Goal: Task Accomplishment & Management: Use online tool/utility

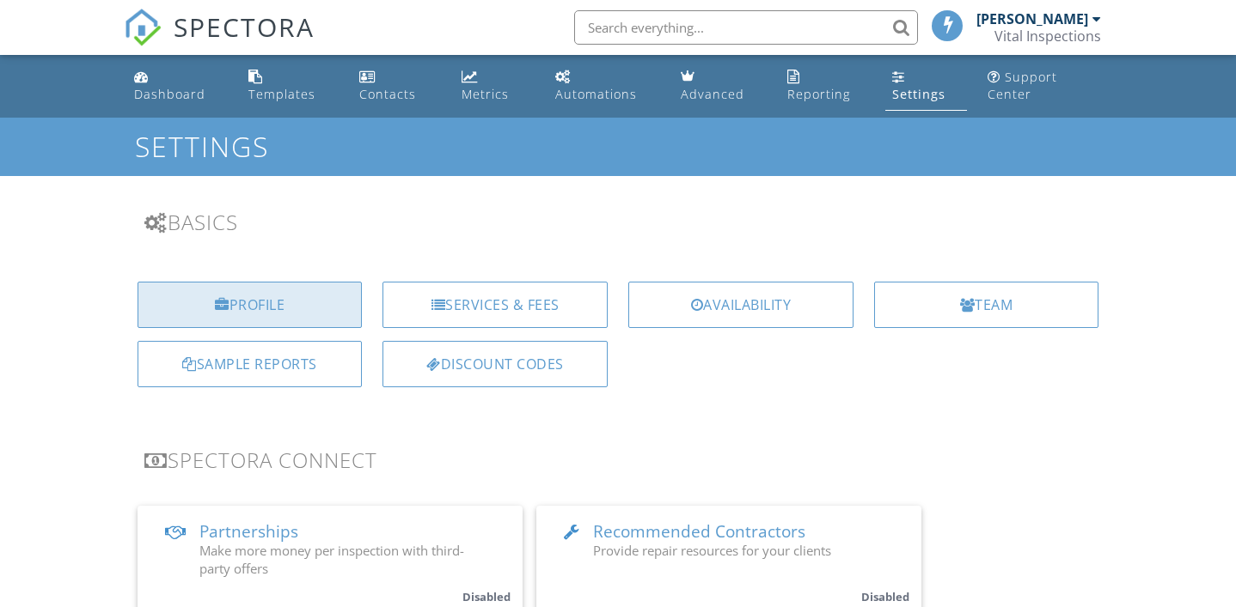
click at [296, 314] on div "Profile" at bounding box center [249, 305] width 225 height 46
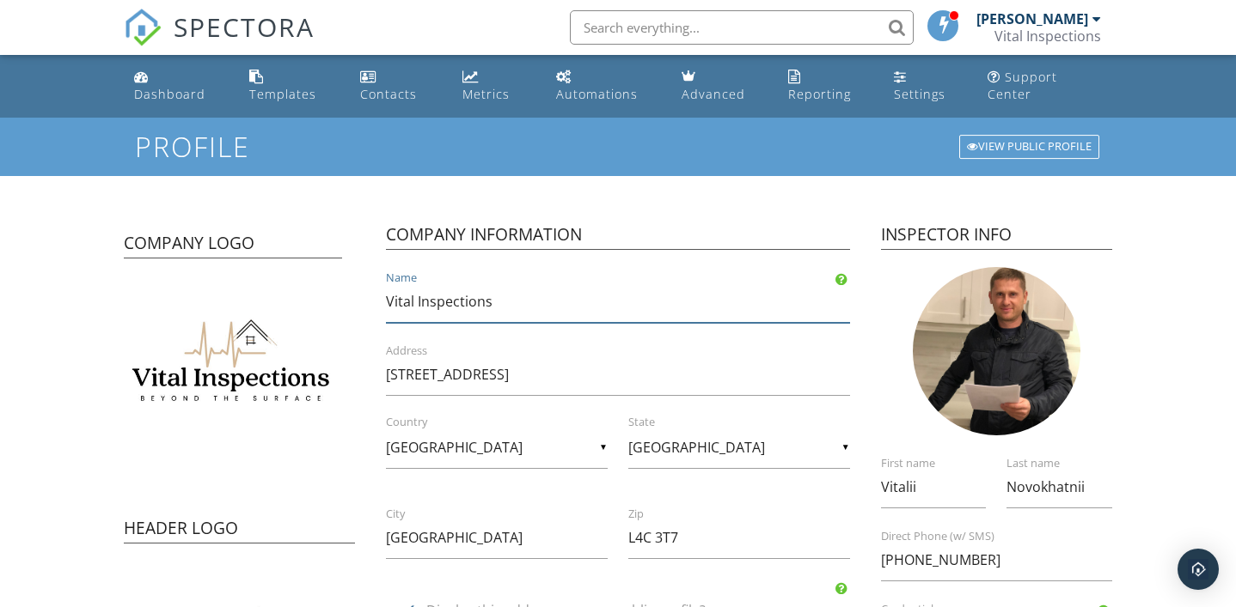
click at [502, 308] on input "Vital Inspections" at bounding box center [617, 302] width 463 height 42
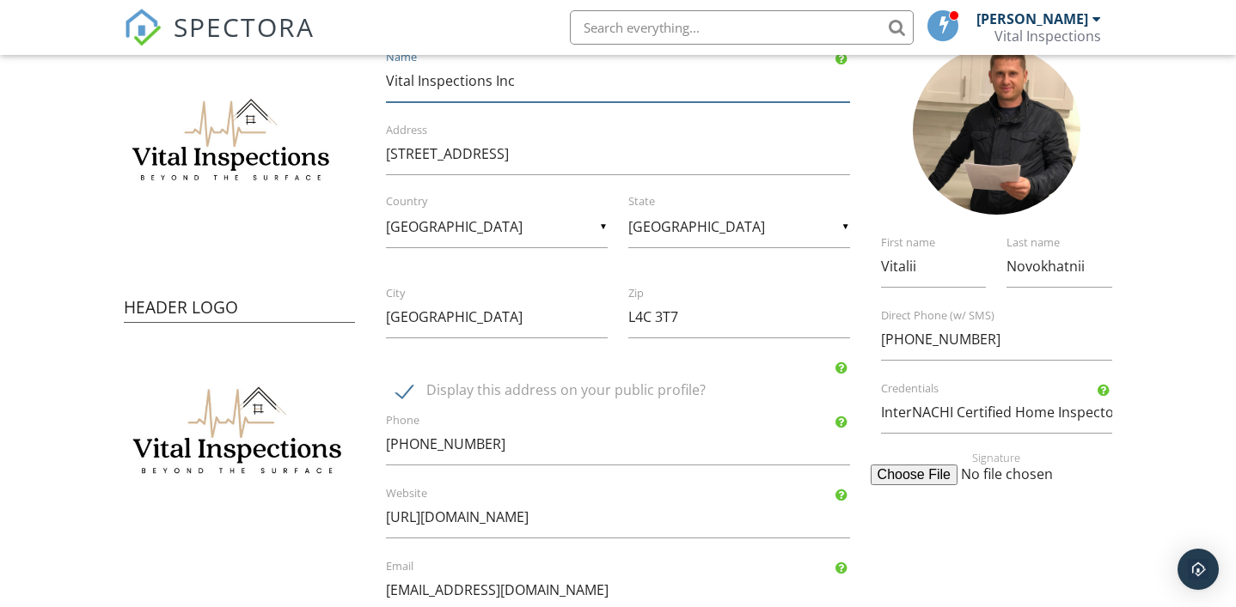
scroll to position [222, 0]
type input "Vital Inspections Inc"
click at [939, 417] on input "InterNACHI Certified Home Inspector" at bounding box center [997, 412] width 232 height 42
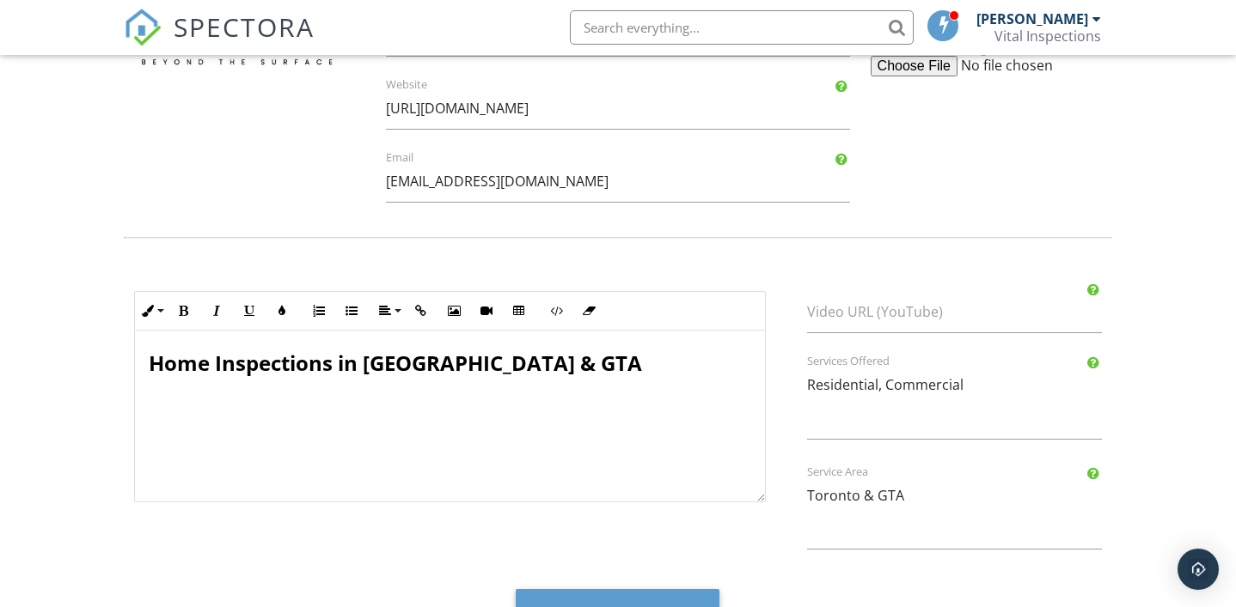
scroll to position [687, 0]
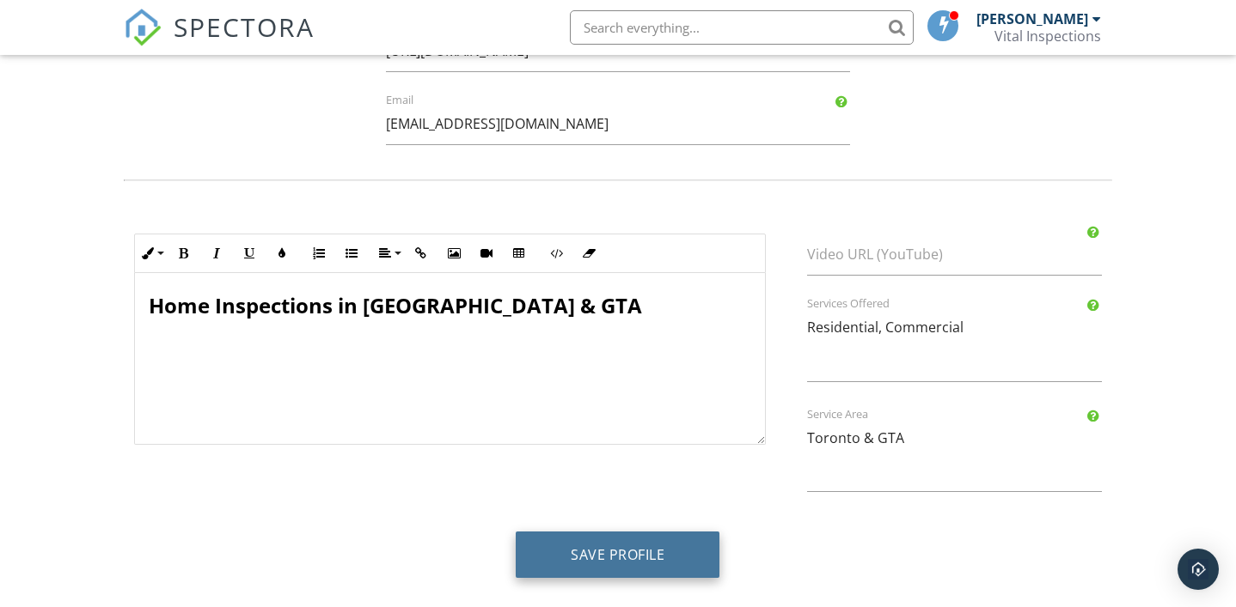
click at [632, 560] on button "Save Profile" at bounding box center [618, 555] width 204 height 46
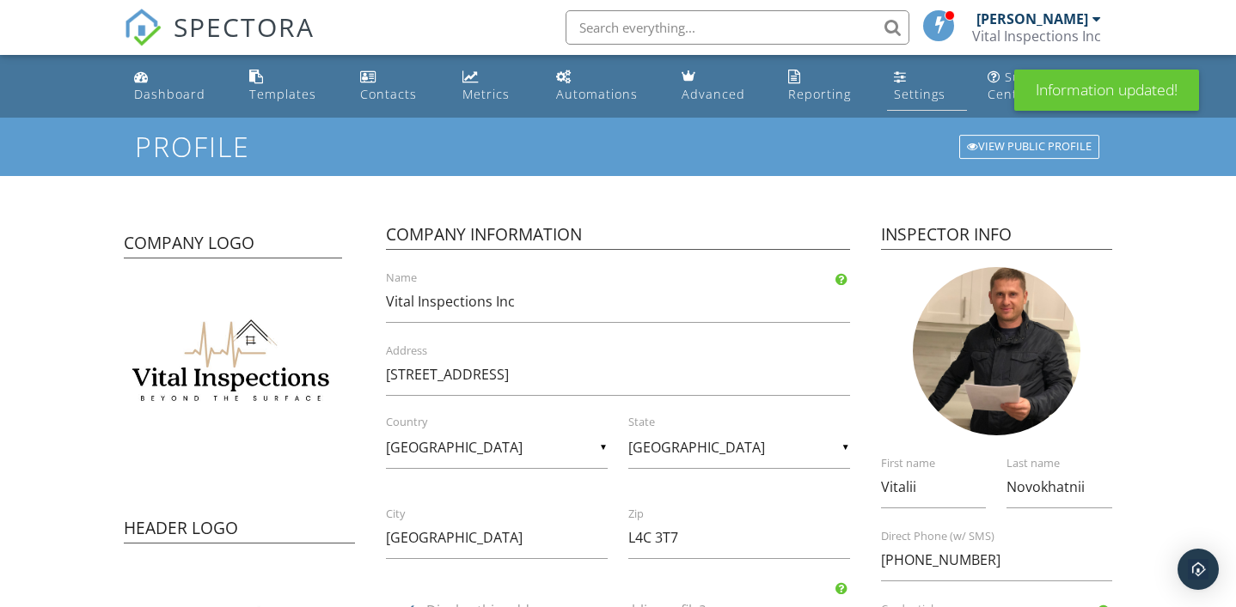
click at [906, 85] on link "Settings" at bounding box center [927, 86] width 81 height 49
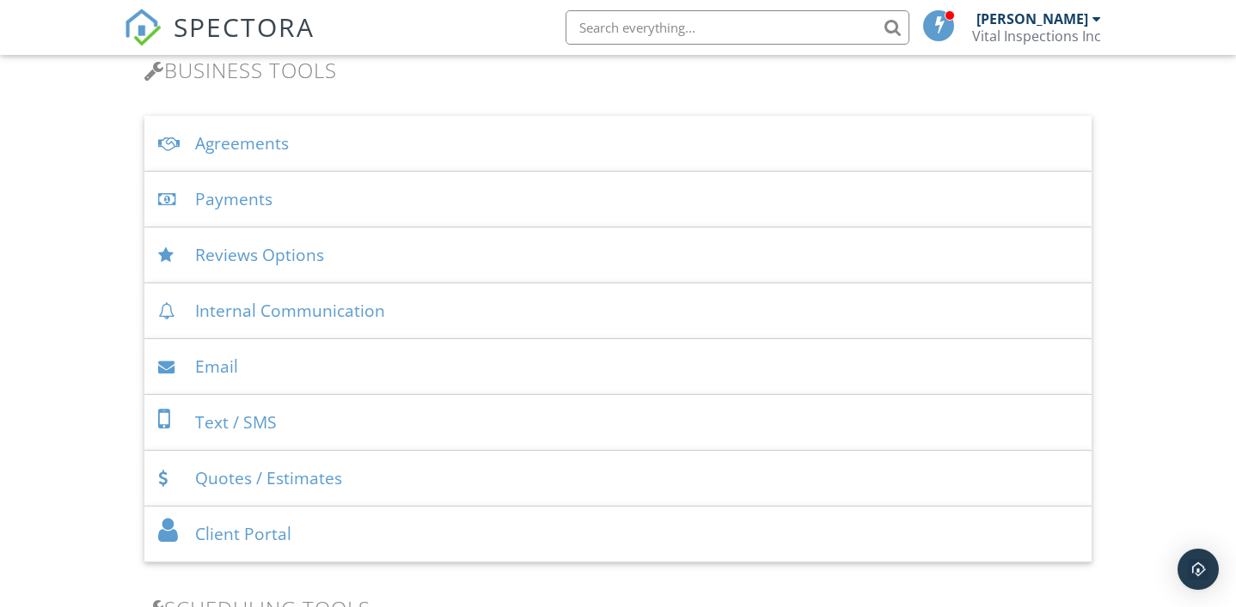
scroll to position [605, 0]
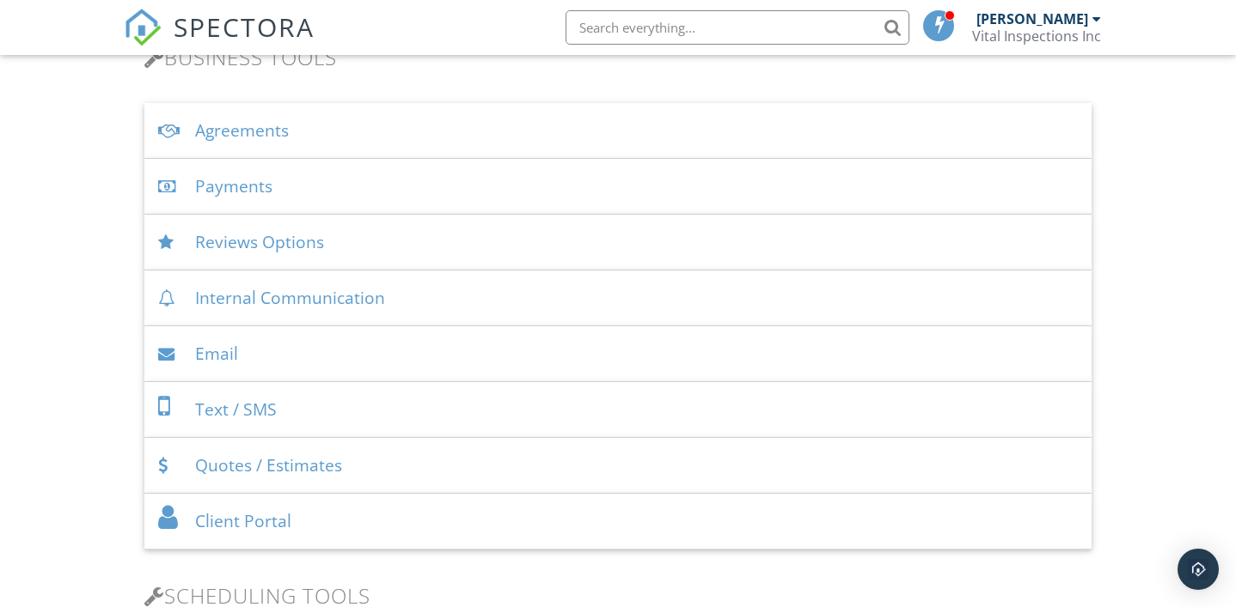
click at [275, 130] on div "Agreements" at bounding box center [617, 131] width 947 height 56
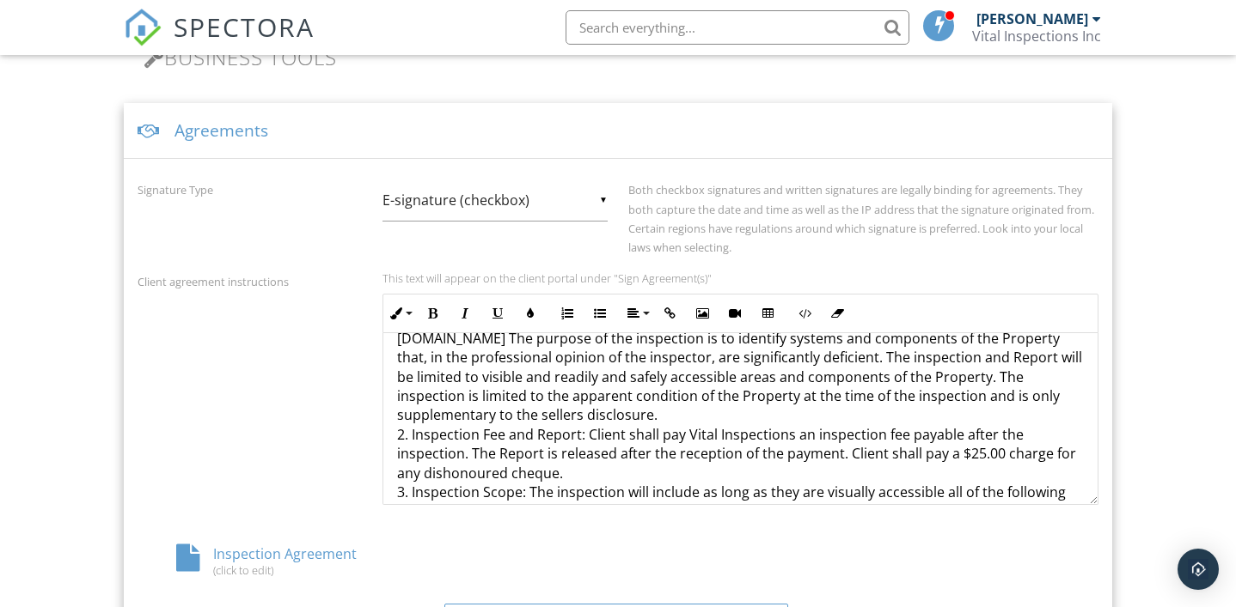
scroll to position [95, 0]
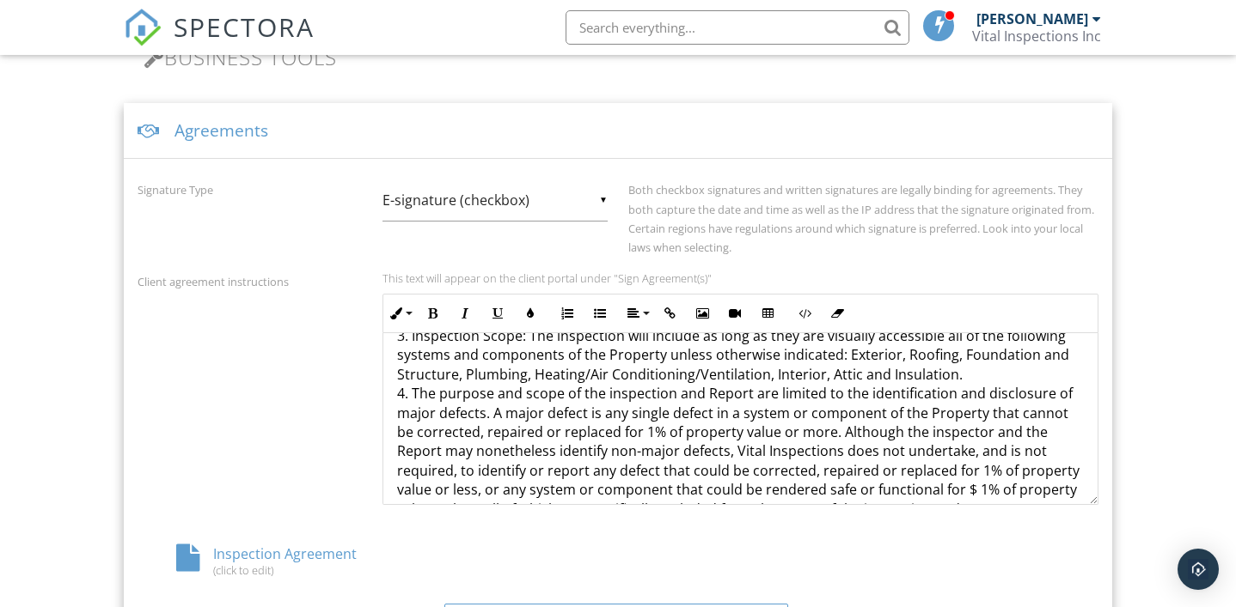
scroll to position [253, 0]
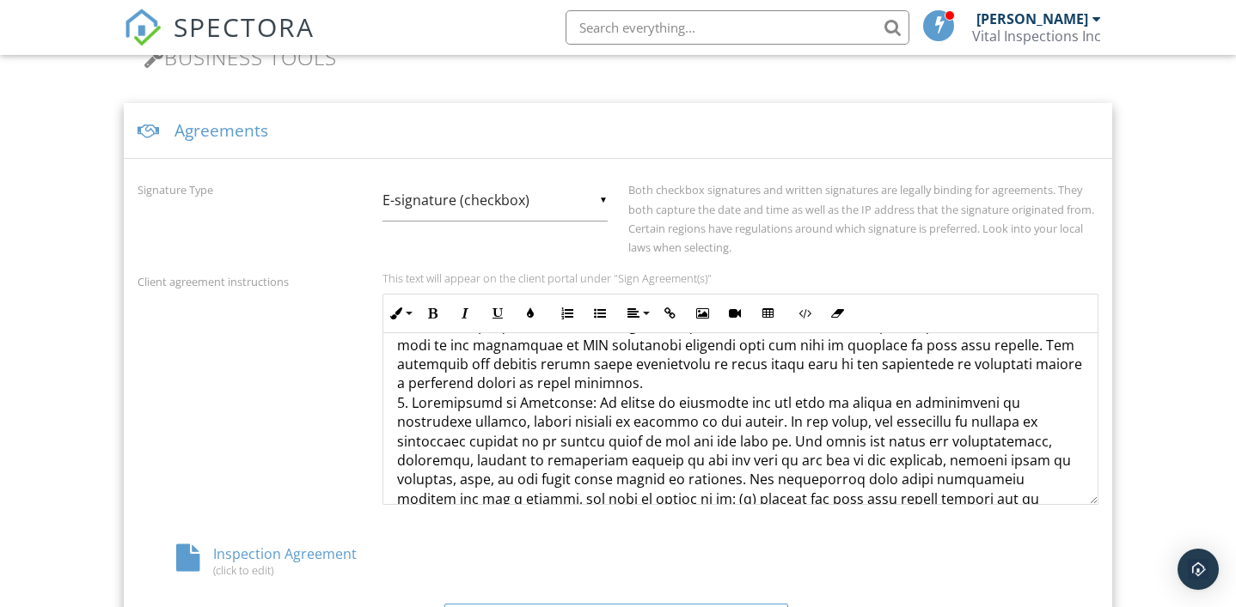
scroll to position [1101, 0]
click at [581, 367] on p "1. Vital Inspections Inc shall inspect the Property and provide Client with a w…" at bounding box center [740, 432] width 686 height 2309
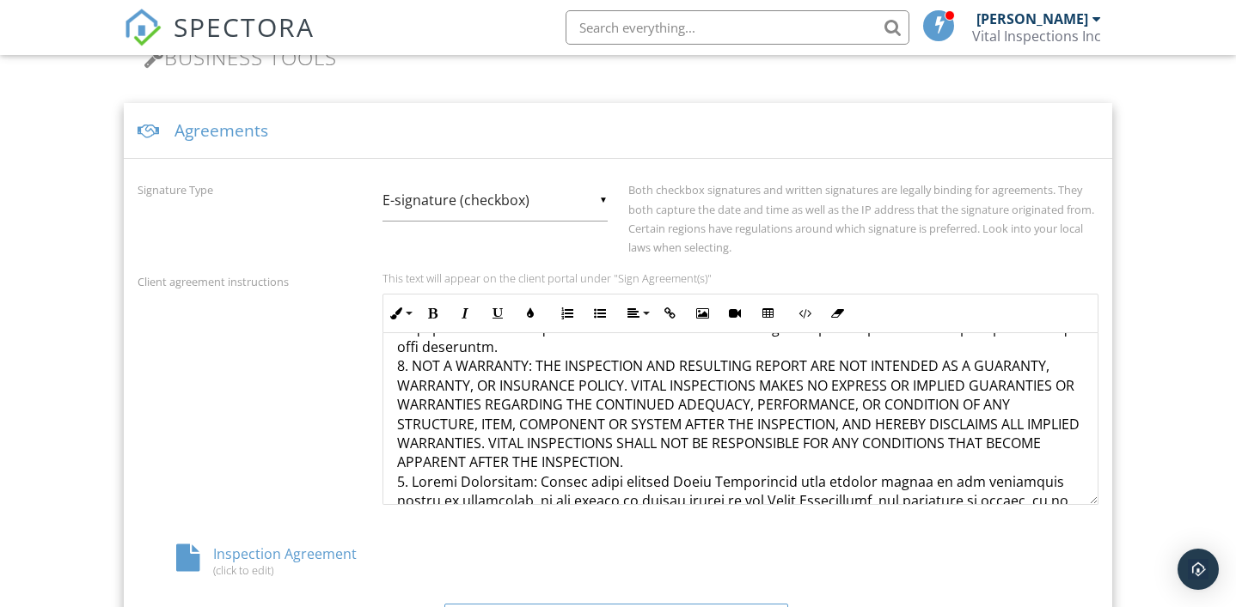
scroll to position [1372, 0]
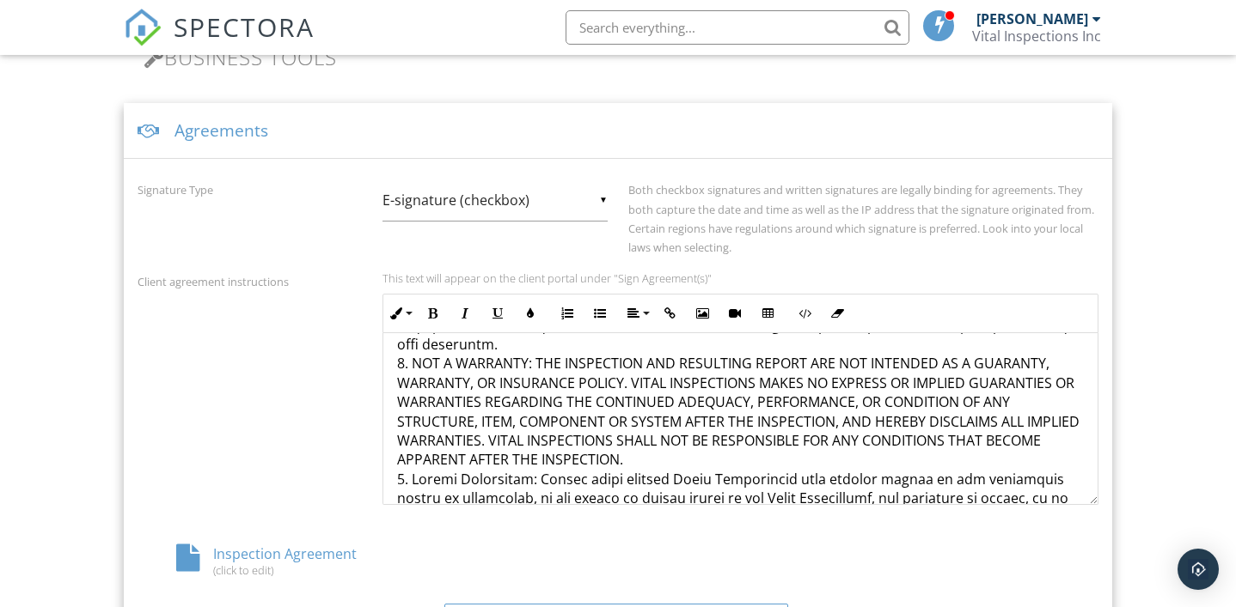
click at [767, 418] on p "1. Vital Inspections Inc shall inspect the Property and provide Client with a w…" at bounding box center [740, 162] width 686 height 2309
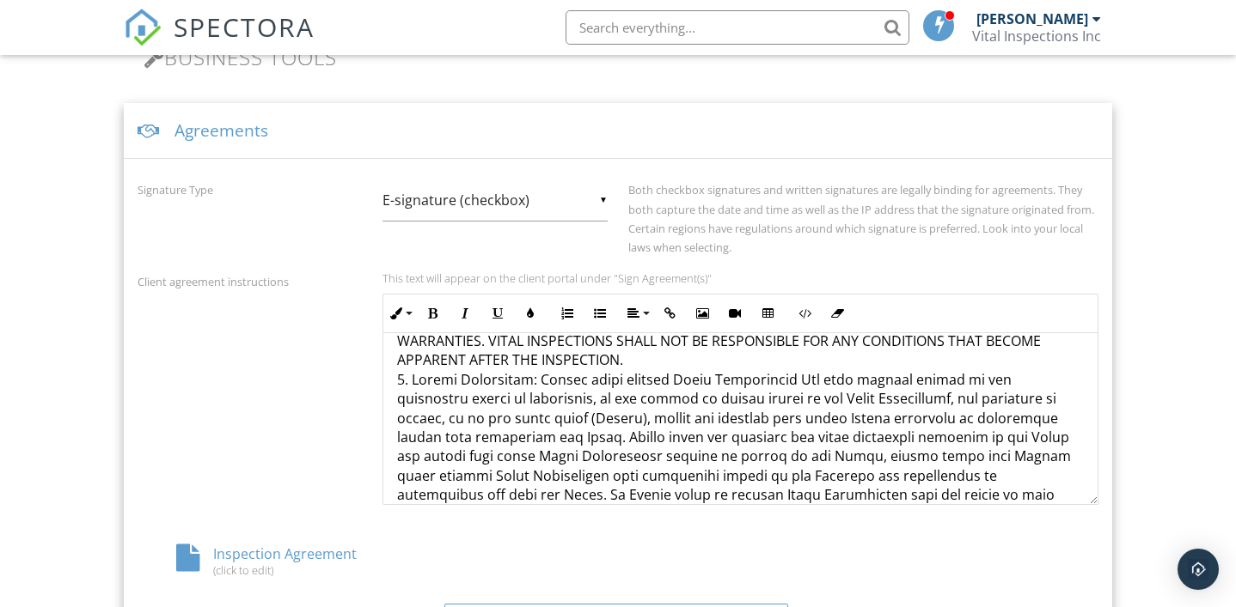
scroll to position [1477, 0]
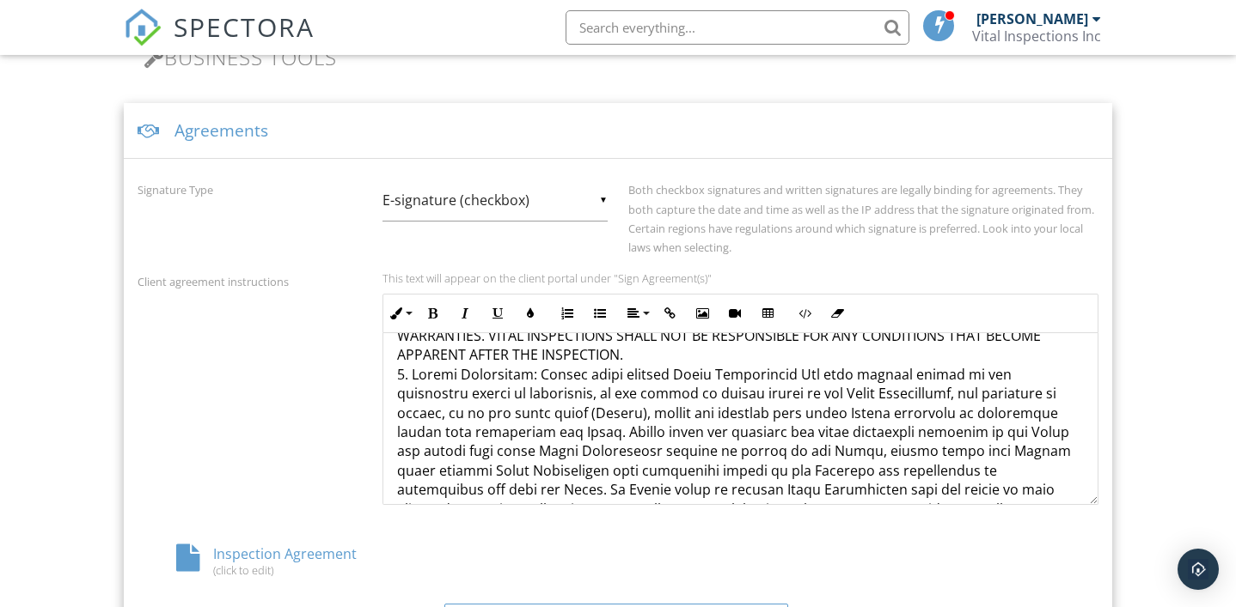
click at [1017, 394] on p "1. Vital Inspections Inc shall inspect the Property and provide Client with a w…" at bounding box center [740, 67] width 686 height 2328
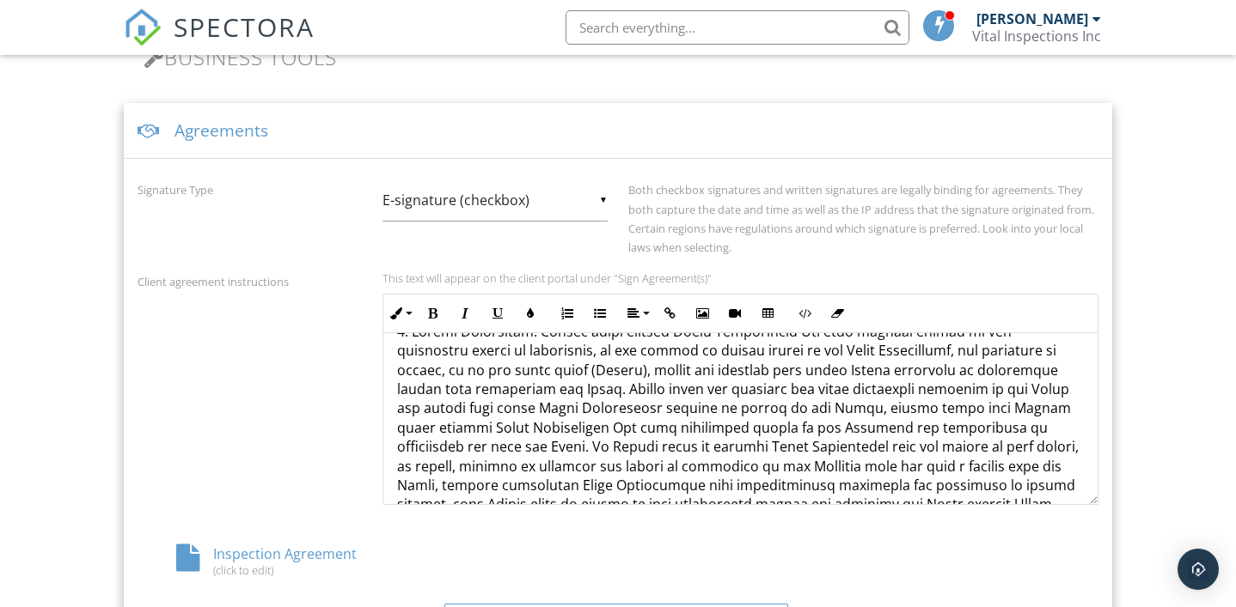
scroll to position [1530, 0]
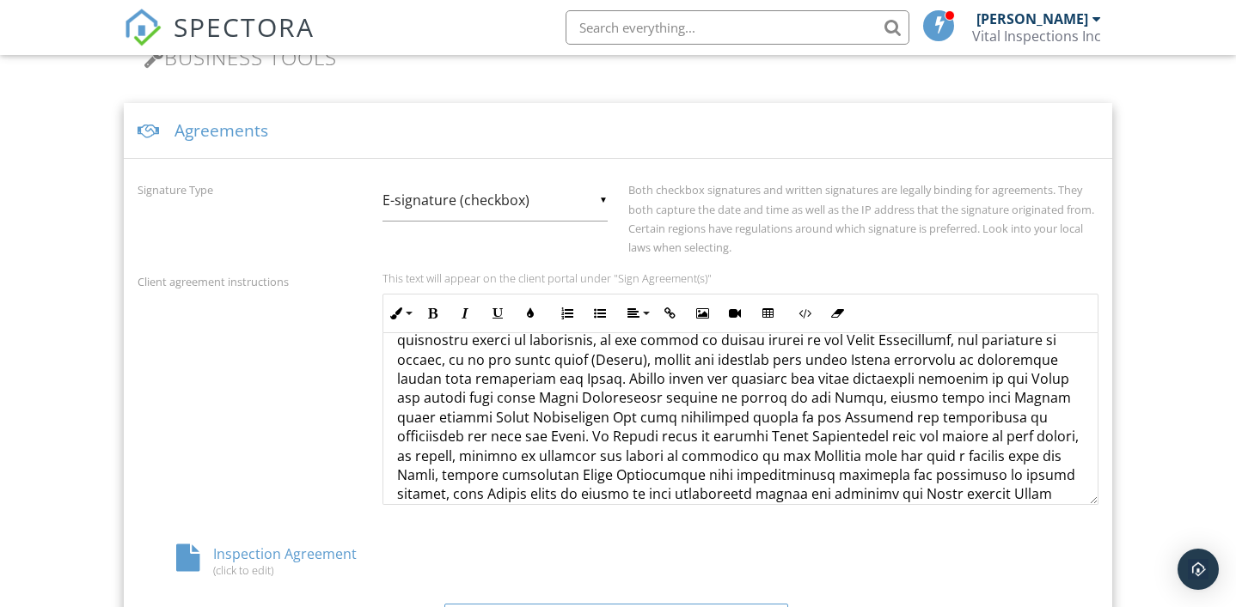
click at [558, 381] on p "1. Vital Inspections Inc shall inspect the Property and provide Client with a w…" at bounding box center [740, 4] width 686 height 2309
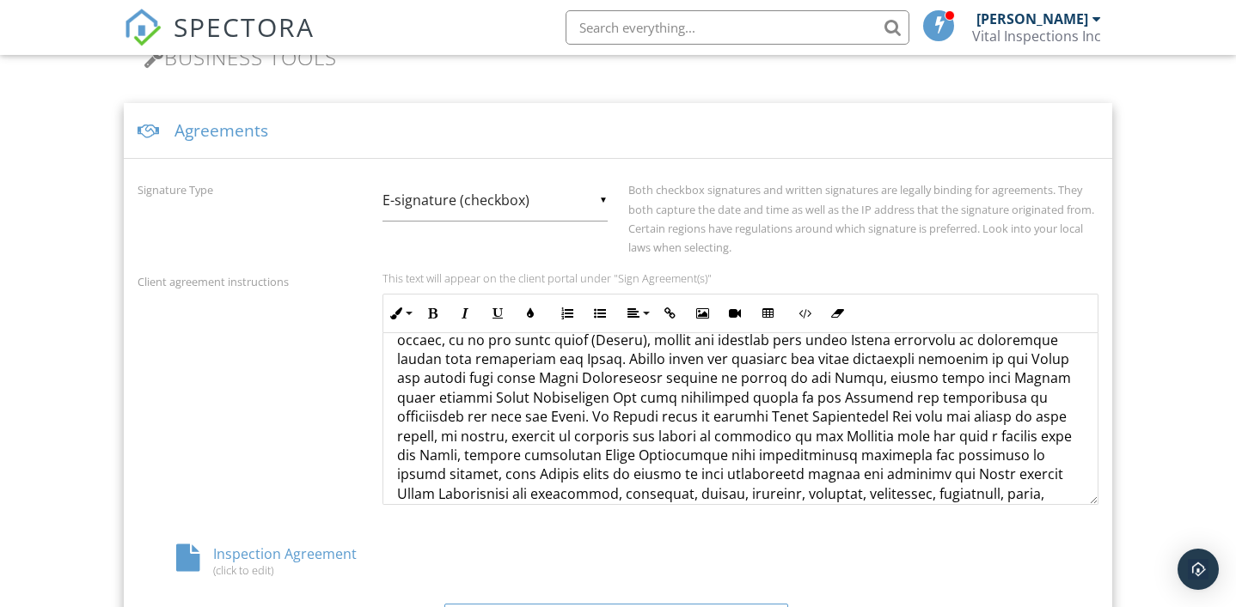
scroll to position [1554, 0]
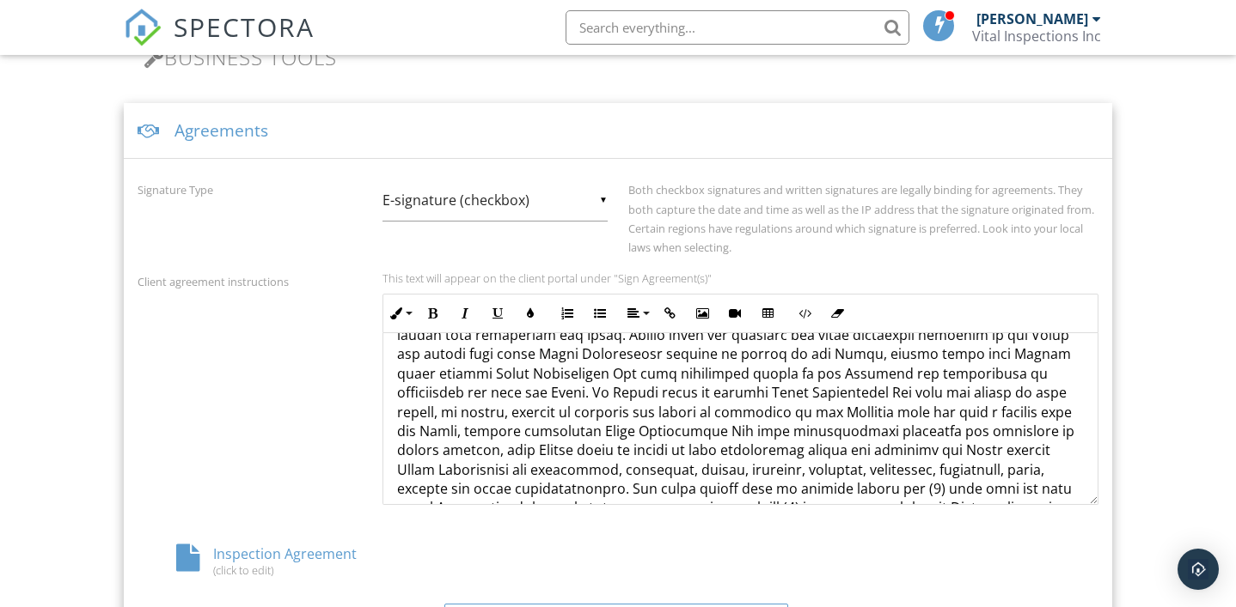
scroll to position [1579, 0]
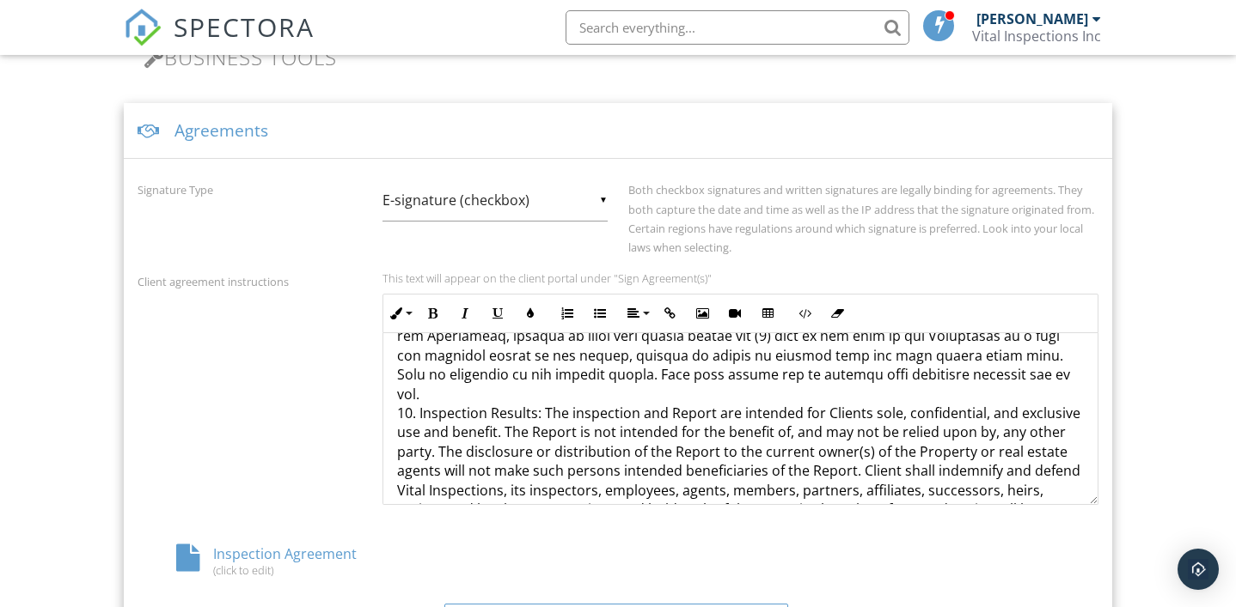
scroll to position [1754, 0]
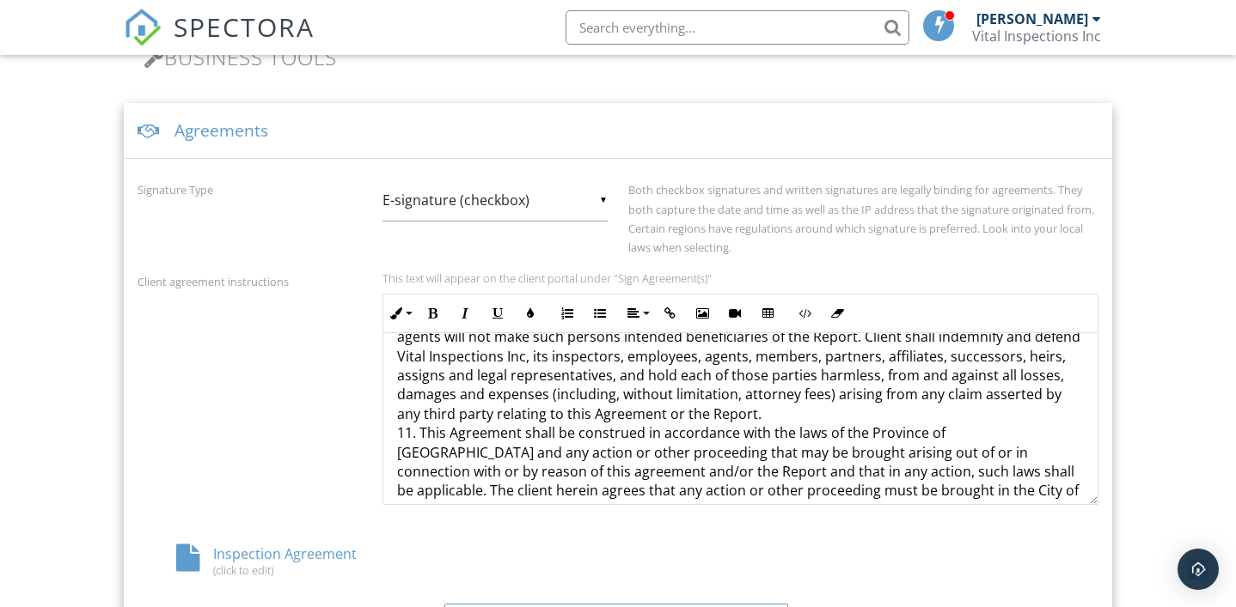
scroll to position [1894, 0]
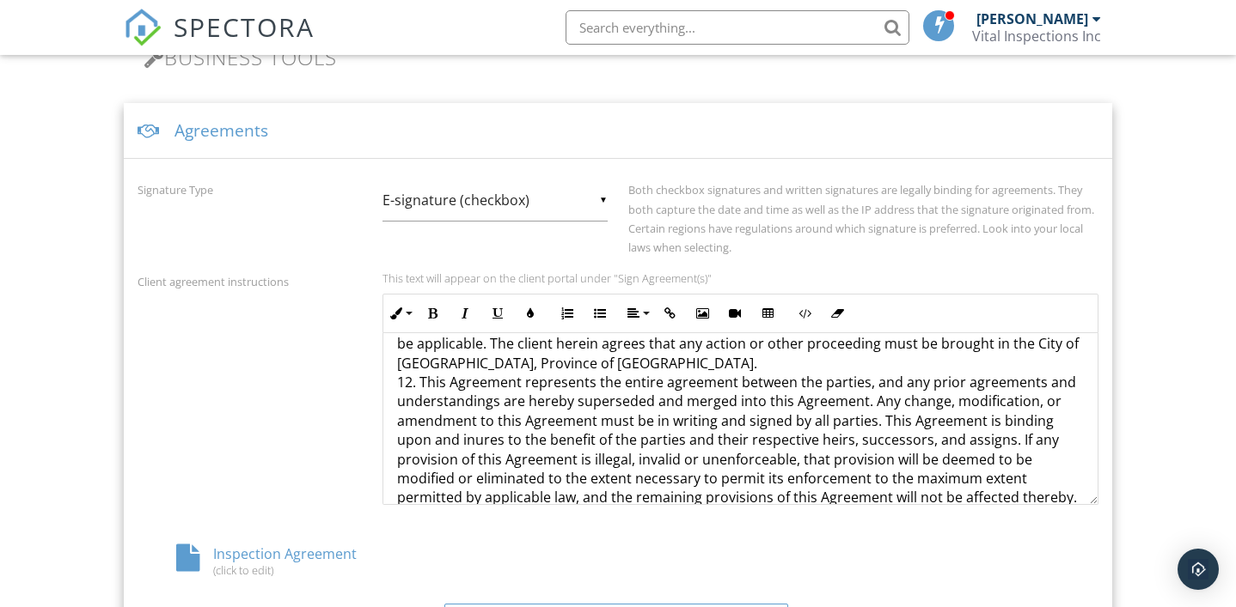
scroll to position [2028, 0]
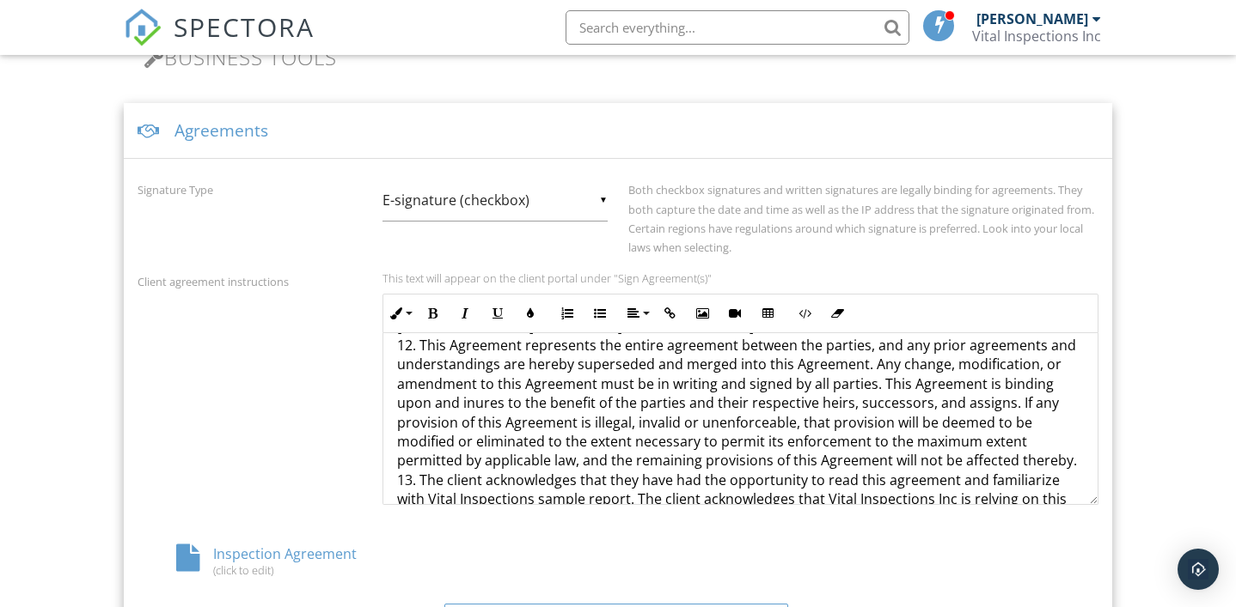
scroll to position [2068, 0]
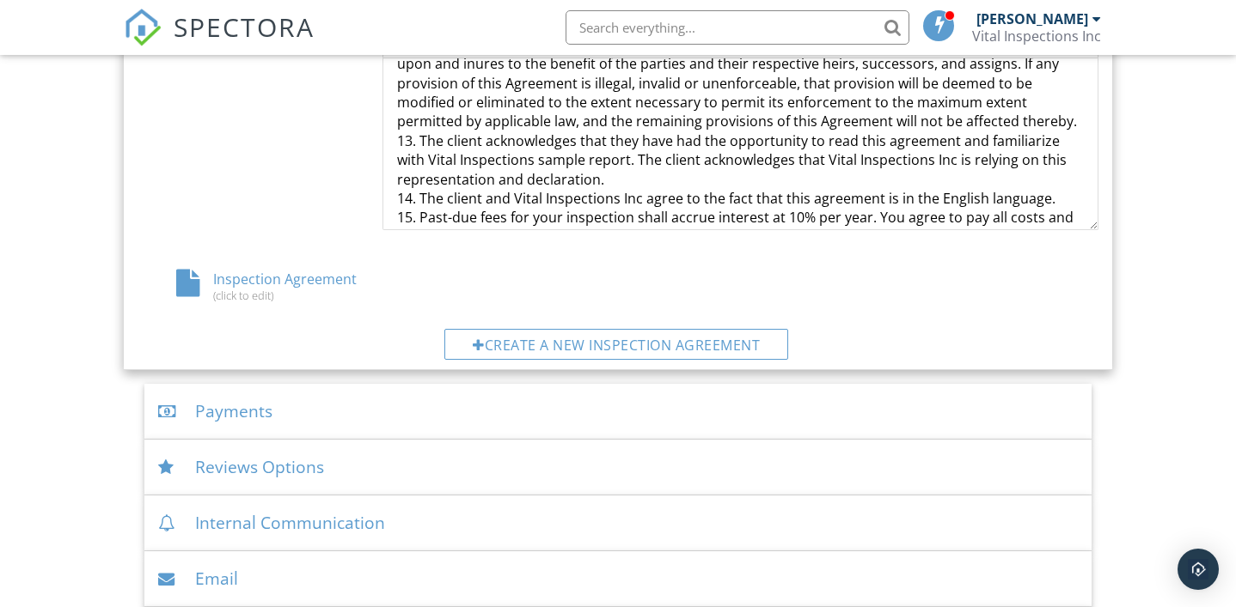
scroll to position [873, 0]
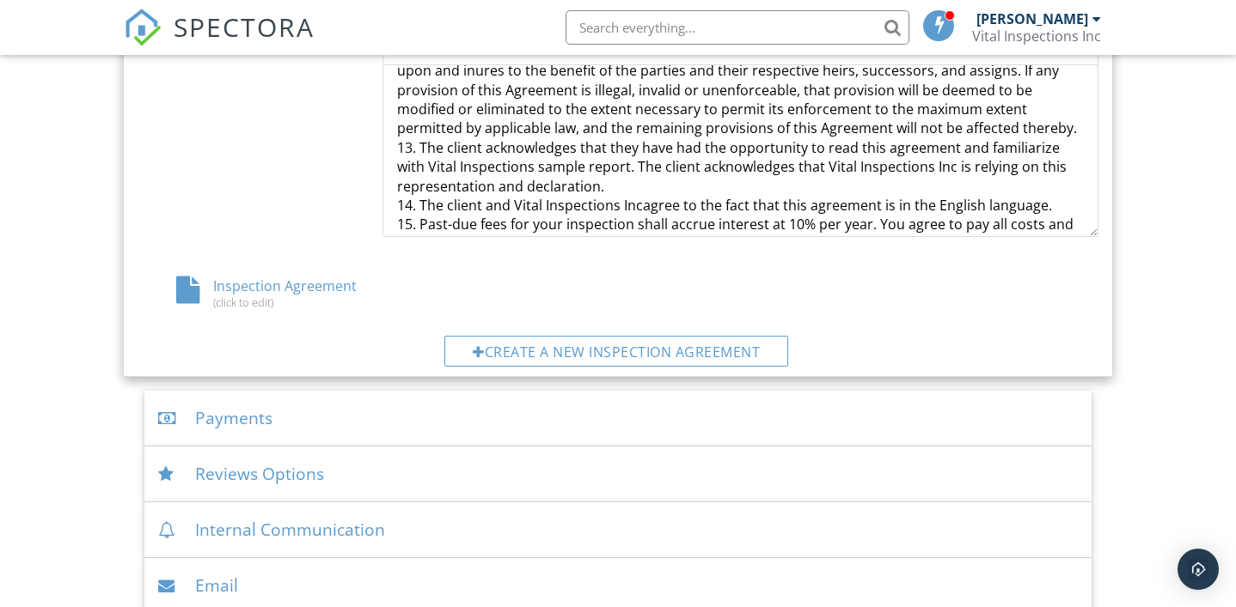
click at [459, 286] on div "Inspection Agreement (click to edit)" at bounding box center [617, 293] width 981 height 33
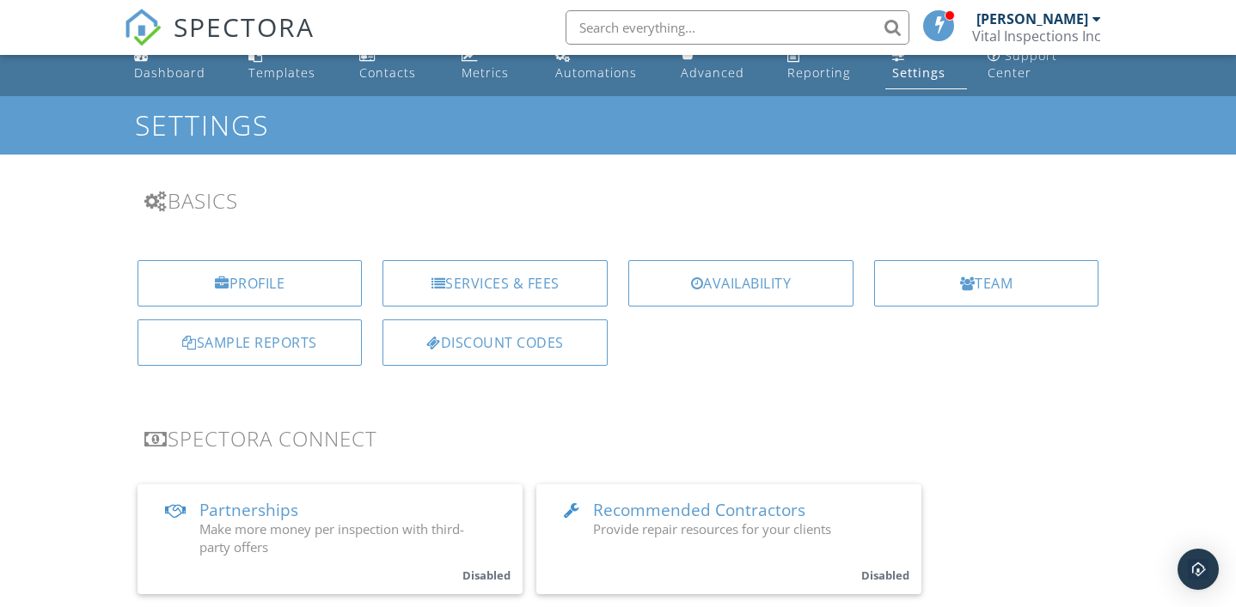
scroll to position [0, 0]
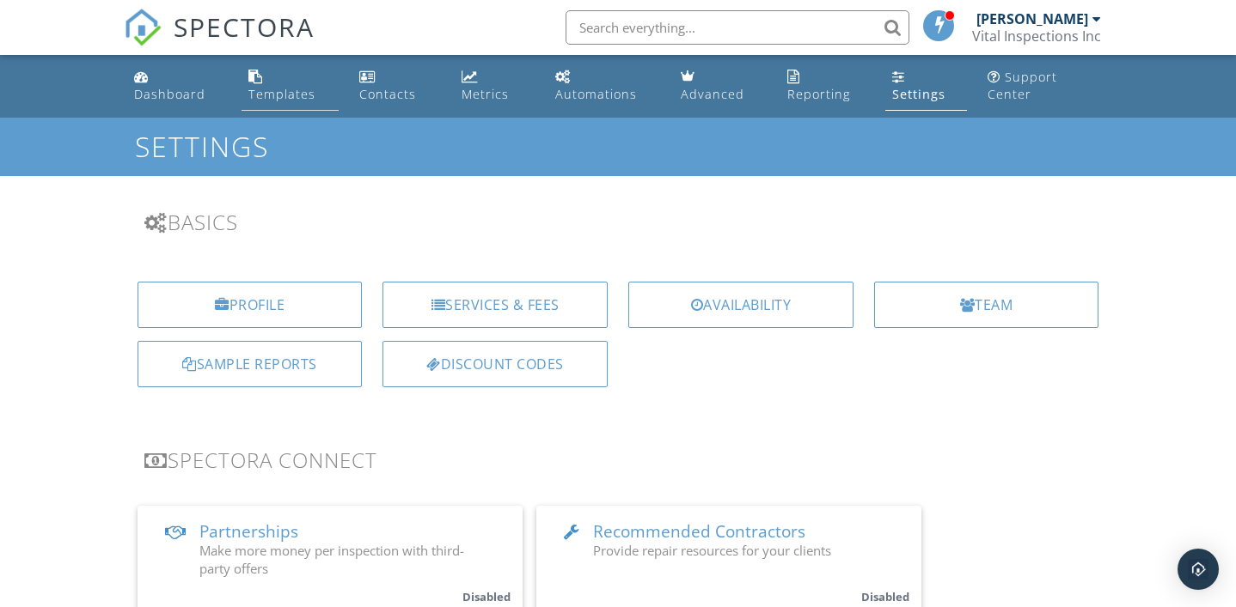
click at [273, 86] on div "Templates" at bounding box center [281, 94] width 67 height 16
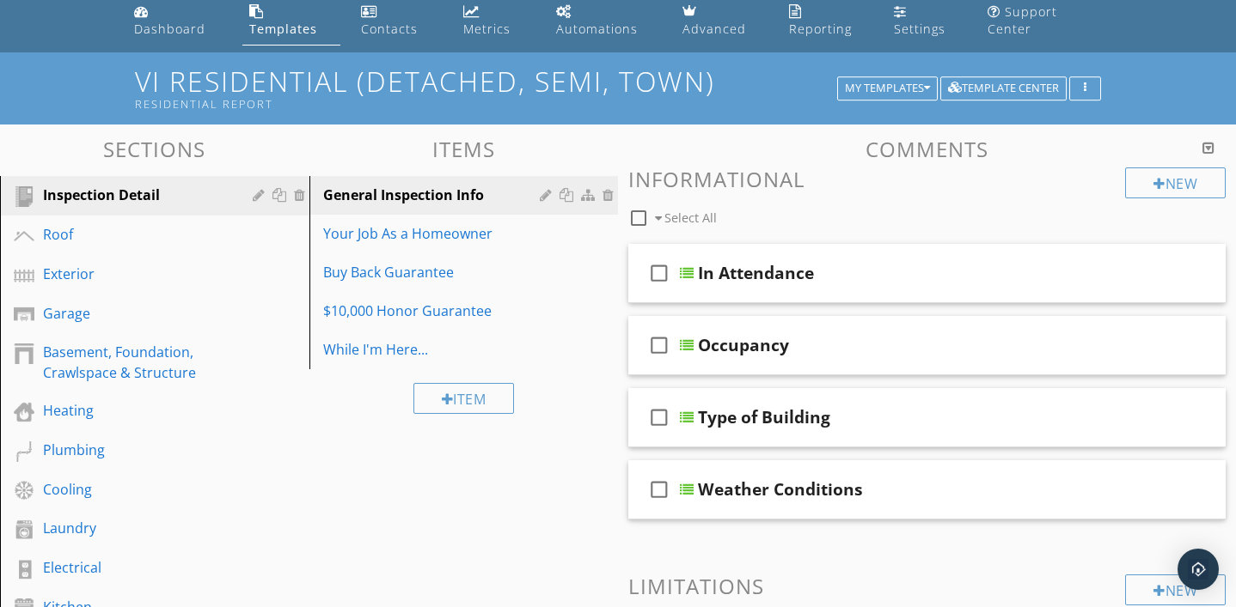
scroll to position [66, 0]
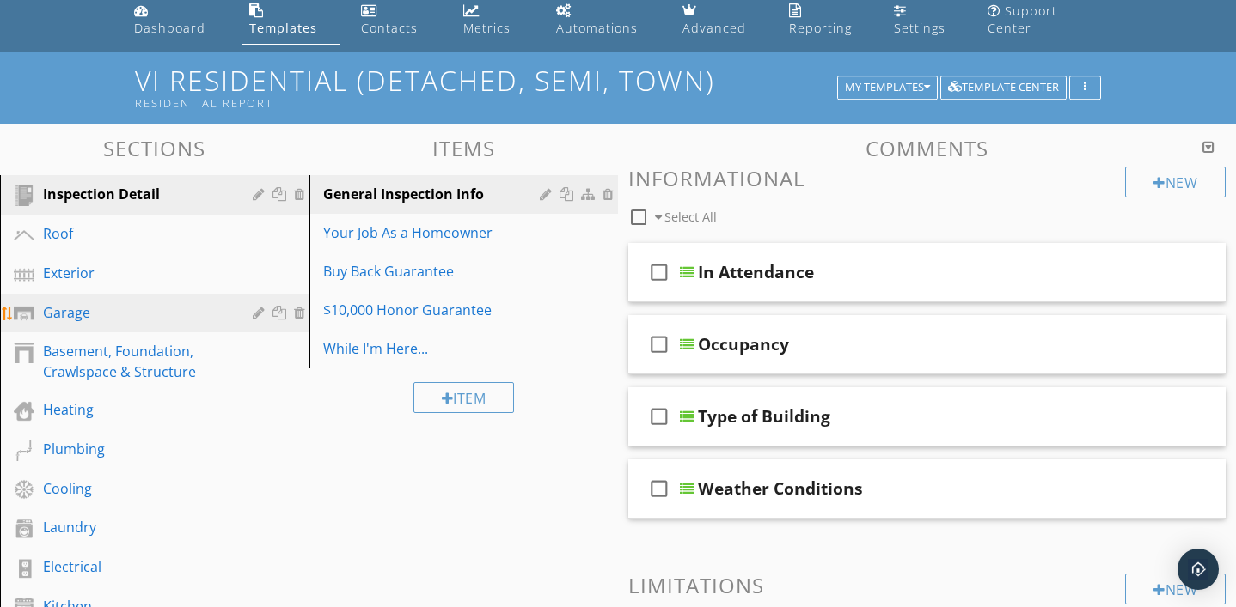
click at [96, 321] on div "Garage" at bounding box center [135, 312] width 185 height 21
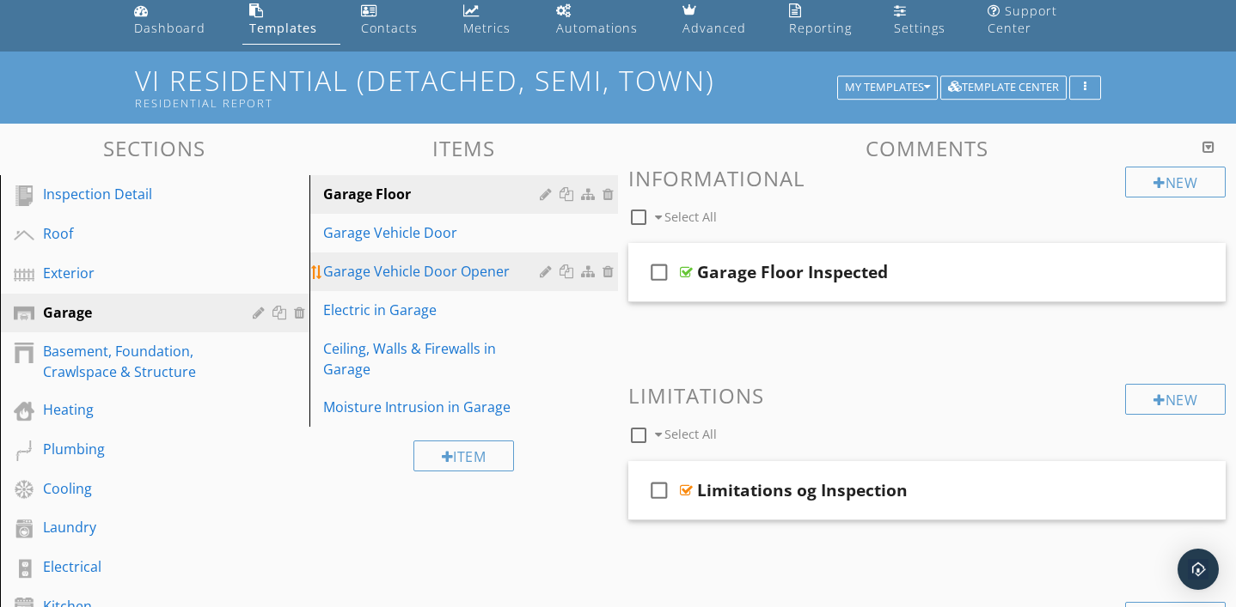
click at [412, 273] on div "Garage Vehicle Door Opener" at bounding box center [434, 271] width 223 height 21
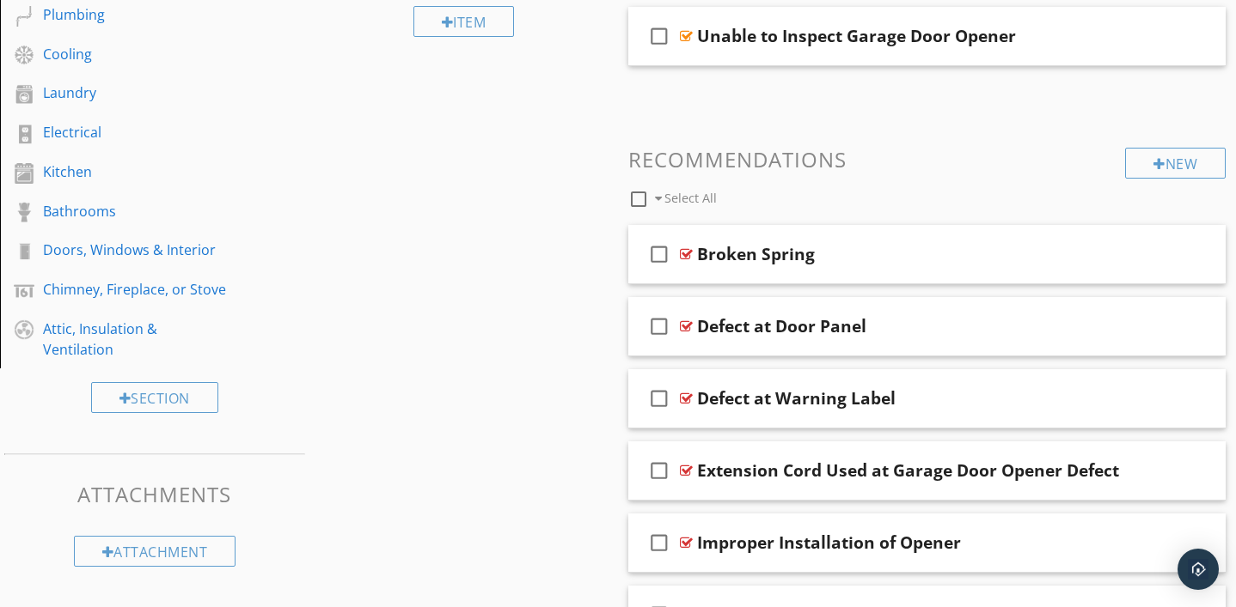
scroll to position [498, 0]
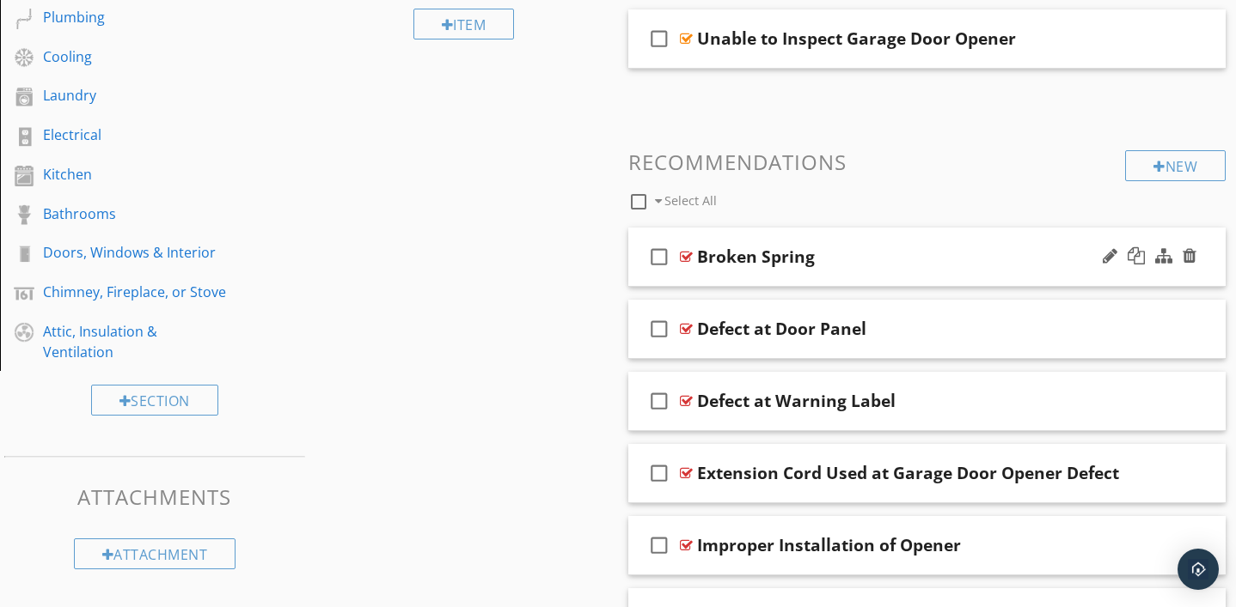
click at [688, 259] on div at bounding box center [686, 257] width 13 height 14
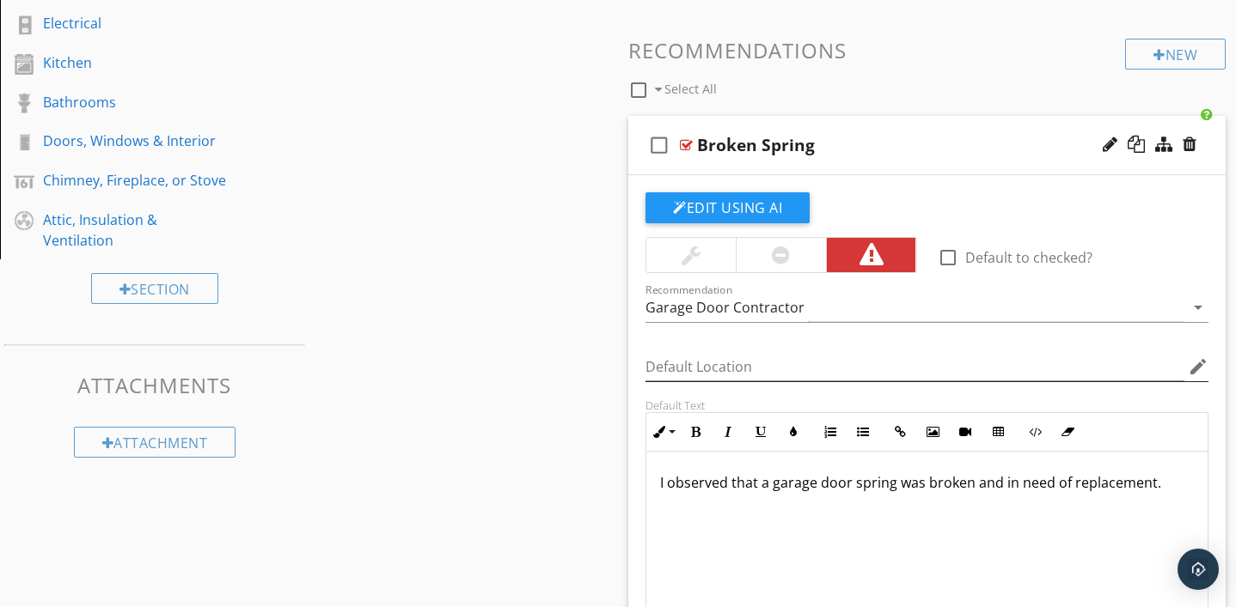
scroll to position [1, 0]
click at [782, 253] on div at bounding box center [781, 255] width 18 height 21
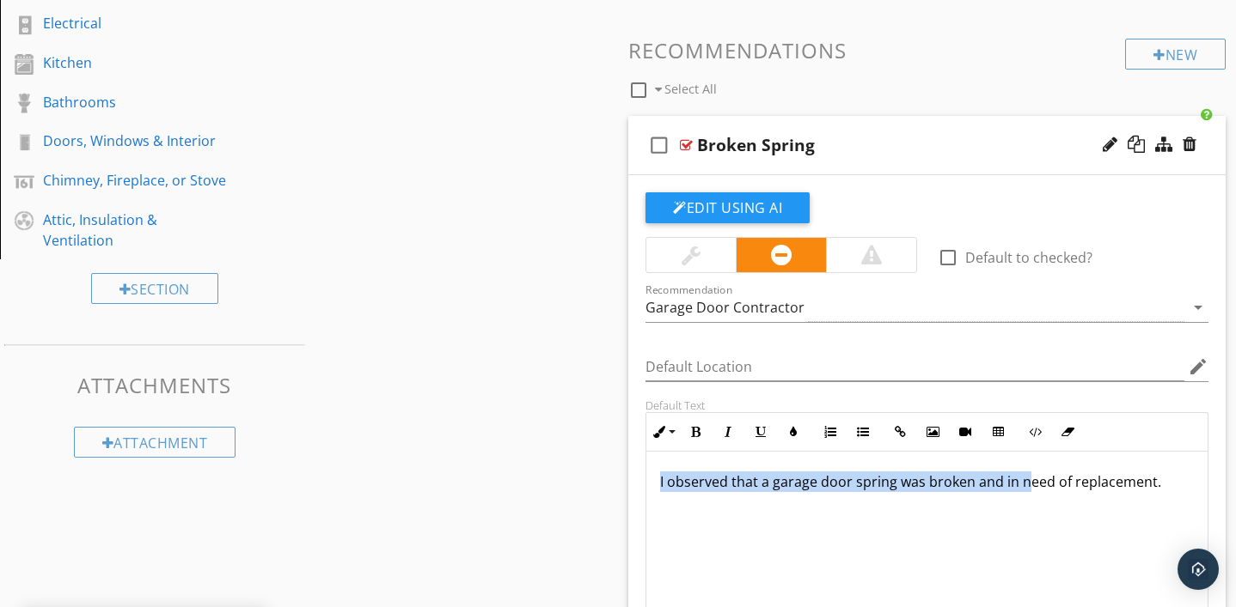
drag, startPoint x: 656, startPoint y: 482, endPoint x: 1039, endPoint y: 491, distance: 382.5
click at [1027, 491] on div "I observed that a garage door spring was broken and in need of replacement." at bounding box center [926, 537] width 561 height 172
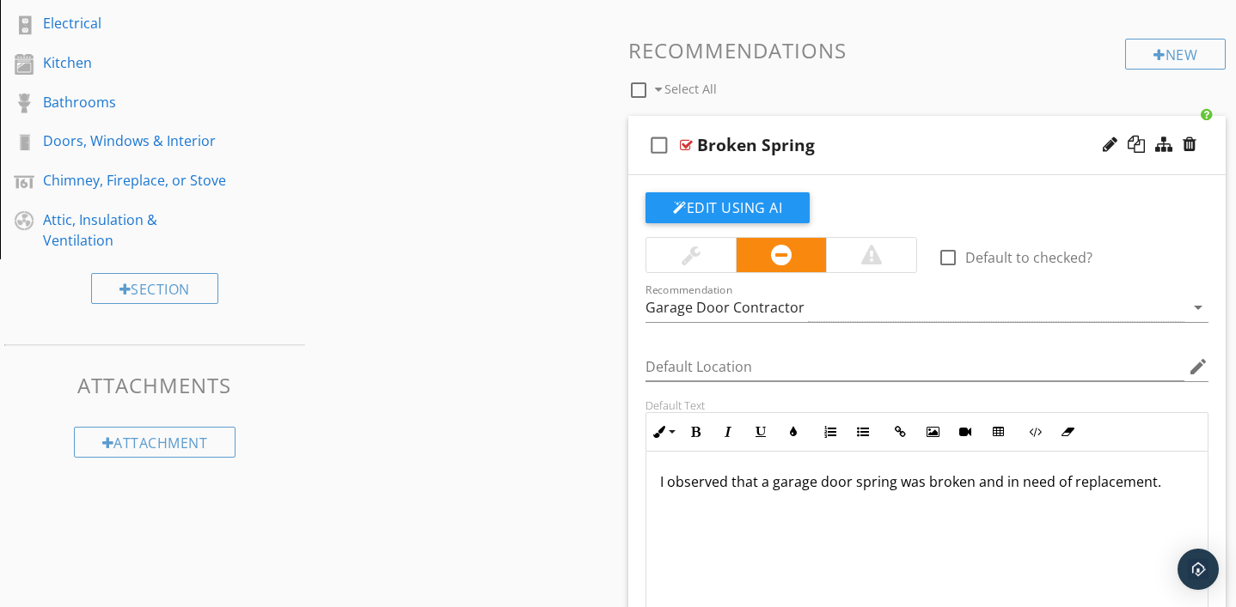
click at [689, 547] on div "I observed that a garage door spring was broken and in need of replacement." at bounding box center [926, 537] width 561 height 172
drag, startPoint x: 656, startPoint y: 483, endPoint x: 1198, endPoint y: 478, distance: 541.3
click at [1198, 478] on div "I observed that a garage door spring was broken and in need of replacement." at bounding box center [926, 537] width 561 height 172
copy p "I observed that a garage door spring was broken and in need of replacement."
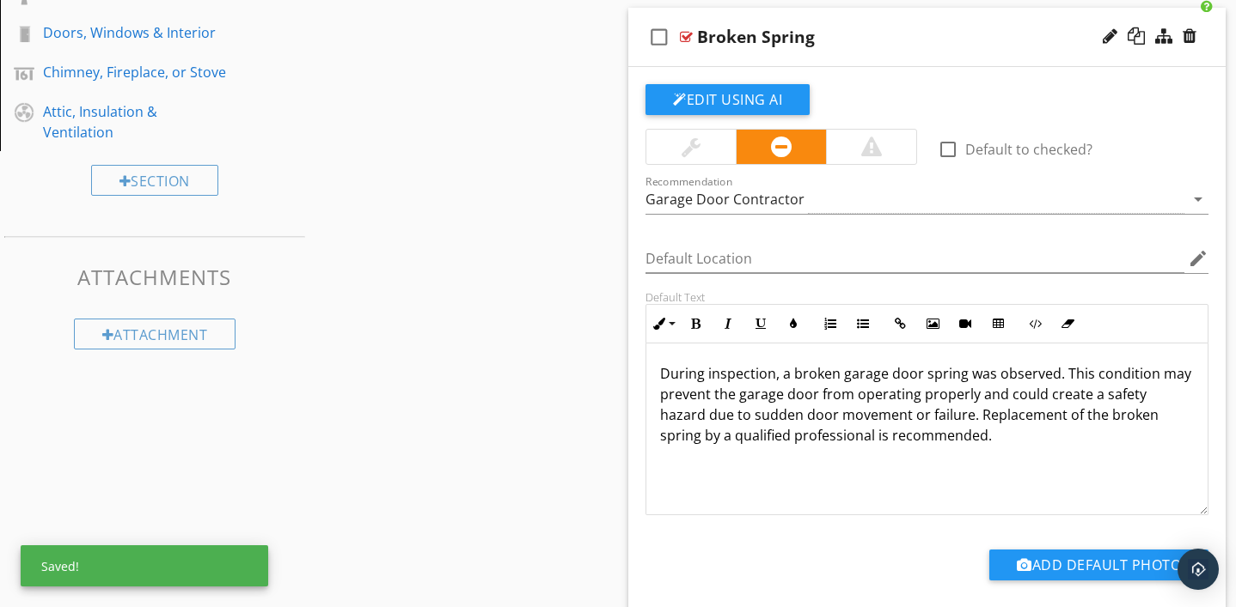
scroll to position [729, 0]
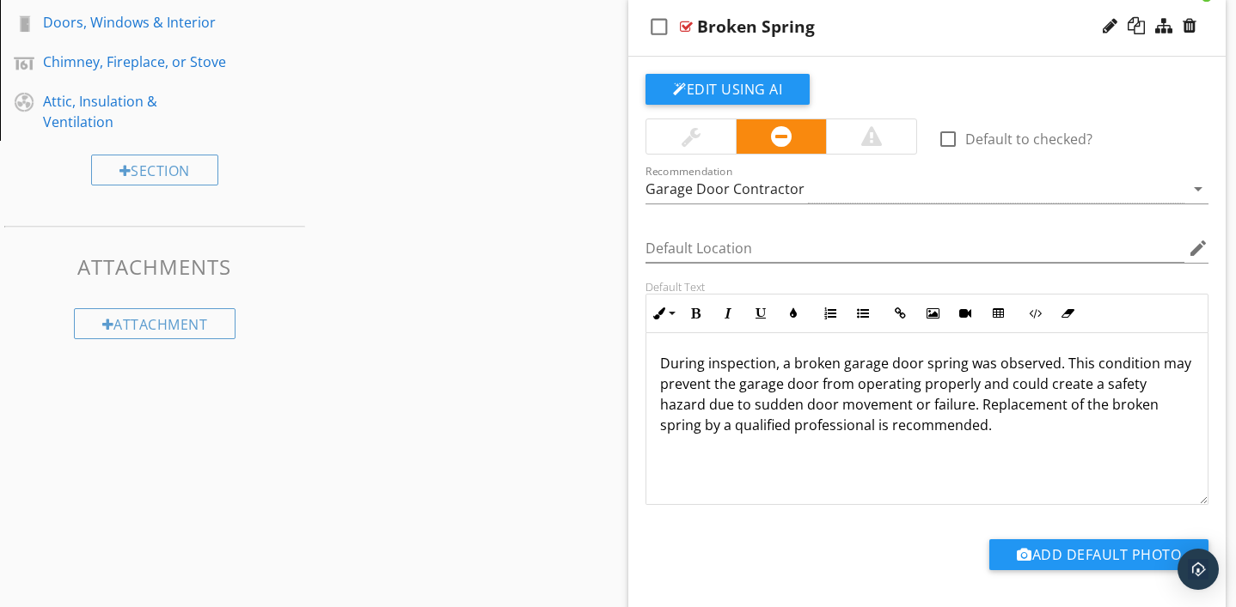
click at [682, 27] on div at bounding box center [686, 27] width 13 height 14
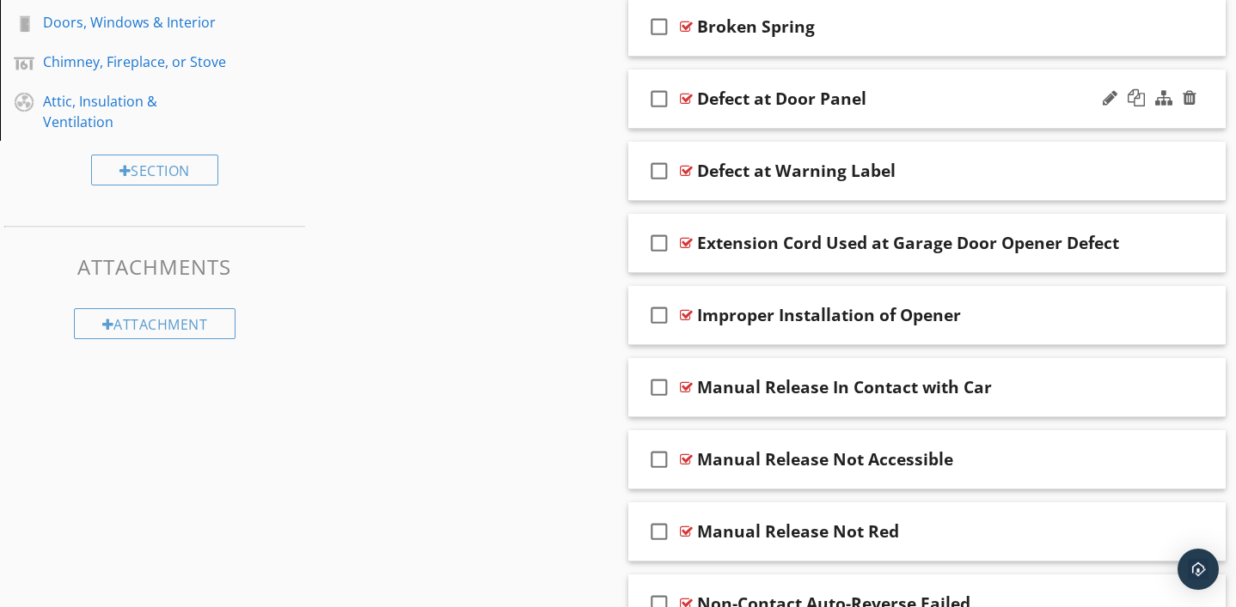
click at [684, 101] on div at bounding box center [686, 99] width 13 height 14
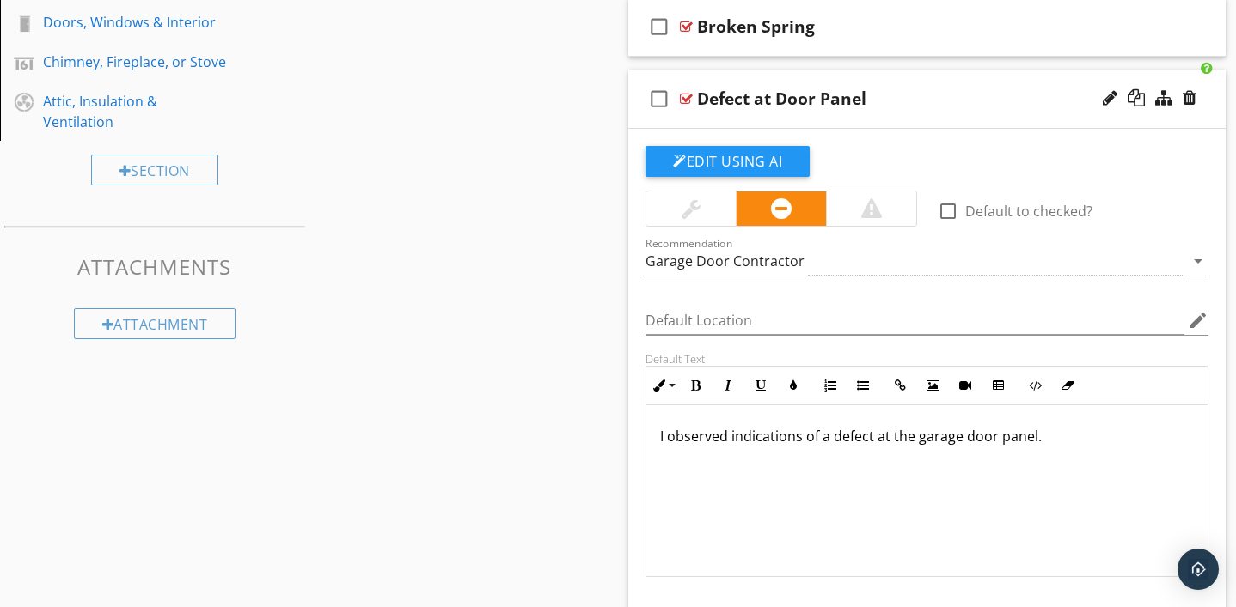
drag, startPoint x: 658, startPoint y: 436, endPoint x: 1023, endPoint y: 450, distance: 365.5
click at [1026, 450] on div "I observed indications of a defect at the garage door panel." at bounding box center [926, 492] width 561 height 172
copy p "I observed indications of a defect at the garage door panel."
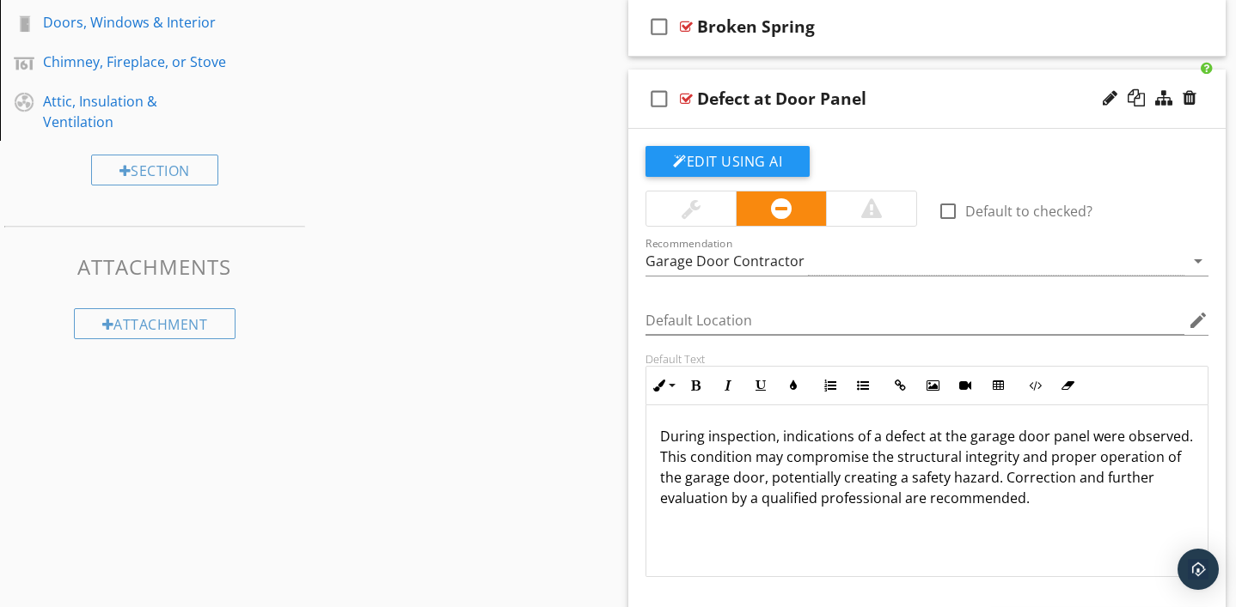
click at [681, 99] on div at bounding box center [686, 99] width 13 height 14
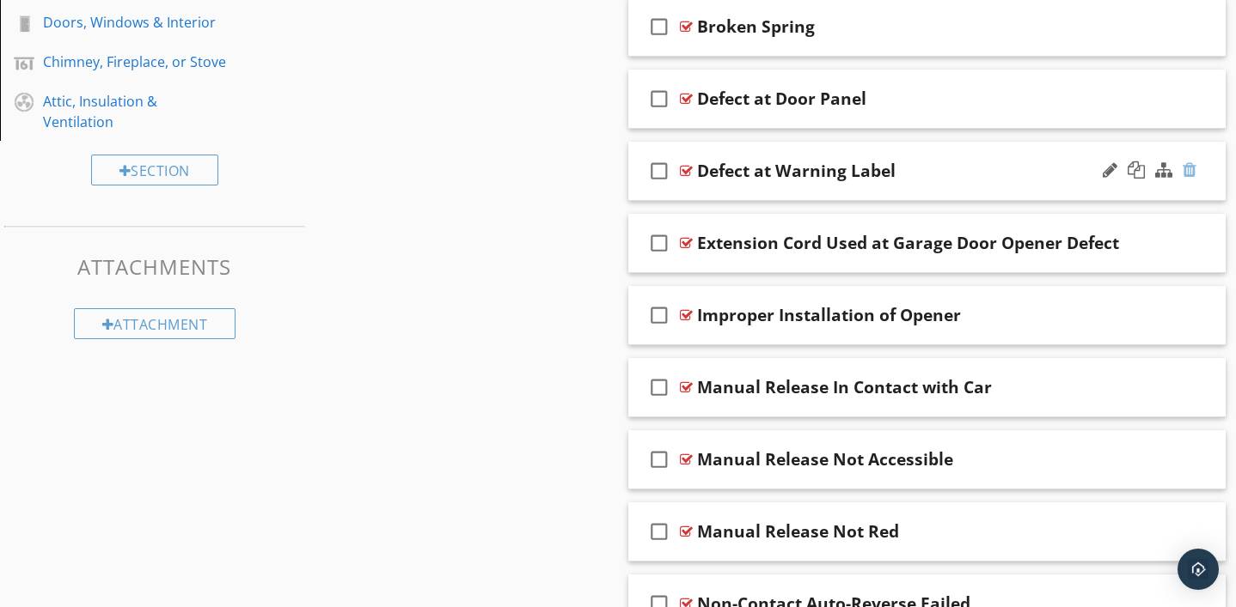
click at [1190, 166] on div at bounding box center [1189, 170] width 14 height 17
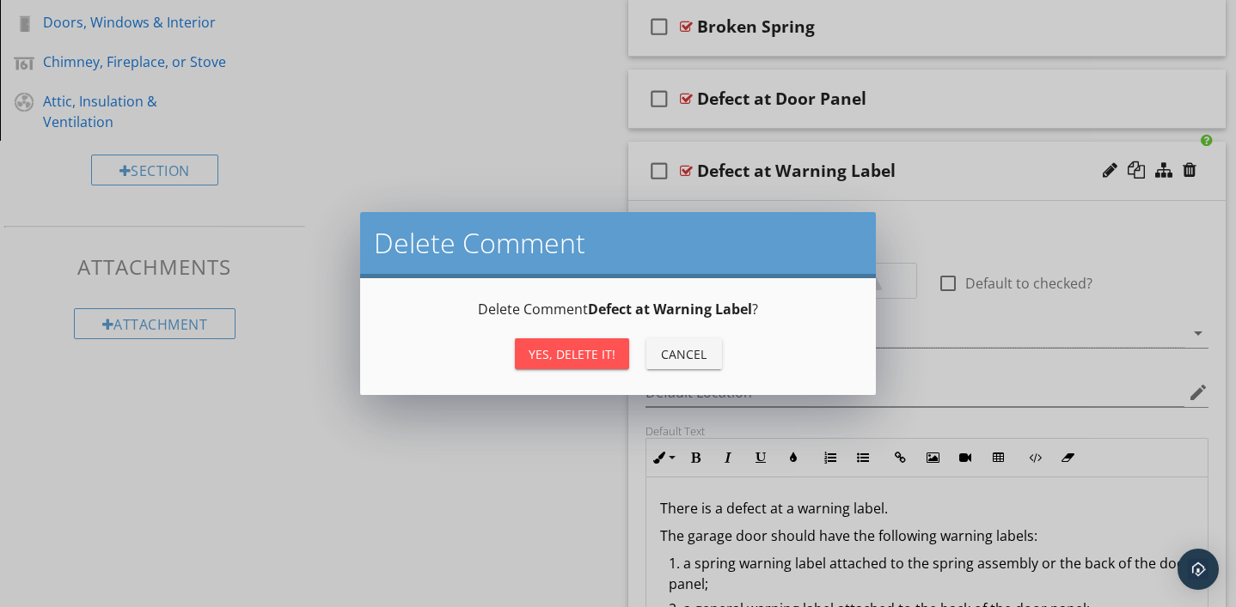
click at [677, 355] on div "Cancel" at bounding box center [684, 354] width 48 height 18
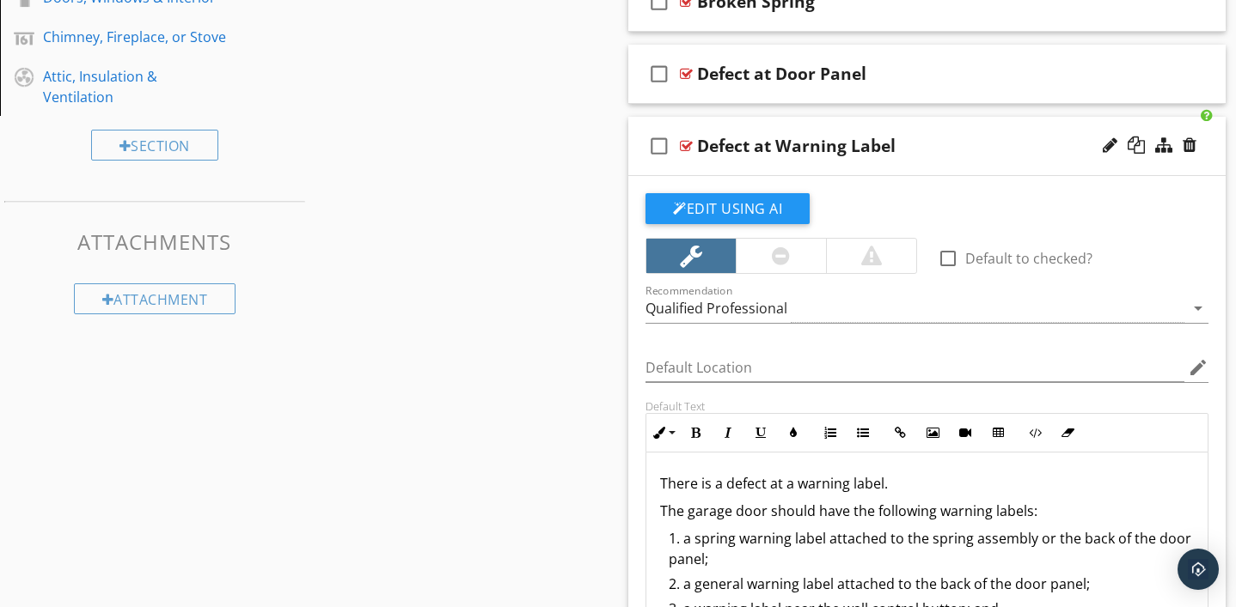
scroll to position [744, 0]
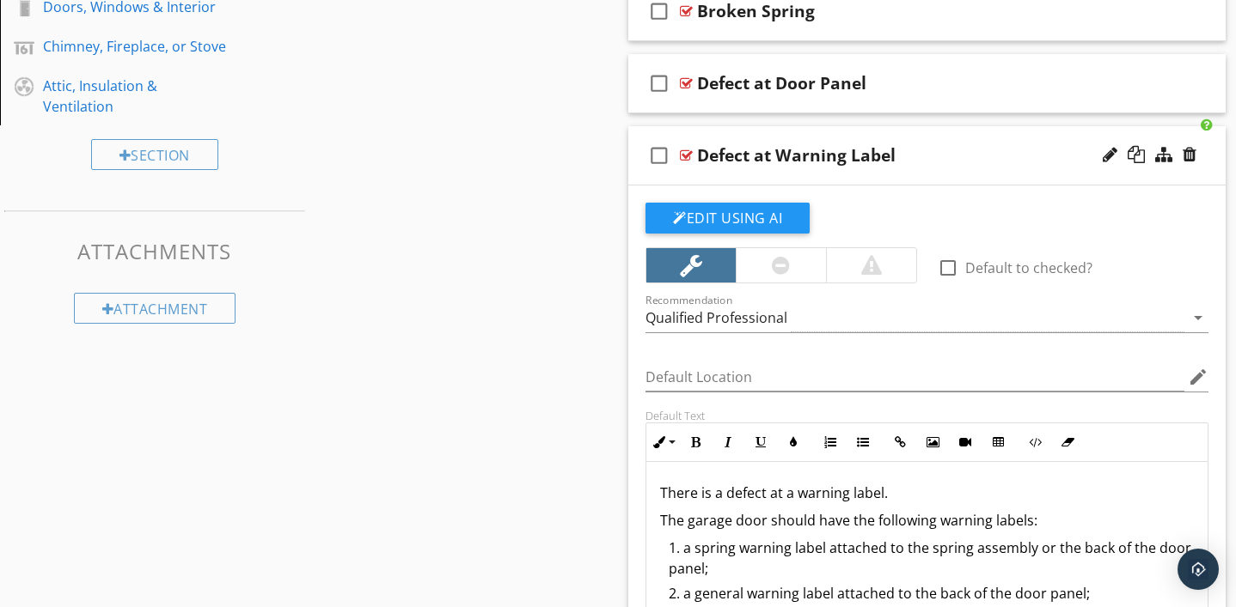
click at [1198, 152] on div at bounding box center [1149, 155] width 101 height 41
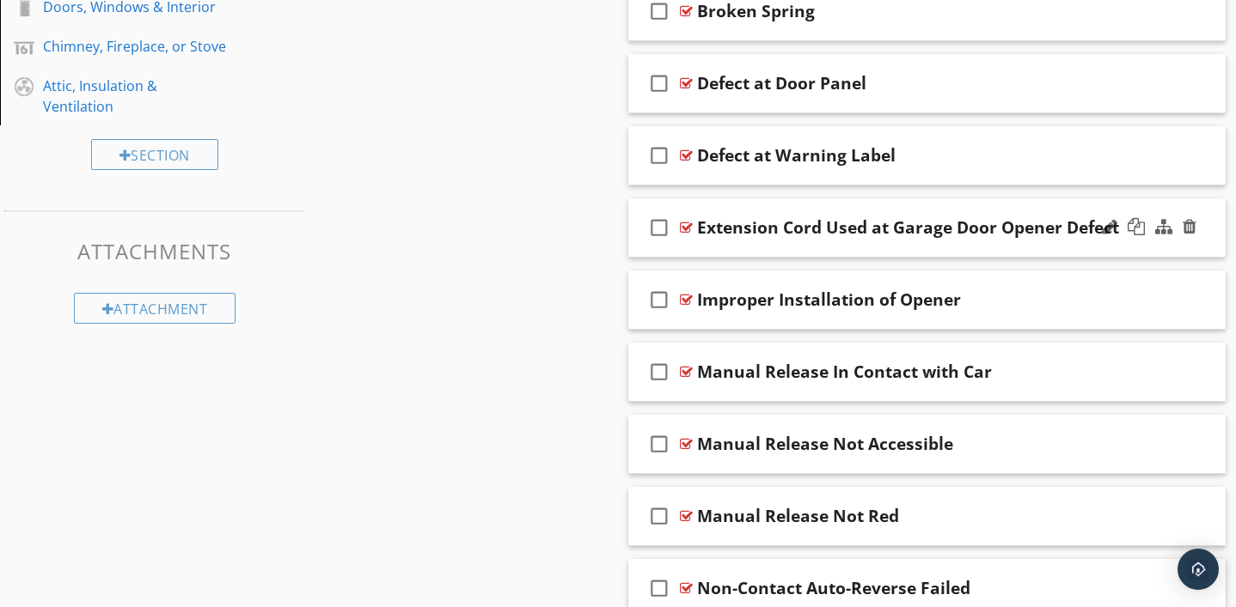
click at [683, 226] on div at bounding box center [686, 228] width 13 height 14
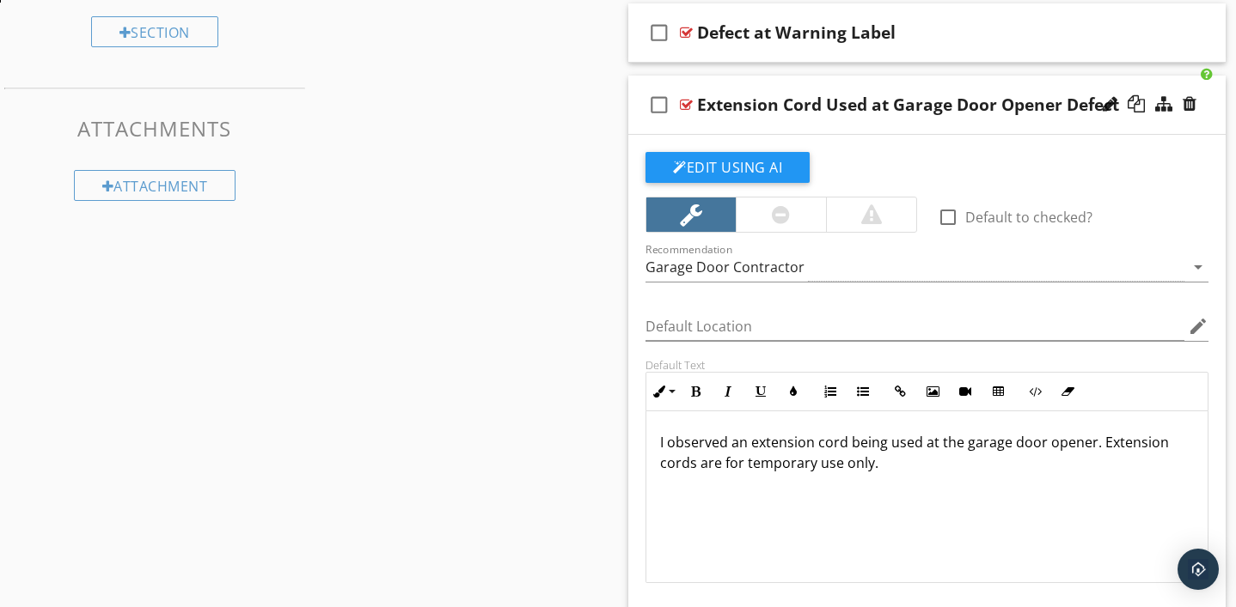
scroll to position [902, 0]
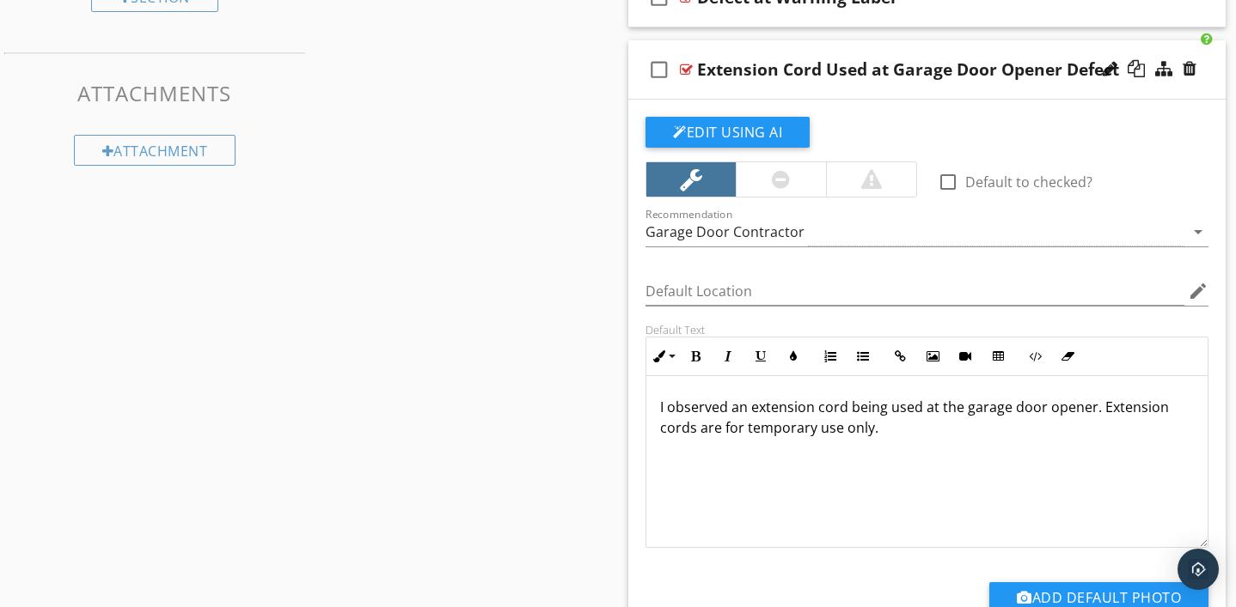
drag, startPoint x: 654, startPoint y: 406, endPoint x: 903, endPoint y: 429, distance: 250.2
click at [903, 429] on div "I observed an extension cord being used at the garage door opener. Extension co…" at bounding box center [926, 462] width 561 height 172
copy p "I observed an extension cord being used at the garage door opener. Extension co…"
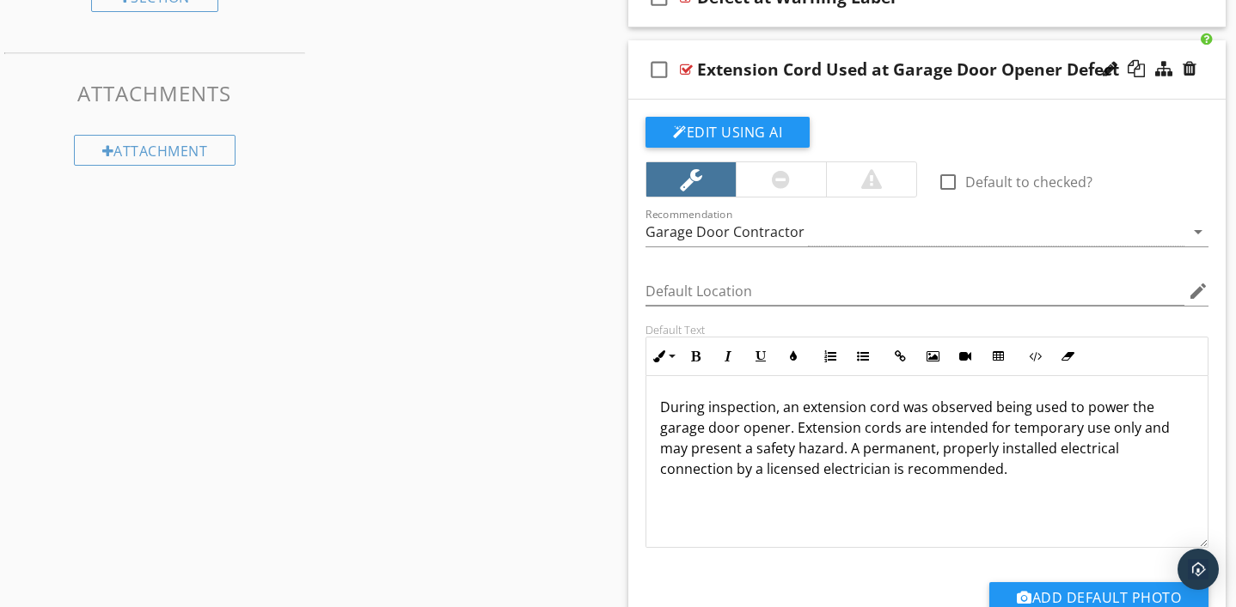
click at [684, 65] on div at bounding box center [686, 70] width 13 height 14
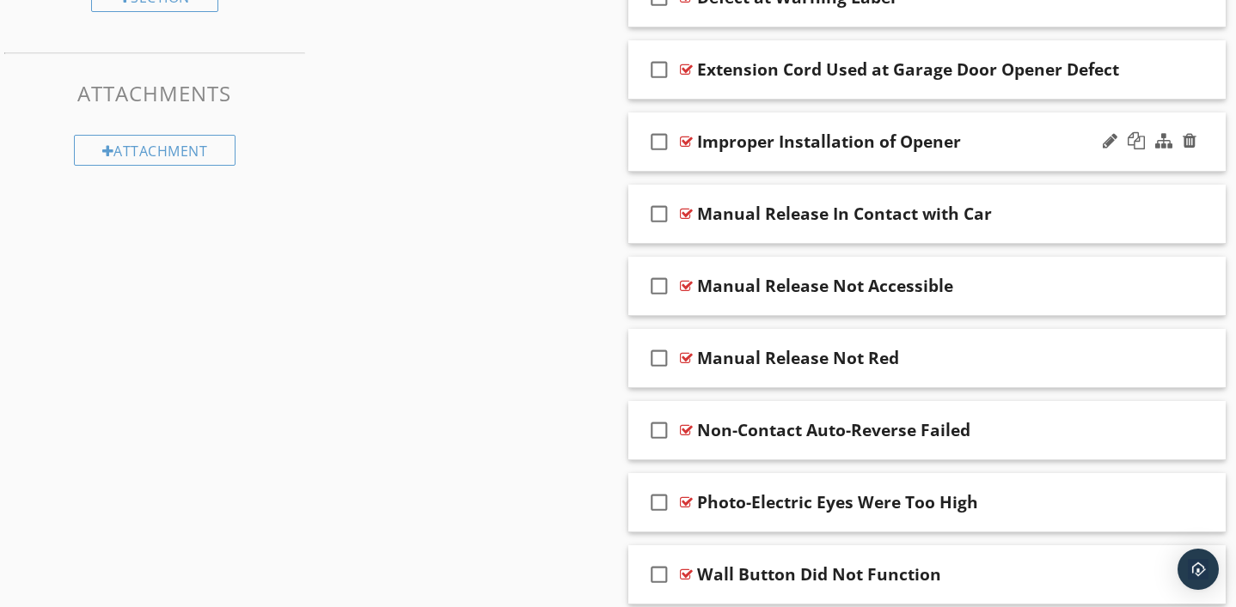
click at [687, 143] on div at bounding box center [686, 142] width 13 height 14
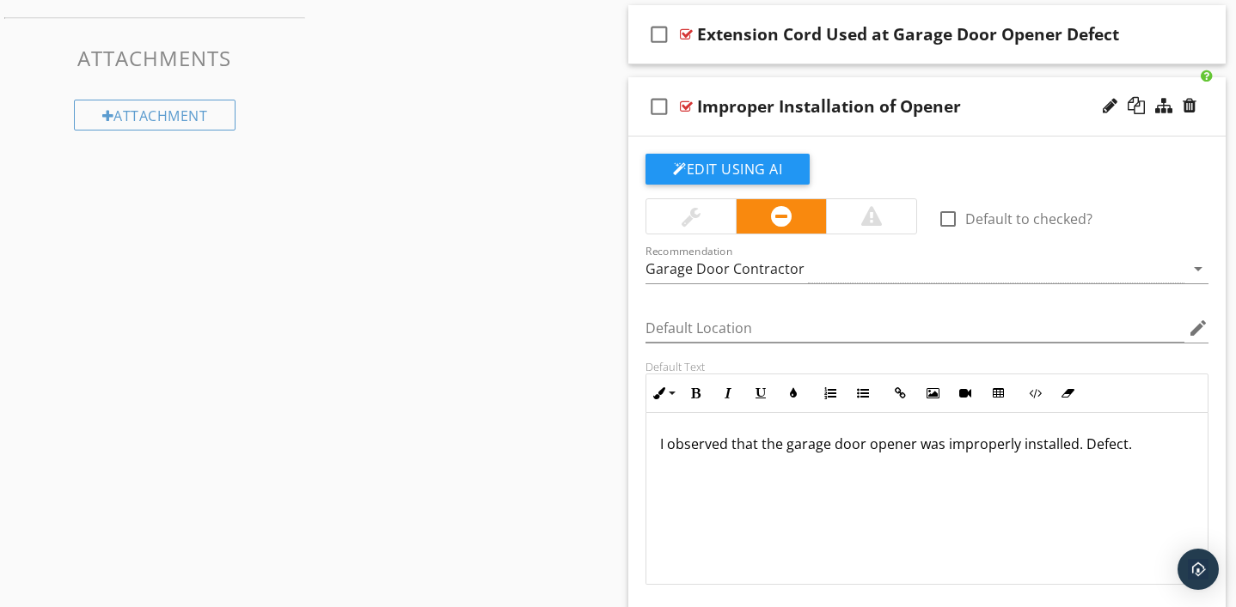
scroll to position [939, 0]
drag, startPoint x: 655, startPoint y: 441, endPoint x: 1070, endPoint y: 484, distance: 417.2
click at [1070, 484] on div "I observed that the garage door opener was improperly installed. Defect." at bounding box center [926, 498] width 561 height 172
copy p "I observed that the garage door opener was improperly installed. Defect."
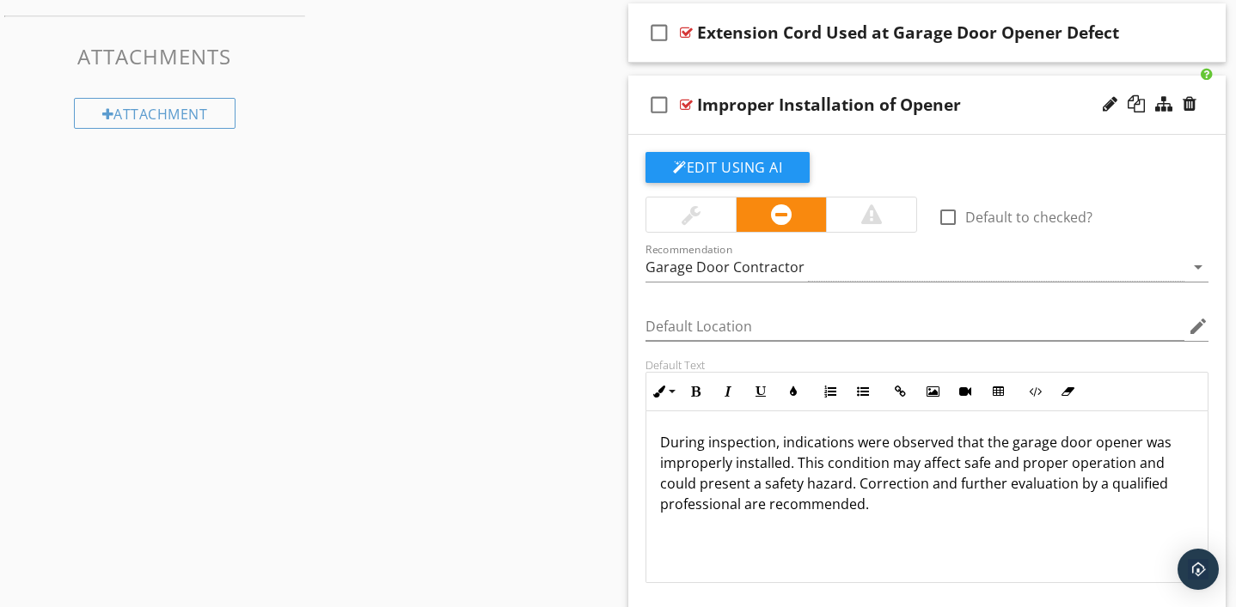
click at [686, 102] on div at bounding box center [686, 105] width 13 height 14
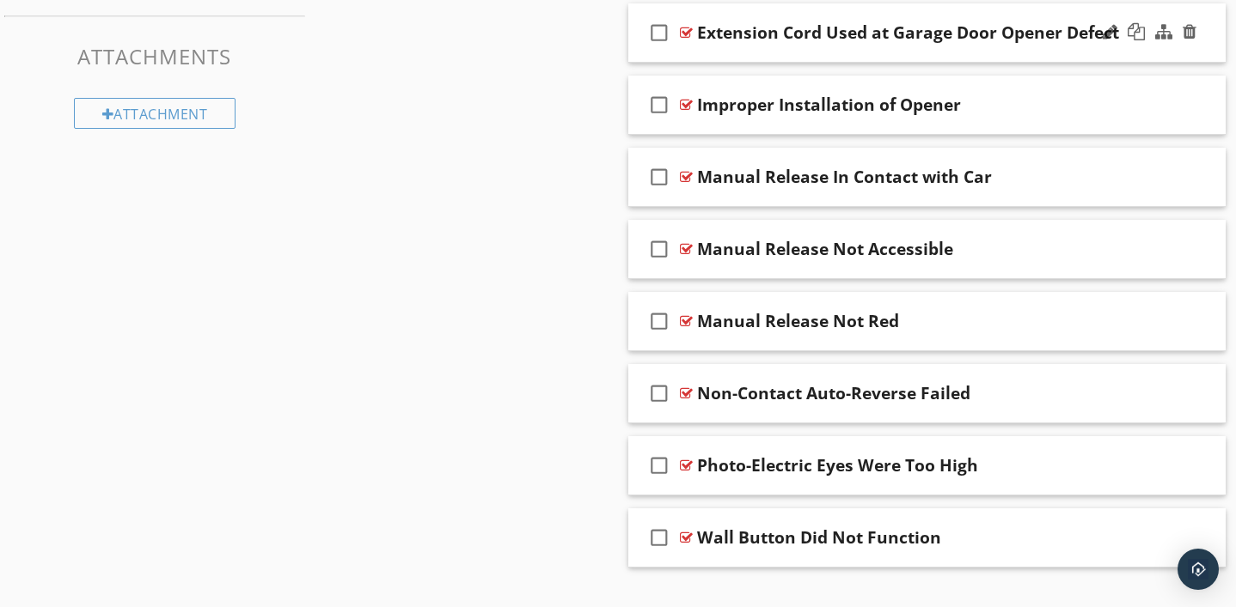
click at [686, 35] on div at bounding box center [686, 33] width 13 height 14
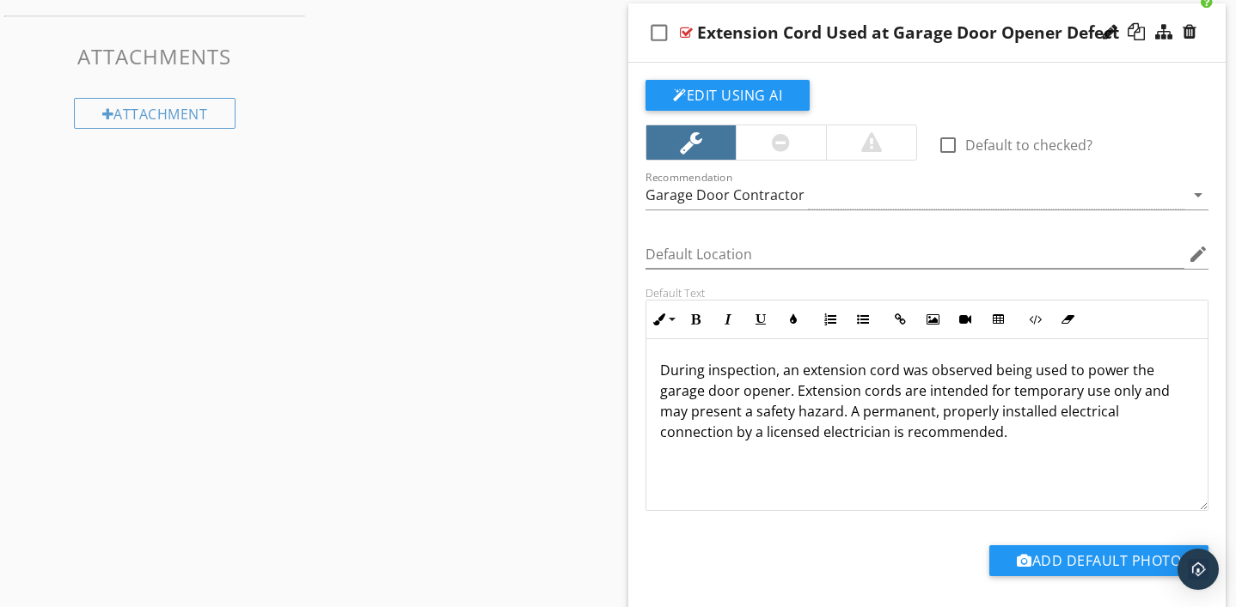
click at [686, 33] on div at bounding box center [686, 33] width 13 height 14
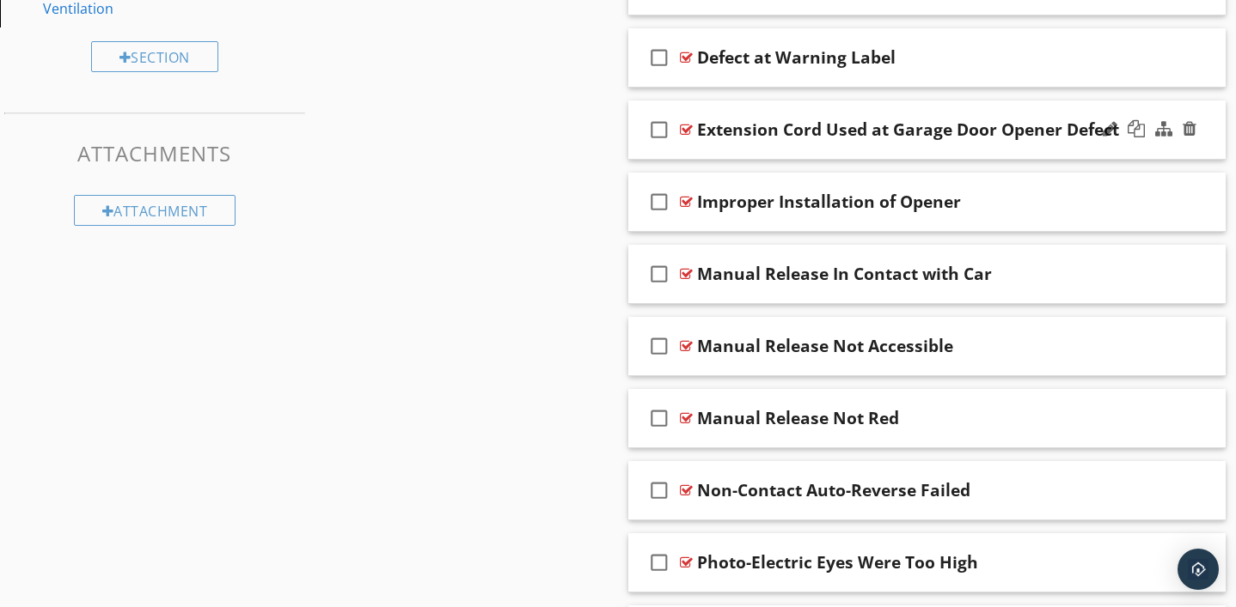
scroll to position [839, 0]
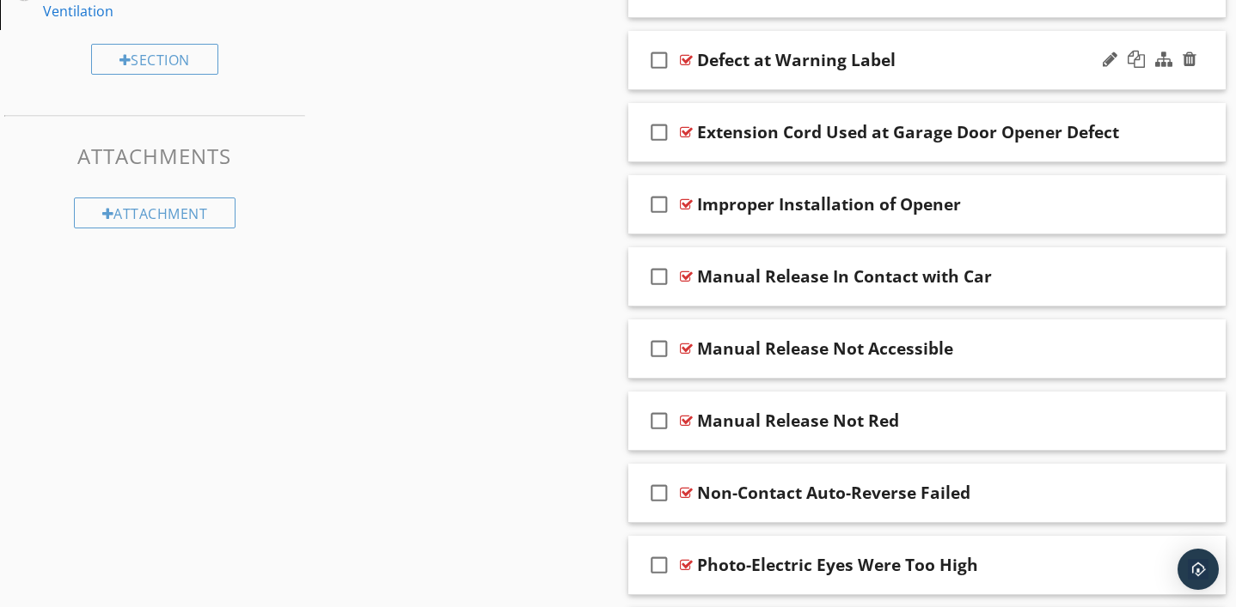
click at [686, 58] on div at bounding box center [686, 60] width 13 height 14
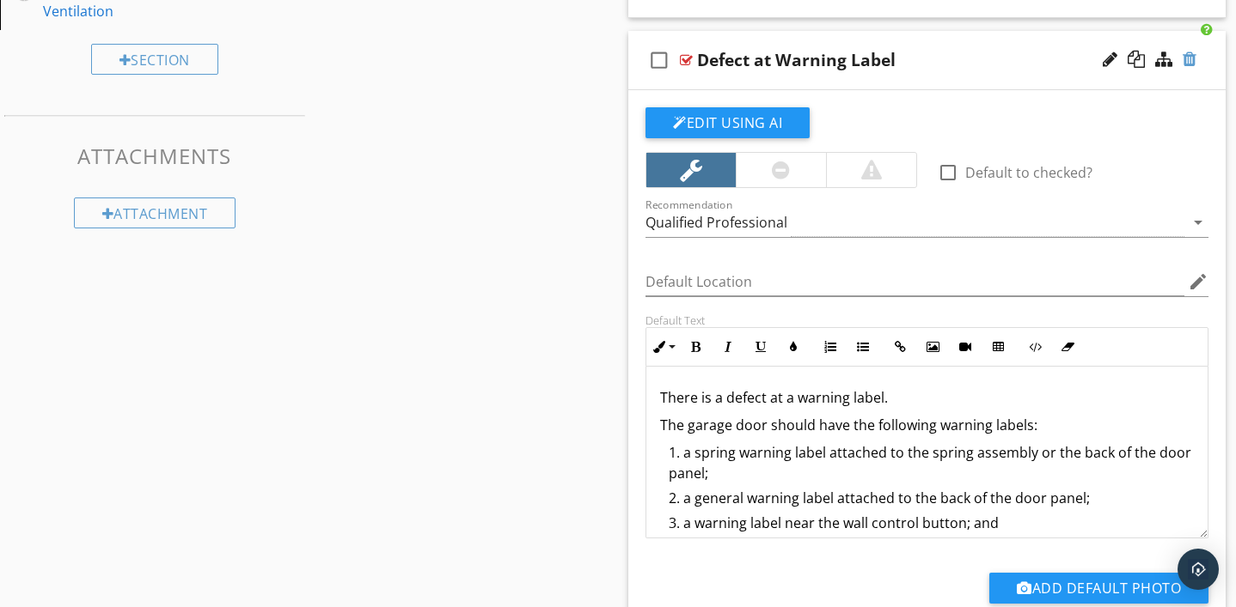
click at [1194, 59] on div at bounding box center [1189, 59] width 14 height 17
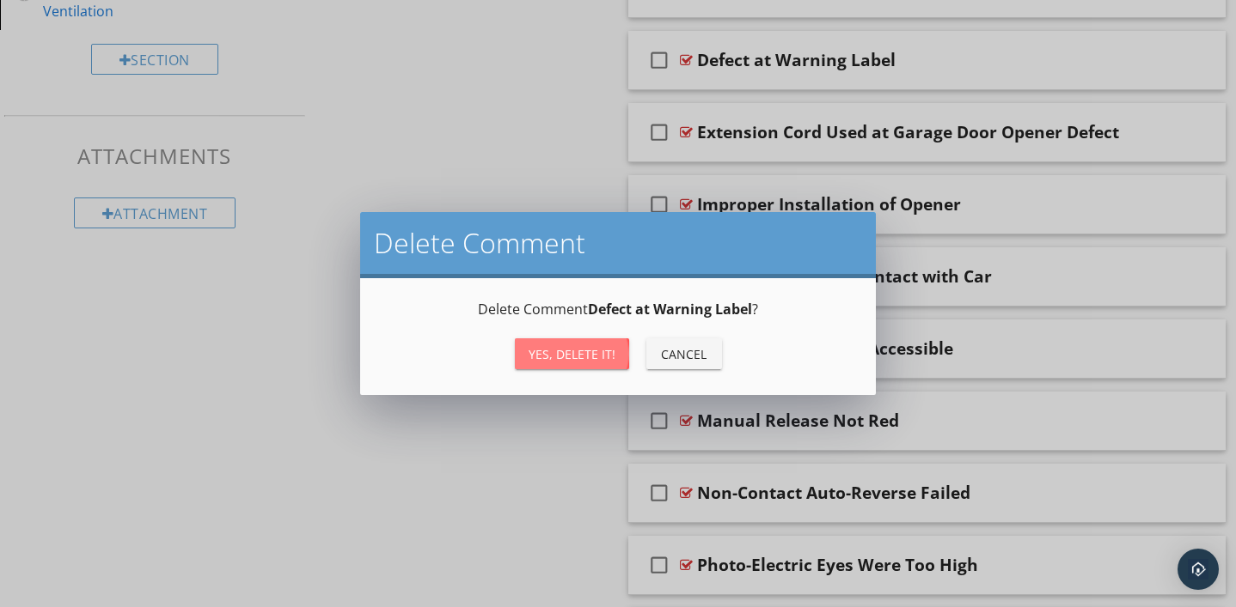
click at [579, 366] on button "Yes, Delete it!" at bounding box center [572, 354] width 114 height 31
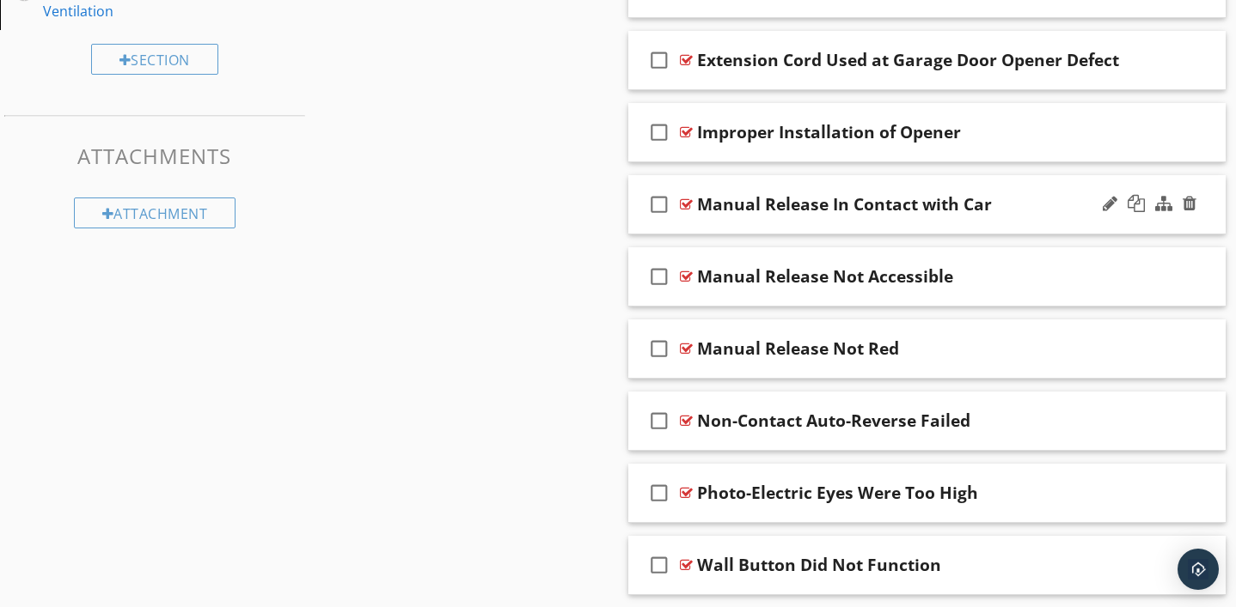
click at [685, 201] on div at bounding box center [686, 205] width 13 height 14
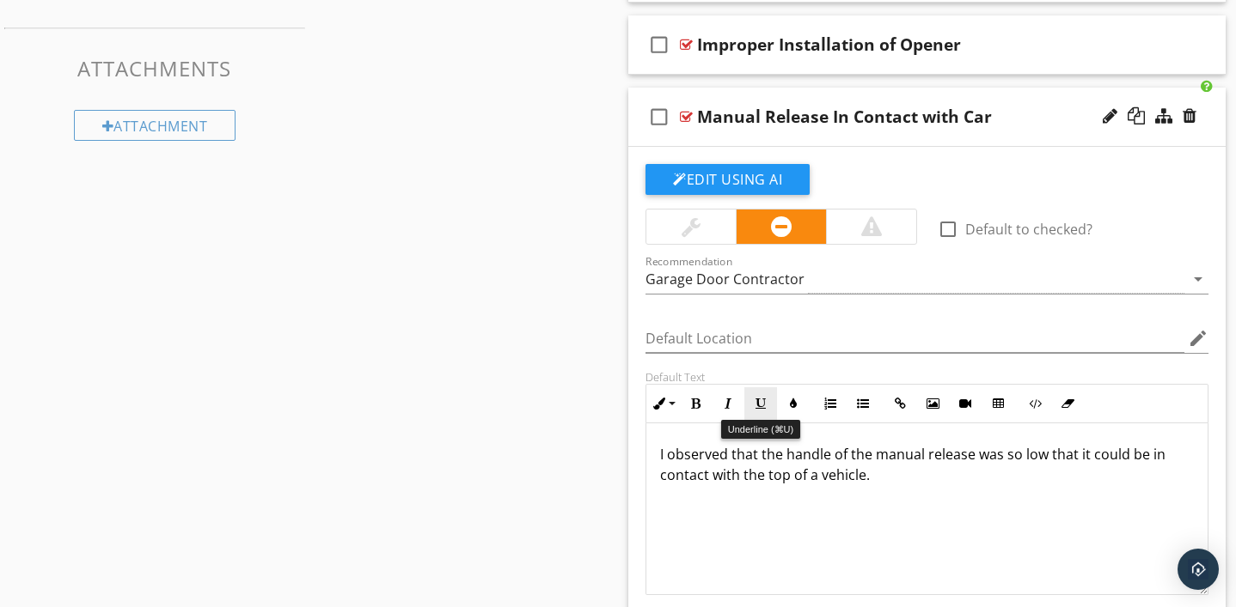
scroll to position [928, 0]
click at [1192, 114] on div at bounding box center [1189, 115] width 14 height 17
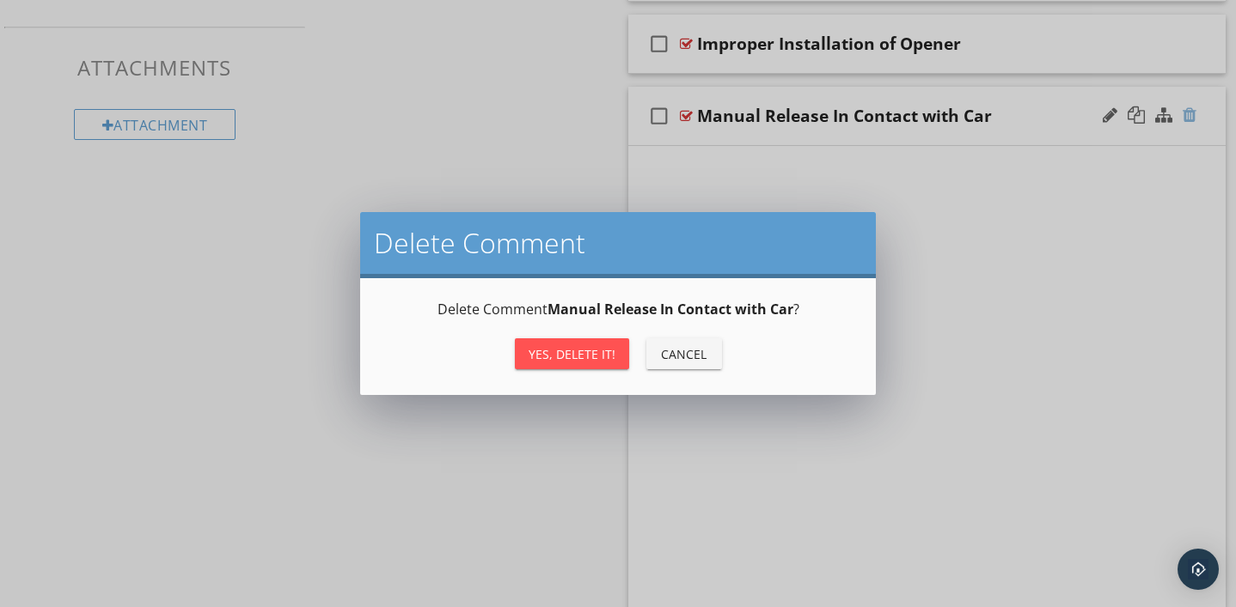
scroll to position [900, 0]
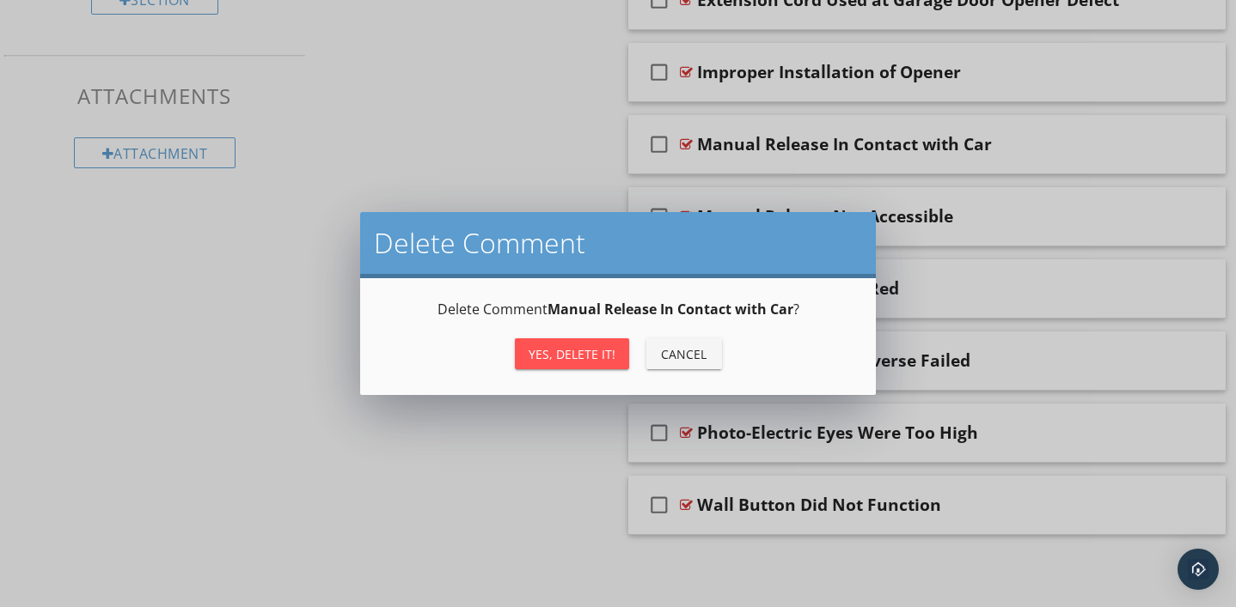
click at [603, 352] on div "Yes, Delete it!" at bounding box center [571, 354] width 87 height 18
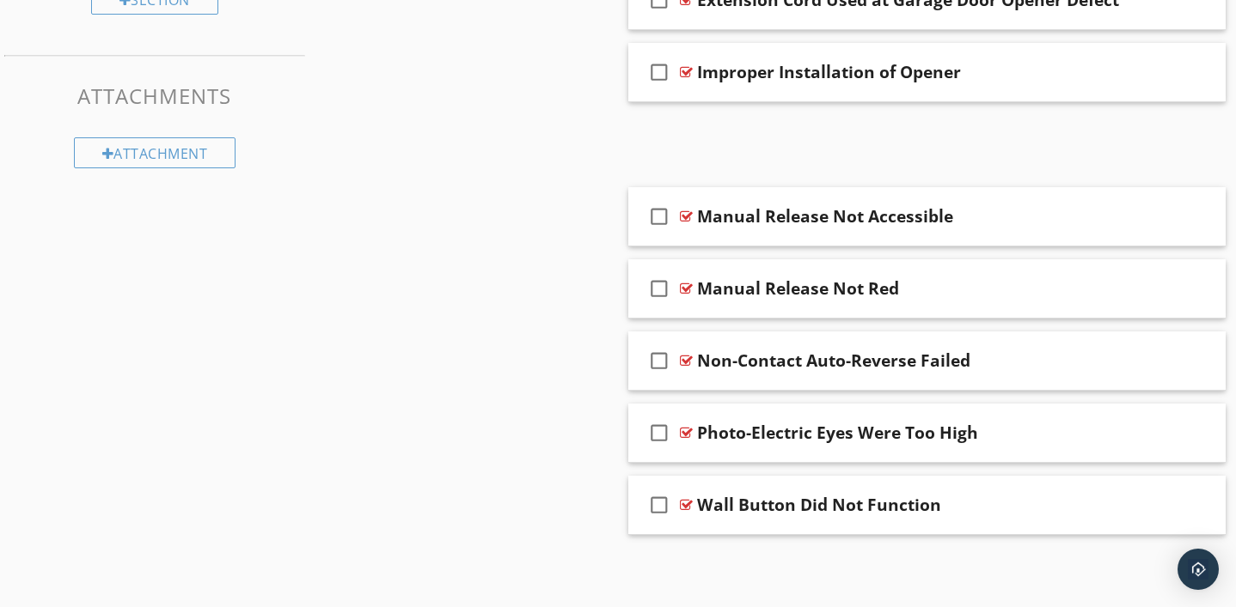
scroll to position [827, 0]
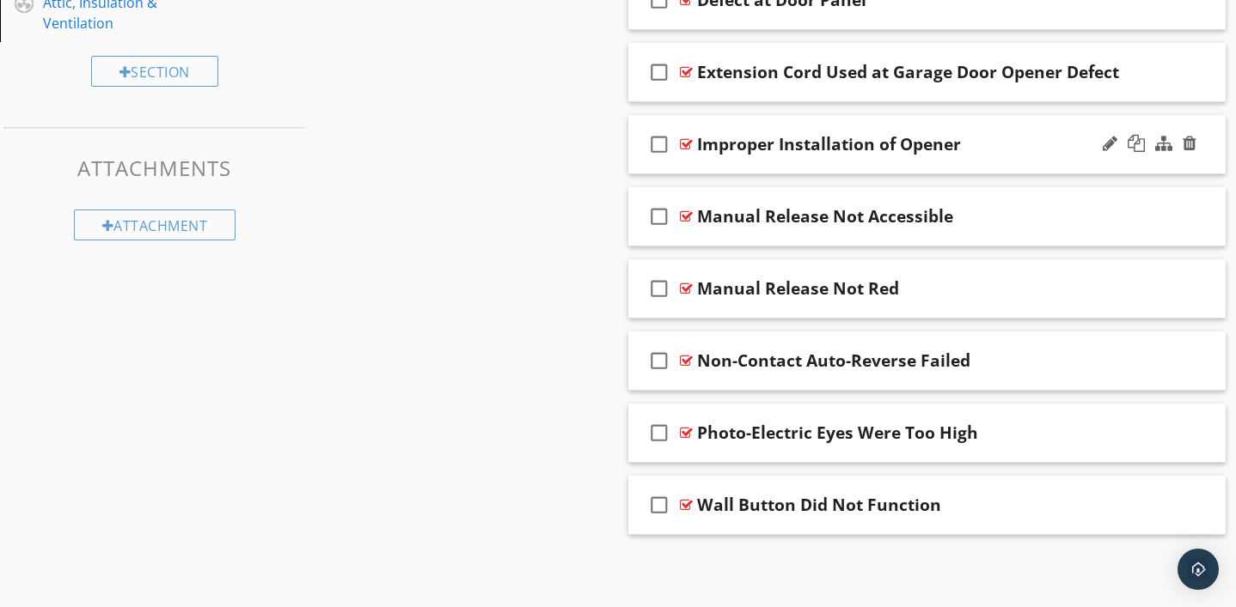
click at [687, 144] on div at bounding box center [686, 144] width 13 height 14
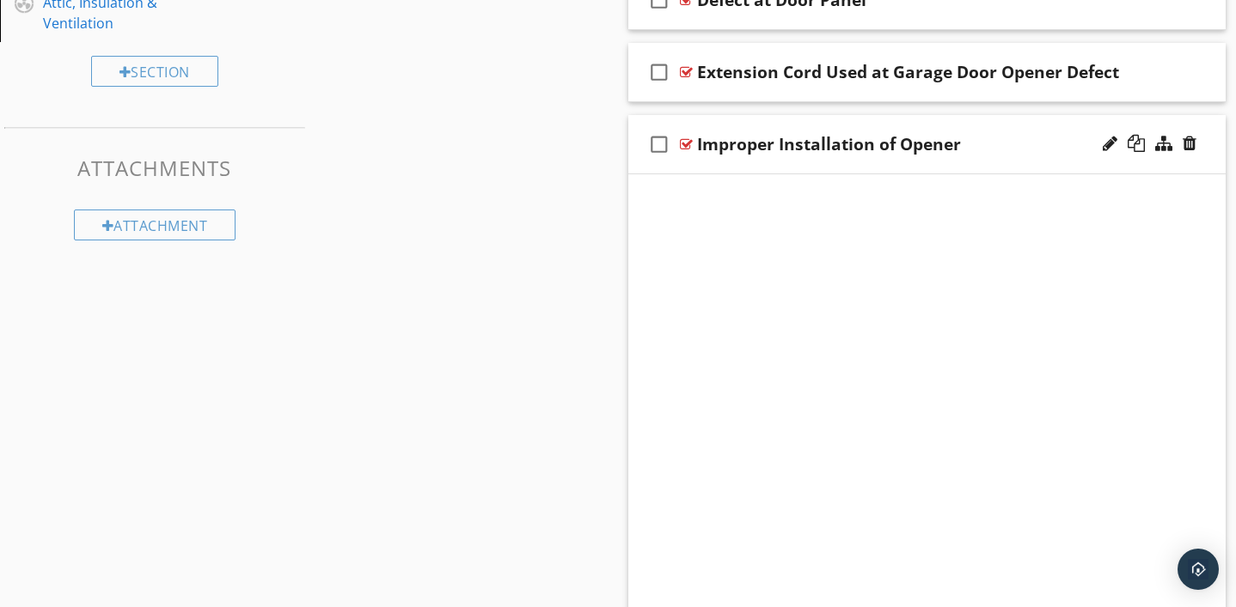
scroll to position [900, 0]
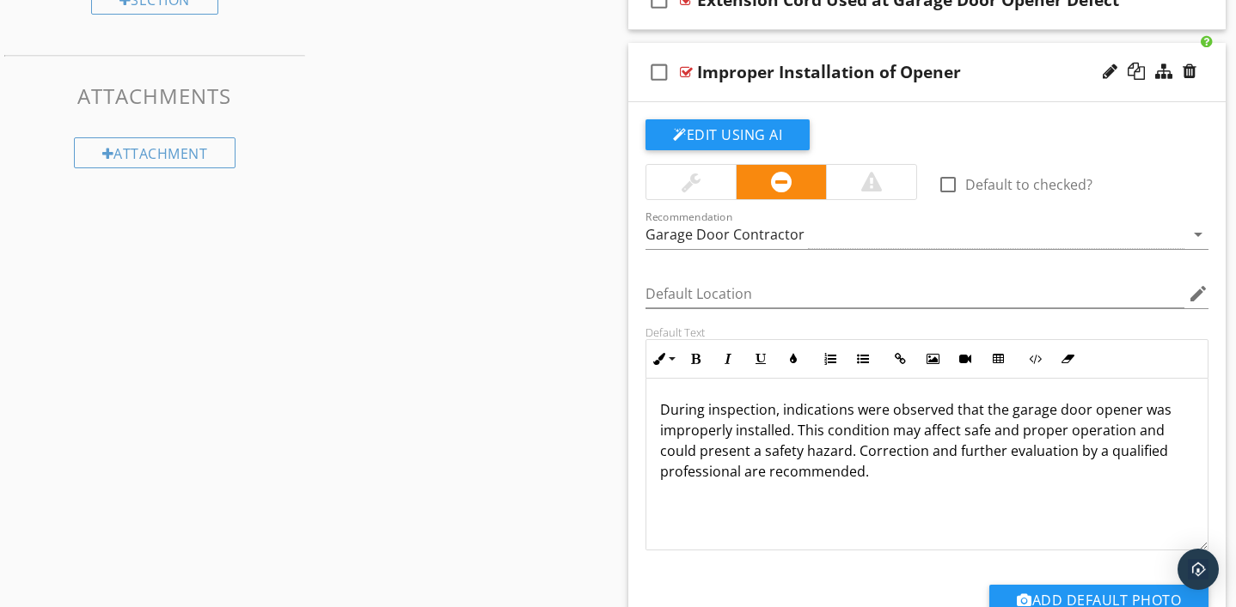
click at [686, 70] on div at bounding box center [686, 72] width 13 height 14
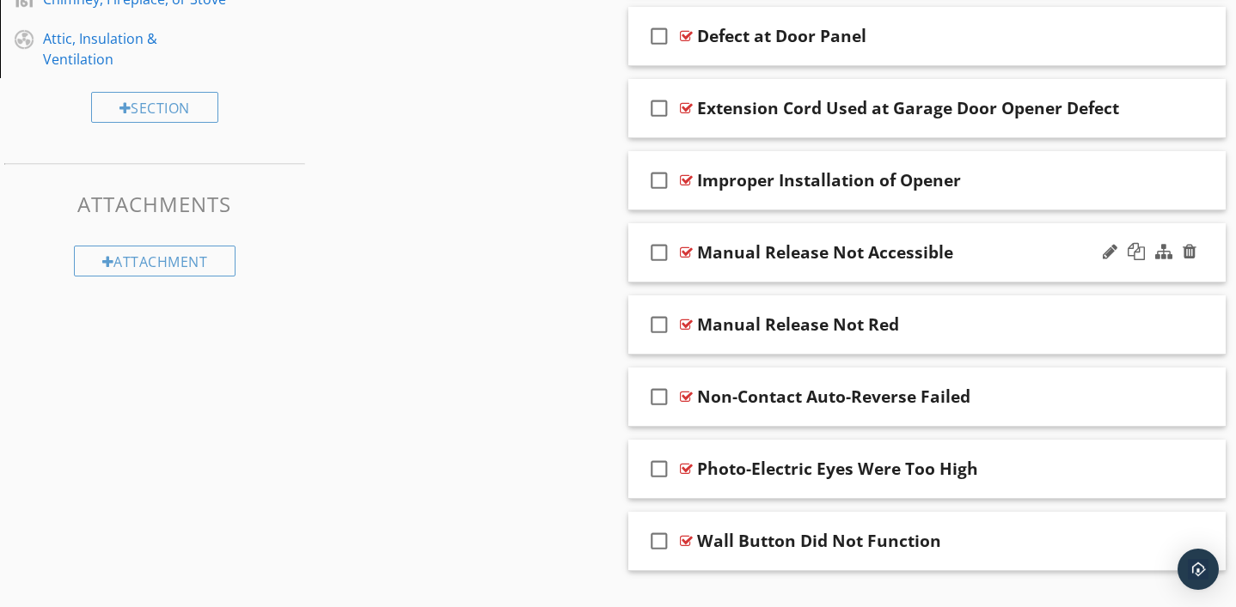
scroll to position [805, 0]
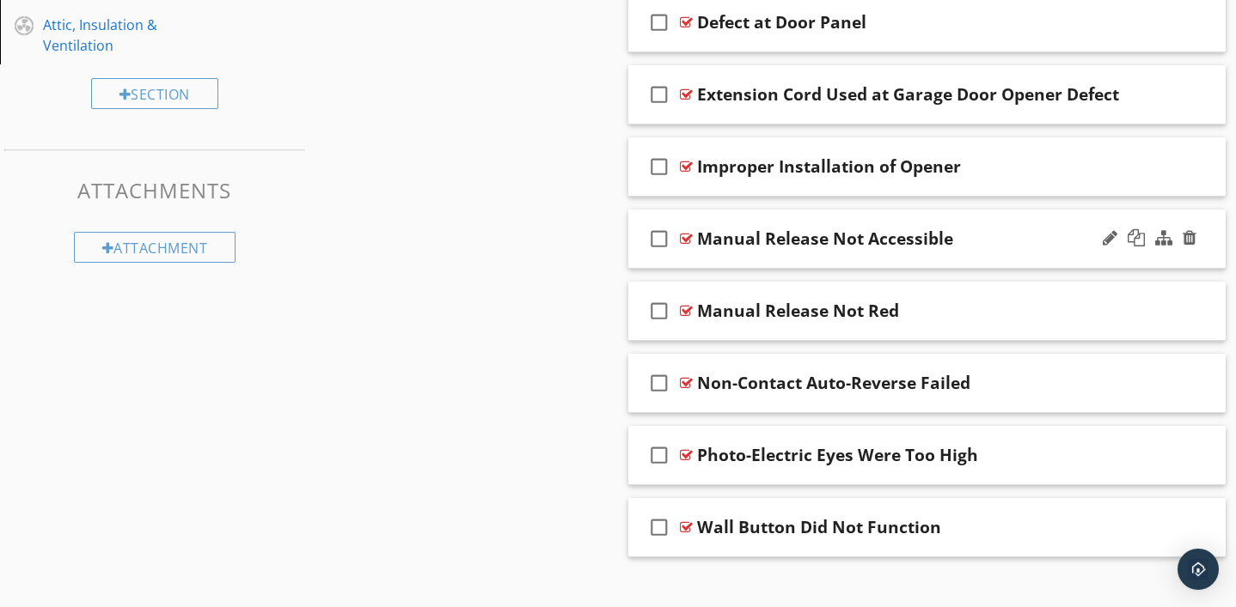
click at [686, 234] on div at bounding box center [686, 239] width 13 height 14
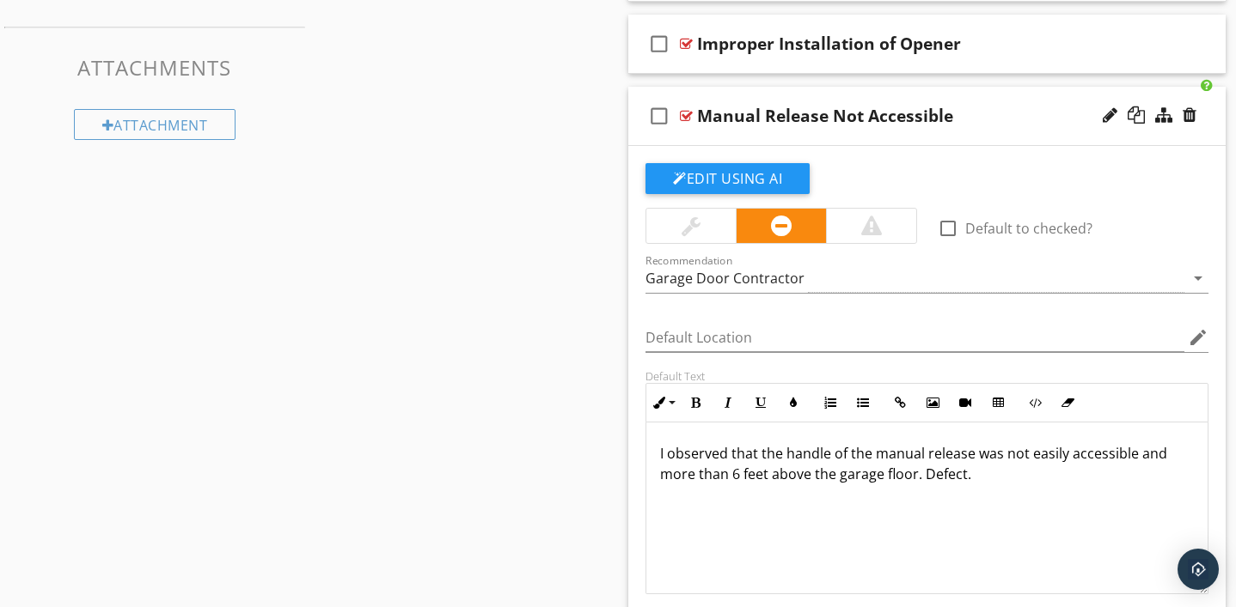
scroll to position [1, 0]
drag, startPoint x: 659, startPoint y: 453, endPoint x: 982, endPoint y: 472, distance: 323.6
click at [982, 472] on p "I observed that the handle of the manual release was not easily accessible and …" at bounding box center [927, 462] width 534 height 41
copy p "I observed that the handle of the manual release was not easily accessible and …"
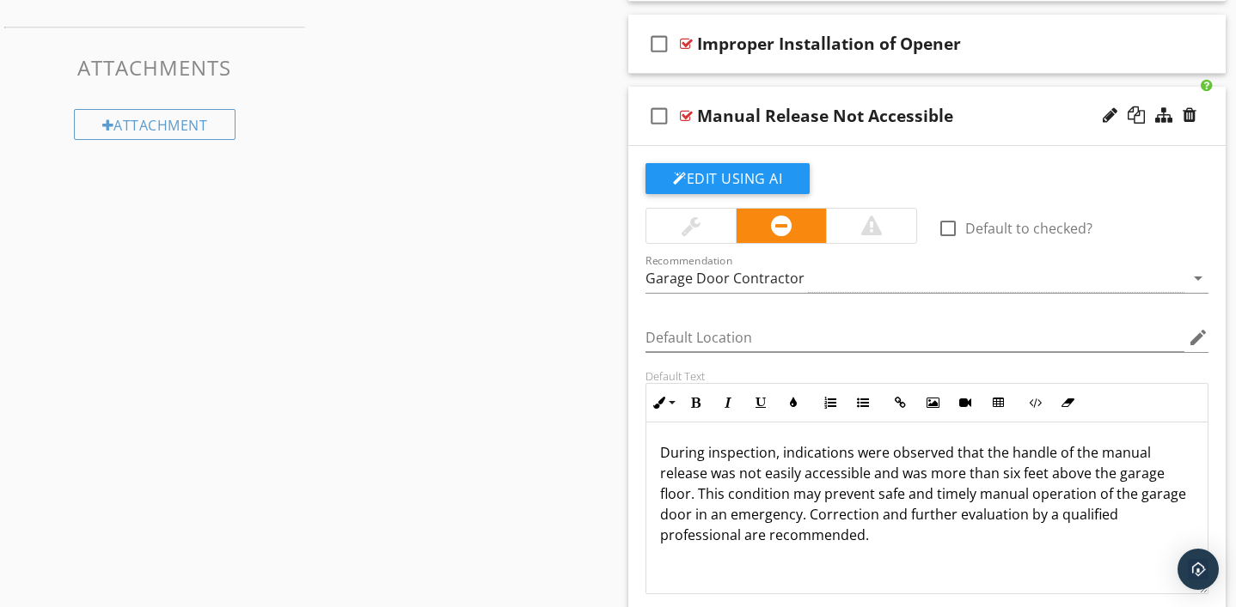
click at [686, 111] on div at bounding box center [686, 116] width 13 height 14
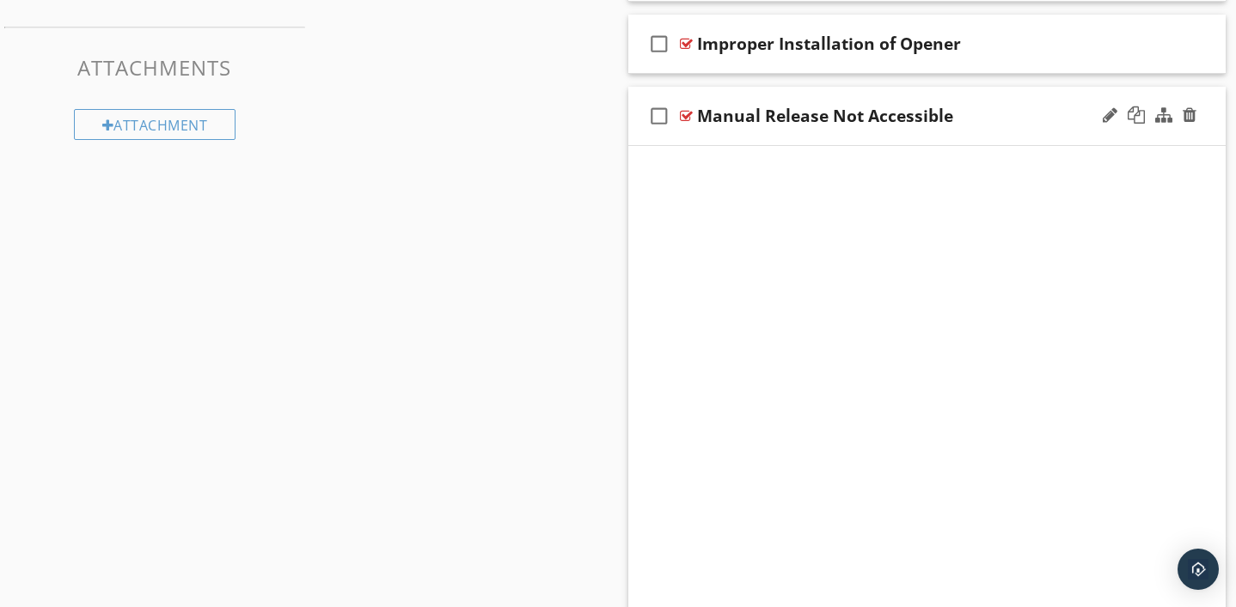
scroll to position [827, 0]
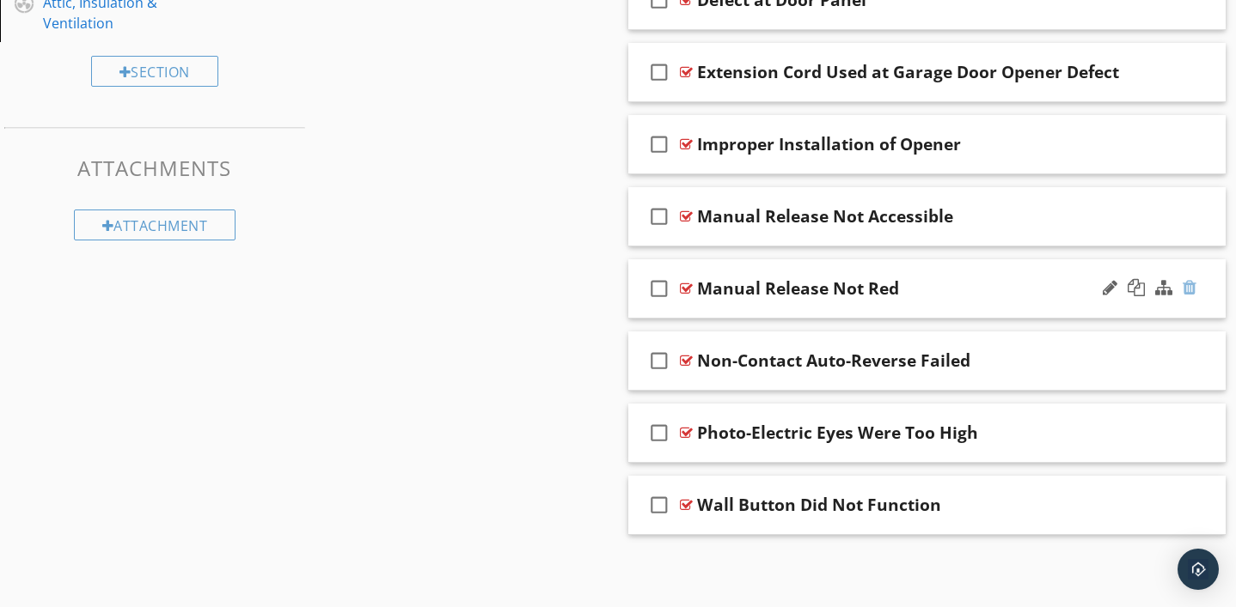
click at [1193, 286] on div at bounding box center [1189, 287] width 14 height 17
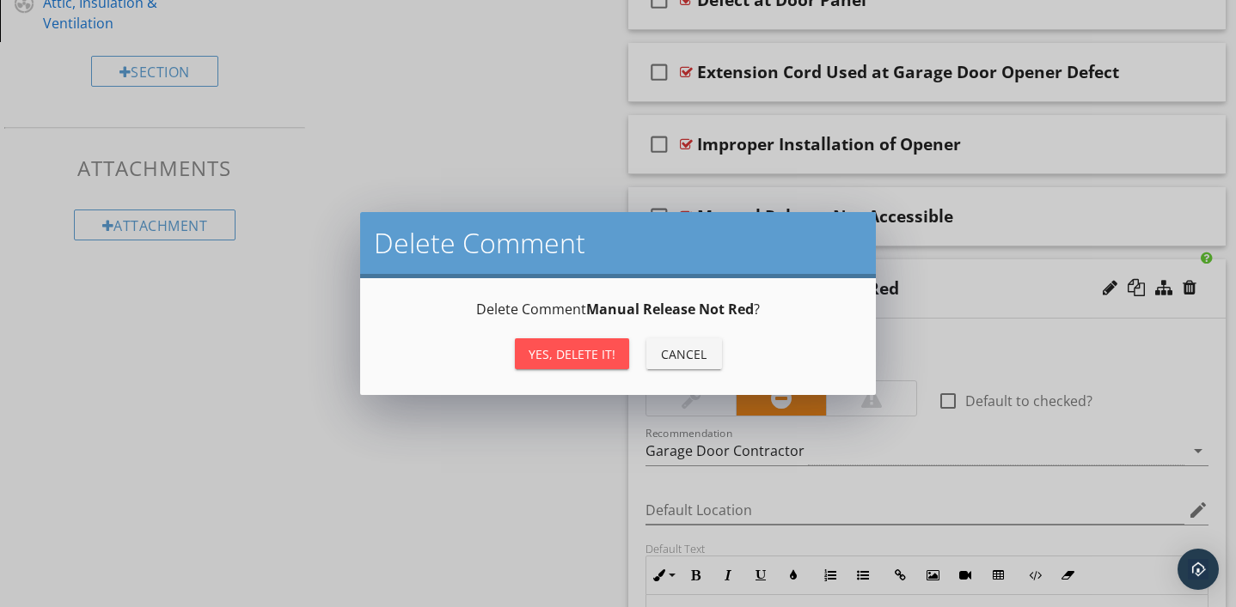
click at [582, 360] on div "Yes, Delete it!" at bounding box center [571, 354] width 87 height 18
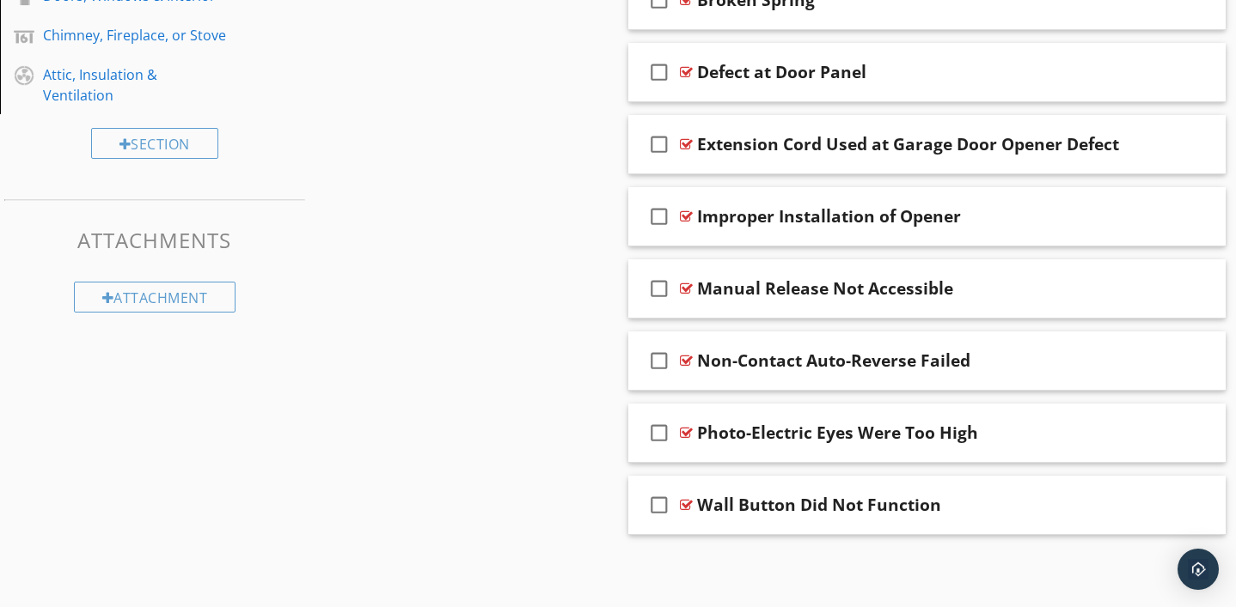
scroll to position [755, 0]
click at [686, 359] on div at bounding box center [686, 361] width 13 height 14
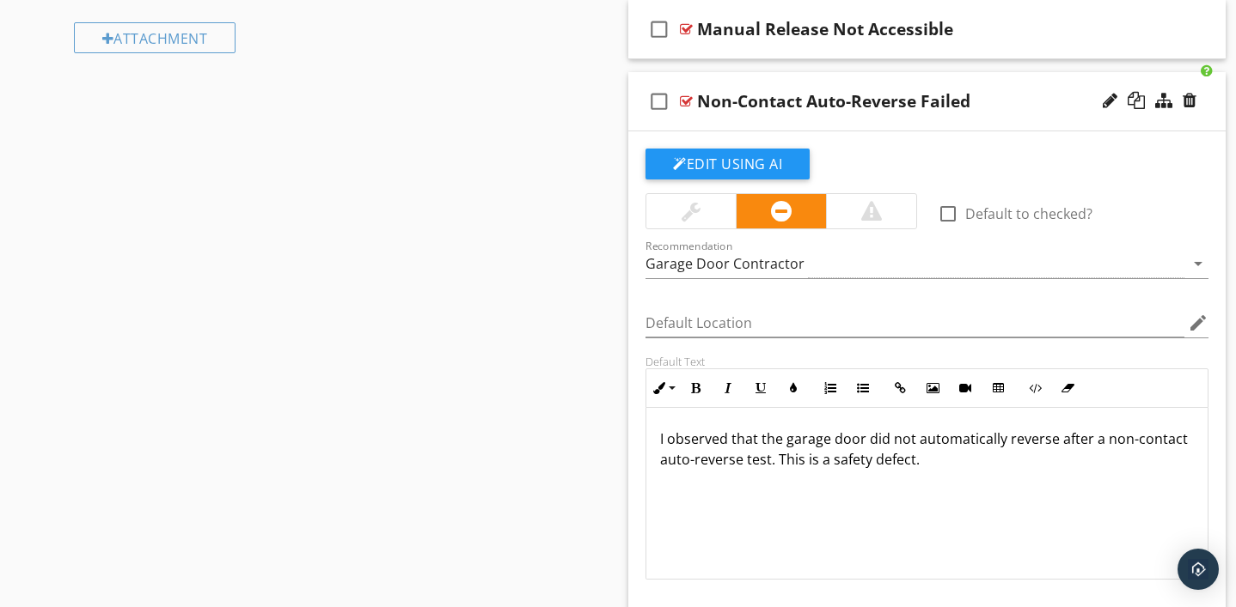
scroll to position [1018, 0]
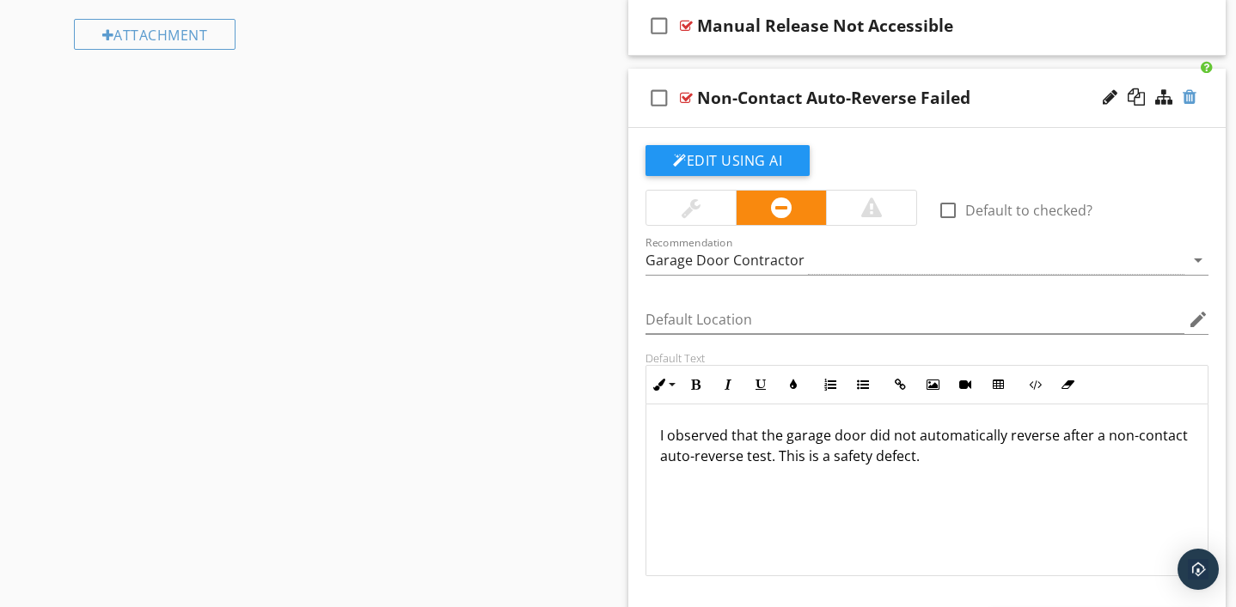
click at [1190, 95] on div at bounding box center [1189, 96] width 14 height 17
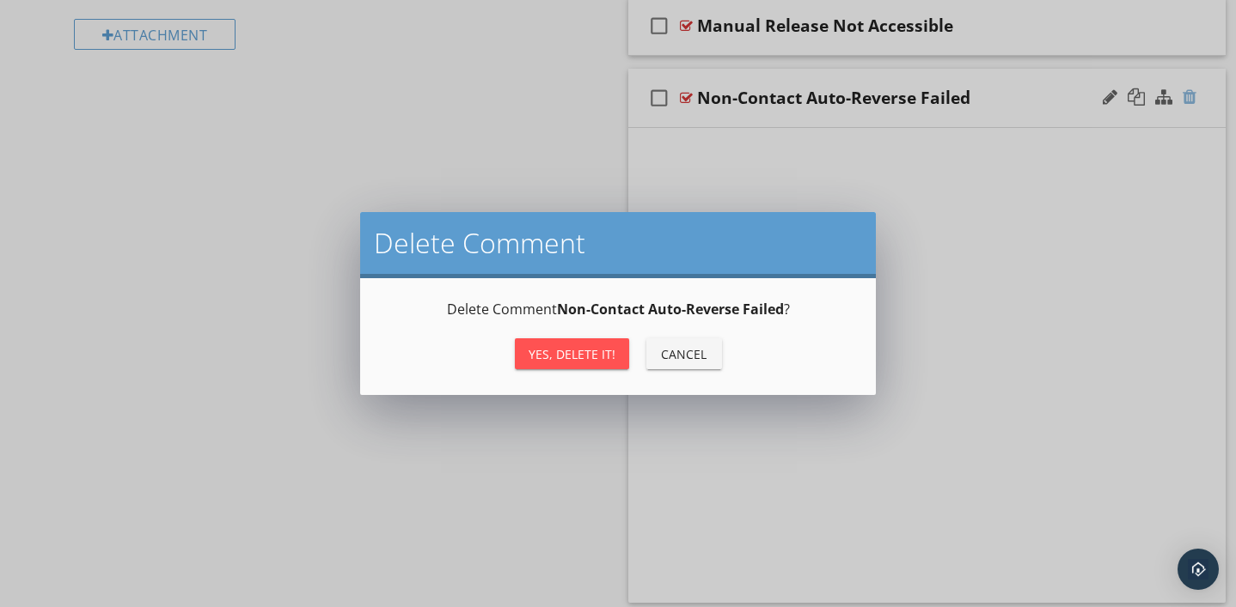
scroll to position [755, 0]
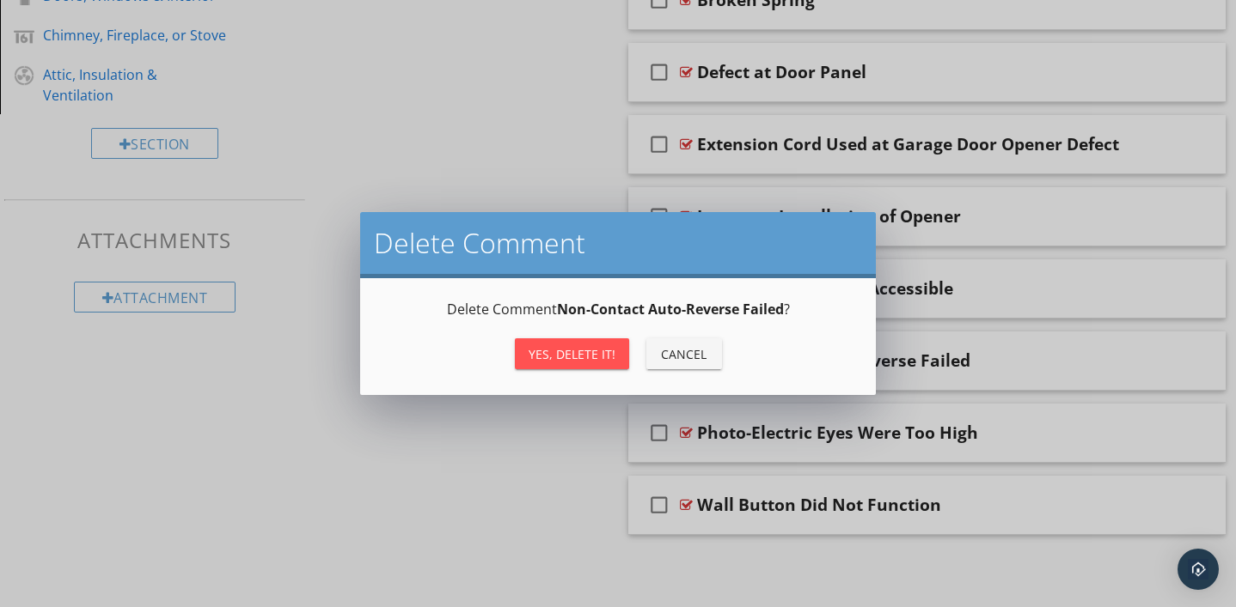
click at [591, 354] on div "Yes, Delete it!" at bounding box center [571, 354] width 87 height 18
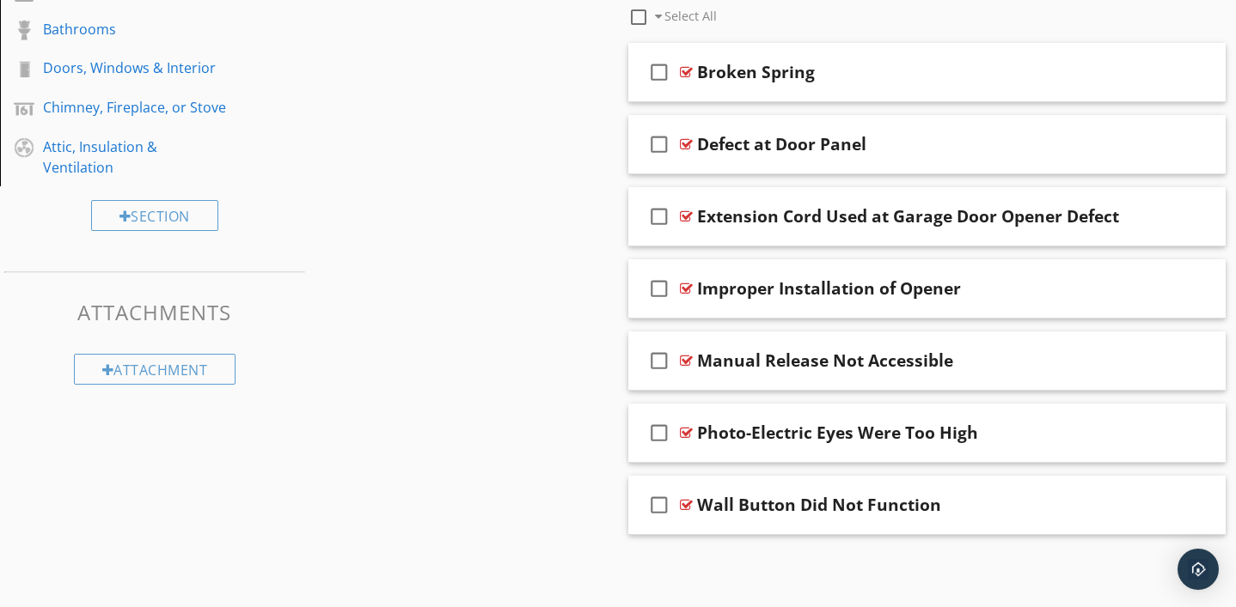
scroll to position [683, 0]
click at [687, 428] on div at bounding box center [686, 433] width 13 height 14
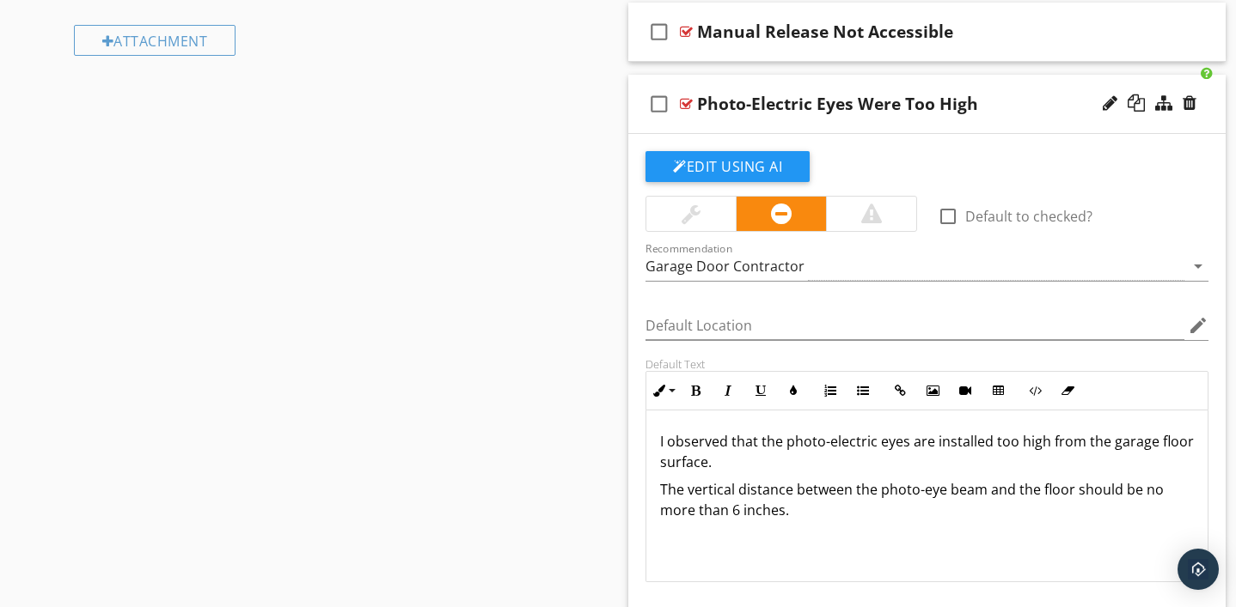
scroll to position [1013, 0]
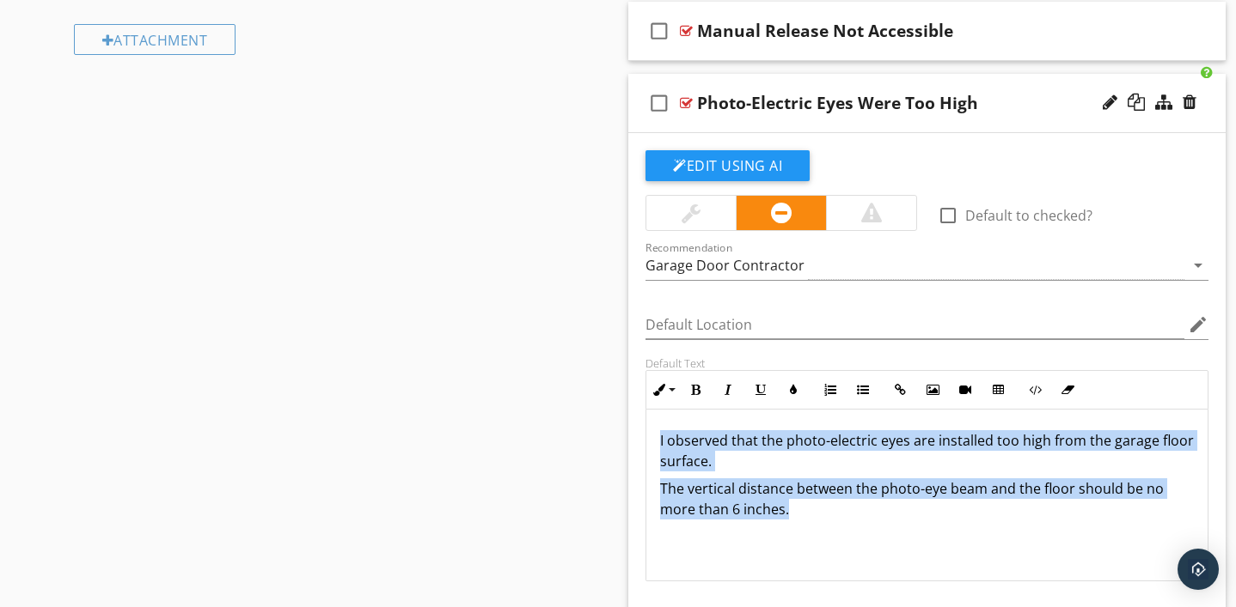
drag, startPoint x: 657, startPoint y: 440, endPoint x: 815, endPoint y: 512, distance: 173.8
click at [815, 512] on div "I observed that the photo-electric eyes are installed too high from the garage …" at bounding box center [926, 496] width 561 height 172
copy div "I observed that the photo-electric eyes are installed too high from the garage …"
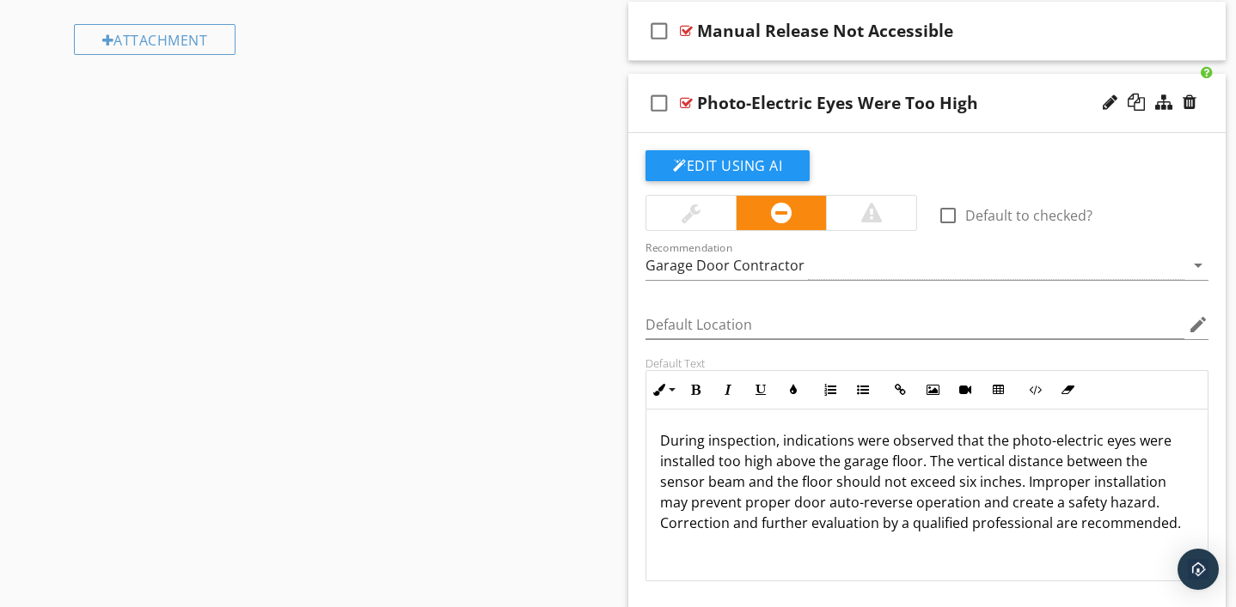
click at [852, 103] on div "Photo-Electric Eyes Were Too High" at bounding box center [837, 103] width 281 height 21
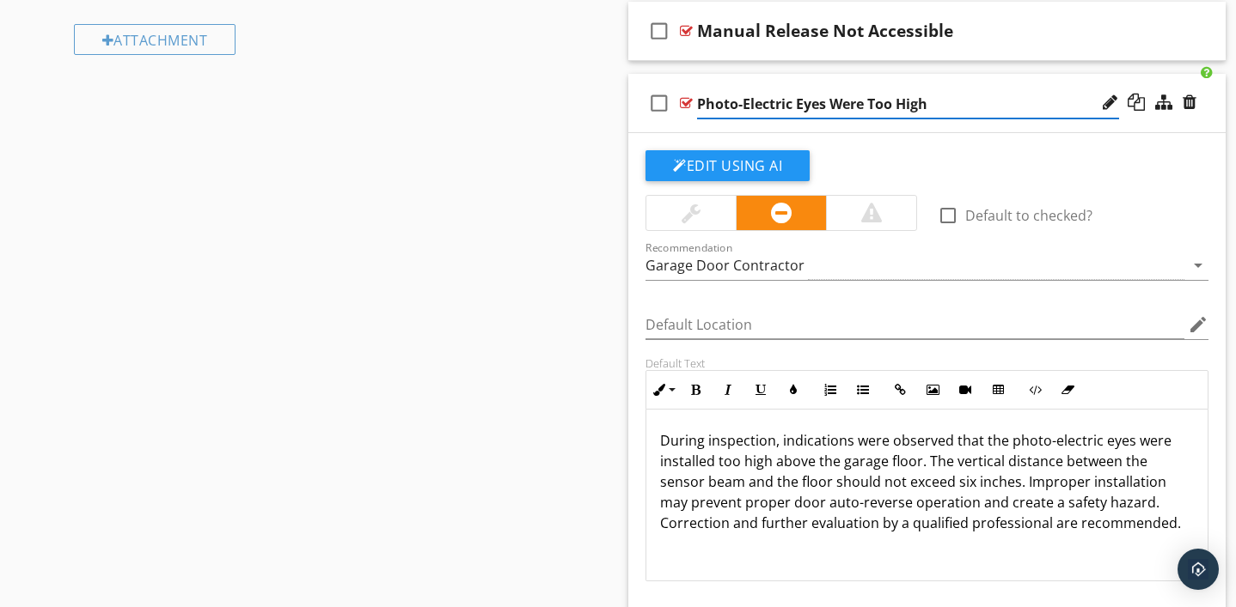
click at [827, 101] on input "Photo-Electric Eyes Were Too High" at bounding box center [908, 104] width 422 height 28
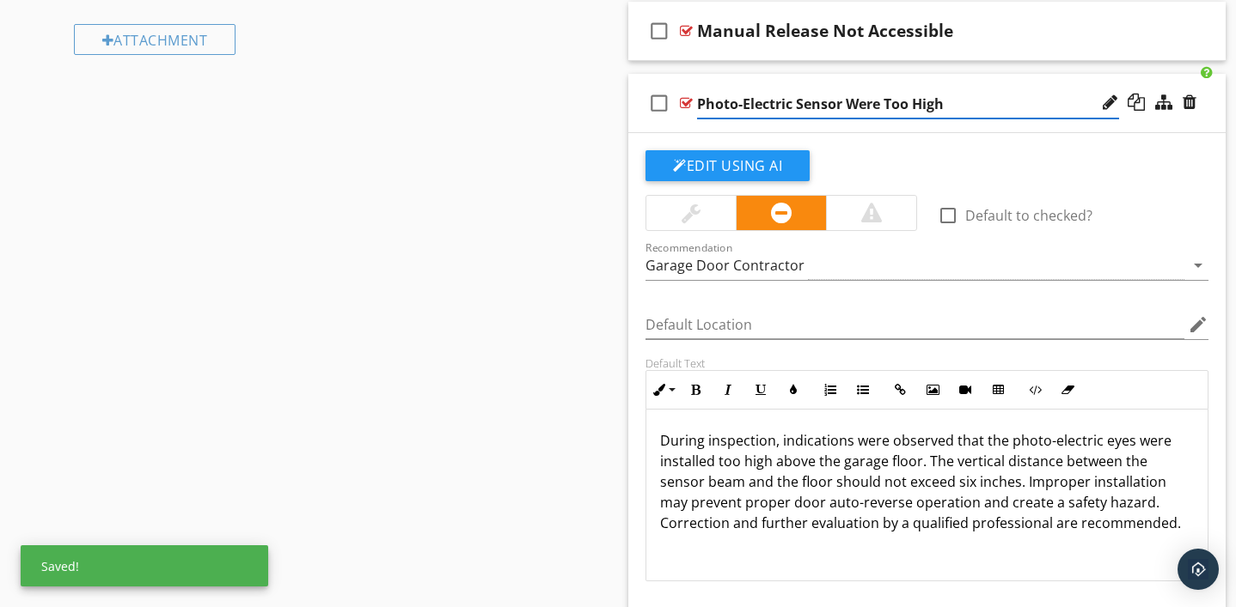
type input "Photo-Electric Sensors Were Too High"
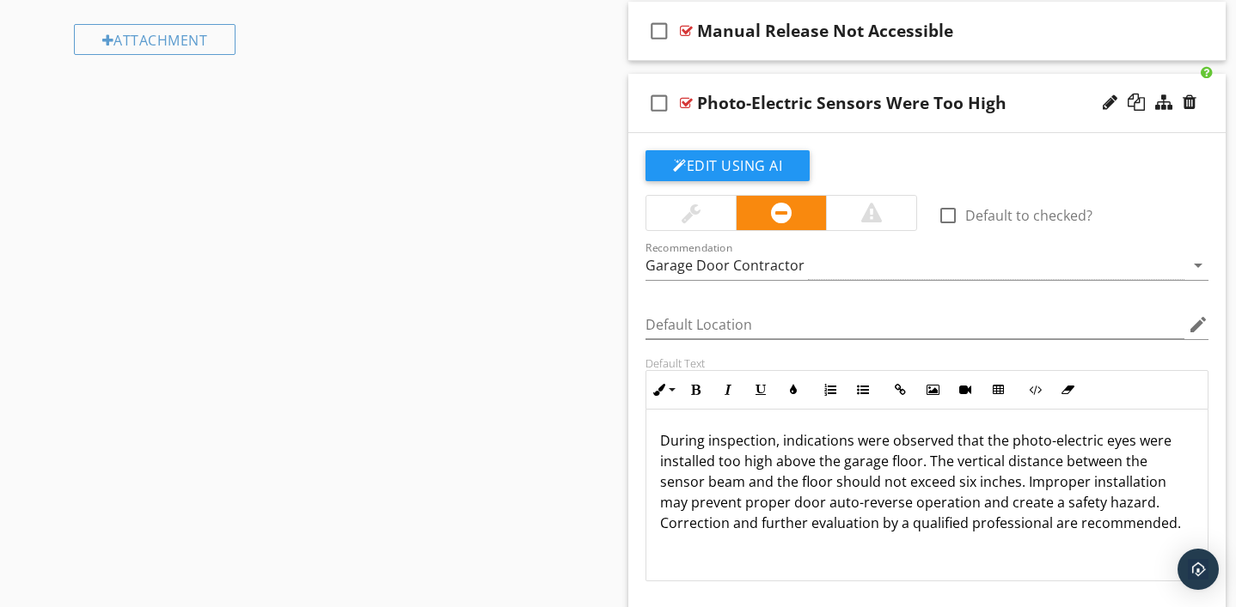
click at [1127, 443] on p "During inspection, indications were observed that the photo-electric eyes were …" at bounding box center [927, 481] width 534 height 103
click at [925, 484] on p "During inspection, indications were observed that the photo-electric sensors we…" at bounding box center [927, 481] width 534 height 103
click at [908, 485] on p "During inspection, indications were observed that the photo-electric sensors we…" at bounding box center [927, 481] width 534 height 103
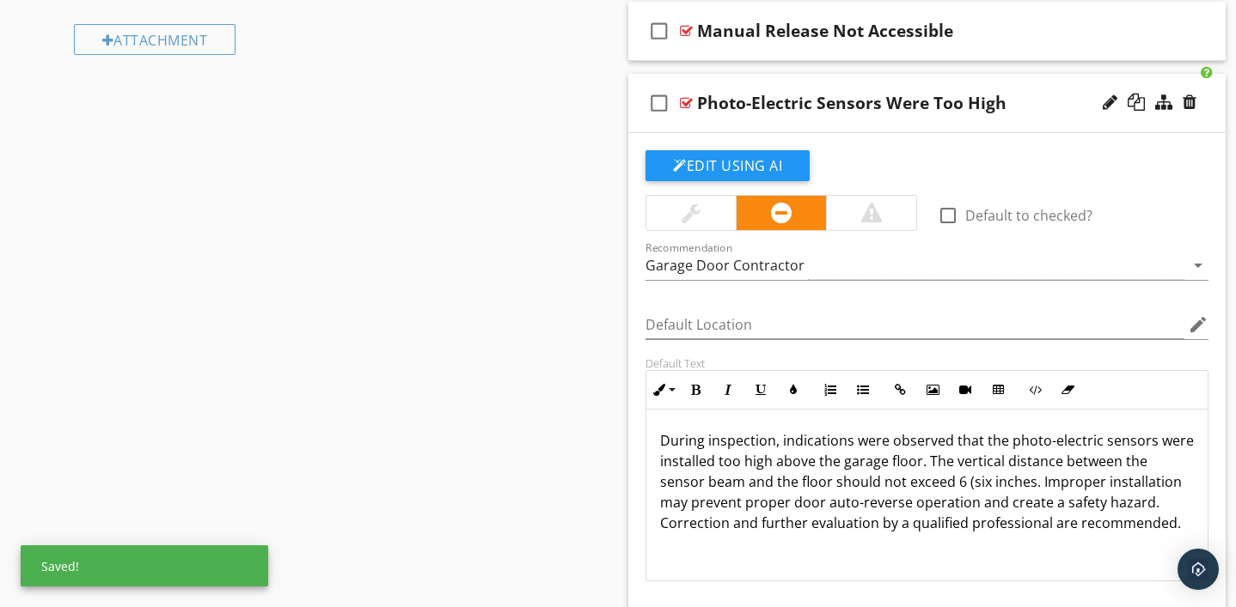
click at [940, 483] on p "During inspection, indications were observed that the photo-electric sensors we…" at bounding box center [927, 481] width 534 height 103
click at [914, 479] on p "During inspection, indications were observed that the photo-electric sensors we…" at bounding box center [927, 481] width 534 height 103
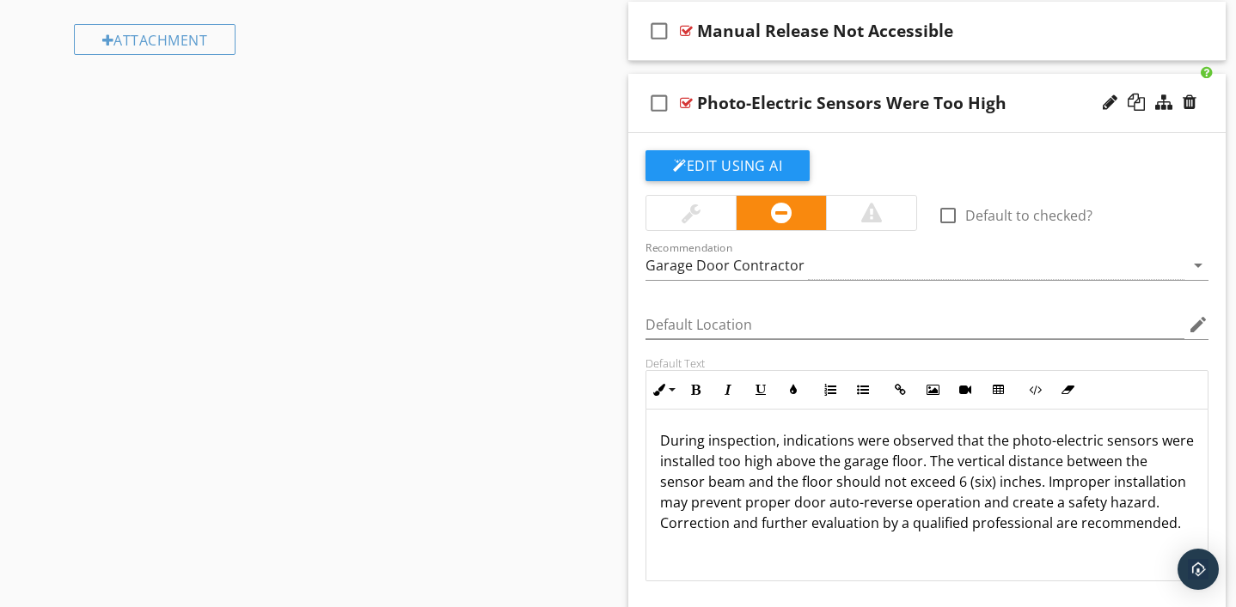
click at [685, 100] on div at bounding box center [686, 103] width 13 height 14
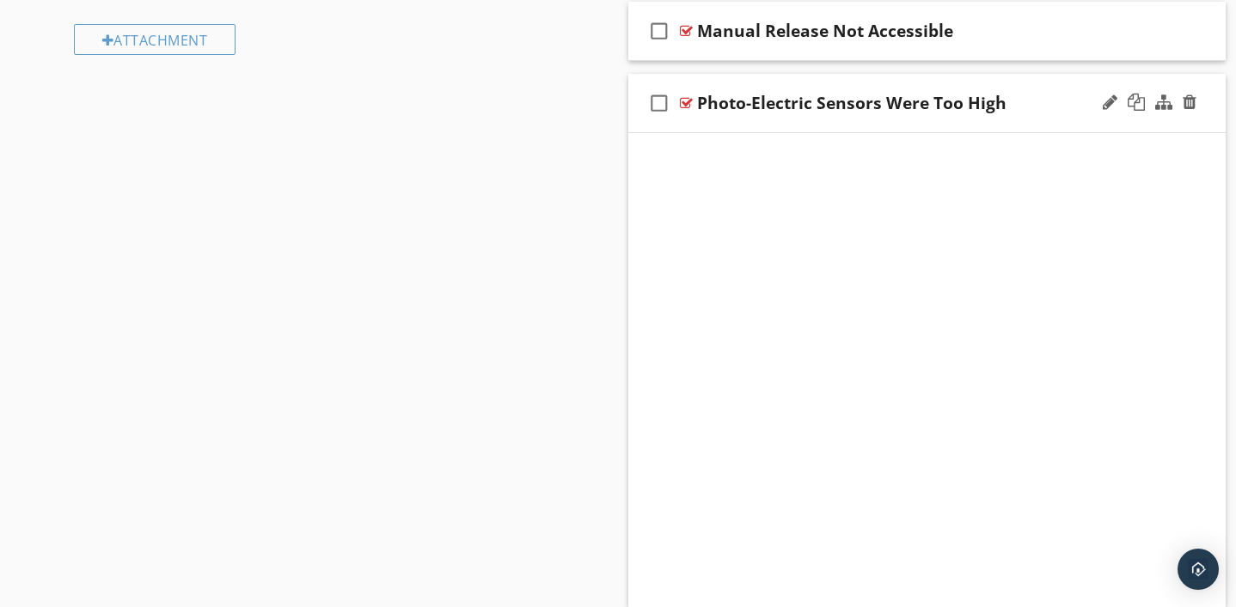
scroll to position [683, 0]
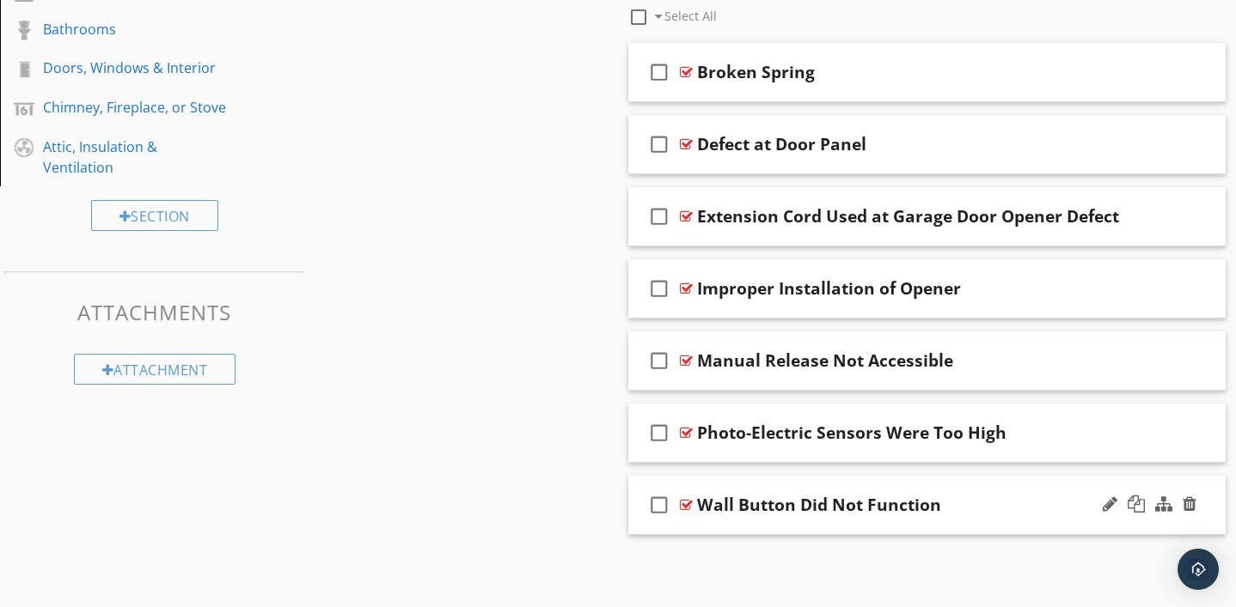
click at [689, 503] on div at bounding box center [686, 505] width 13 height 14
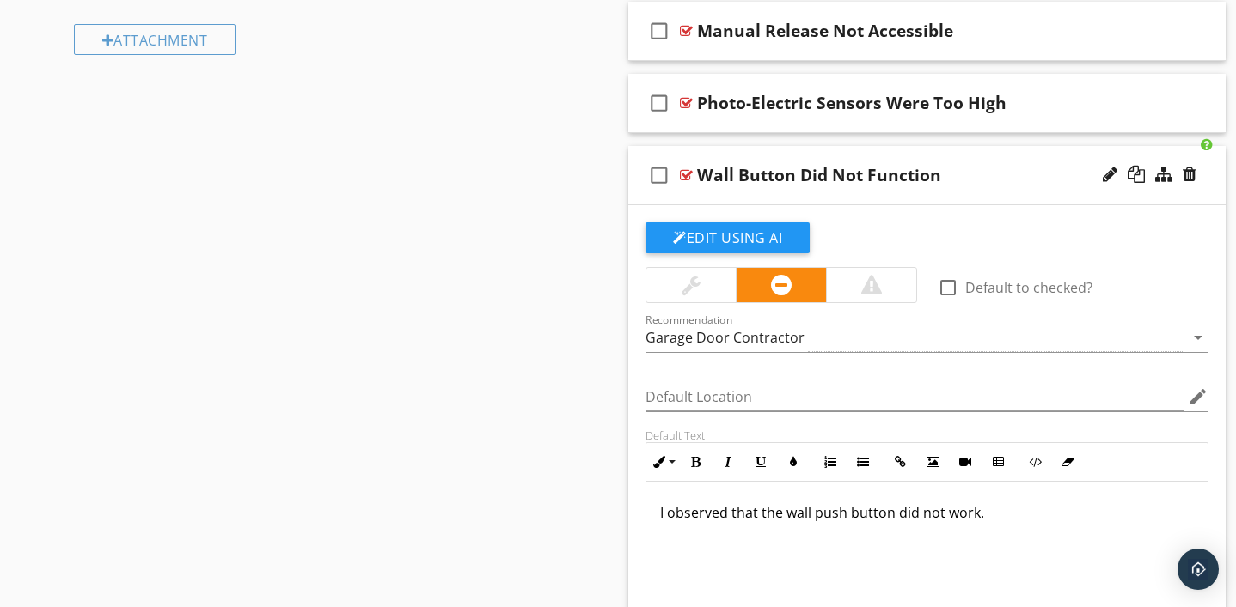
drag, startPoint x: 657, startPoint y: 512, endPoint x: 1042, endPoint y: 524, distance: 385.1
click at [1042, 524] on div "I observed that the wall push button did not work." at bounding box center [926, 568] width 561 height 172
copy p "I observed that the wall push button did not work."
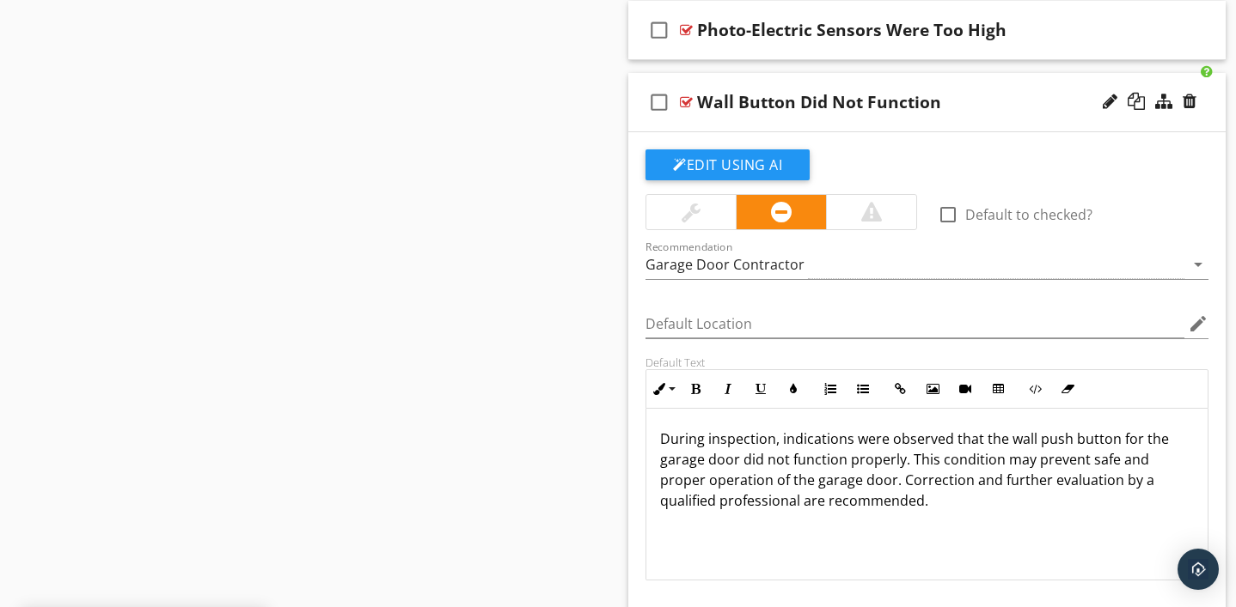
scroll to position [1089, 0]
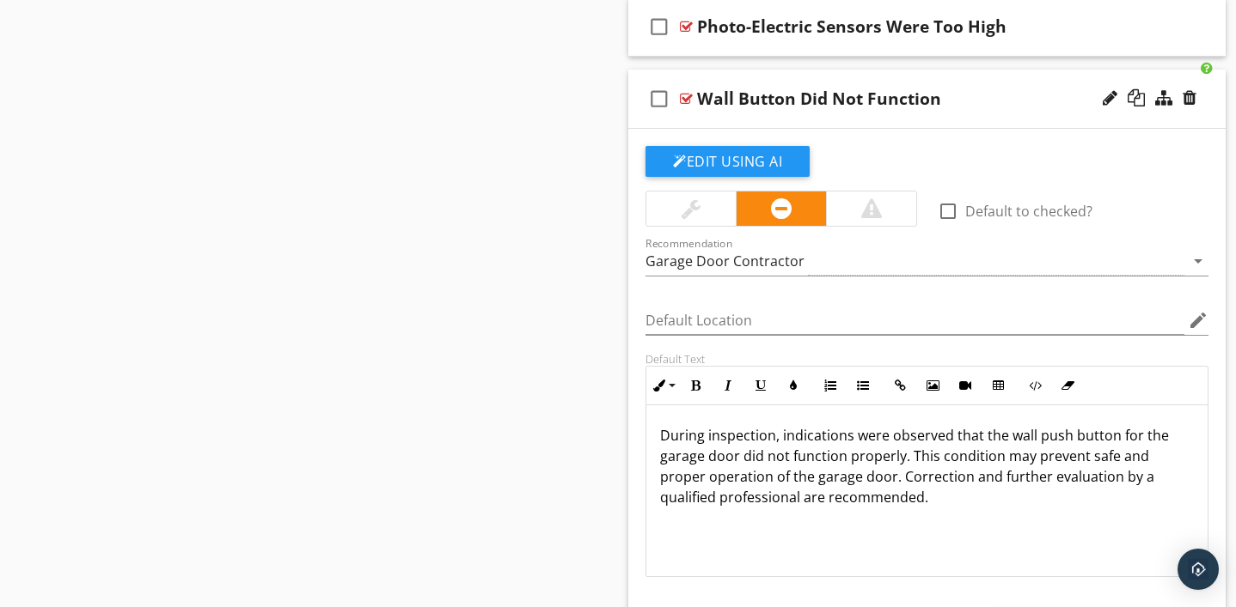
click at [686, 96] on div at bounding box center [686, 99] width 13 height 14
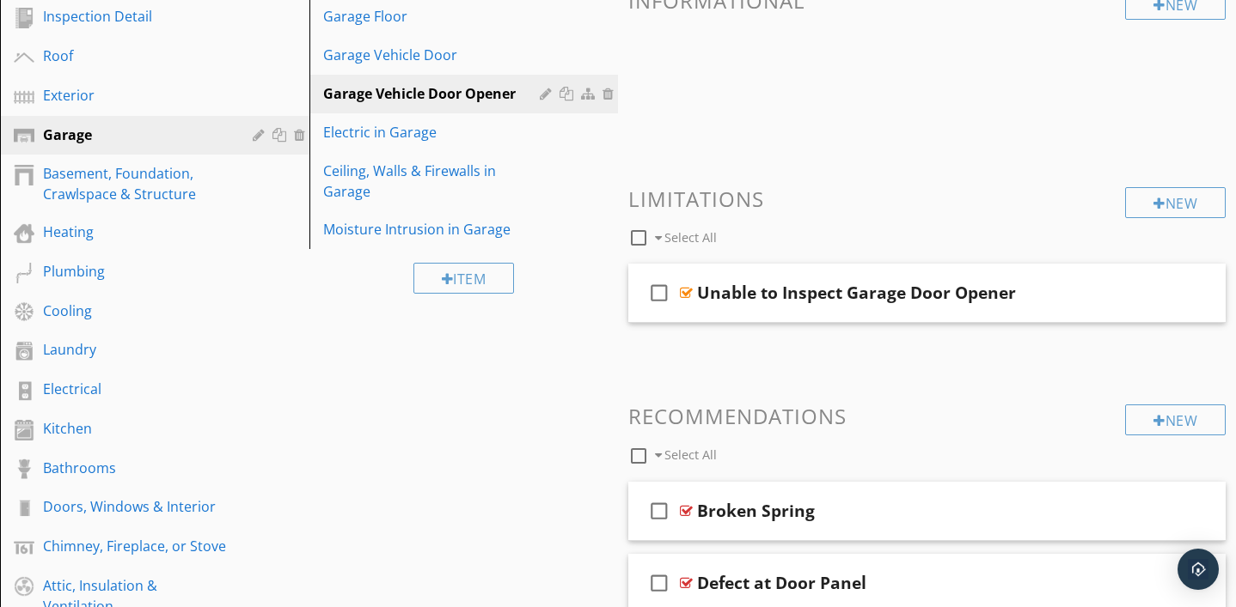
scroll to position [241, 0]
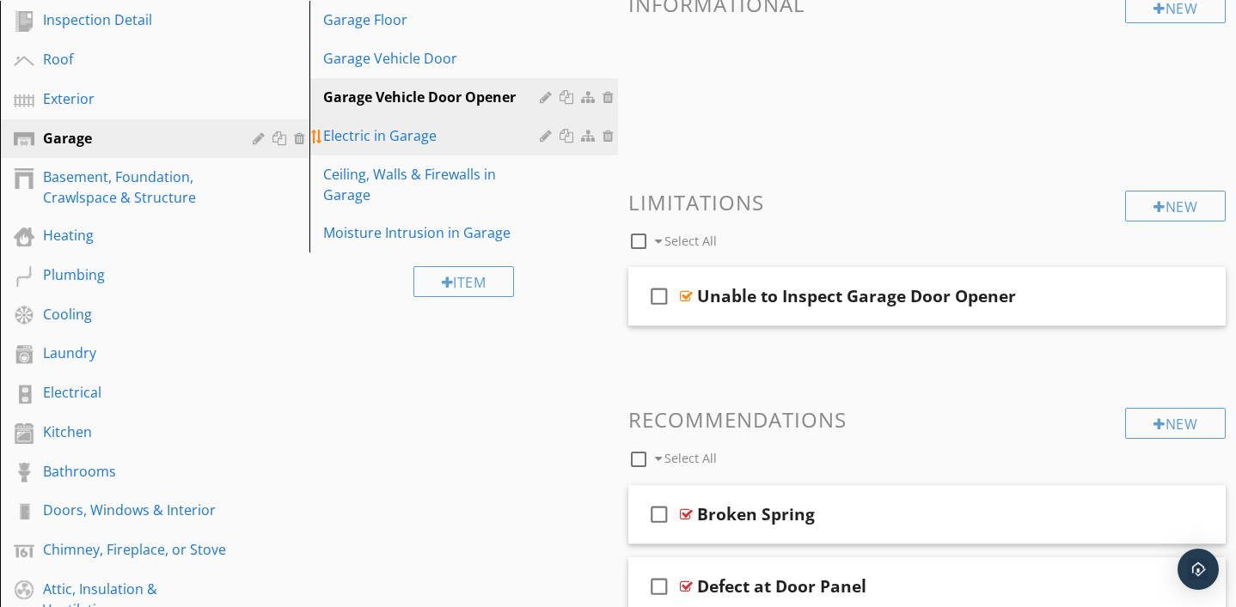
click at [386, 141] on div "Electric in Garage" at bounding box center [434, 135] width 223 height 21
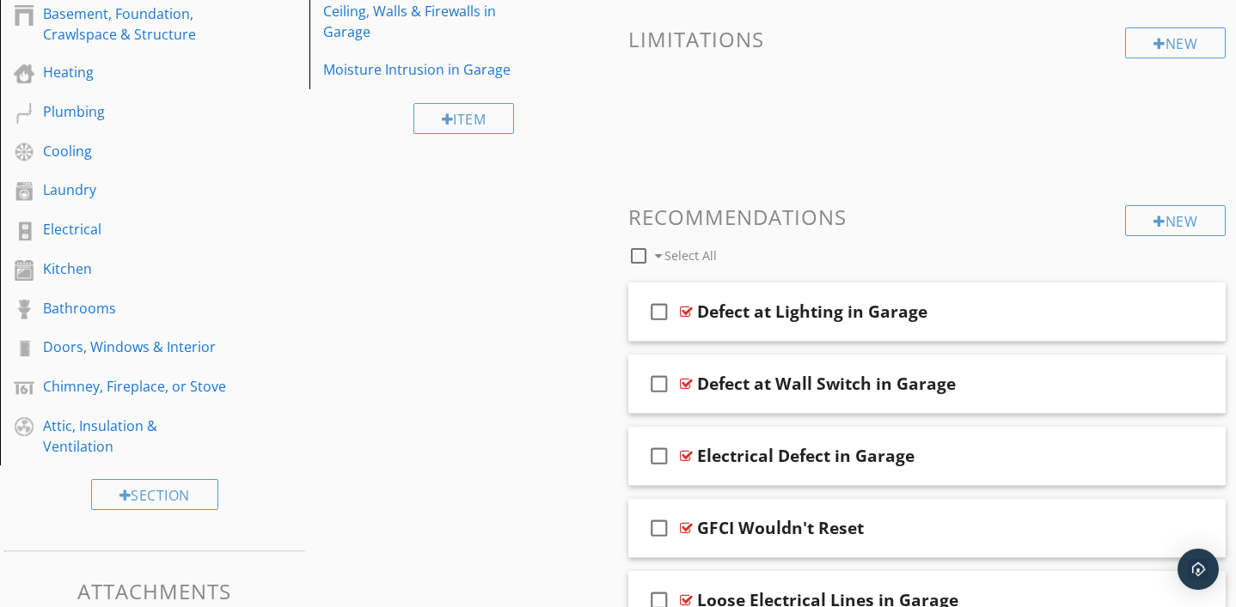
scroll to position [407, 0]
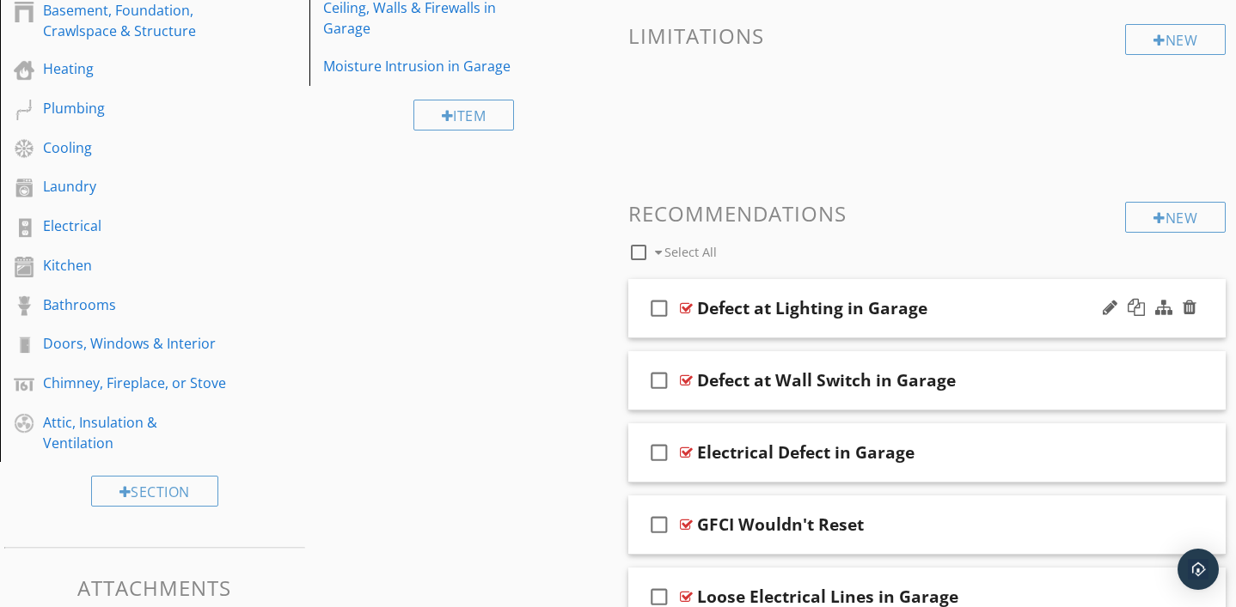
click at [683, 302] on div at bounding box center [686, 309] width 13 height 14
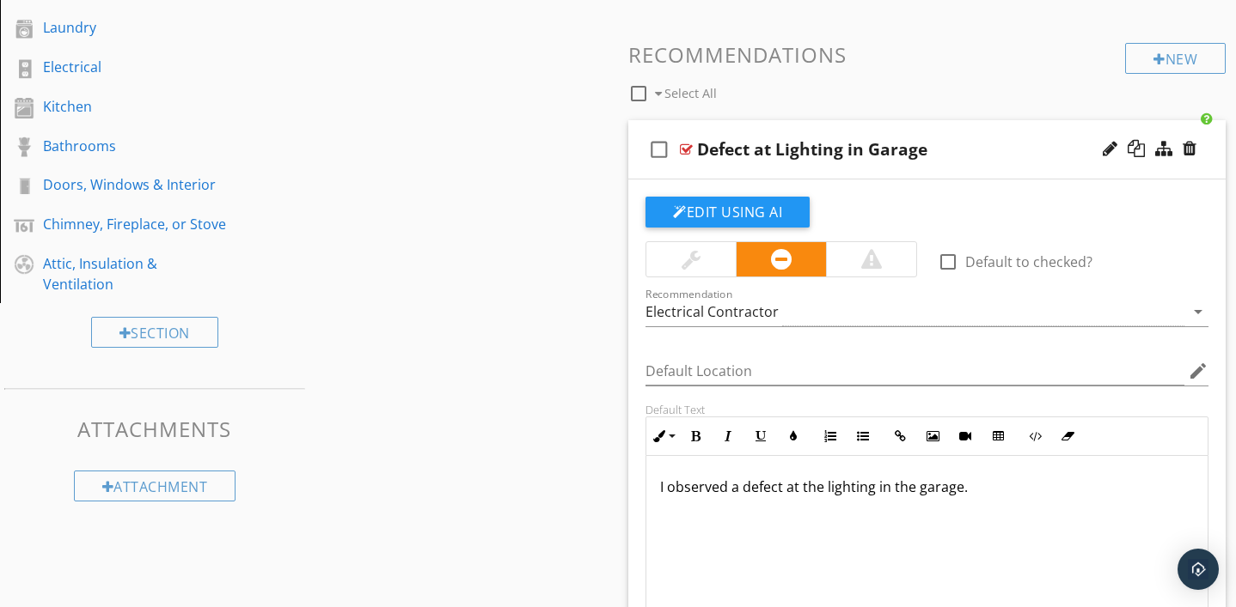
scroll to position [569, 0]
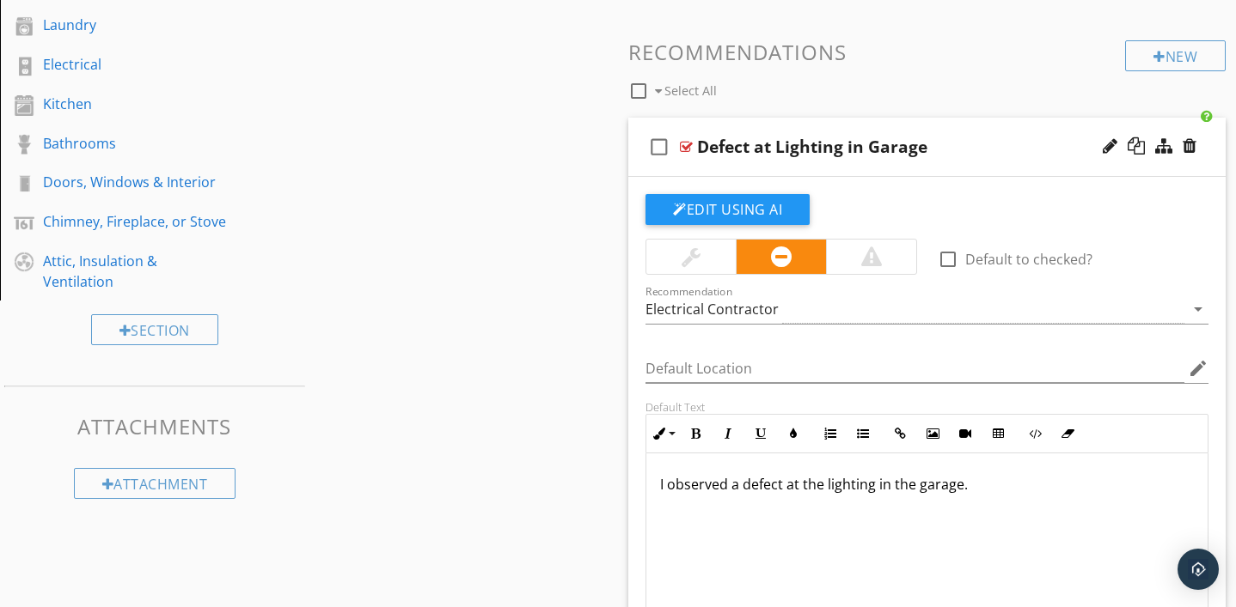
click at [927, 145] on div "Defect at Lighting in Garage" at bounding box center [908, 147] width 422 height 21
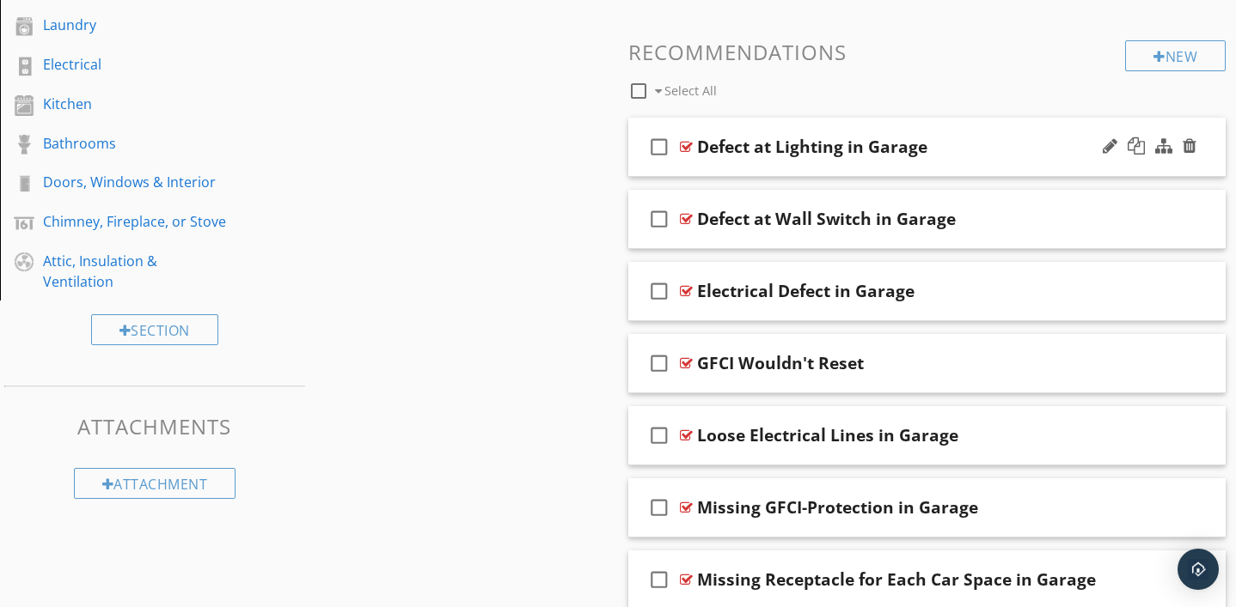
click at [928, 149] on div "Defect at Lighting in Garage" at bounding box center [908, 147] width 422 height 21
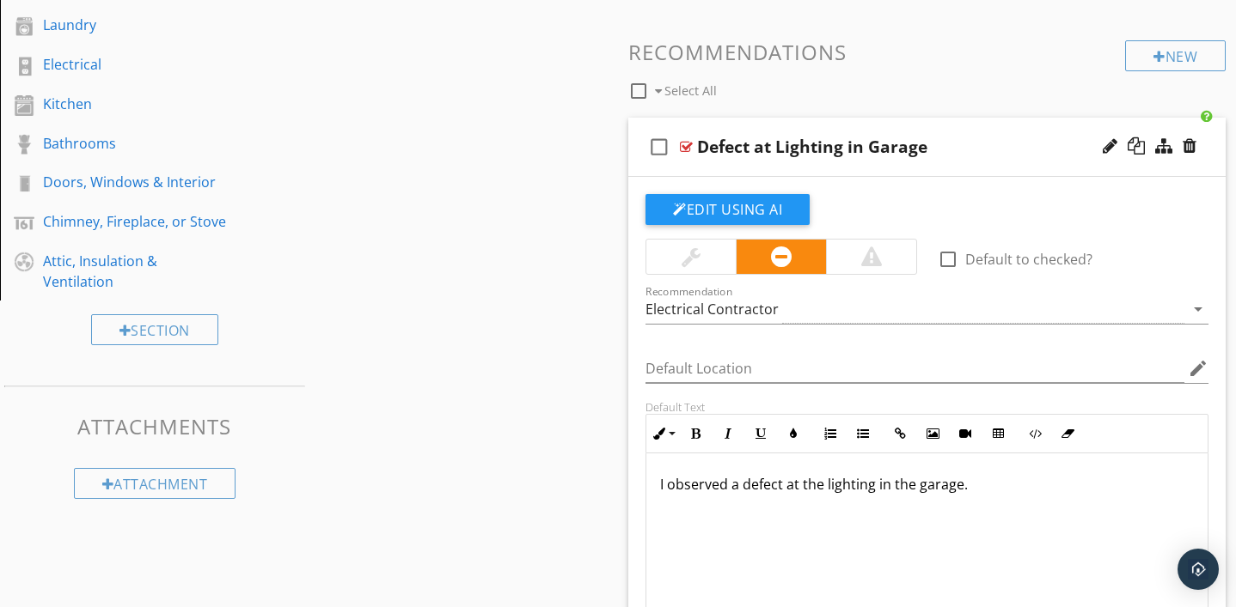
click at [888, 143] on div "Defect at Lighting in Garage" at bounding box center [812, 147] width 230 height 21
click at [839, 149] on input "Defect at Lighting in Garage" at bounding box center [908, 148] width 422 height 28
type input "Garage Lighting Defect"
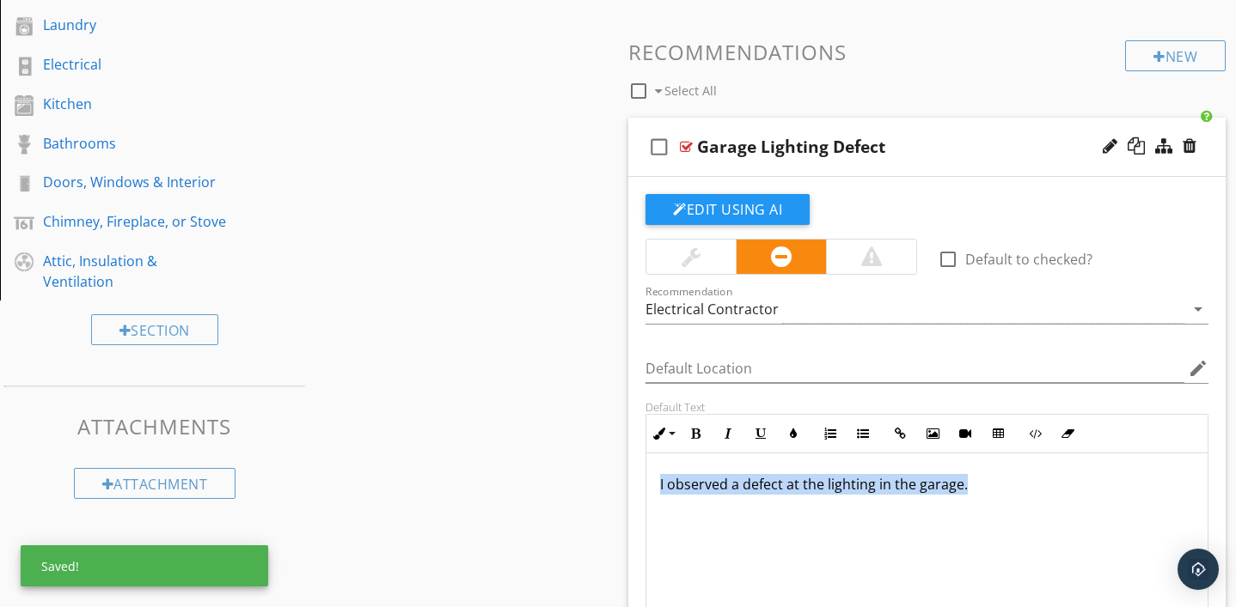
drag, startPoint x: 660, startPoint y: 483, endPoint x: 964, endPoint y: 483, distance: 304.2
click at [964, 483] on p "I observed a defect at the lighting in the garage." at bounding box center [927, 484] width 534 height 21
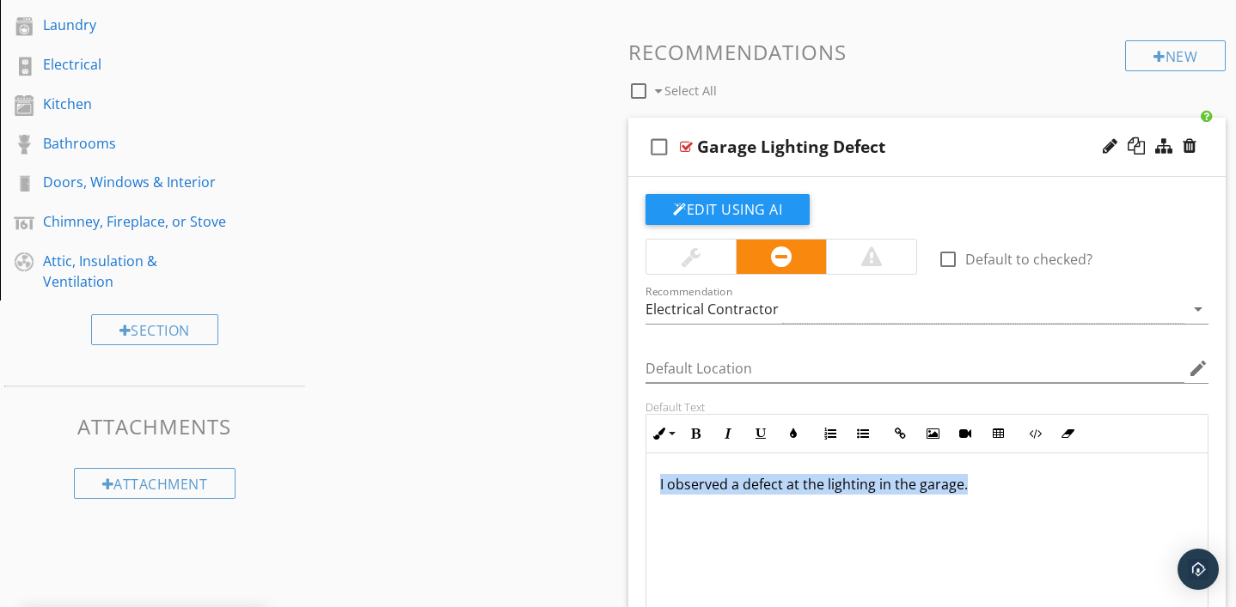
copy p "I observed a defect at the lighting in the garage."
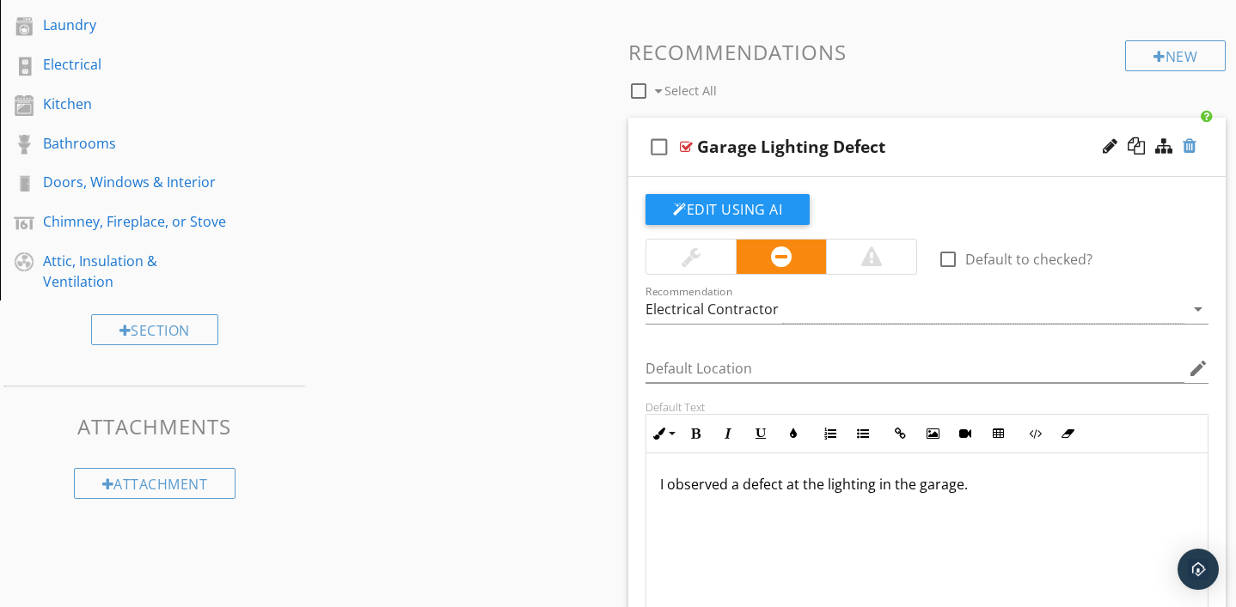
click at [1189, 151] on div at bounding box center [1189, 145] width 14 height 17
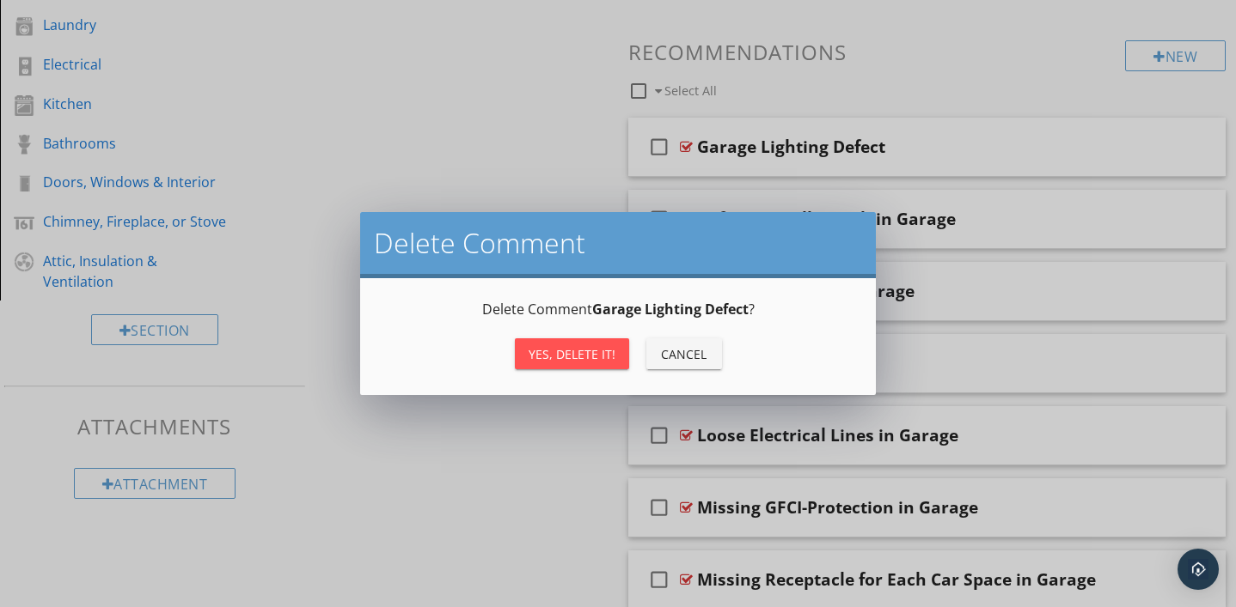
click at [586, 351] on div "Yes, Delete it!" at bounding box center [571, 354] width 87 height 18
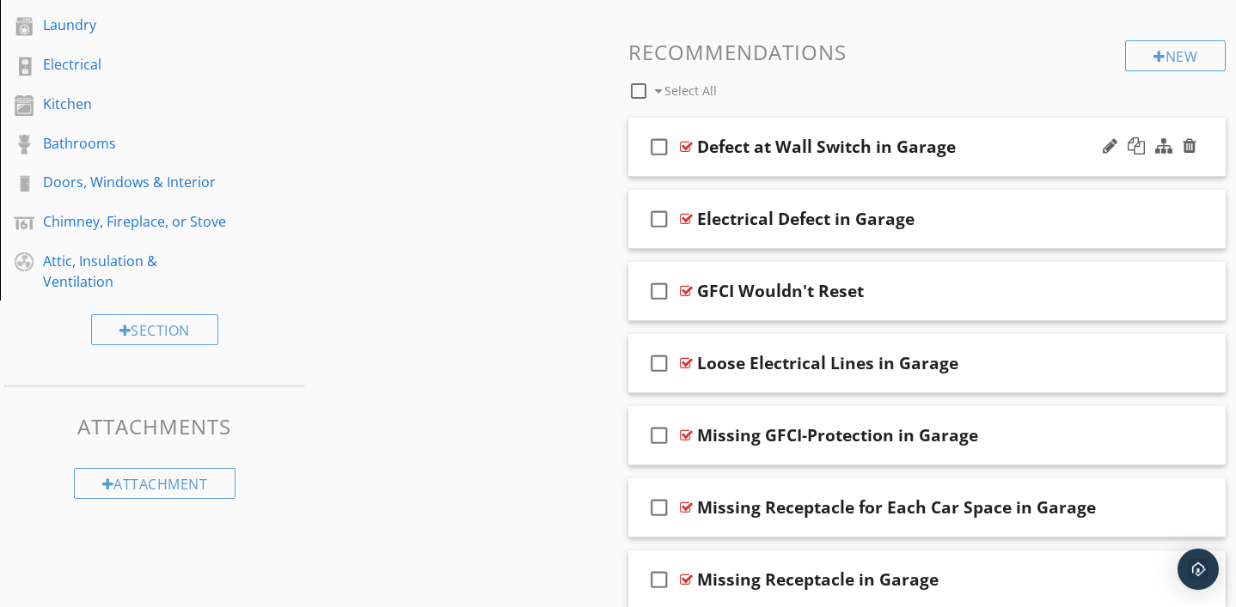
click at [841, 143] on div "Defect at Wall Switch in Garage" at bounding box center [826, 147] width 259 height 21
click at [847, 151] on input "Defect at Wall Switch in Garage" at bounding box center [908, 148] width 422 height 28
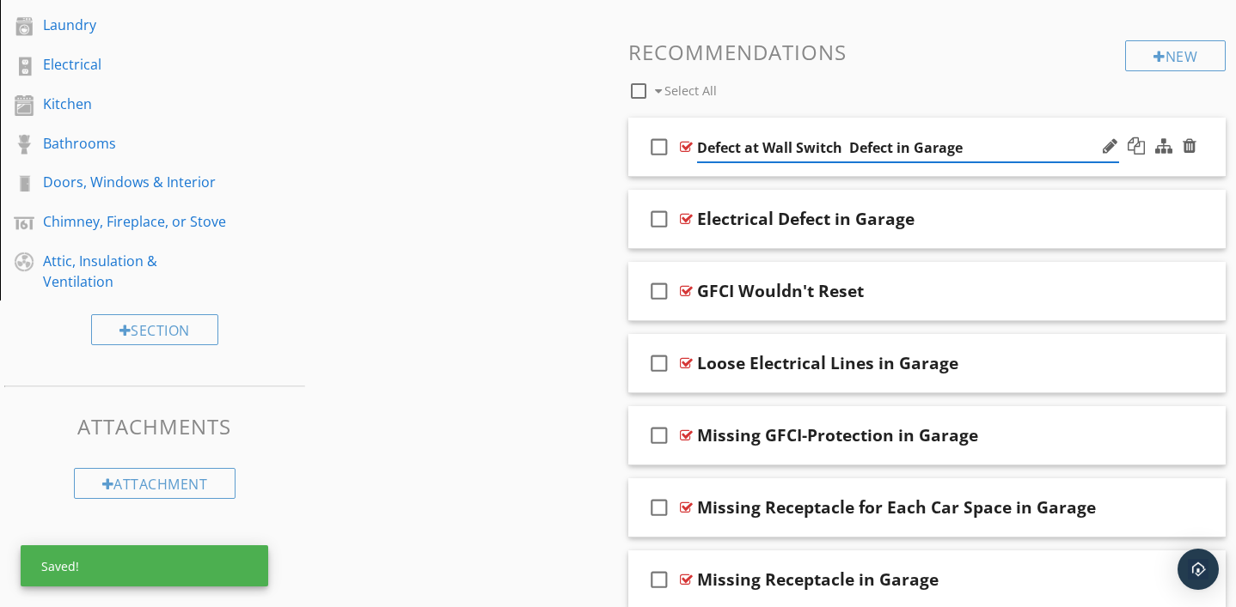
click at [763, 150] on input "Defect at Wall Switch Defect in Garage" at bounding box center [908, 148] width 422 height 28
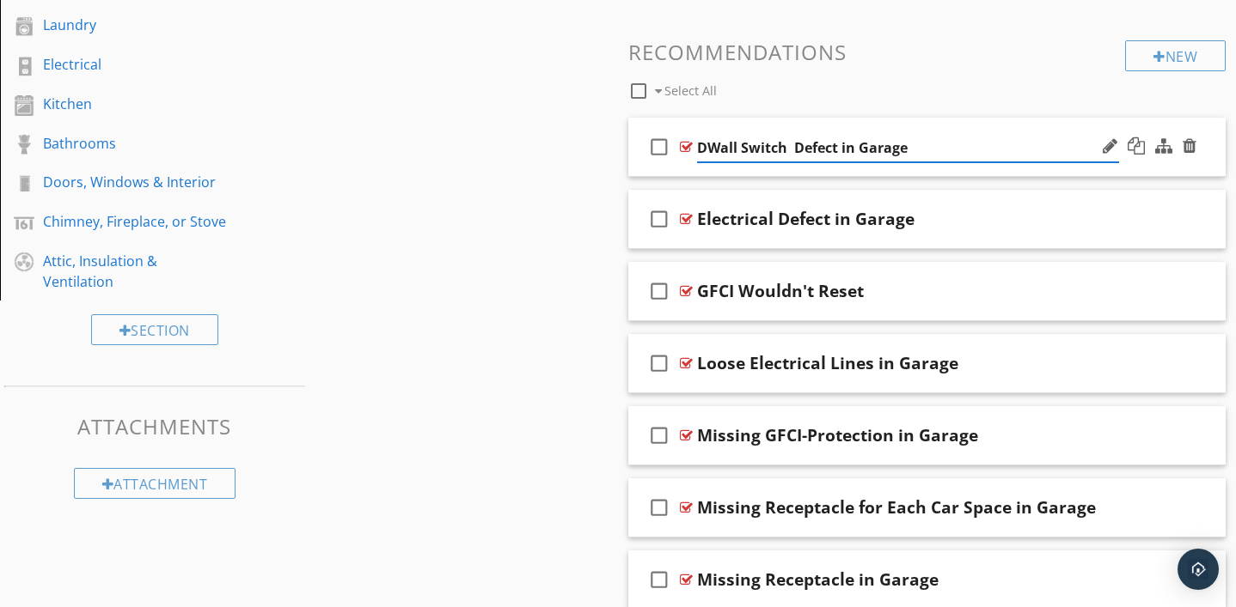
type input "Wall Switch Defect in Garage"
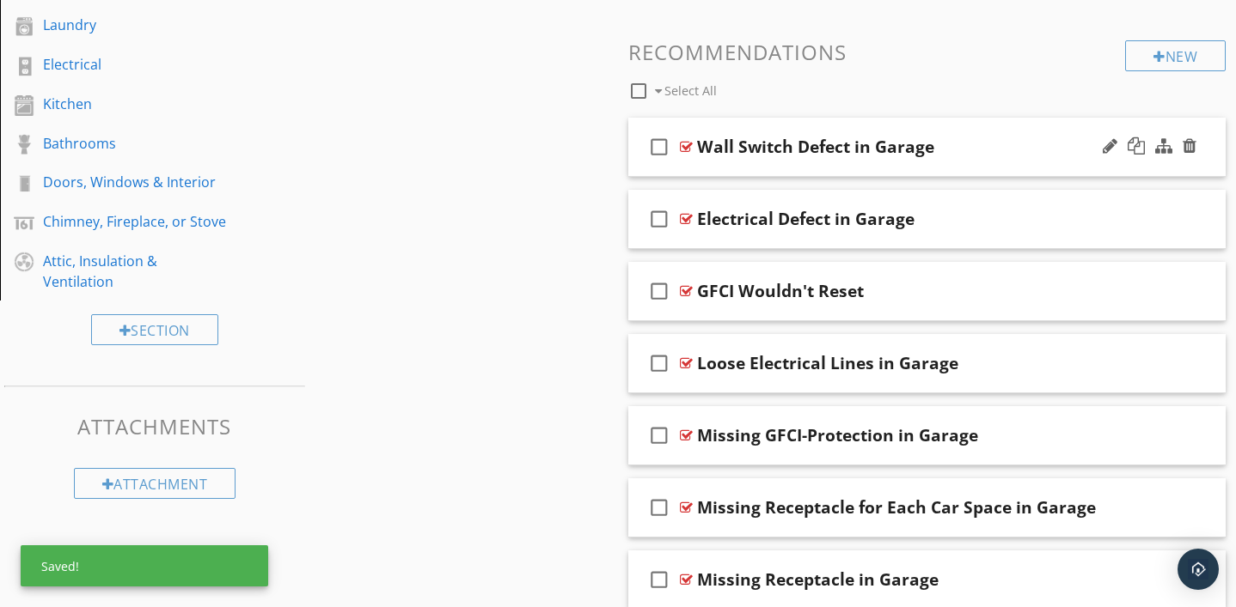
click at [688, 147] on div at bounding box center [686, 147] width 13 height 14
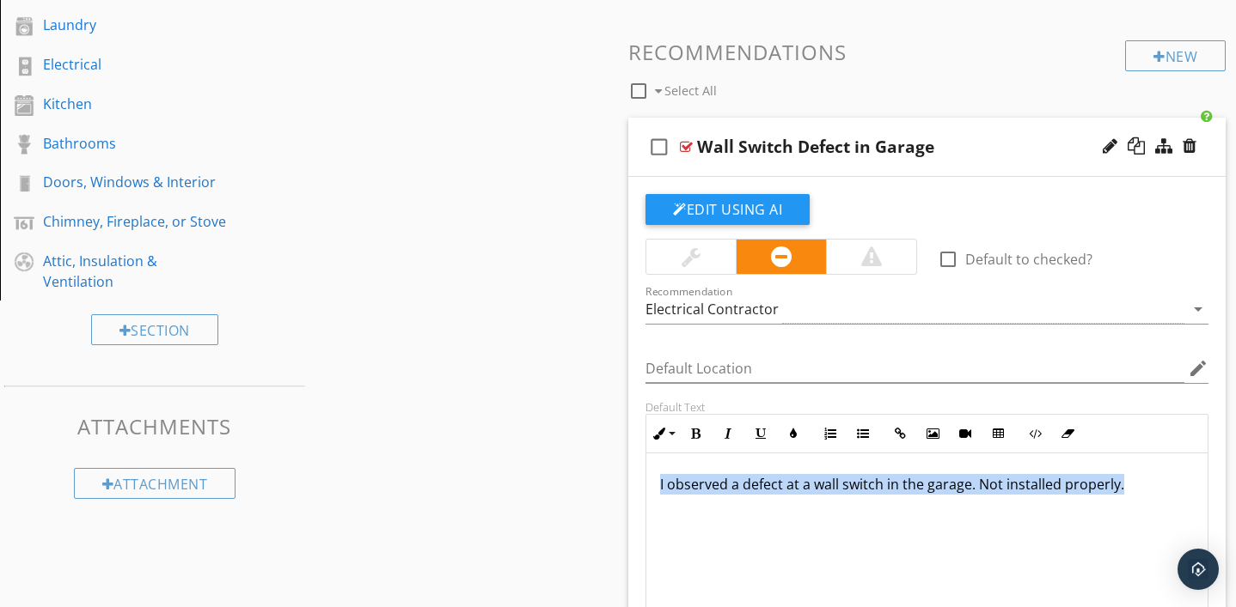
drag, startPoint x: 658, startPoint y: 483, endPoint x: 1122, endPoint y: 486, distance: 464.0
click at [1122, 486] on div "I observed a defect at a wall switch in the garage. Not installed properly." at bounding box center [926, 540] width 561 height 172
copy p "I observed a defect at a wall switch in the garage. Not installed properly."
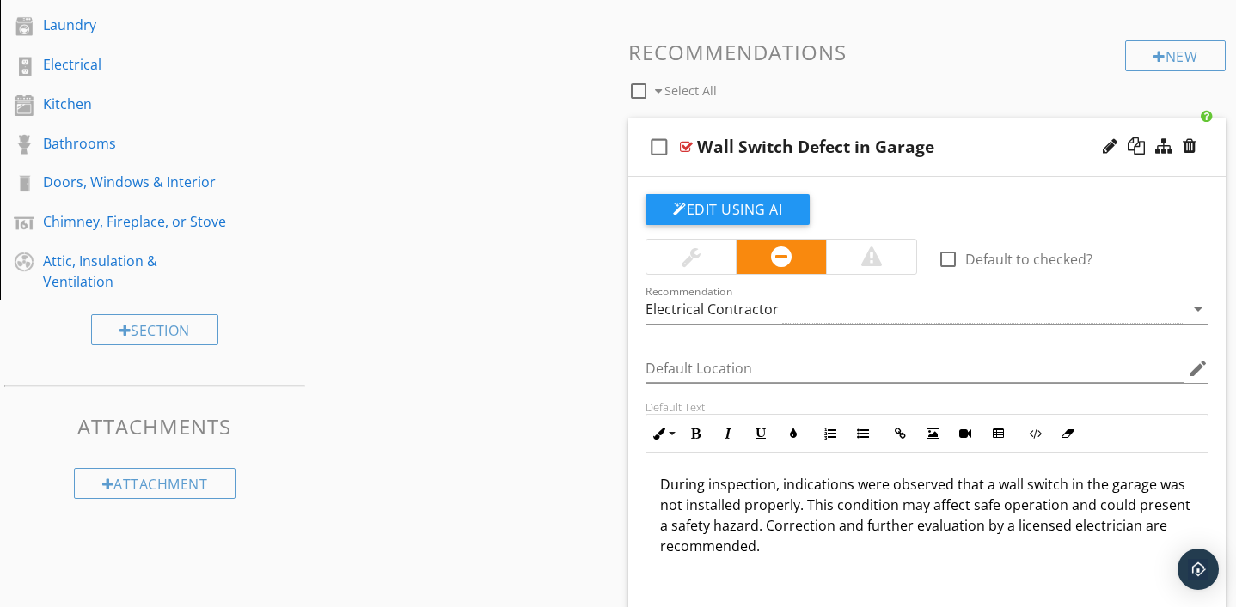
click at [686, 148] on div at bounding box center [686, 147] width 13 height 14
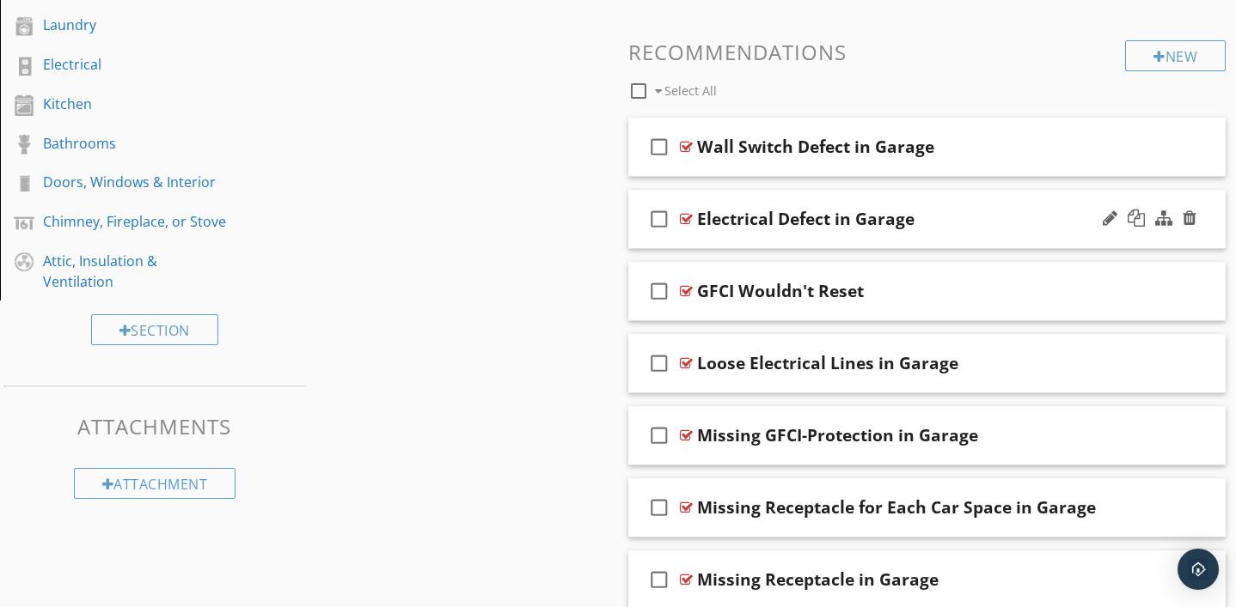
click at [685, 215] on div at bounding box center [686, 219] width 13 height 14
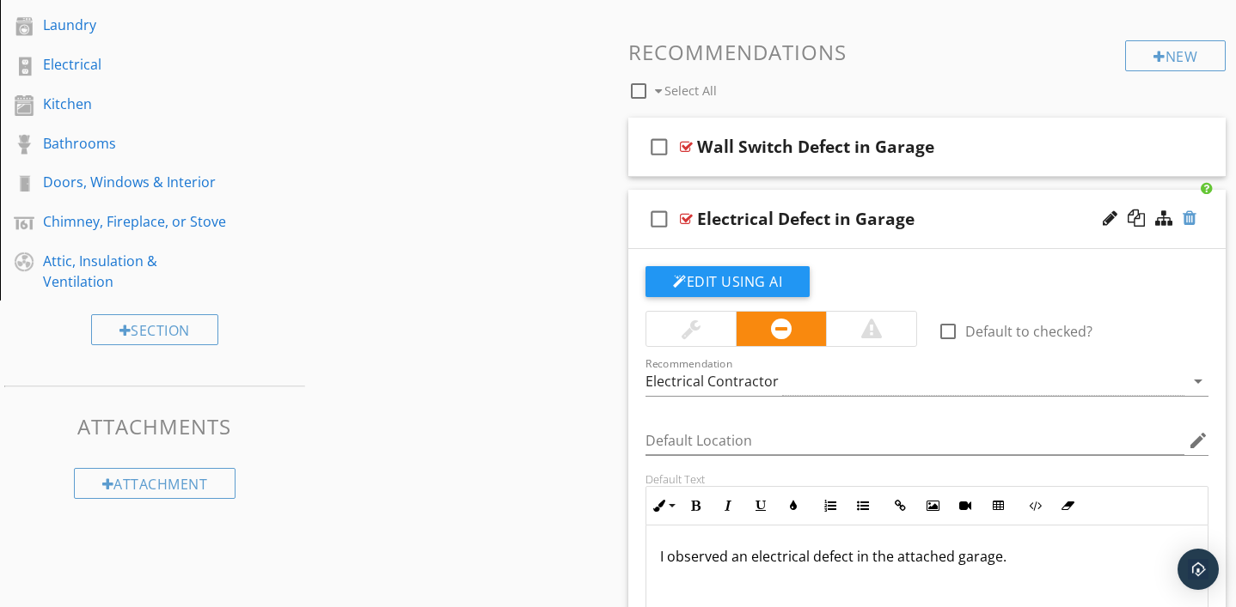
click at [1187, 219] on div at bounding box center [1189, 218] width 14 height 17
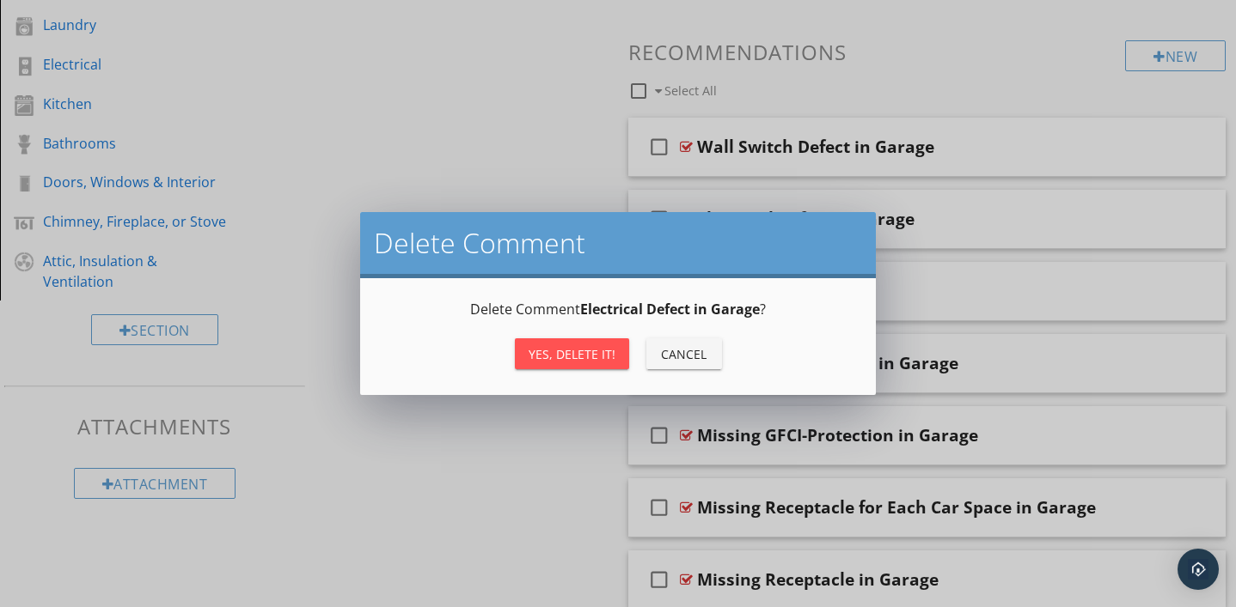
click at [595, 348] on div "Yes, Delete it!" at bounding box center [571, 354] width 87 height 18
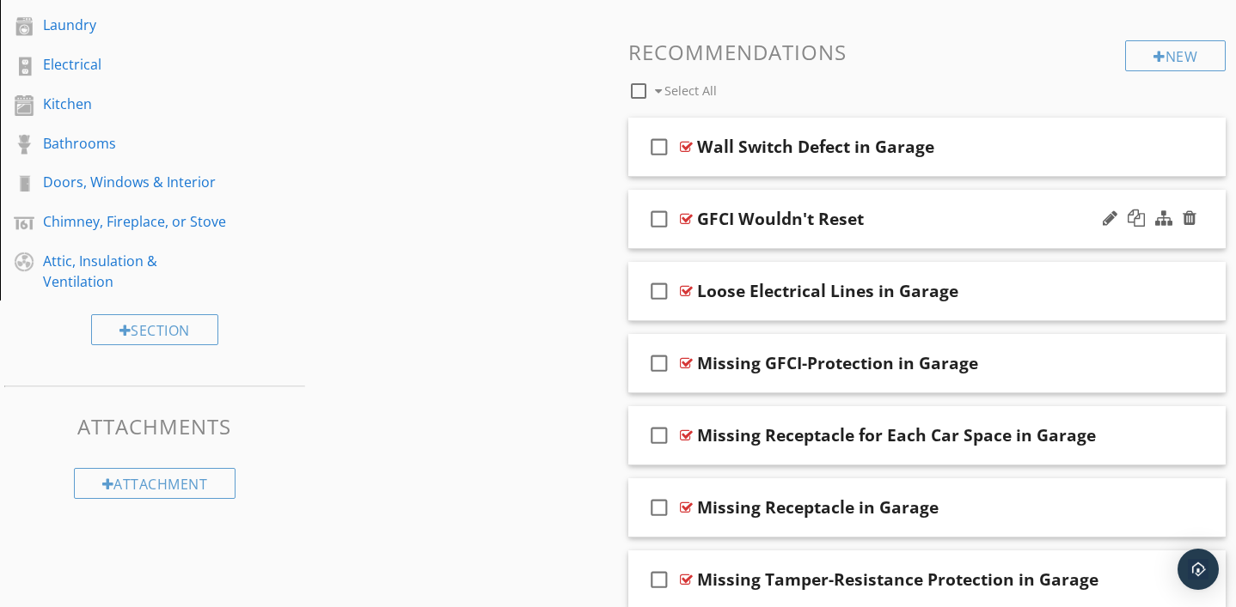
click at [685, 218] on div at bounding box center [686, 219] width 13 height 14
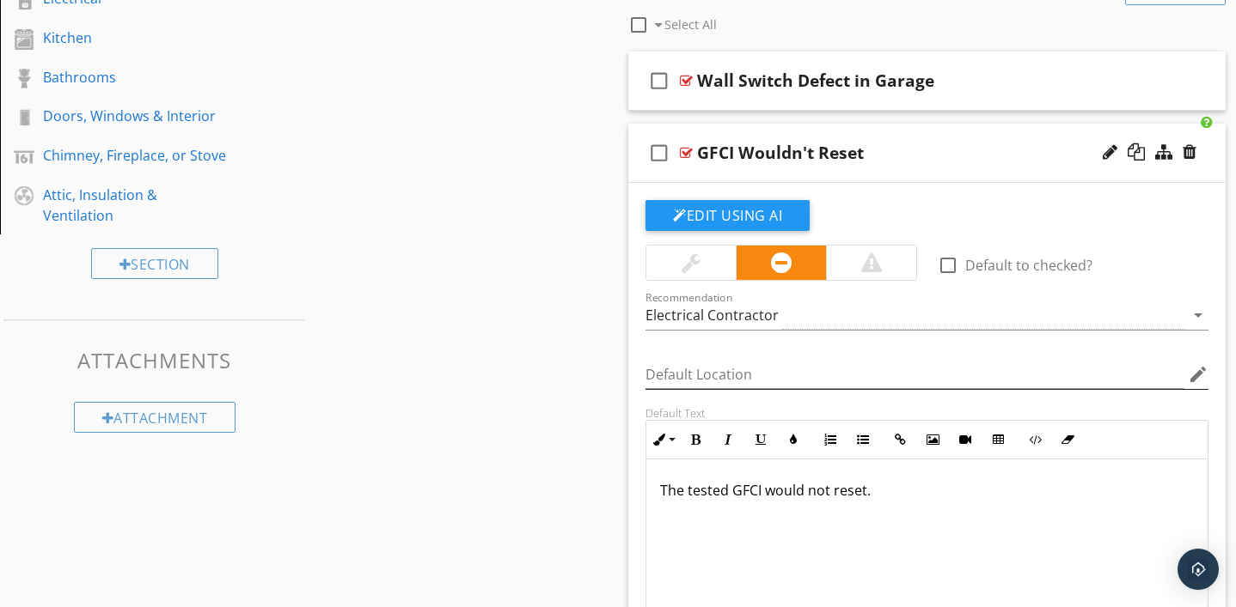
scroll to position [636, 0]
drag, startPoint x: 662, startPoint y: 490, endPoint x: 917, endPoint y: 516, distance: 256.5
click at [917, 516] on div "The tested GFCI would not reset." at bounding box center [926, 545] width 561 height 172
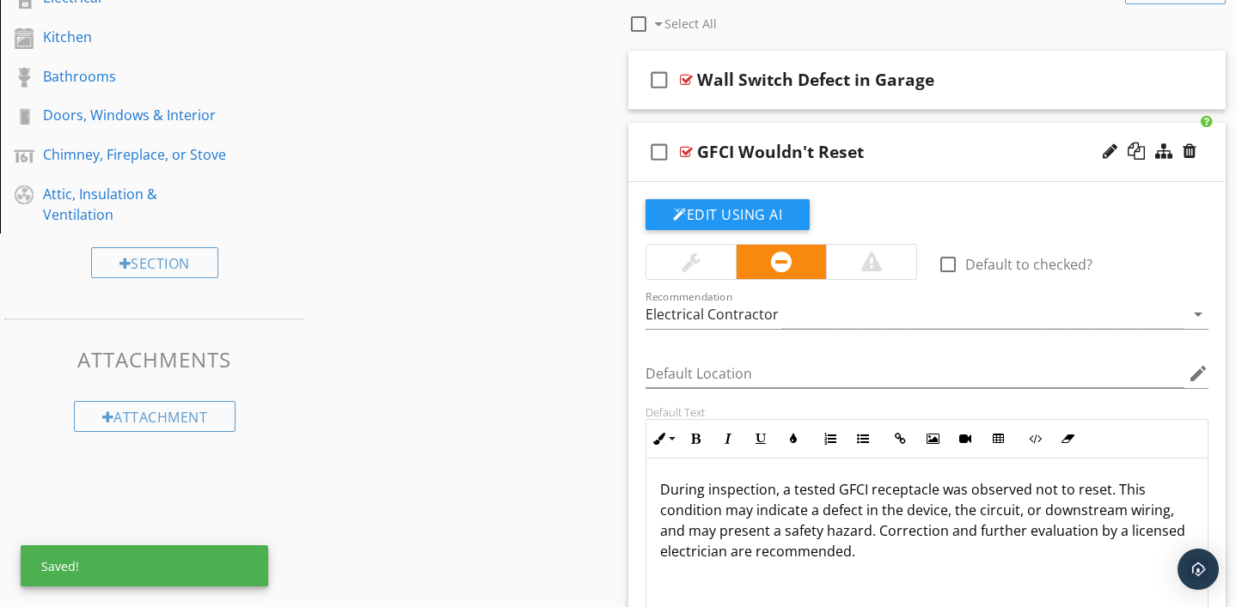
scroll to position [1, 0]
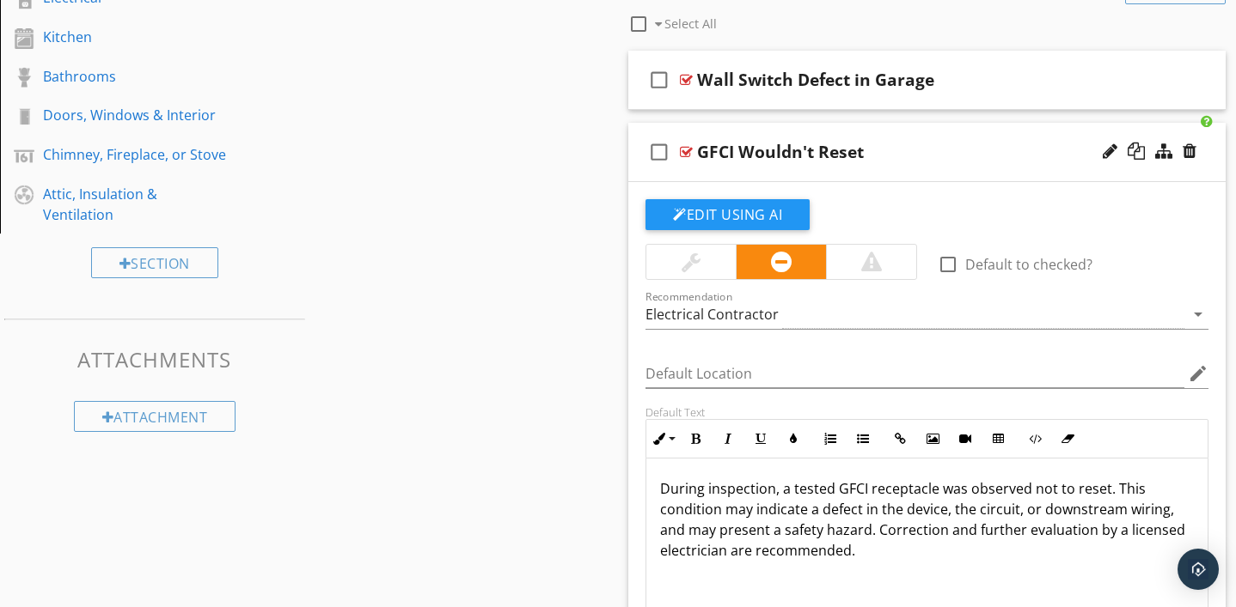
click at [689, 150] on div at bounding box center [686, 152] width 13 height 14
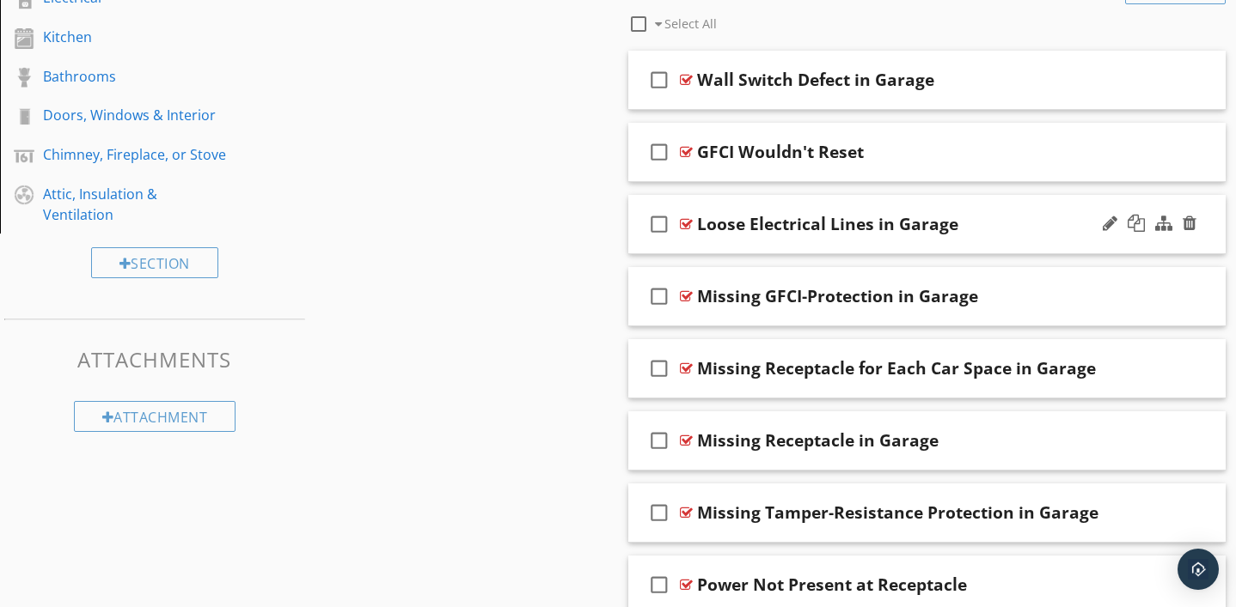
click at [685, 225] on div at bounding box center [686, 224] width 13 height 14
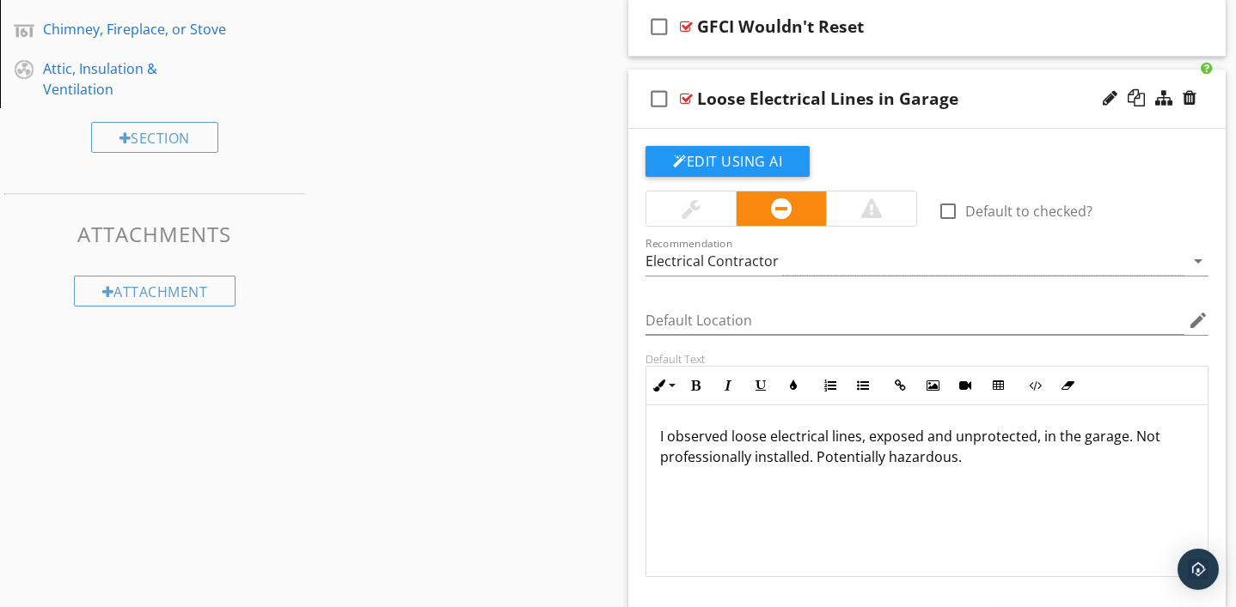
scroll to position [766, 0]
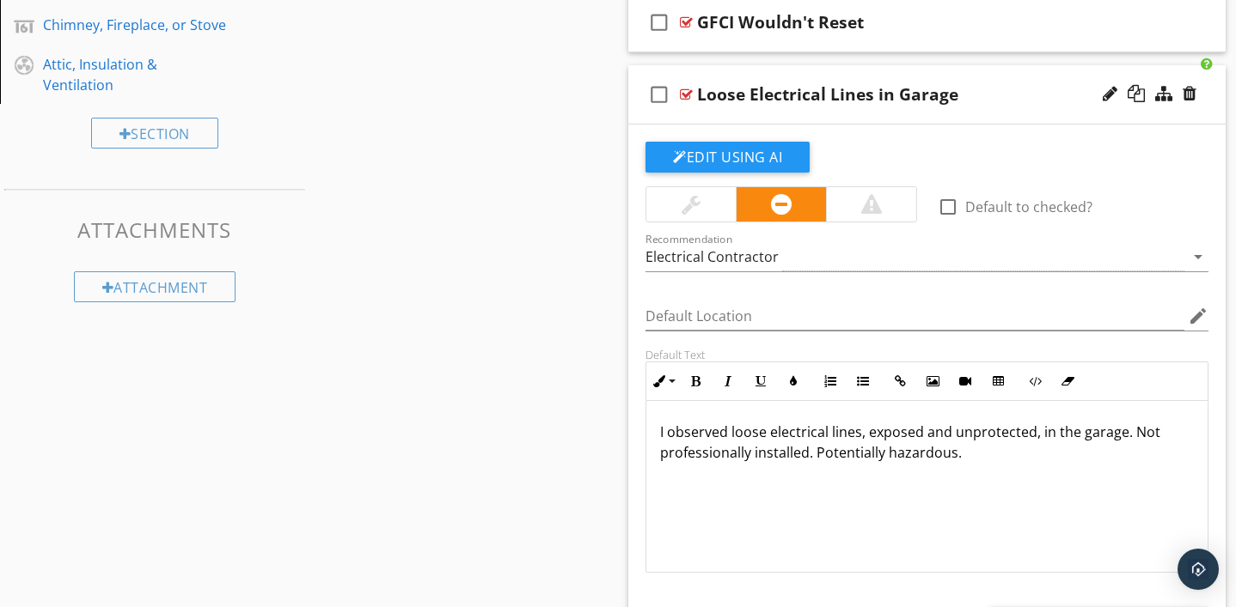
drag, startPoint x: 659, startPoint y: 434, endPoint x: 935, endPoint y: 483, distance: 280.1
click at [935, 483] on div "I observed loose electrical lines, exposed and unprotected, in the garage. Not …" at bounding box center [926, 487] width 561 height 172
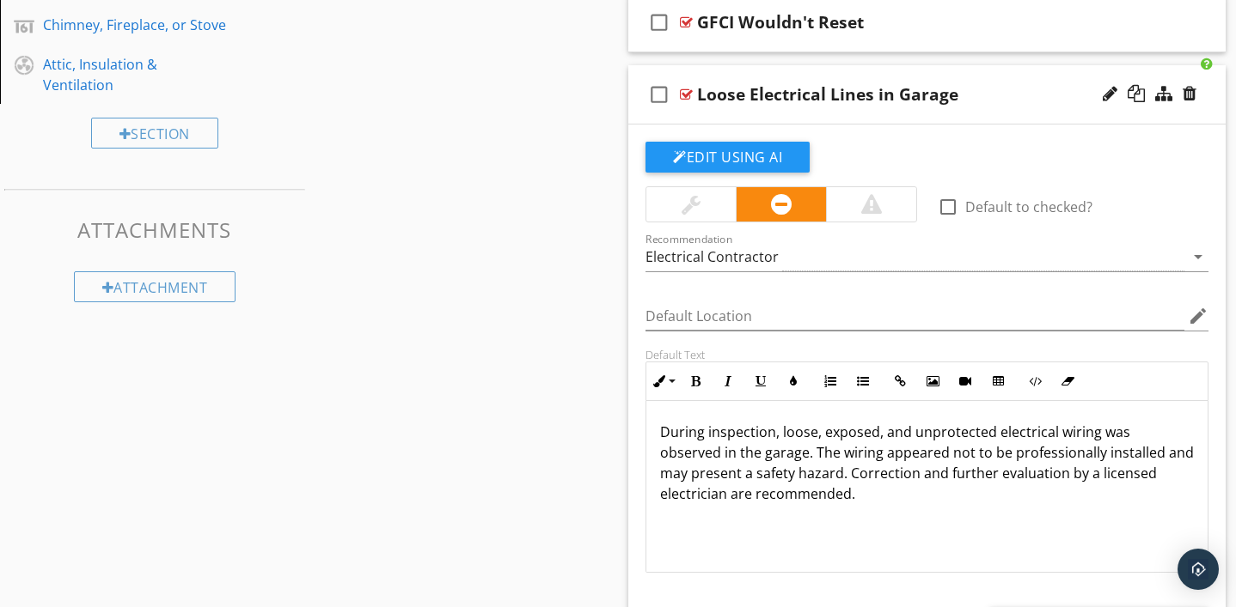
click at [686, 93] on div at bounding box center [686, 95] width 13 height 14
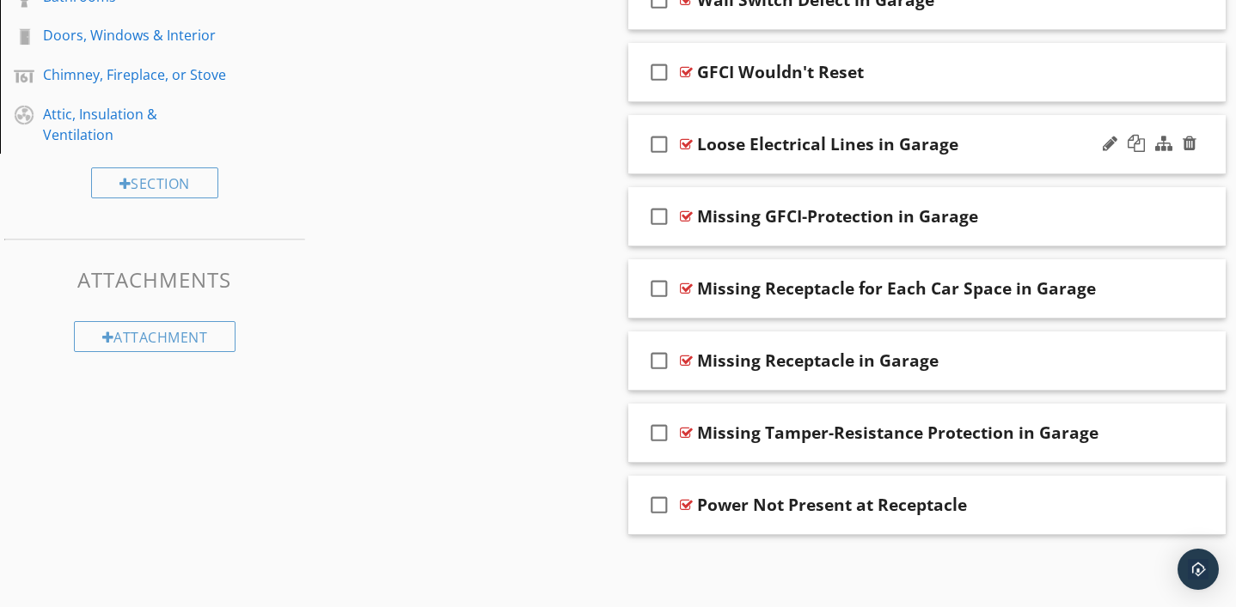
scroll to position [715, 0]
click at [682, 216] on div at bounding box center [686, 218] width 13 height 14
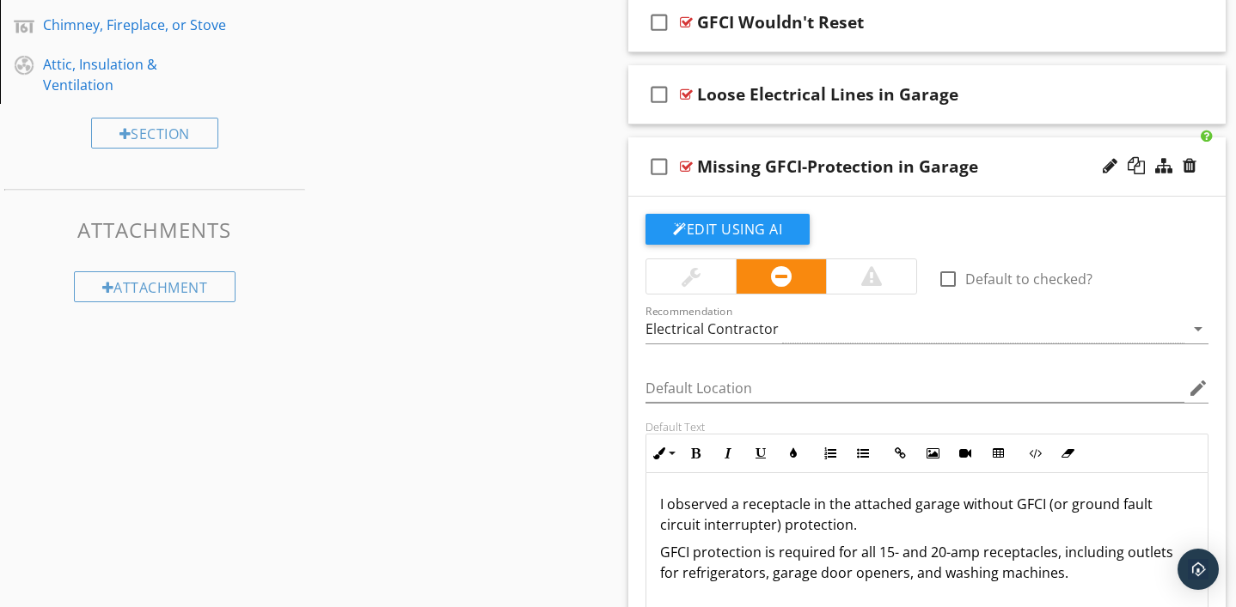
scroll to position [1, 0]
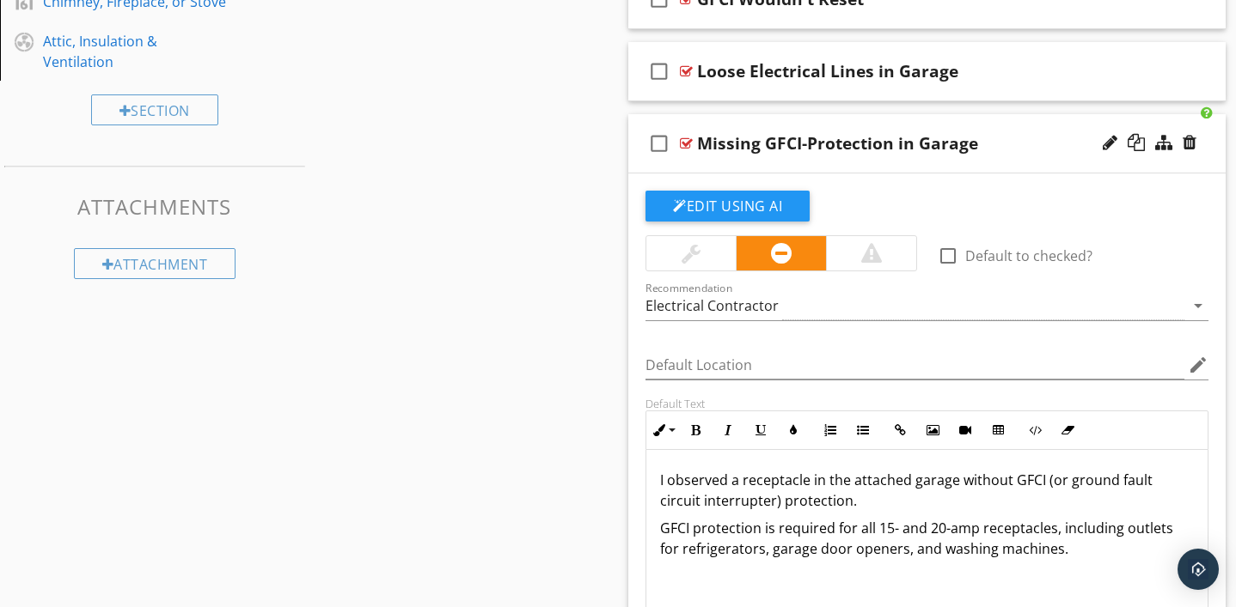
drag, startPoint x: 658, startPoint y: 499, endPoint x: 979, endPoint y: 609, distance: 339.6
click at [979, 607] on html "SPECTORA Vitalii Novokhatnii Vital Inspections Inc Role: Inspector Change Role …" at bounding box center [618, 161] width 1236 height 1901
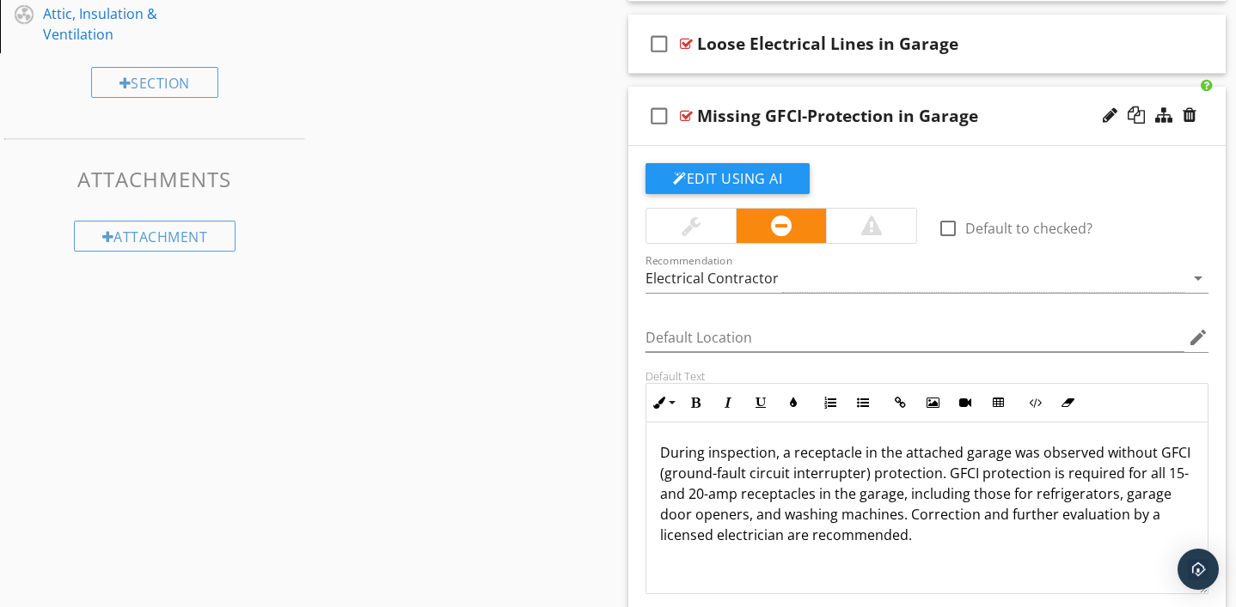
click at [900, 518] on p "During inspection, a receptacle in the attached garage was observed without GFC…" at bounding box center [927, 493] width 534 height 103
click at [1117, 499] on p "During inspection, a receptacle in the attached garage was observed without GFC…" at bounding box center [927, 493] width 534 height 103
click at [687, 110] on div at bounding box center [686, 116] width 13 height 14
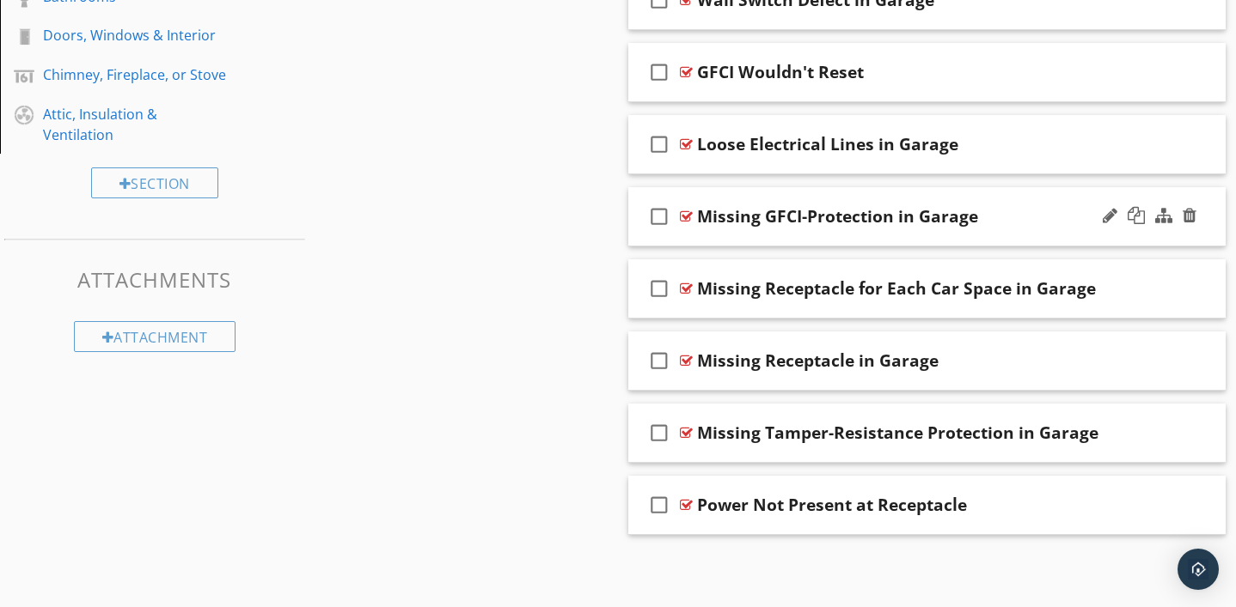
scroll to position [715, 0]
click at [686, 287] on div at bounding box center [686, 290] width 13 height 14
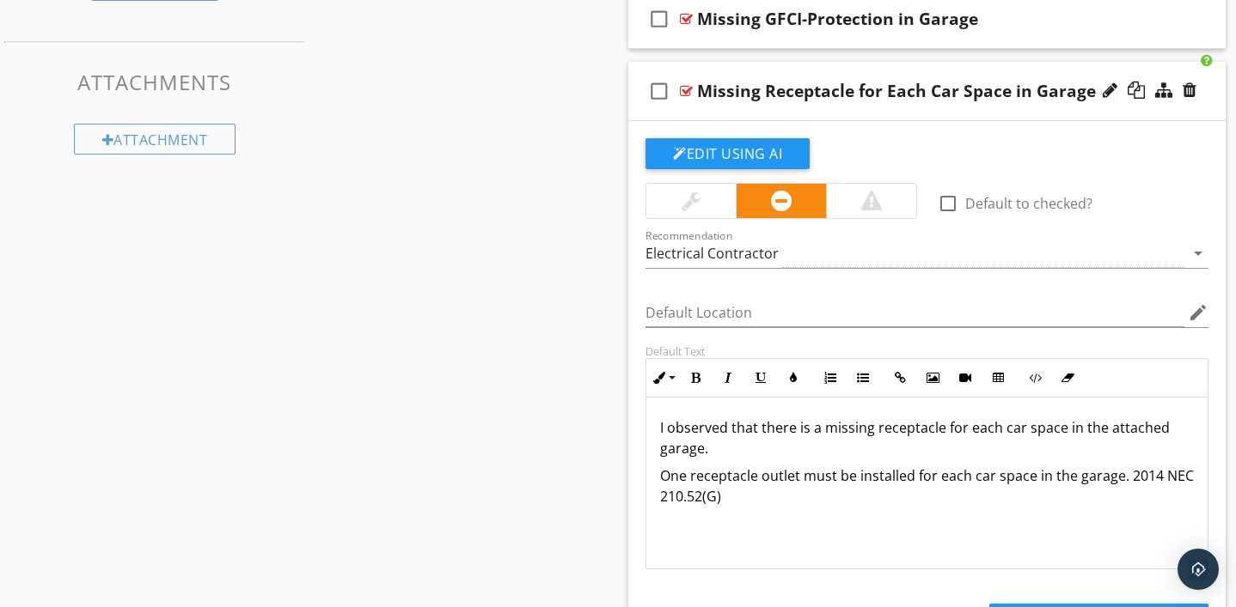
scroll to position [925, 0]
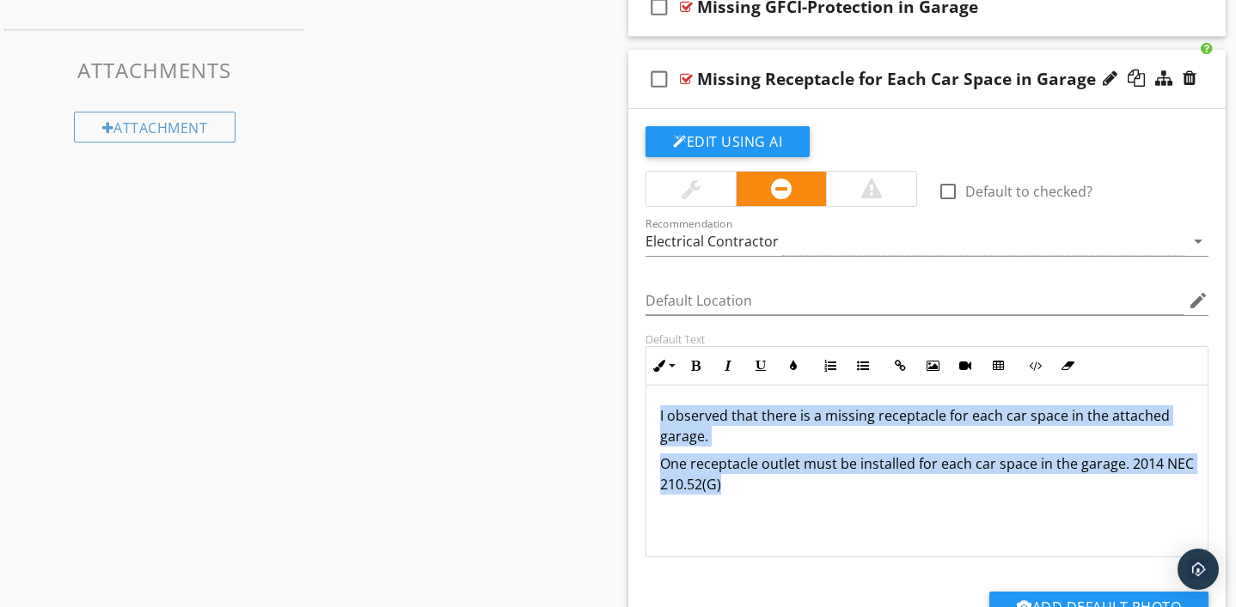
drag, startPoint x: 660, startPoint y: 416, endPoint x: 767, endPoint y: 503, distance: 138.1
click at [767, 503] on div "I observed that there is a missing receptacle for each car space in the attache…" at bounding box center [926, 471] width 561 height 172
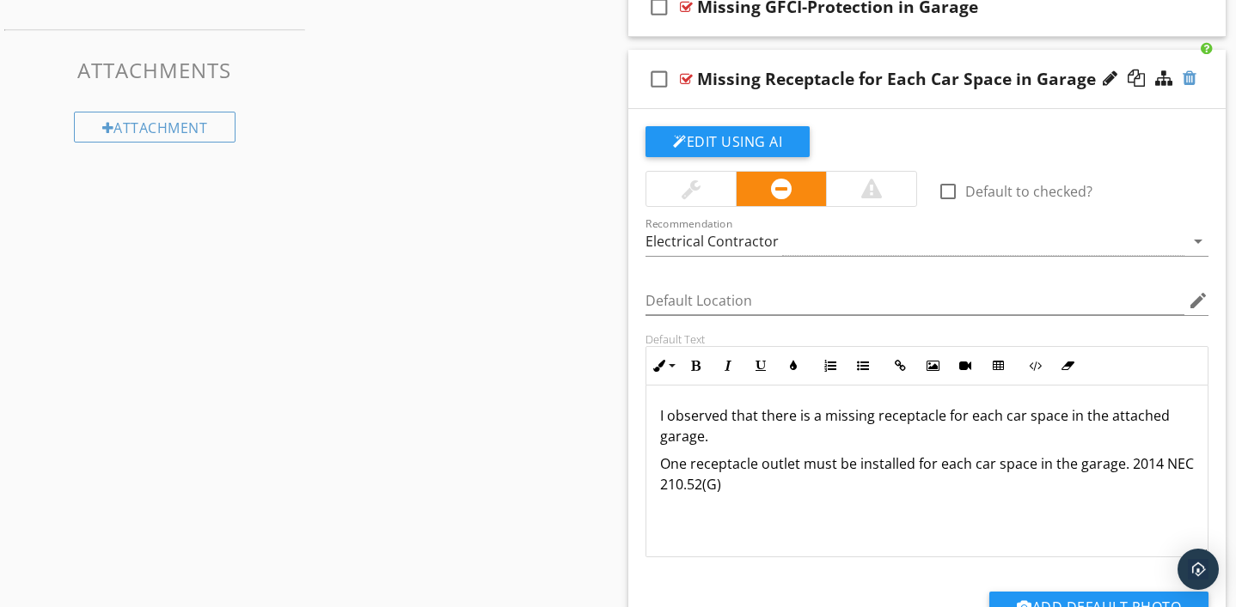
click at [1190, 79] on div at bounding box center [1189, 78] width 14 height 17
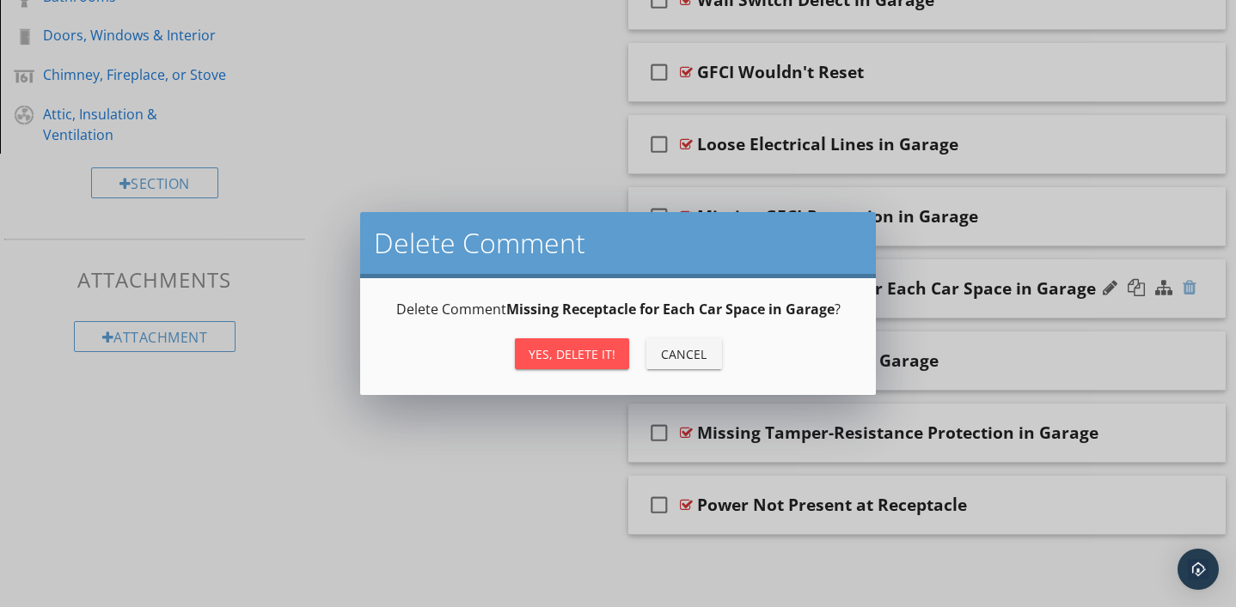
scroll to position [715, 0]
click at [576, 355] on div "Yes, Delete it!" at bounding box center [571, 354] width 87 height 18
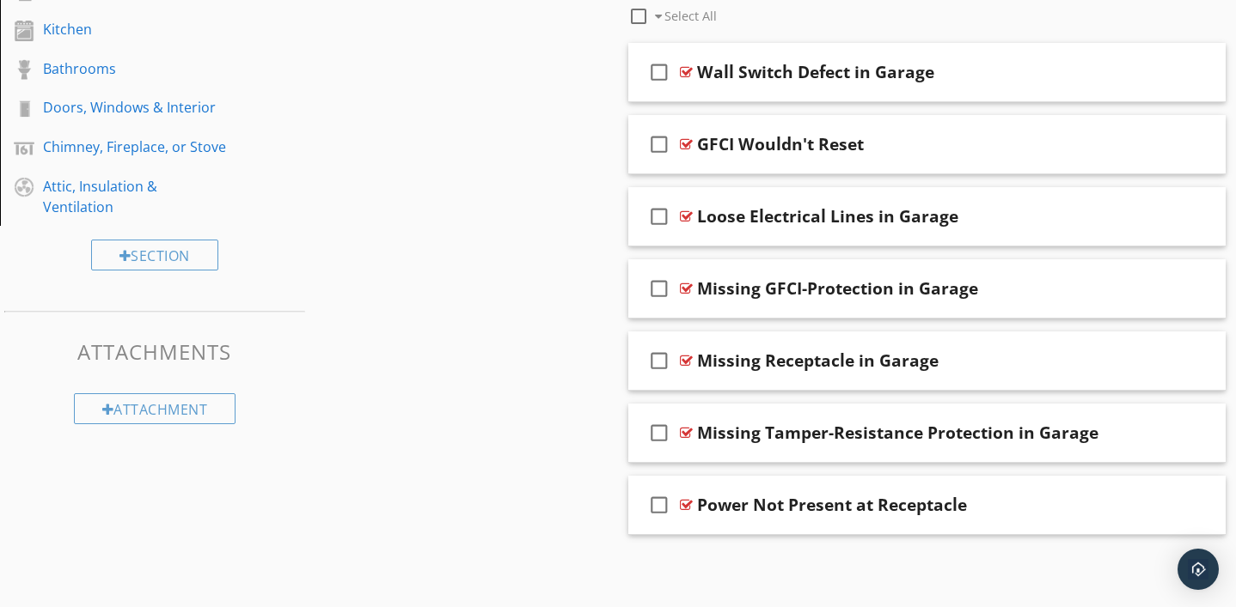
scroll to position [643, 0]
click at [684, 433] on div at bounding box center [686, 434] width 13 height 14
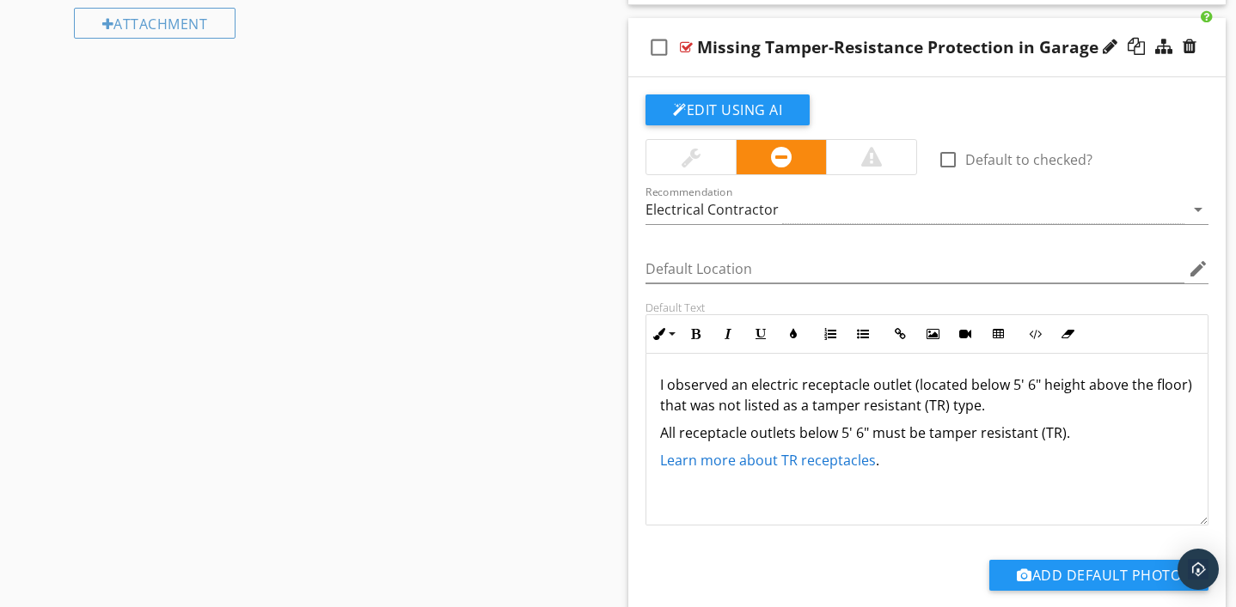
scroll to position [1035, 0]
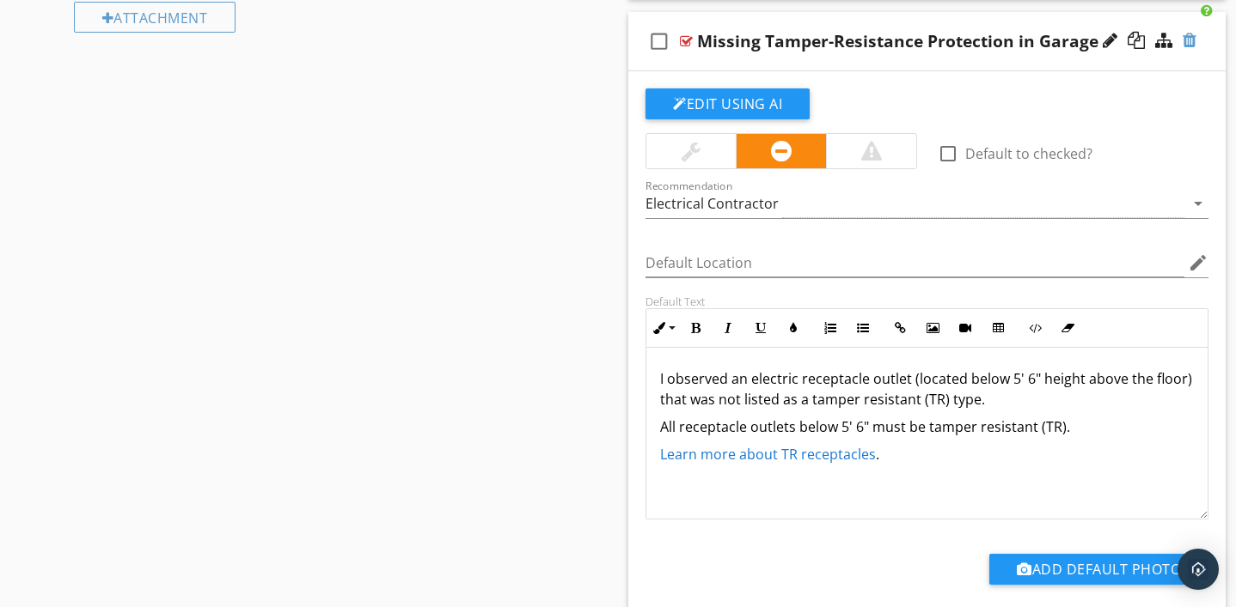
click at [1192, 41] on div at bounding box center [1189, 40] width 14 height 17
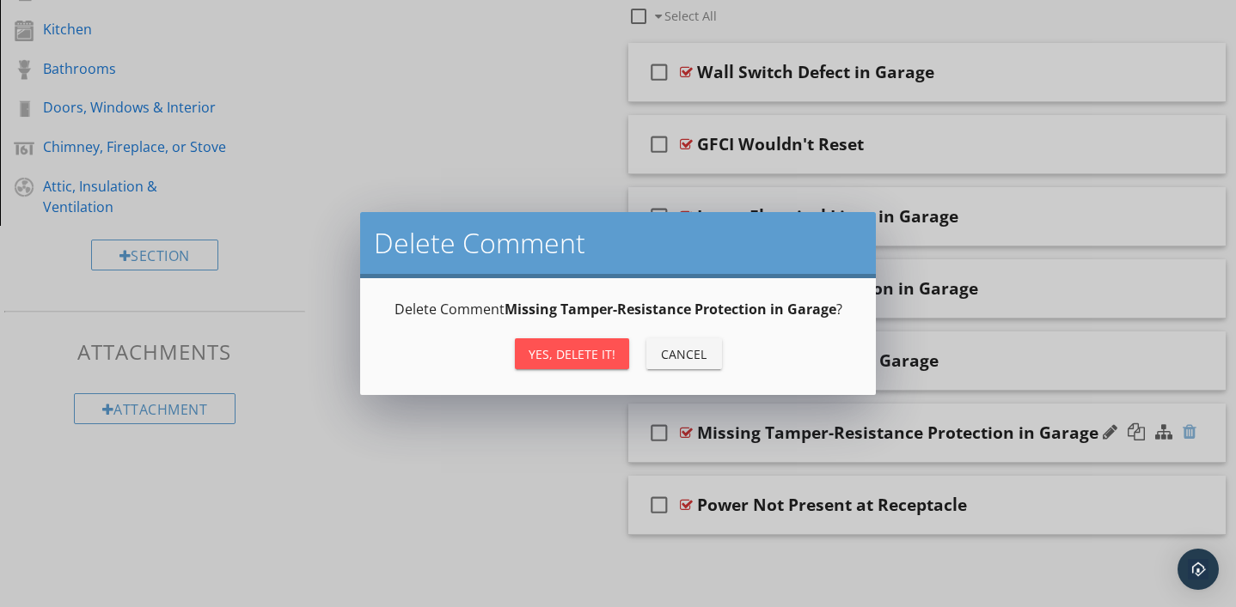
scroll to position [643, 0]
click at [573, 363] on button "Yes, Delete it!" at bounding box center [572, 354] width 114 height 31
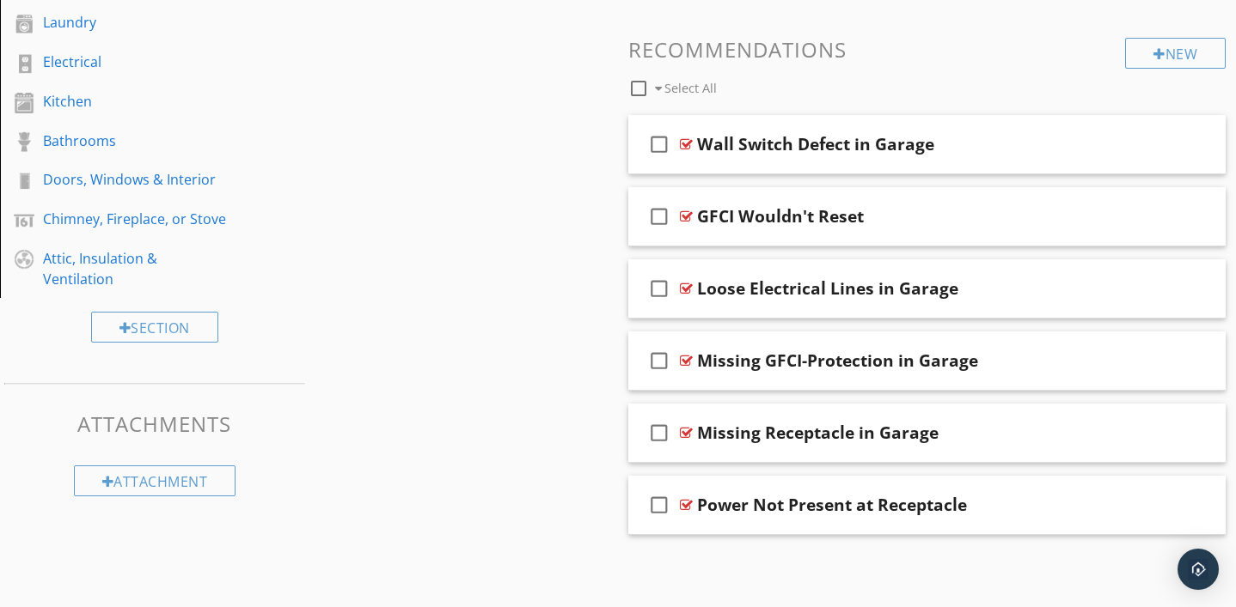
scroll to position [571, 0]
click at [687, 506] on div at bounding box center [686, 506] width 13 height 14
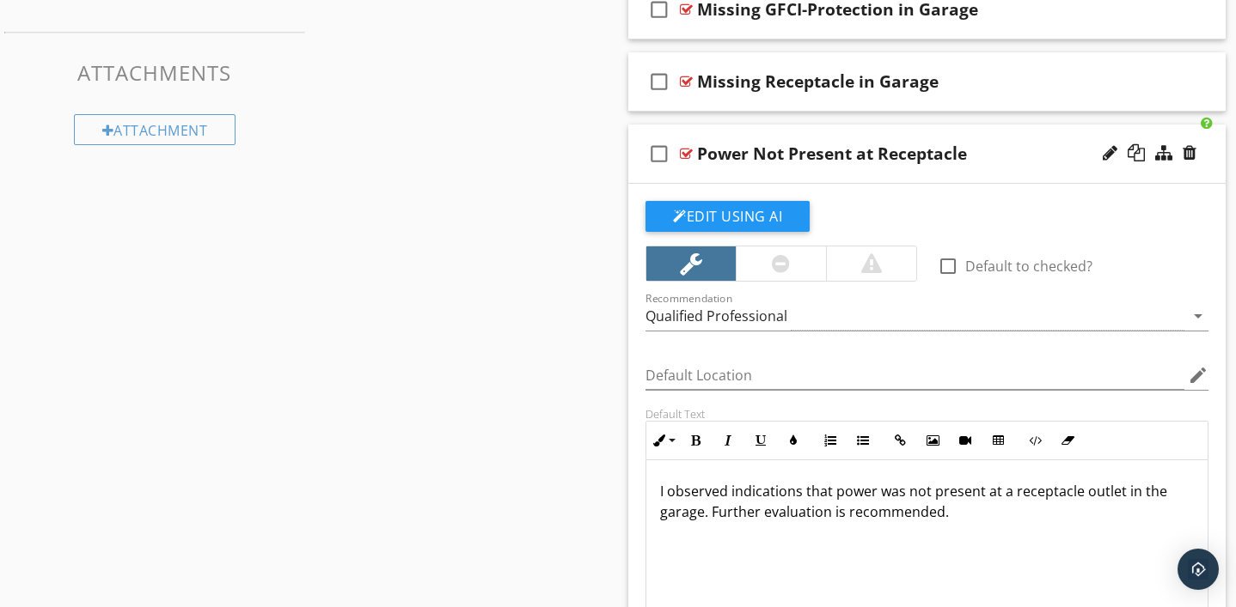
scroll to position [1, 0]
drag, startPoint x: 657, startPoint y: 487, endPoint x: 980, endPoint y: 535, distance: 326.6
click at [980, 535] on div "I observed indications that power was not present at a receptacle outlet in the…" at bounding box center [926, 546] width 561 height 172
click at [778, 271] on div at bounding box center [781, 263] width 18 height 21
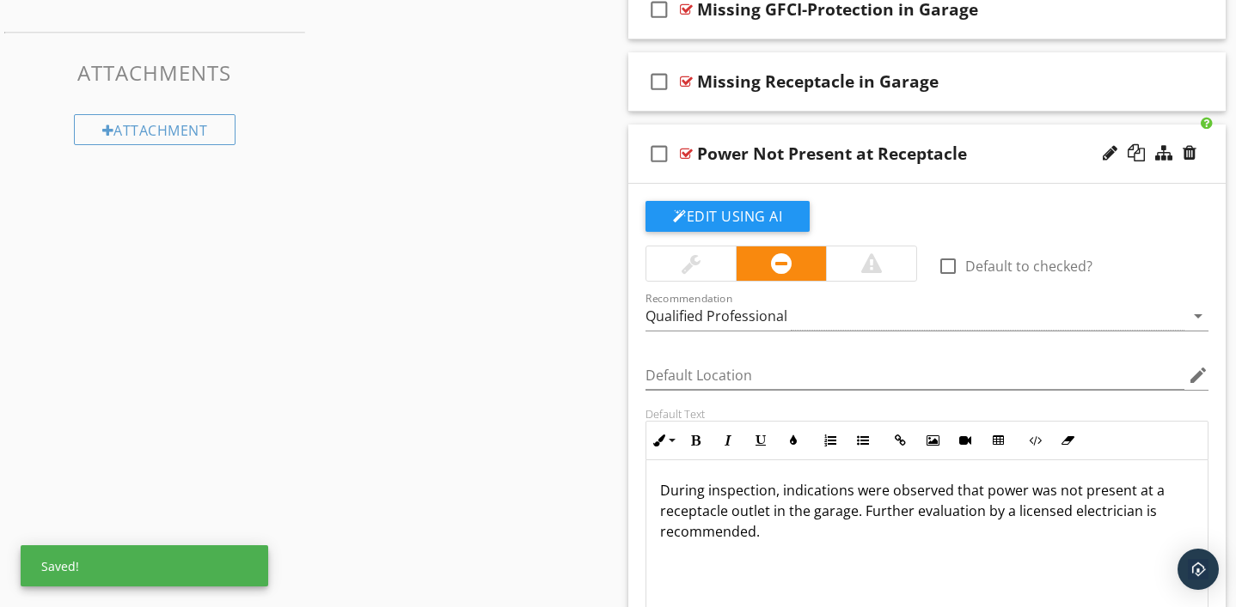
click at [711, 260] on div at bounding box center [690, 264] width 89 height 34
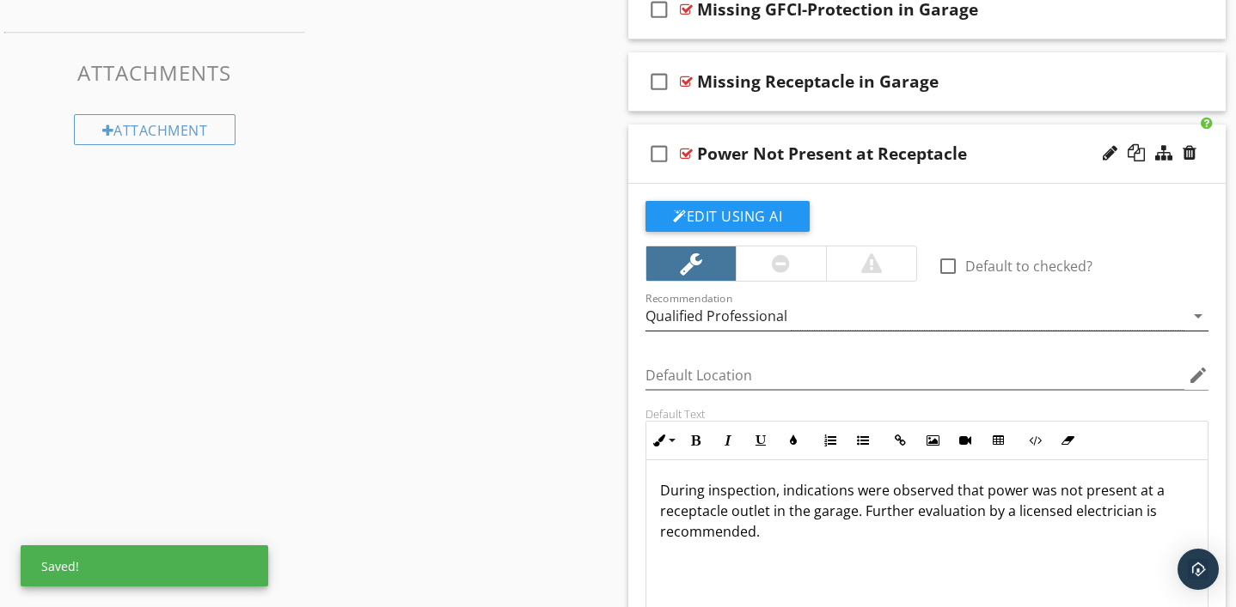
click at [741, 315] on div "Qualified Professional" at bounding box center [716, 315] width 142 height 15
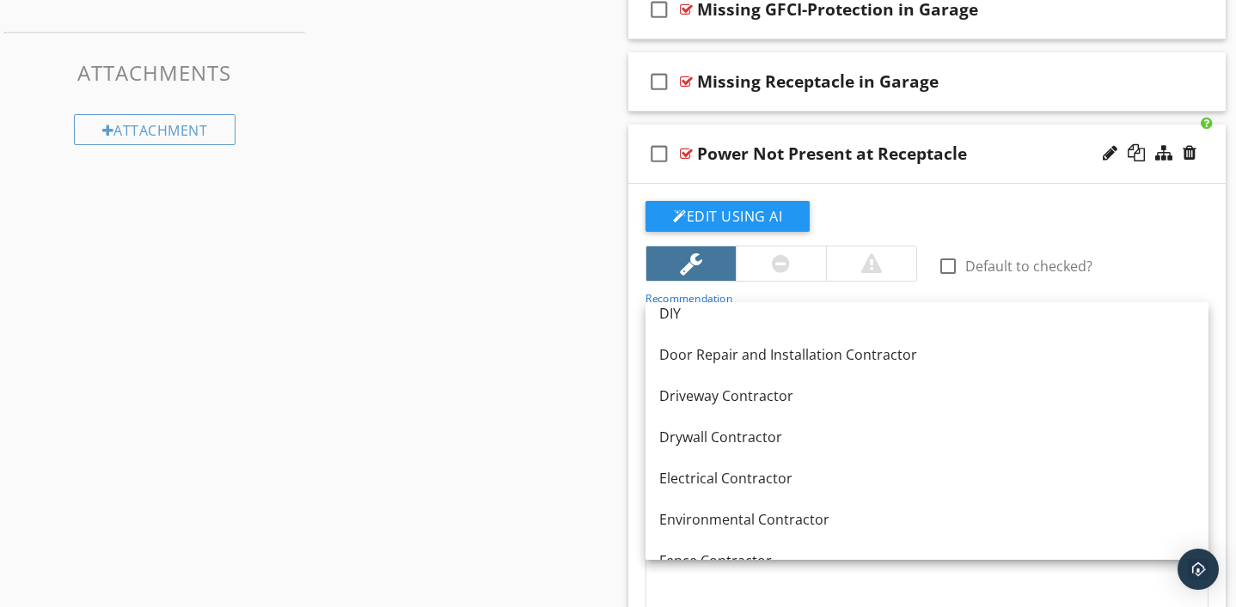
scroll to position [515, 0]
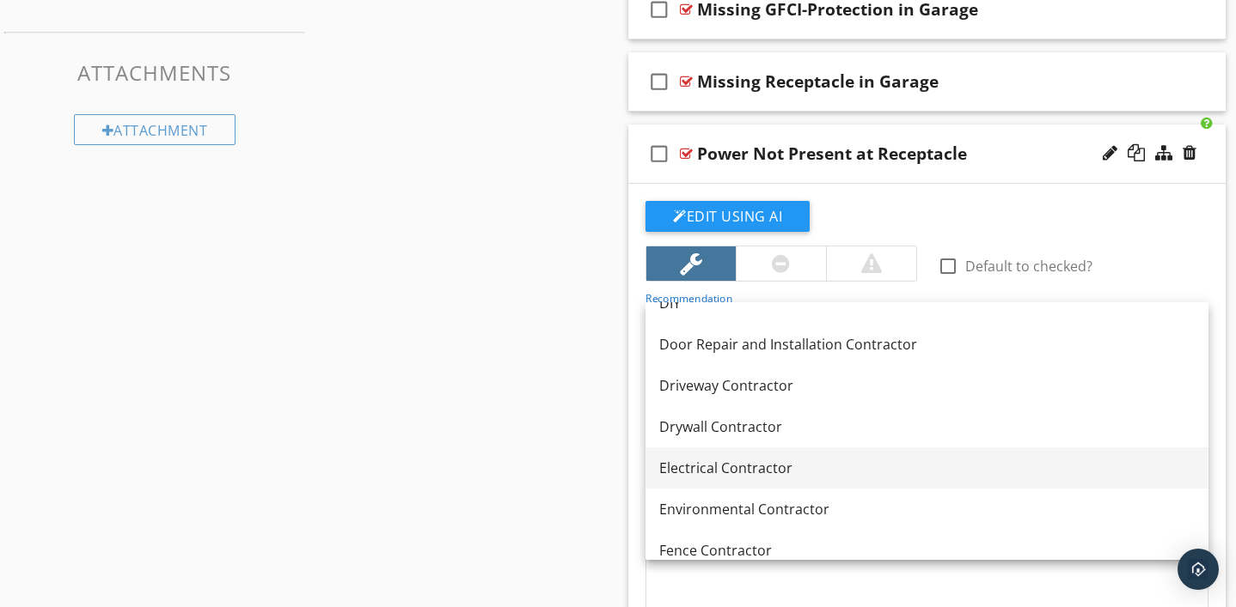
click at [732, 467] on div "Electrical Contractor" at bounding box center [926, 468] width 535 height 21
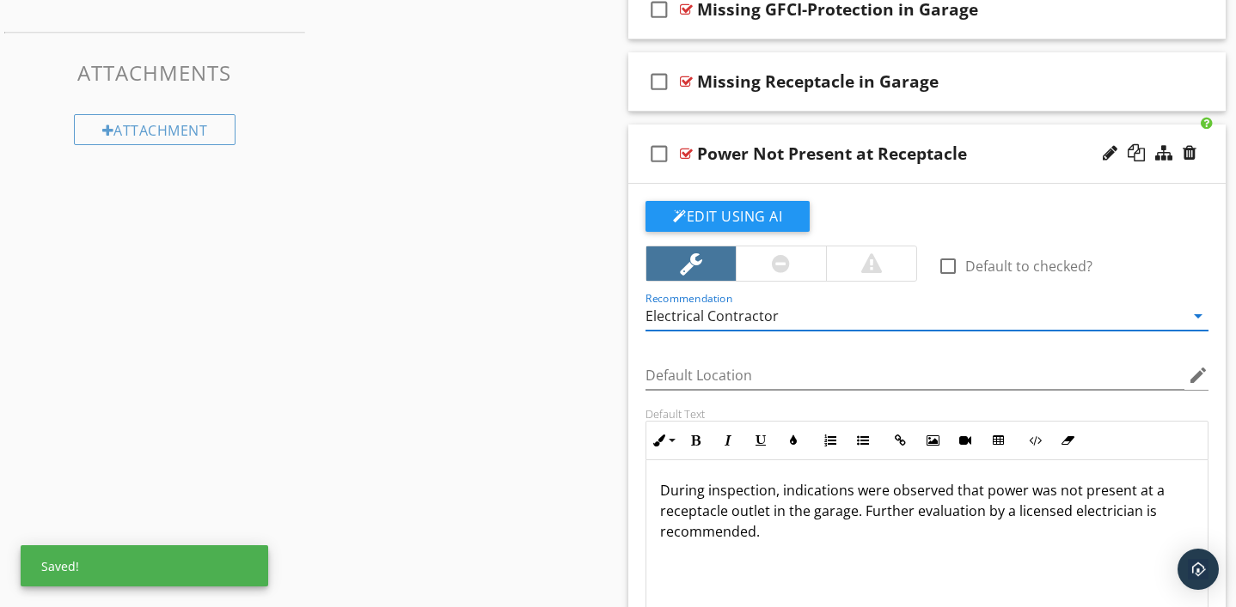
click at [685, 149] on div at bounding box center [686, 154] width 13 height 14
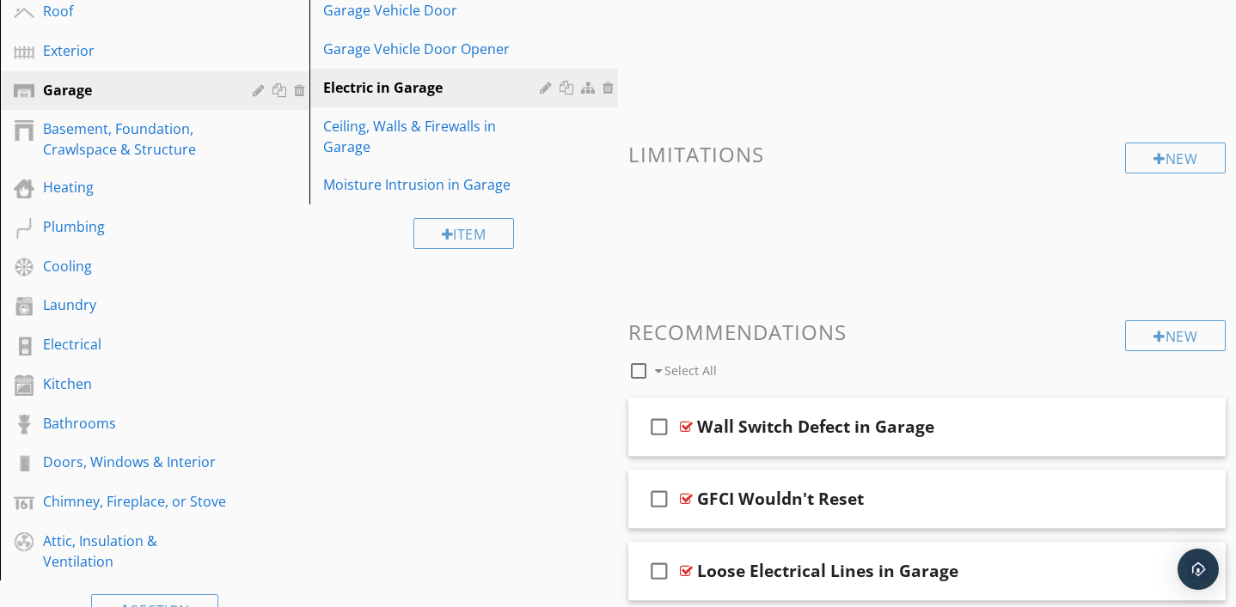
scroll to position [274, 0]
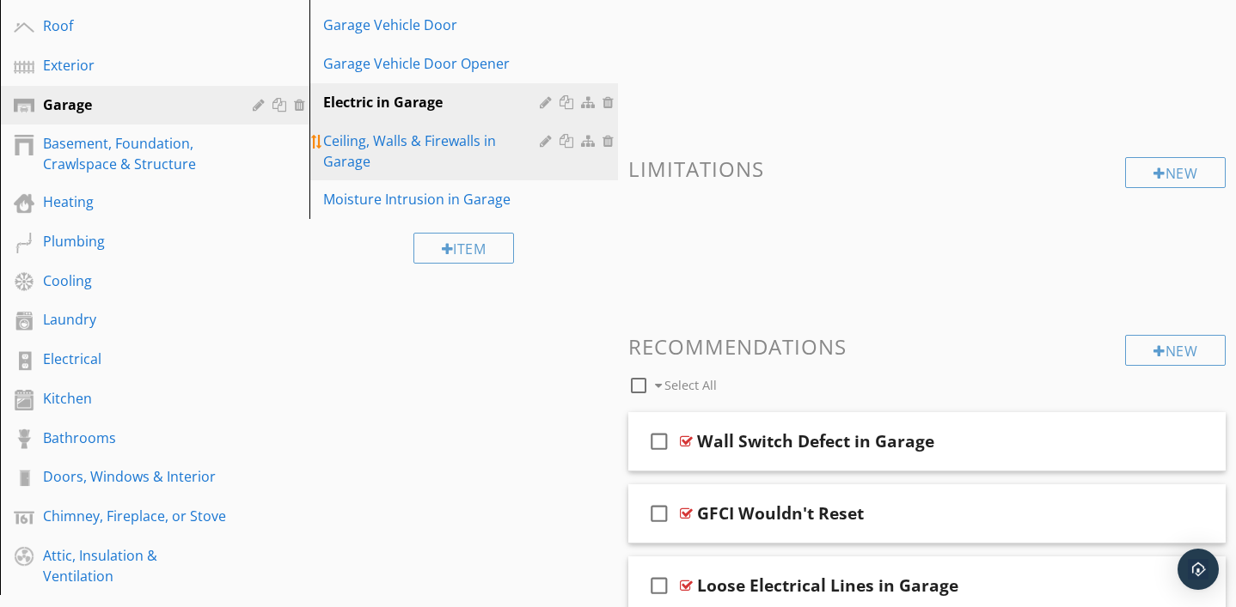
click at [455, 147] on div "Ceiling, Walls & Firewalls in Garage" at bounding box center [434, 151] width 223 height 41
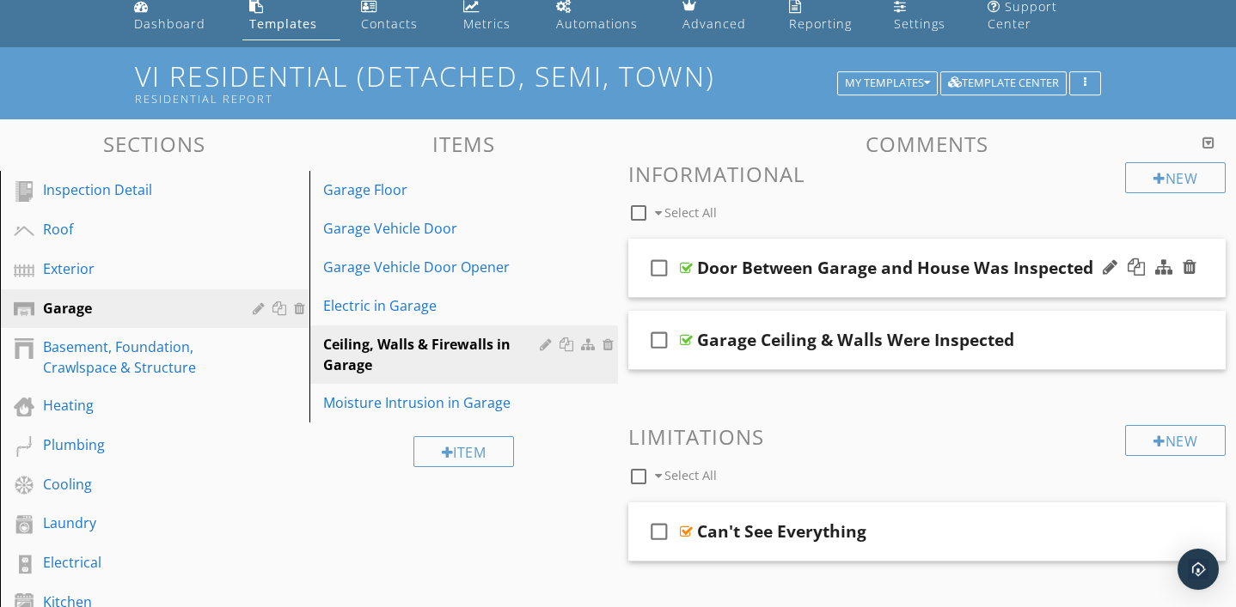
scroll to position [71, 0]
click at [1188, 268] on div at bounding box center [1189, 266] width 14 height 17
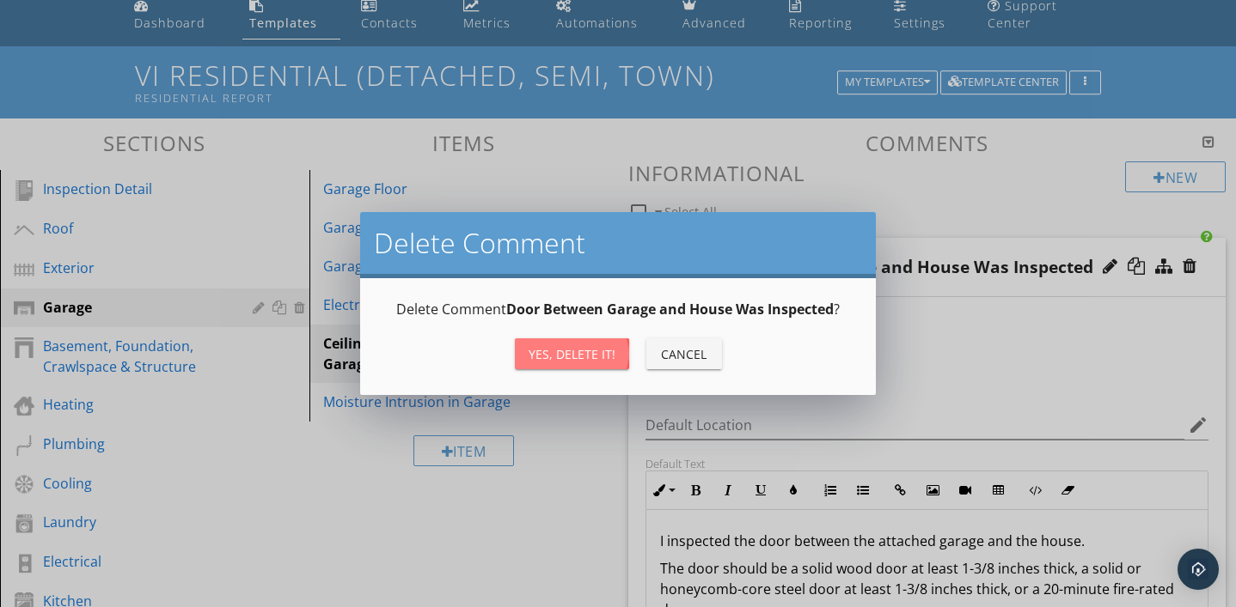
click at [585, 350] on div "Yes, Delete it!" at bounding box center [571, 354] width 87 height 18
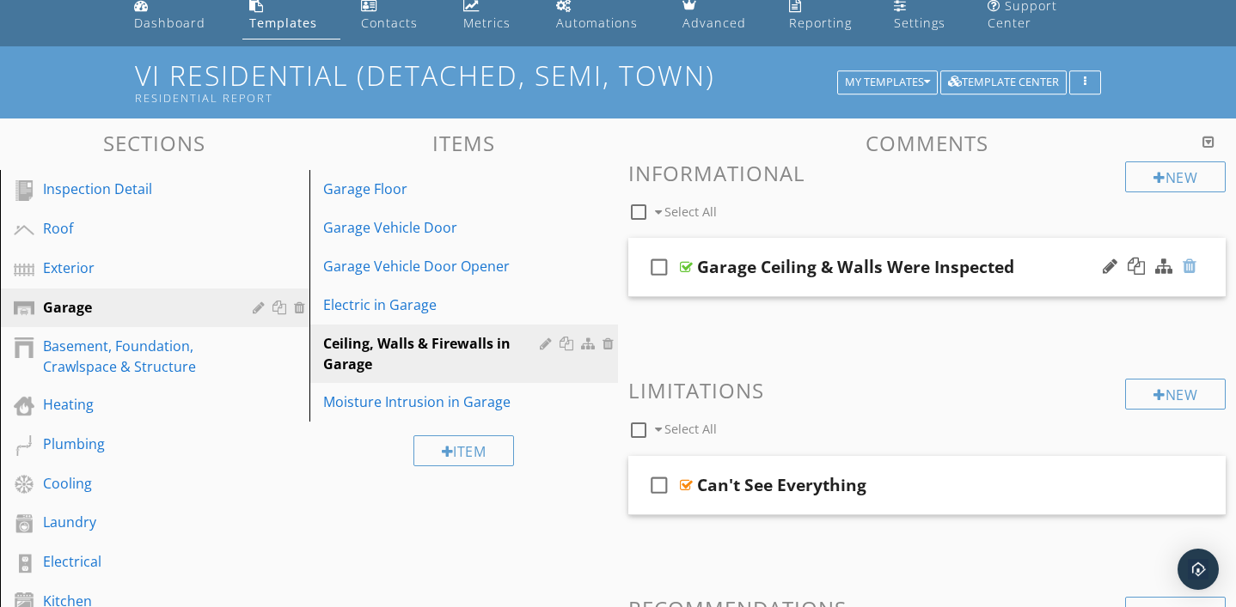
click at [1188, 270] on div at bounding box center [1189, 266] width 14 height 17
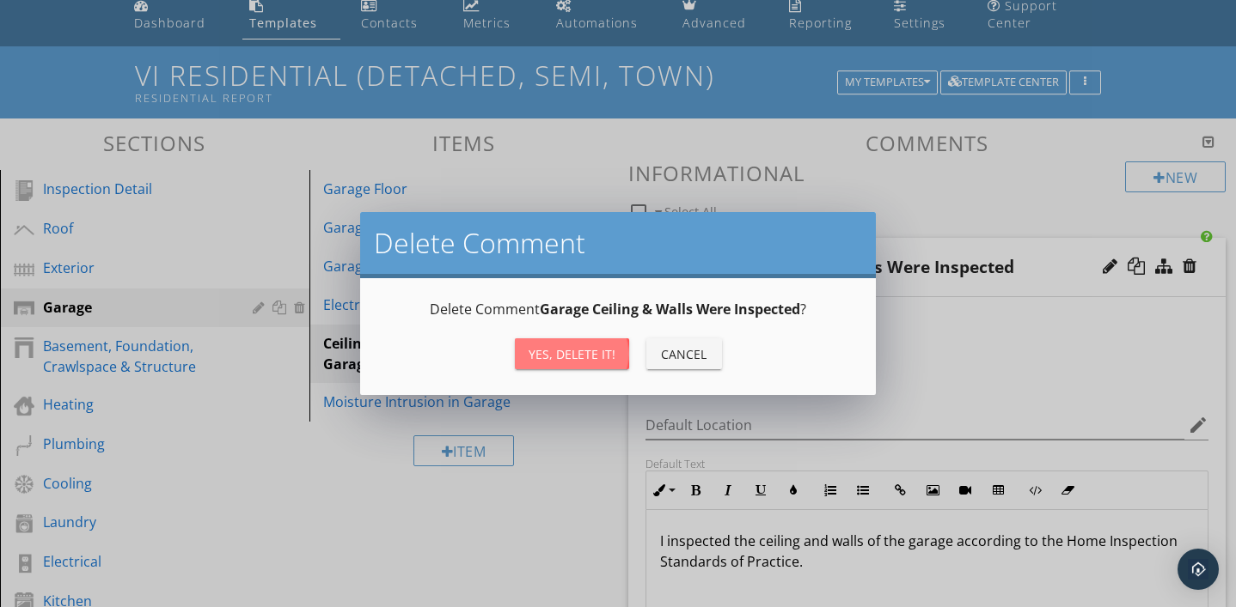
click at [564, 368] on button "Yes, Delete it!" at bounding box center [572, 354] width 114 height 31
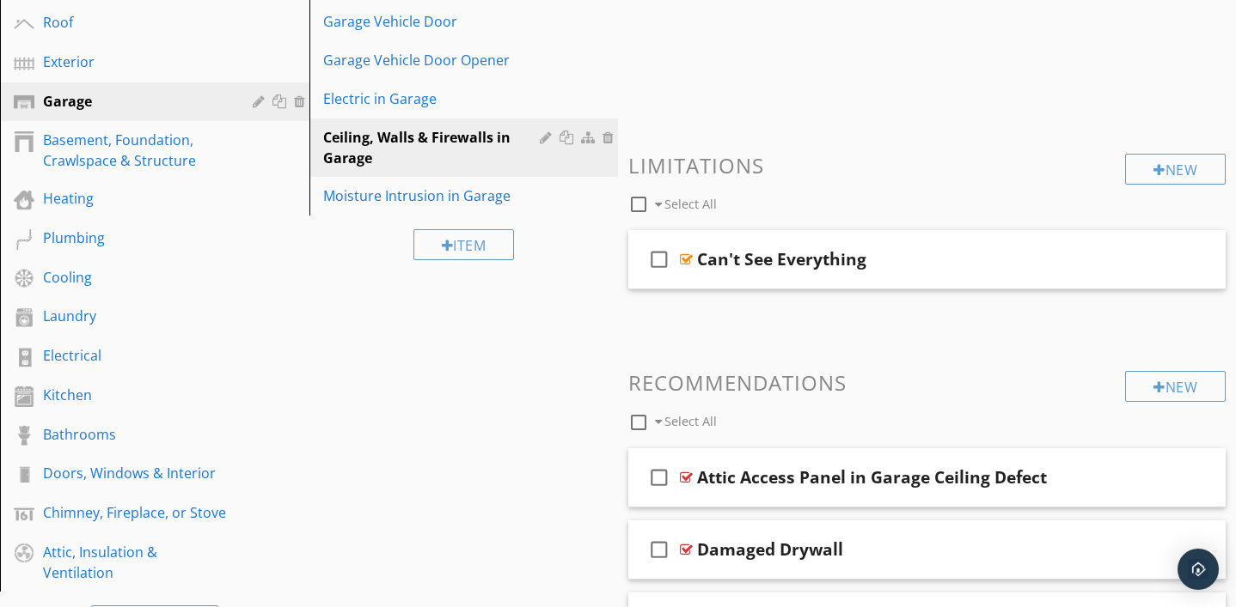
scroll to position [279, 0]
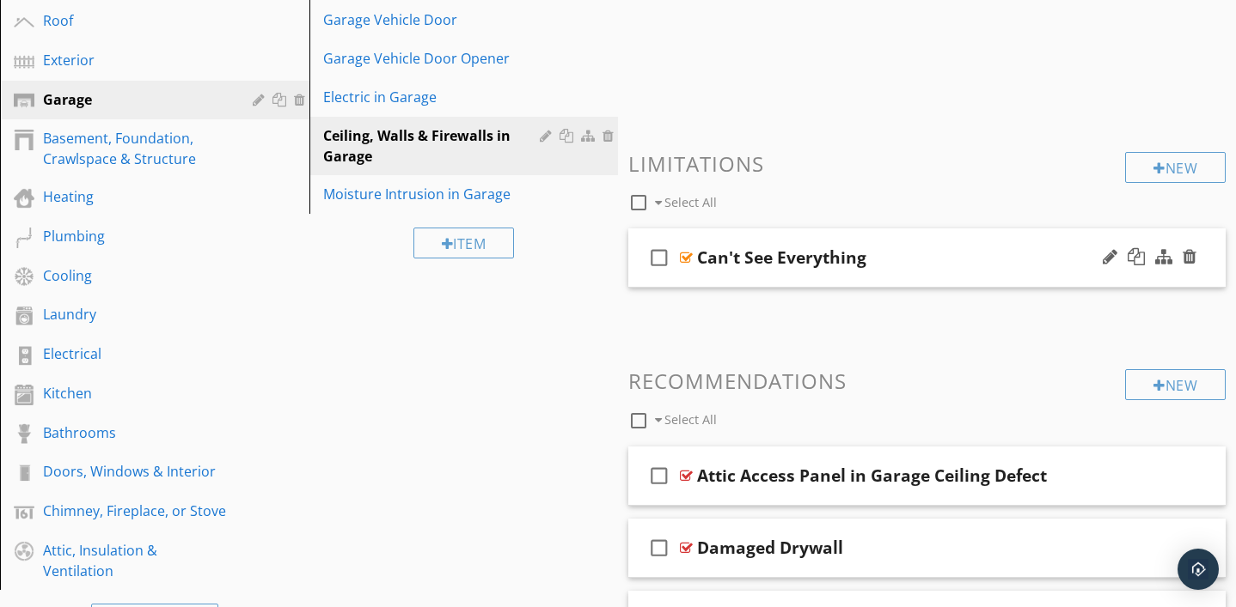
click at [685, 259] on div at bounding box center [686, 258] width 13 height 14
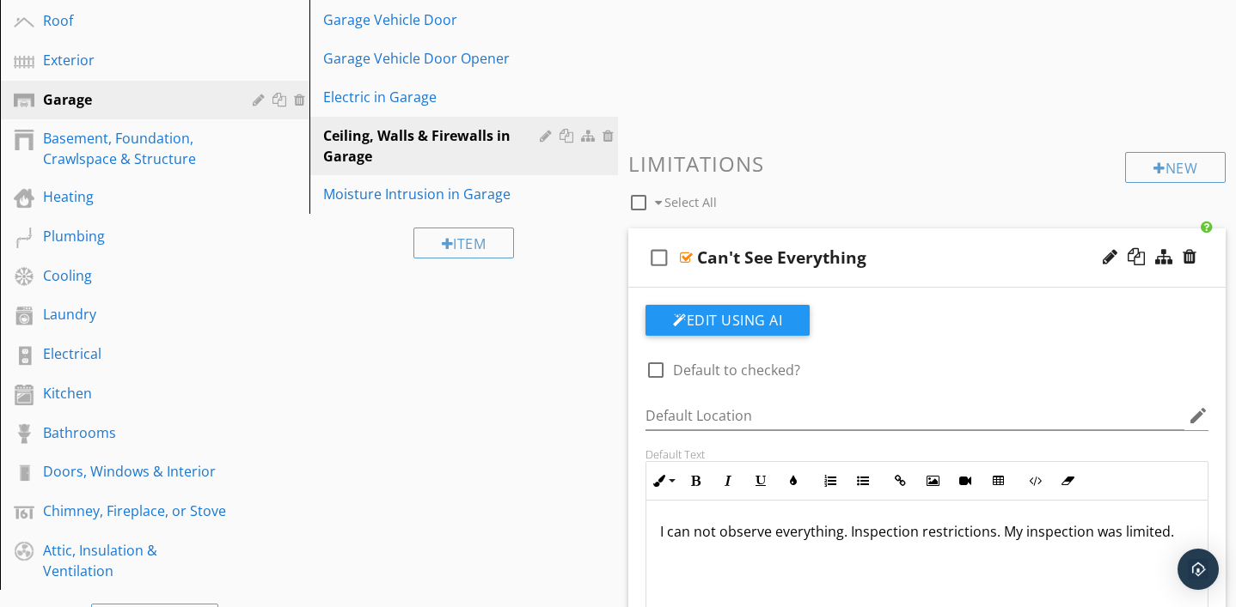
click at [877, 263] on div "Can't See Everything" at bounding box center [908, 257] width 422 height 21
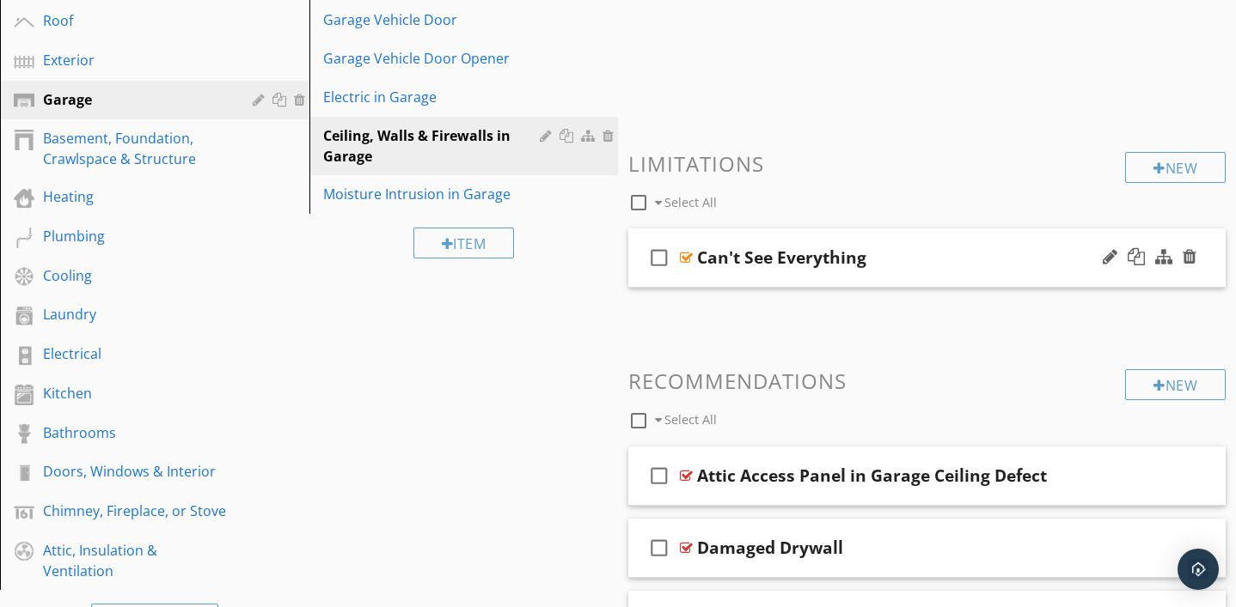
click at [855, 257] on div "Can't See Everything" at bounding box center [781, 257] width 169 height 21
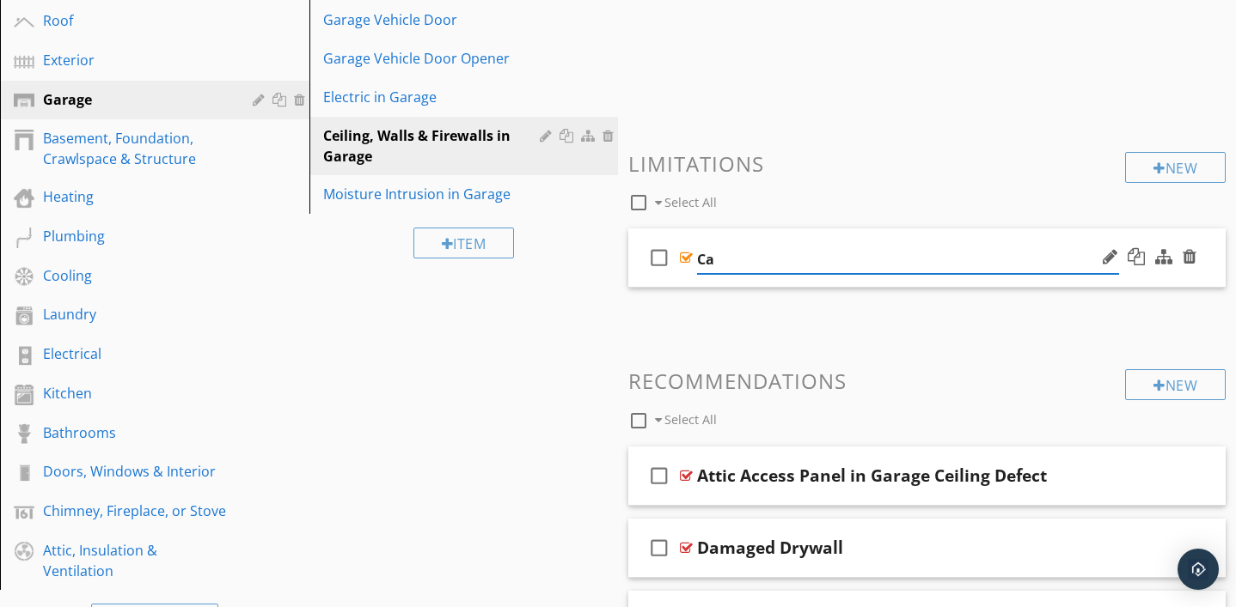
type input "C"
type input "Inspection Limitations"
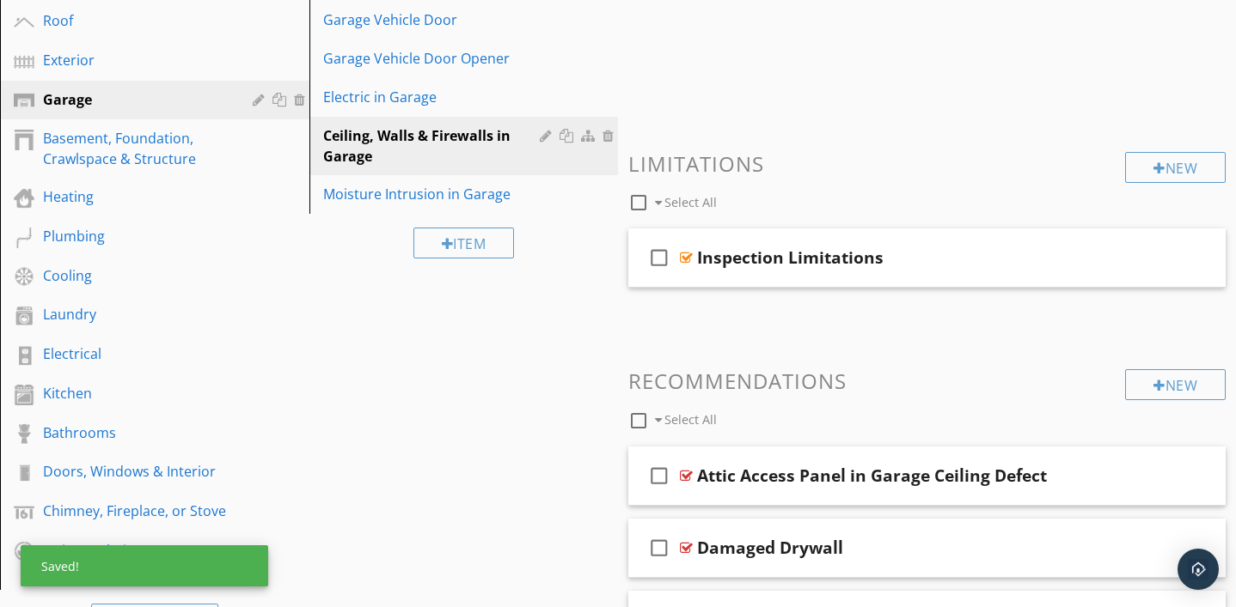
click at [687, 256] on div at bounding box center [686, 258] width 13 height 14
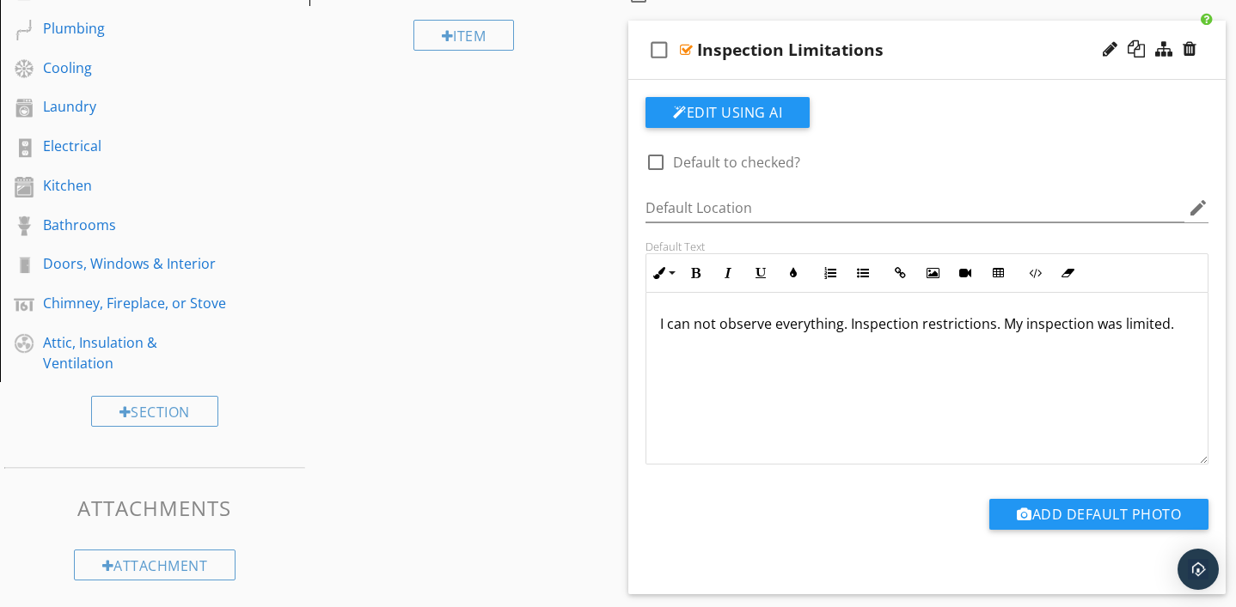
scroll to position [1, 0]
drag, startPoint x: 658, startPoint y: 320, endPoint x: 1158, endPoint y: 337, distance: 500.3
click at [1158, 337] on div "I can not observe everything. Inspection restrictions. My inspection was limite…" at bounding box center [926, 378] width 561 height 172
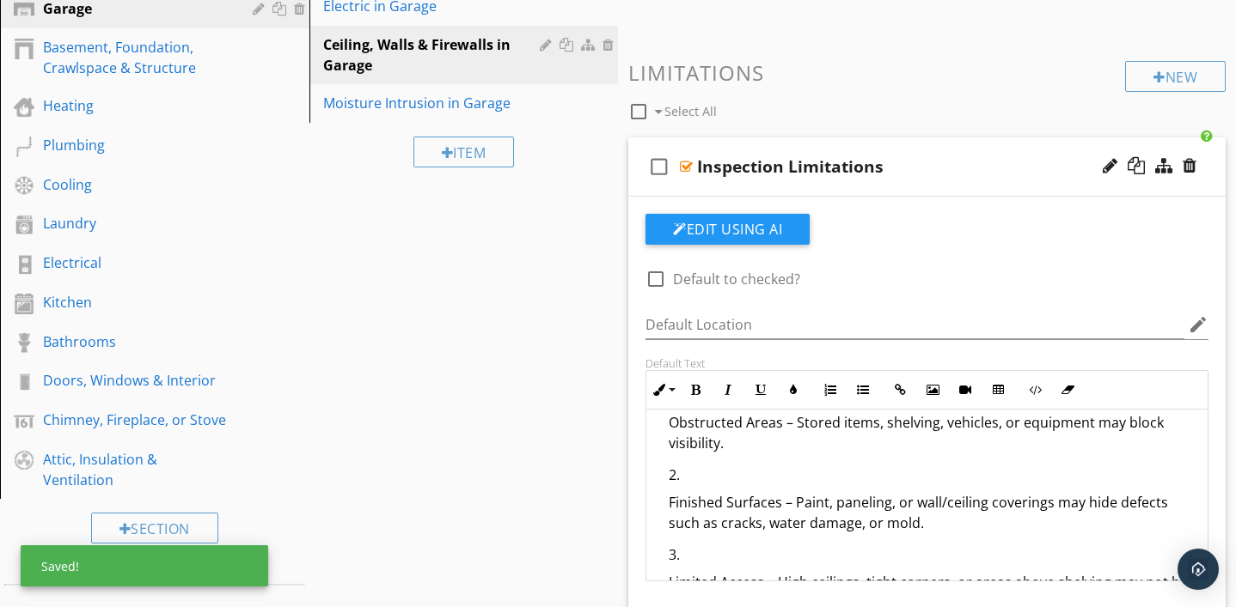
scroll to position [0, 0]
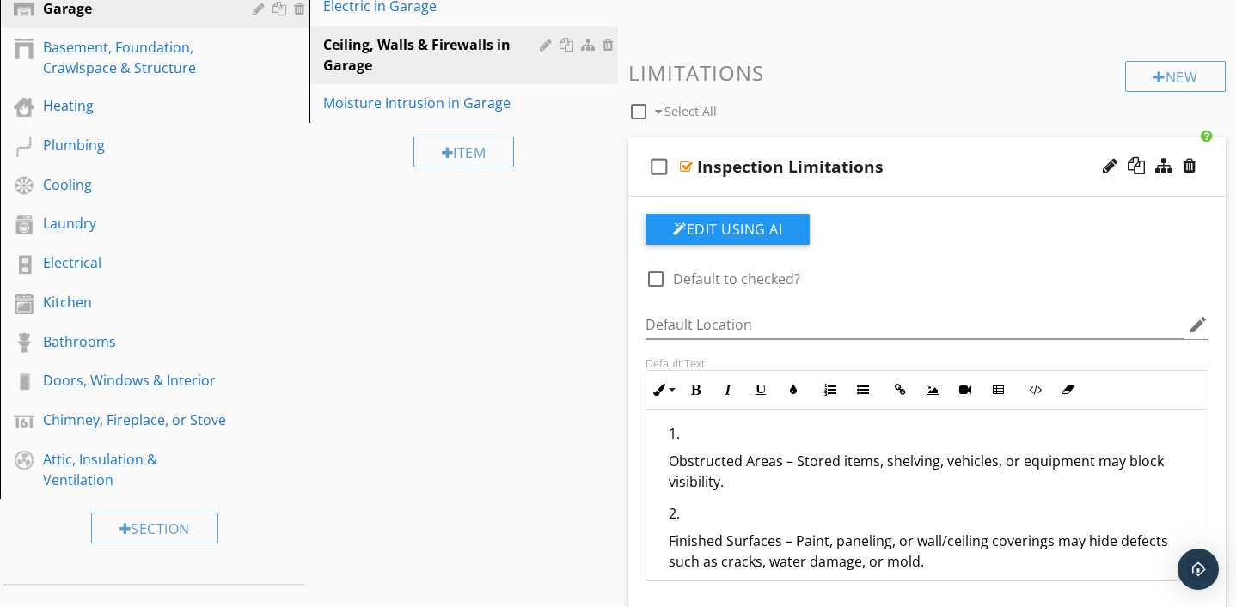
click at [668, 464] on p "Obstructed Areas – Stored items, shelving, vehicles, or equipment may block vis…" at bounding box center [930, 471] width 525 height 41
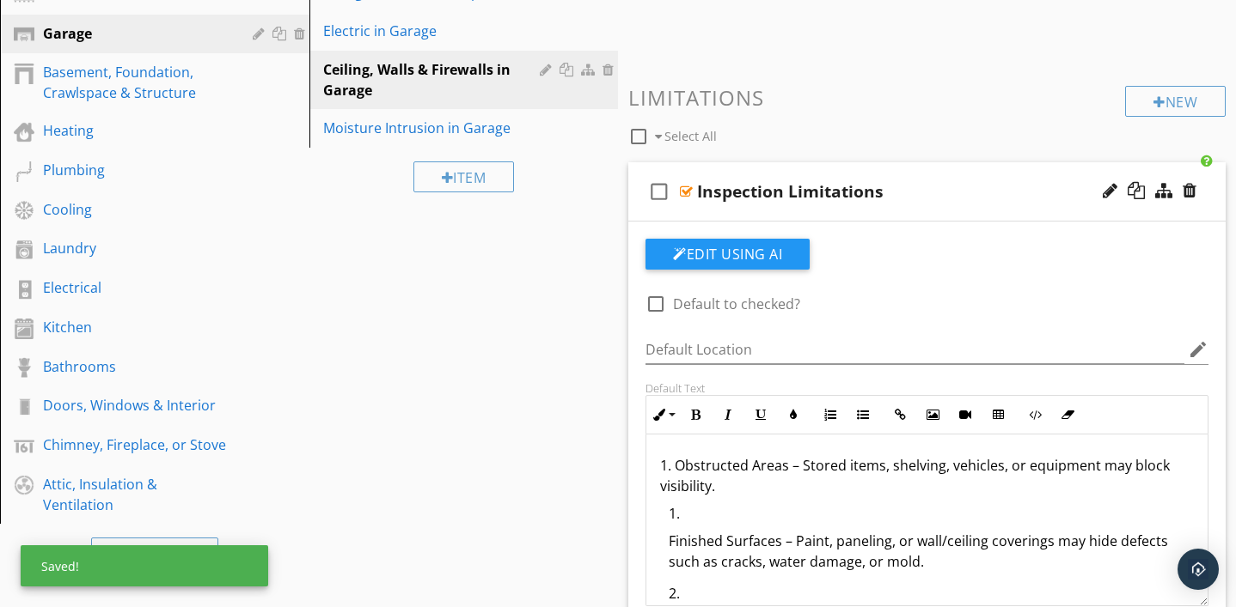
click at [668, 542] on p "Finished Surfaces – Paint, paneling, or wall/ceiling coverings may hide defects…" at bounding box center [930, 551] width 525 height 41
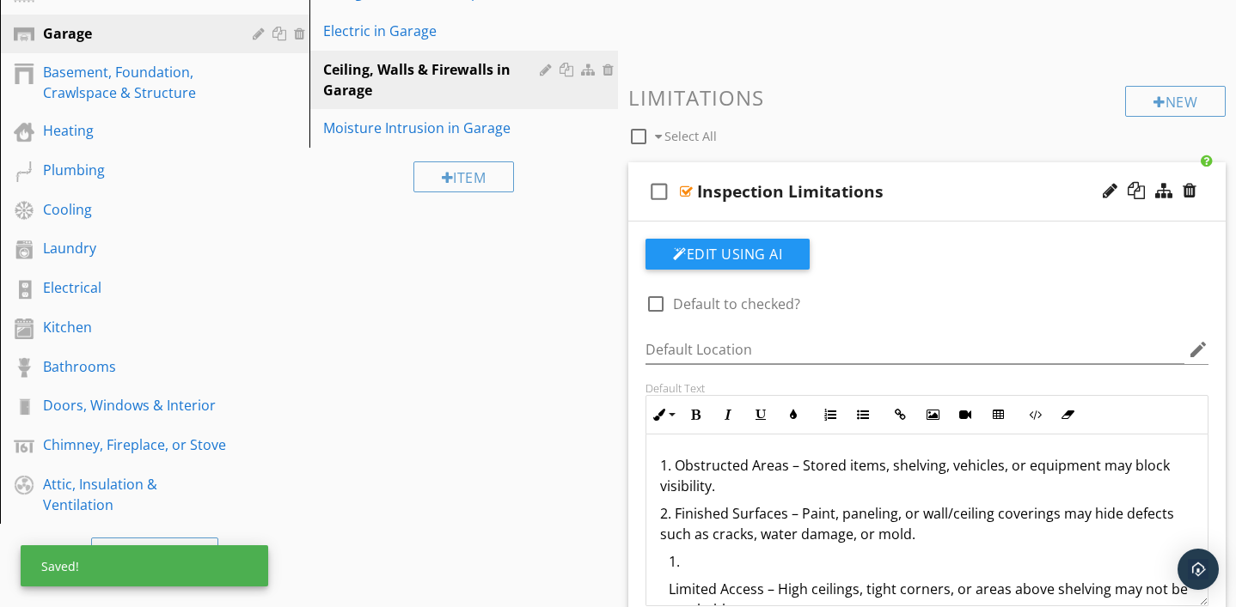
click at [668, 594] on p "Limited Access – High ceilings, tight corners, or areas above shelving may not …" at bounding box center [930, 599] width 525 height 41
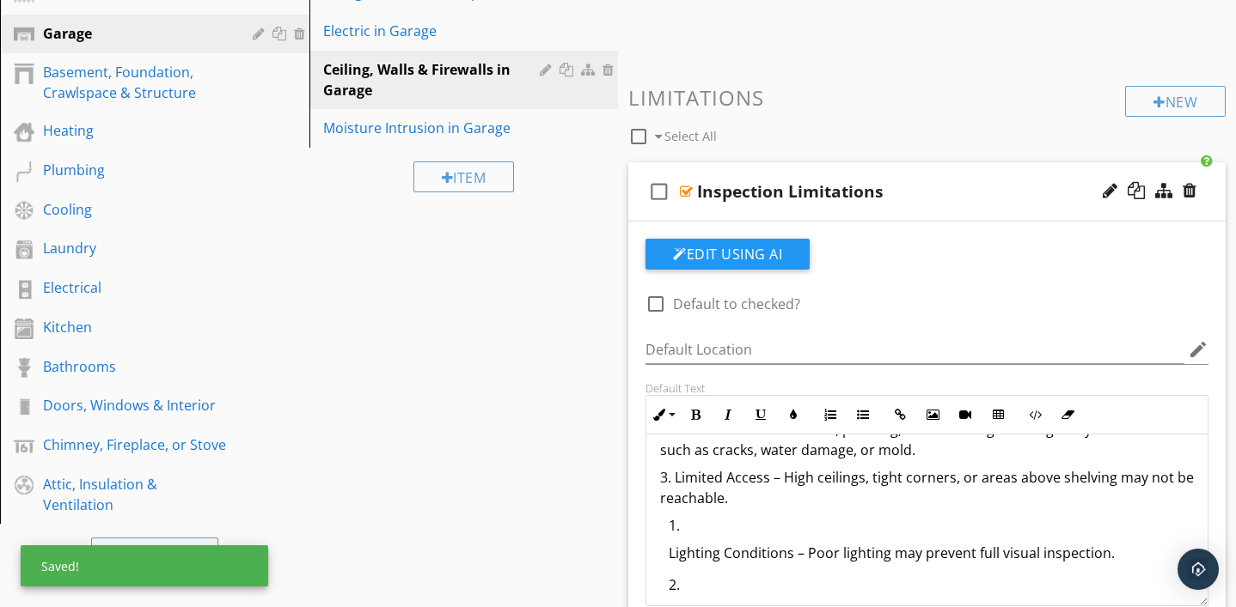
scroll to position [101, 0]
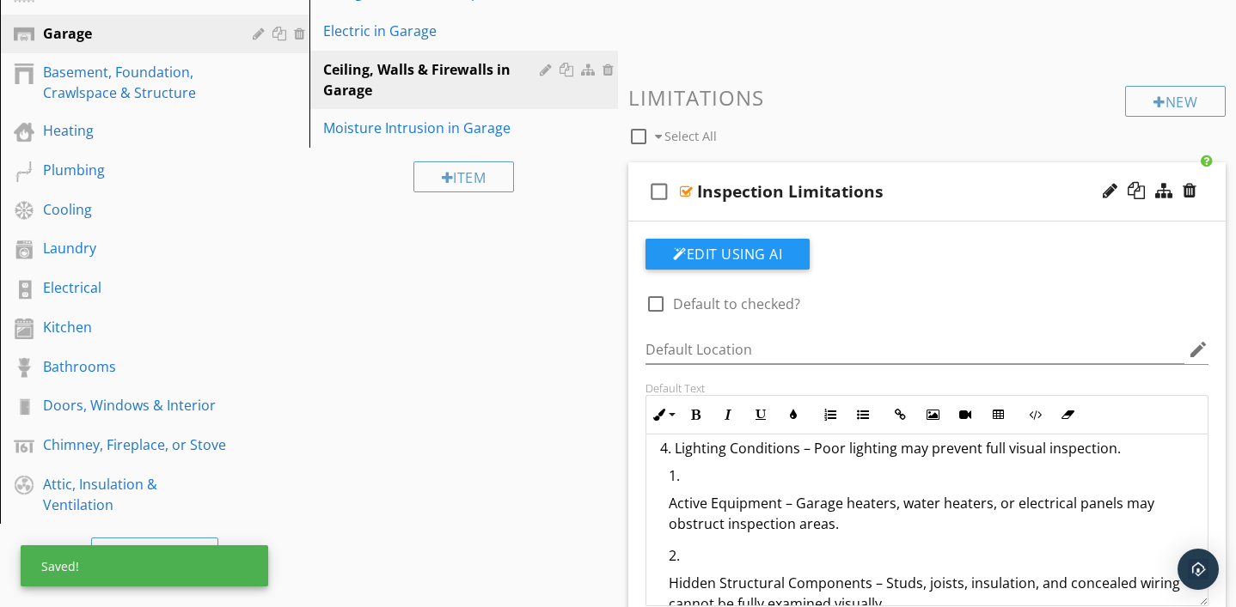
scroll to position [166, 0]
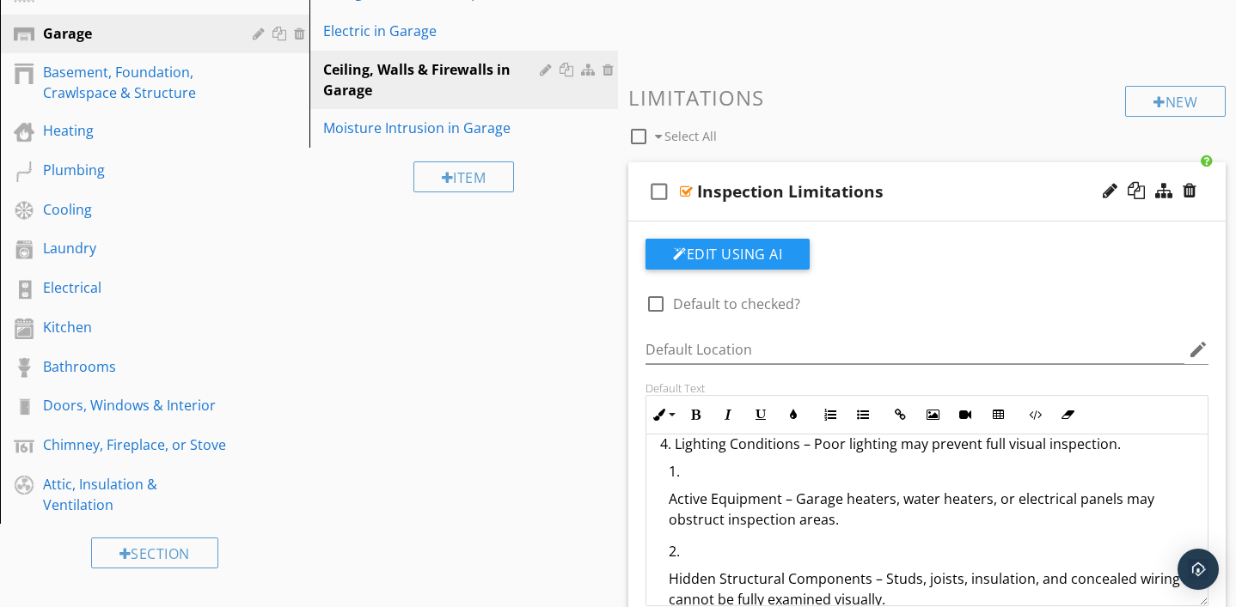
click at [668, 505] on p "Active Equipment – Garage heaters, water heaters, or electrical panels may obst…" at bounding box center [930, 509] width 525 height 41
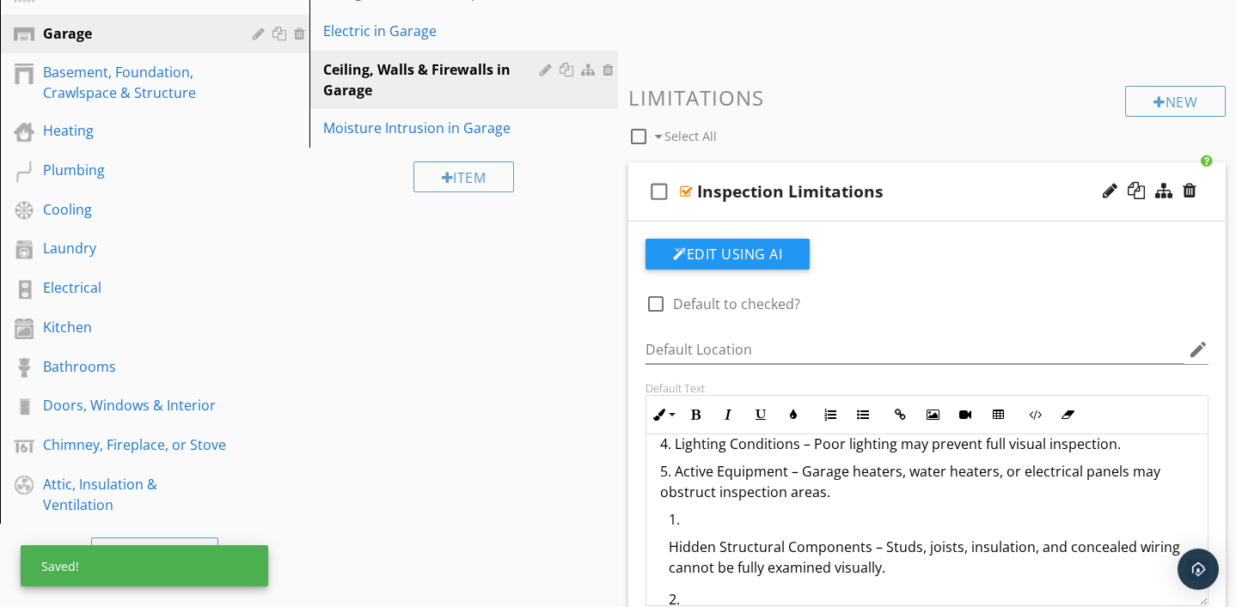
click at [668, 550] on p "Hidden Structural Components – Studs, joists, insulation, and concealed wiring …" at bounding box center [930, 557] width 525 height 41
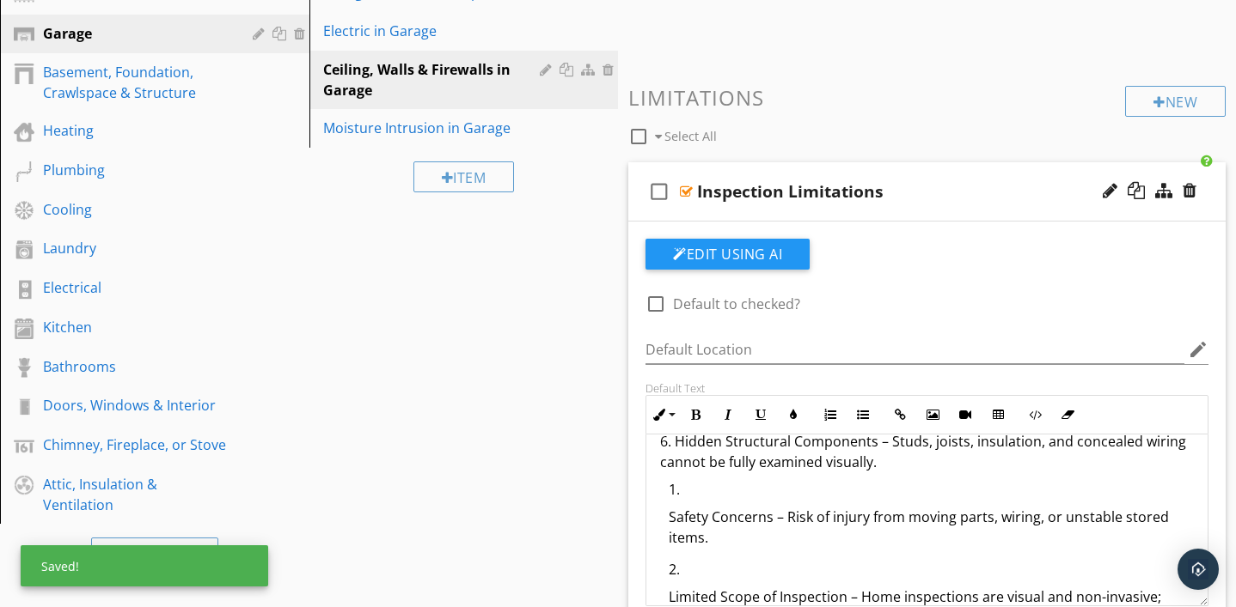
scroll to position [245, 0]
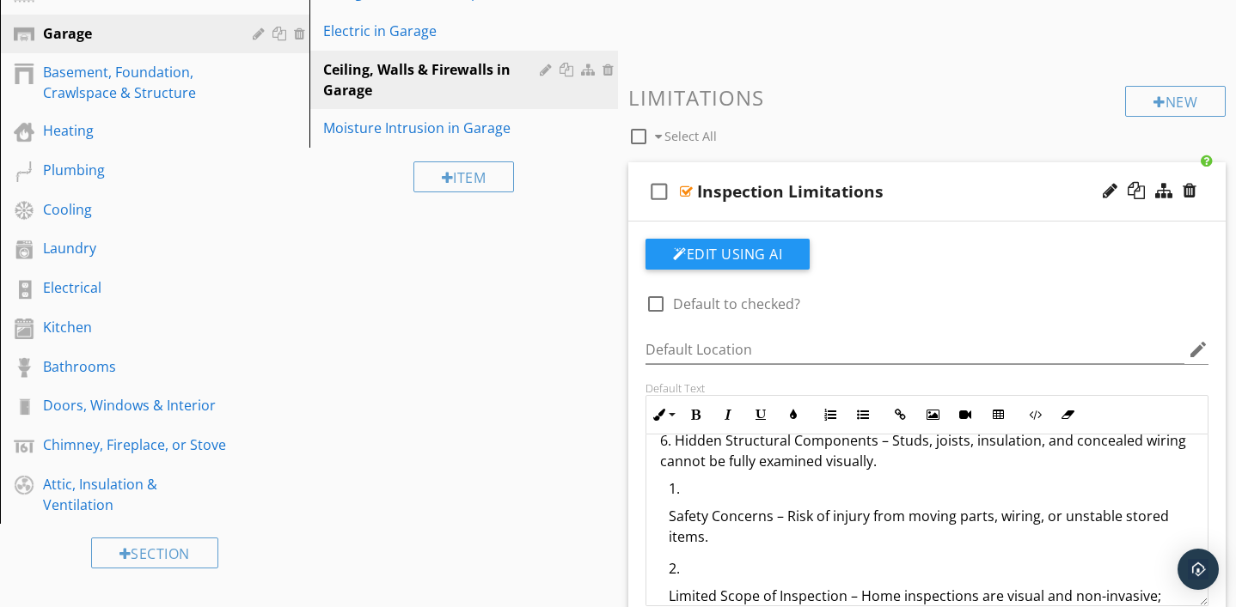
click at [669, 518] on p "Safety Concerns – Risk of injury from moving parts, wiring, or unstable stored …" at bounding box center [930, 526] width 525 height 41
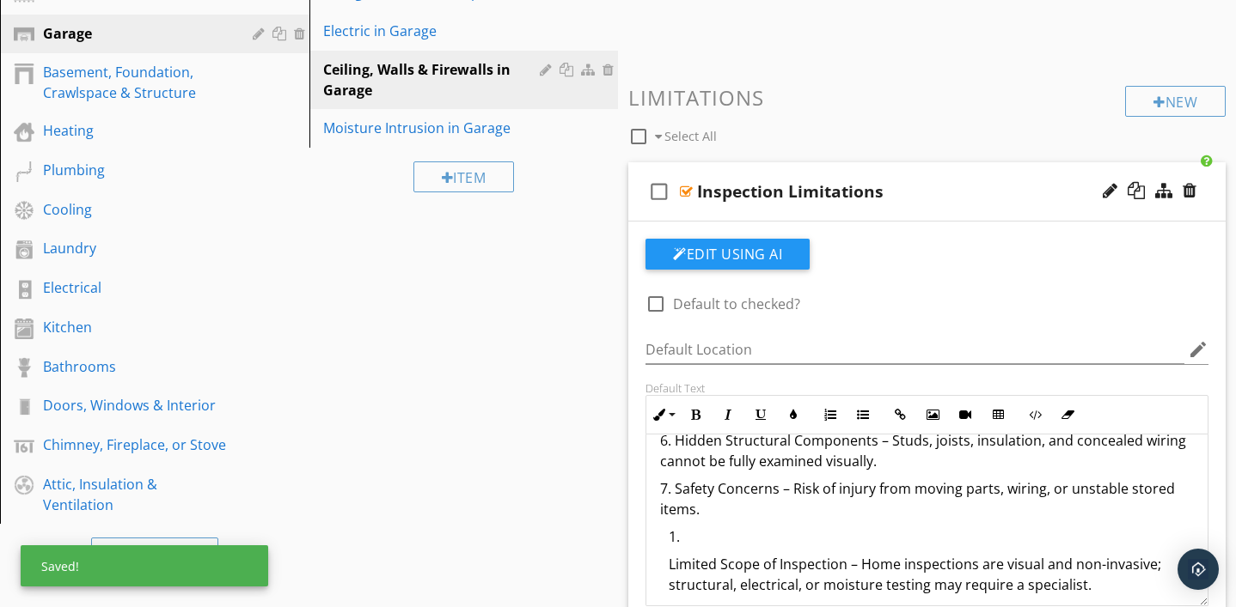
click at [669, 566] on p "Limited Scope of Inspection – Home inspections are visual and non-invasive; str…" at bounding box center [930, 574] width 525 height 41
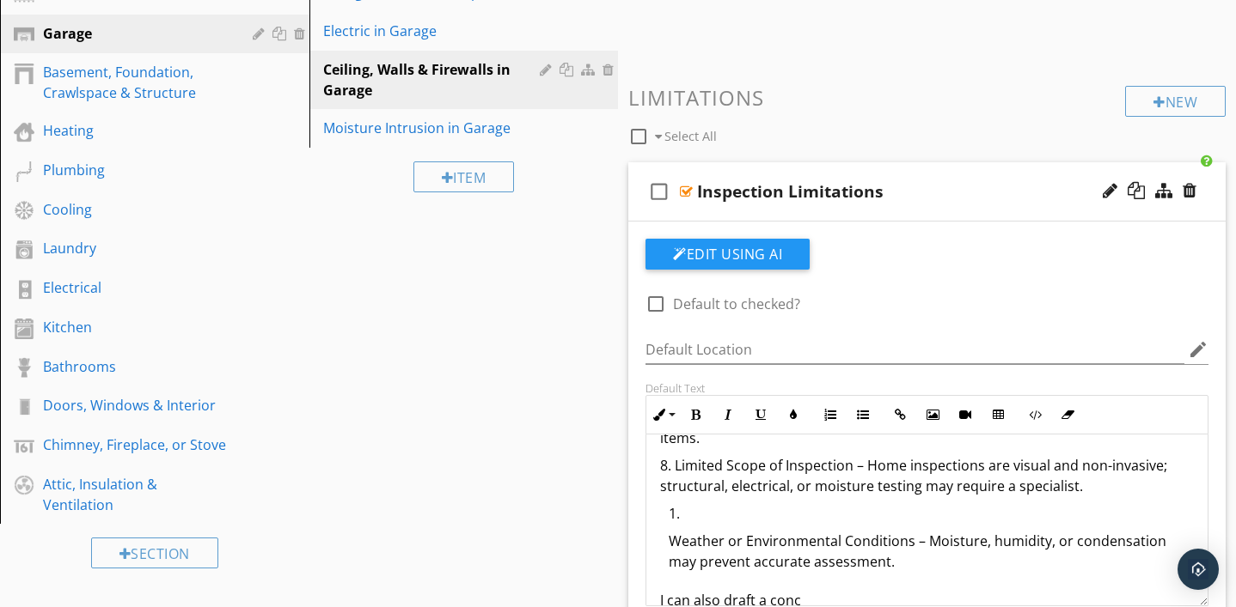
scroll to position [329, 0]
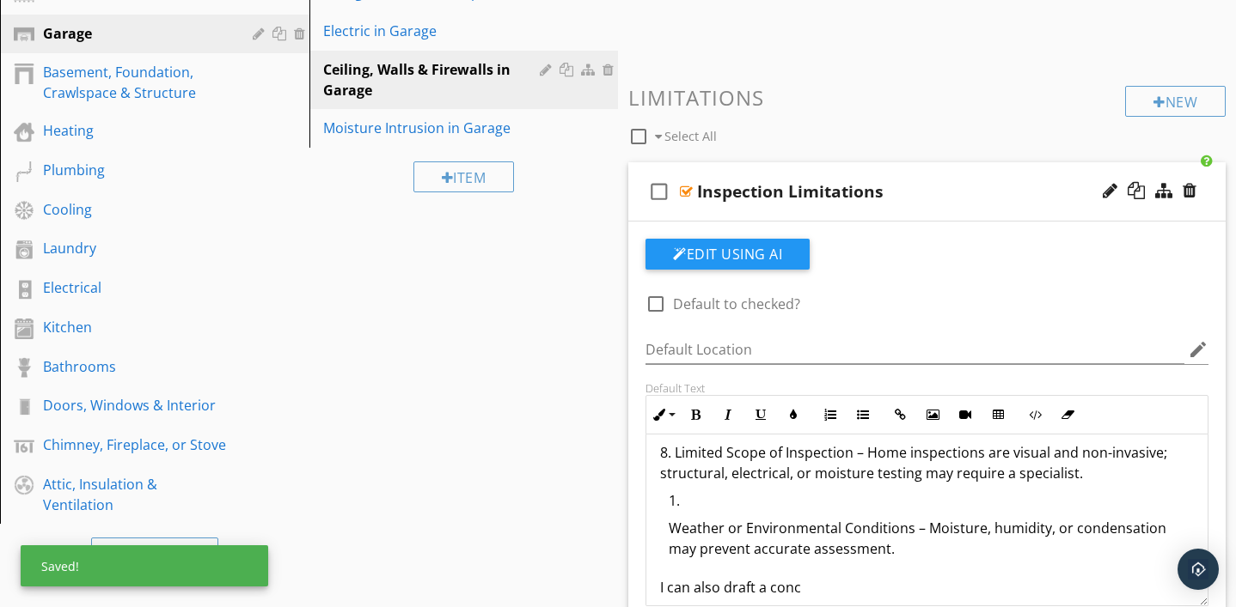
click at [668, 526] on p "Weather or Environmental Conditions – Moisture, humidity, or condensation may p…" at bounding box center [930, 538] width 525 height 41
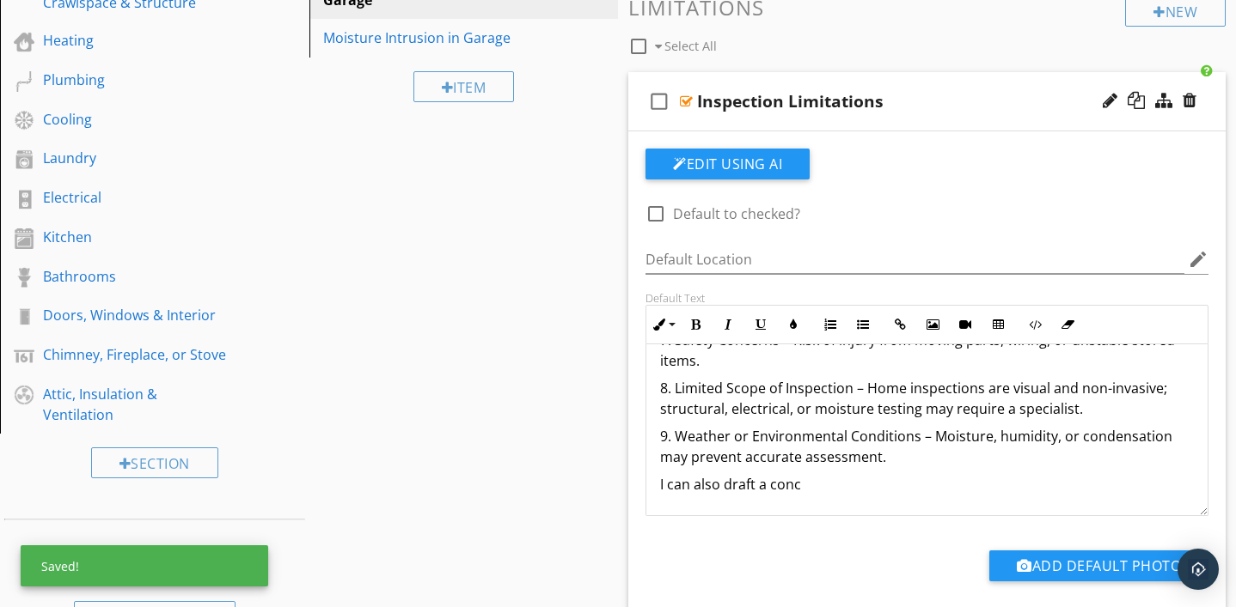
scroll to position [438, 0]
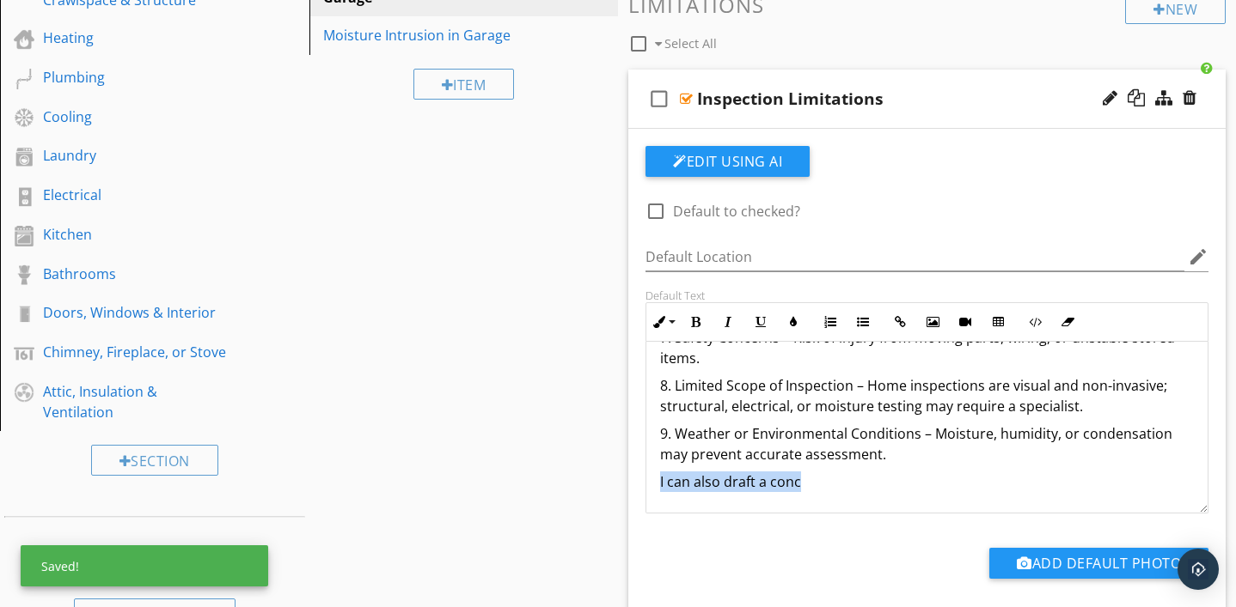
drag, startPoint x: 817, startPoint y: 480, endPoint x: 647, endPoint y: 483, distance: 170.1
click at [647, 483] on div "1. Obstructed Areas – Stored items, shelving, vehicles, or equipment may block …" at bounding box center [926, 276] width 561 height 474
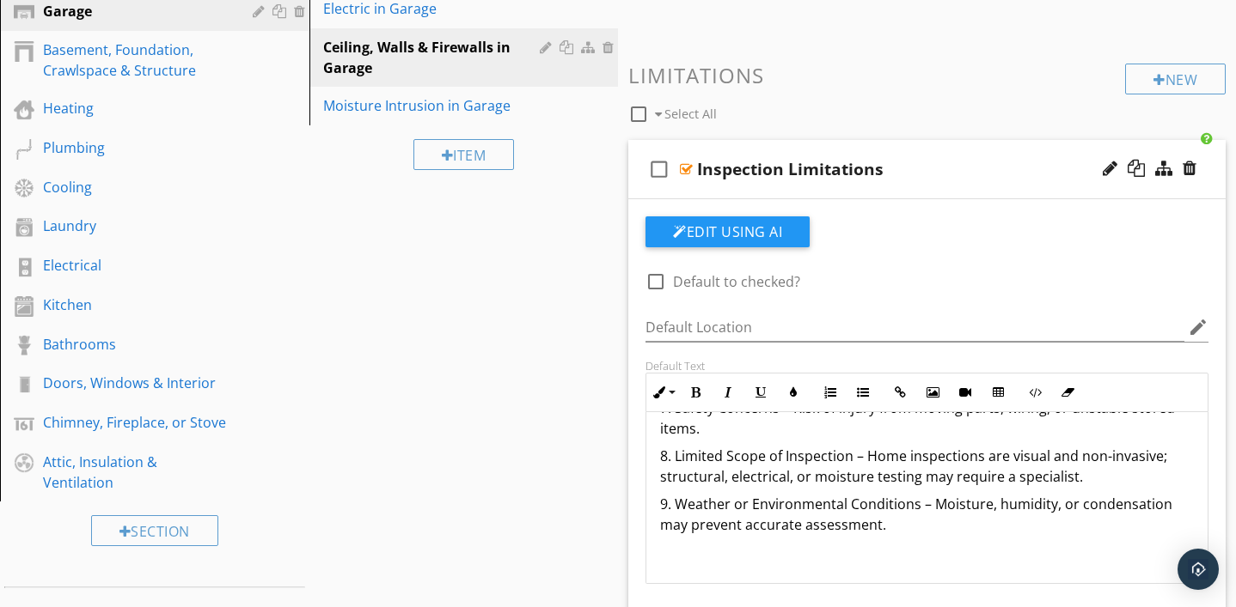
scroll to position [367, 0]
click at [681, 172] on div at bounding box center [686, 170] width 13 height 14
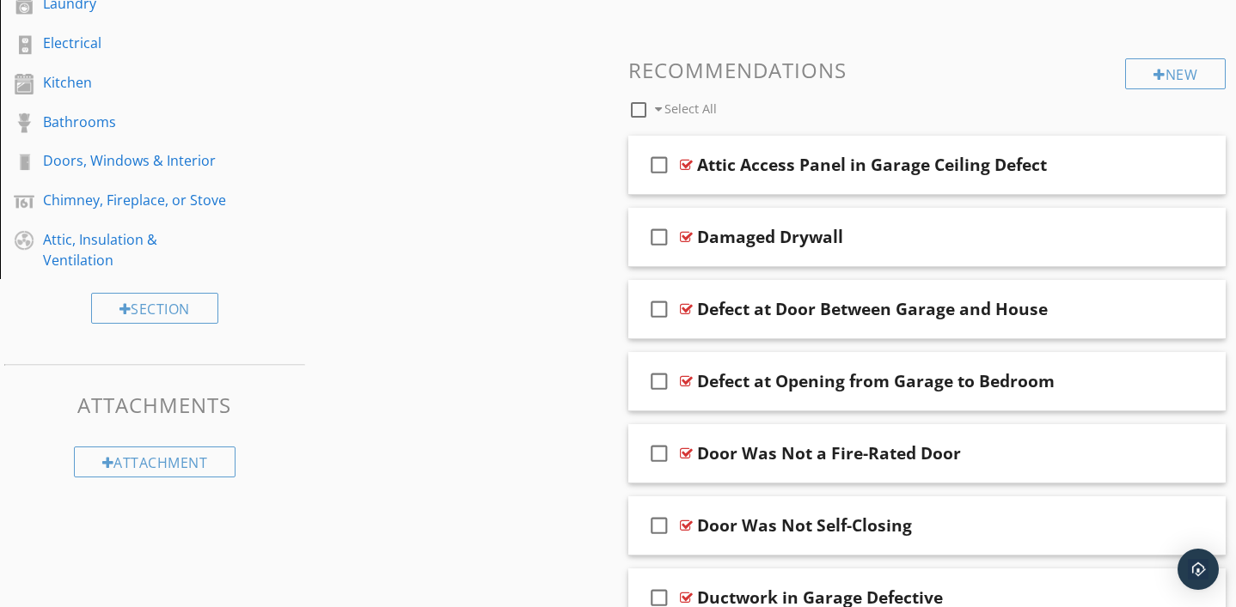
scroll to position [604, 0]
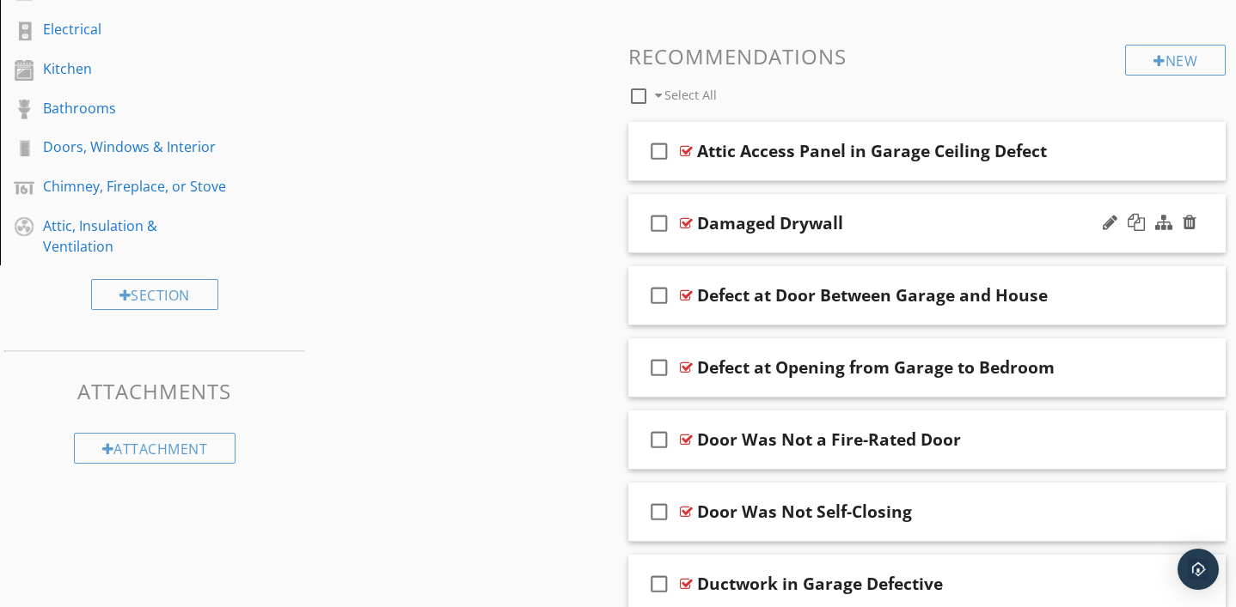
click at [685, 223] on div at bounding box center [686, 224] width 13 height 14
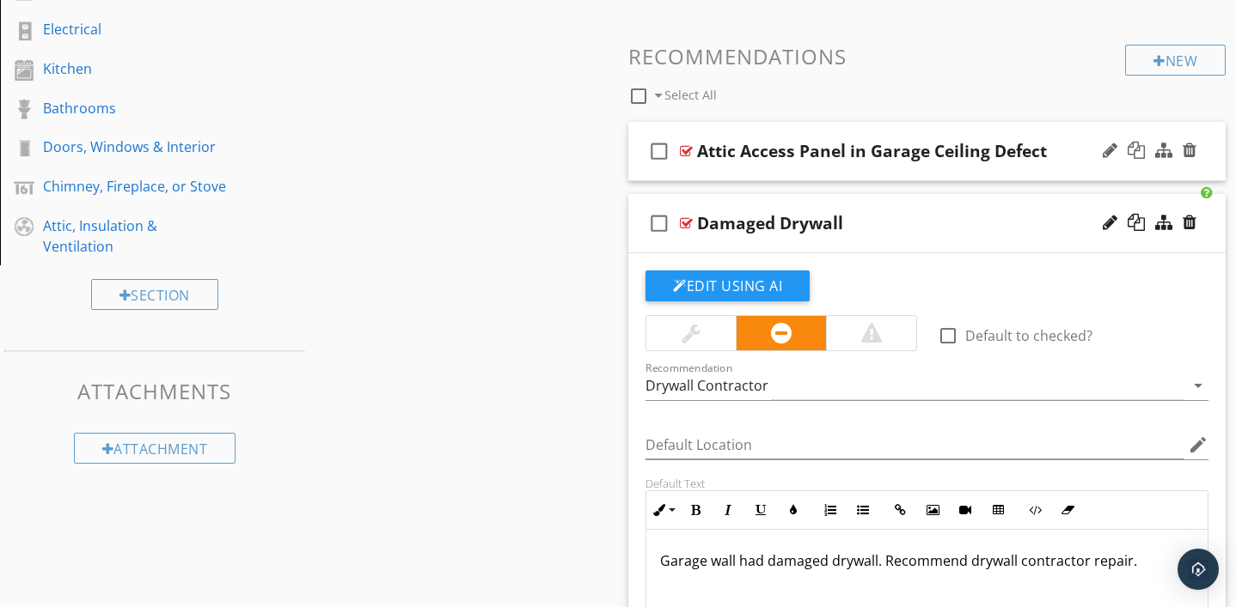
click at [688, 156] on div at bounding box center [686, 151] width 13 height 14
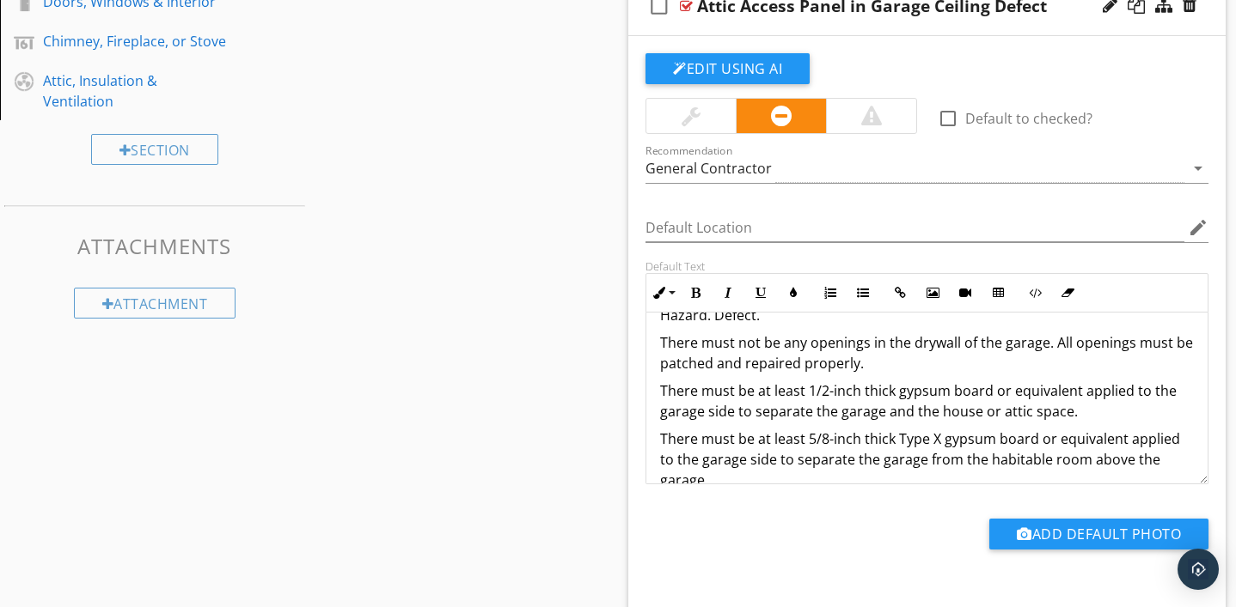
scroll to position [56, 0]
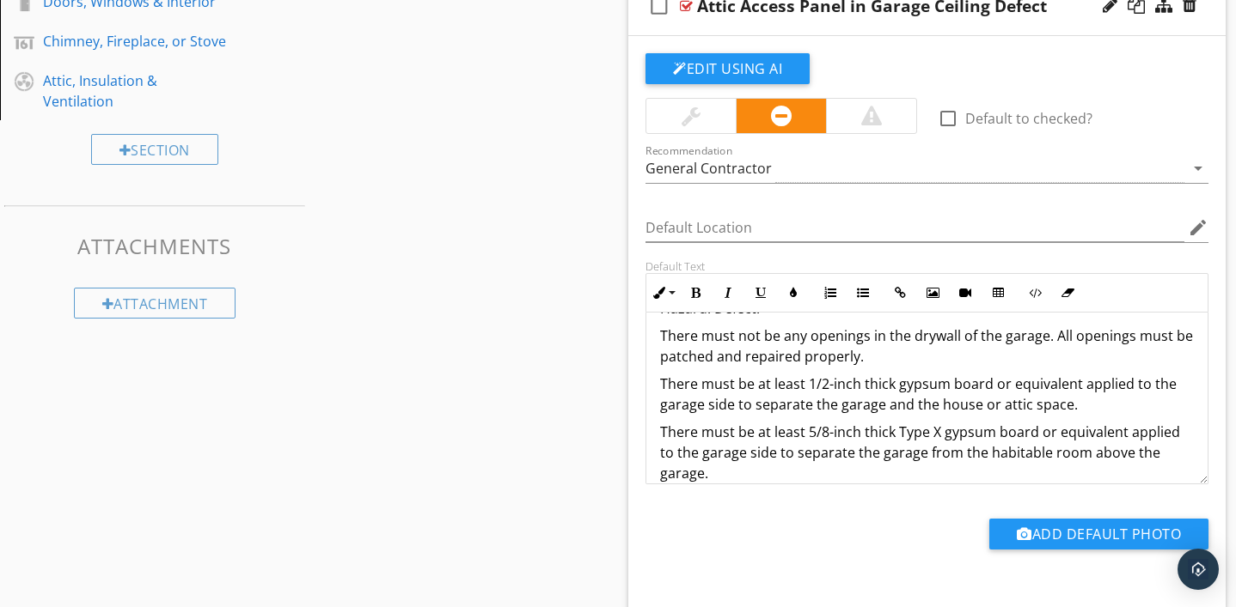
drag, startPoint x: 658, startPoint y: 341, endPoint x: 1145, endPoint y: 503, distance: 513.5
click at [1145, 503] on div "check_box_outline_blank Default to checked? Recommendation General Contractor a…" at bounding box center [926, 316] width 583 height 527
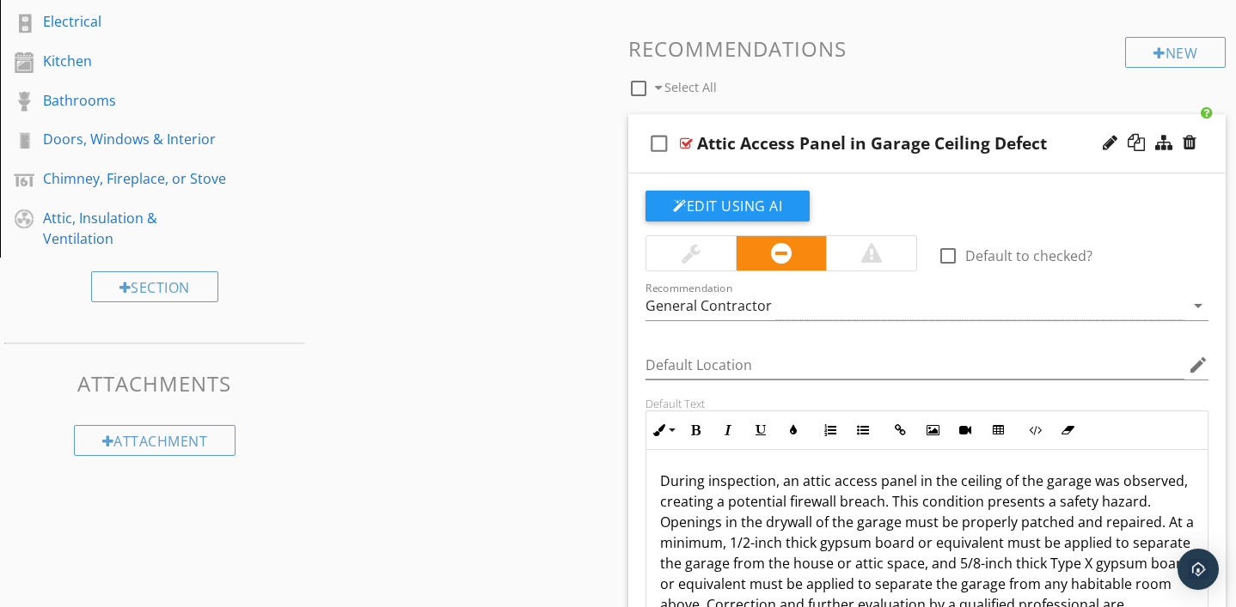
scroll to position [607, 0]
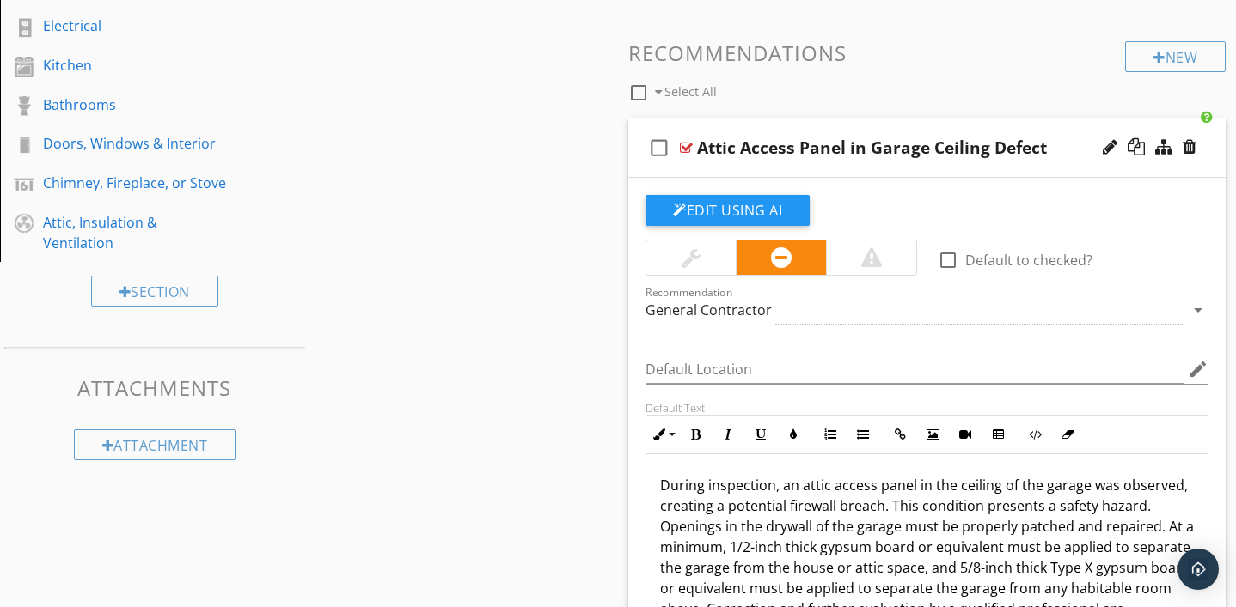
click at [866, 150] on div "Attic Access Panel in Garage Ceiling Defect" at bounding box center [872, 147] width 350 height 21
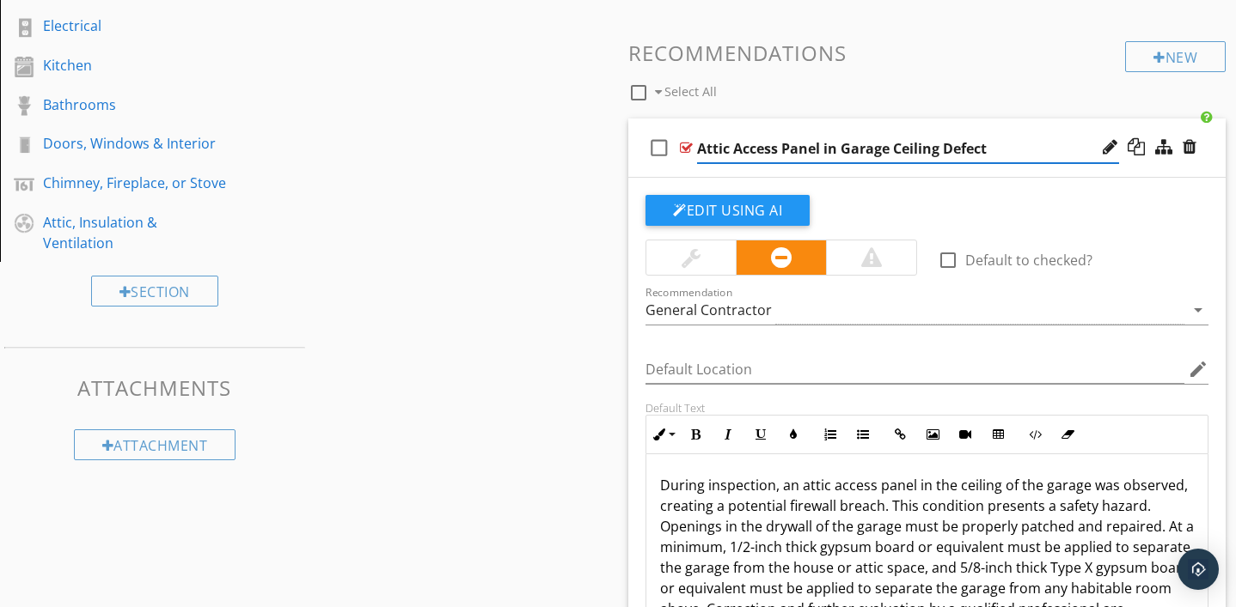
click at [821, 150] on input "Attic Access Panel in Garage Ceiling Defect" at bounding box center [908, 149] width 422 height 28
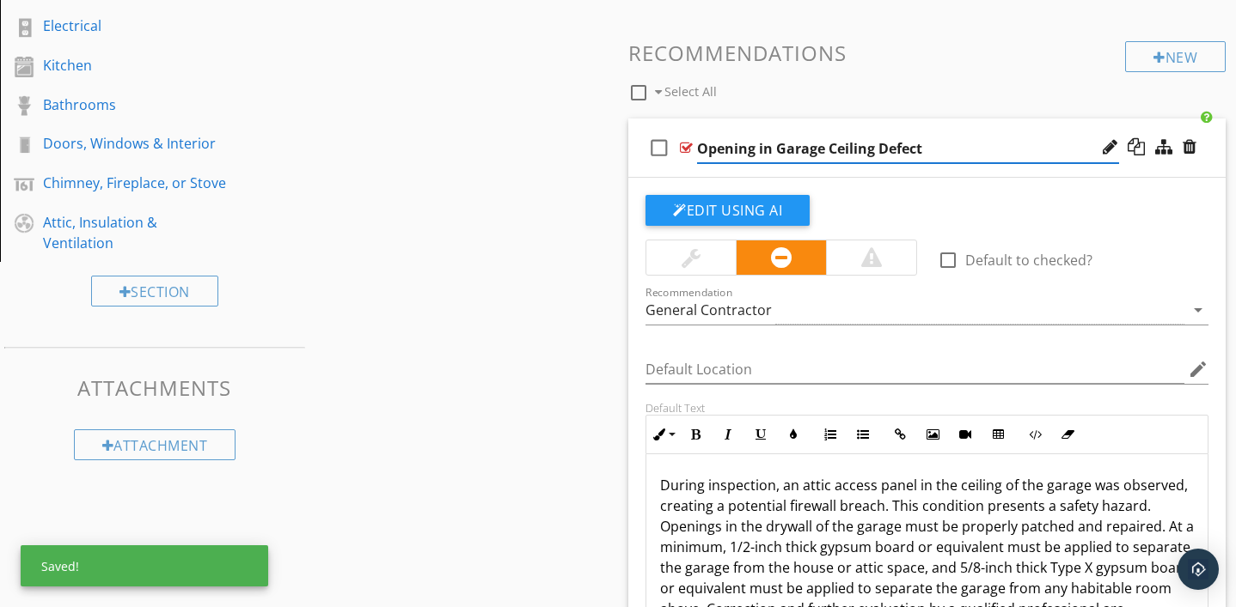
click at [921, 154] on input "Opening in Garage Ceiling Defect" at bounding box center [908, 149] width 422 height 28
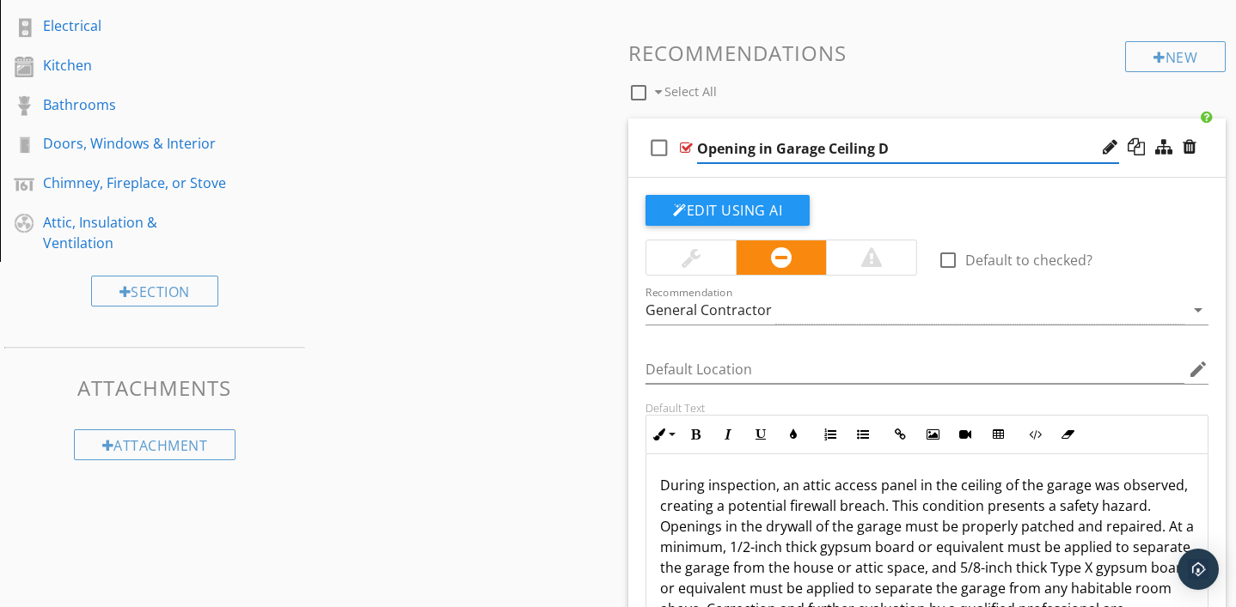
type input "Opening in Garage Ceiling"
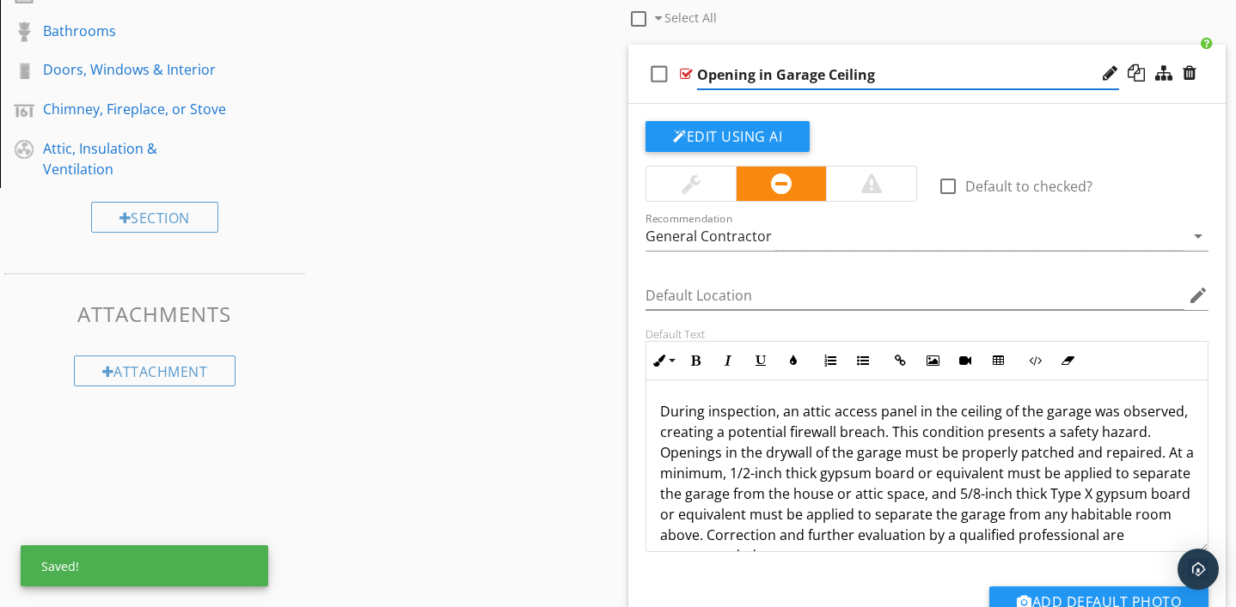
scroll to position [689, 0]
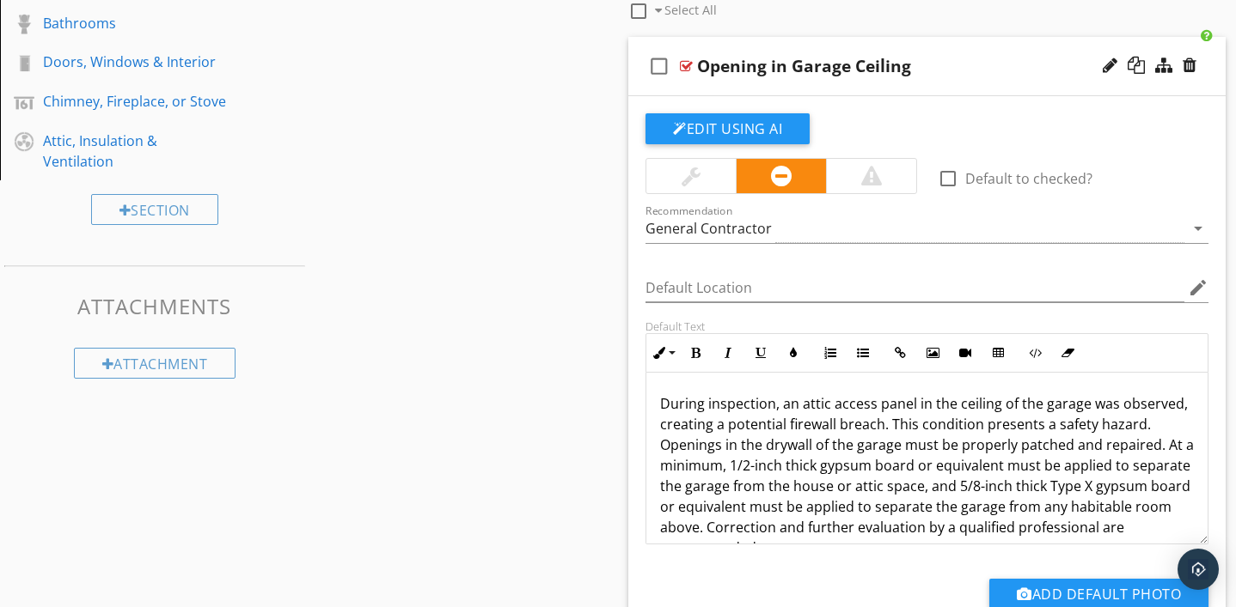
click at [912, 406] on p "During inspection, an attic access panel in the ceiling of the garage was obser…" at bounding box center [927, 476] width 534 height 165
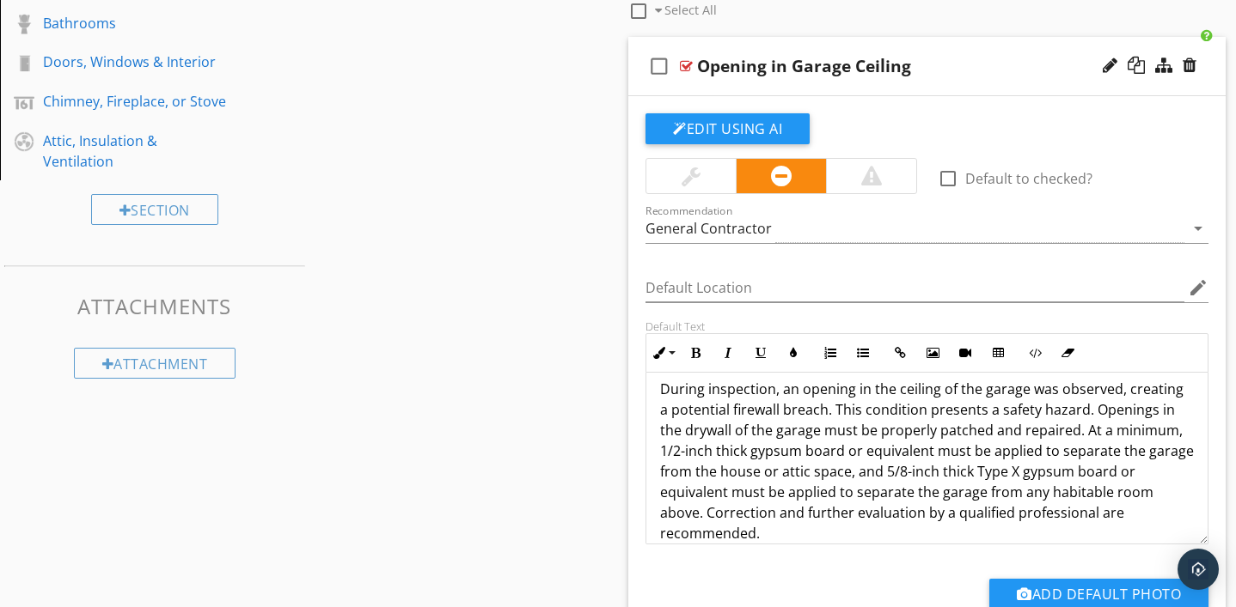
click at [683, 64] on div at bounding box center [686, 66] width 13 height 14
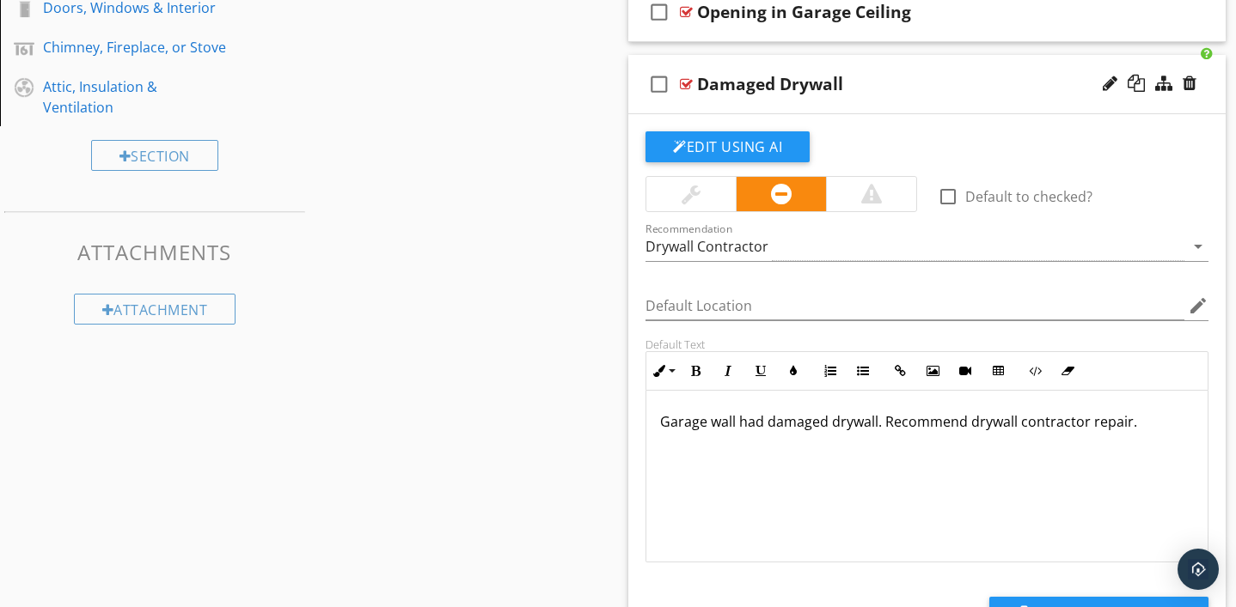
scroll to position [767, 0]
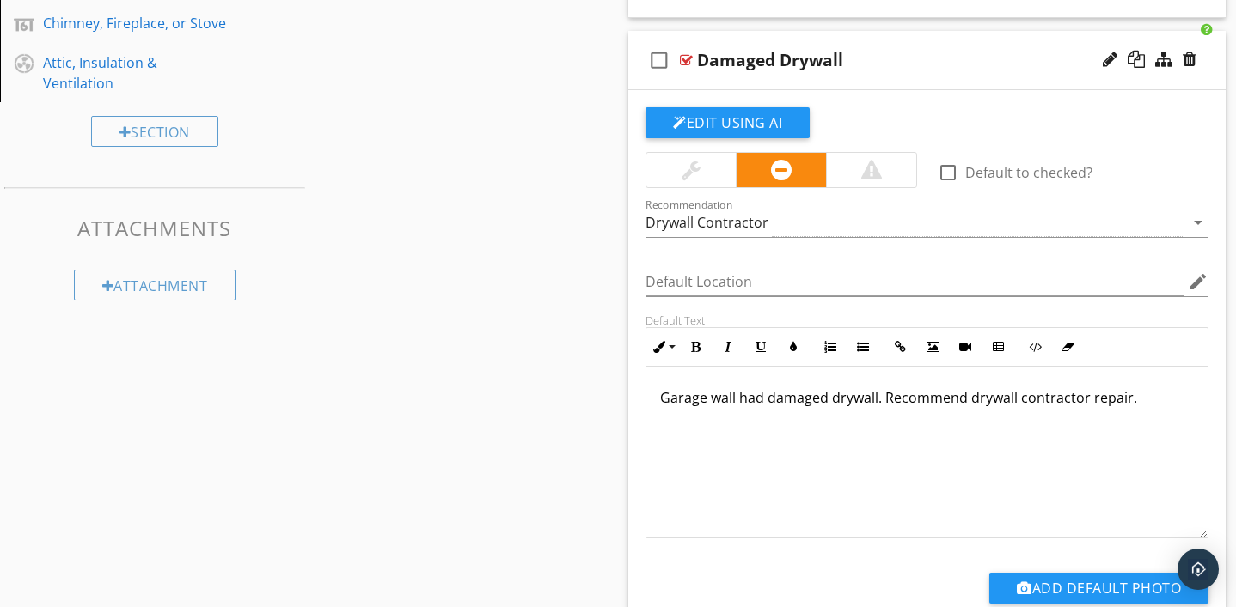
drag, startPoint x: 661, startPoint y: 400, endPoint x: 1137, endPoint y: 392, distance: 476.1
click at [1137, 392] on p "Garage wall had damaged drywall. Recommend drywall contractor repair." at bounding box center [927, 397] width 534 height 21
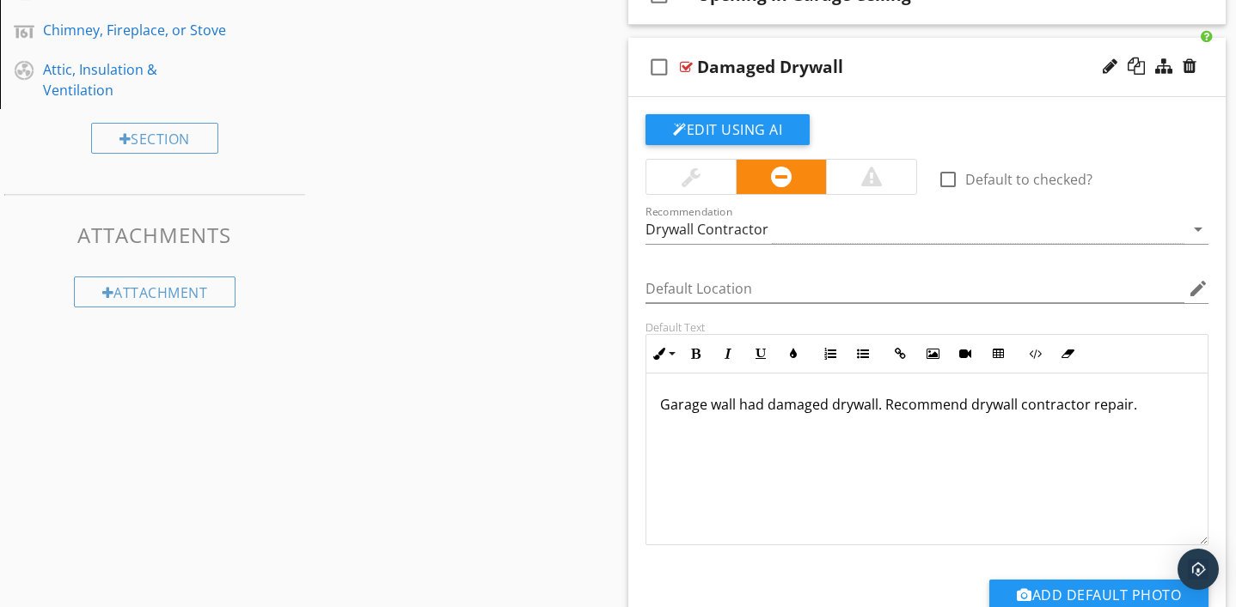
scroll to position [817, 0]
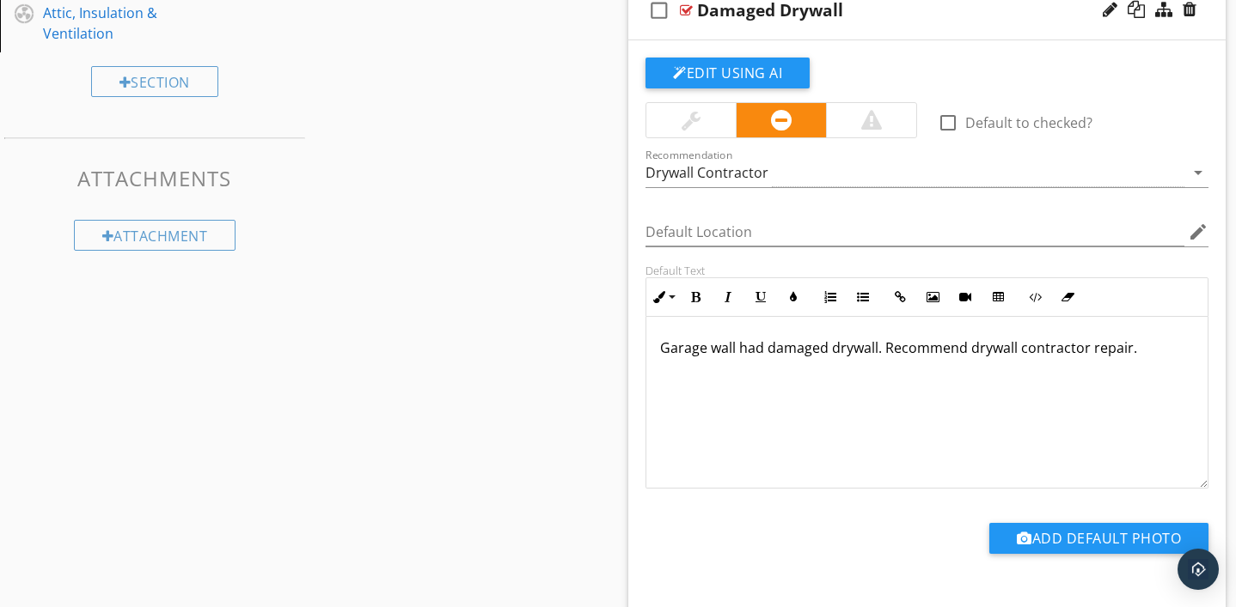
click at [690, 118] on div at bounding box center [690, 120] width 19 height 21
drag, startPoint x: 657, startPoint y: 344, endPoint x: 1021, endPoint y: 388, distance: 366.2
click at [1020, 387] on div "Garage wall had damaged drywall. Recommend drywall contractor repair." at bounding box center [926, 403] width 561 height 172
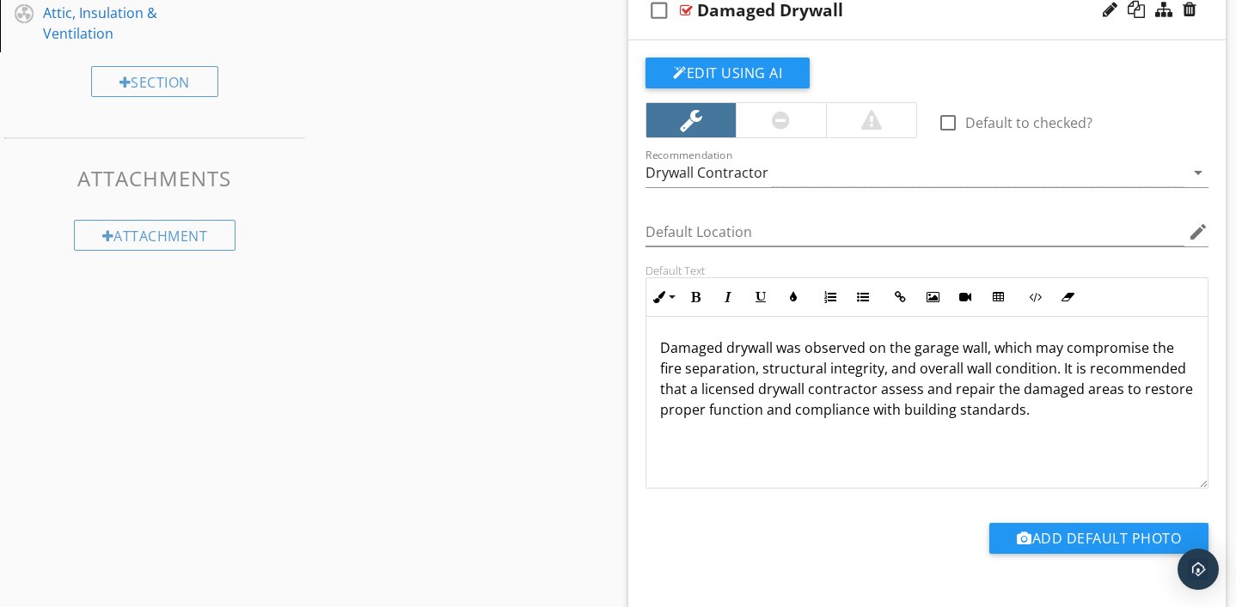
click at [717, 394] on p "Damaged drywall was observed on the garage wall, which may compromise the fire …" at bounding box center [927, 379] width 534 height 82
click at [686, 9] on div at bounding box center [686, 10] width 13 height 14
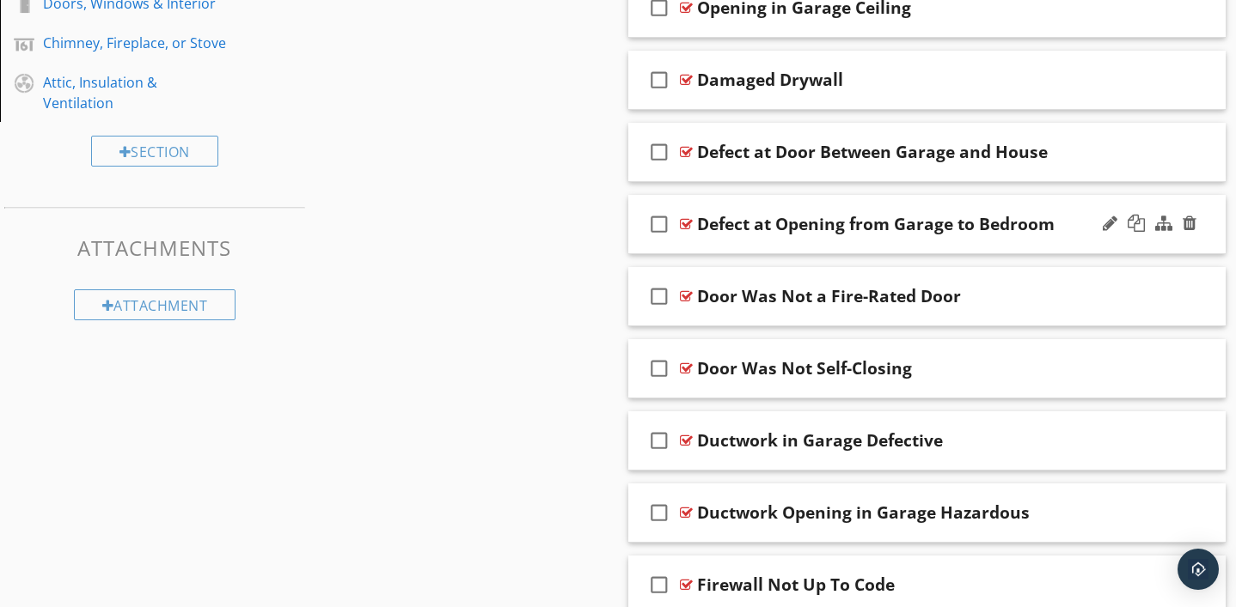
scroll to position [746, 0]
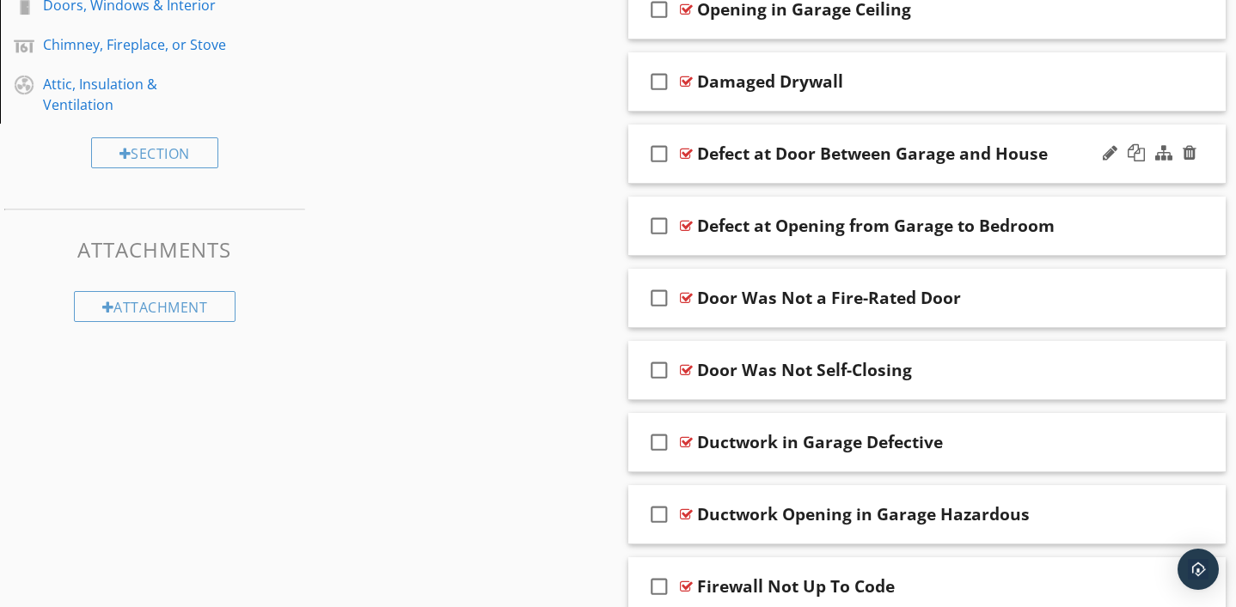
click at [684, 155] on div at bounding box center [686, 154] width 13 height 14
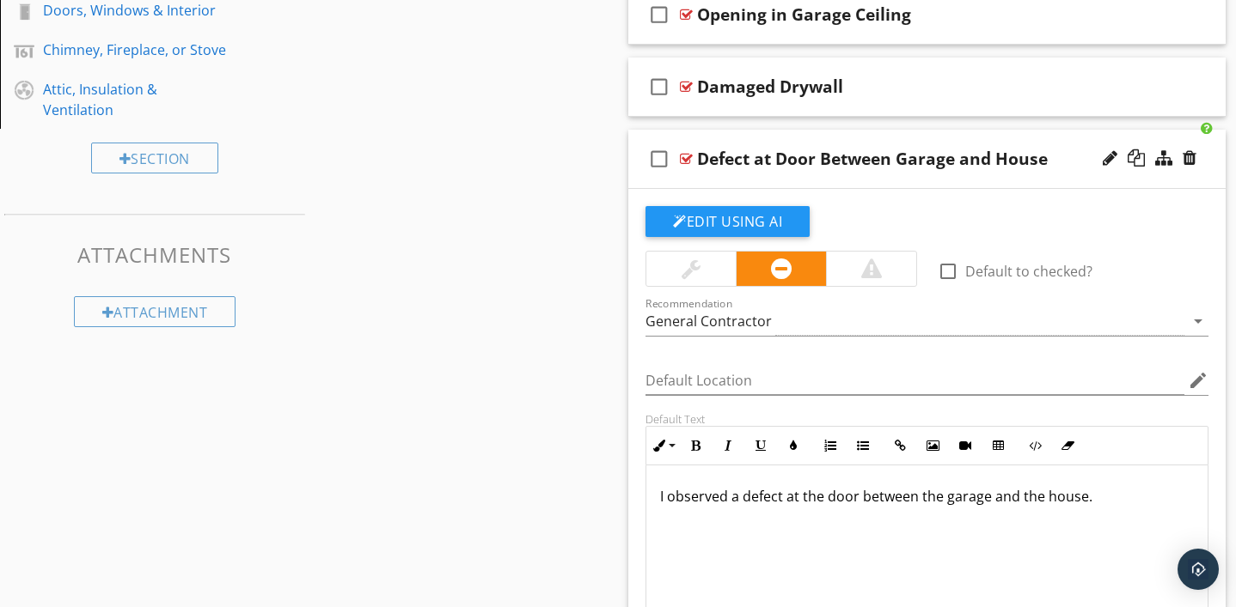
scroll to position [740, 0]
click at [687, 155] on div at bounding box center [686, 160] width 13 height 14
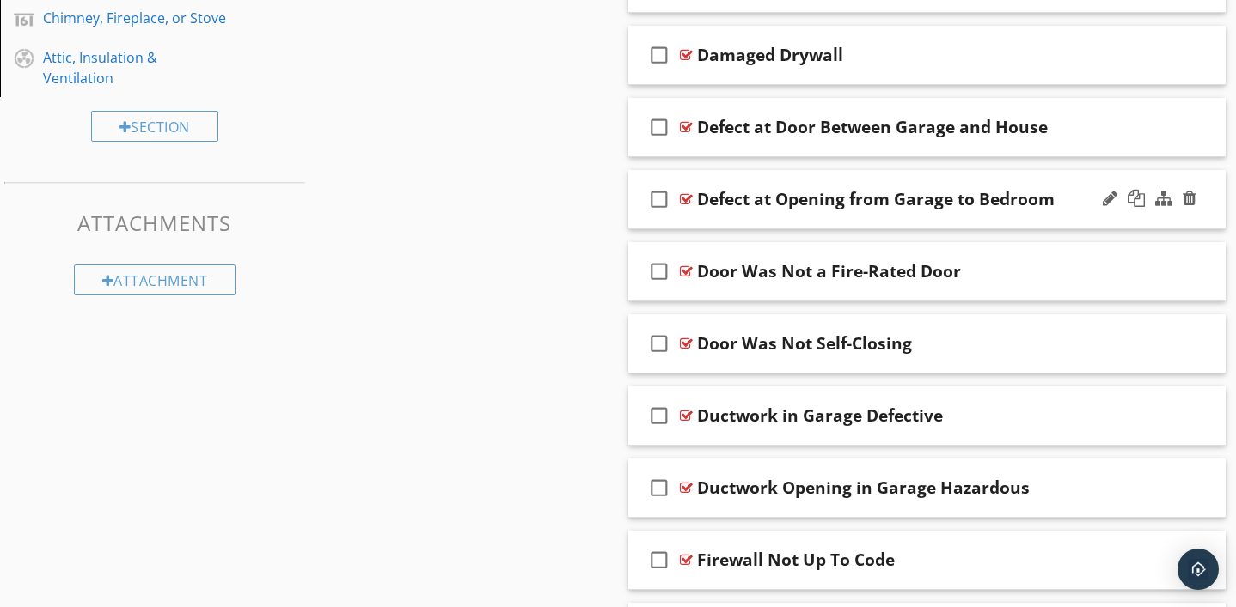
scroll to position [775, 0]
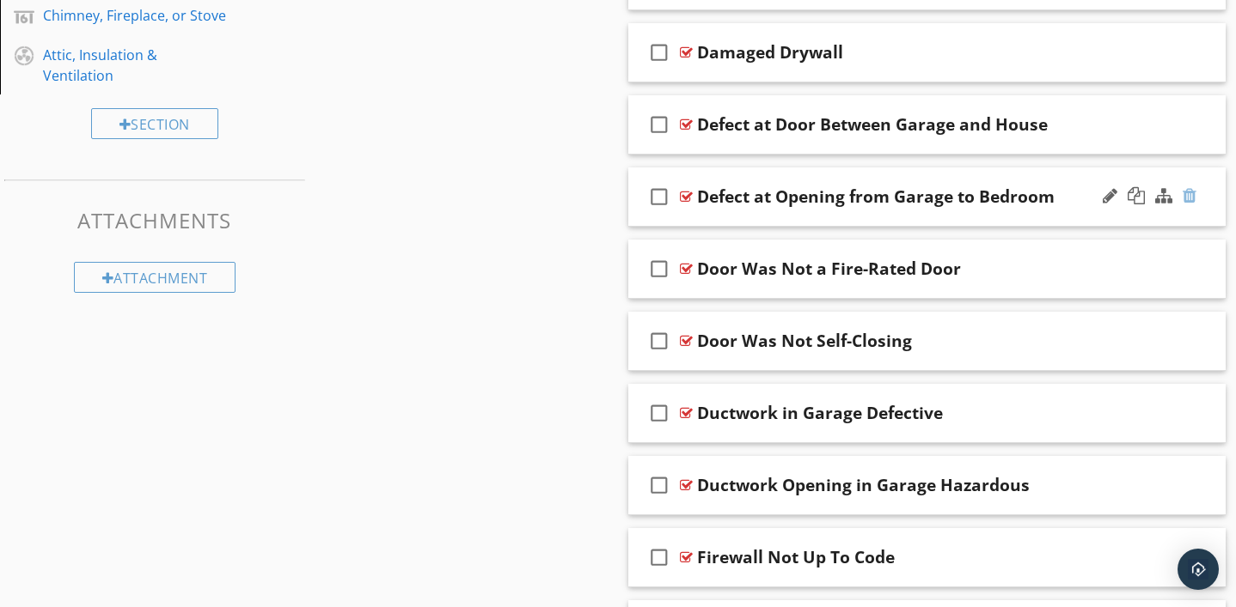
click at [1188, 193] on div at bounding box center [1189, 195] width 14 height 17
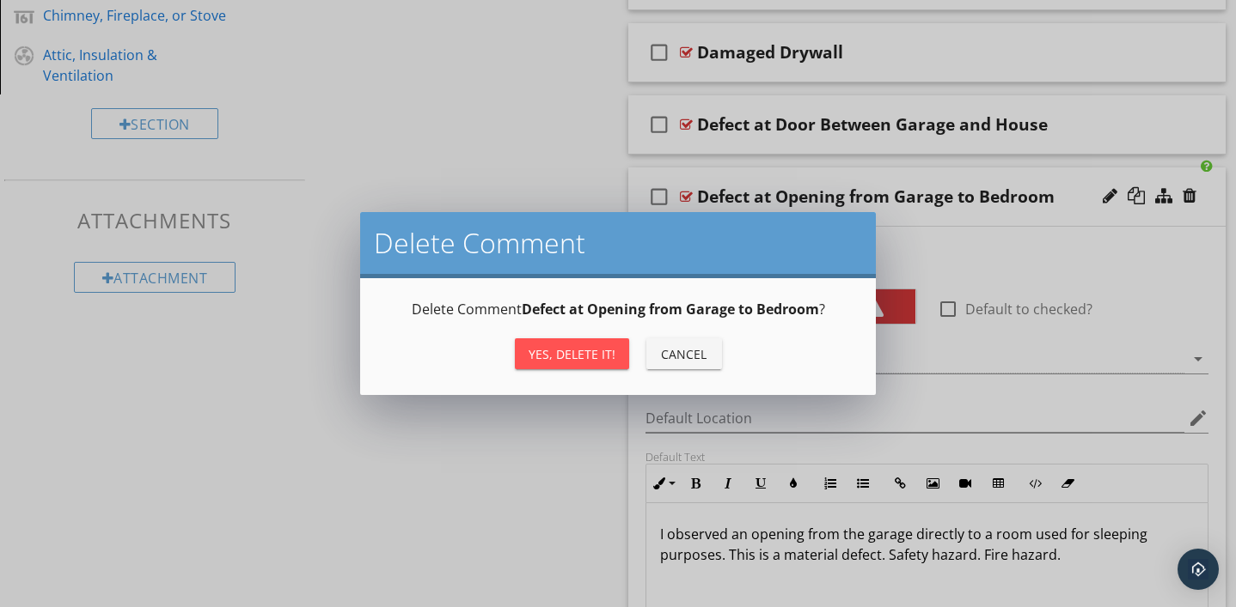
click at [568, 351] on div "Yes, Delete it!" at bounding box center [571, 354] width 87 height 18
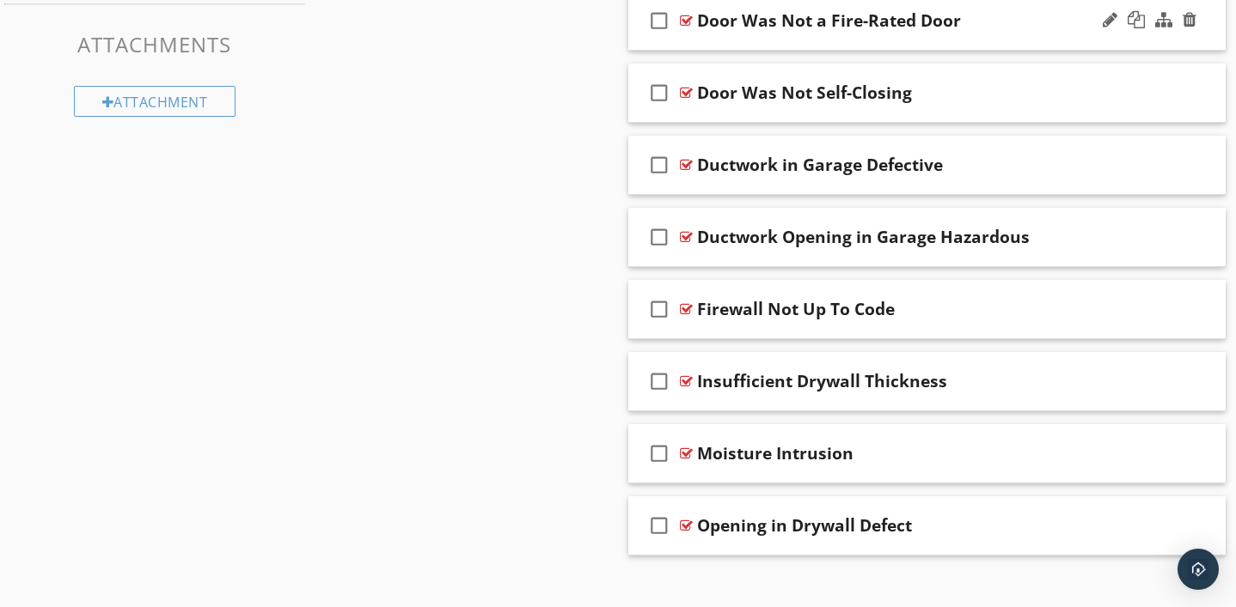
scroll to position [972, 0]
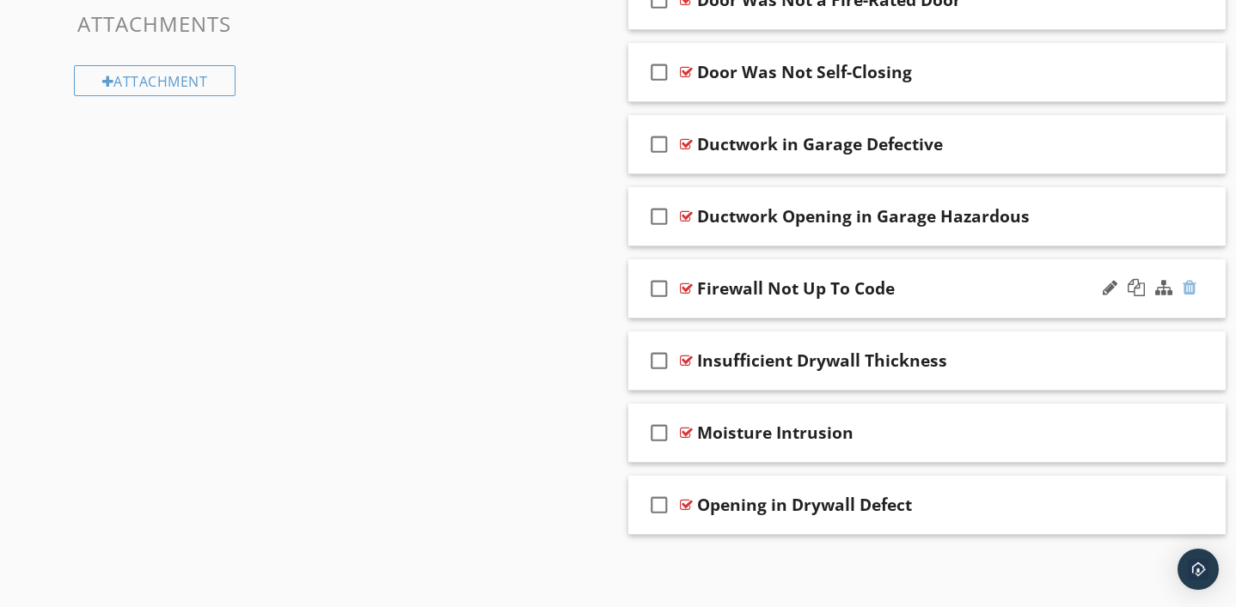
click at [1190, 290] on div at bounding box center [1189, 287] width 14 height 17
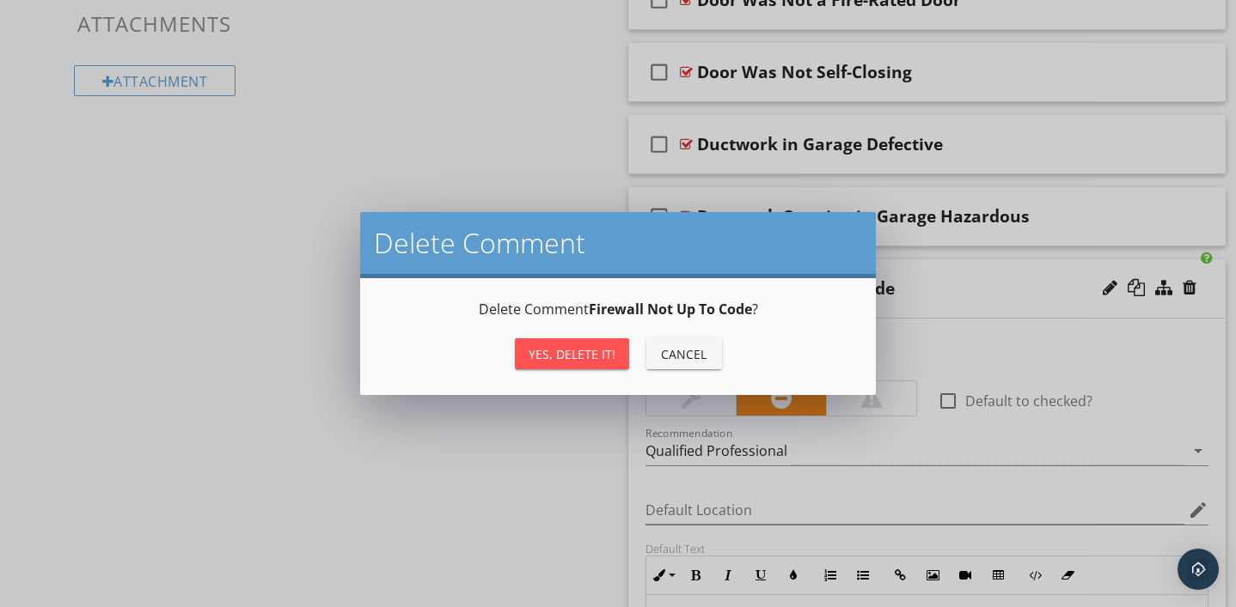
click at [587, 341] on button "Yes, Delete it!" at bounding box center [572, 354] width 114 height 31
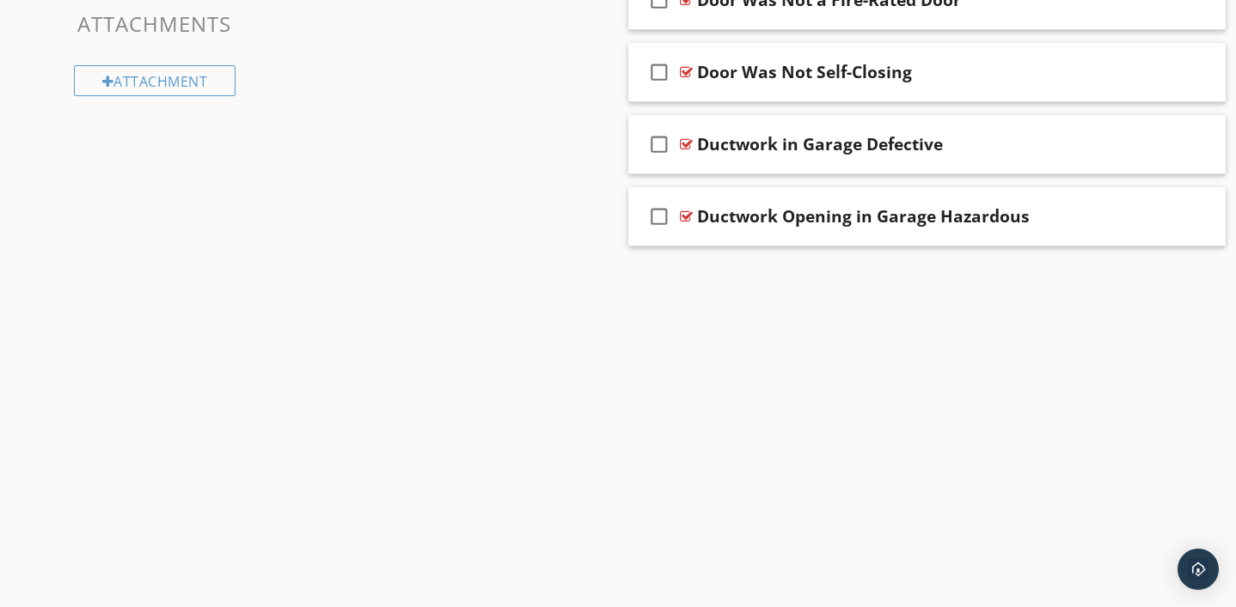
scroll to position [900, 0]
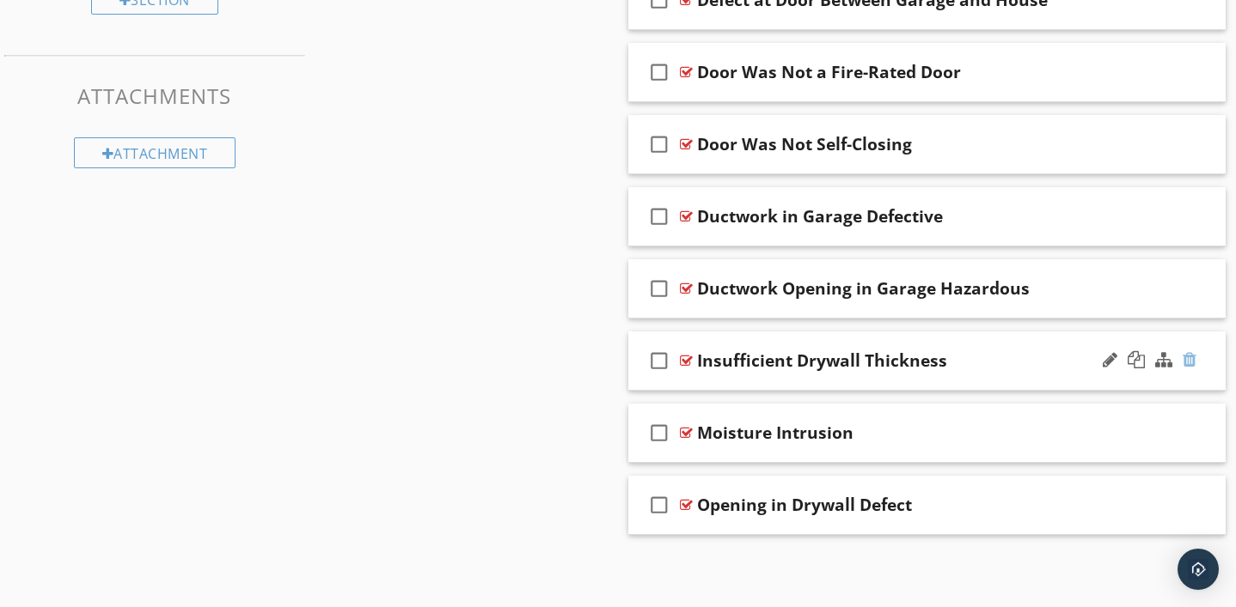
click at [1187, 362] on div at bounding box center [1189, 359] width 14 height 17
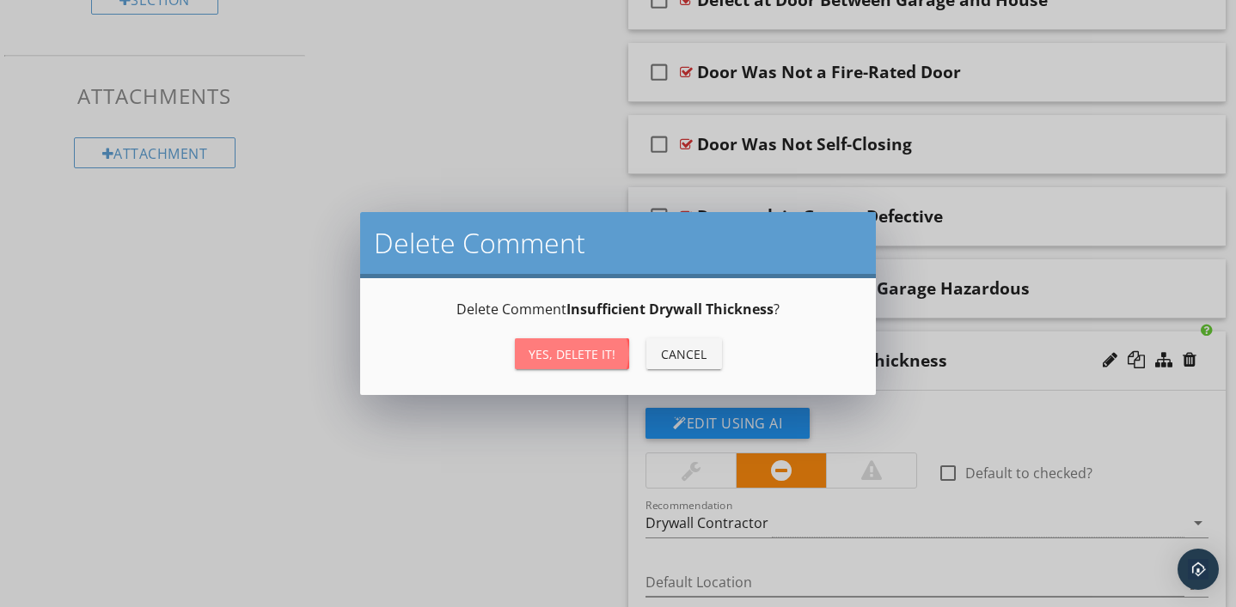
click at [605, 352] on div "Yes, Delete it!" at bounding box center [571, 354] width 87 height 18
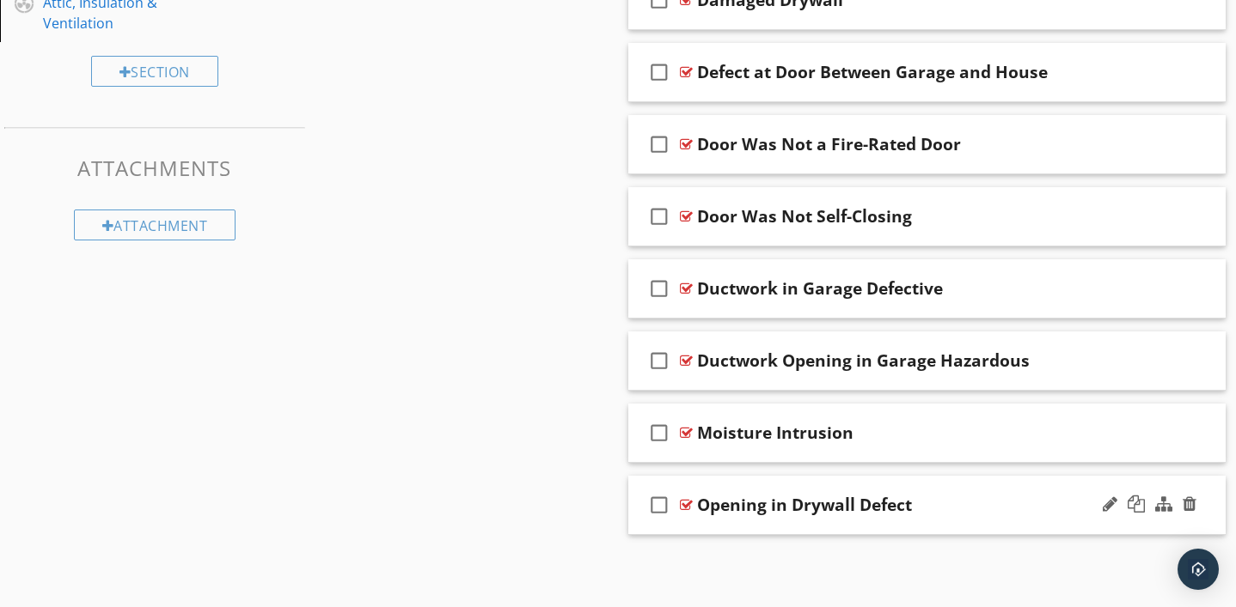
scroll to position [825, 0]
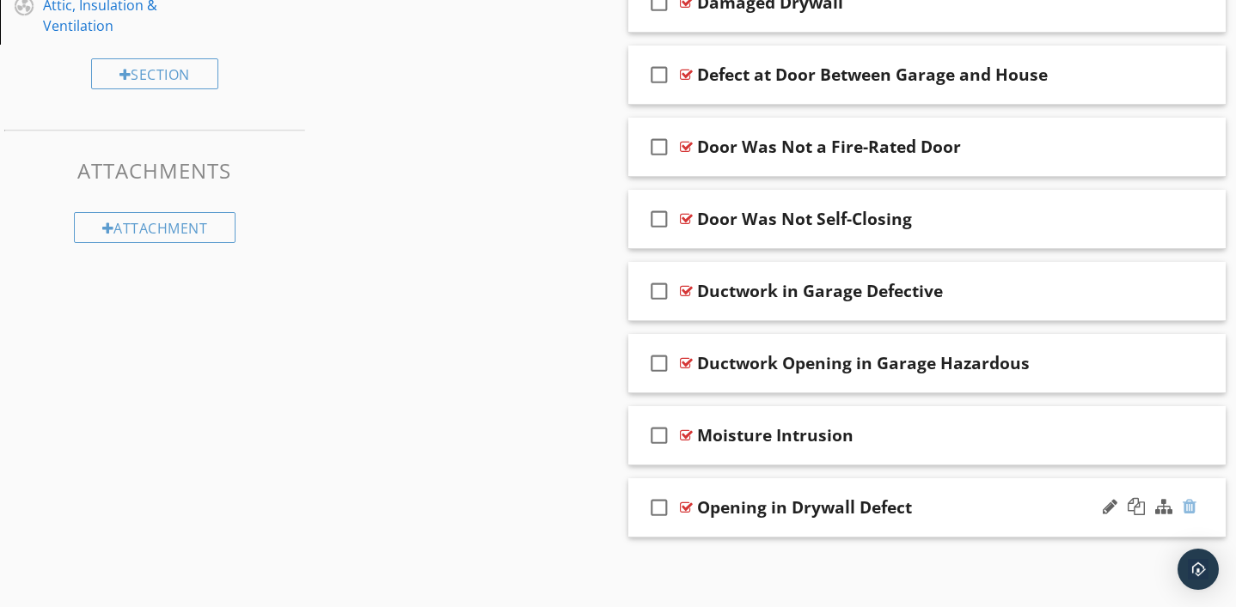
click at [1192, 510] on div at bounding box center [1189, 506] width 14 height 17
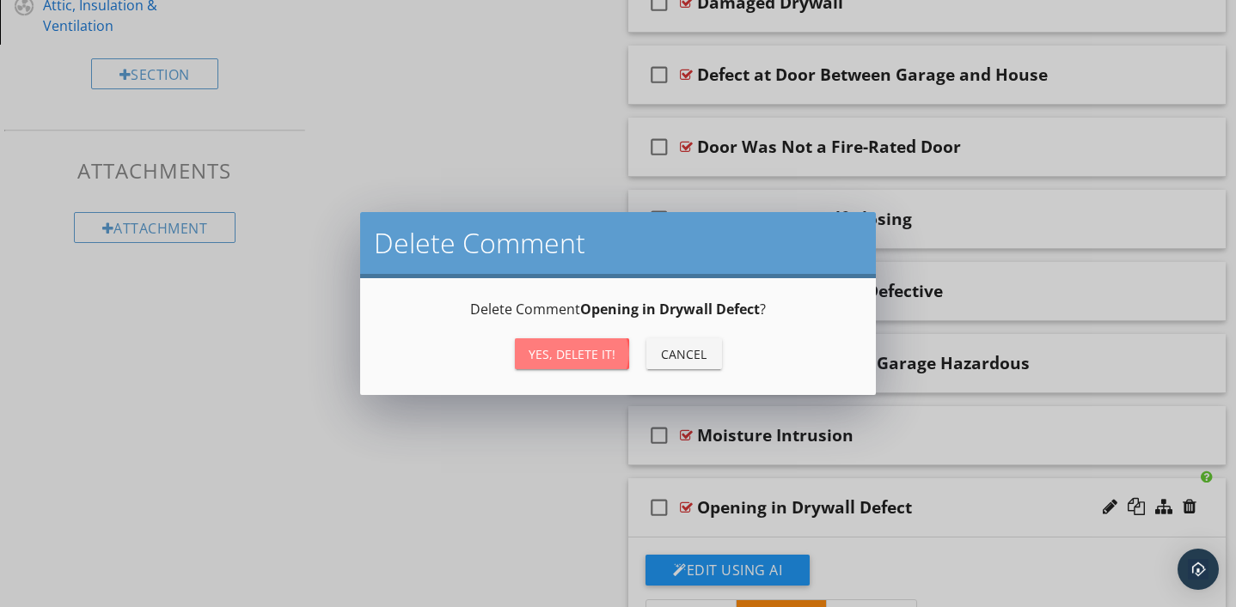
click at [561, 351] on div "Yes, Delete it!" at bounding box center [571, 354] width 87 height 18
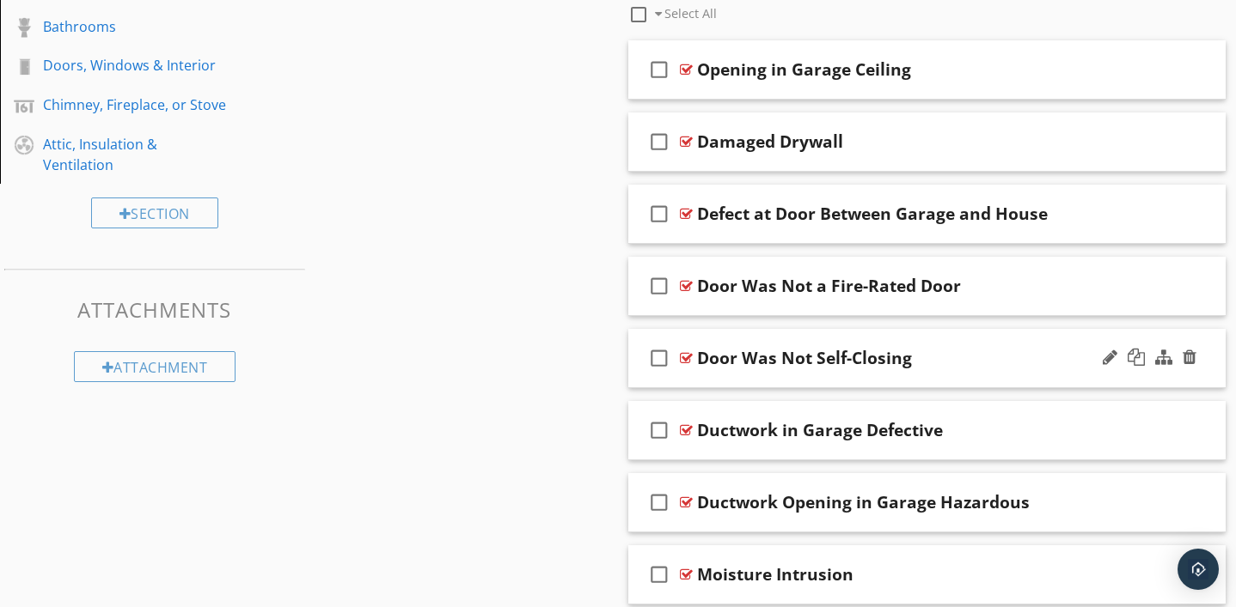
scroll to position [668, 0]
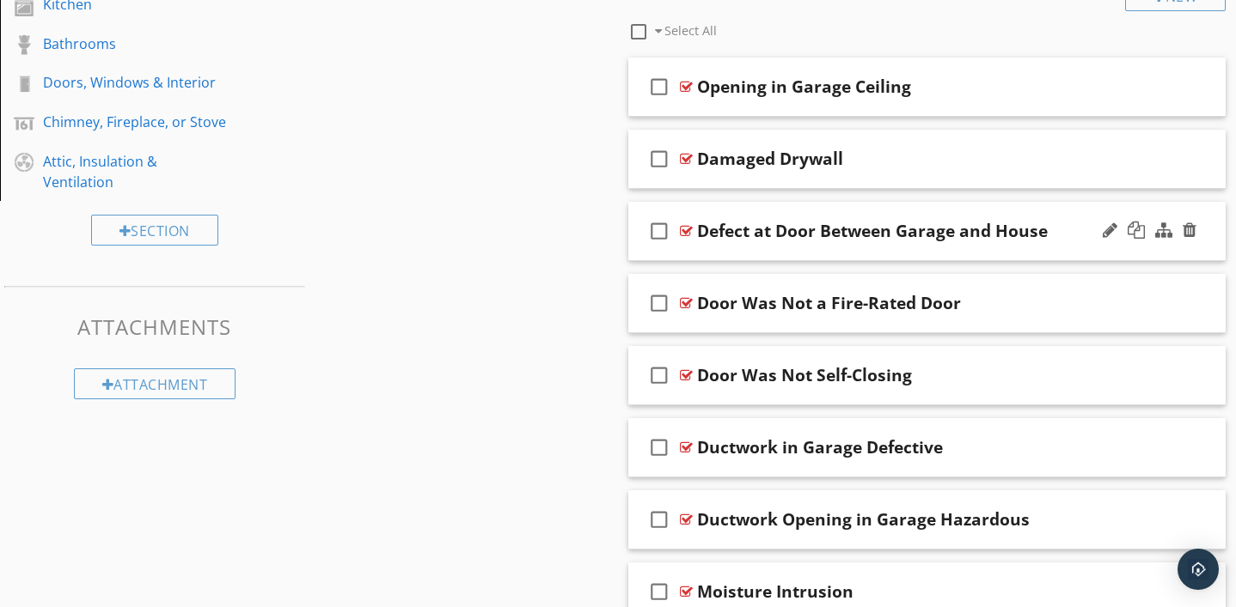
click at [840, 229] on div "Defect at Door Between Garage and House" at bounding box center [872, 231] width 351 height 21
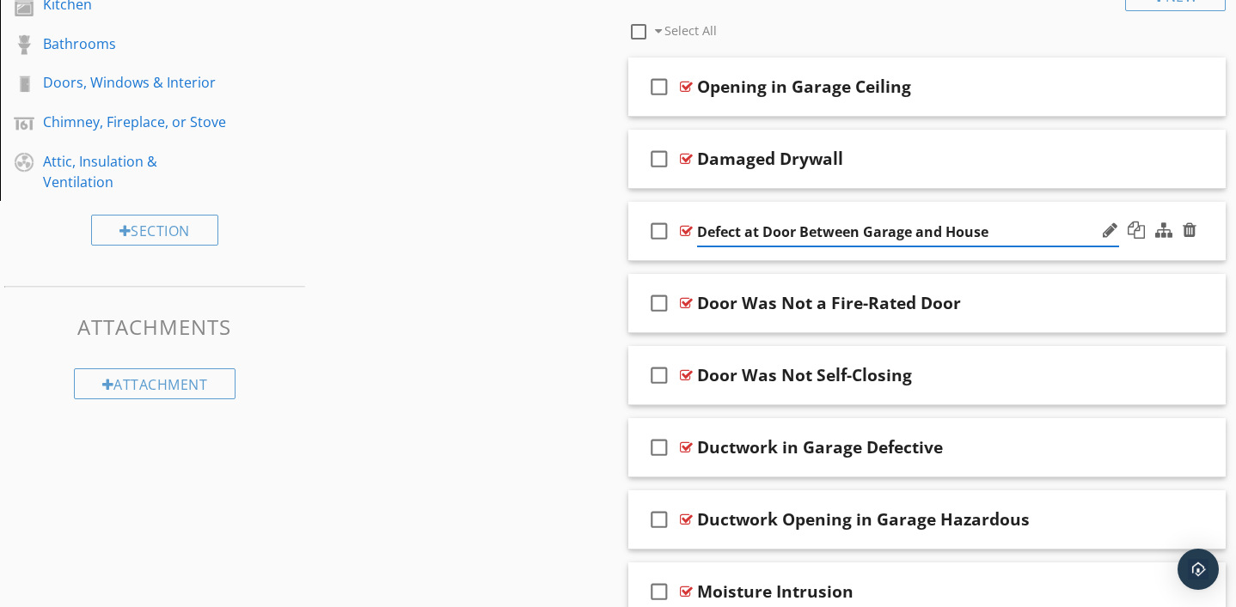
click at [757, 236] on input "Defect at Door Between Garage and House" at bounding box center [908, 232] width 422 height 28
click at [734, 236] on input "Door Between Garage and House" at bounding box center [908, 232] width 422 height 28
click at [699, 232] on input "Door Seal Between Garage and House" at bounding box center [908, 232] width 422 height 28
type input "Damaged/Missing/Torn Door Seal Between Garage and House"
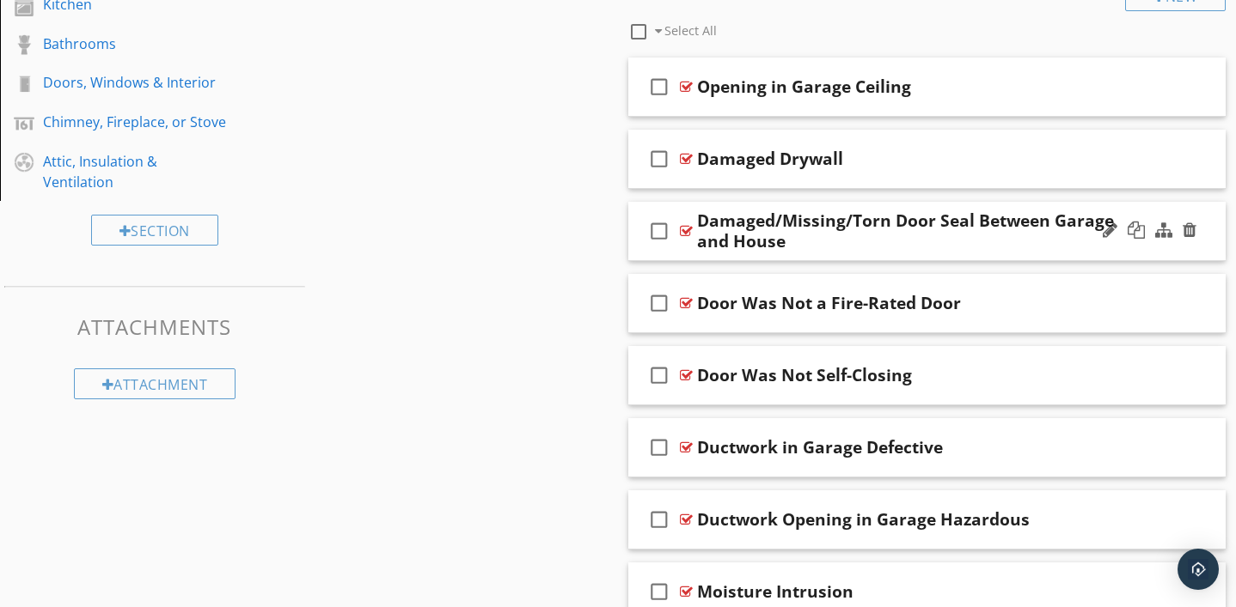
click at [686, 230] on div at bounding box center [686, 231] width 13 height 14
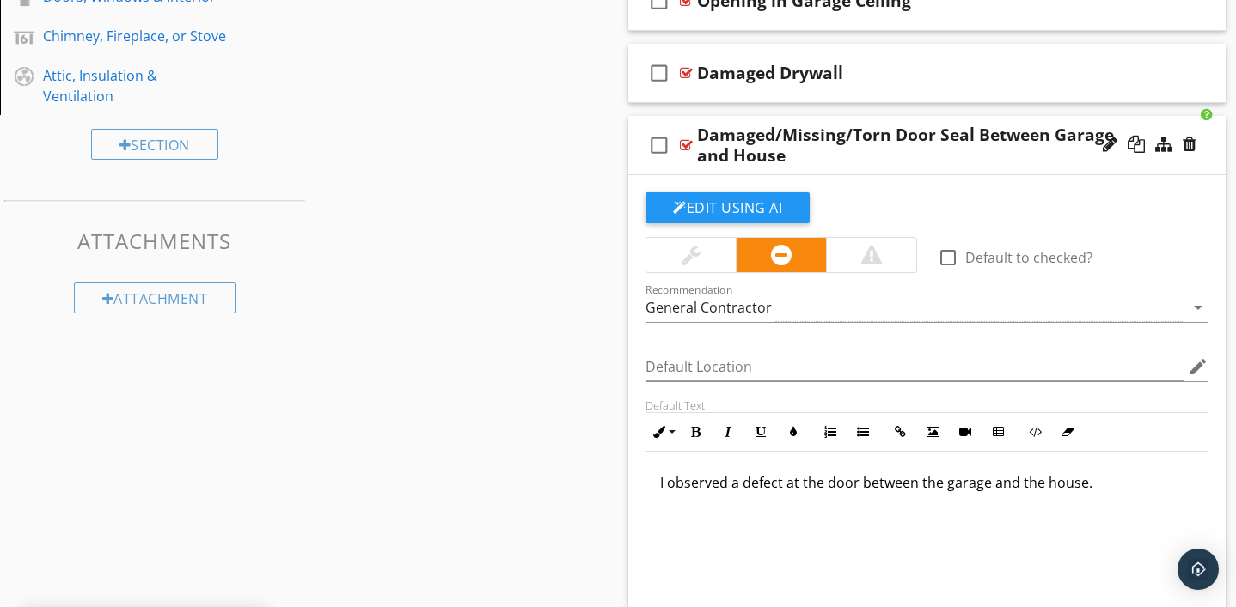
scroll to position [755, 0]
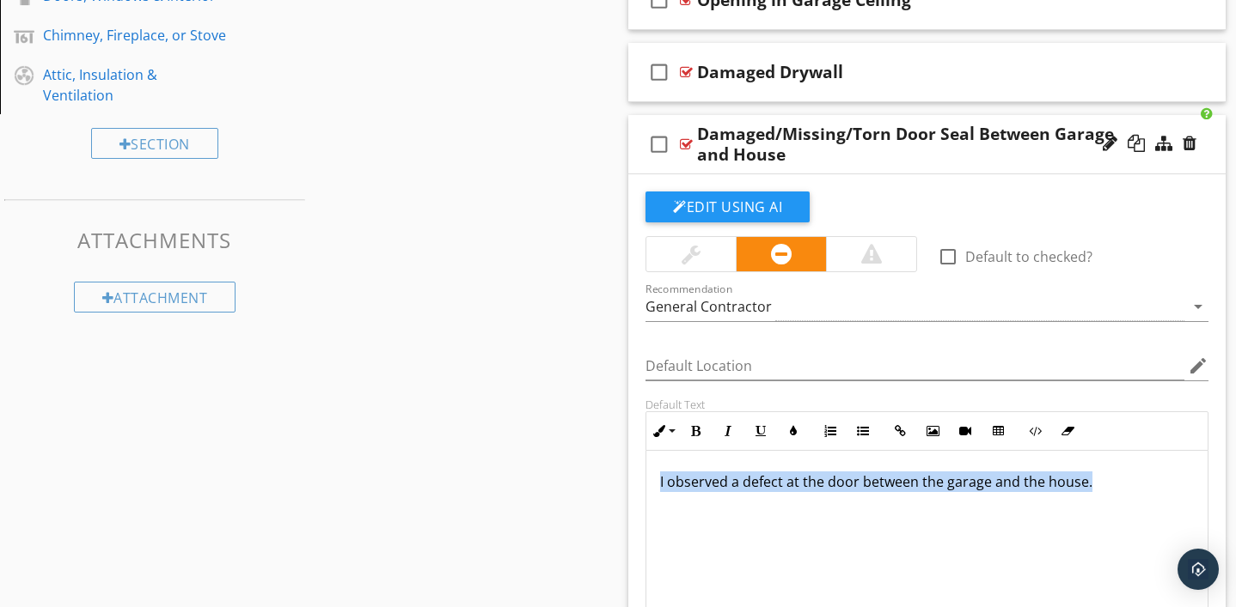
drag, startPoint x: 657, startPoint y: 481, endPoint x: 876, endPoint y: 516, distance: 221.1
click at [876, 516] on div "I observed a defect at the door between the garage and the house." at bounding box center [926, 537] width 561 height 172
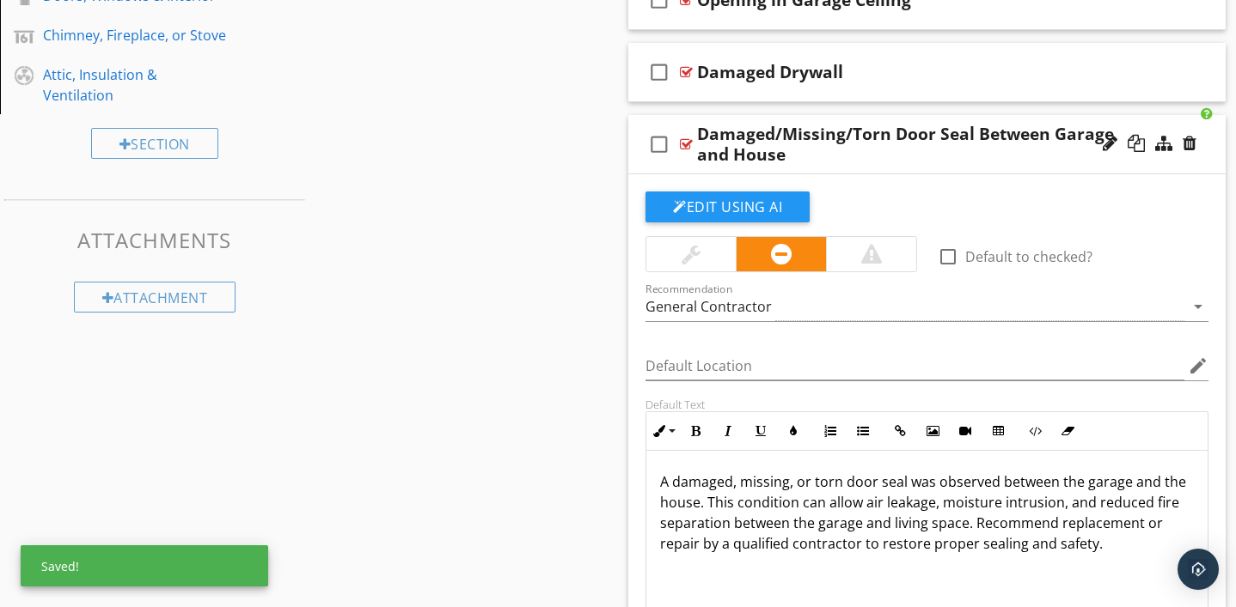
scroll to position [1, 0]
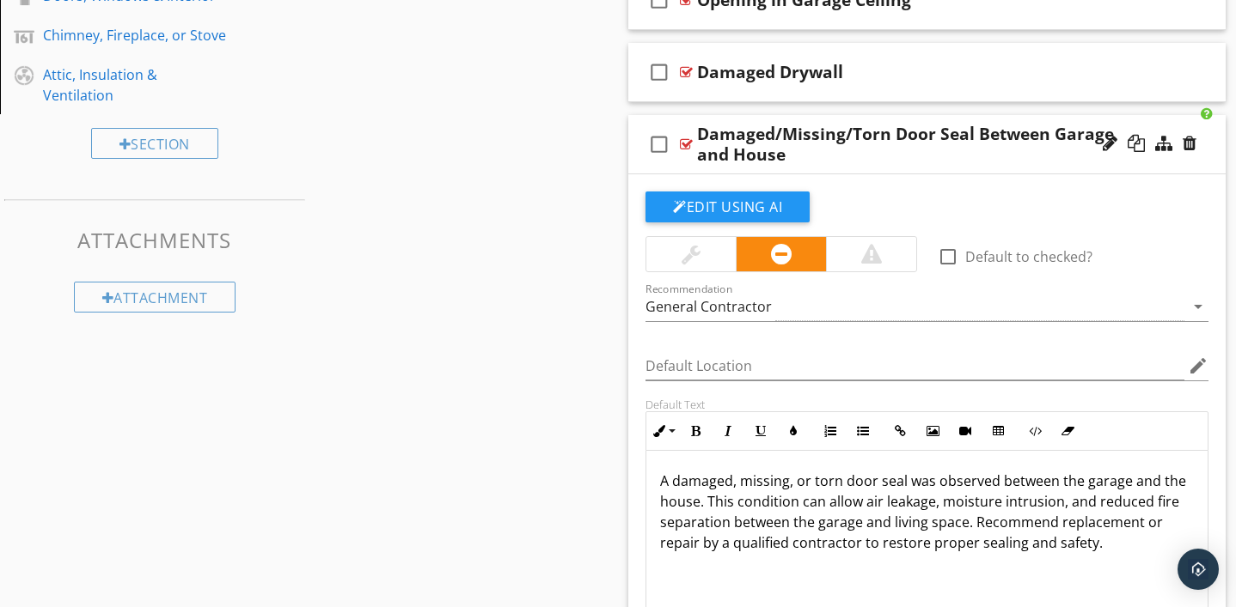
click at [1001, 506] on p "A damaged, missing, or torn door seal was observed between the garage and the h…" at bounding box center [927, 512] width 534 height 82
click at [940, 503] on p "A damaged, missing, or torn door seal was observed between the garage and the h…" at bounding box center [927, 512] width 534 height 82
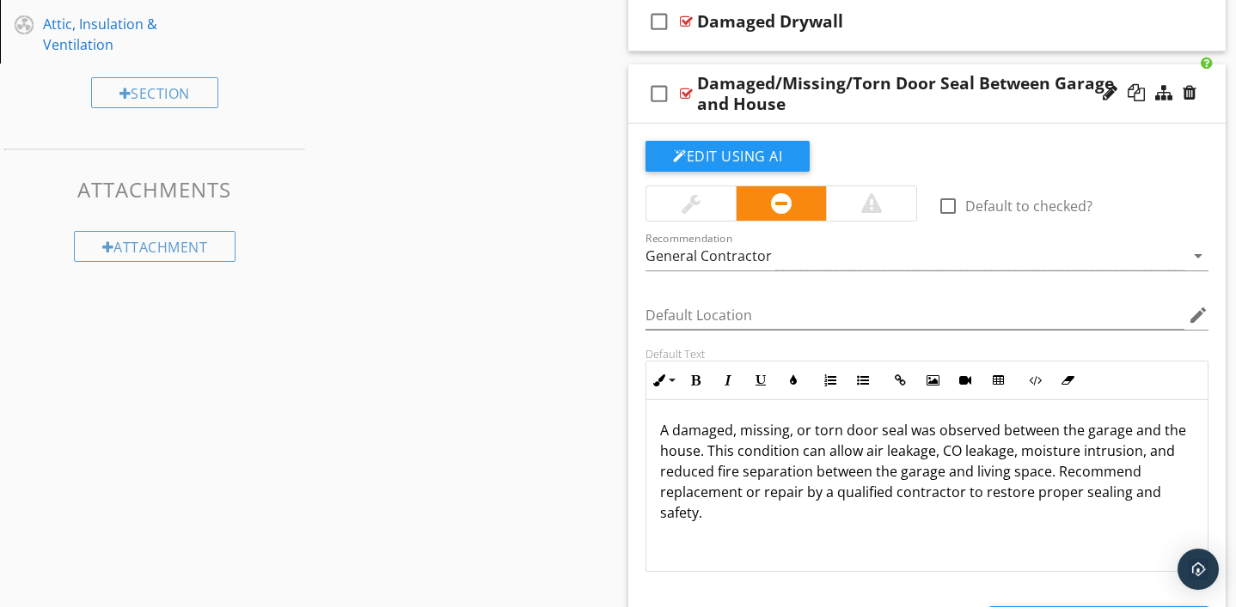
scroll to position [809, 0]
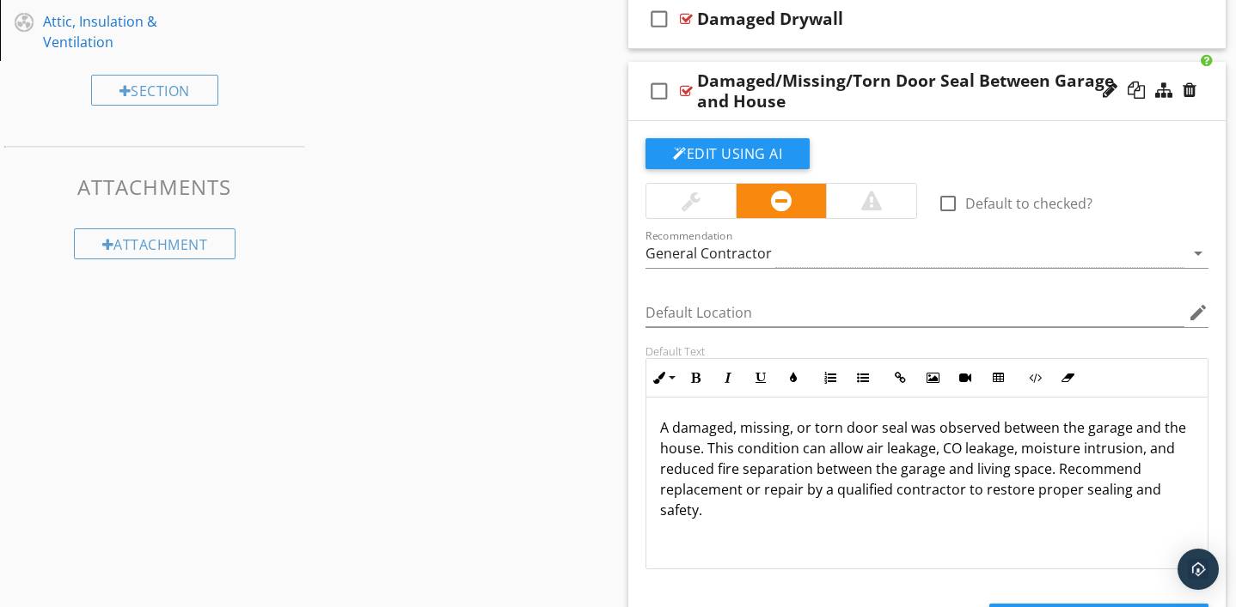
click at [1054, 470] on p "A damaged, missing, or torn door seal was observed between the garage and the h…" at bounding box center [927, 469] width 534 height 103
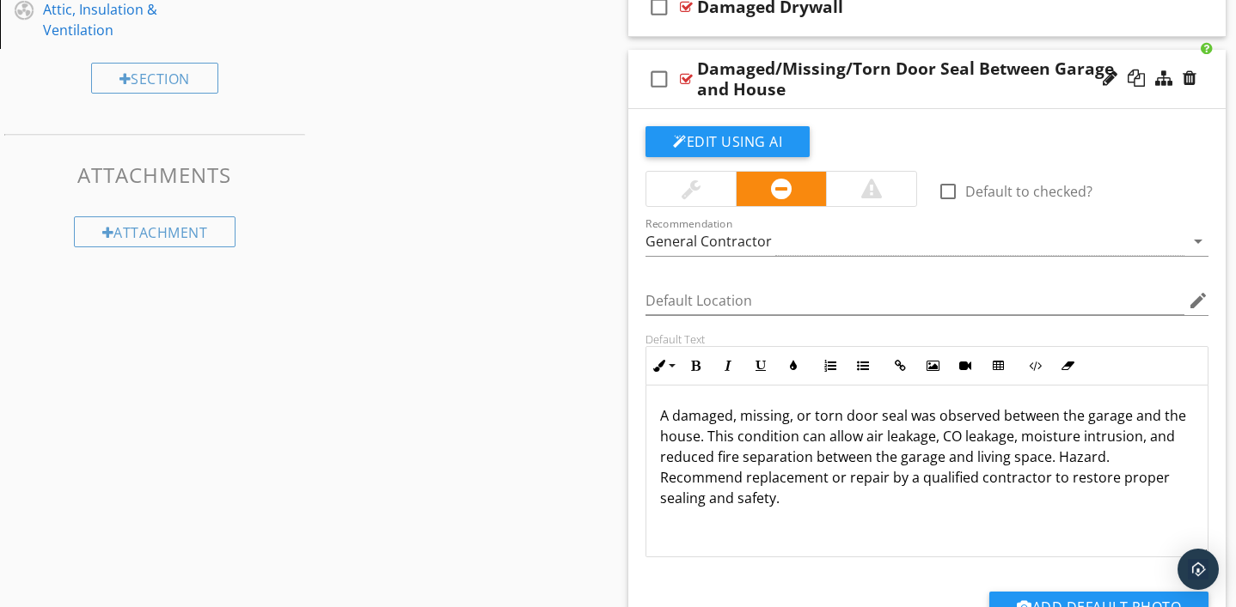
scroll to position [838, 0]
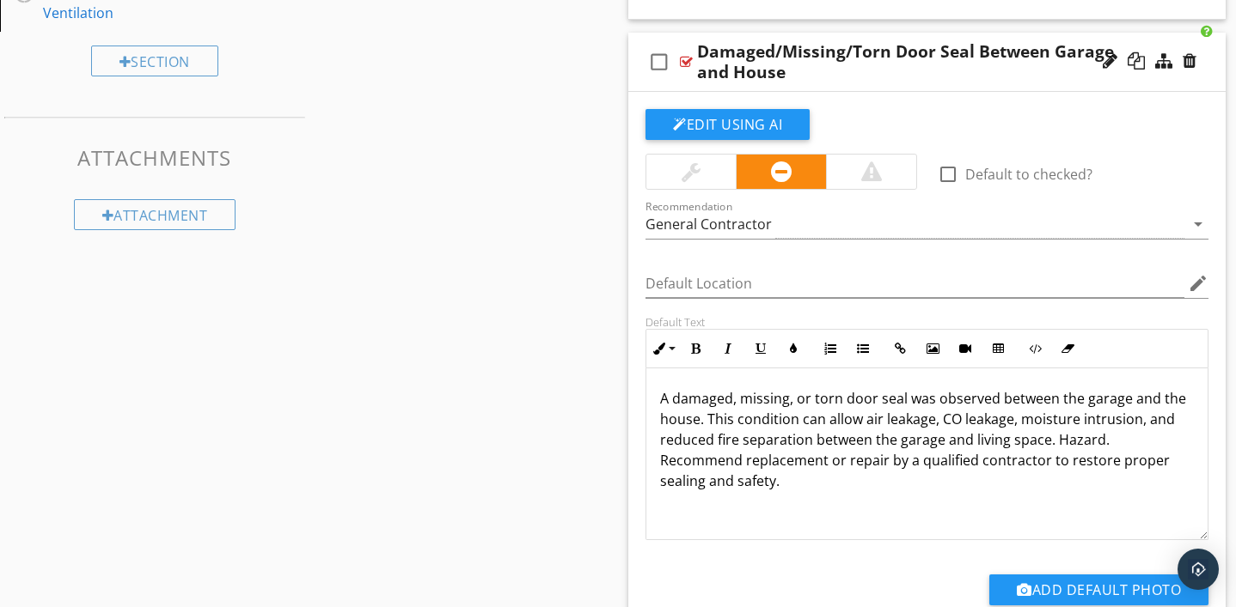
click at [689, 64] on div at bounding box center [686, 62] width 13 height 14
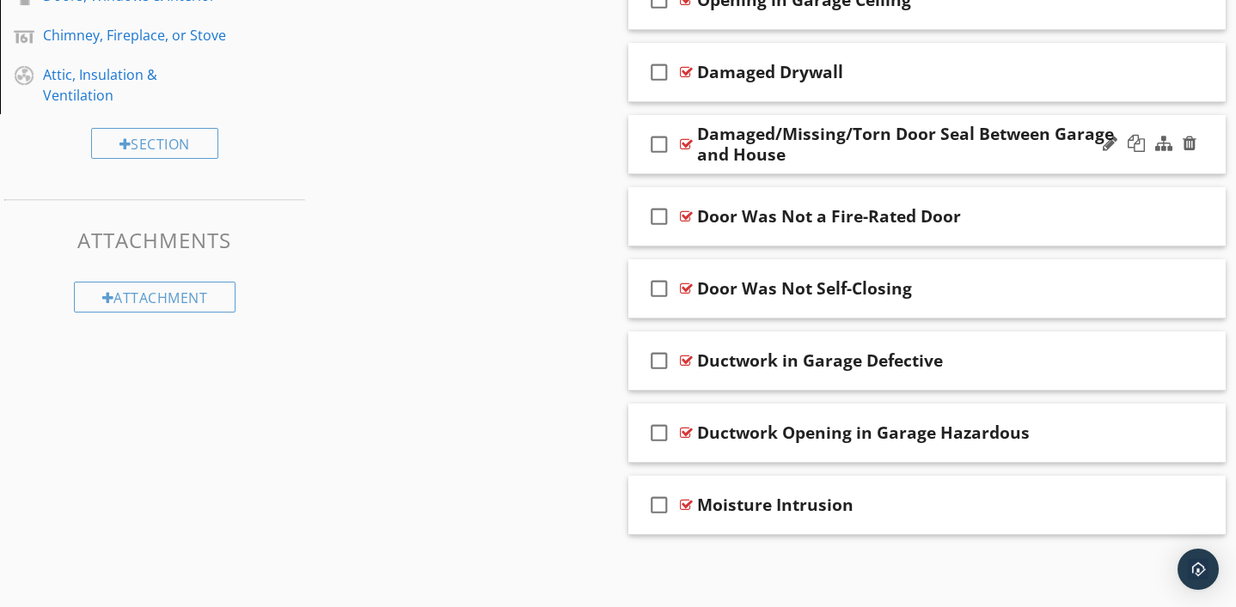
scroll to position [755, 0]
click at [689, 218] on div at bounding box center [686, 217] width 13 height 14
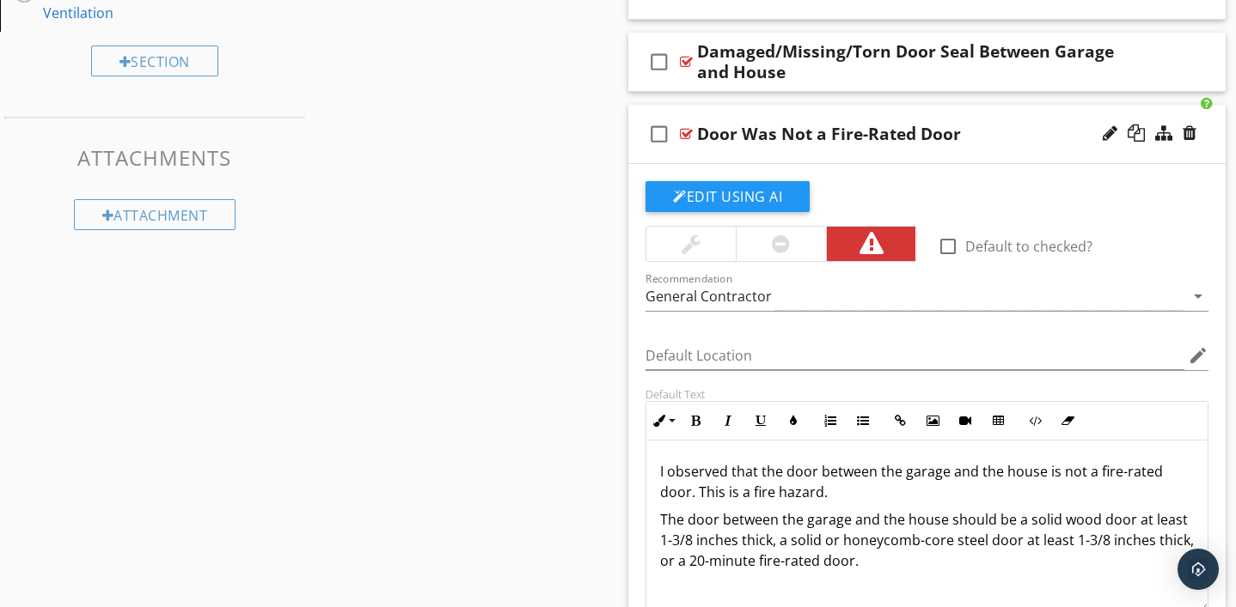
scroll to position [1, 0]
drag, startPoint x: 656, startPoint y: 471, endPoint x: 885, endPoint y: 589, distance: 257.1
click at [885, 589] on div "I observed that the door between the garage and the house is not a fire-rated d…" at bounding box center [926, 526] width 561 height 172
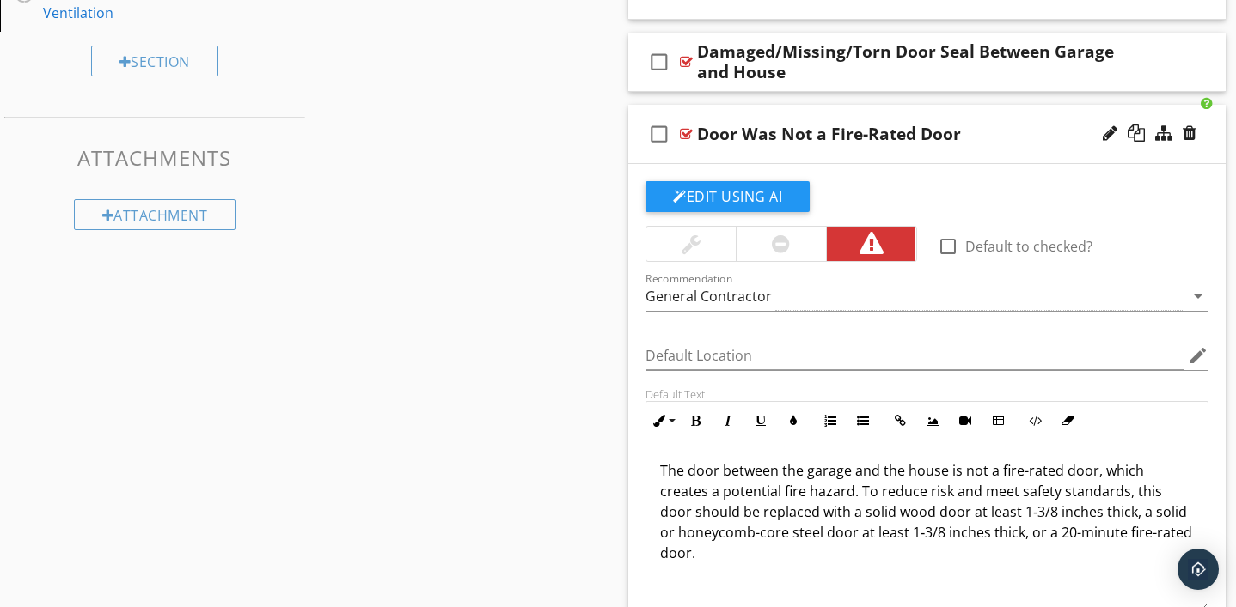
click at [959, 473] on p "The door between the garage and the house is not a fire-rated door, which creat…" at bounding box center [927, 512] width 534 height 103
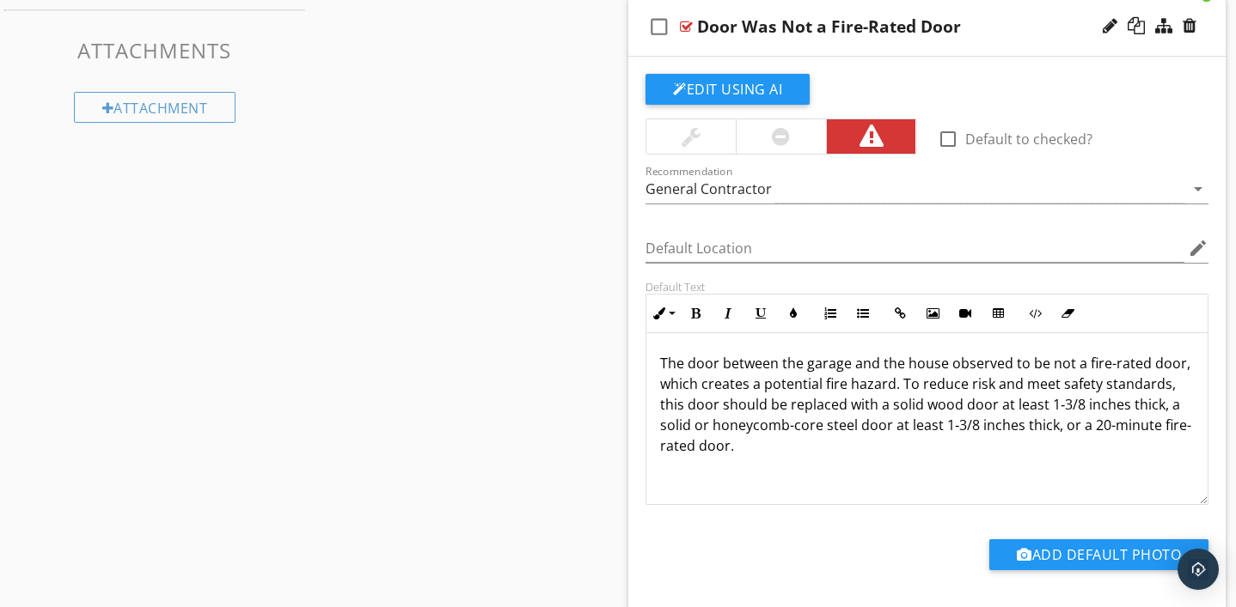
scroll to position [948, 0]
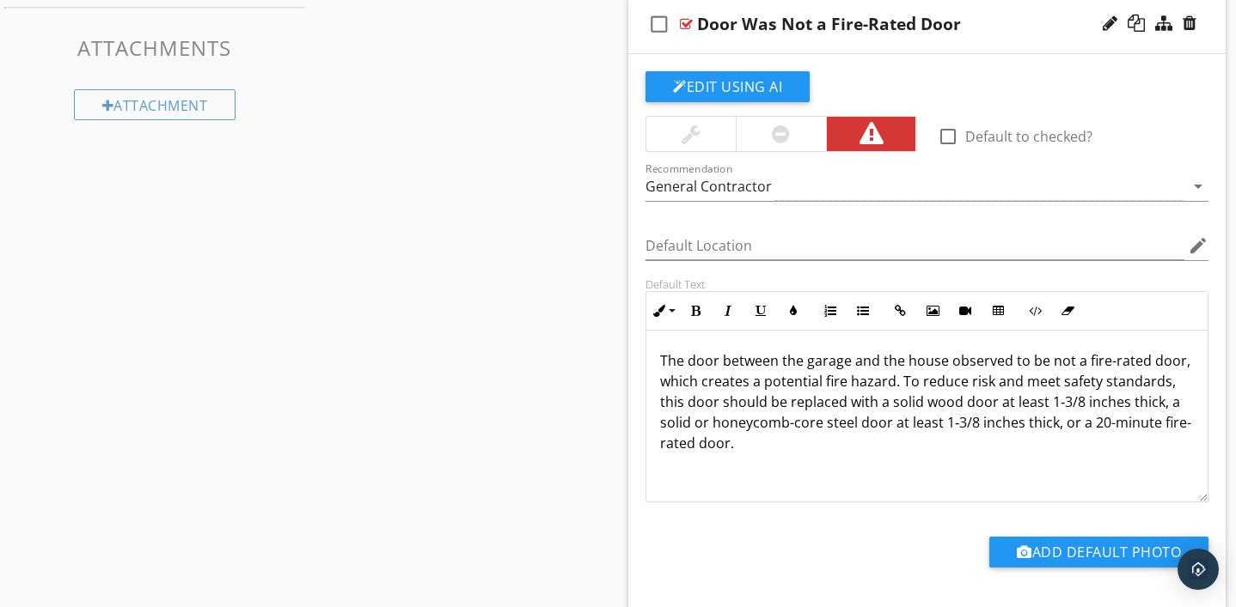
click at [729, 449] on p "The door between the garage and the house observed to be not a fire-rated door,…" at bounding box center [927, 402] width 534 height 103
click at [688, 24] on div at bounding box center [686, 24] width 13 height 14
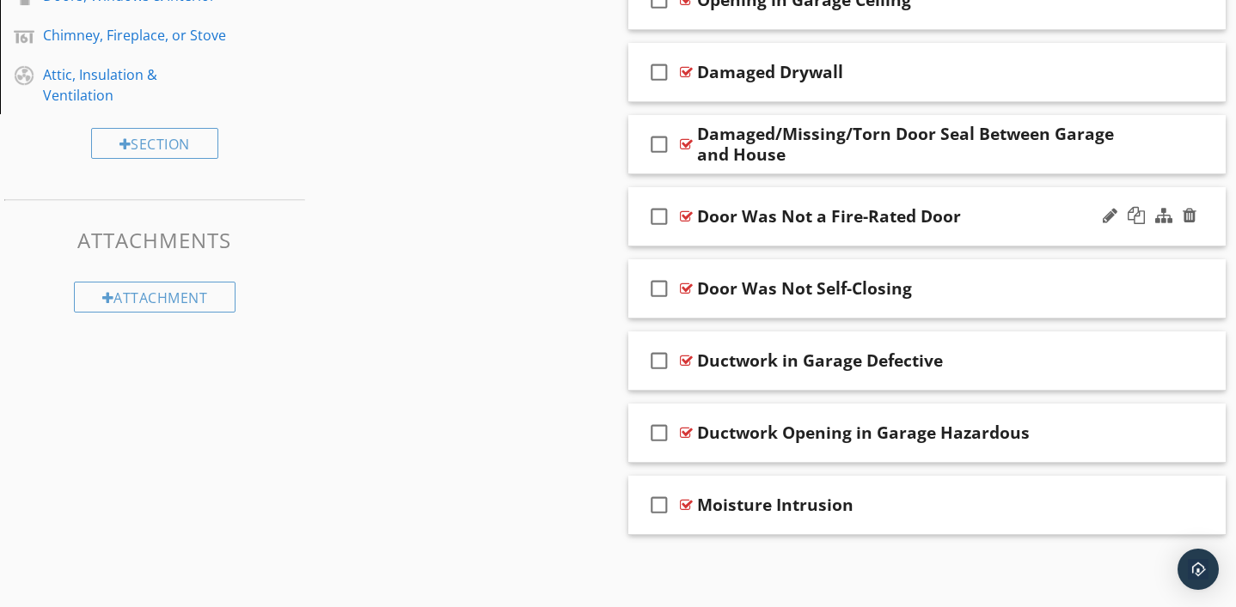
scroll to position [755, 0]
click at [688, 293] on div at bounding box center [686, 289] width 13 height 14
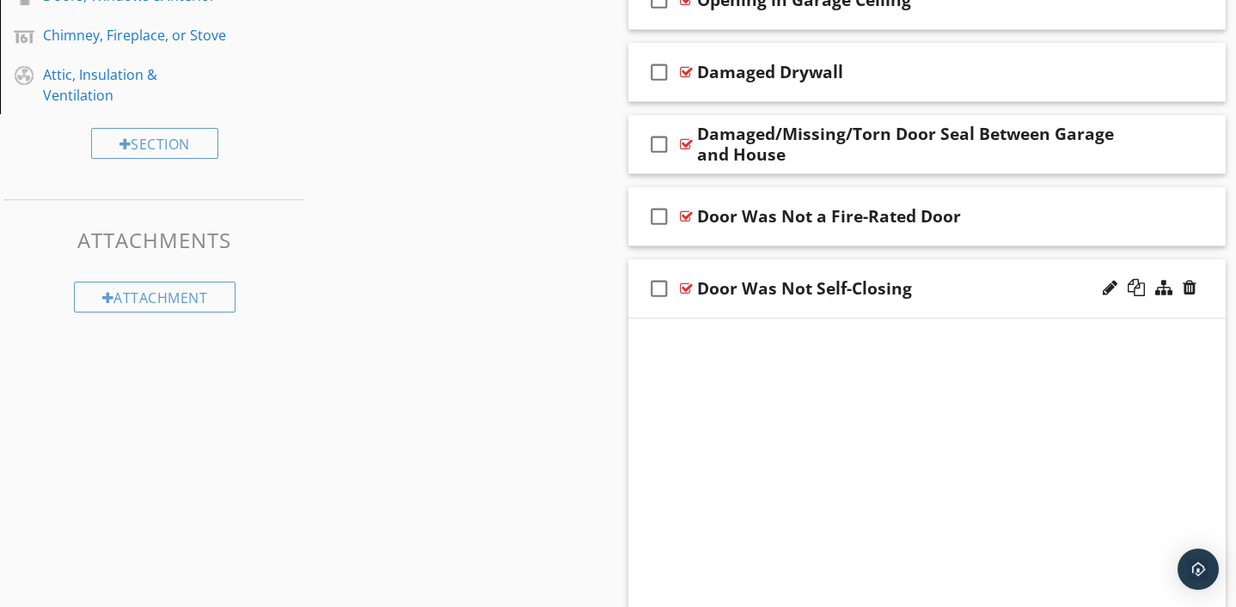
scroll to position [948, 0]
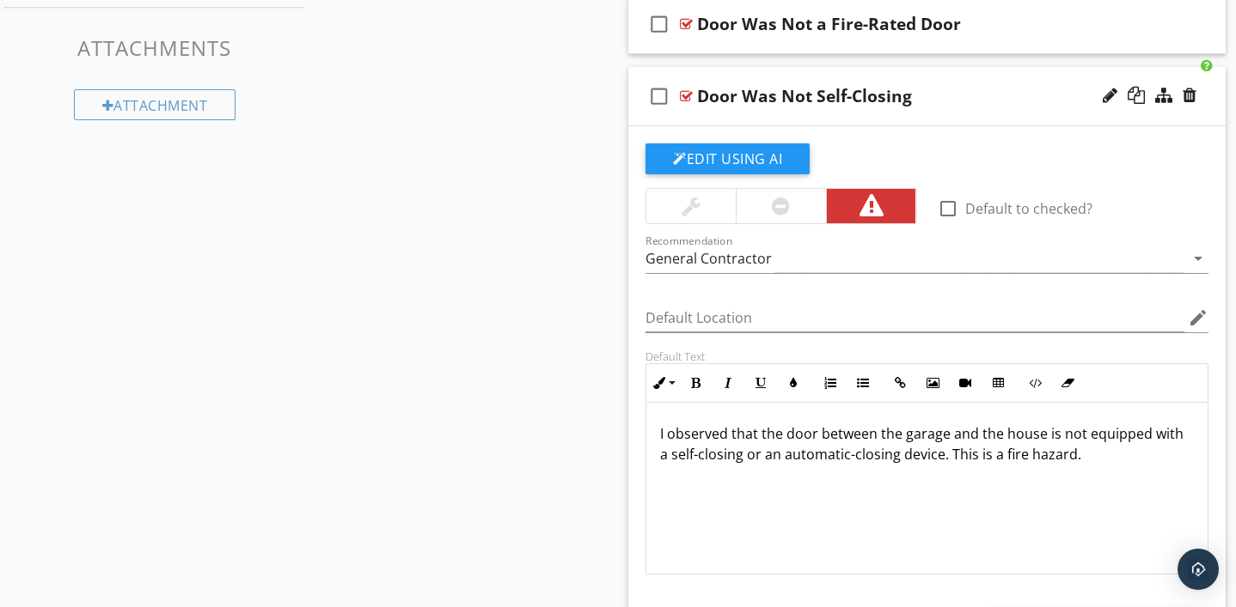
drag, startPoint x: 660, startPoint y: 427, endPoint x: 961, endPoint y: 479, distance: 305.3
click at [961, 480] on div "I observed that the door between the garage and the house is not equipped with …" at bounding box center [926, 489] width 561 height 172
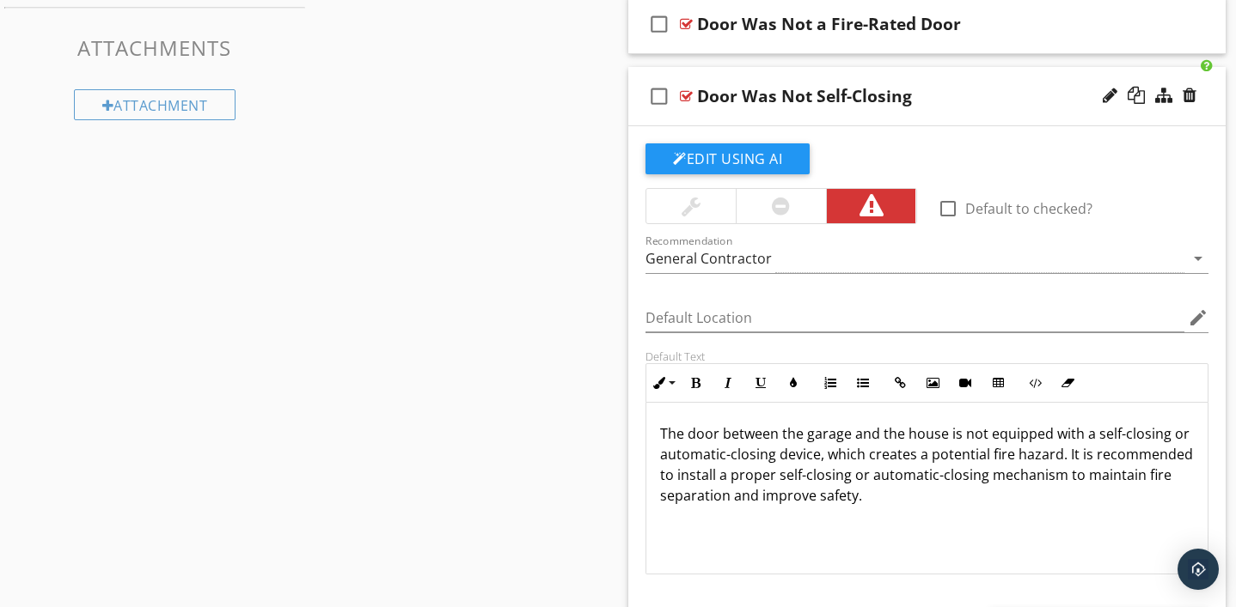
click at [686, 96] on div at bounding box center [686, 96] width 13 height 14
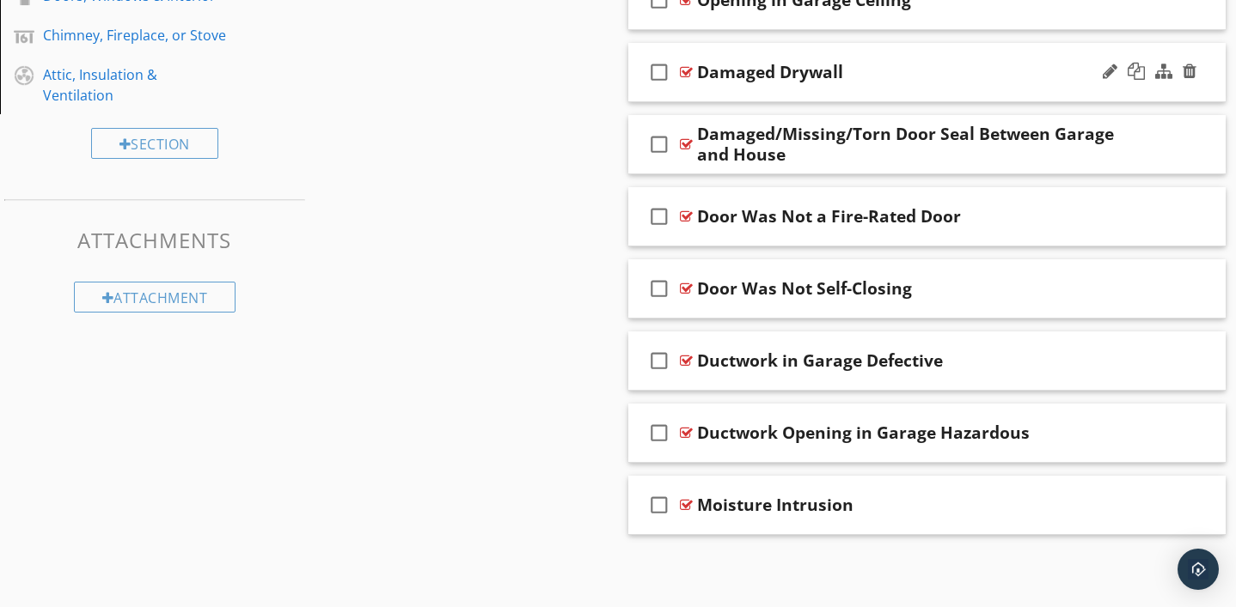
scroll to position [755, 0]
click at [686, 215] on div at bounding box center [686, 217] width 13 height 14
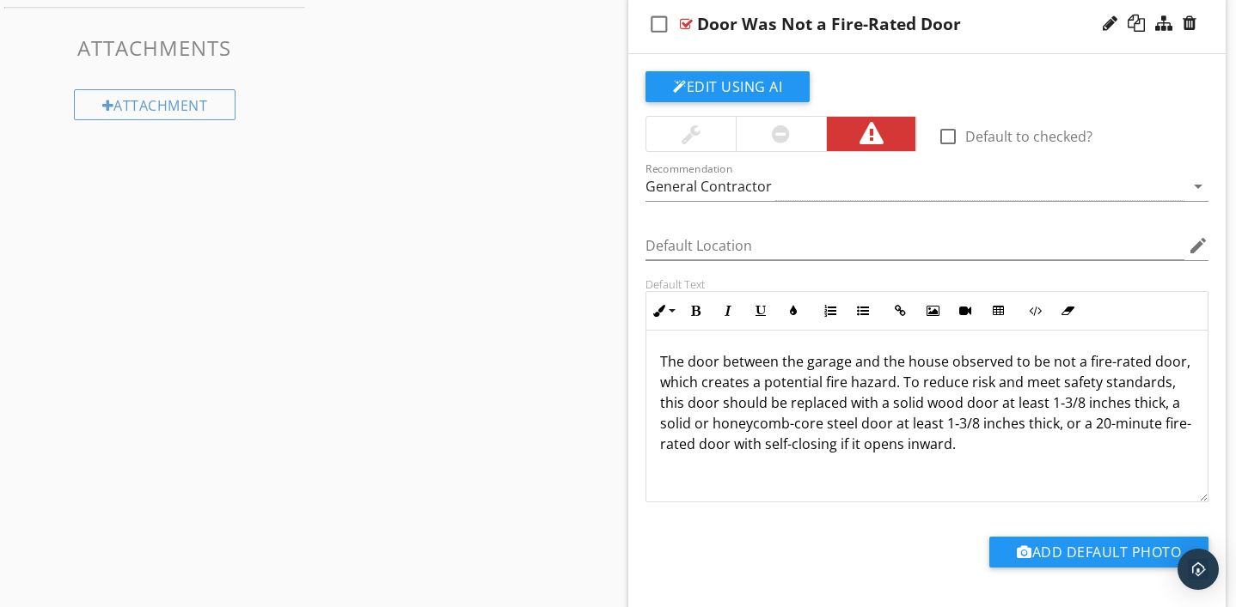
click at [684, 25] on div at bounding box center [686, 24] width 13 height 14
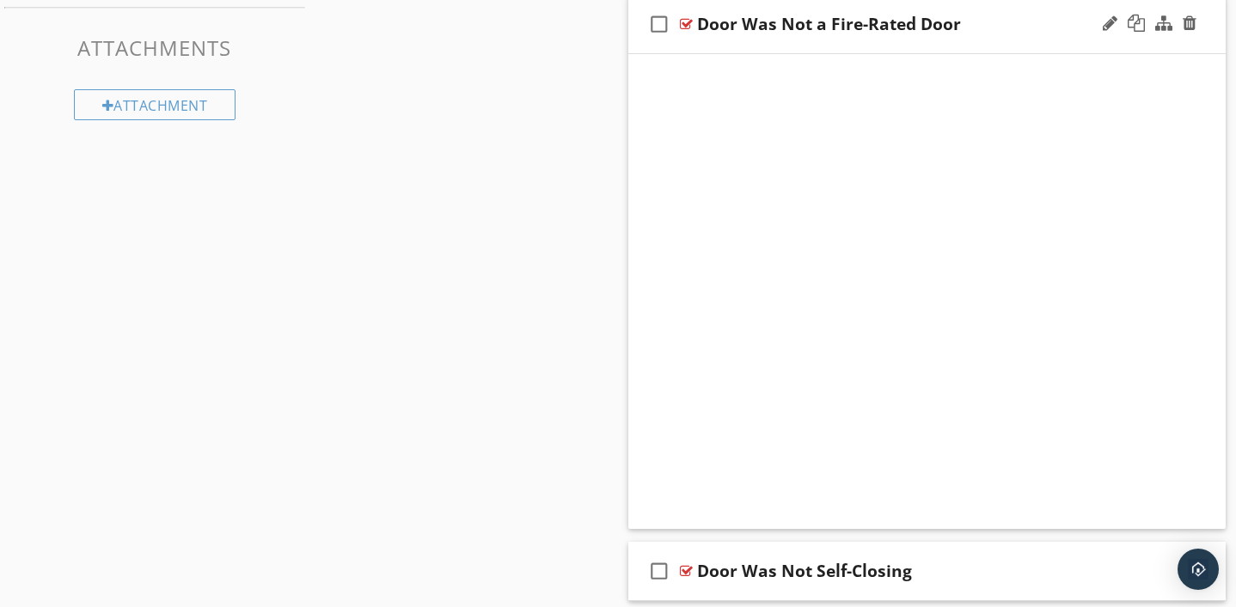
scroll to position [755, 0]
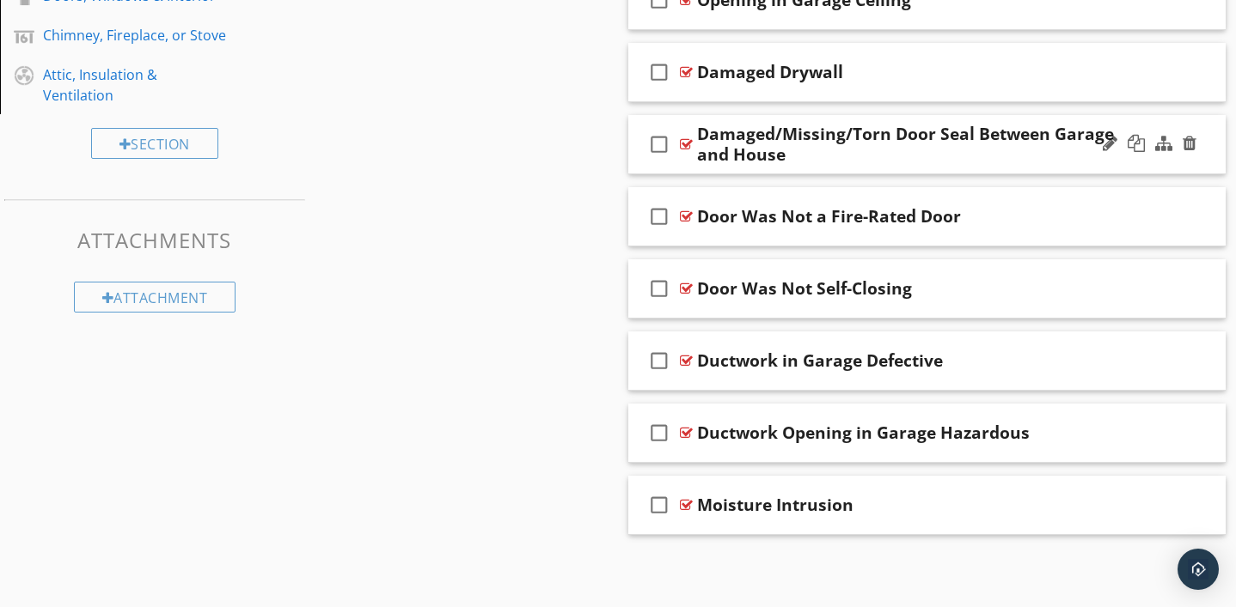
click at [688, 143] on div at bounding box center [686, 144] width 13 height 14
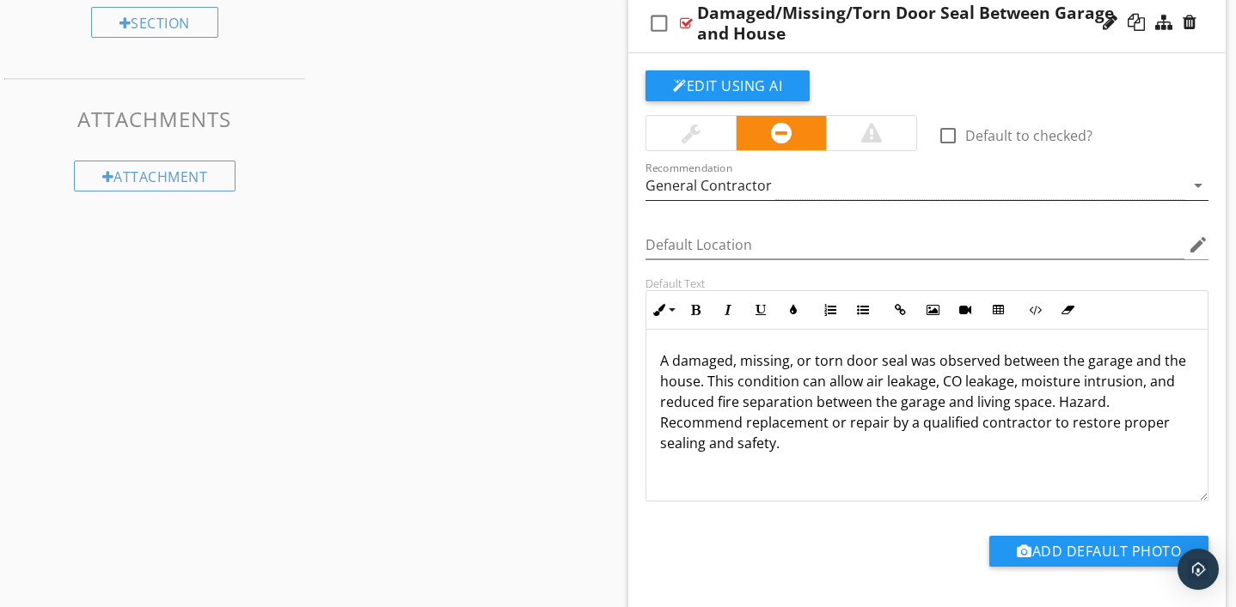
scroll to position [872, 0]
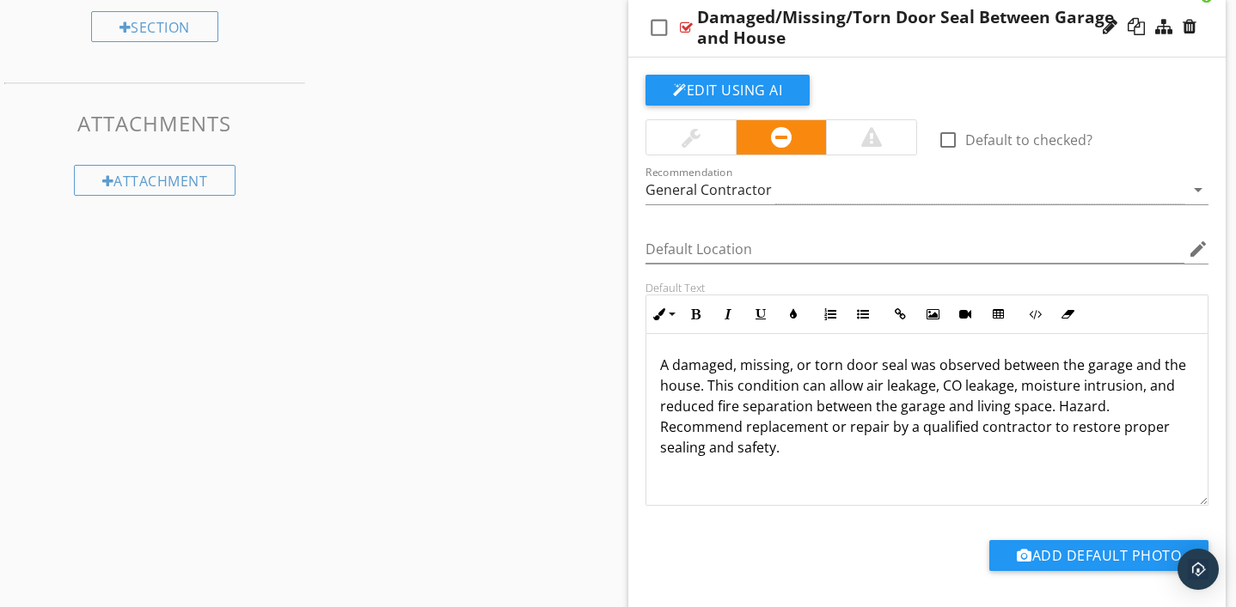
click at [688, 25] on div at bounding box center [686, 28] width 13 height 14
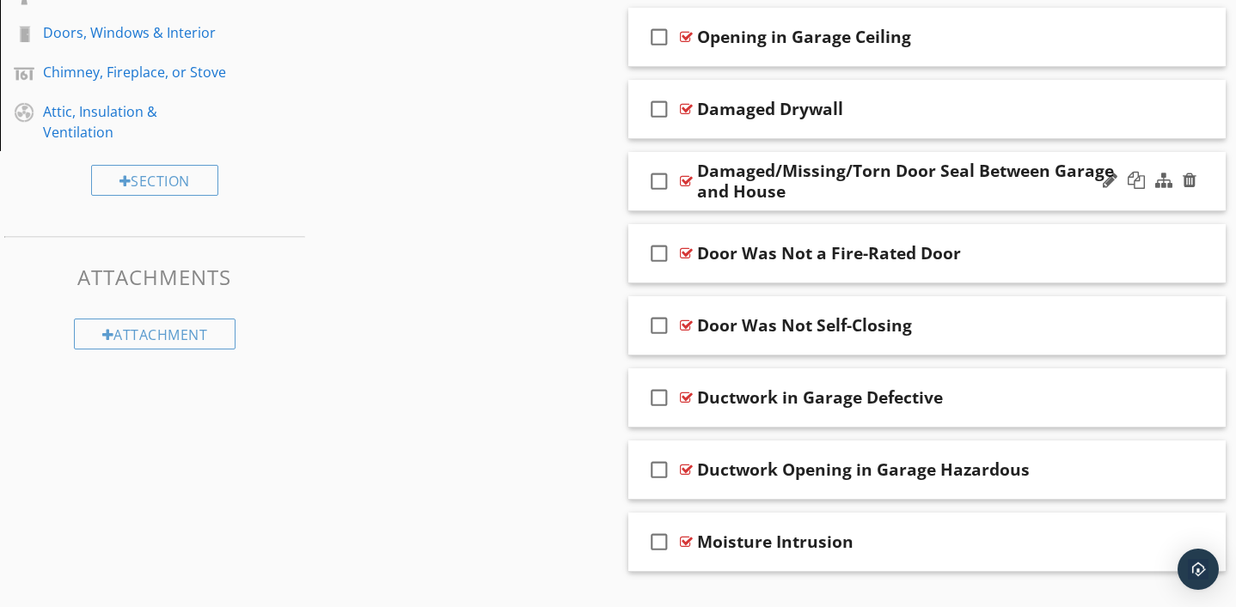
scroll to position [755, 0]
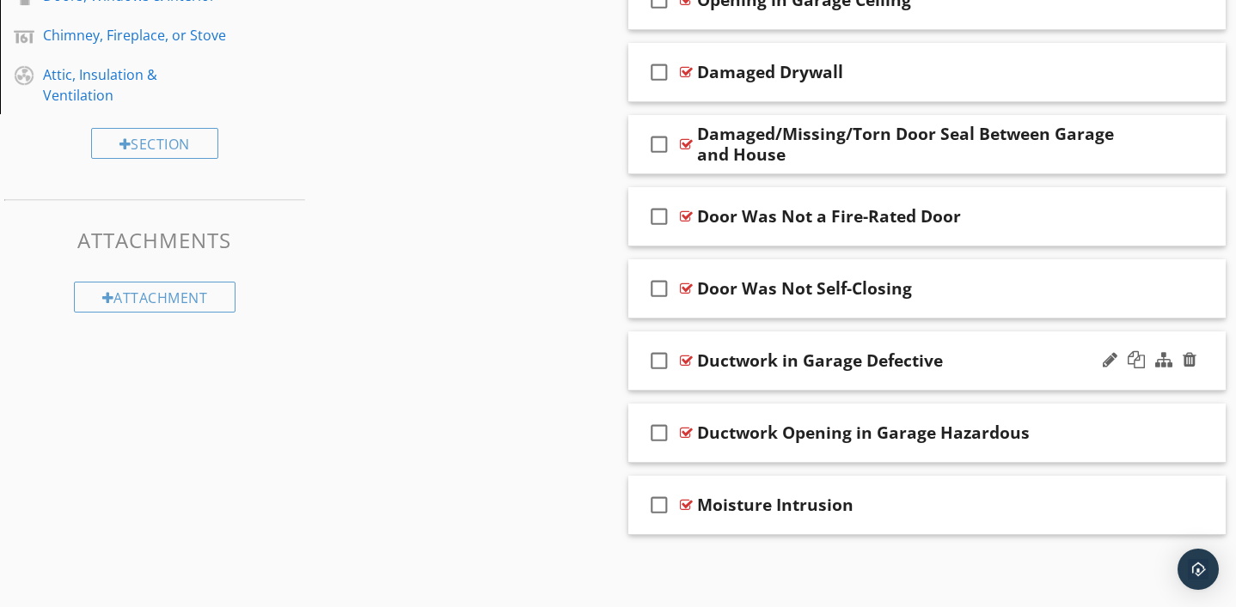
click at [688, 360] on div at bounding box center [686, 361] width 13 height 14
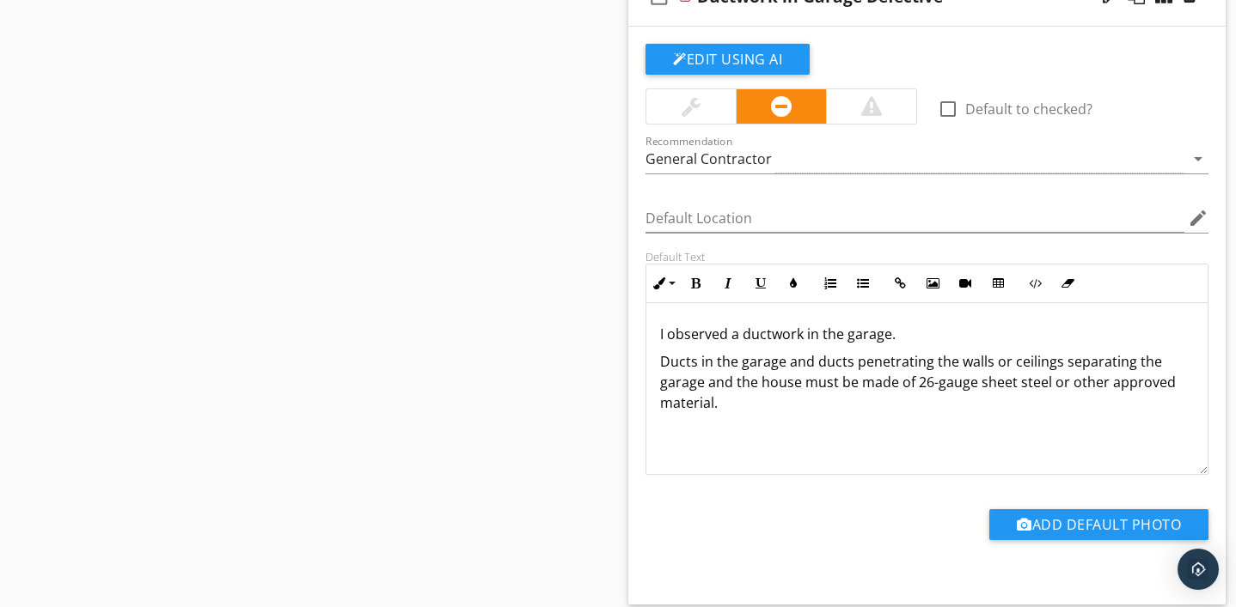
scroll to position [1124, 0]
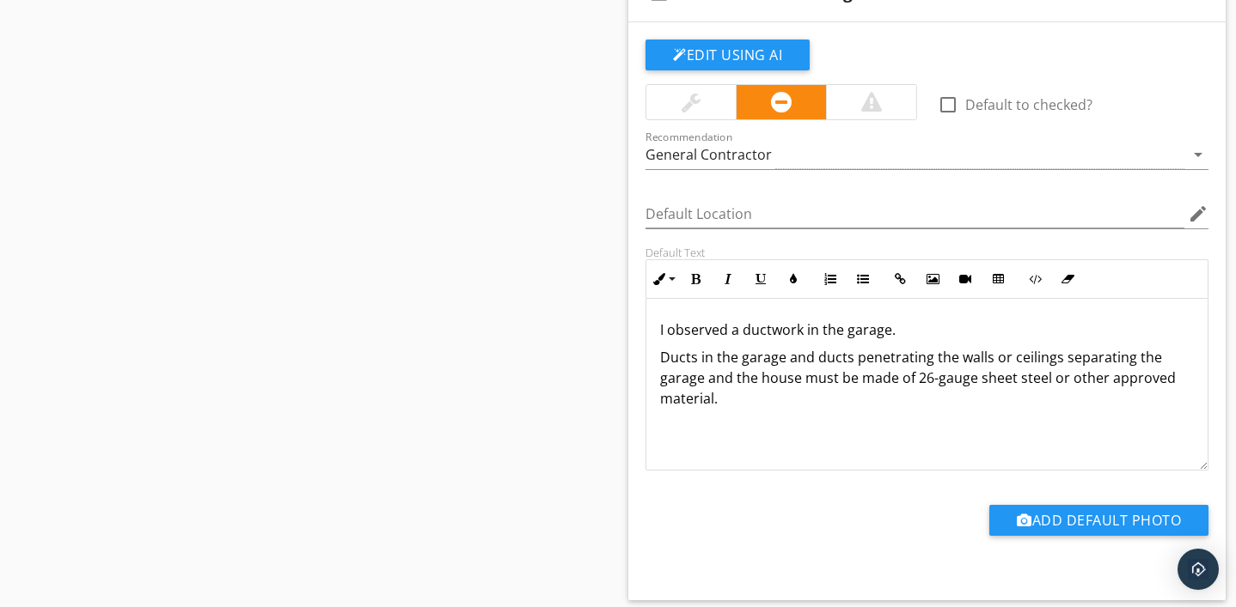
drag, startPoint x: 659, startPoint y: 328, endPoint x: 741, endPoint y: 408, distance: 114.2
click at [741, 408] on div "I observed a ductwork in the garage. Ducts in the garage and ducts penetrating …" at bounding box center [926, 385] width 561 height 172
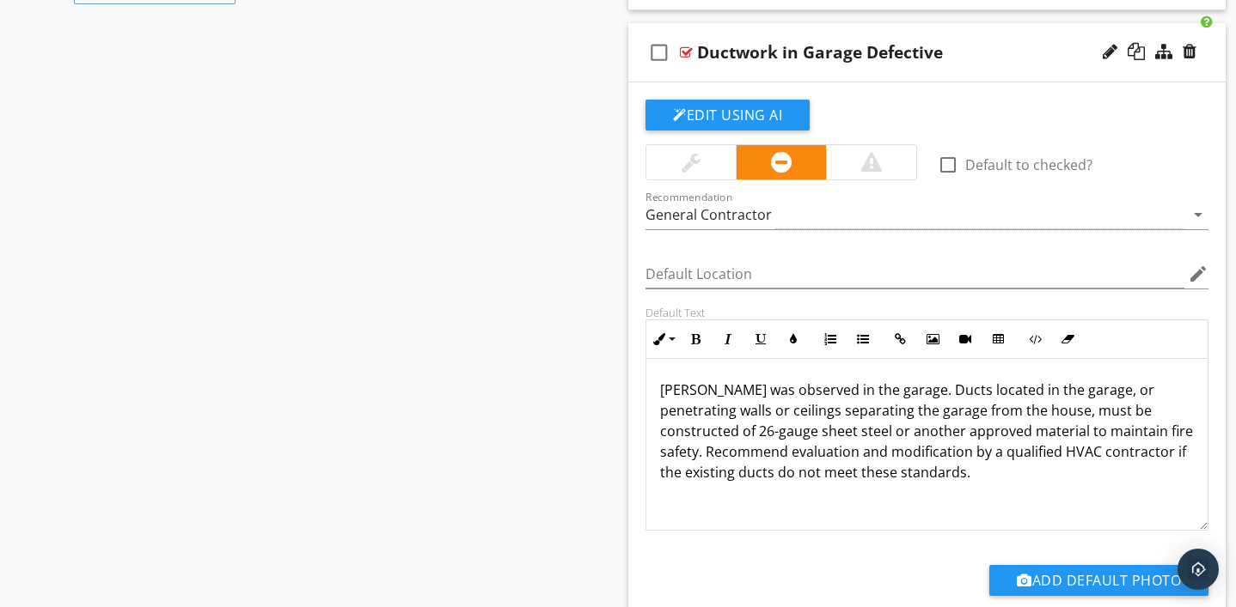
scroll to position [1058, 0]
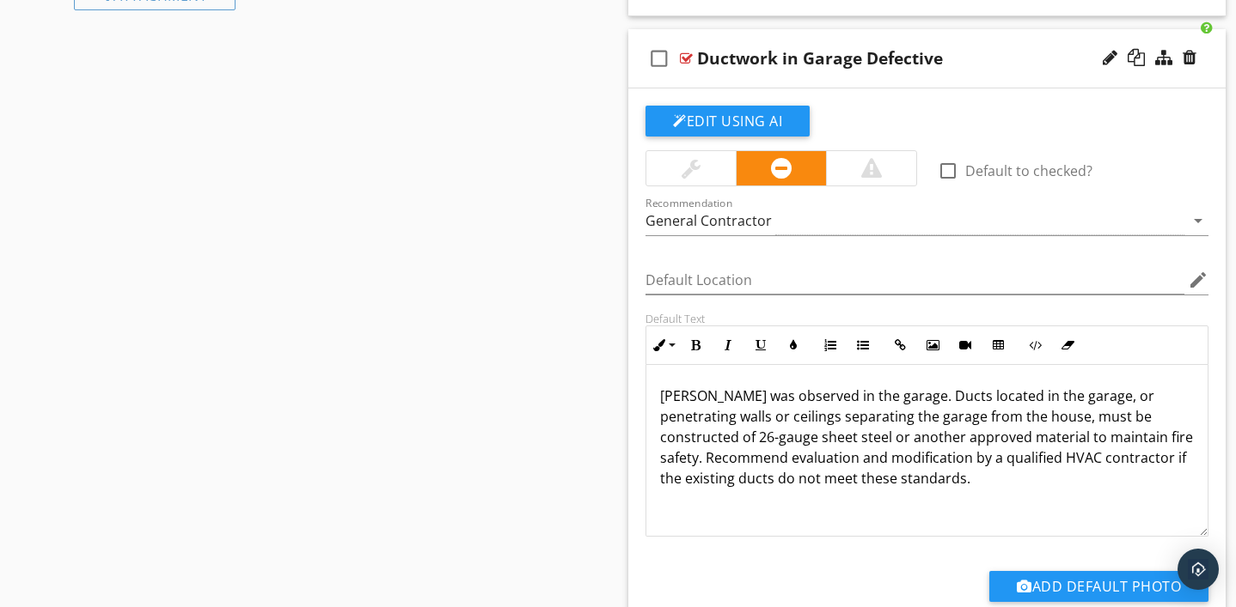
click at [685, 55] on div at bounding box center [686, 59] width 13 height 14
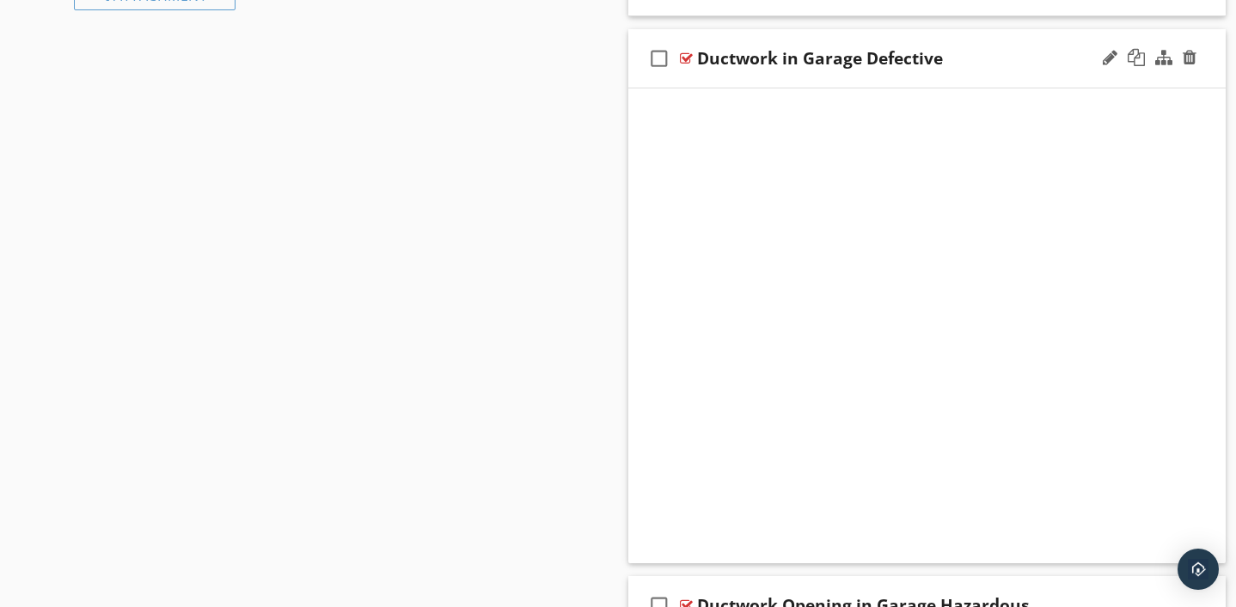
scroll to position [755, 0]
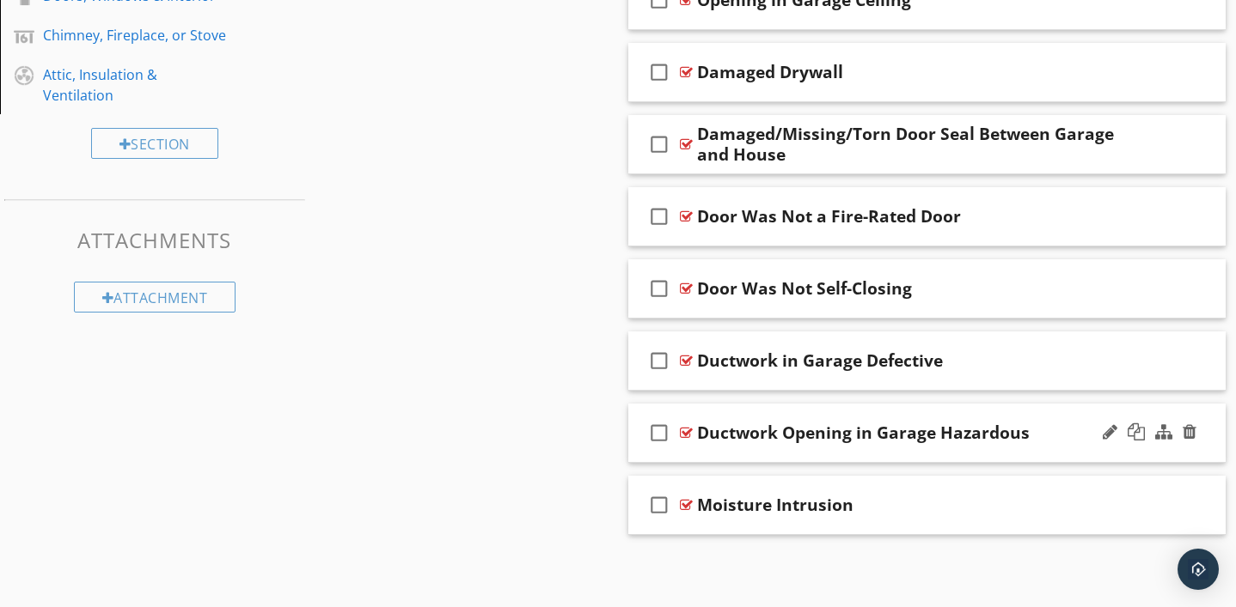
click at [685, 436] on div at bounding box center [686, 433] width 13 height 14
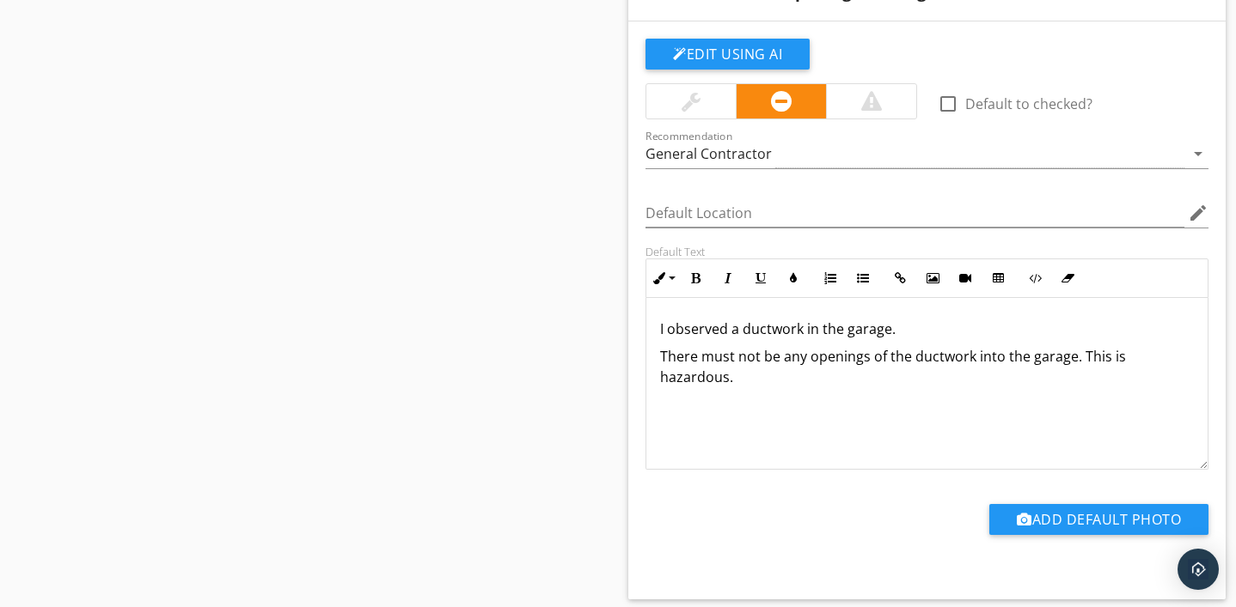
scroll to position [1200, 0]
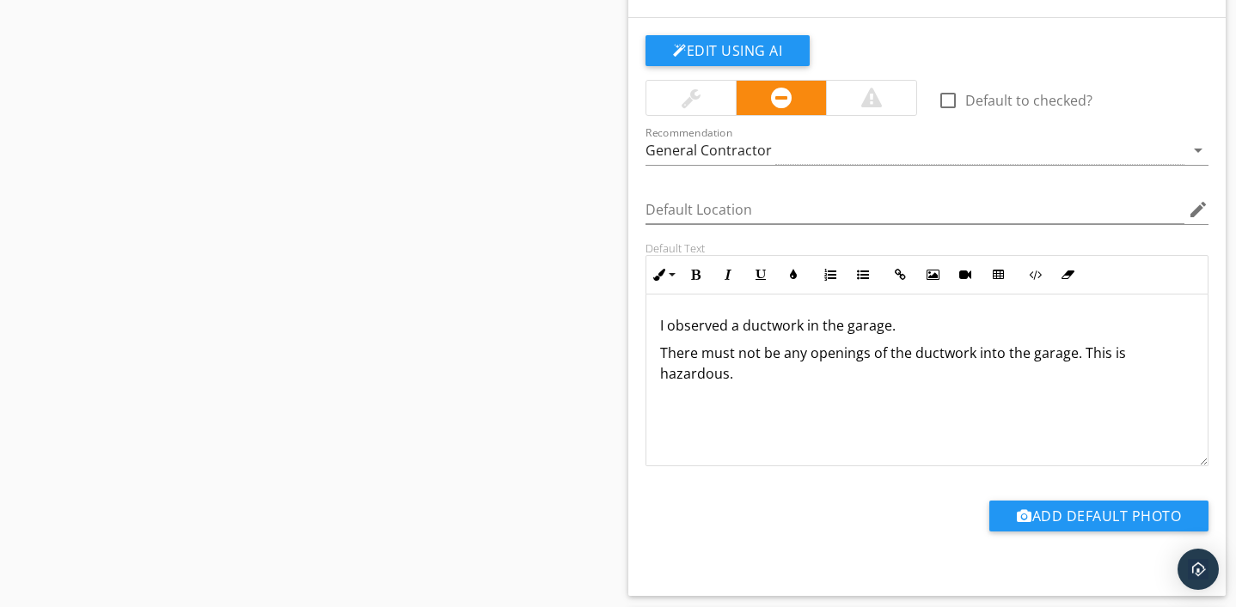
drag, startPoint x: 655, startPoint y: 324, endPoint x: 744, endPoint y: 396, distance: 114.9
click at [744, 396] on div "I observed a ductwork in the garage. There must not be any openings of the duct…" at bounding box center [926, 381] width 561 height 172
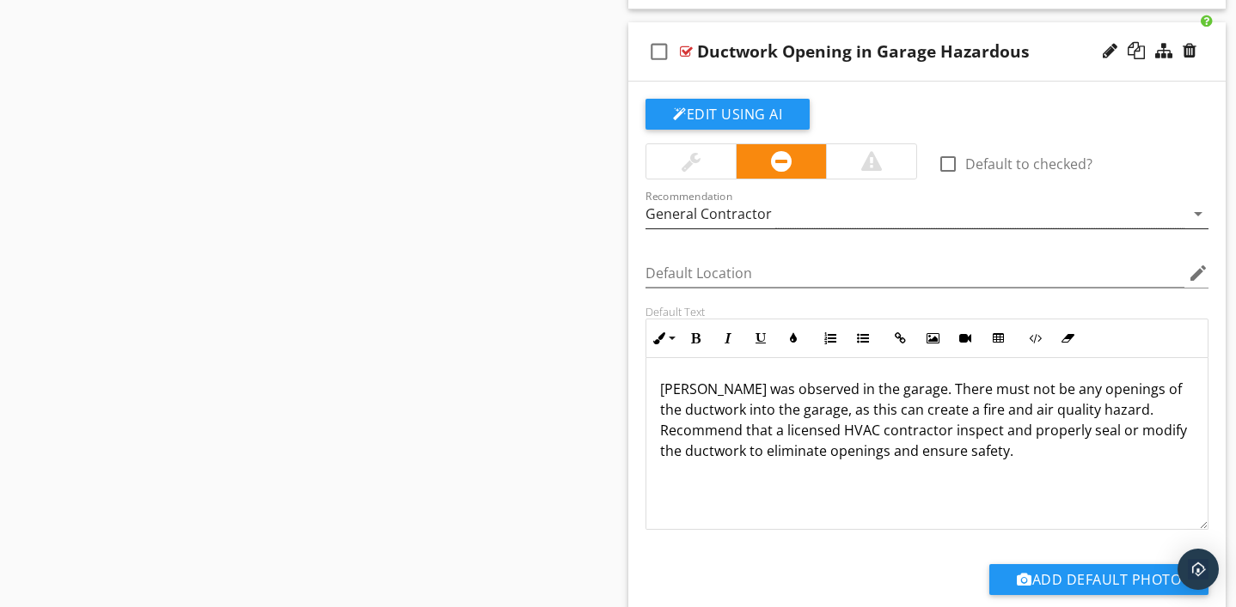
scroll to position [1132, 0]
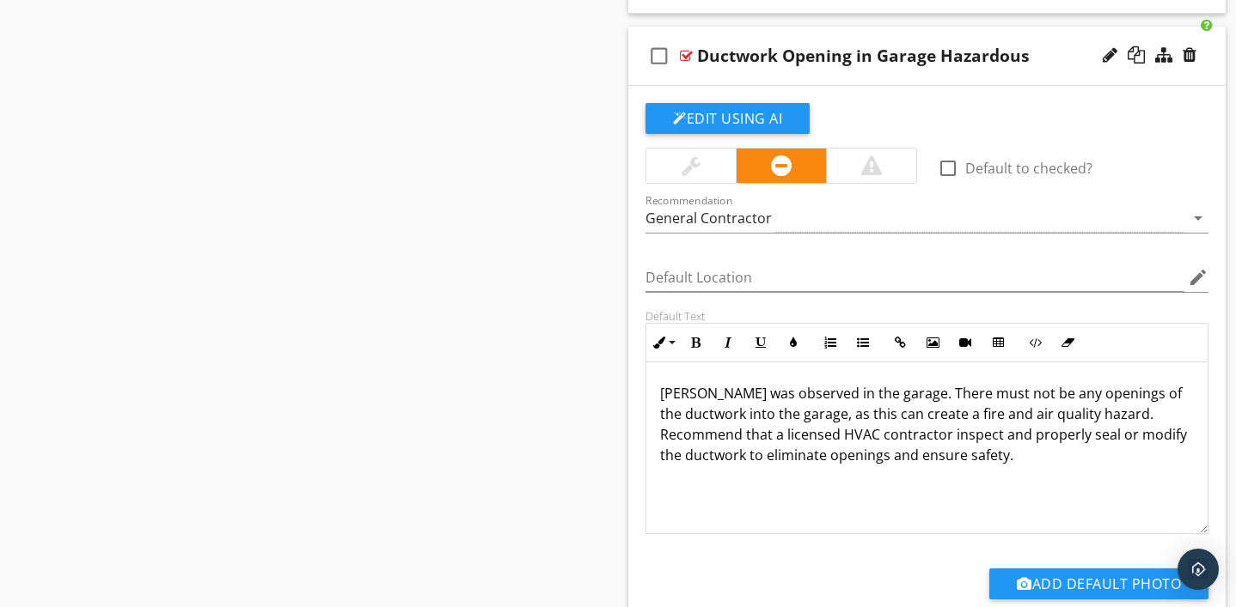
click at [686, 54] on div at bounding box center [686, 56] width 13 height 14
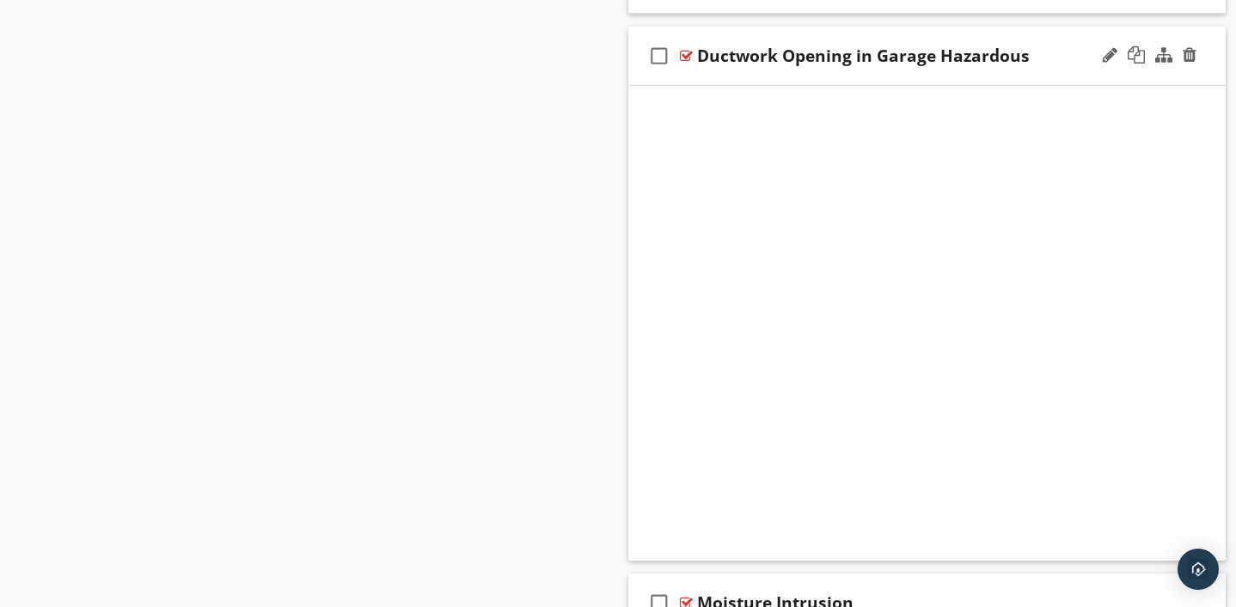
scroll to position [755, 0]
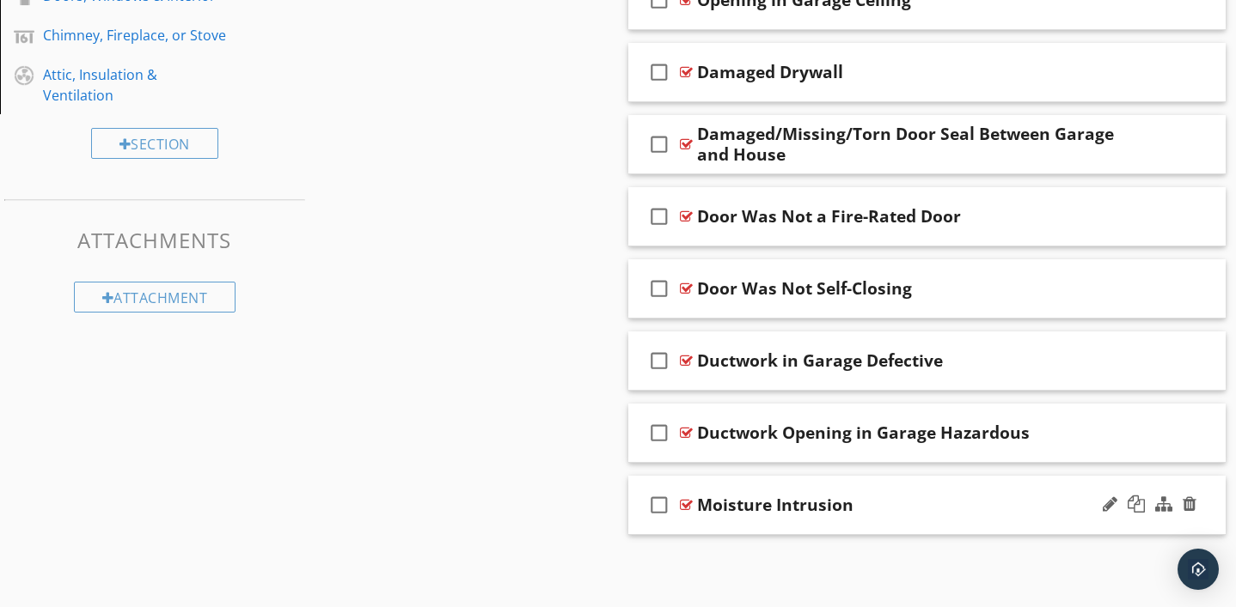
click at [689, 504] on div at bounding box center [686, 505] width 13 height 14
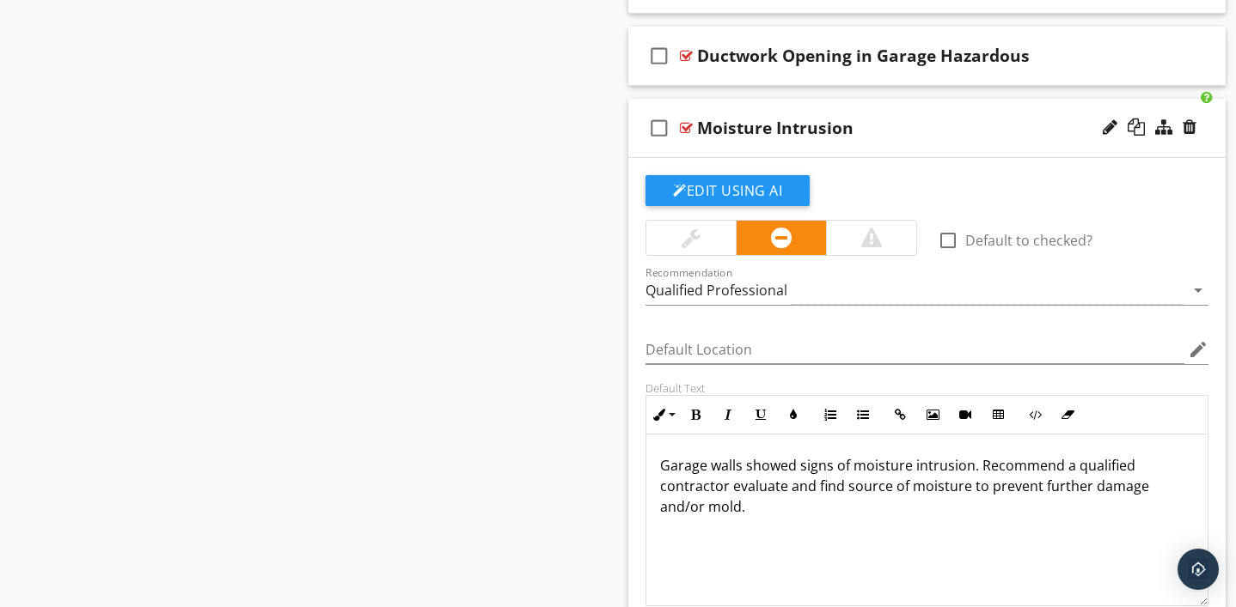
scroll to position [1, 0]
drag, startPoint x: 658, startPoint y: 465, endPoint x: 722, endPoint y: 516, distance: 81.3
click at [722, 516] on div "Garage walls showed signs of moisture intrusion. Recommend a qualified contract…" at bounding box center [926, 520] width 561 height 172
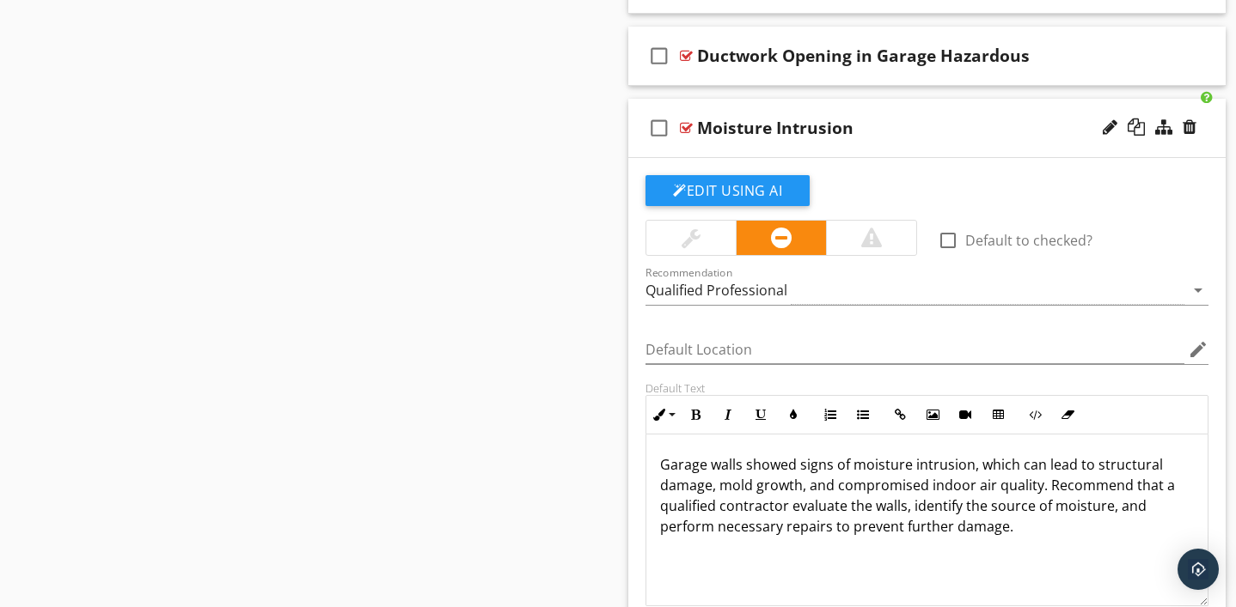
click at [687, 126] on div at bounding box center [686, 128] width 13 height 14
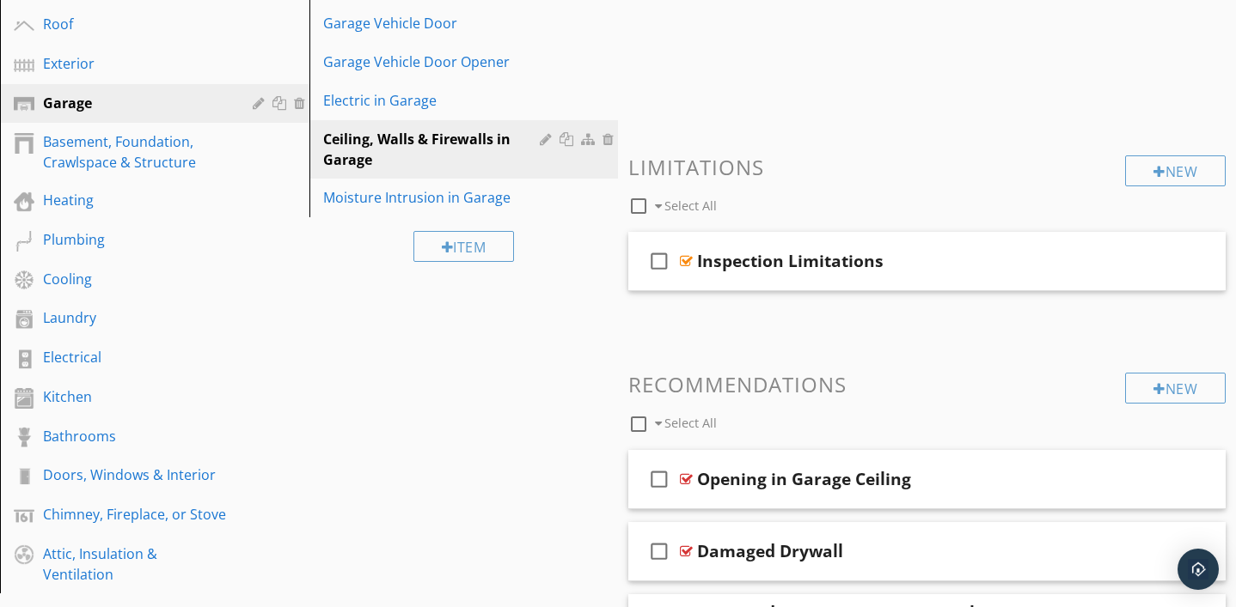
scroll to position [274, 0]
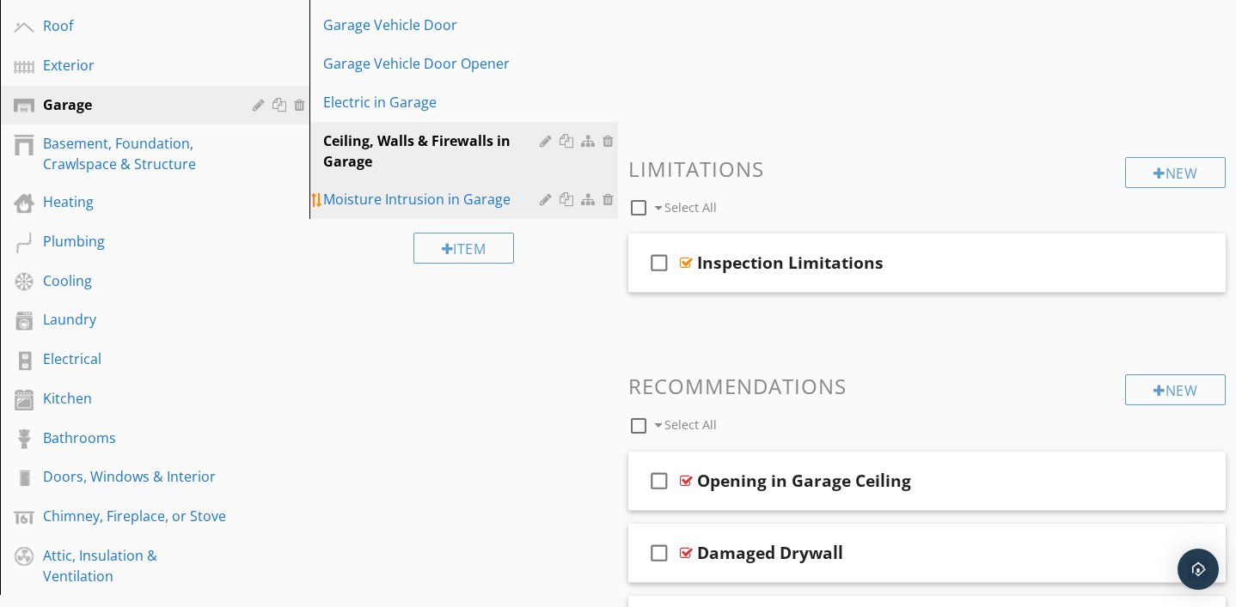
click at [419, 199] on div "Moisture Intrusion in Garage" at bounding box center [434, 199] width 223 height 21
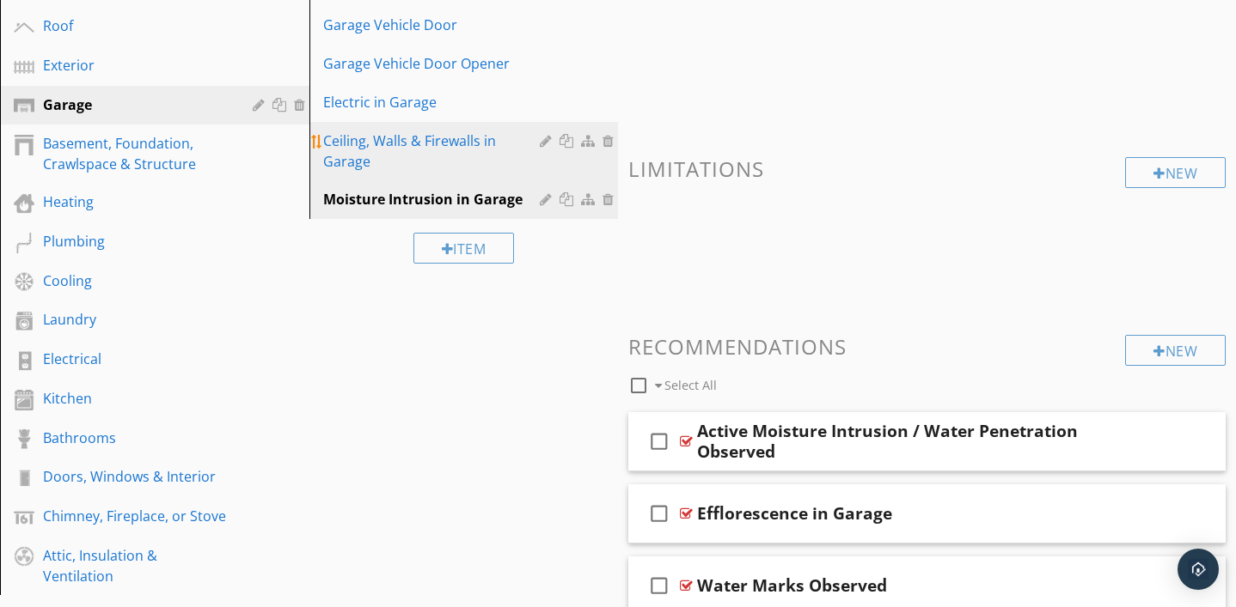
click at [473, 137] on div "Ceiling, Walls & Firewalls in Garage" at bounding box center [434, 151] width 223 height 41
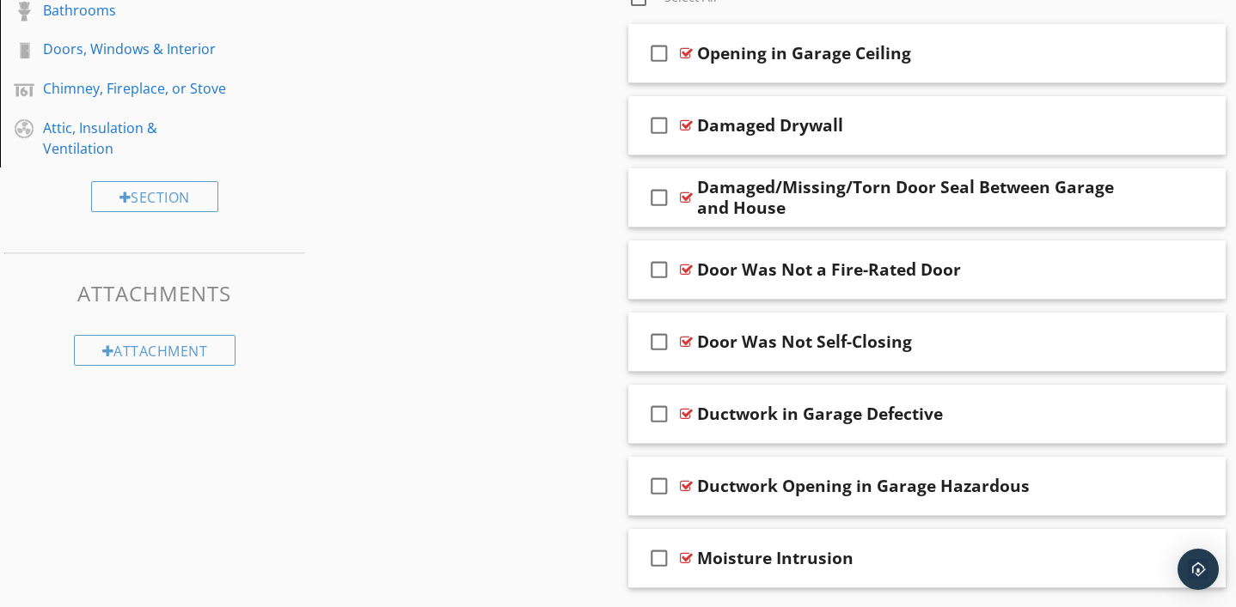
scroll to position [755, 0]
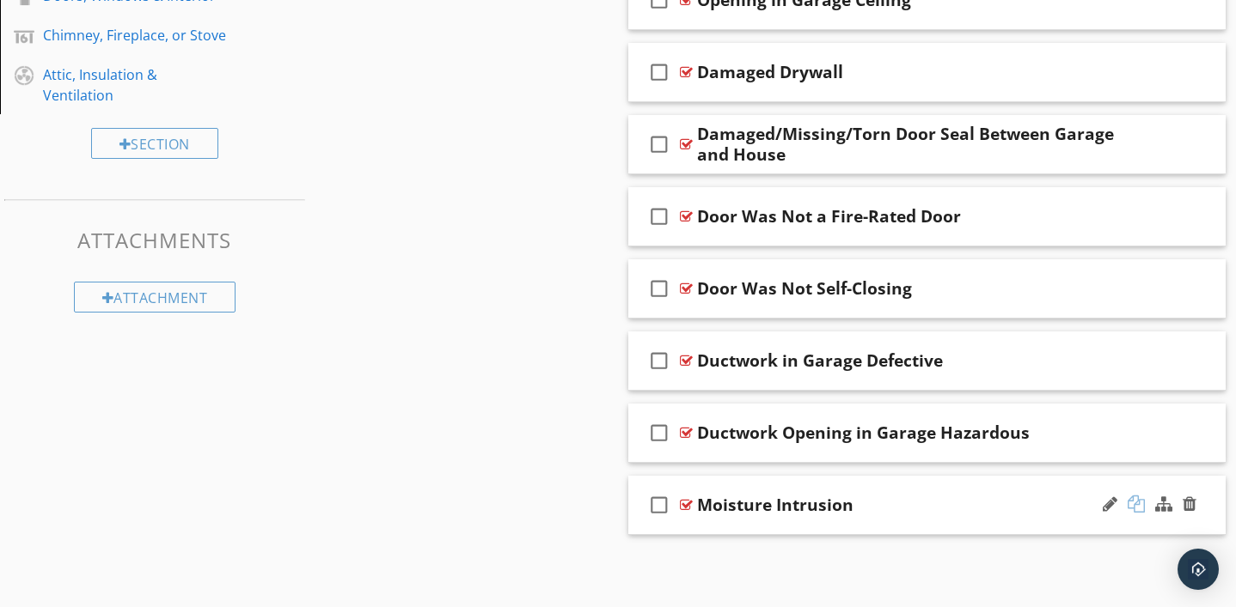
click at [1138, 506] on div at bounding box center [1135, 504] width 17 height 17
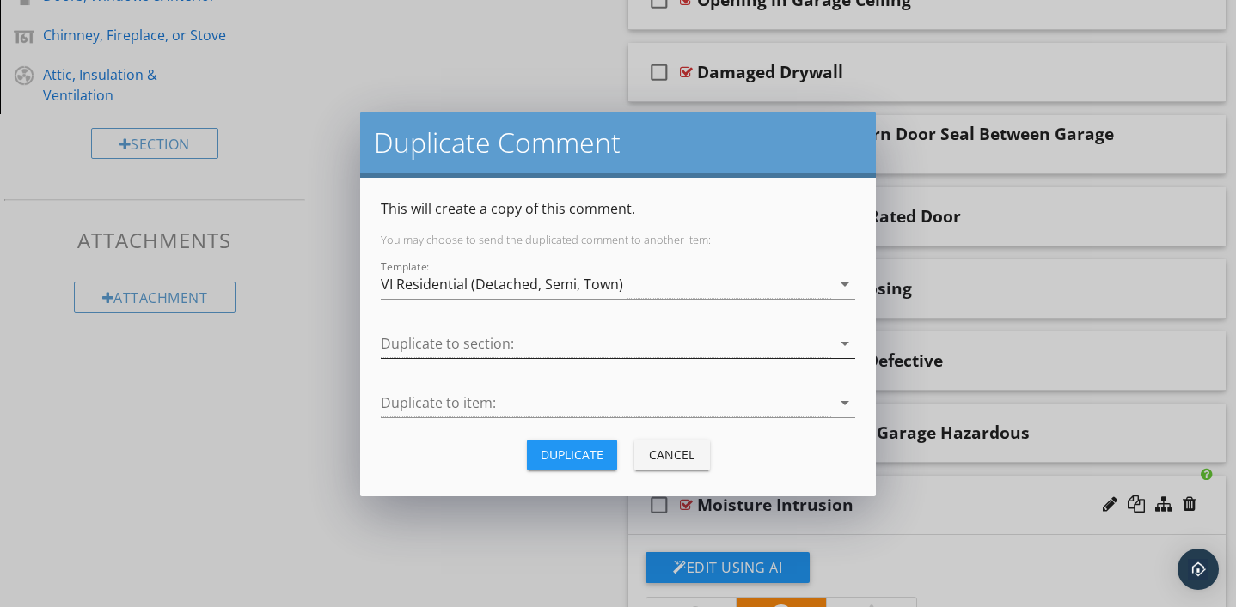
click at [844, 345] on icon "arrow_drop_down" at bounding box center [844, 343] width 21 height 21
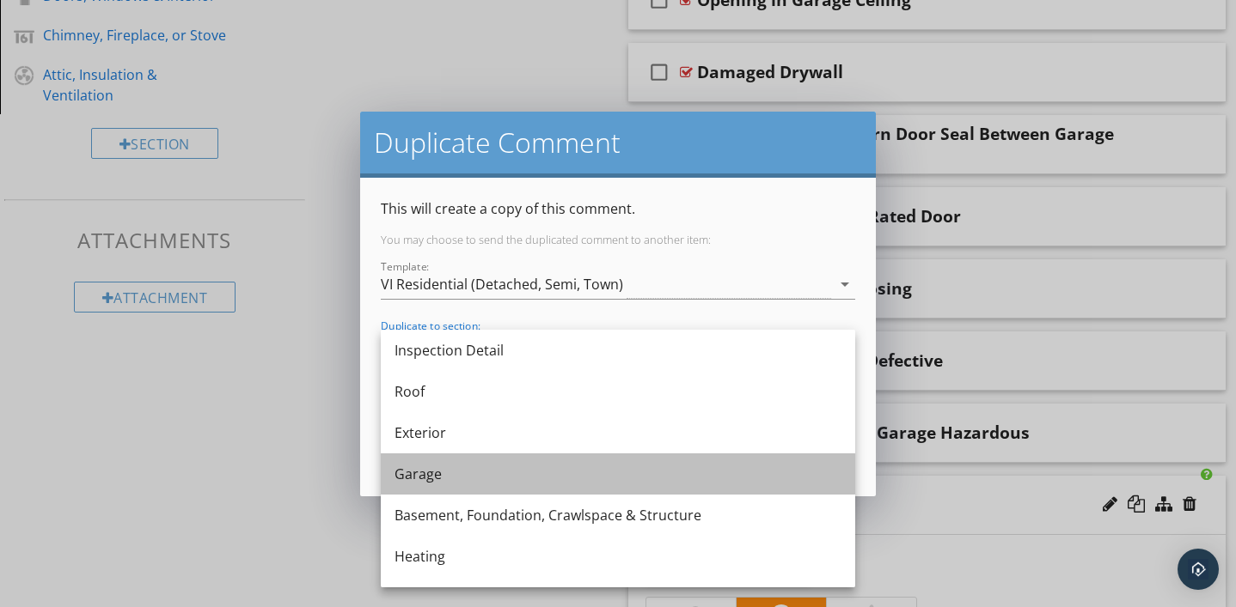
click at [781, 483] on div "Garage" at bounding box center [617, 474] width 447 height 21
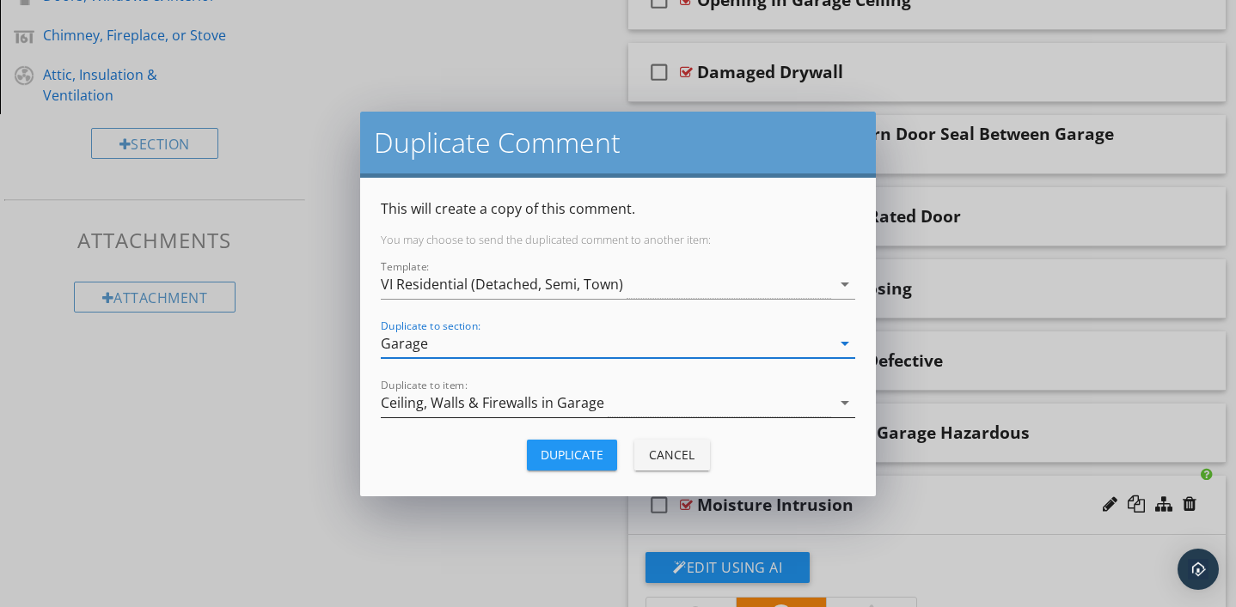
click at [845, 404] on icon "arrow_drop_down" at bounding box center [844, 403] width 21 height 21
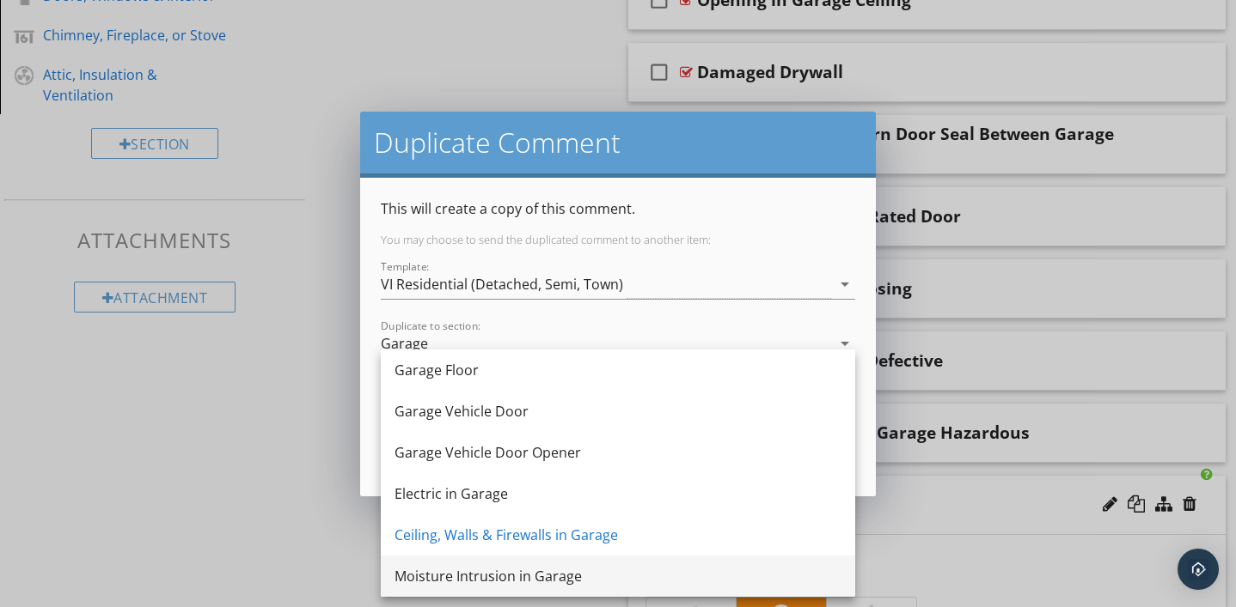
click at [790, 574] on div "Moisture Intrusion in Garage" at bounding box center [617, 576] width 447 height 21
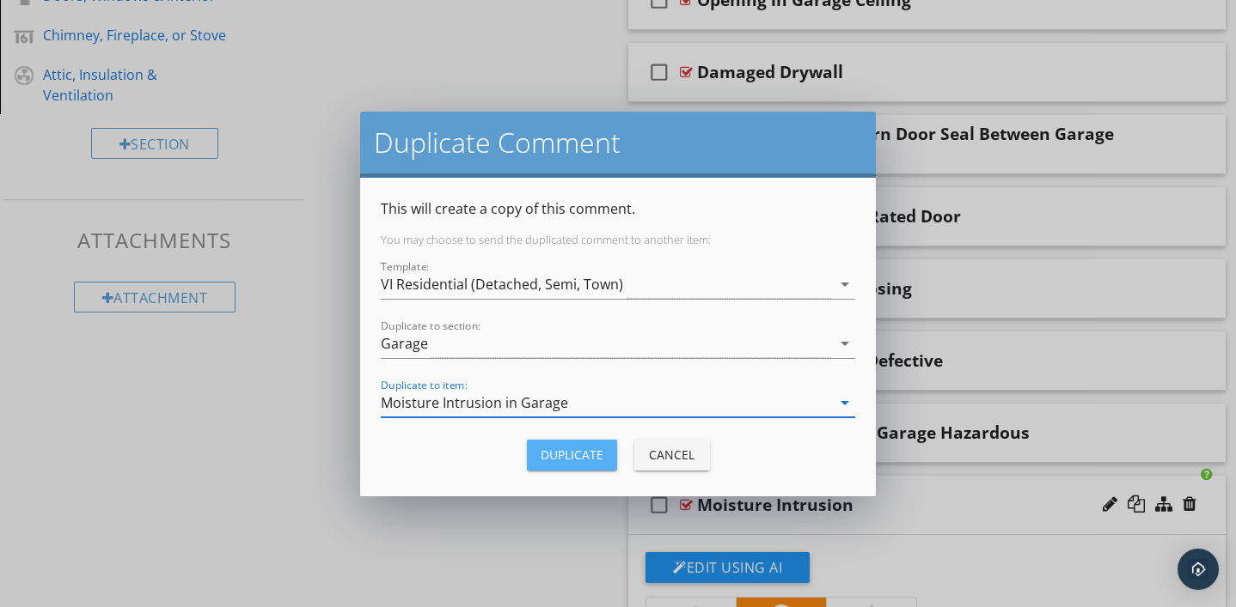
click at [585, 456] on div "Duplicate" at bounding box center [571, 455] width 63 height 18
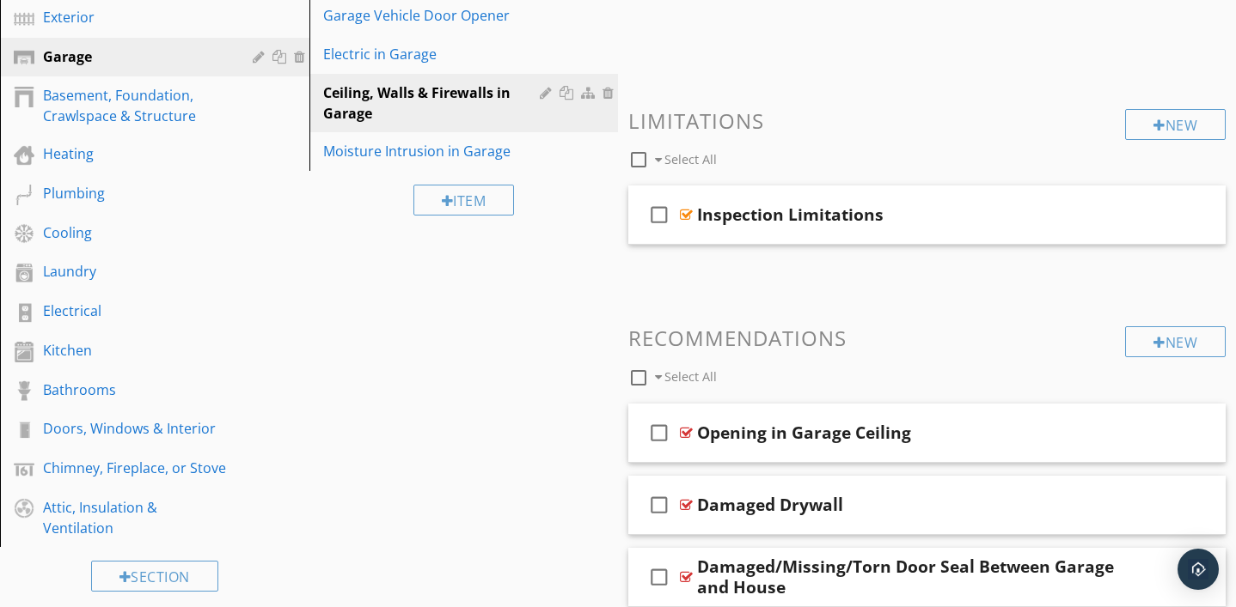
scroll to position [300, 0]
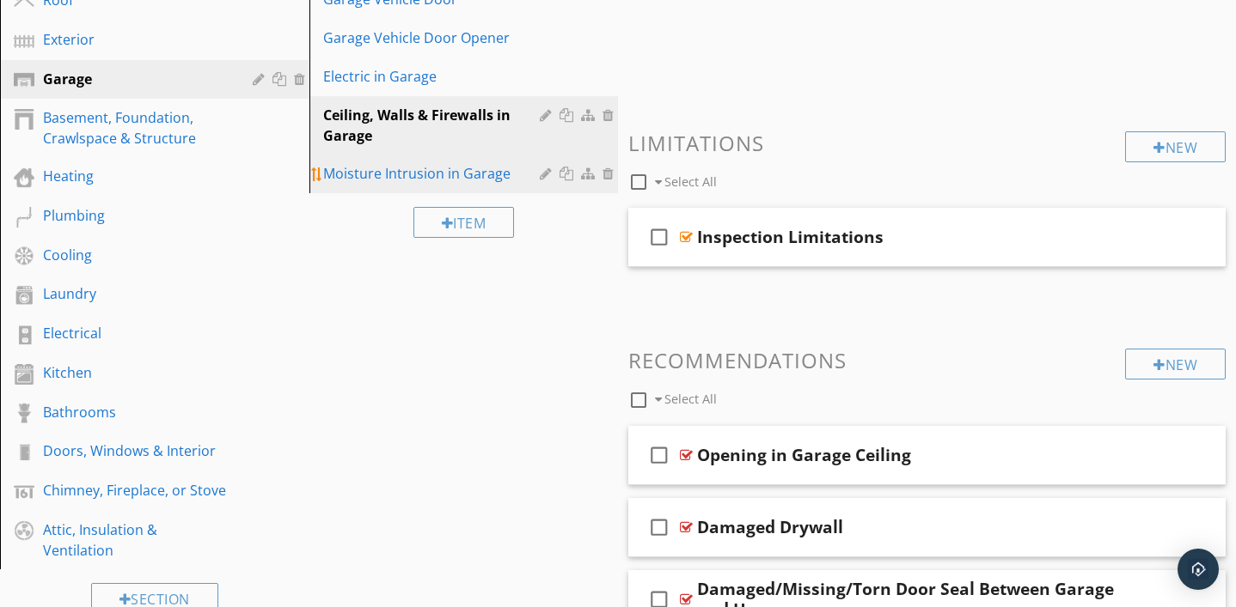
click at [467, 173] on div "Moisture Intrusion in Garage" at bounding box center [434, 173] width 223 height 21
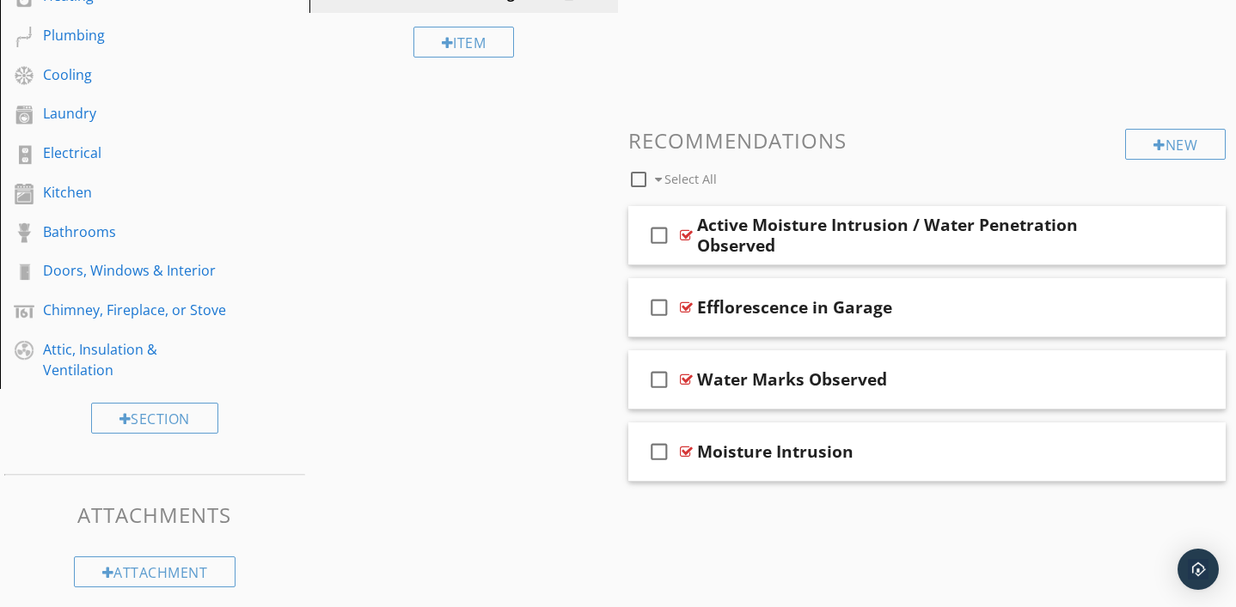
scroll to position [490, 0]
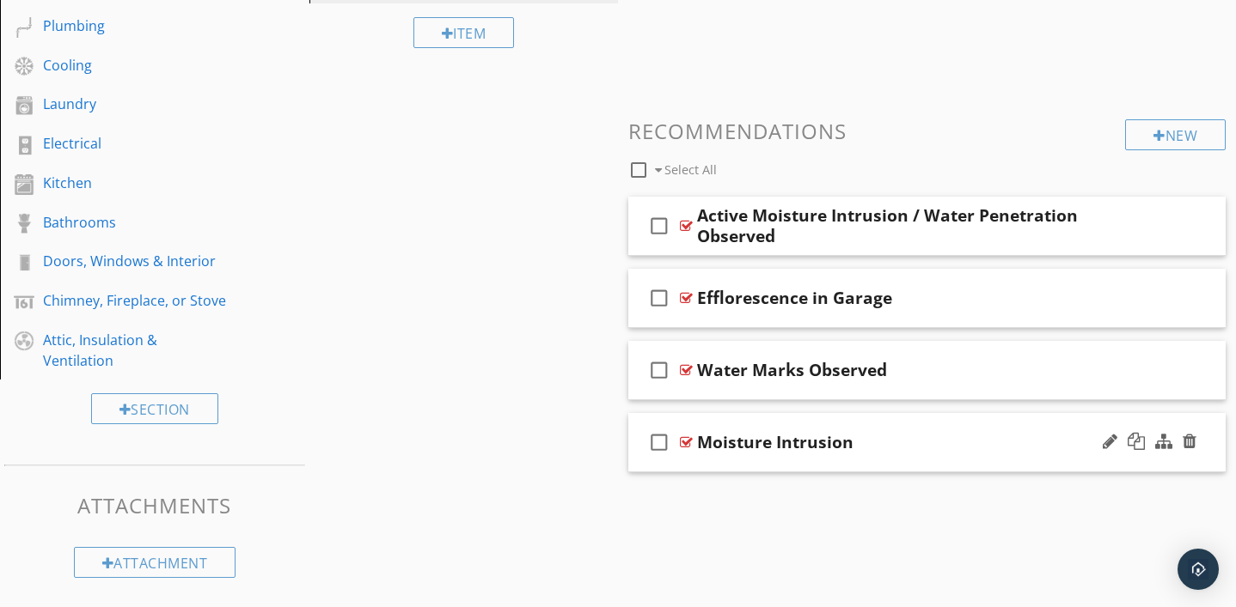
click at [689, 442] on div at bounding box center [686, 443] width 13 height 14
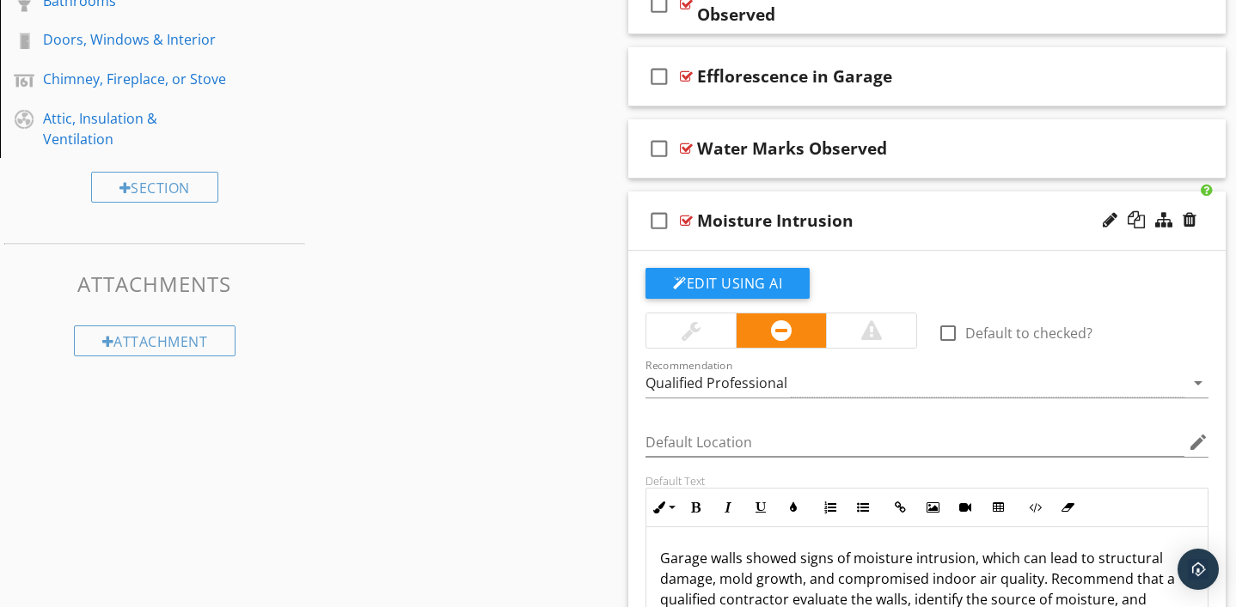
scroll to position [700, 0]
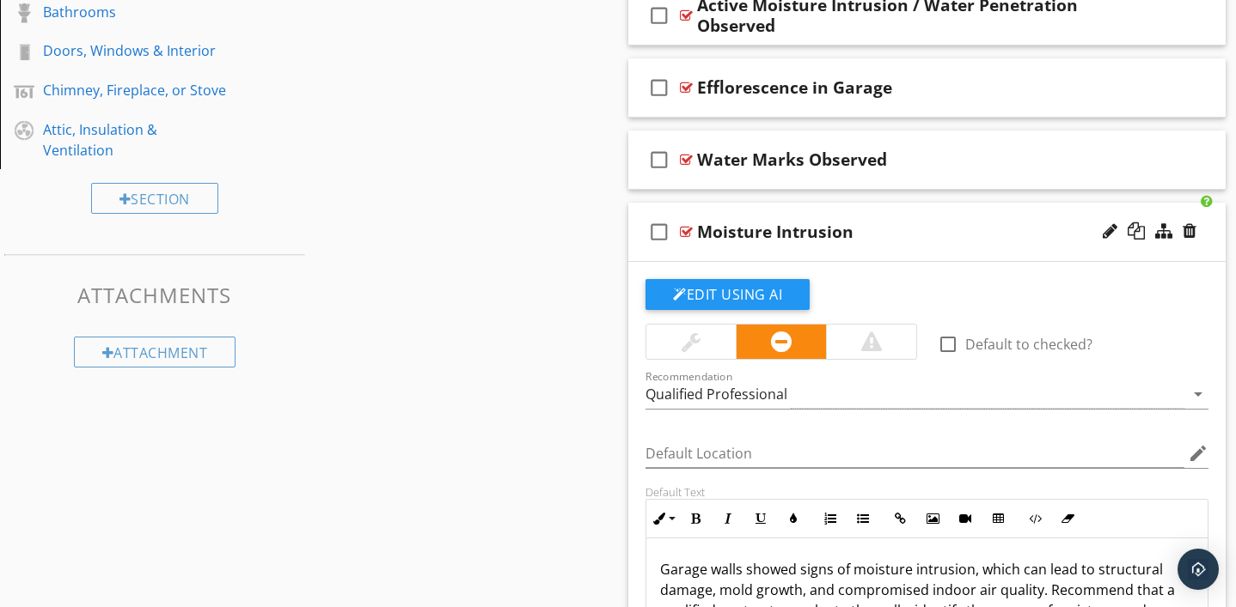
click at [685, 231] on div at bounding box center [686, 232] width 13 height 14
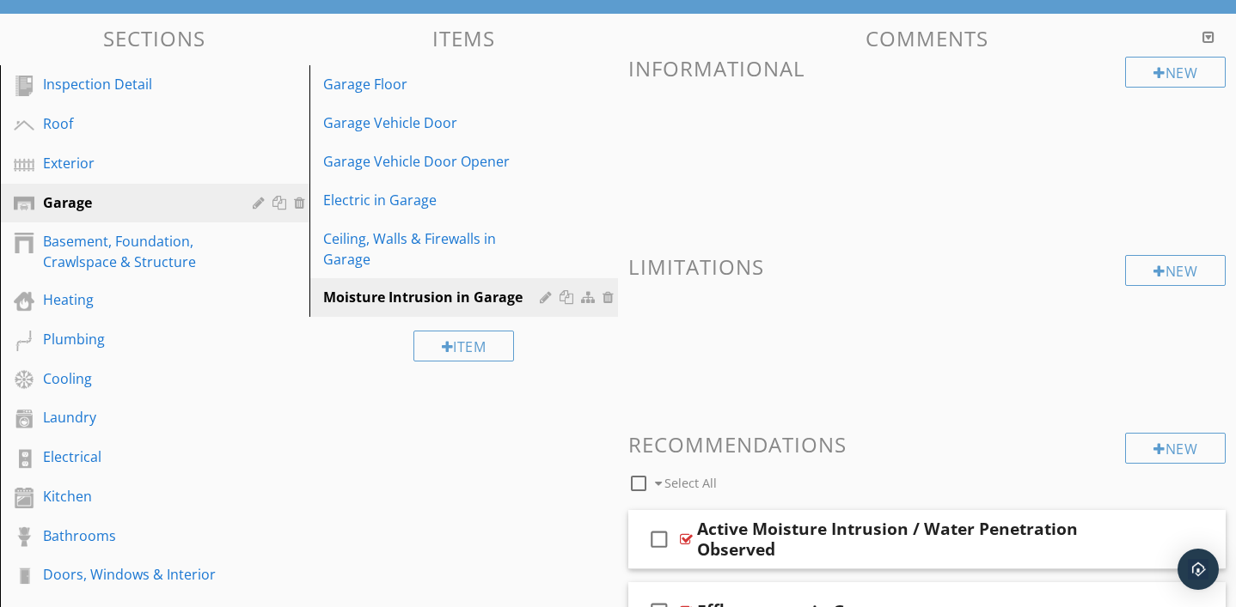
scroll to position [162, 0]
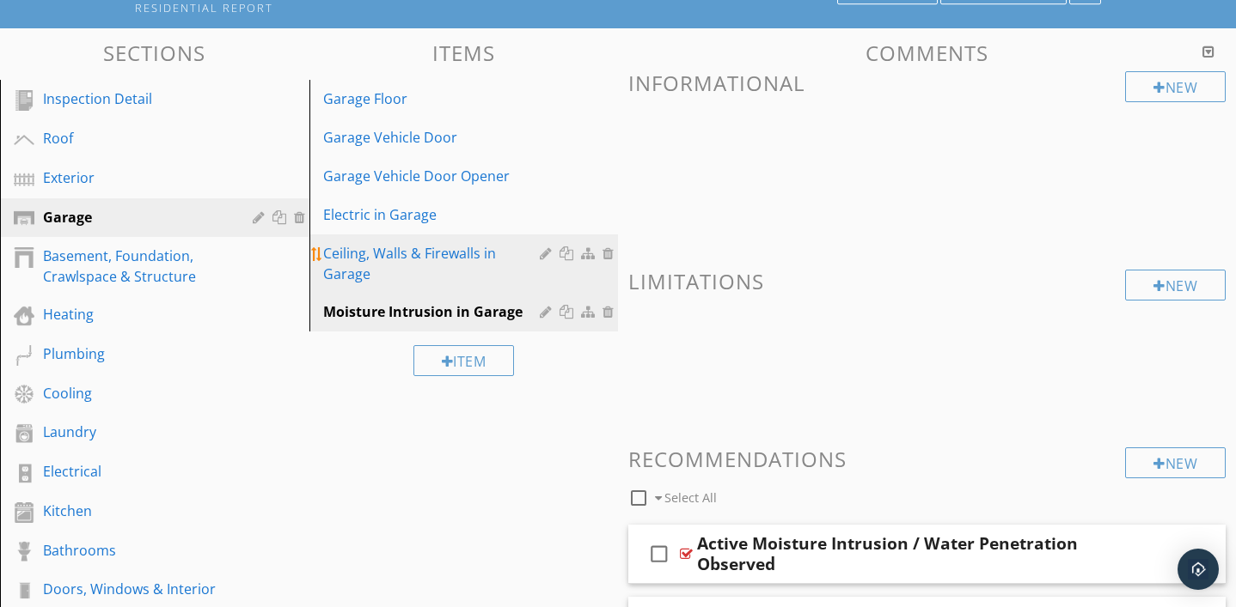
click at [450, 247] on div "Ceiling, Walls & Firewalls in Garage" at bounding box center [434, 263] width 223 height 41
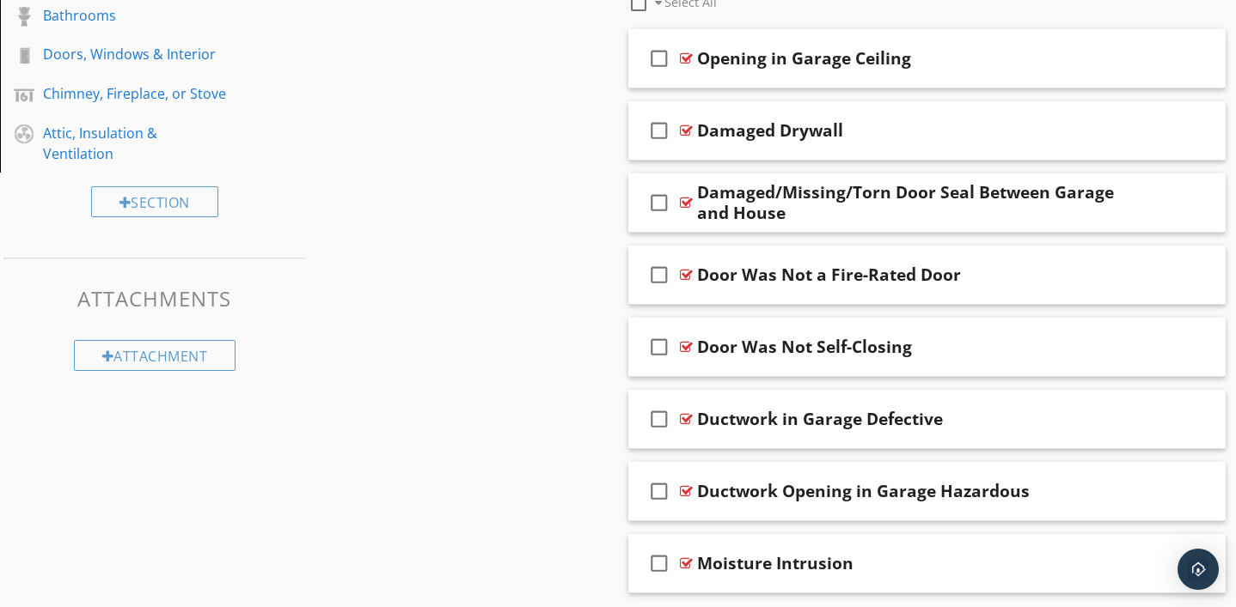
scroll to position [755, 0]
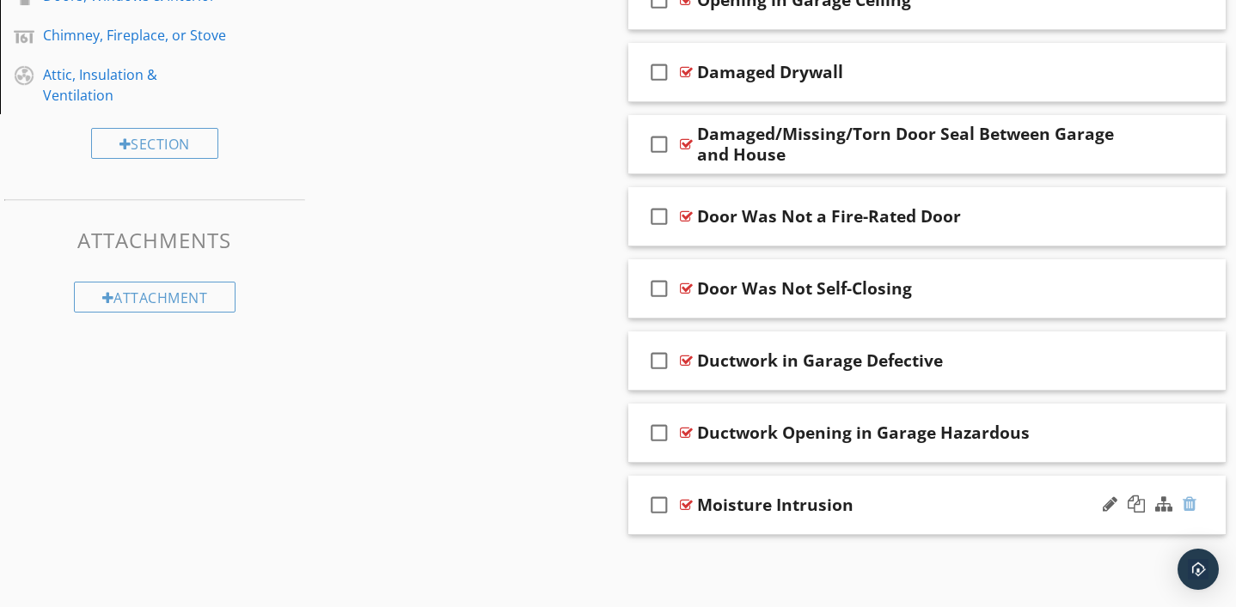
click at [1193, 504] on div at bounding box center [1189, 504] width 14 height 17
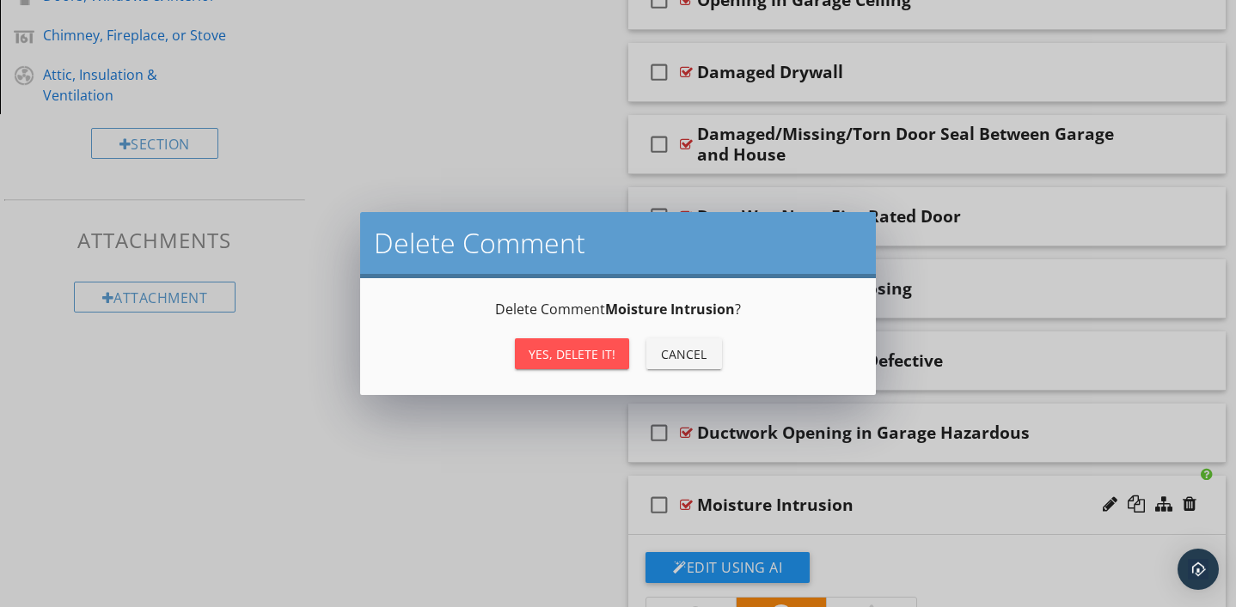
click at [548, 355] on div "Yes, Delete it!" at bounding box center [571, 354] width 87 height 18
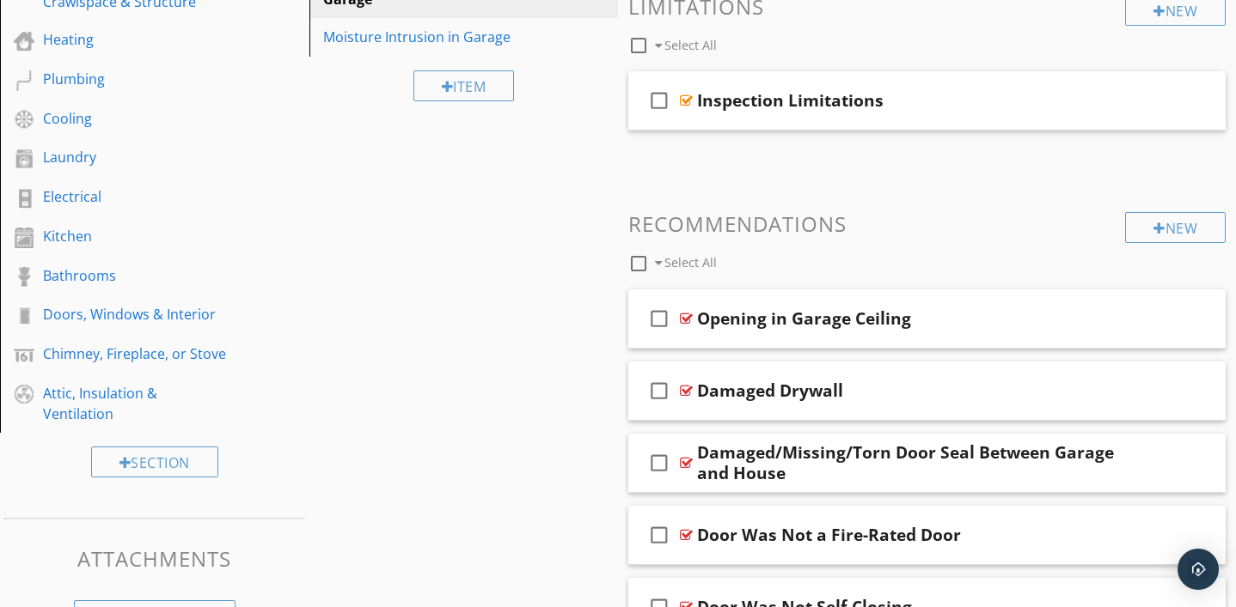
scroll to position [362, 0]
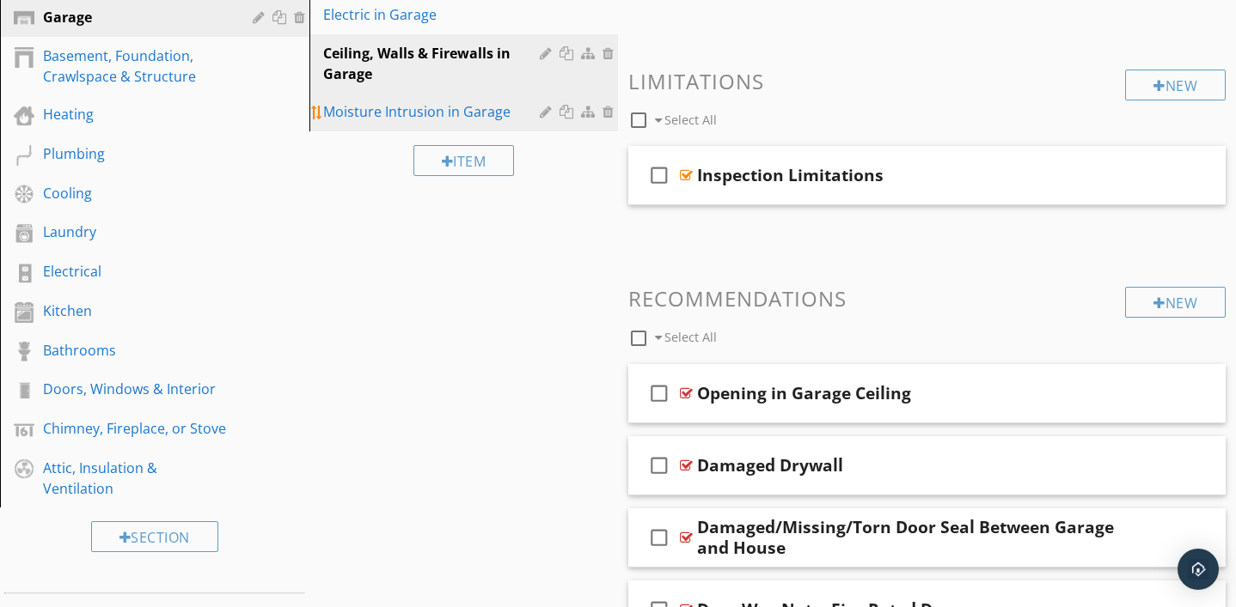
click at [401, 108] on div "Moisture Intrusion in Garage" at bounding box center [434, 111] width 223 height 21
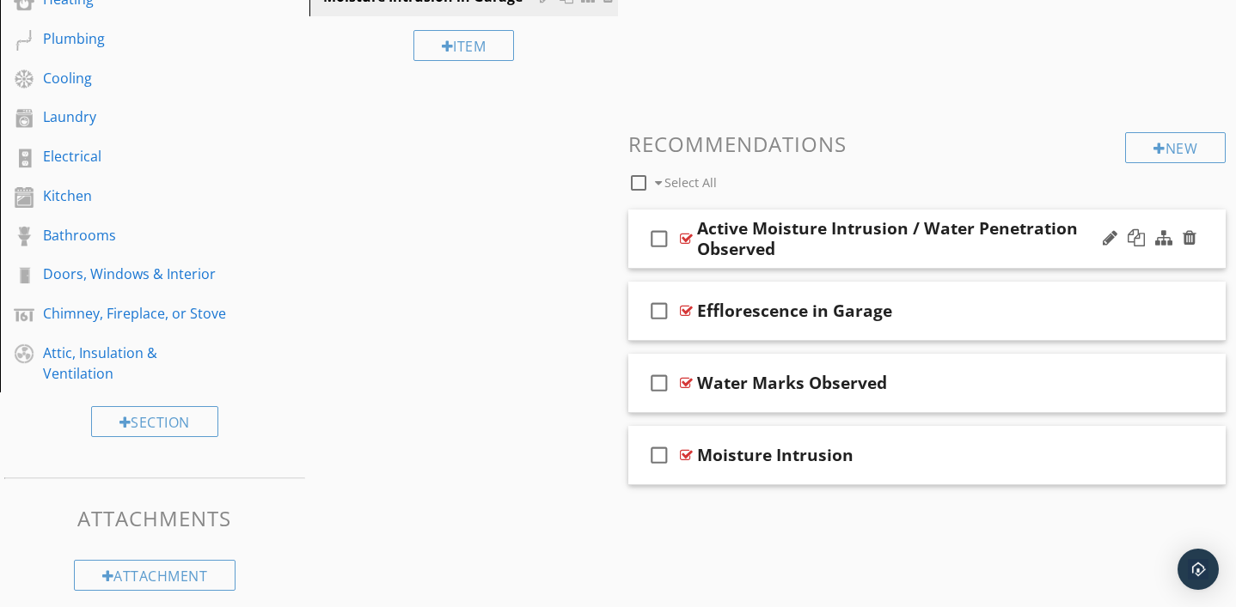
scroll to position [481, 0]
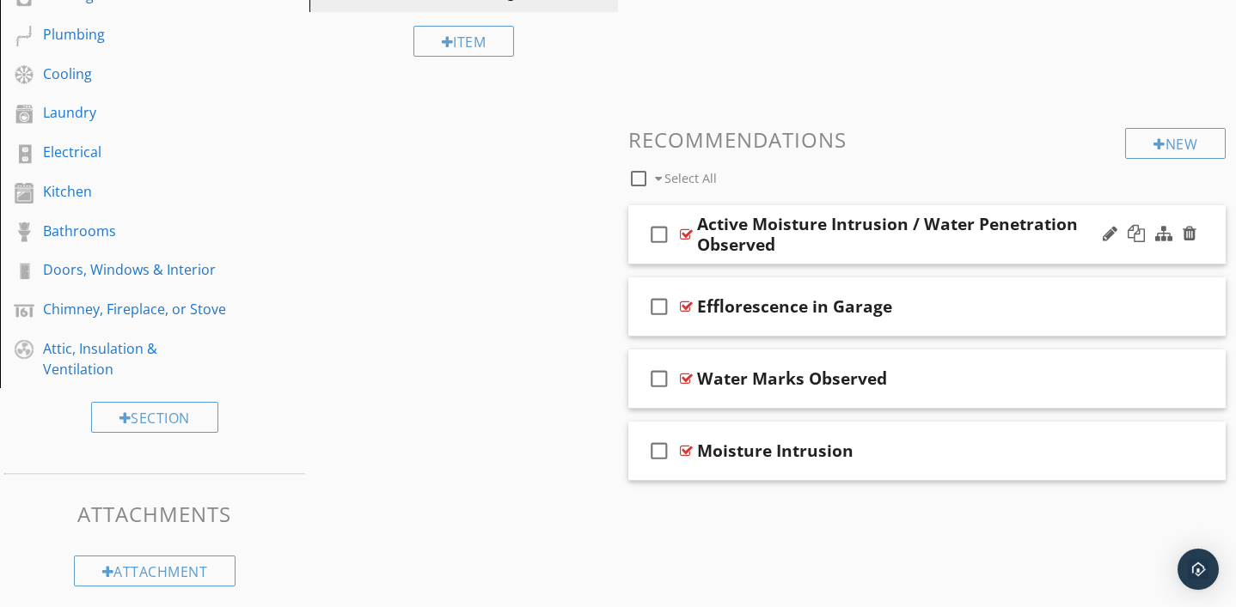
click at [686, 229] on div at bounding box center [686, 235] width 13 height 14
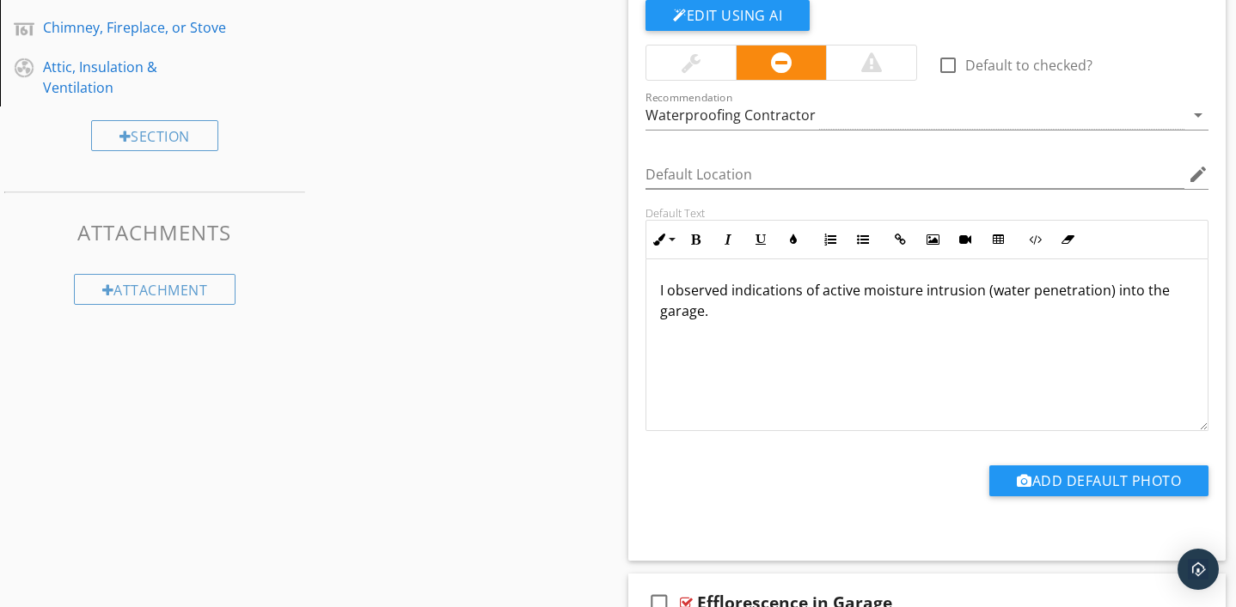
scroll to position [775, 0]
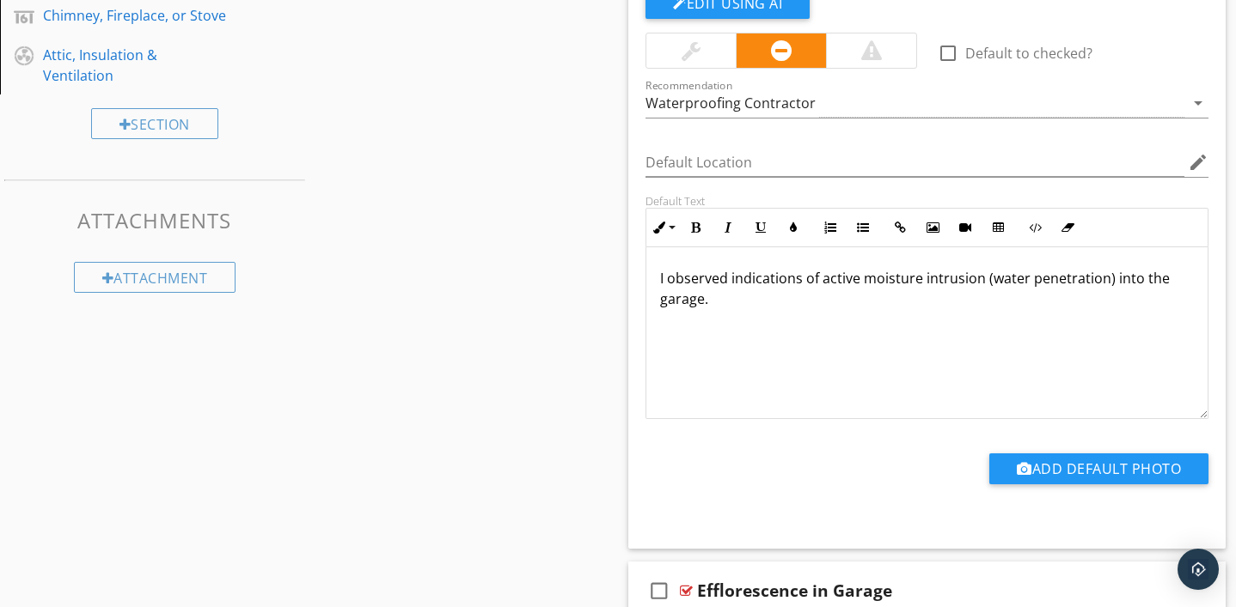
drag, startPoint x: 661, startPoint y: 277, endPoint x: 730, endPoint y: 307, distance: 75.8
click at [730, 307] on p "I observed indications of active moisture intrusion (water penetration) into th…" at bounding box center [927, 288] width 534 height 41
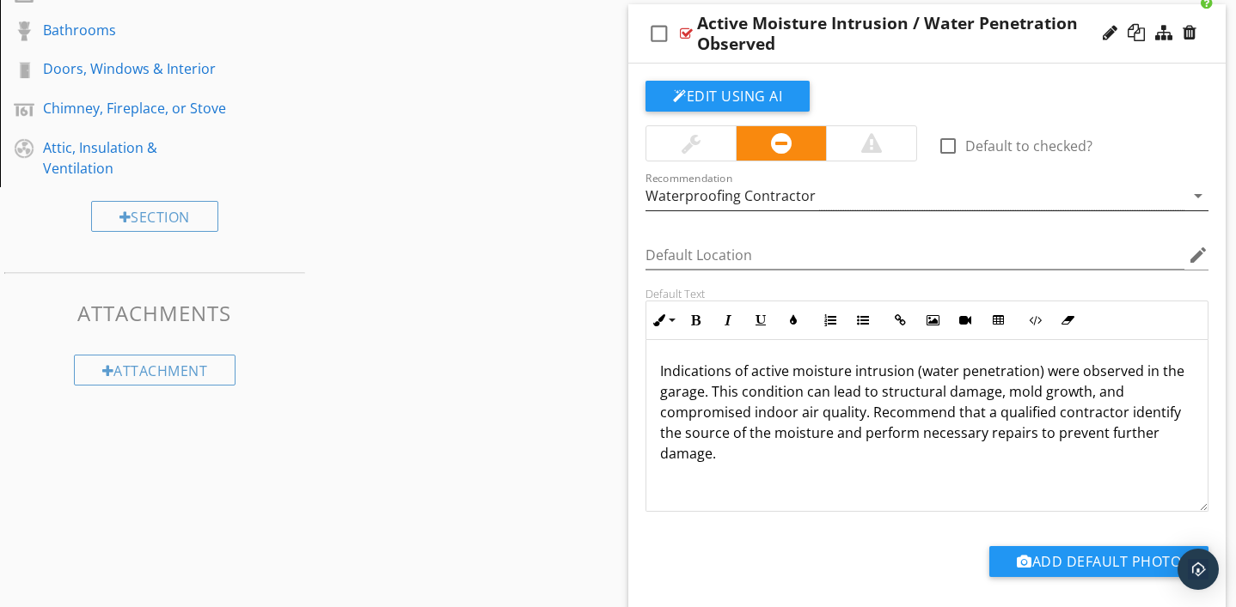
scroll to position [680, 0]
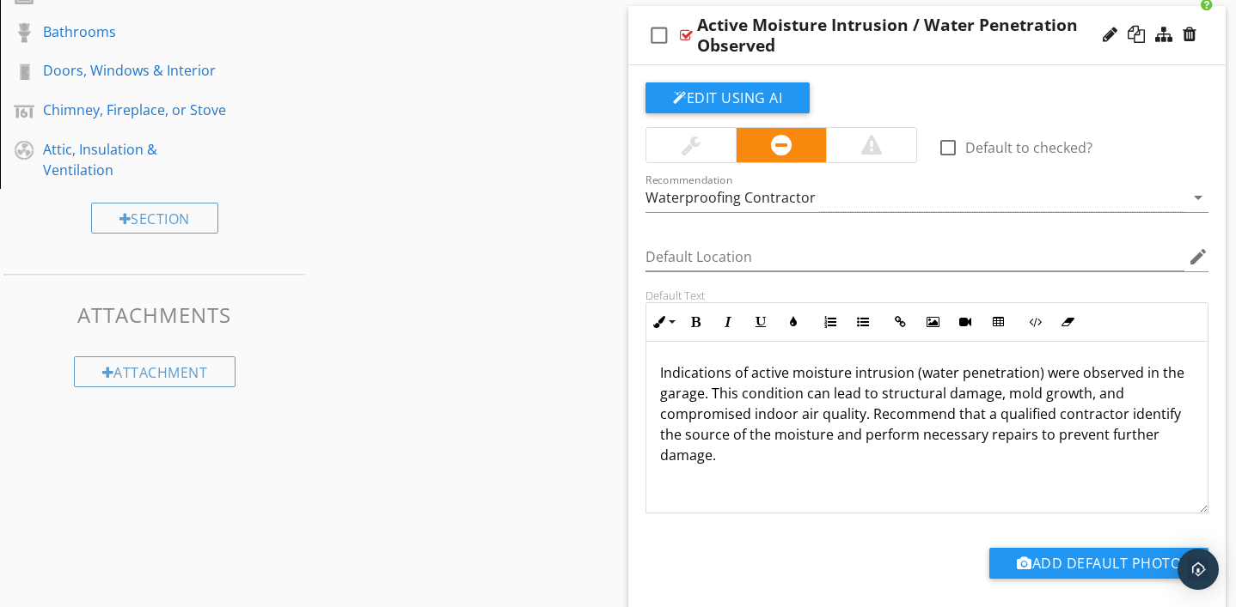
click at [690, 34] on div at bounding box center [686, 35] width 13 height 14
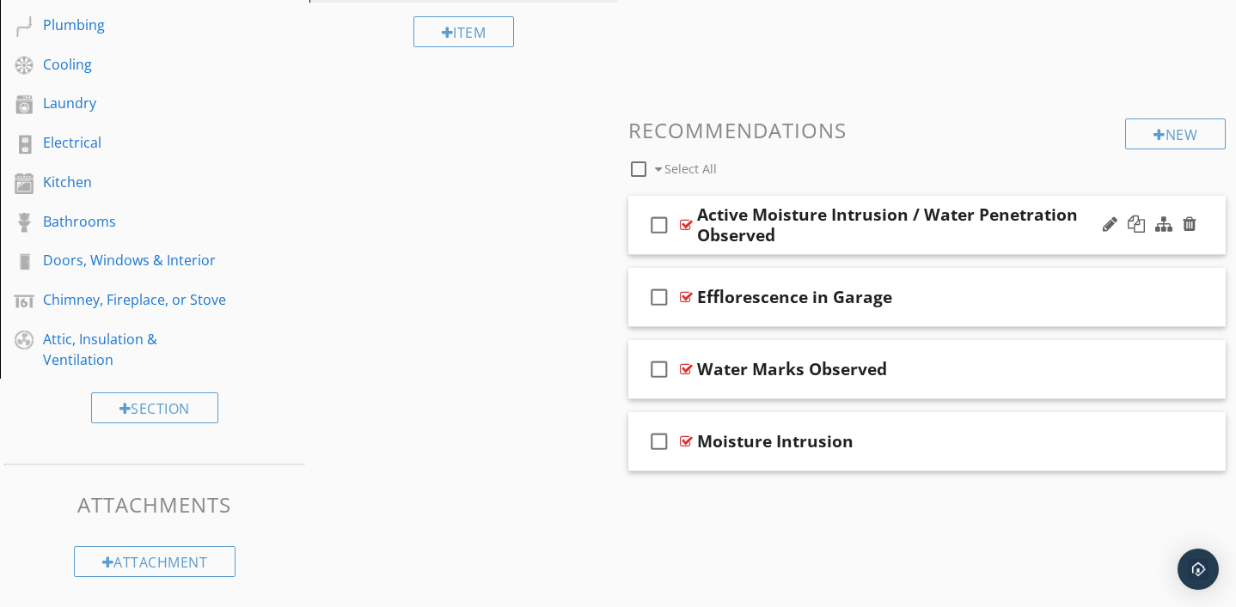
scroll to position [490, 0]
click at [687, 301] on div at bounding box center [686, 298] width 13 height 14
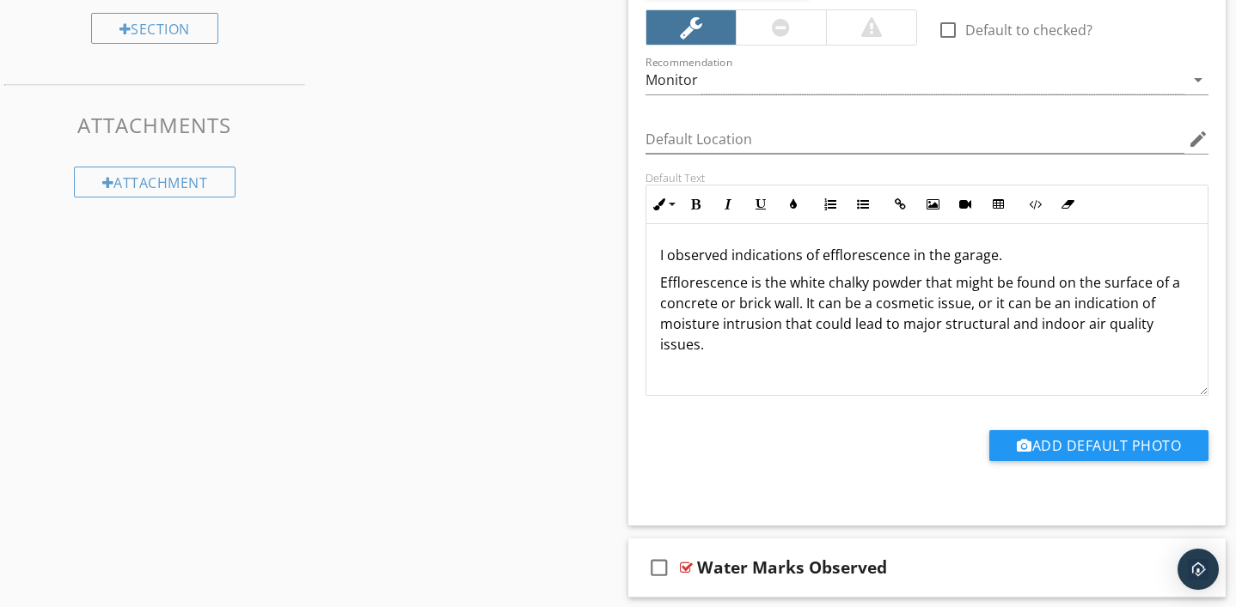
scroll to position [906, 0]
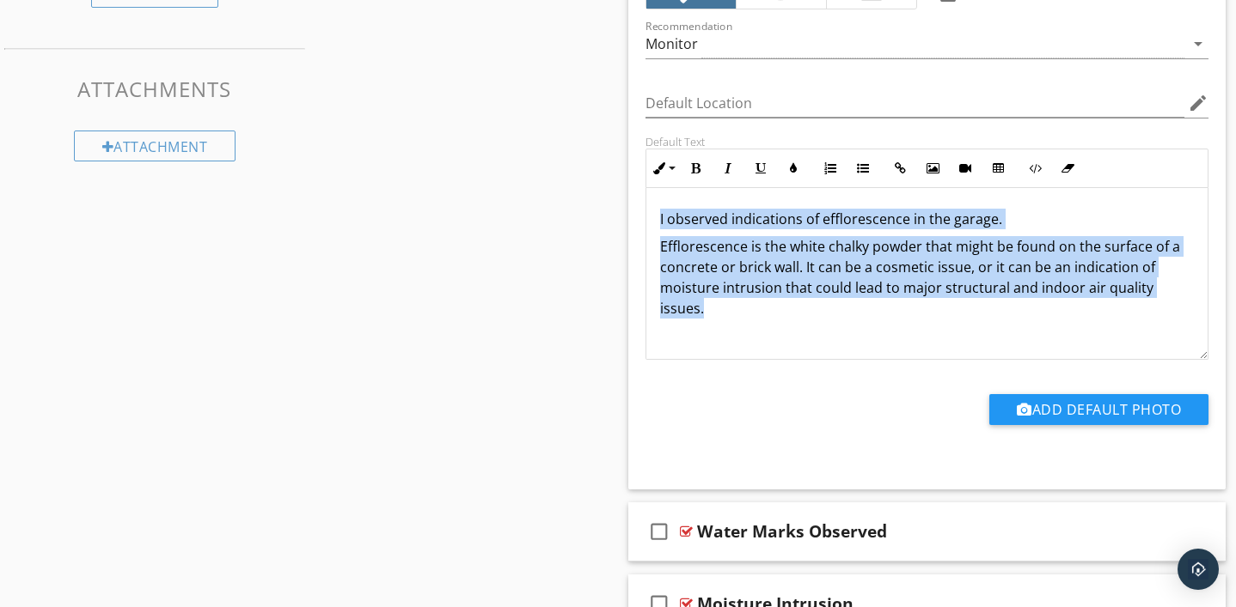
drag, startPoint x: 659, startPoint y: 216, endPoint x: 1070, endPoint y: 335, distance: 427.7
click at [1070, 335] on div "I observed indications of efflorescence in the garage. Efflorescence is the whi…" at bounding box center [926, 274] width 561 height 172
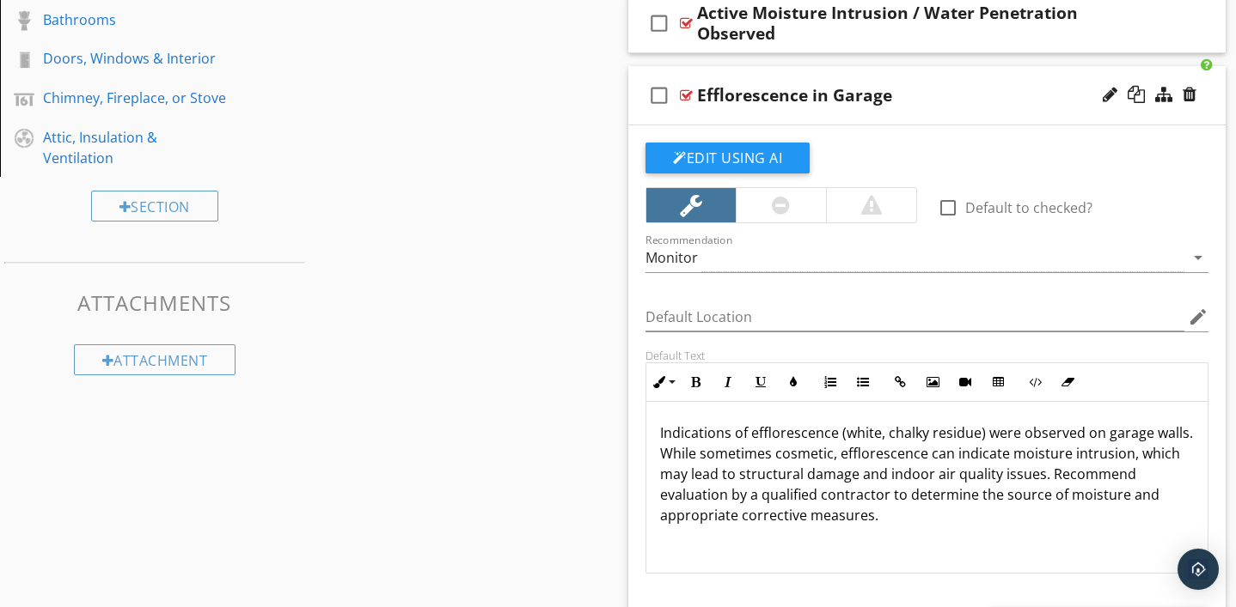
scroll to position [690, 0]
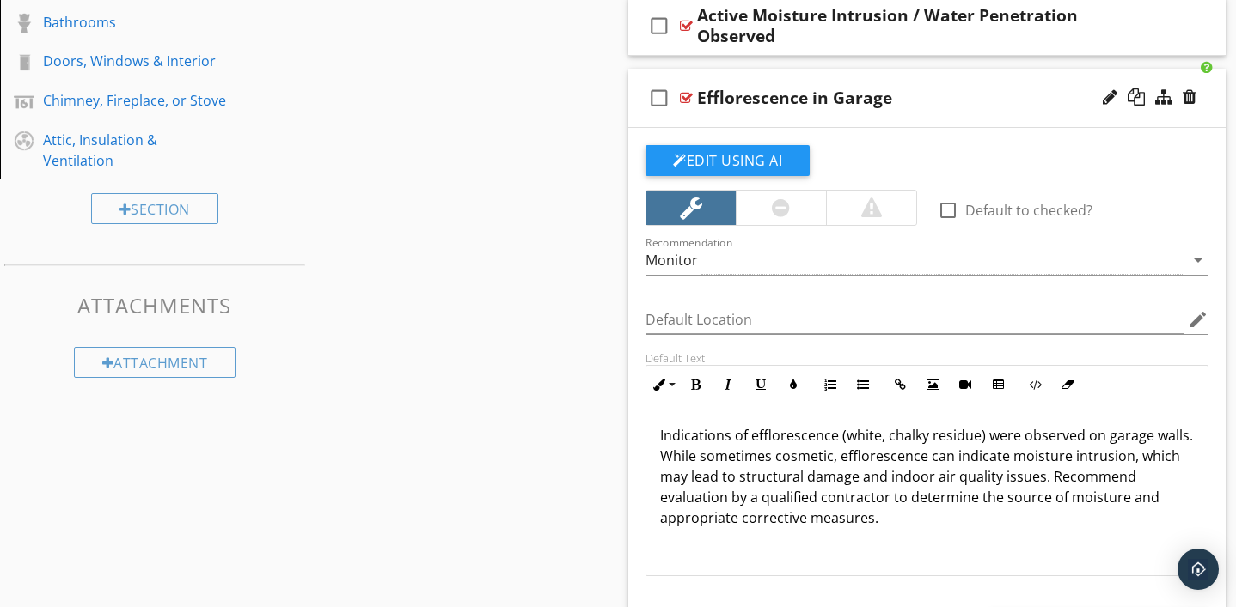
click at [683, 94] on div at bounding box center [686, 98] width 13 height 14
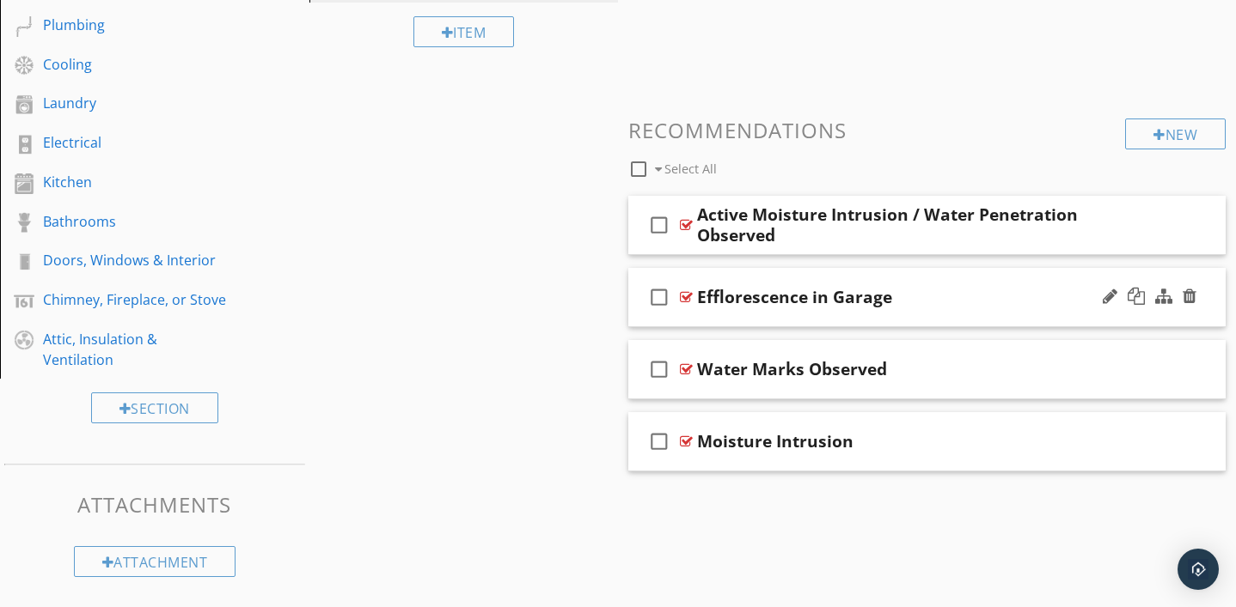
scroll to position [490, 0]
click at [687, 368] on div at bounding box center [686, 370] width 13 height 14
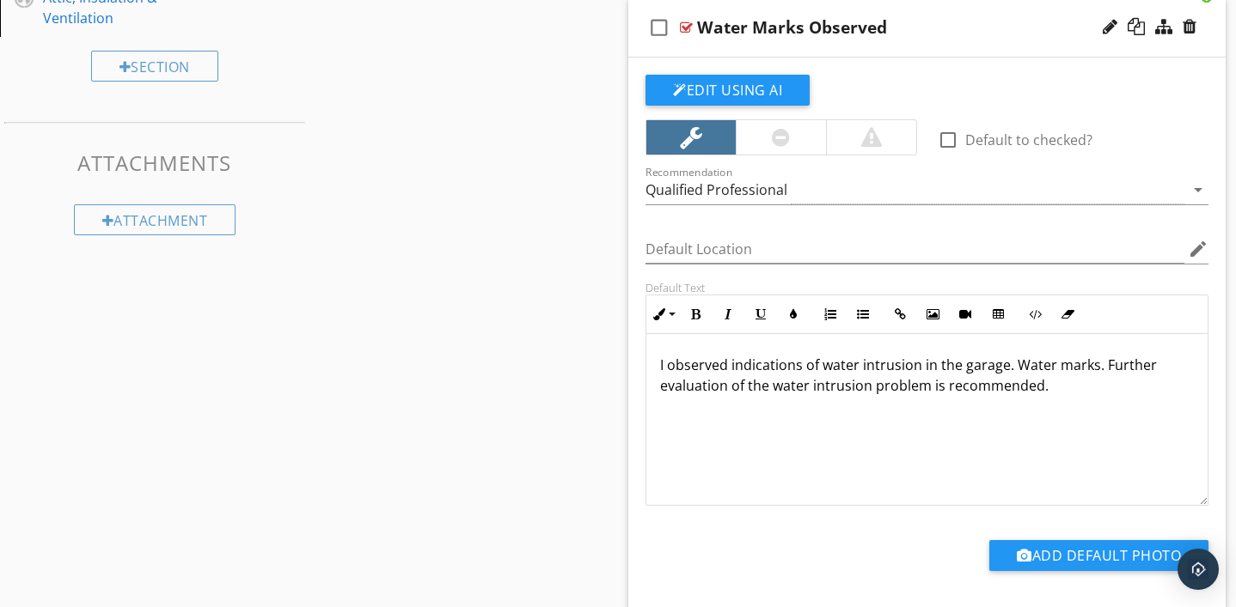
scroll to position [834, 0]
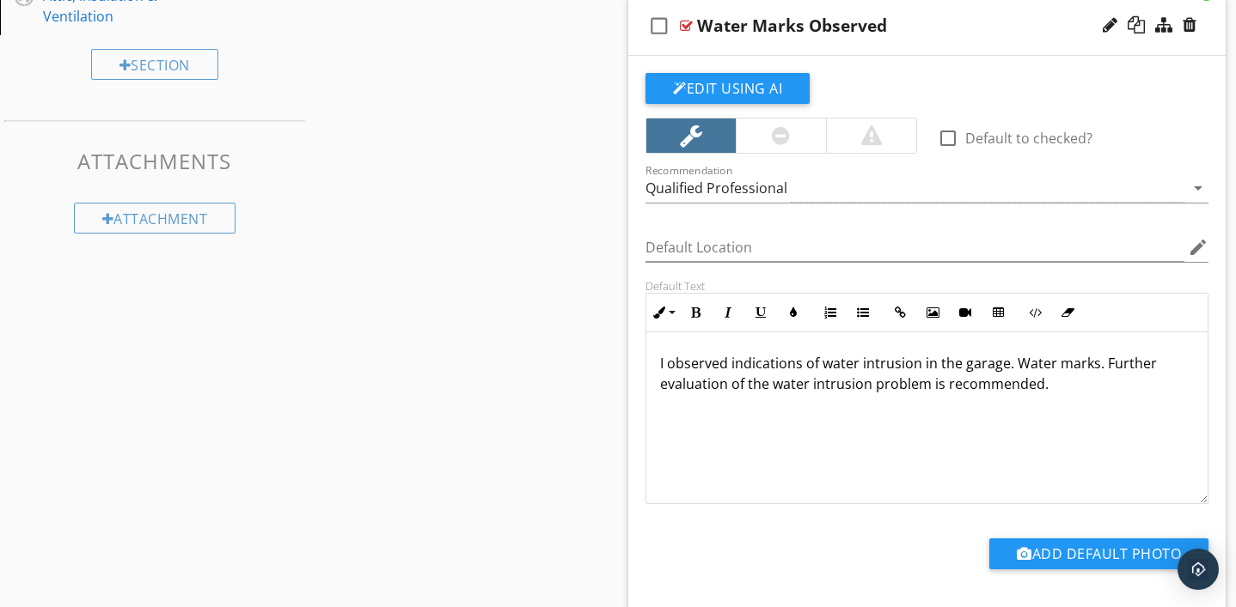
drag, startPoint x: 659, startPoint y: 361, endPoint x: 921, endPoint y: 397, distance: 264.5
click at [921, 397] on div "I observed indications of water intrusion in the garage. Water marks. Further e…" at bounding box center [926, 419] width 561 height 172
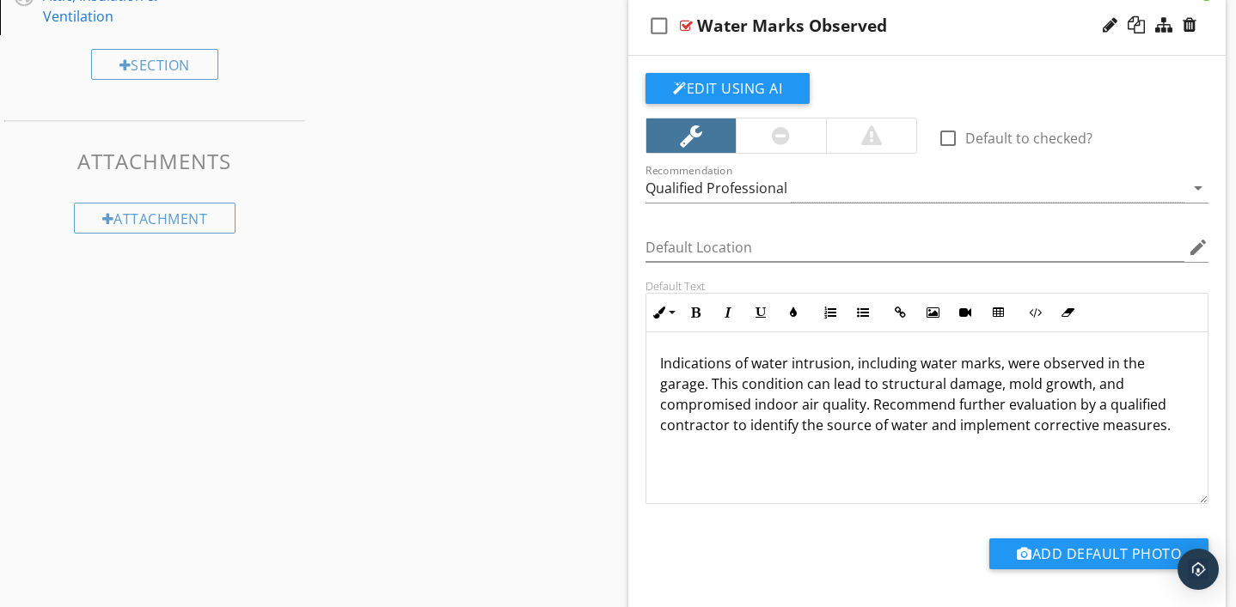
click at [687, 24] on div at bounding box center [686, 26] width 13 height 14
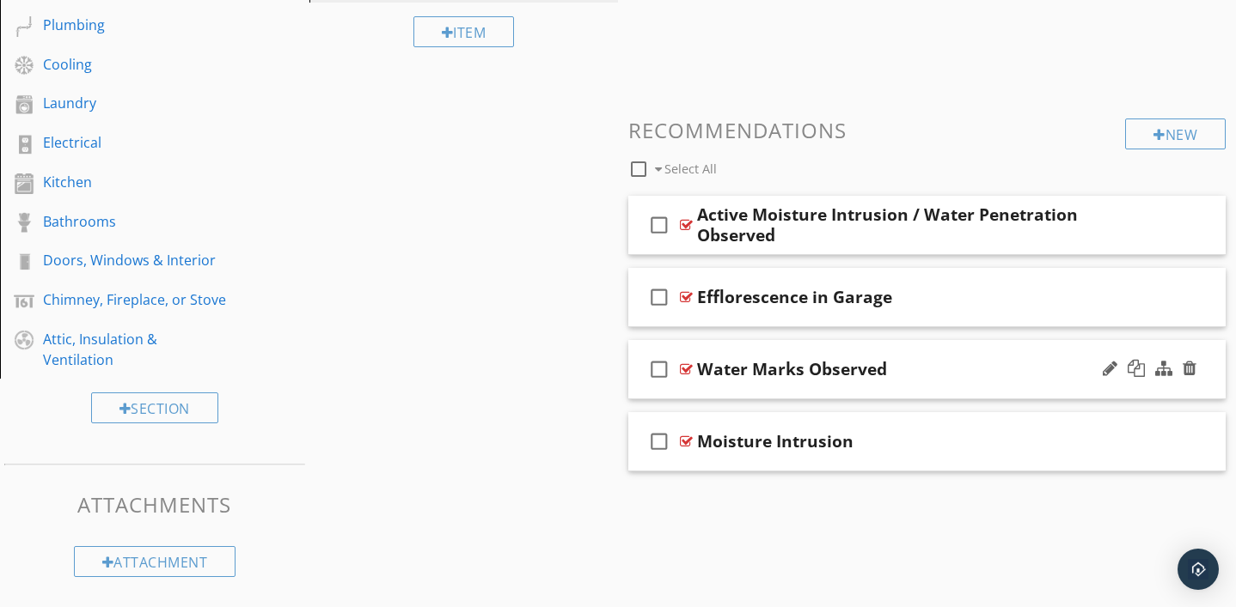
scroll to position [490, 0]
click at [686, 296] on div at bounding box center [686, 298] width 13 height 14
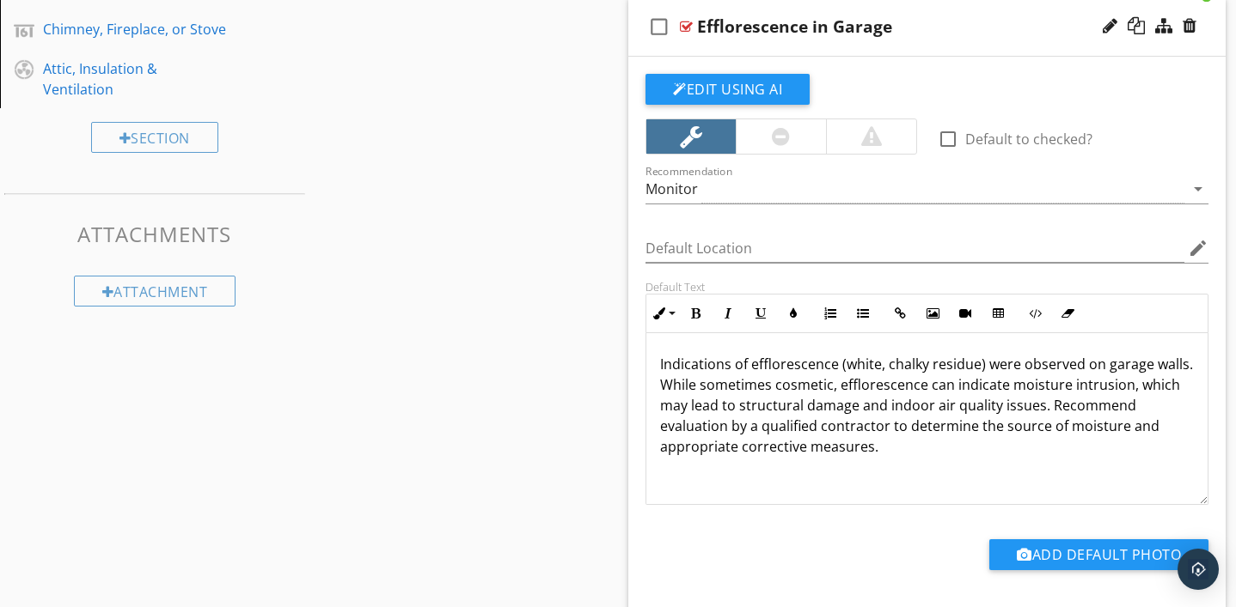
scroll to position [757, 0]
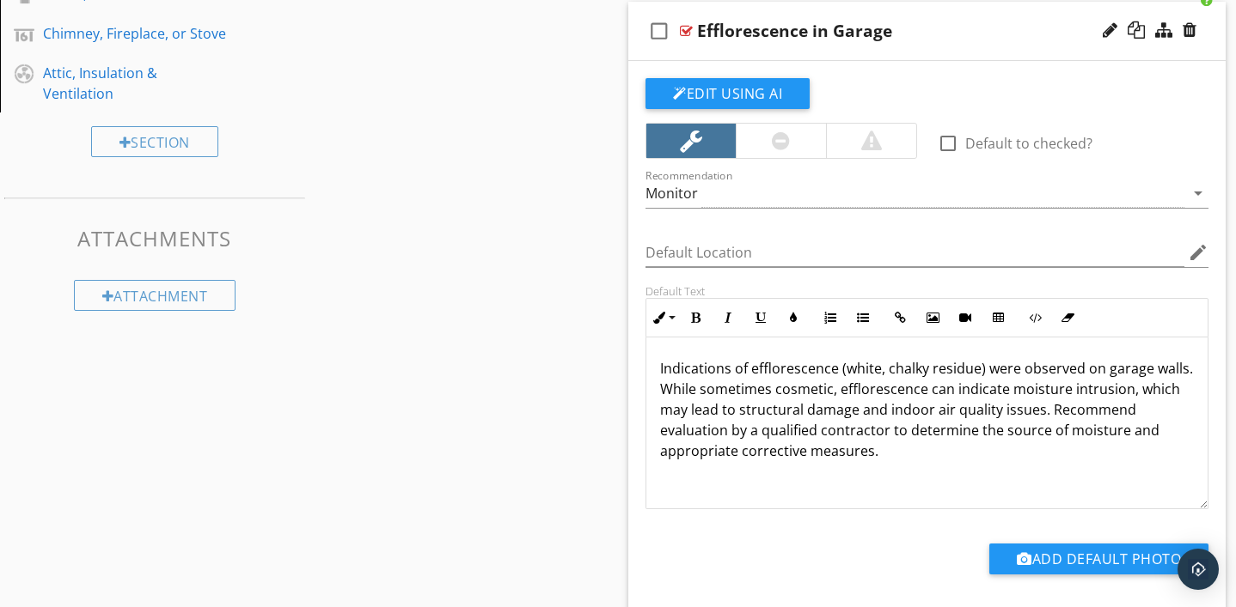
click at [684, 29] on div at bounding box center [686, 31] width 13 height 14
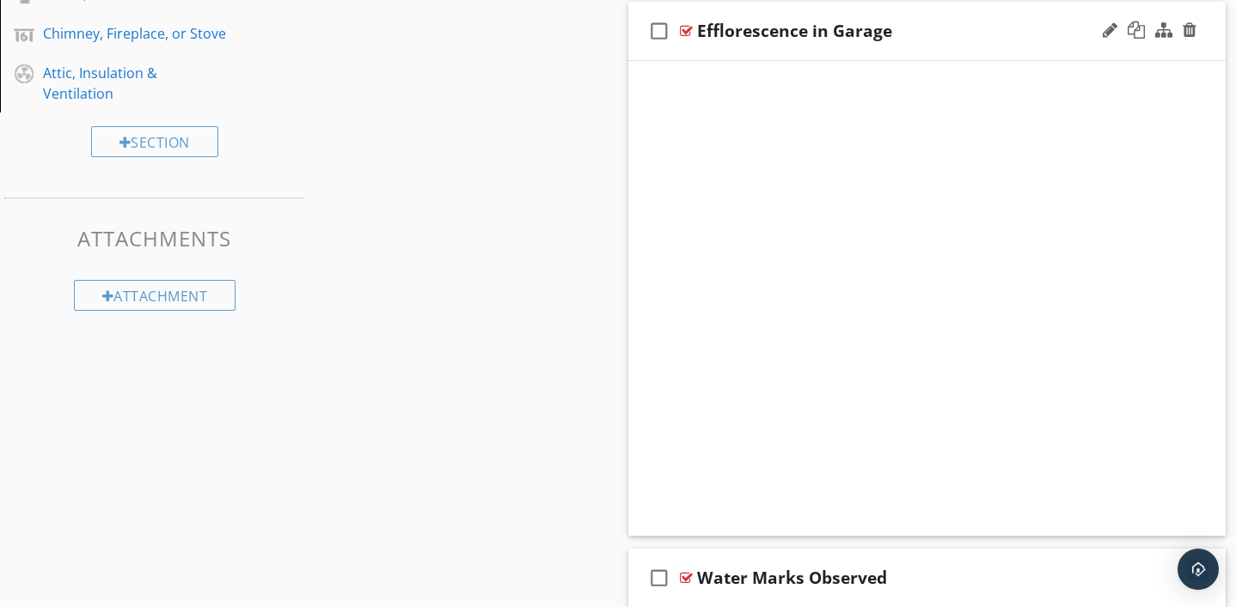
scroll to position [490, 0]
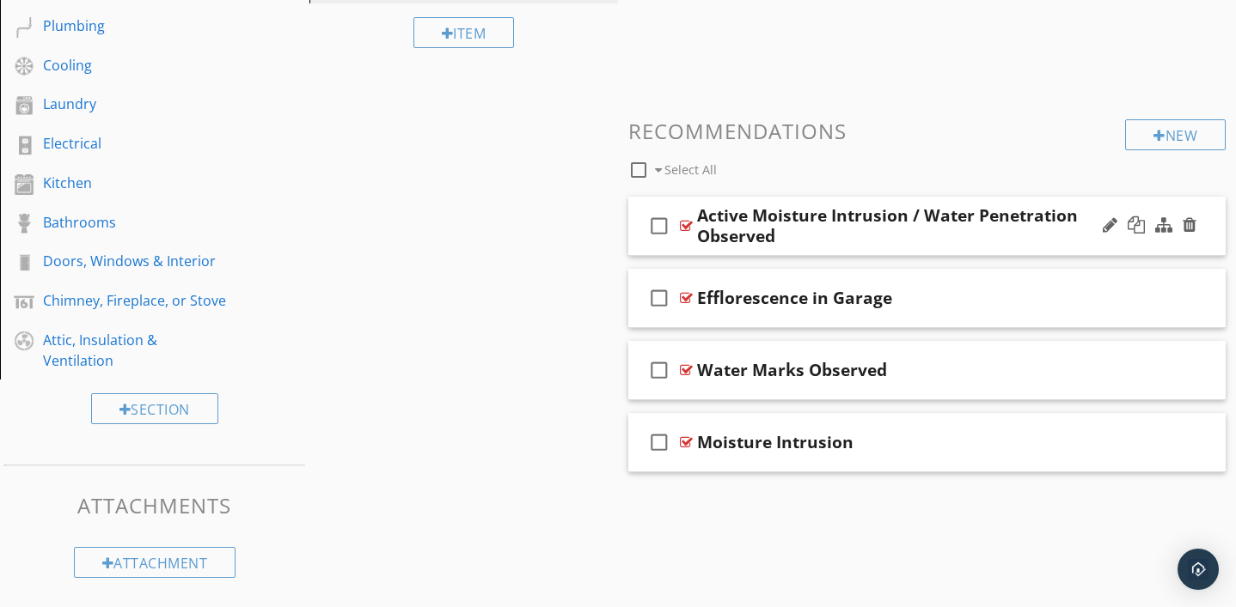
click at [686, 223] on div at bounding box center [686, 226] width 13 height 14
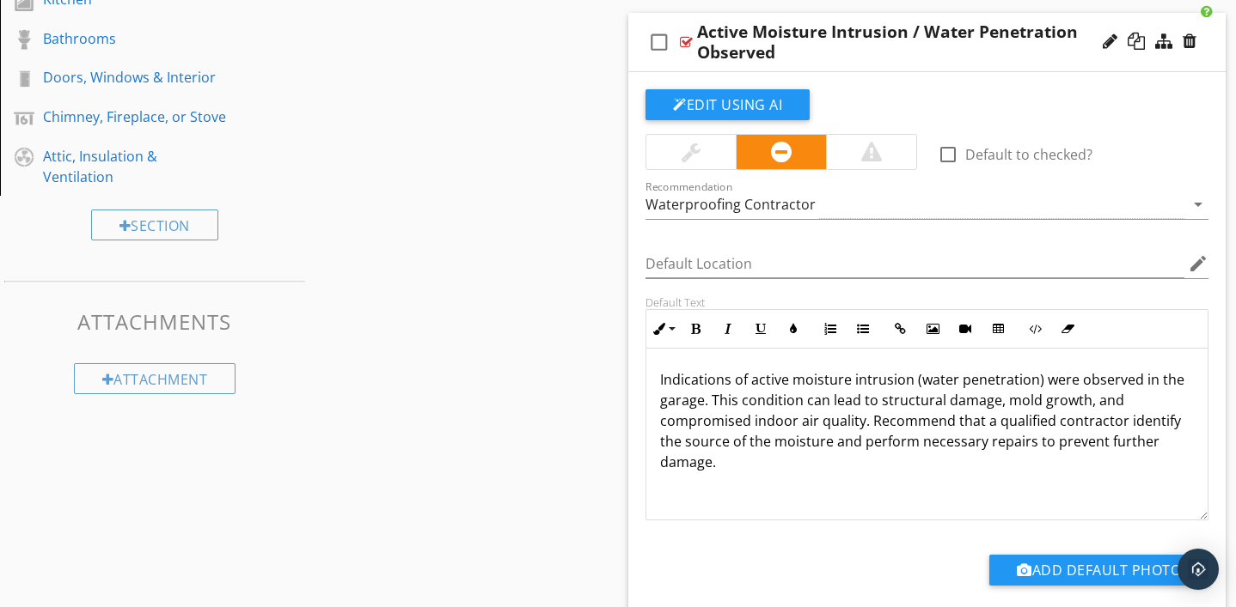
scroll to position [673, 0]
click at [686, 40] on div at bounding box center [686, 43] width 13 height 14
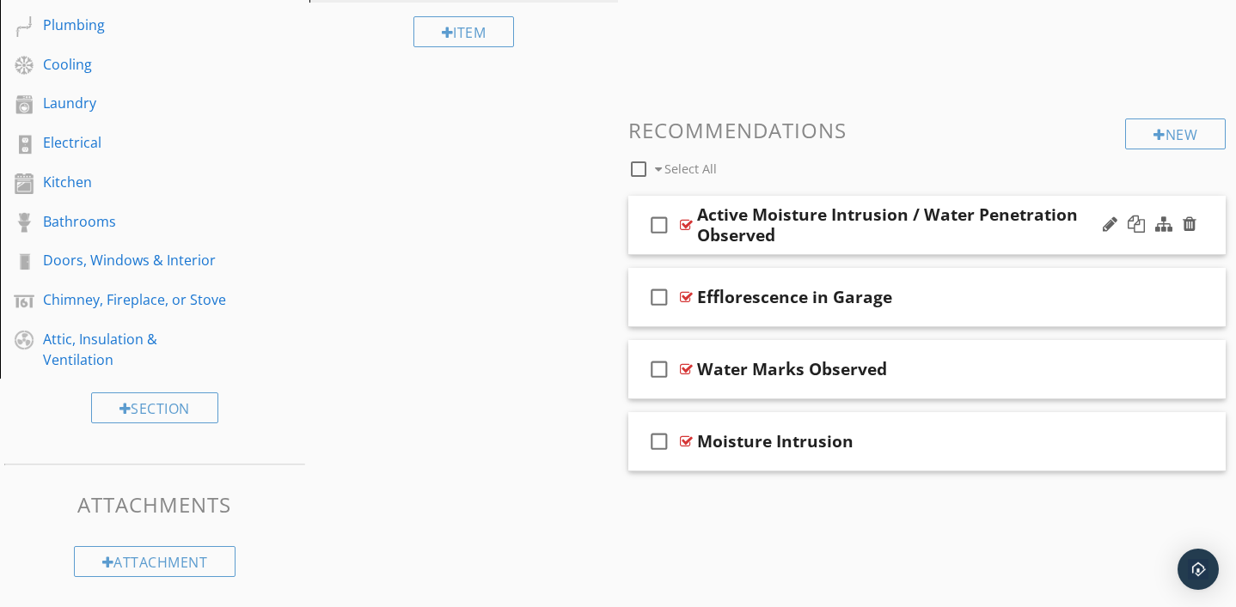
scroll to position [490, 0]
click at [1186, 440] on div at bounding box center [1189, 441] width 14 height 17
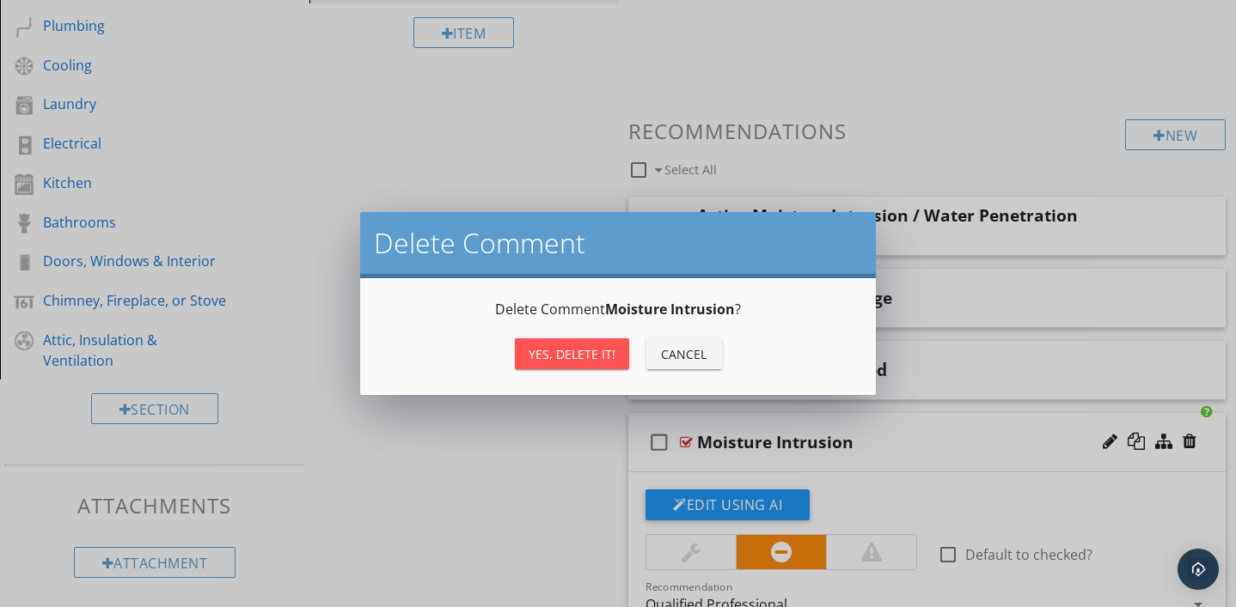
click at [579, 353] on div "Yes, Delete it!" at bounding box center [571, 354] width 87 height 18
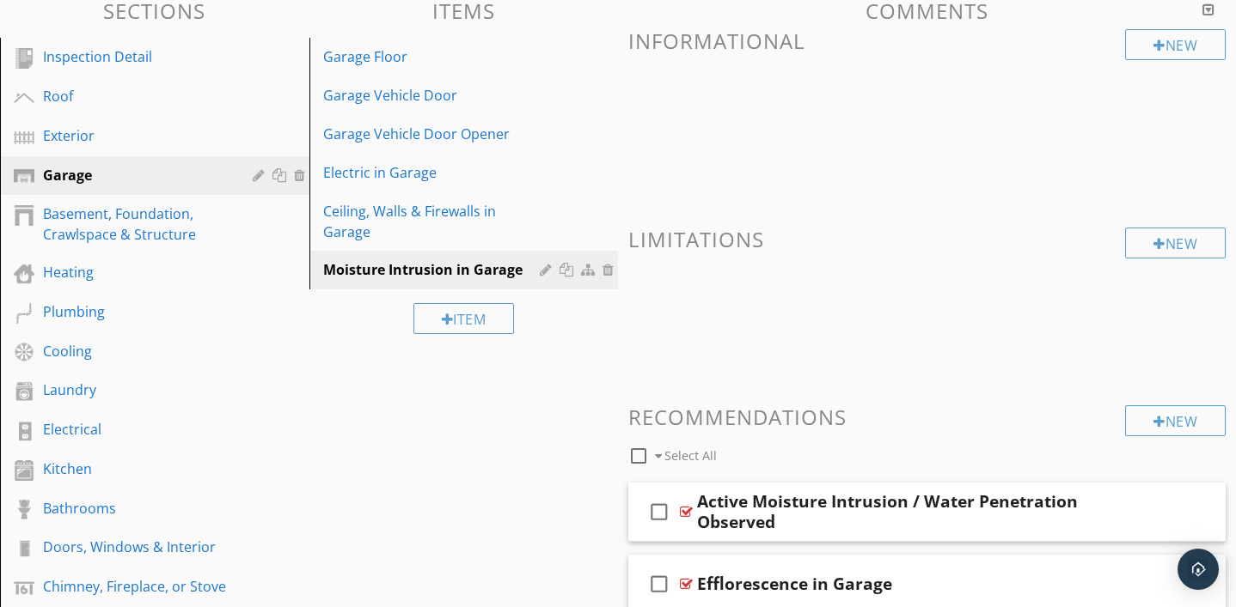
scroll to position [210, 0]
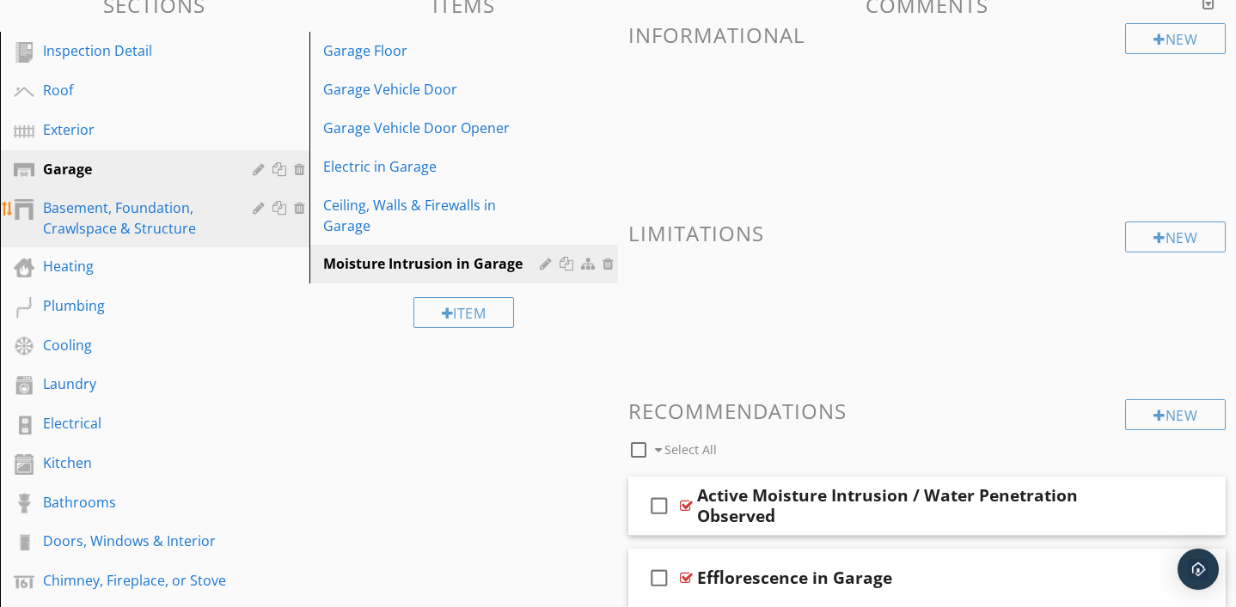
click at [150, 222] on div "Basement, Foundation, Crawlspace & Structure" at bounding box center [135, 218] width 185 height 41
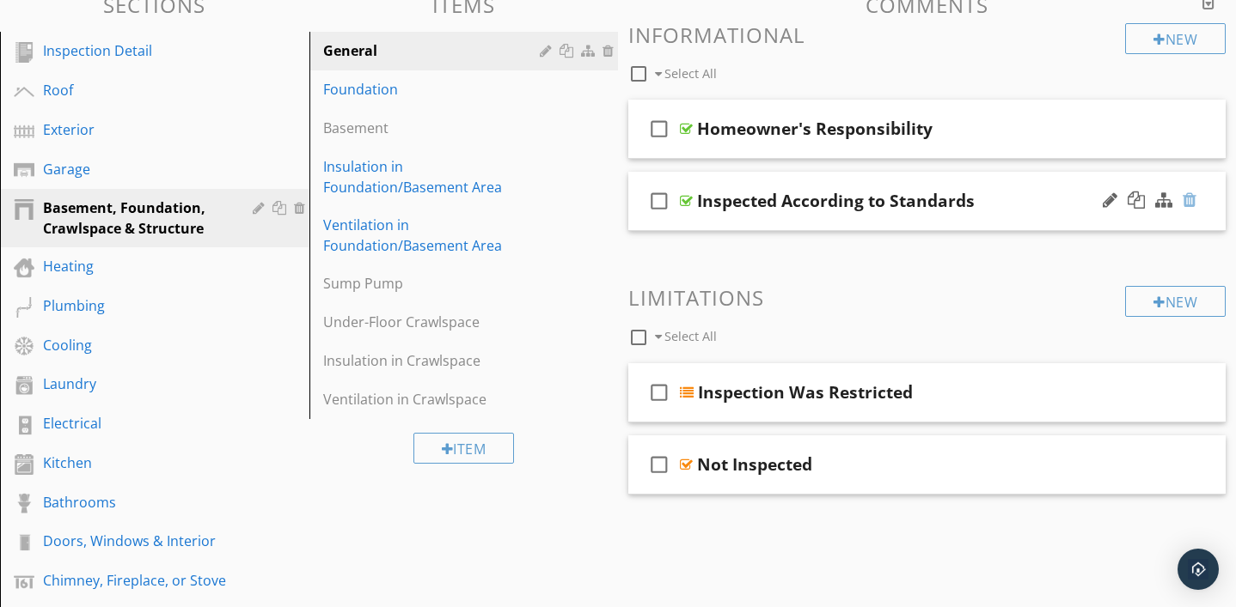
click at [1193, 200] on div at bounding box center [1189, 200] width 14 height 17
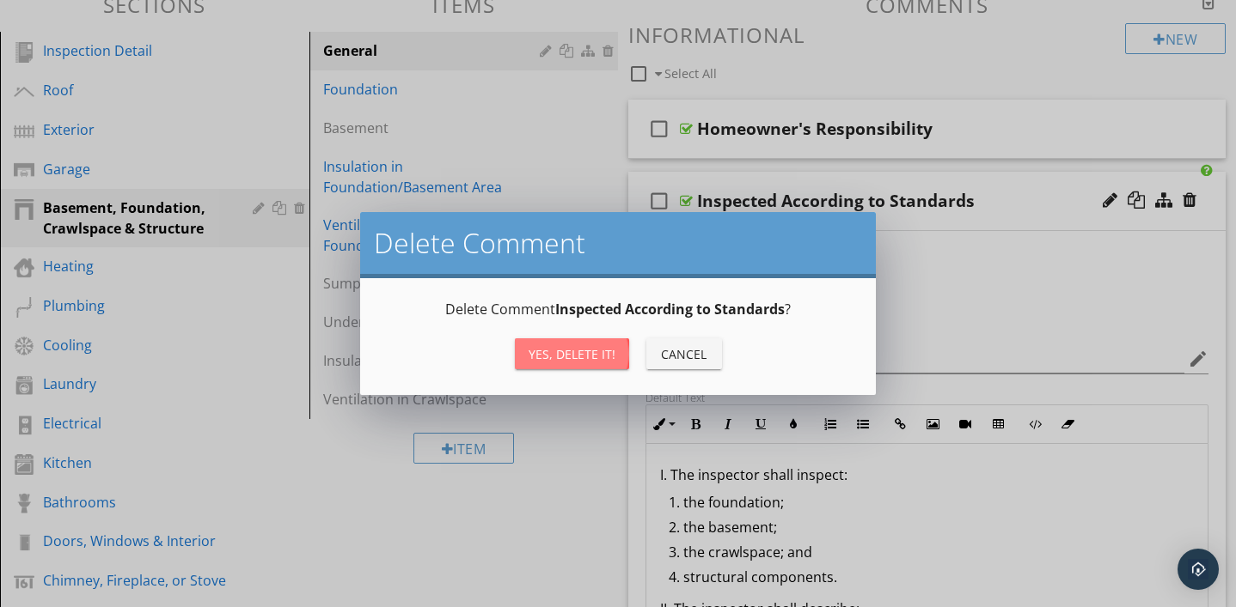
click at [609, 351] on div "Yes, Delete it!" at bounding box center [571, 354] width 87 height 18
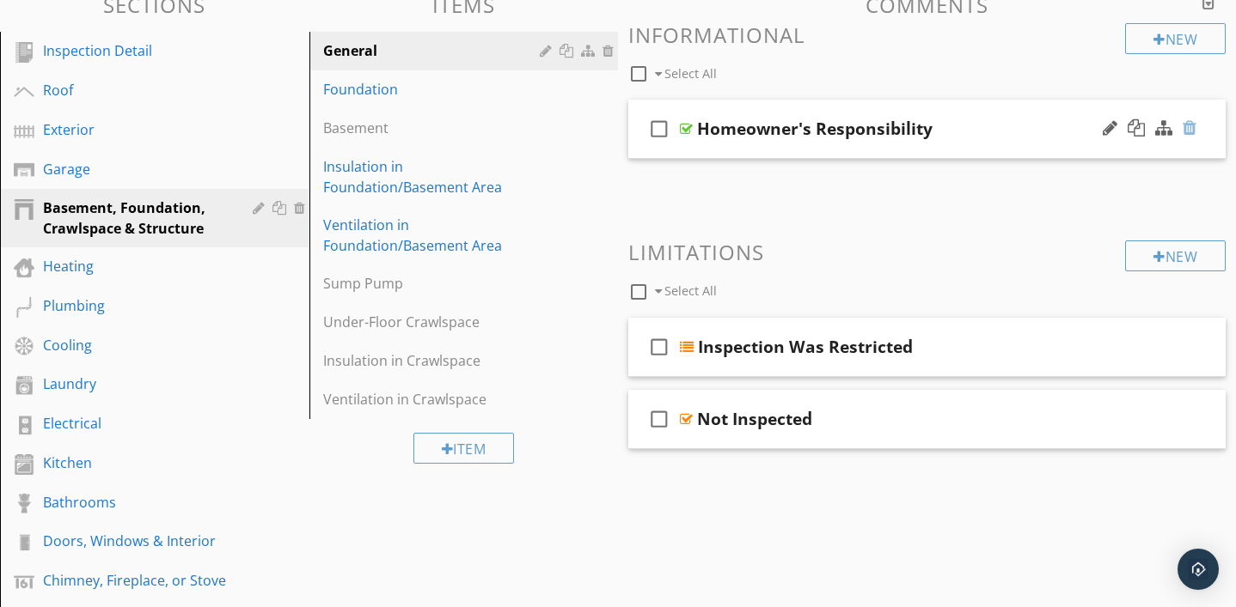
click at [1190, 131] on div at bounding box center [1189, 127] width 14 height 17
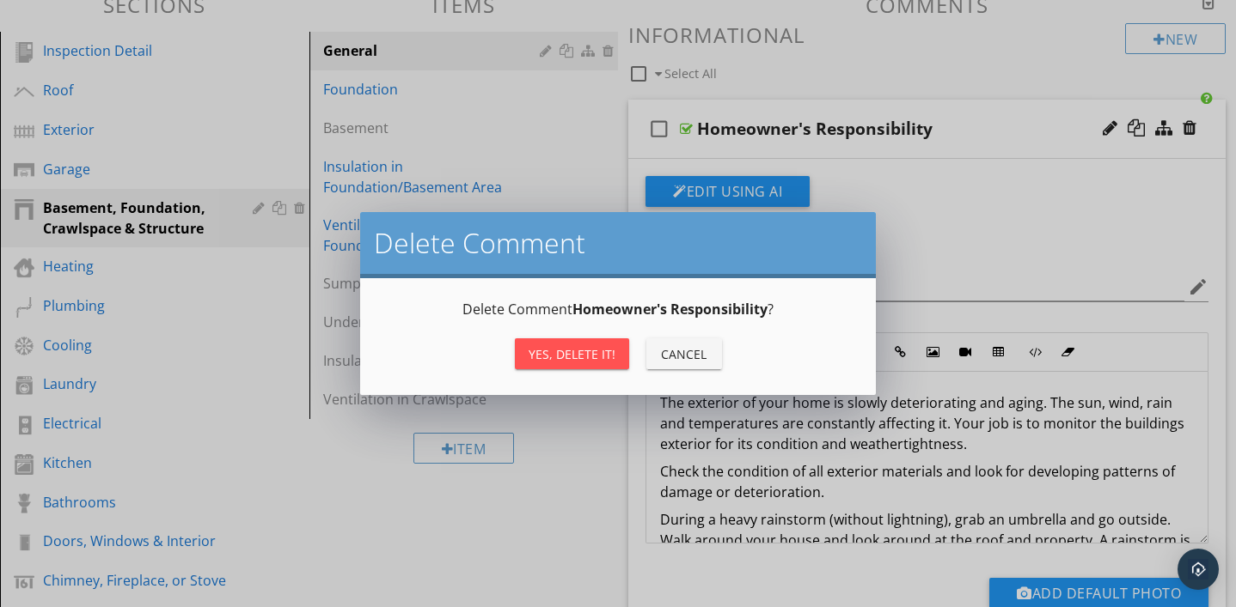
click at [928, 198] on div "Delete Comment Delete Comment Homeowner's Responsibility ? Yes, Delete it! Canc…" at bounding box center [618, 303] width 1236 height 607
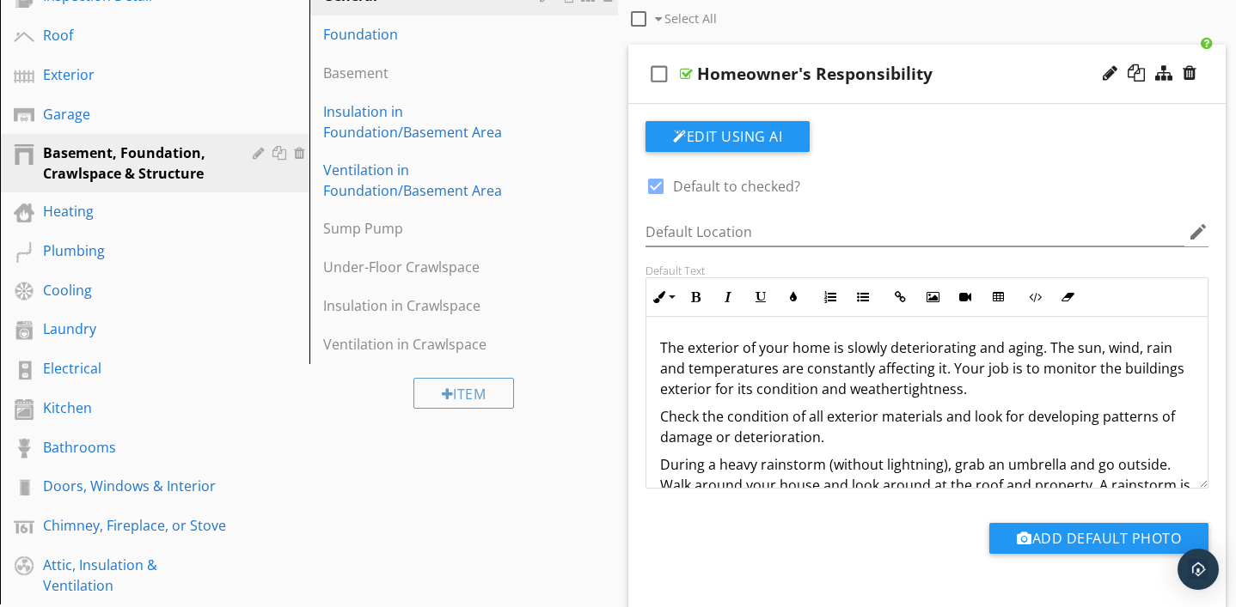
scroll to position [262, 0]
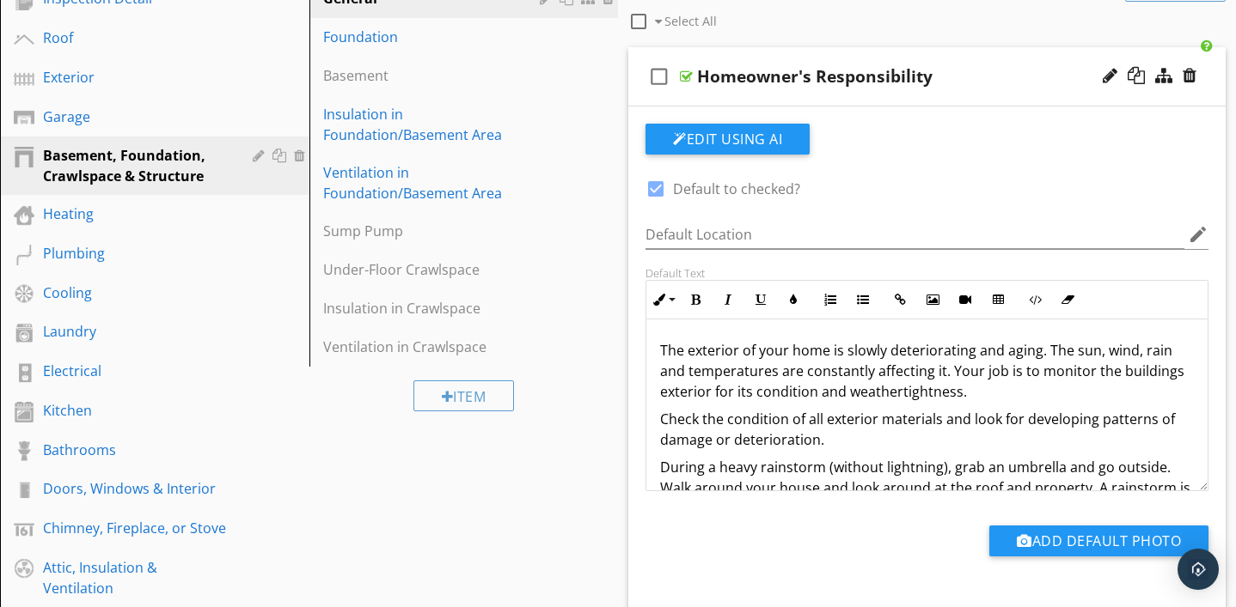
click at [688, 78] on div at bounding box center [686, 77] width 13 height 14
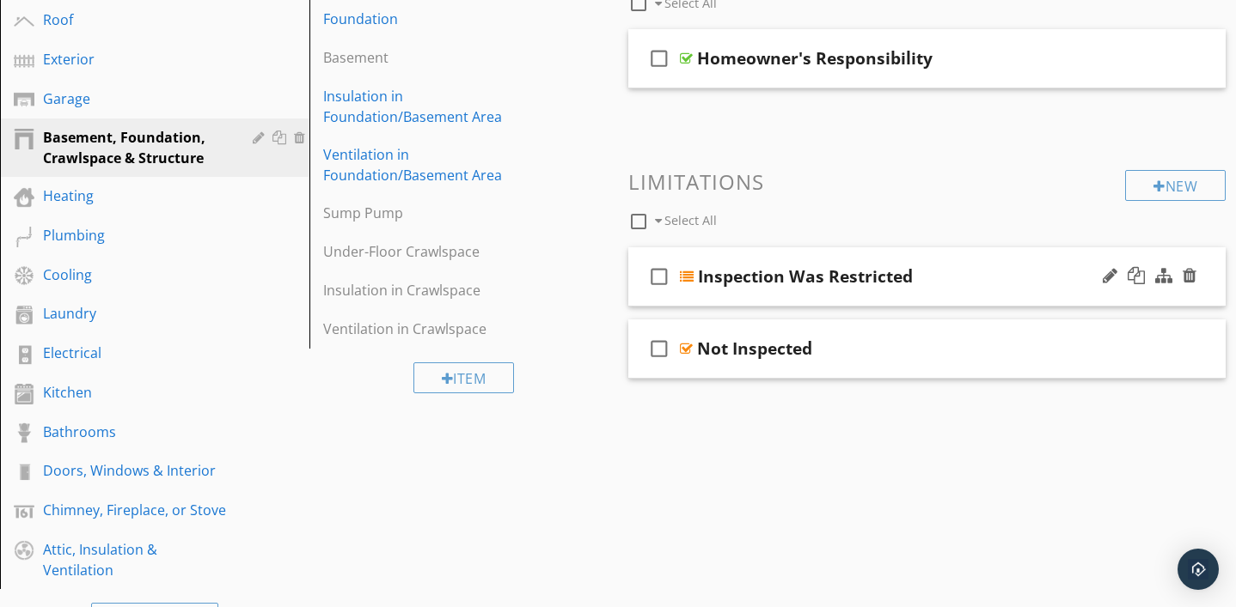
scroll to position [274, 0]
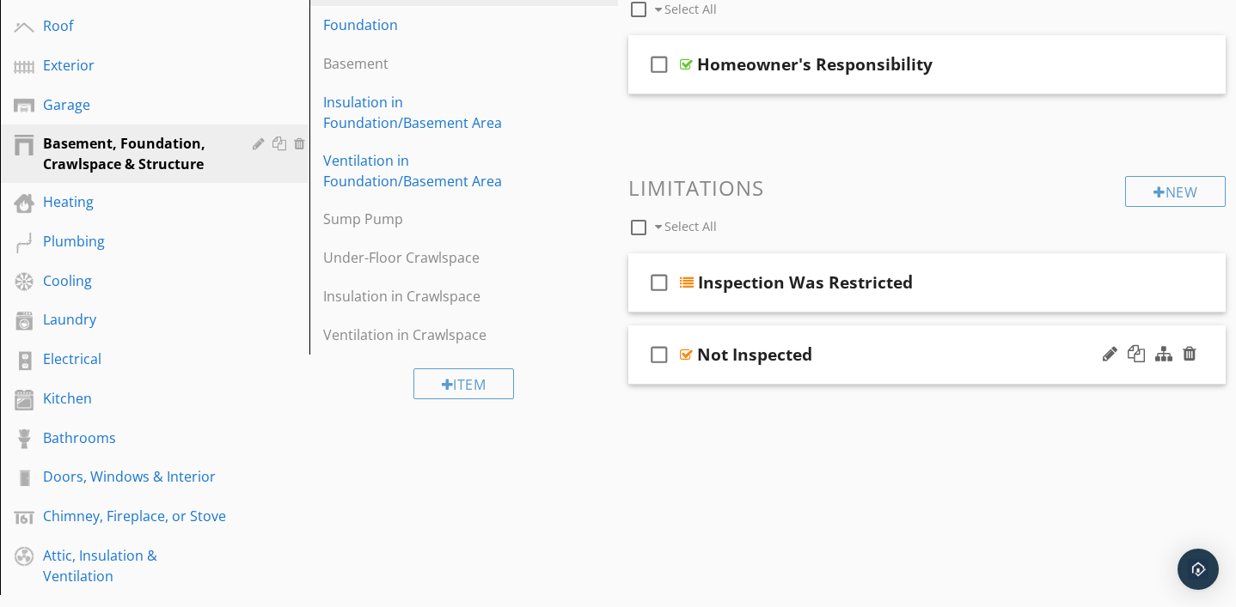
click at [685, 358] on div at bounding box center [686, 355] width 13 height 14
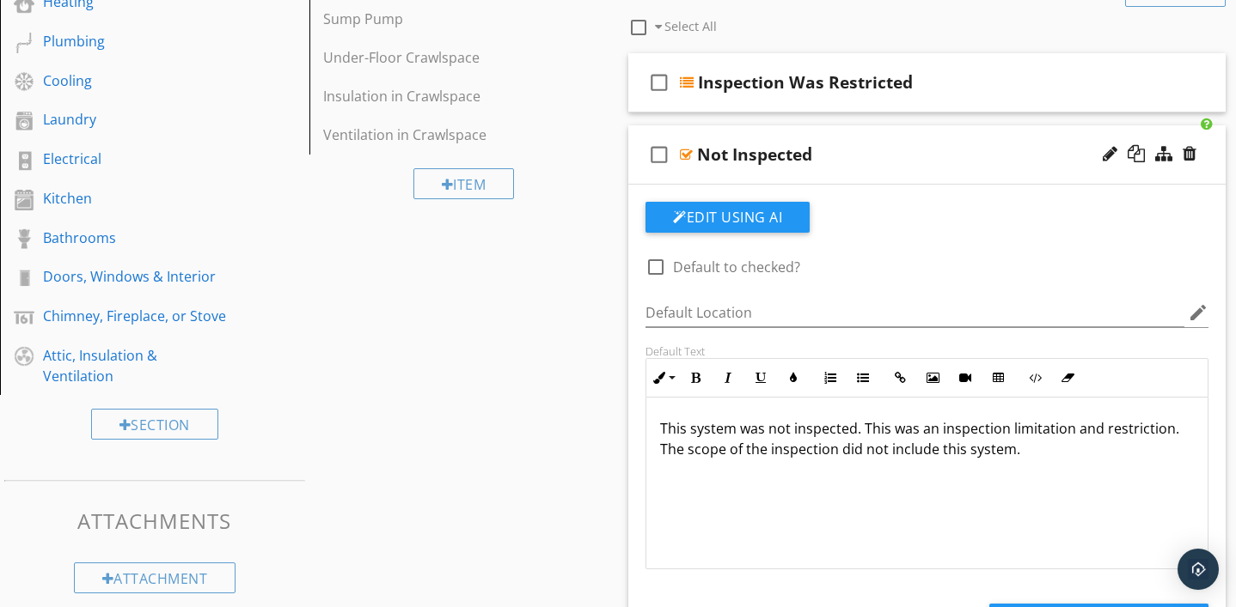
scroll to position [478, 0]
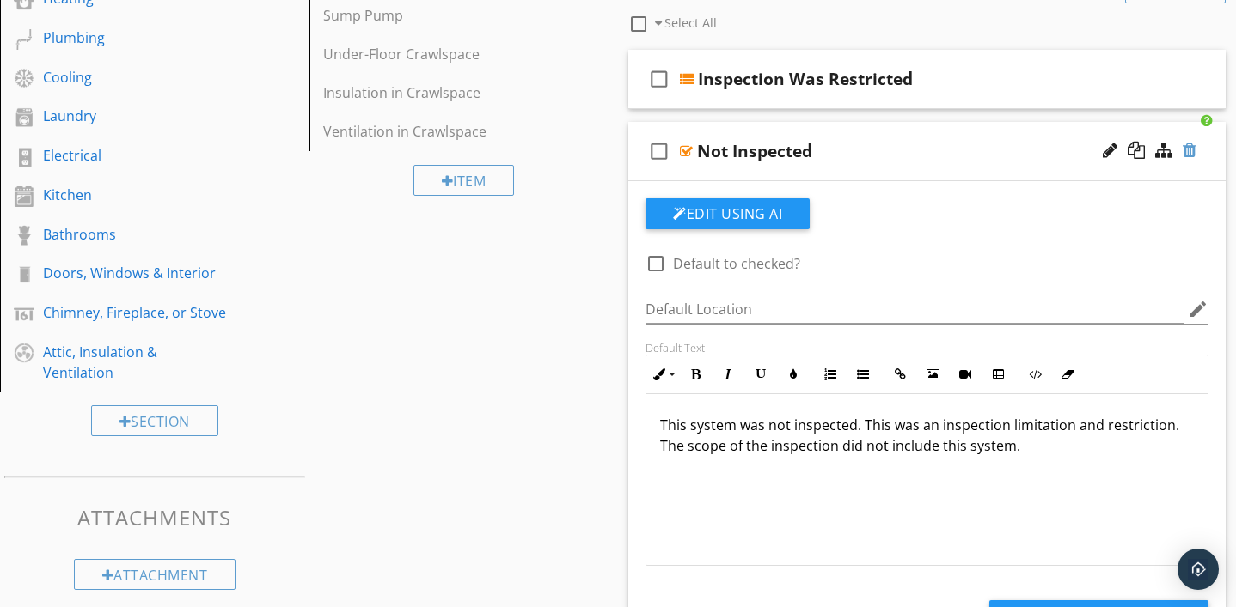
click at [1190, 151] on div at bounding box center [1189, 150] width 14 height 17
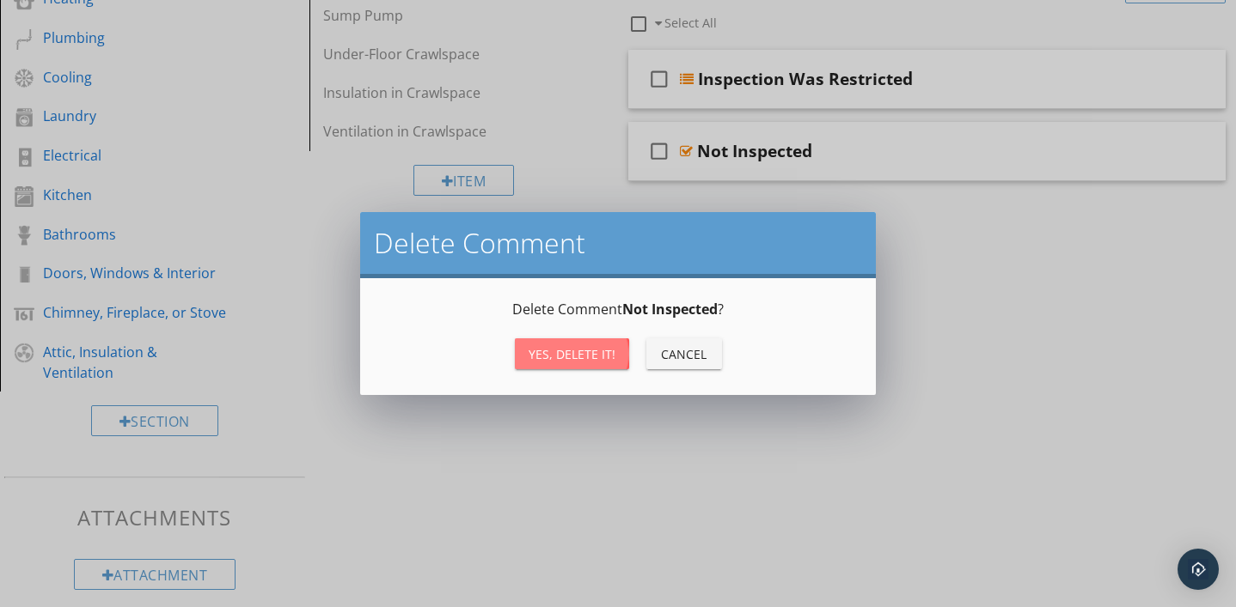
click at [590, 366] on button "Yes, Delete it!" at bounding box center [572, 354] width 114 height 31
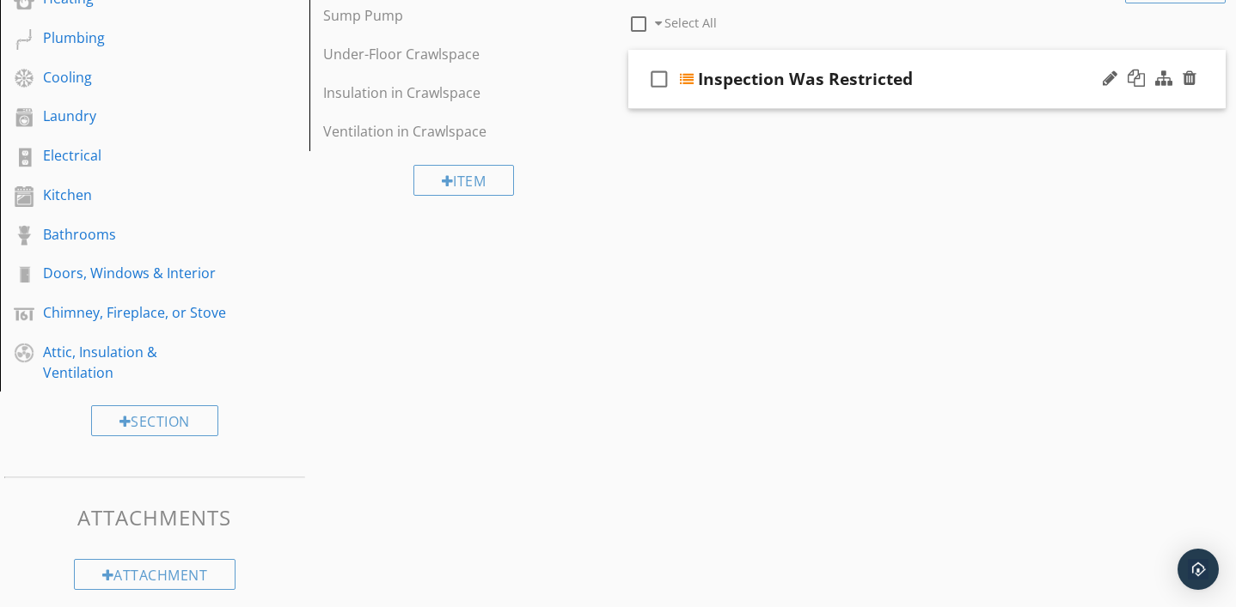
click at [684, 76] on div at bounding box center [687, 79] width 14 height 14
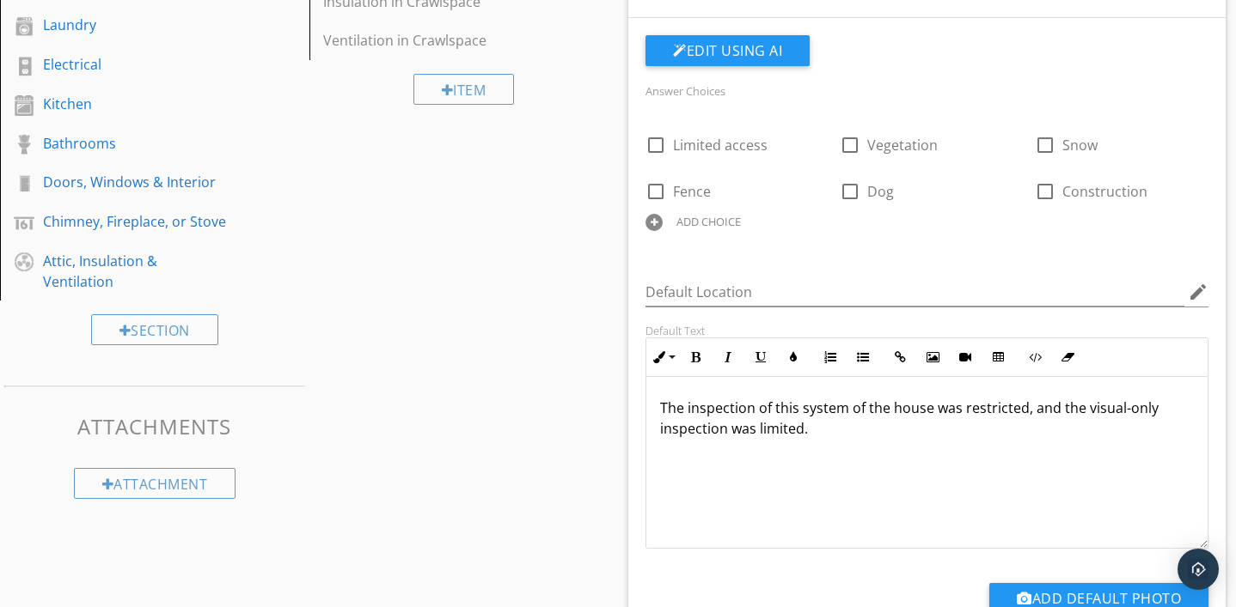
scroll to position [576, 0]
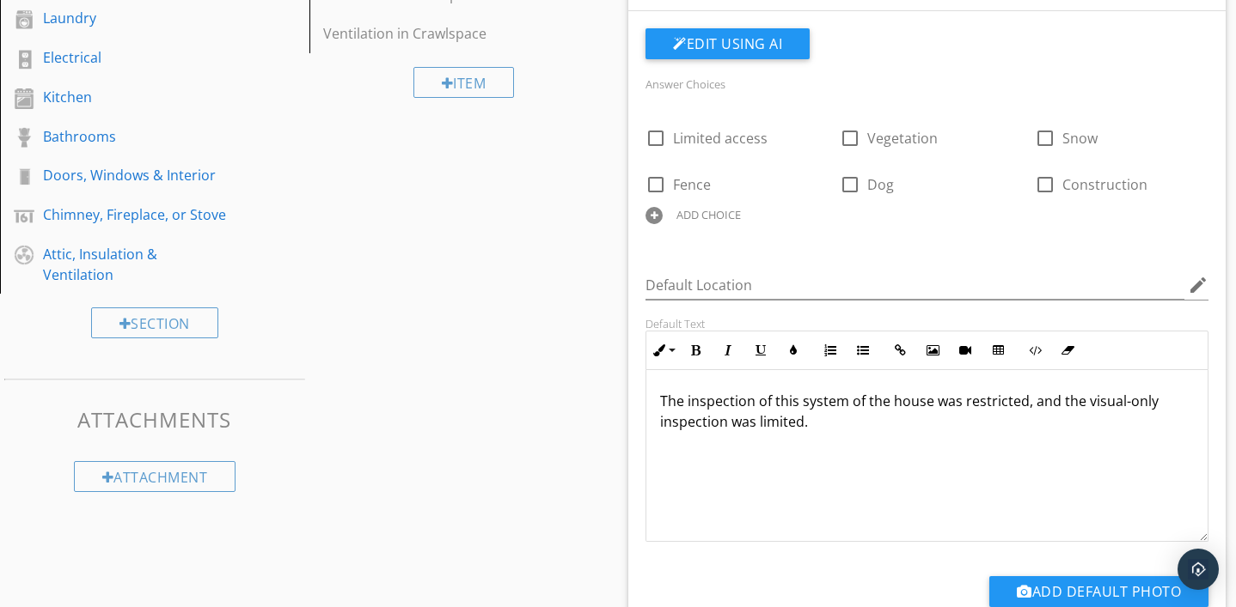
drag, startPoint x: 656, startPoint y: 398, endPoint x: 821, endPoint y: 434, distance: 168.0
click at [821, 434] on div "The inspection of this system of the house was restricted, and the visual-only …" at bounding box center [926, 456] width 561 height 172
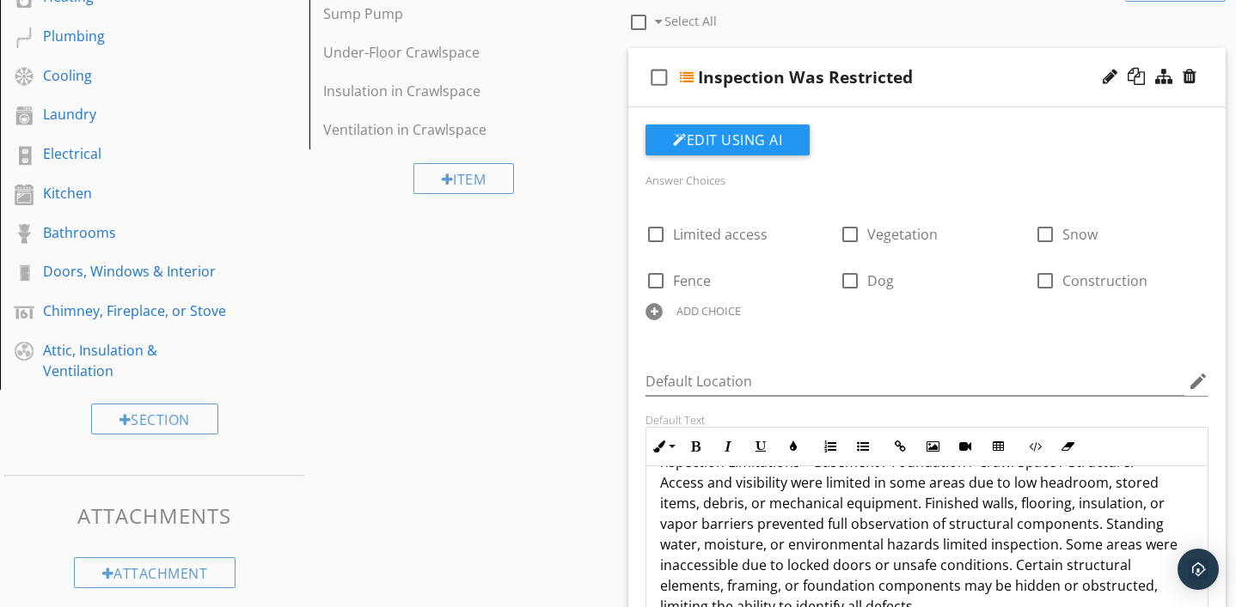
scroll to position [0, 0]
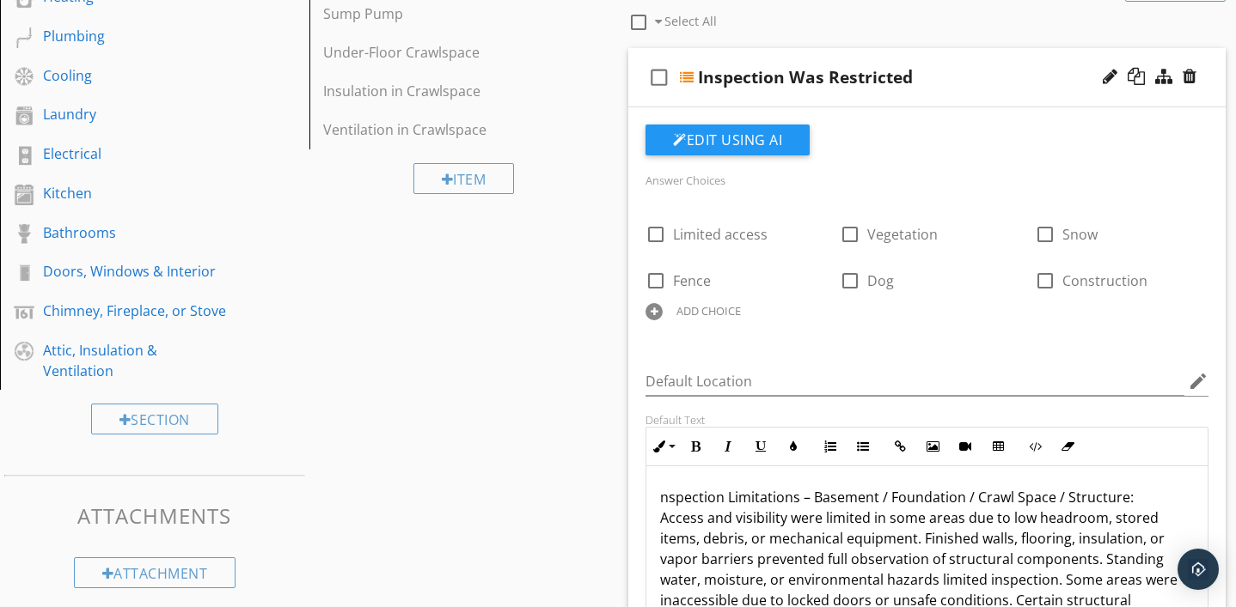
click at [924, 75] on div "Inspection Was Restricted" at bounding box center [909, 77] width 422 height 21
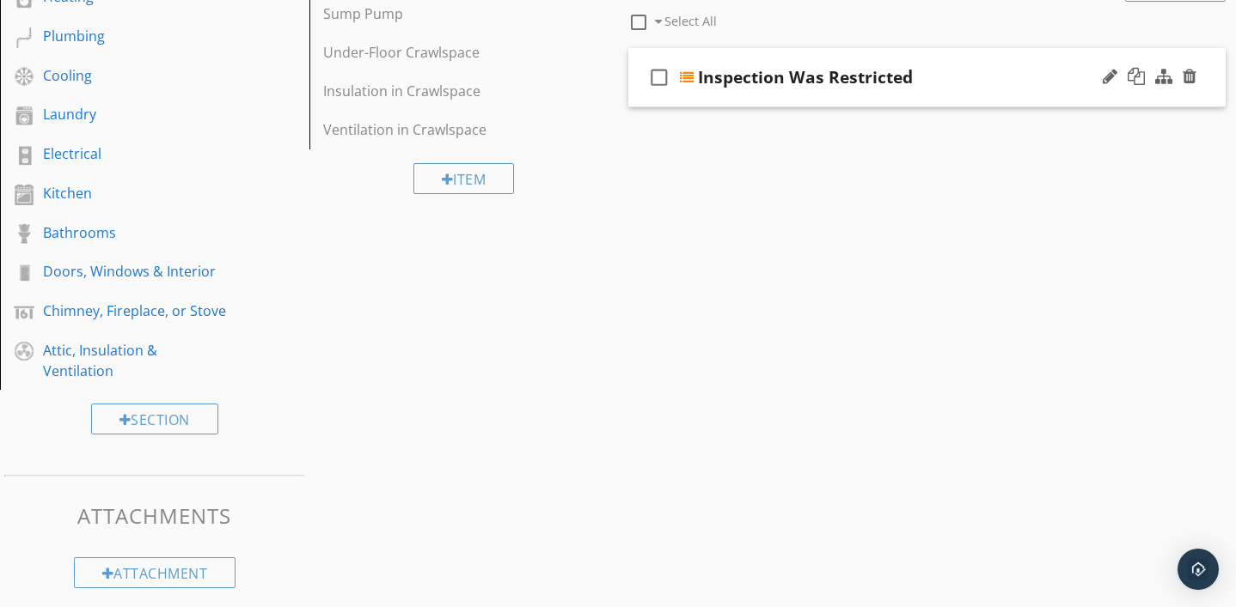
click at [914, 78] on div "Inspection Was Restricted" at bounding box center [909, 77] width 422 height 21
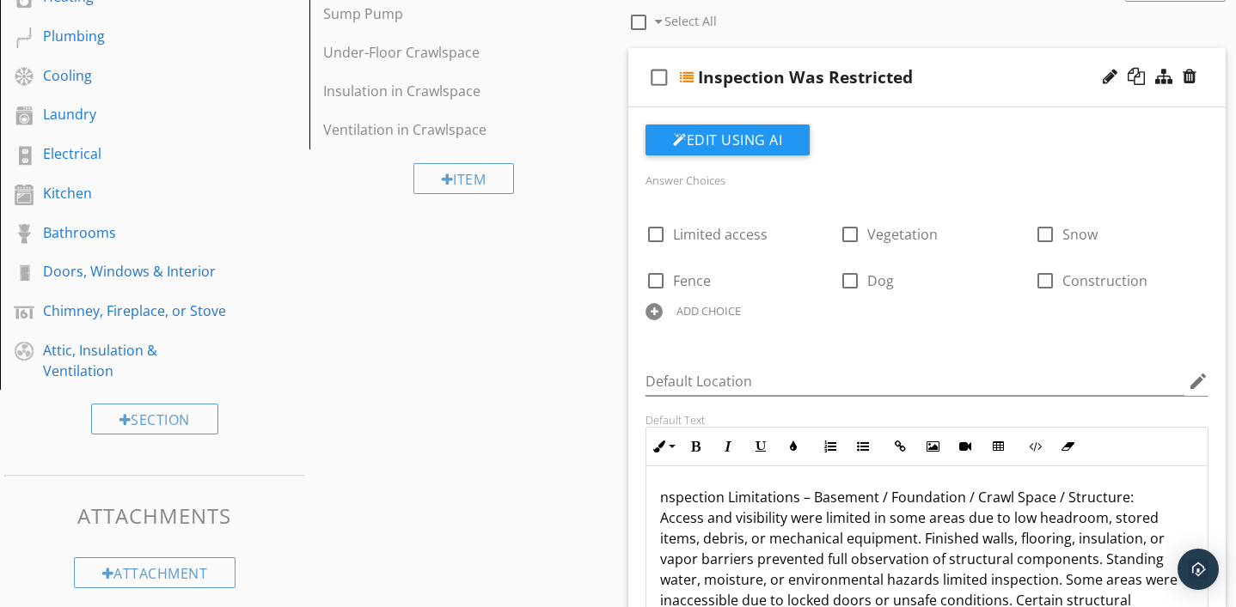
click at [900, 80] on div "Inspection Was Restricted" at bounding box center [805, 77] width 215 height 21
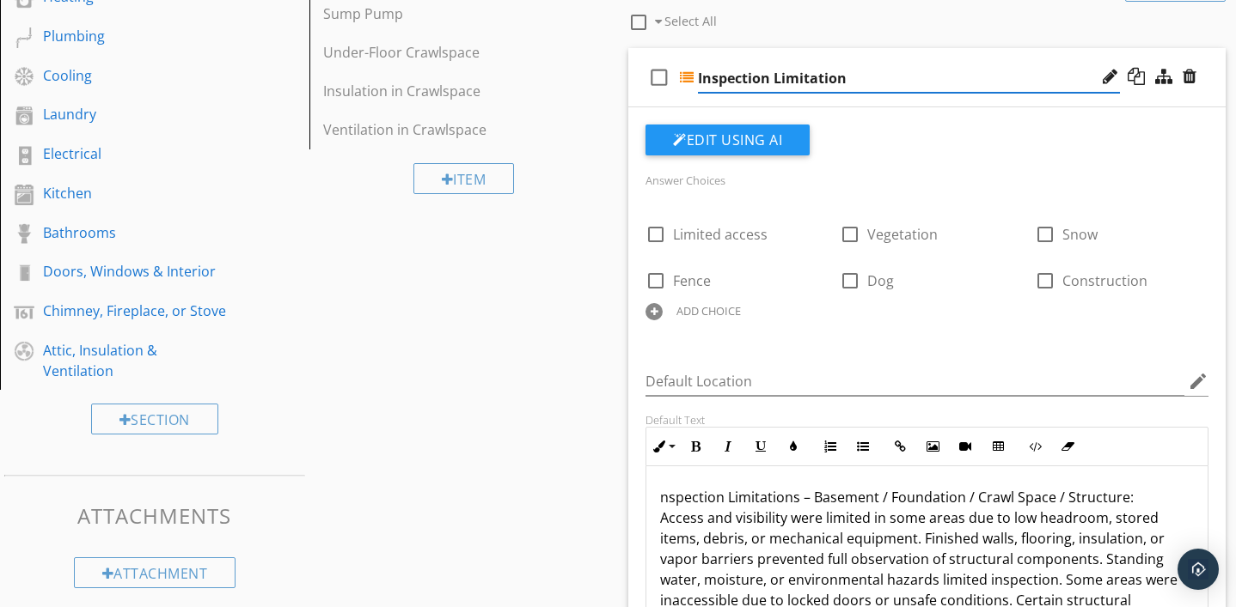
type input "Inspection Limitations"
click at [686, 80] on div at bounding box center [687, 77] width 14 height 14
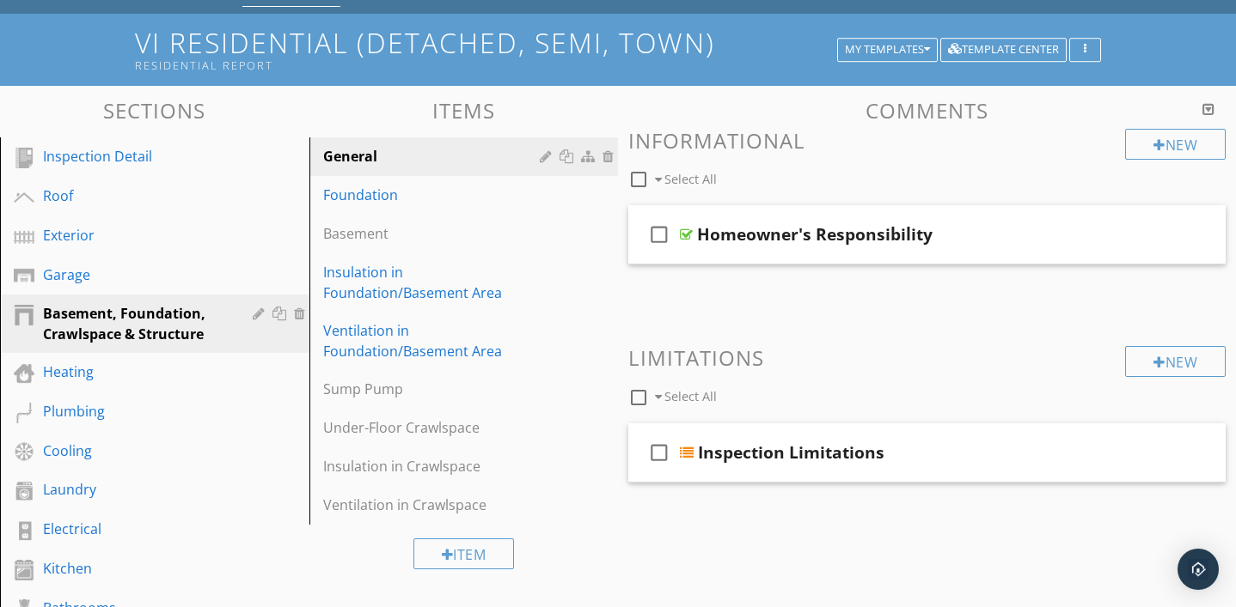
scroll to position [106, 0]
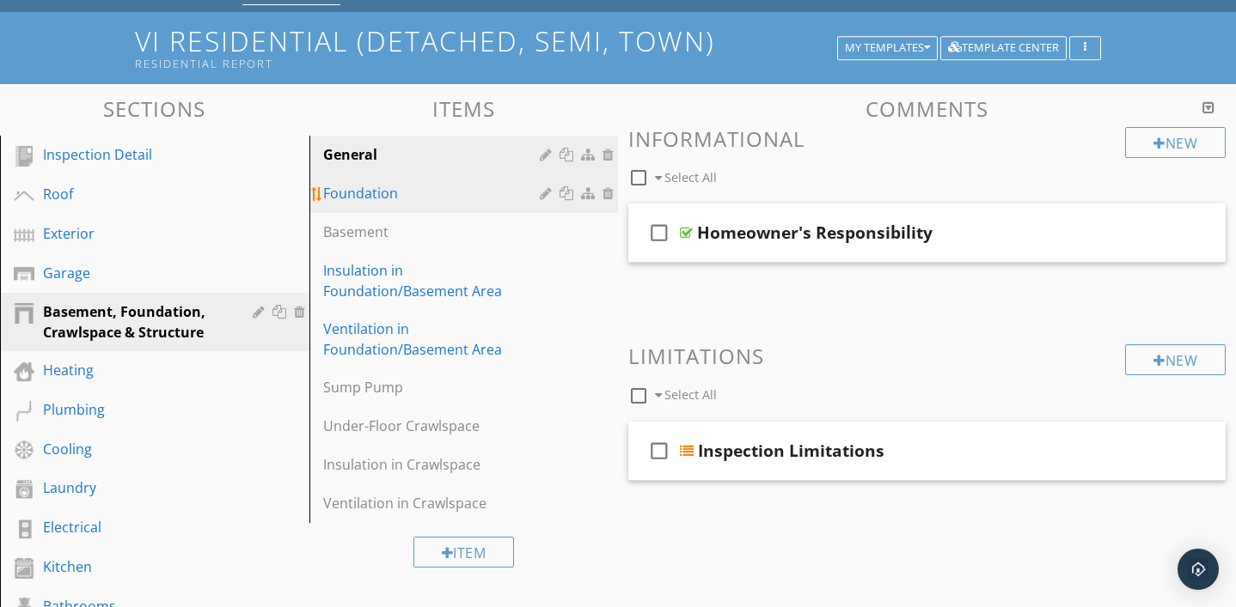
click at [441, 192] on div "Foundation" at bounding box center [434, 193] width 223 height 21
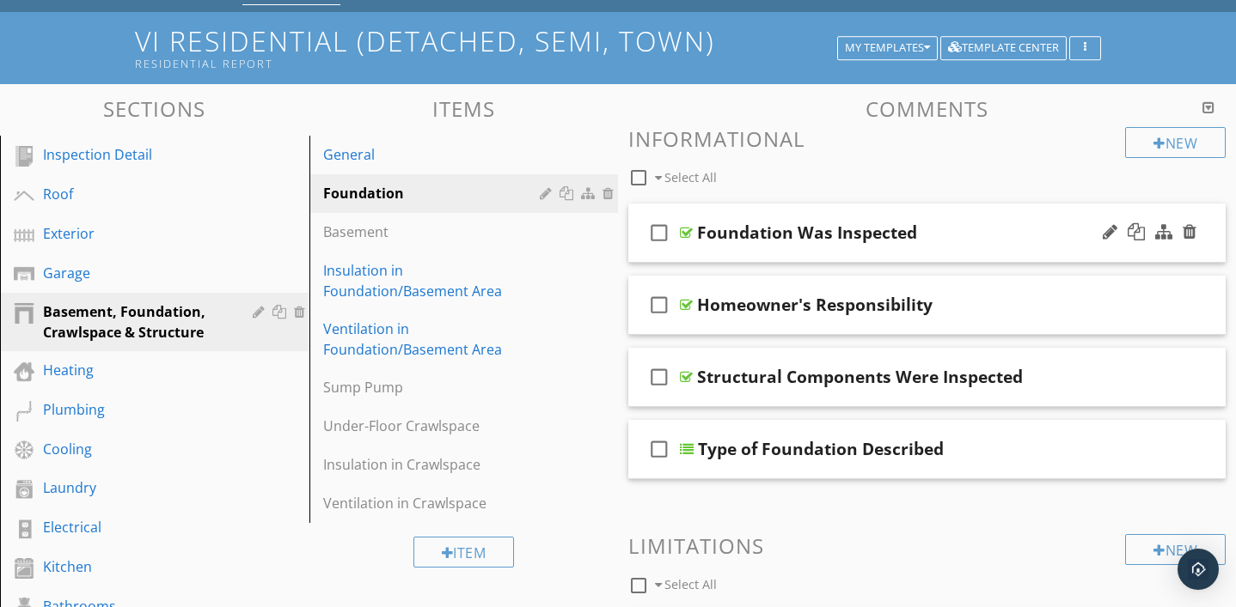
click at [682, 229] on div at bounding box center [686, 233] width 13 height 14
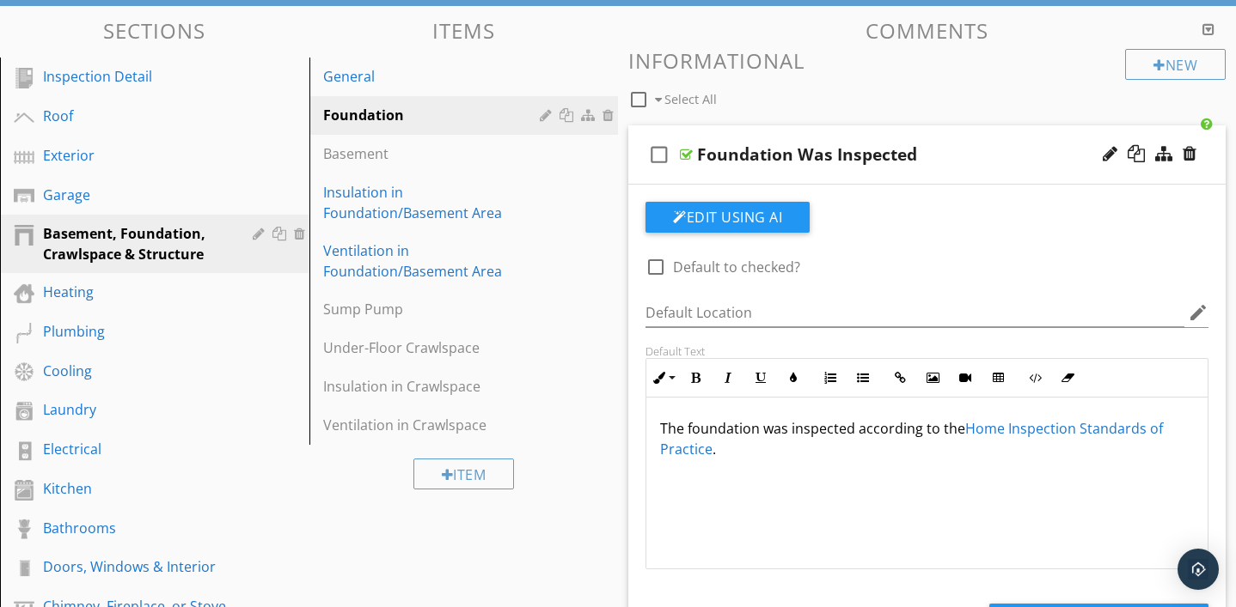
scroll to position [196, 0]
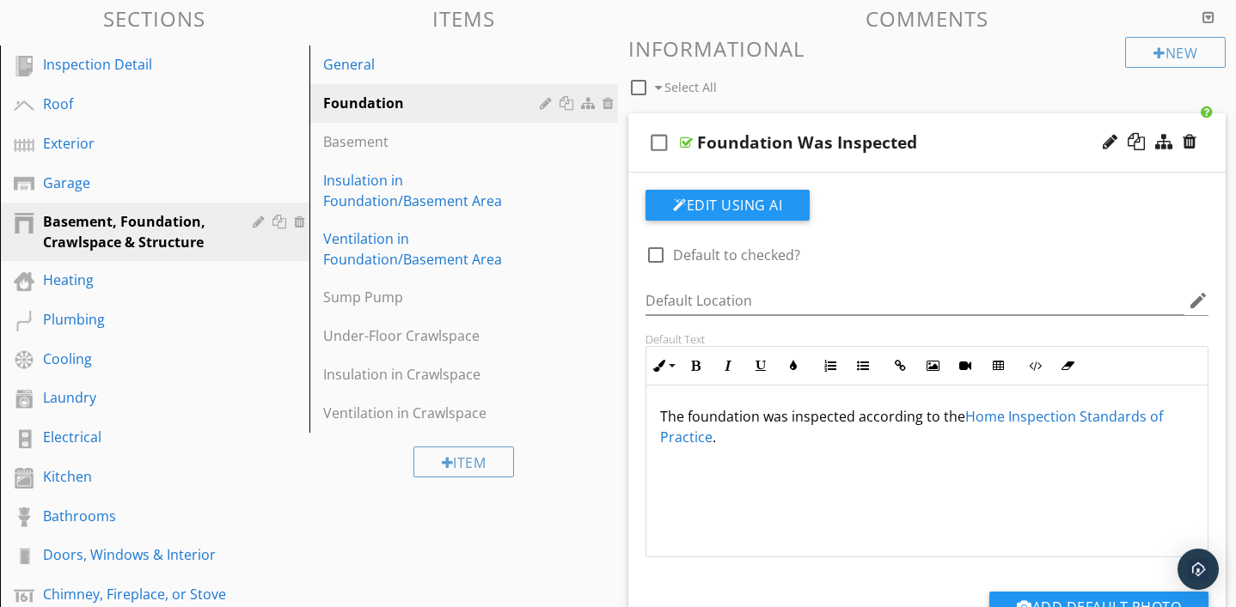
click at [688, 140] on div at bounding box center [686, 143] width 13 height 14
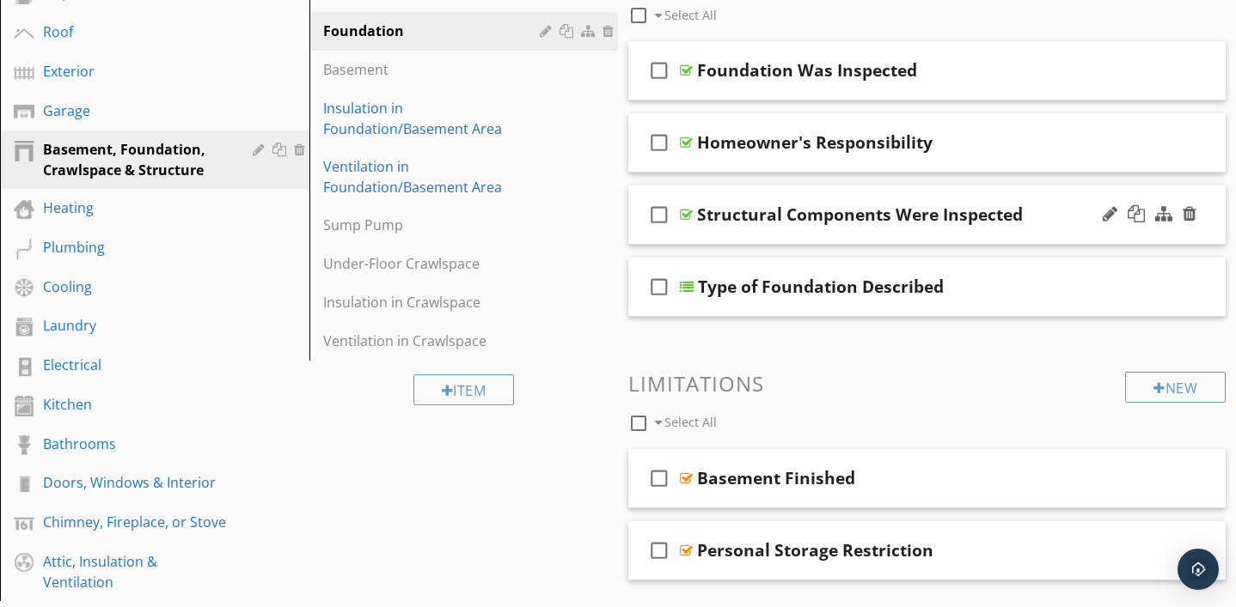
scroll to position [272, 0]
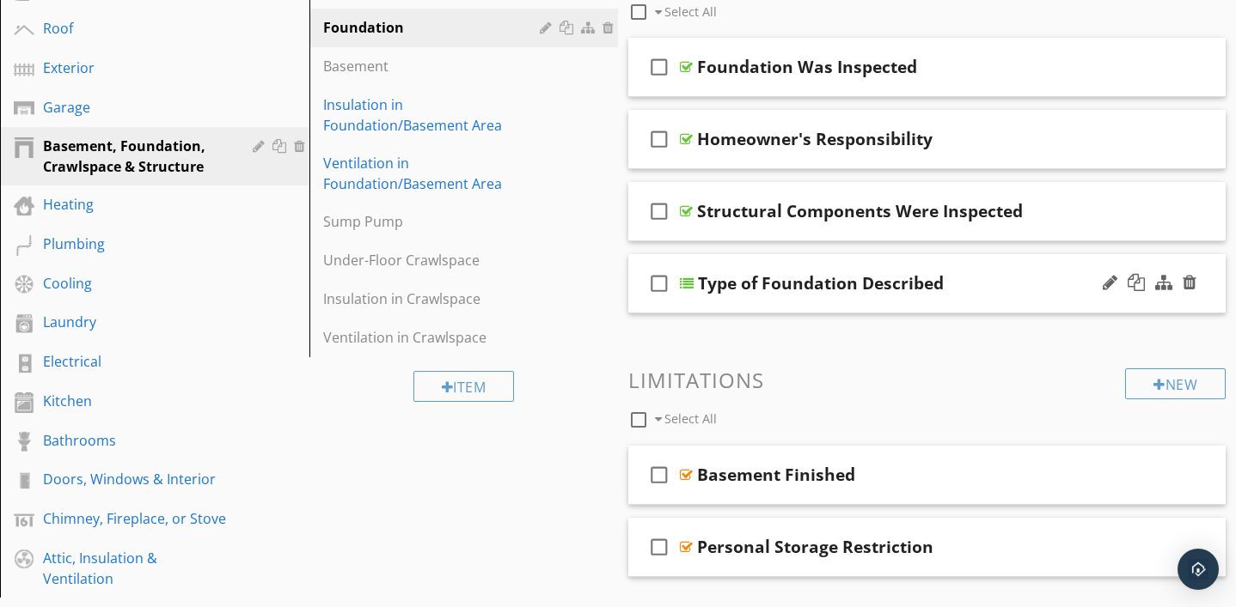
click at [686, 284] on div at bounding box center [687, 284] width 14 height 14
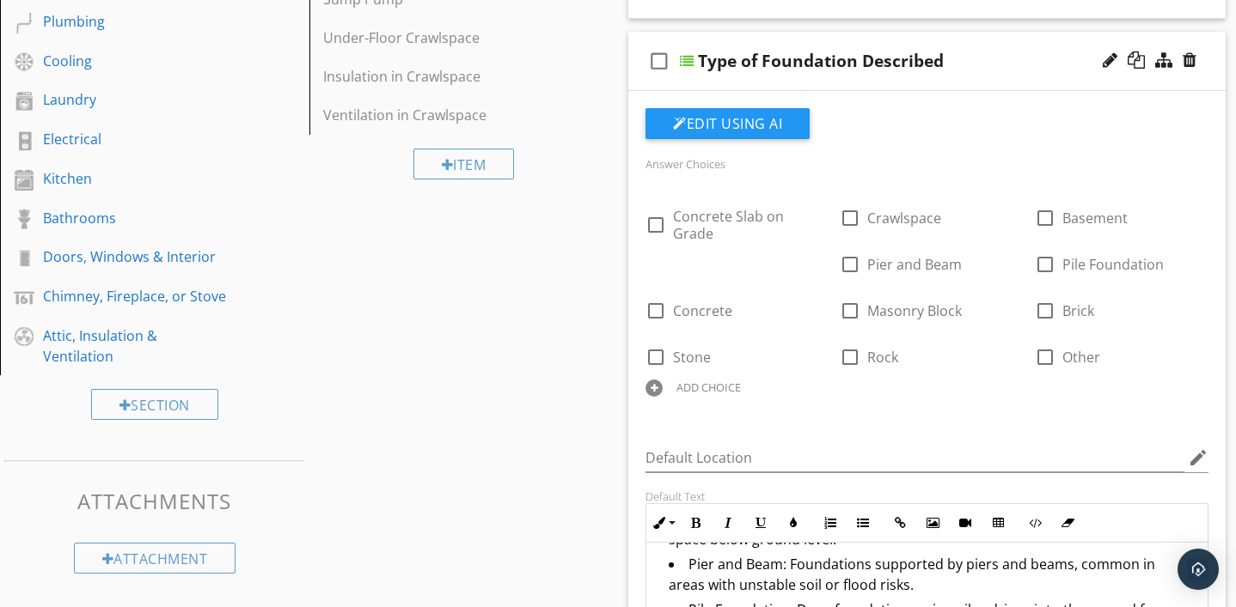
scroll to position [409, 0]
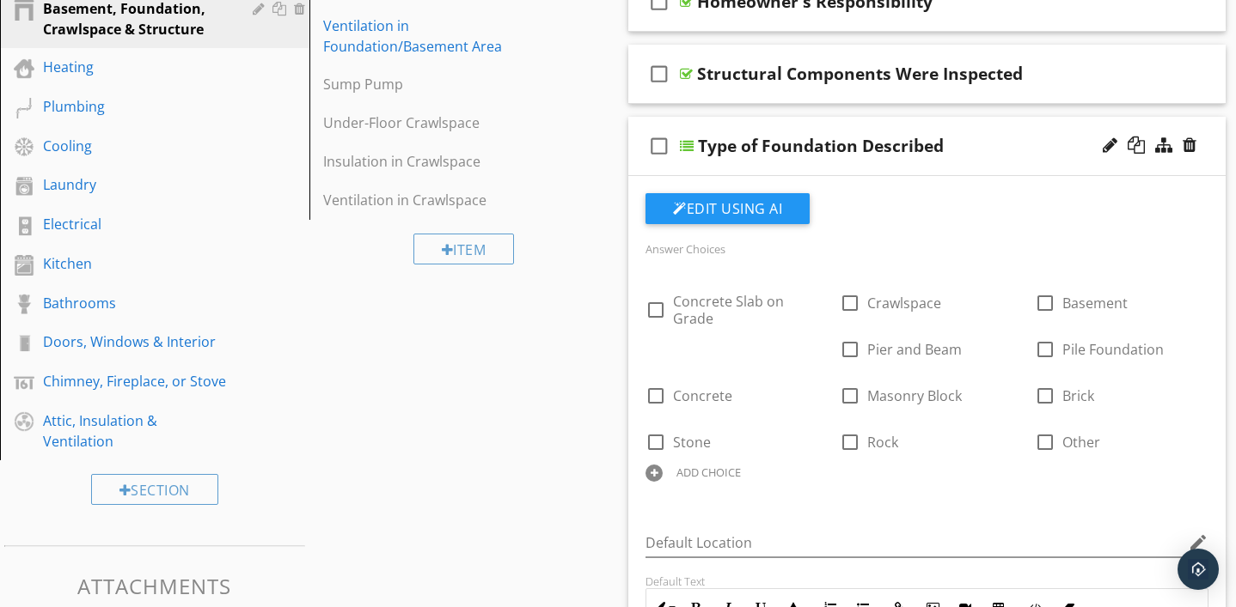
click at [680, 137] on div "check_box_outline_blank Type of Foundation Described" at bounding box center [926, 146] width 597 height 59
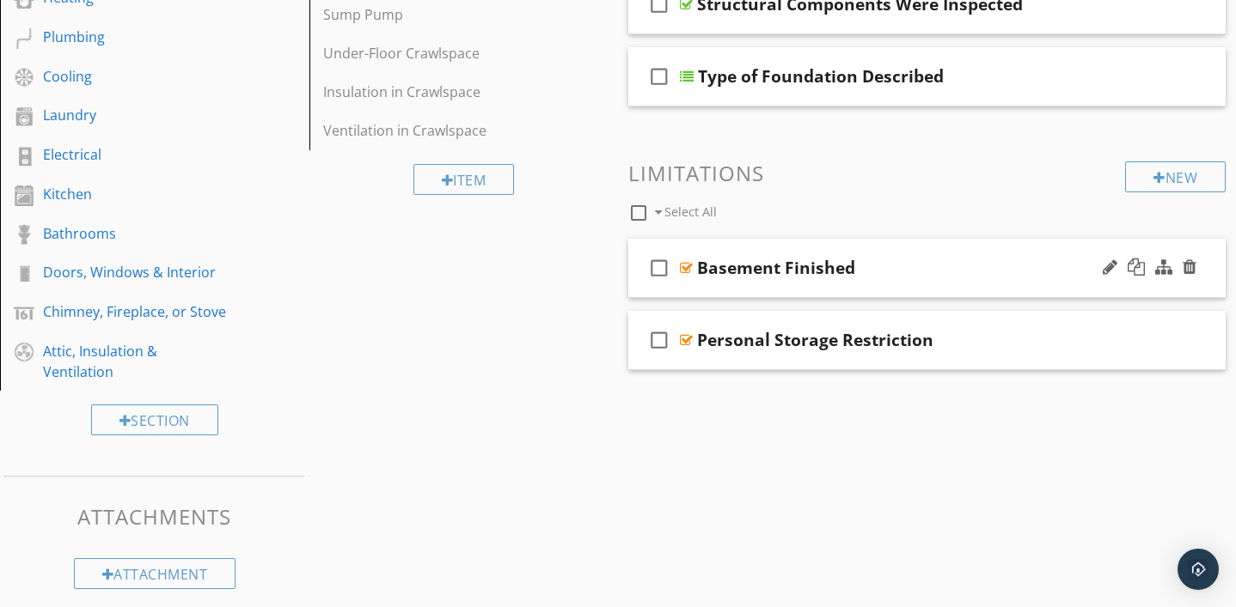
scroll to position [490, 0]
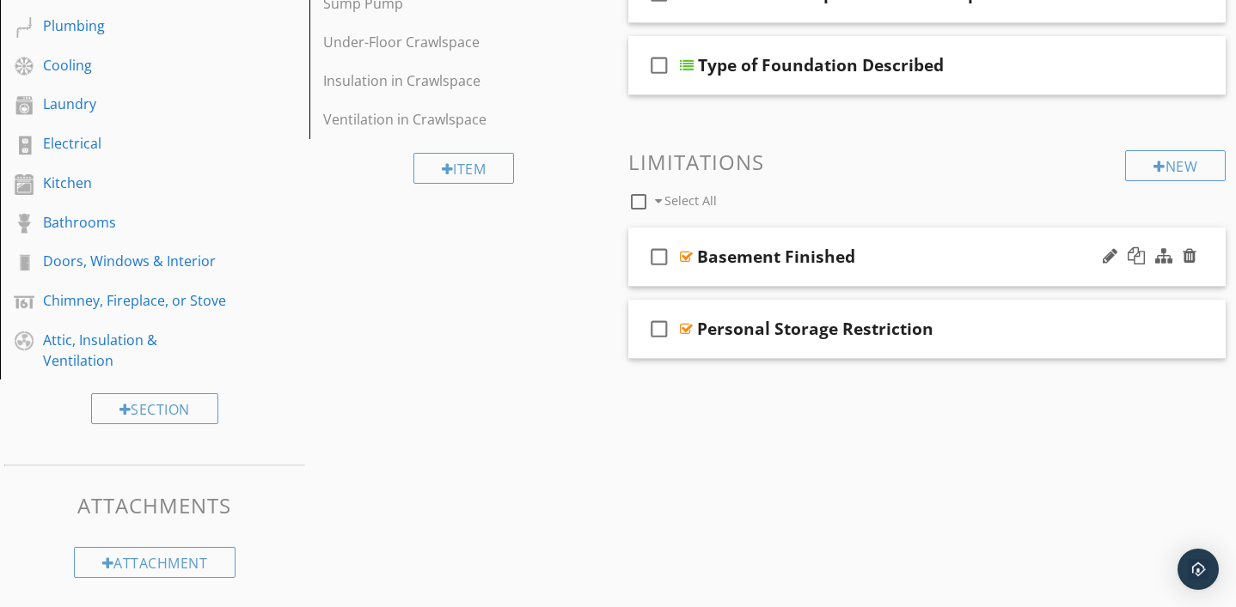
click at [686, 257] on div at bounding box center [686, 257] width 13 height 14
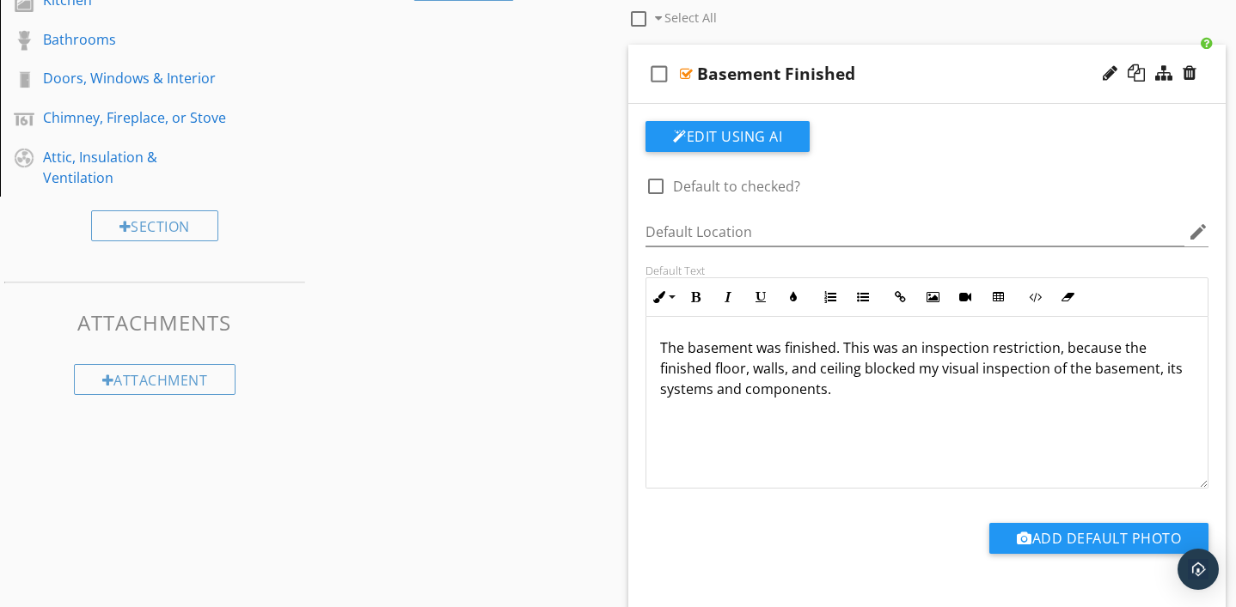
scroll to position [674, 0]
drag, startPoint x: 661, startPoint y: 345, endPoint x: 835, endPoint y: 402, distance: 183.4
click at [835, 402] on div "The basement was finished. This was an inspection restriction, because the fini…" at bounding box center [926, 402] width 561 height 172
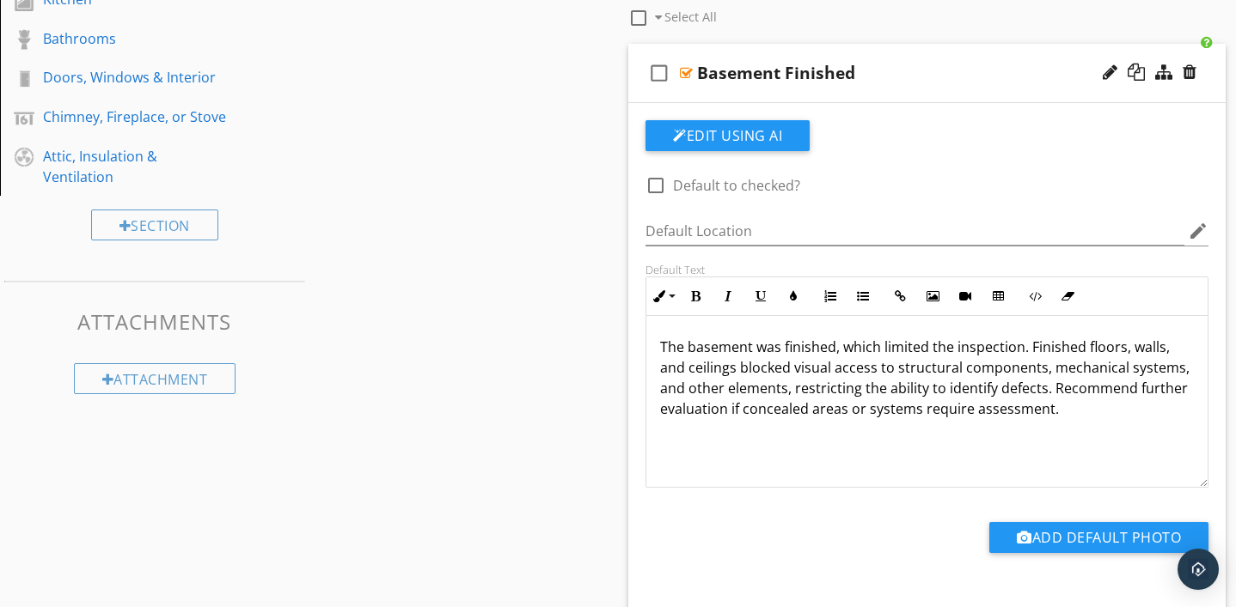
click at [687, 64] on div "check_box_outline_blank Basement Finished" at bounding box center [926, 73] width 597 height 59
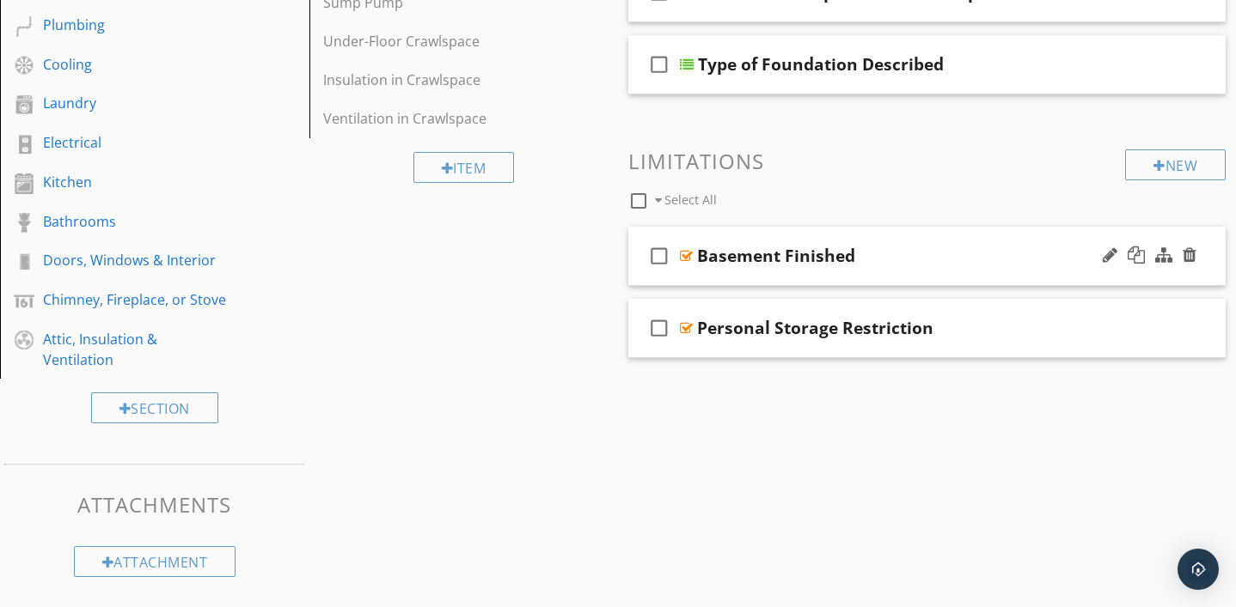
scroll to position [490, 0]
click at [688, 328] on div at bounding box center [686, 329] width 13 height 14
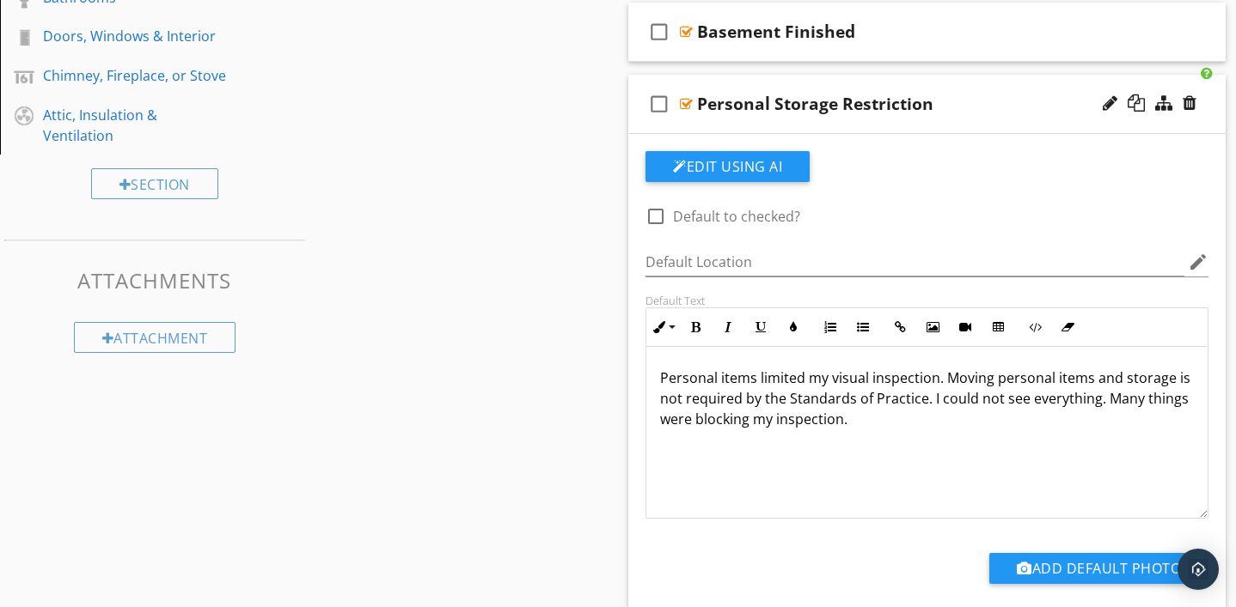
scroll to position [722, 0]
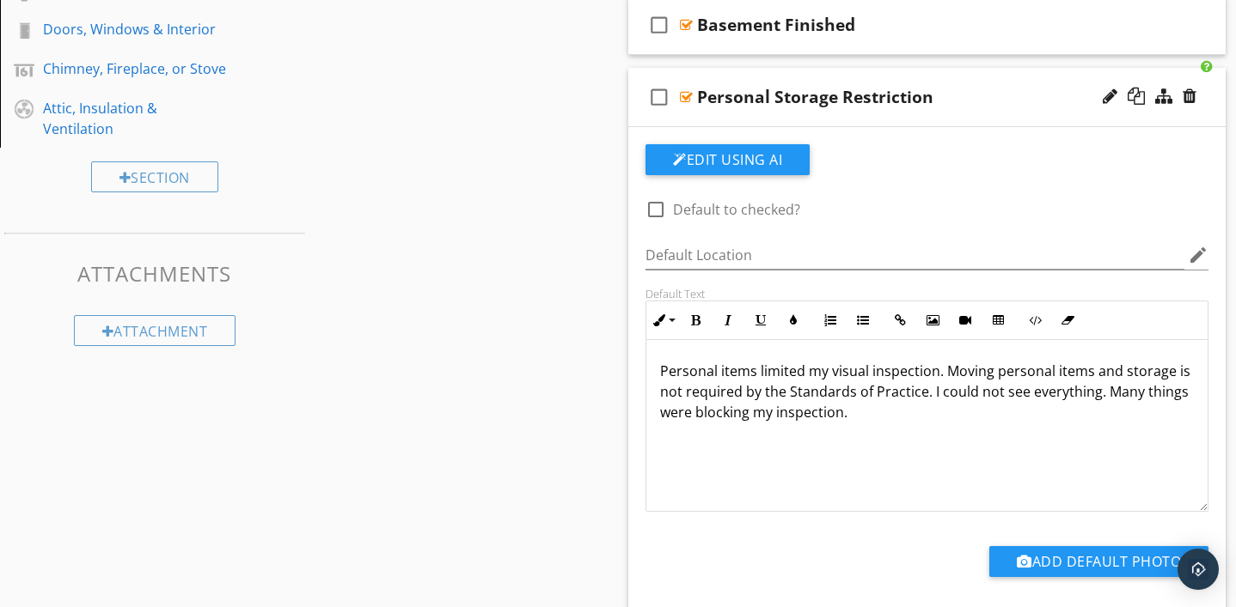
drag, startPoint x: 656, startPoint y: 368, endPoint x: 871, endPoint y: 439, distance: 226.3
click at [871, 439] on div "Personal items limited my visual inspection. Moving personal items and storage …" at bounding box center [926, 426] width 561 height 172
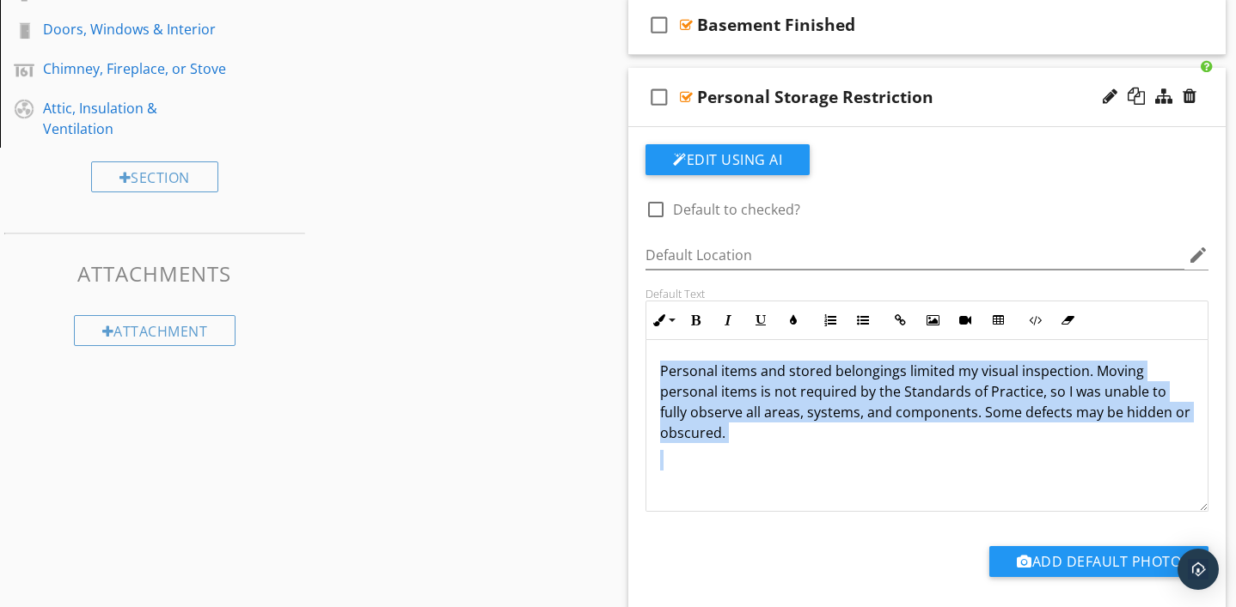
drag, startPoint x: 656, startPoint y: 364, endPoint x: 771, endPoint y: 462, distance: 151.2
click at [771, 462] on div "Personal items and stored belongings limited my visual inspection. Moving perso…" at bounding box center [926, 426] width 561 height 172
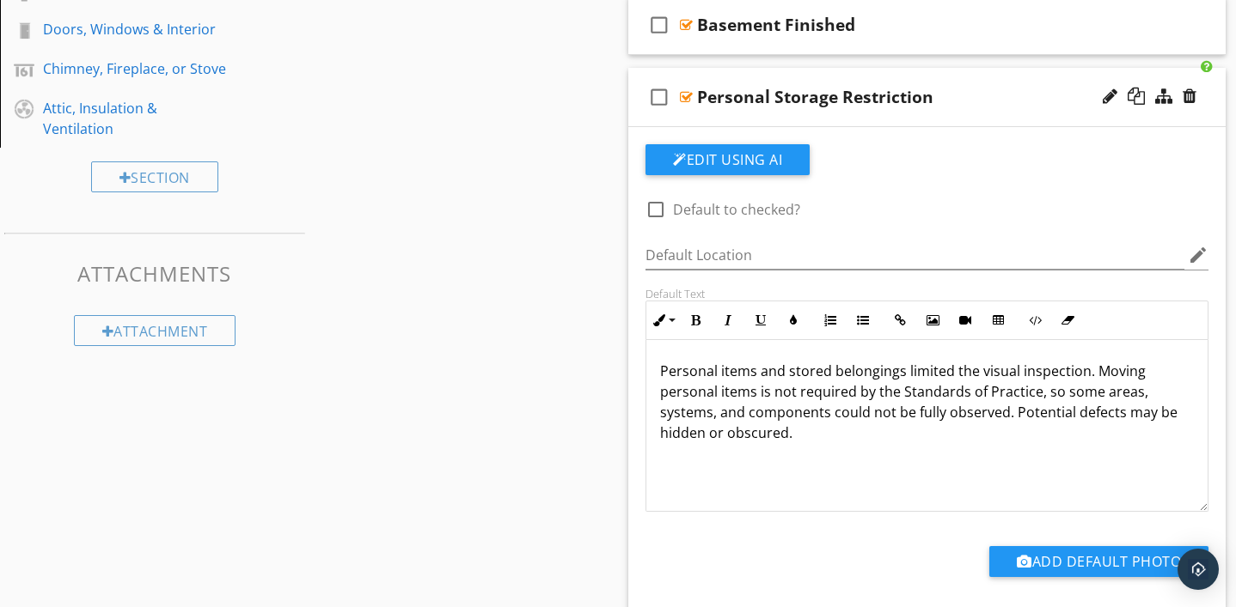
click at [689, 101] on div at bounding box center [686, 97] width 13 height 14
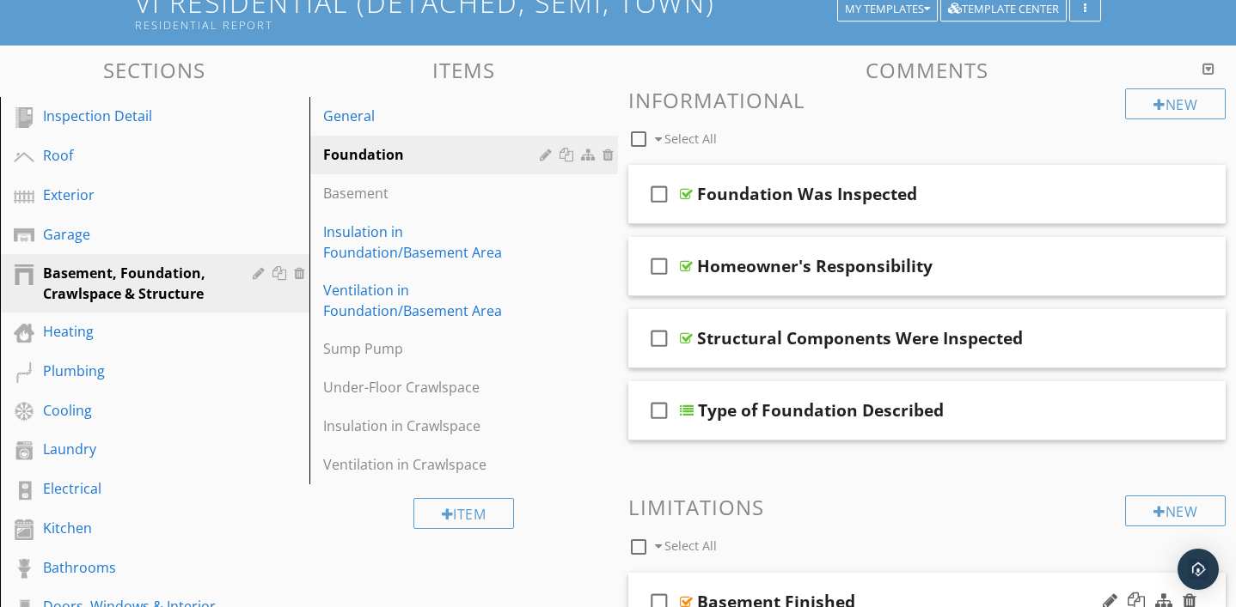
scroll to position [143, 0]
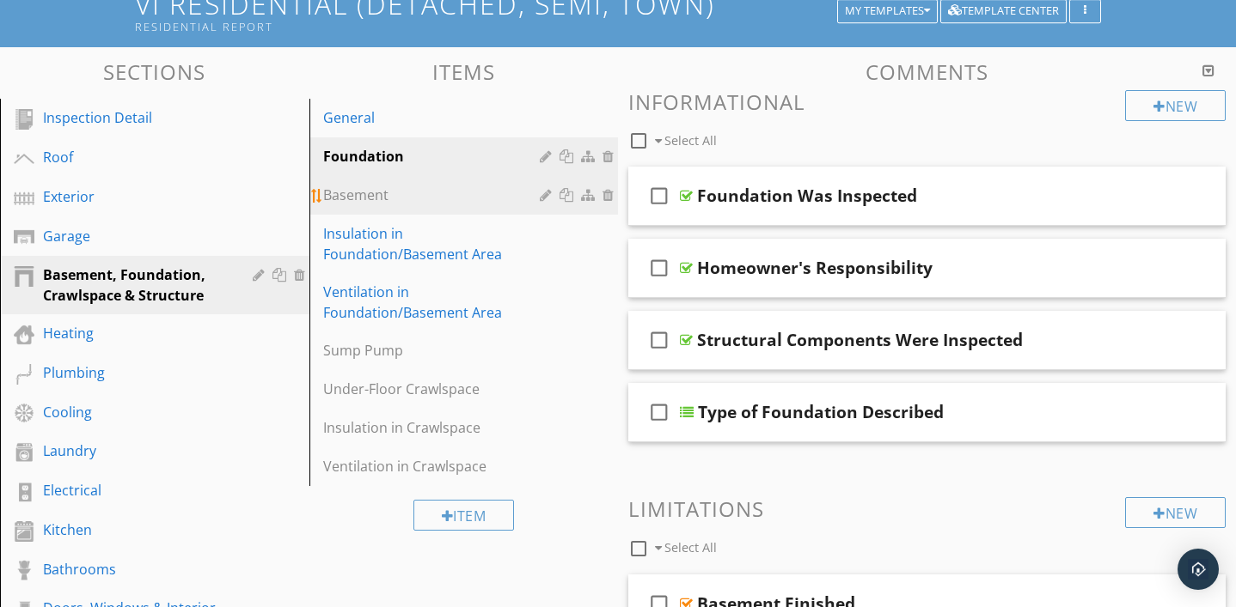
click at [391, 200] on div "Basement" at bounding box center [434, 195] width 223 height 21
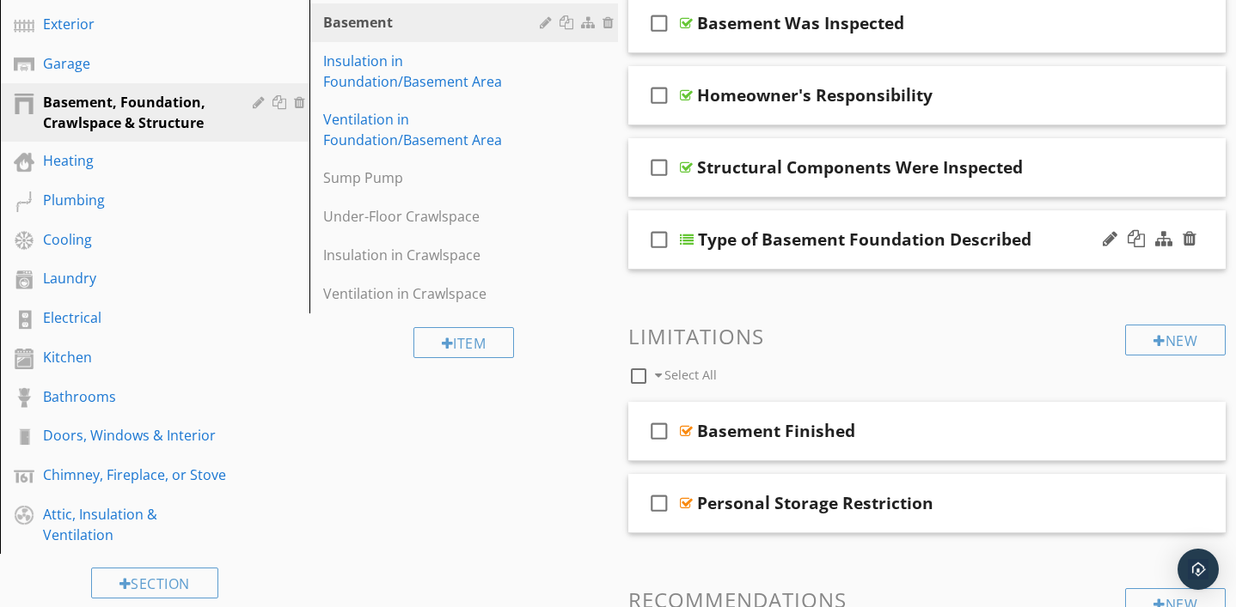
scroll to position [0, 0]
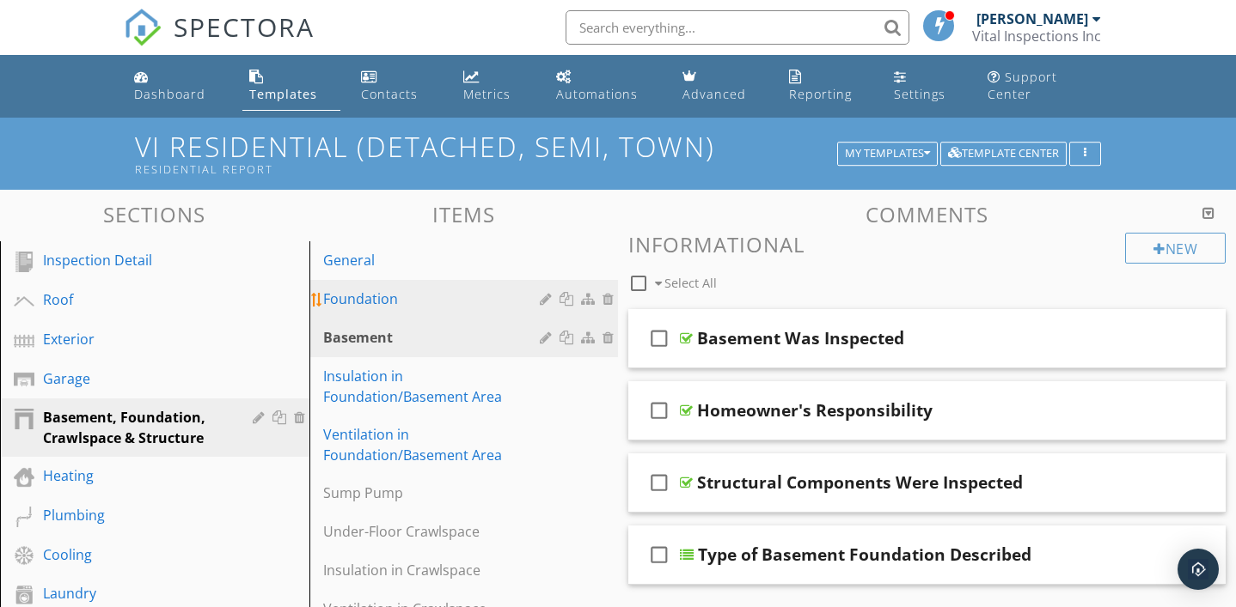
click at [401, 305] on div "Foundation" at bounding box center [434, 299] width 223 height 21
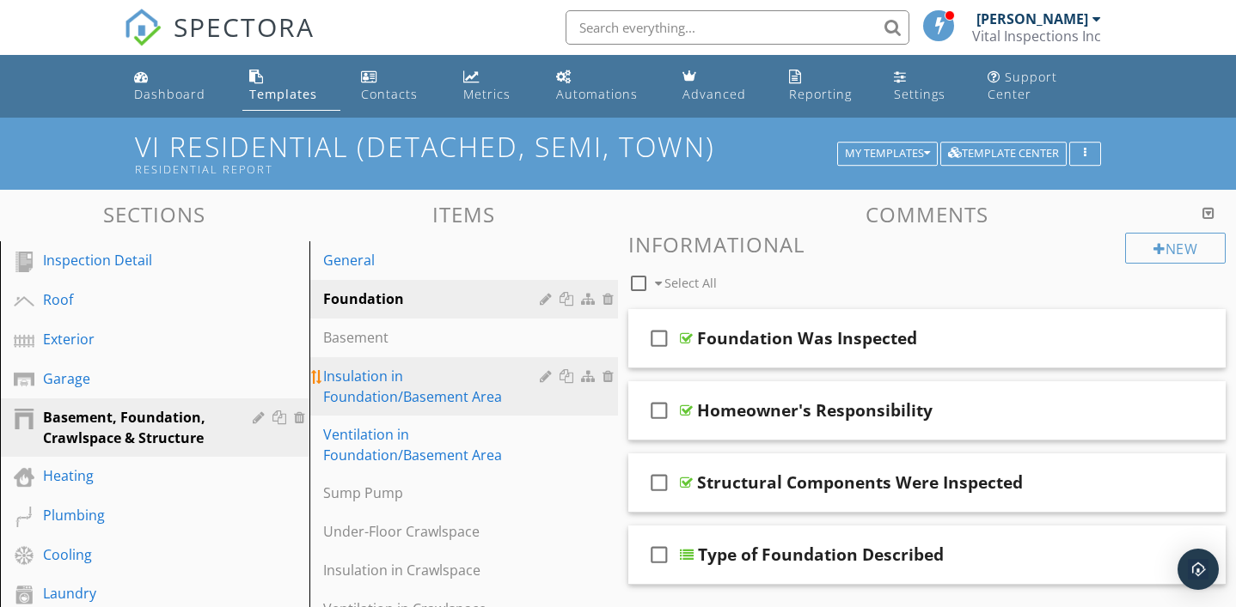
click at [400, 396] on div "Insulation in Foundation/Basement Area" at bounding box center [434, 386] width 223 height 41
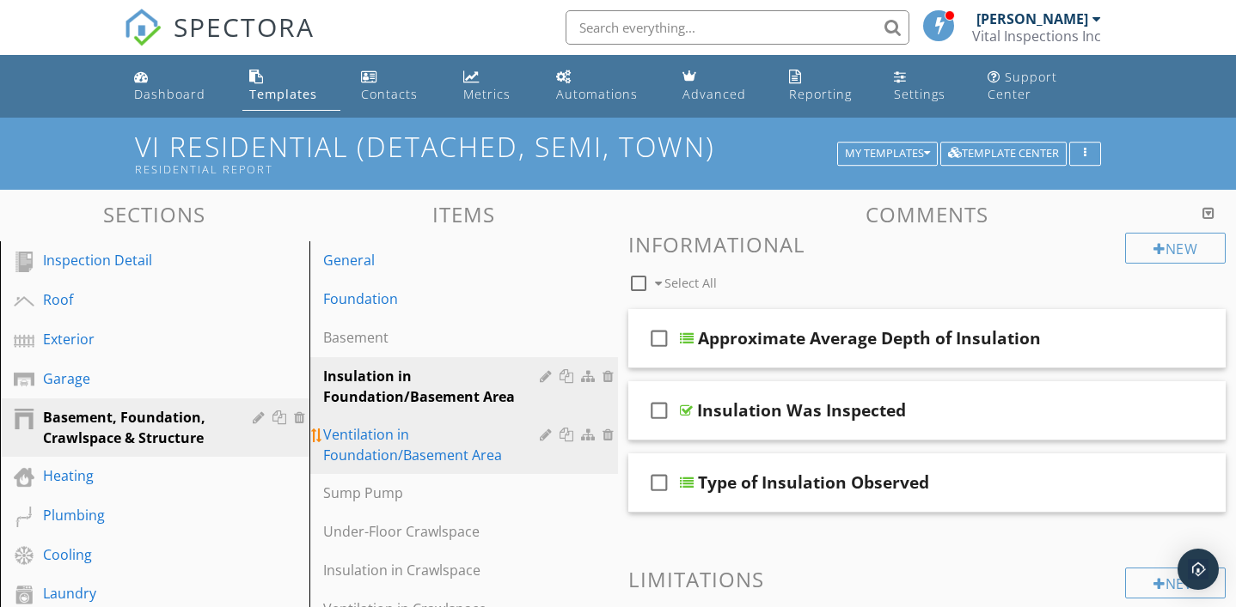
click at [406, 462] on div "Ventilation in Foundation/Basement Area" at bounding box center [434, 444] width 223 height 41
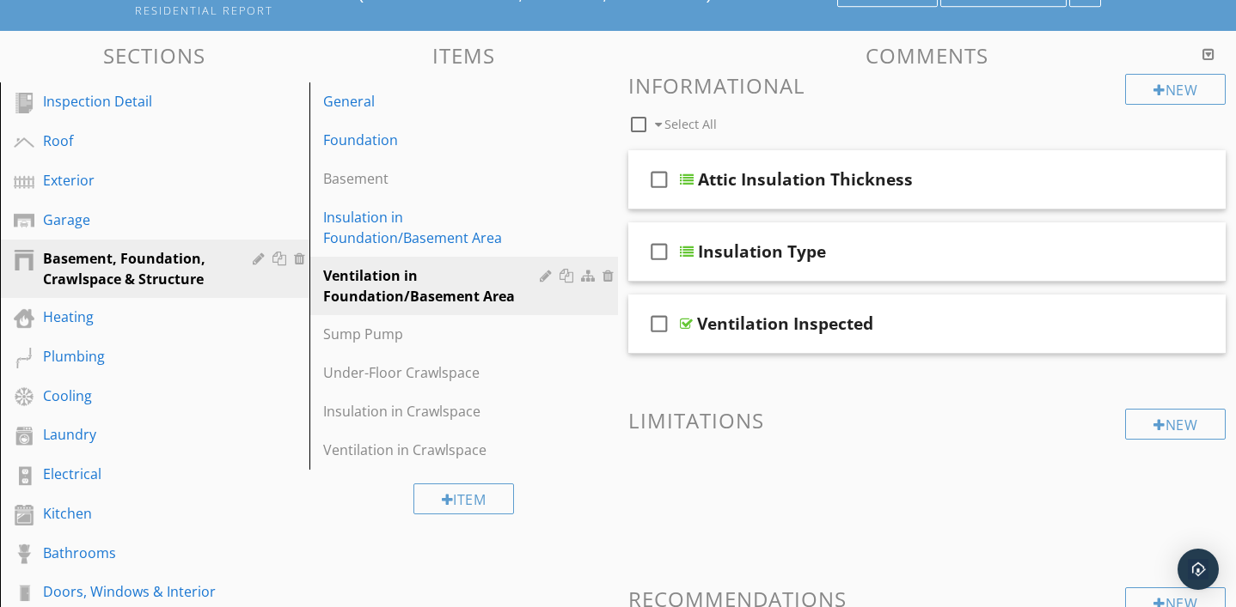
scroll to position [153, 0]
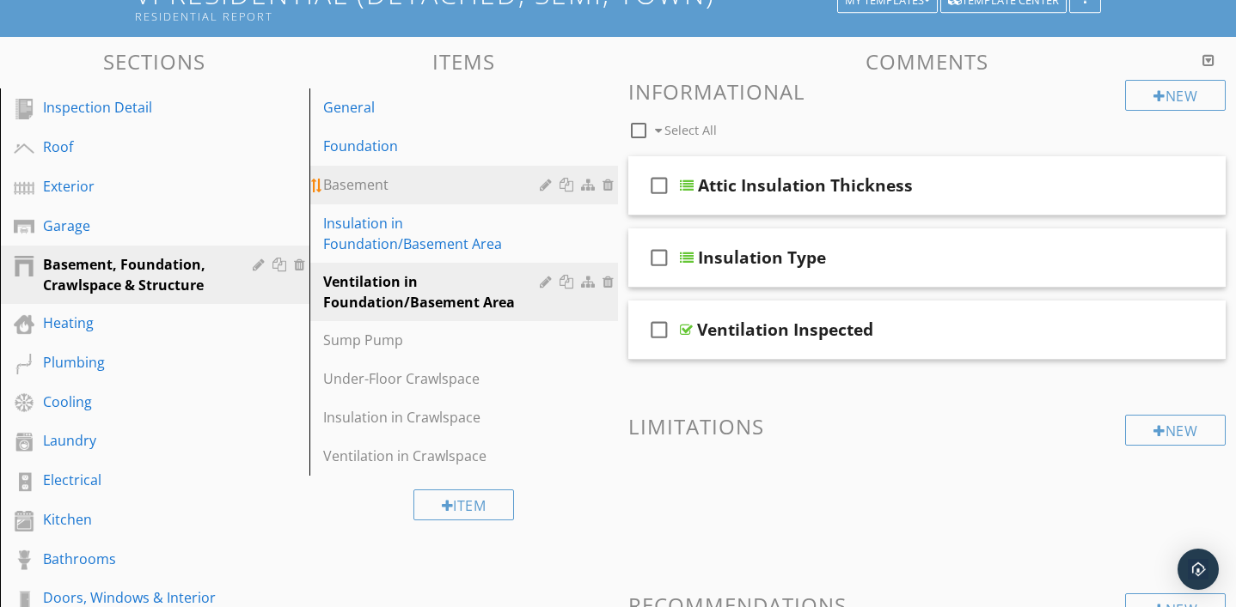
click at [390, 186] on div "Basement" at bounding box center [434, 184] width 223 height 21
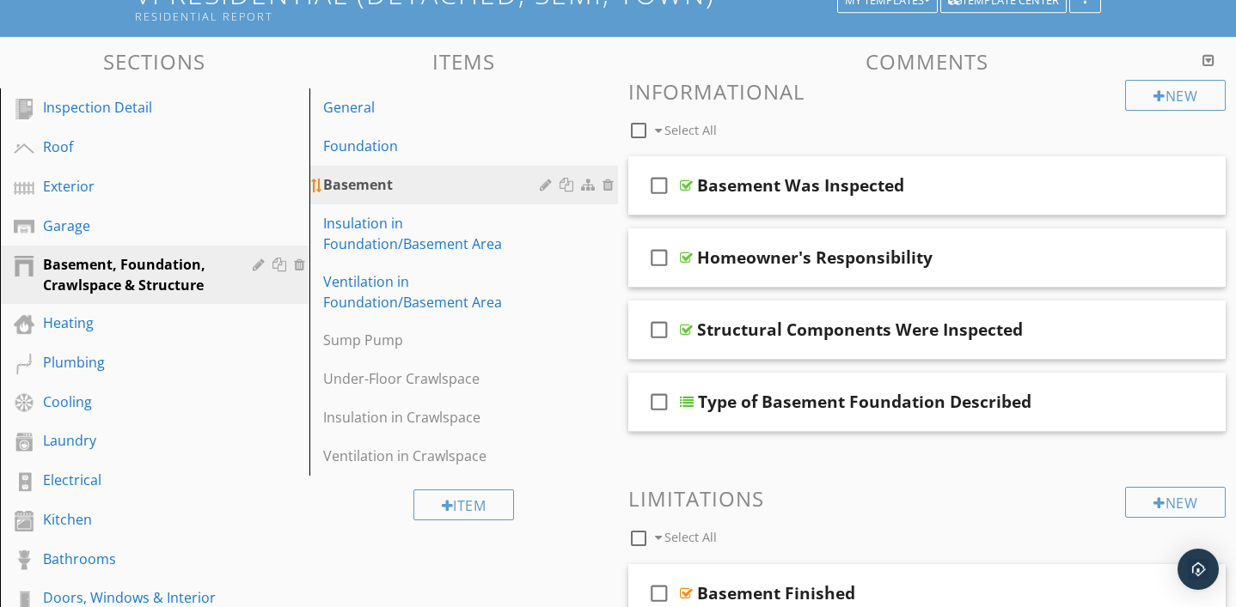
click at [545, 183] on div at bounding box center [548, 185] width 16 height 14
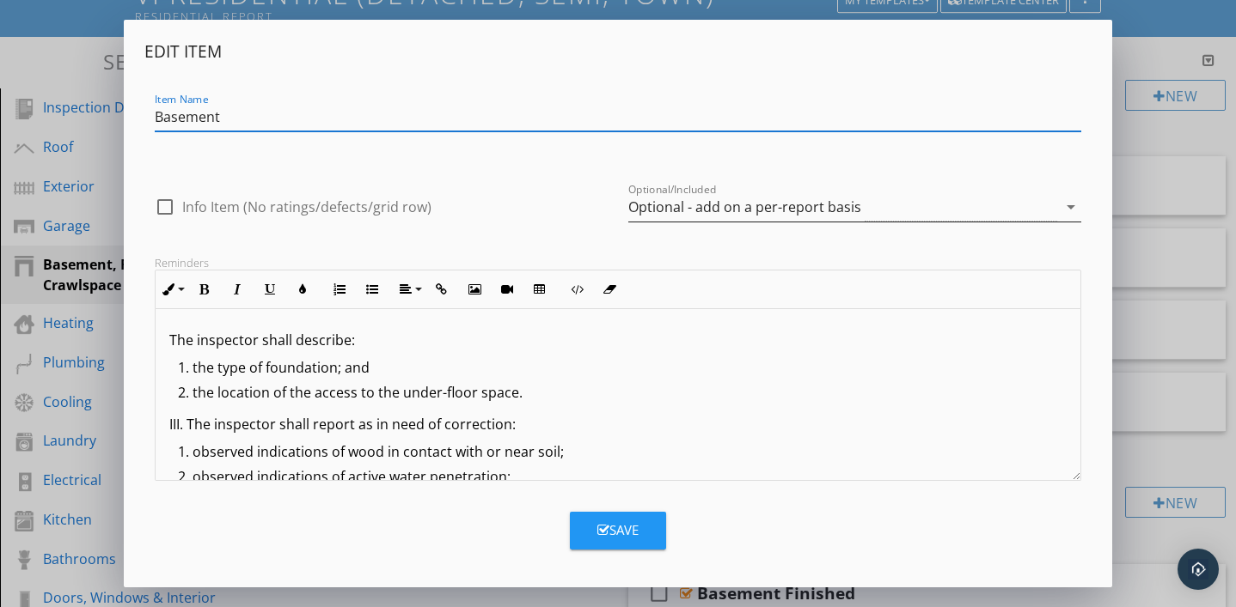
click at [1069, 208] on icon "arrow_drop_down" at bounding box center [1070, 207] width 21 height 21
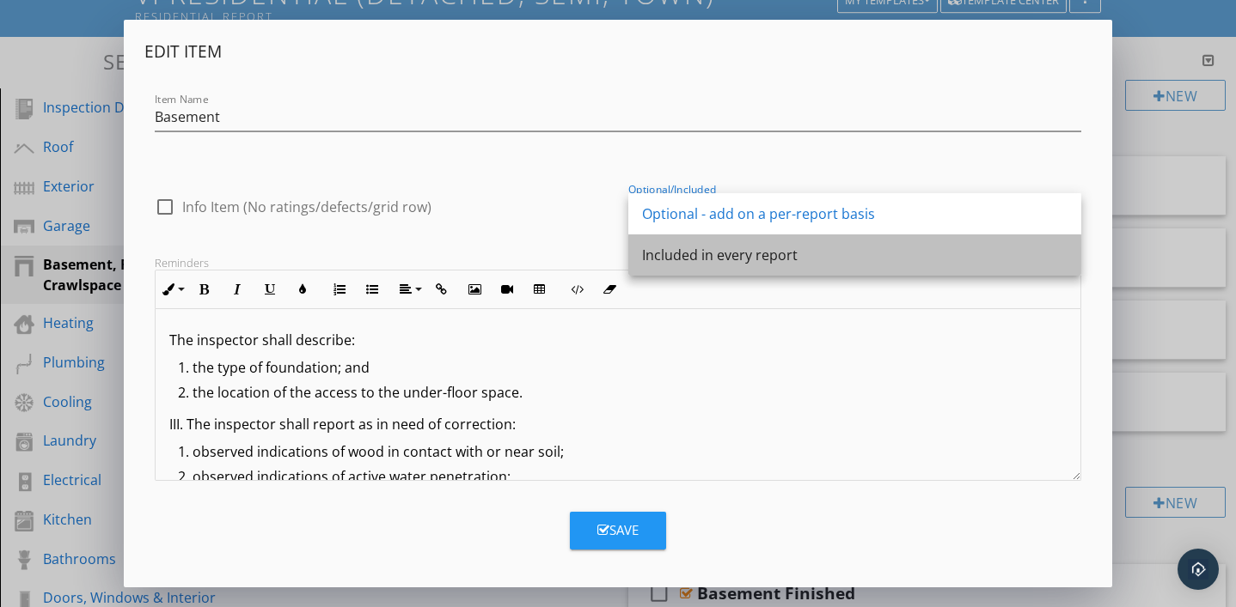
click at [882, 267] on div "Included in every report" at bounding box center [854, 255] width 425 height 41
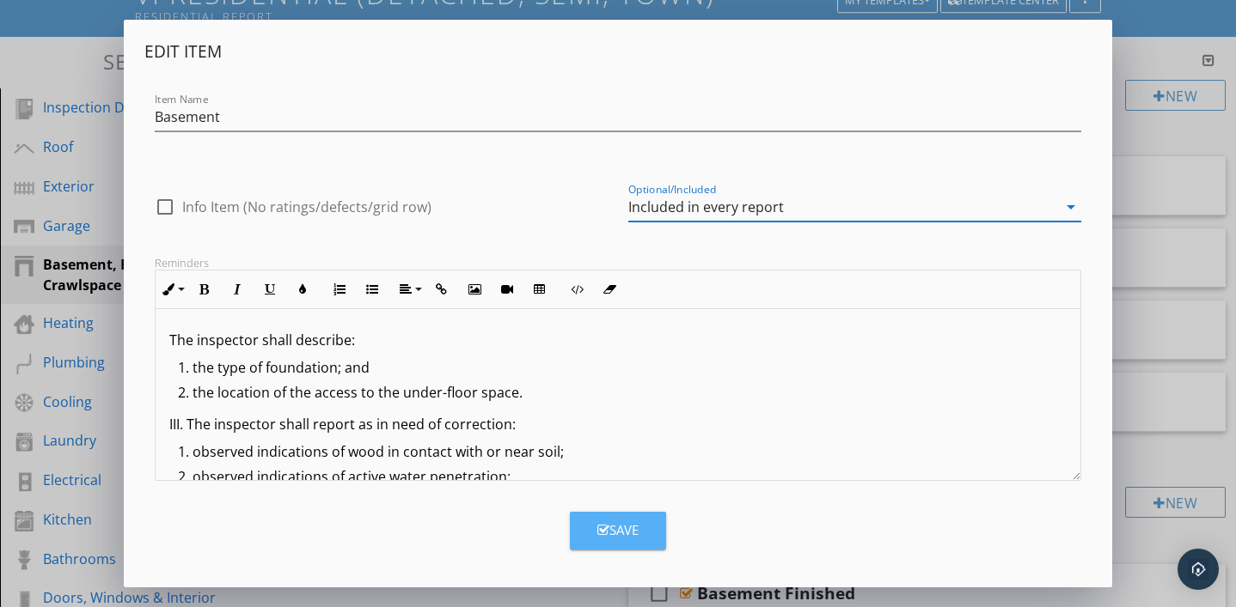
click at [629, 545] on button "Save" at bounding box center [618, 531] width 96 height 38
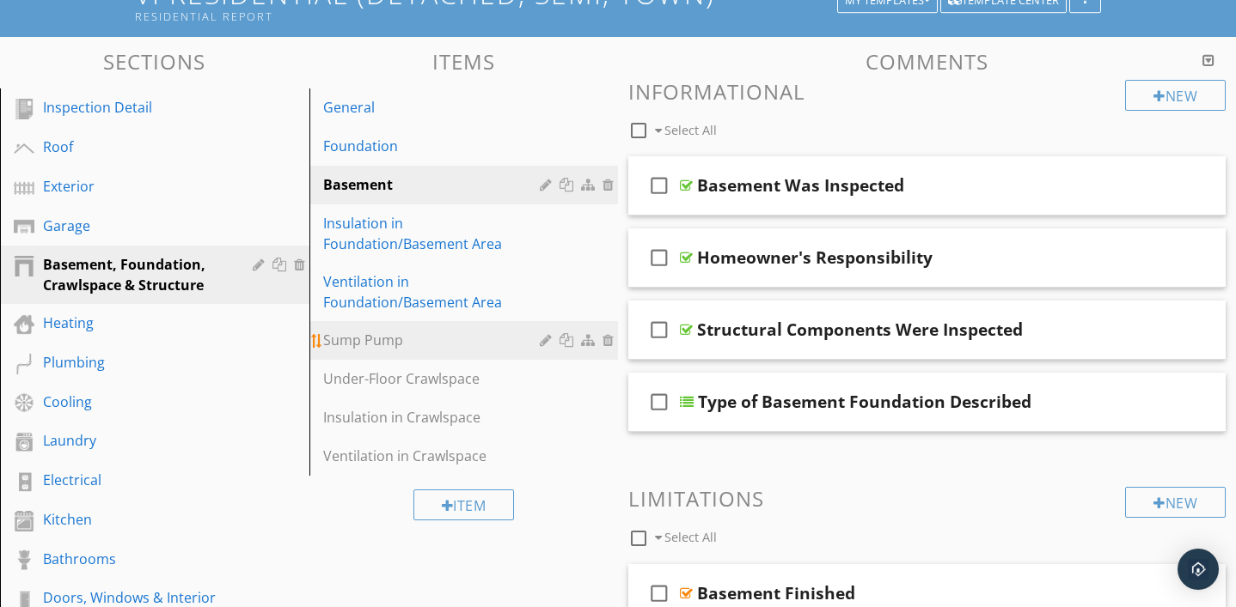
click at [546, 341] on div at bounding box center [548, 340] width 16 height 14
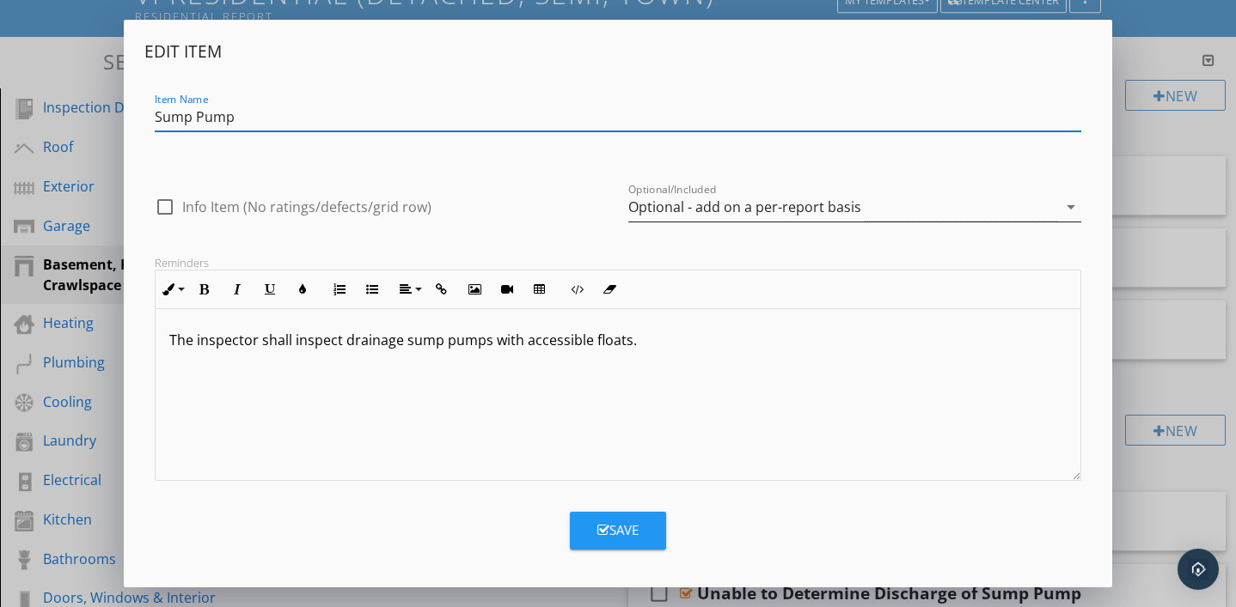
click at [1065, 212] on icon "arrow_drop_down" at bounding box center [1070, 207] width 21 height 21
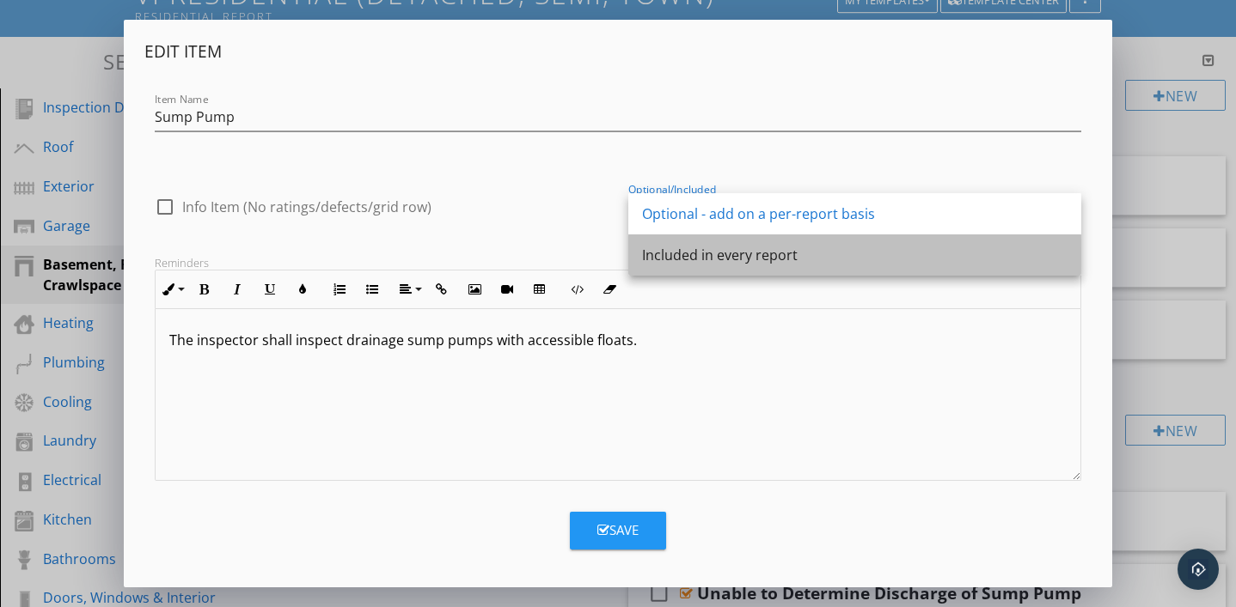
click at [839, 265] on div "Included in every report" at bounding box center [854, 255] width 425 height 21
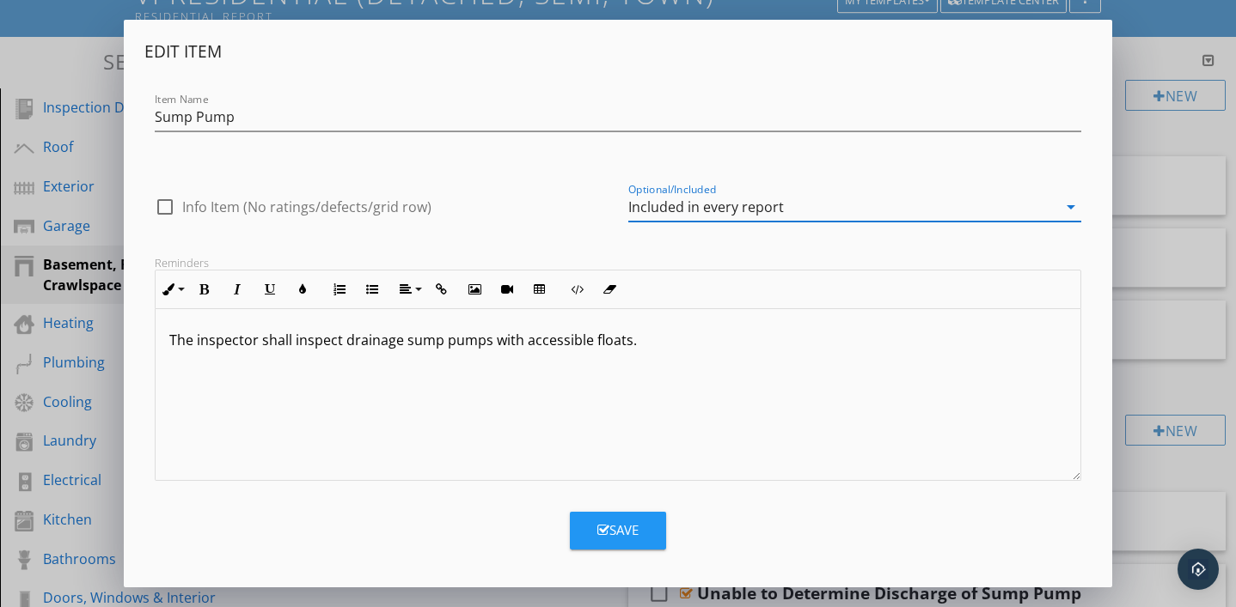
click at [642, 524] on button "Save" at bounding box center [618, 531] width 96 height 38
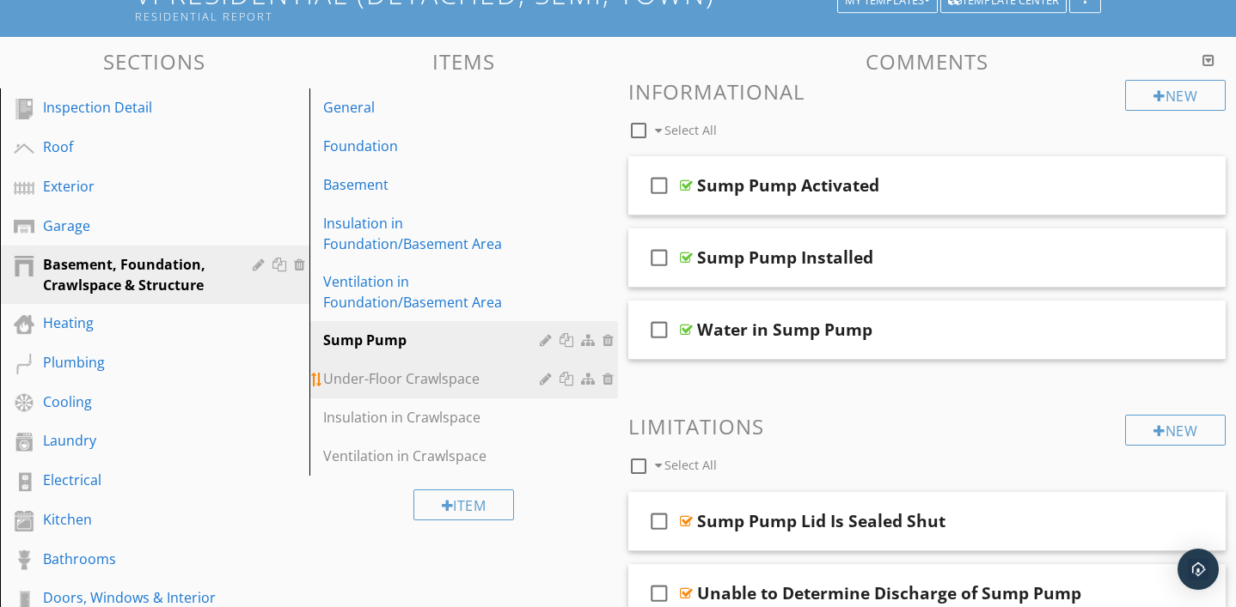
click at [476, 384] on div "Under-Floor Crawlspace" at bounding box center [434, 379] width 223 height 21
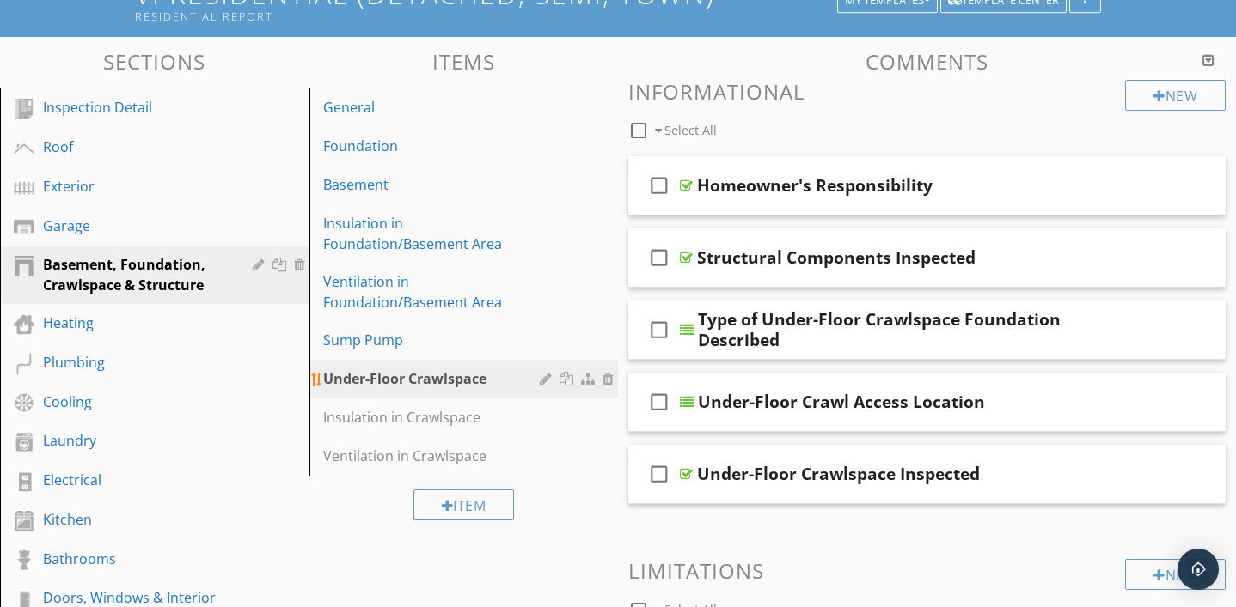
click at [544, 377] on div at bounding box center [548, 379] width 16 height 14
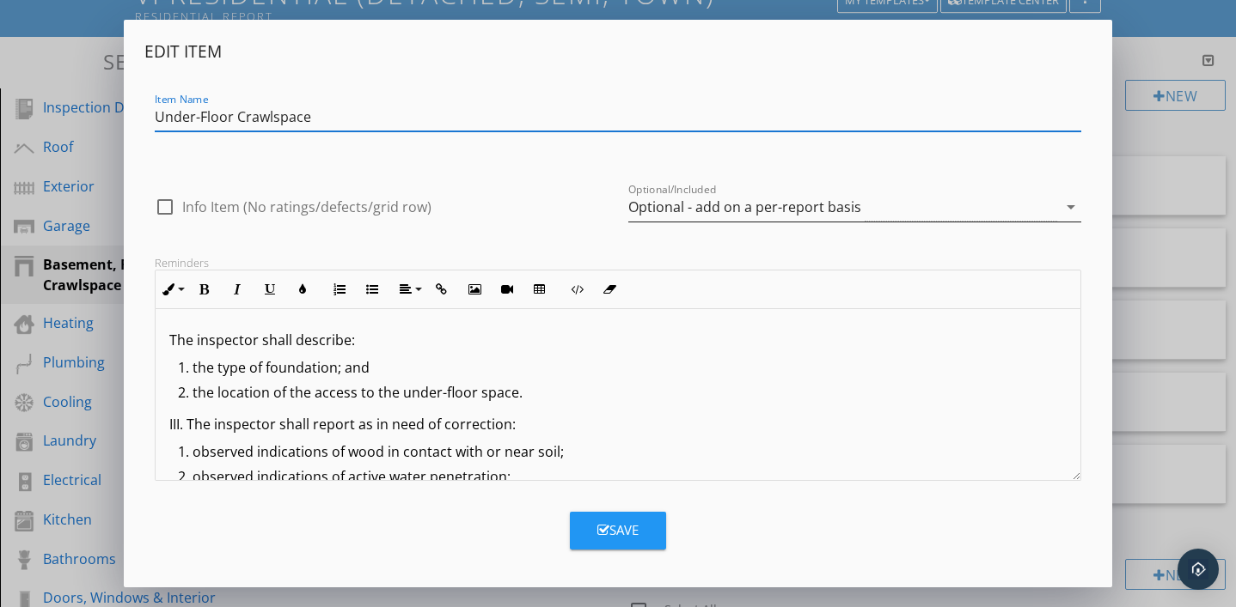
click at [1074, 209] on icon "arrow_drop_down" at bounding box center [1070, 207] width 21 height 21
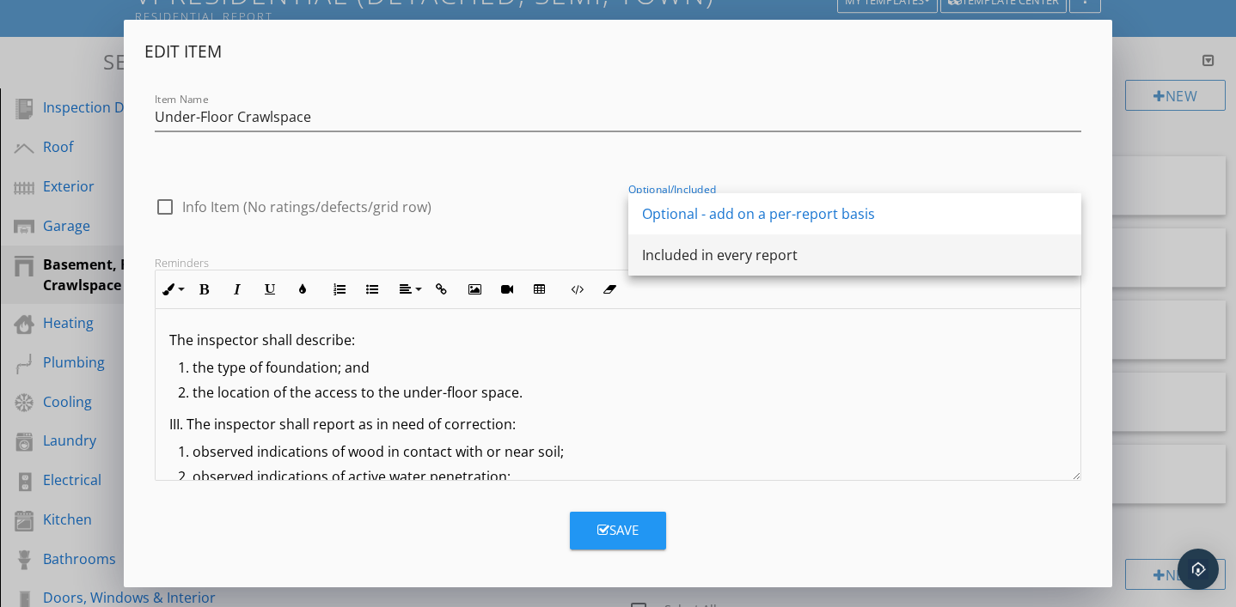
click at [824, 268] on div "Included in every report" at bounding box center [854, 255] width 425 height 41
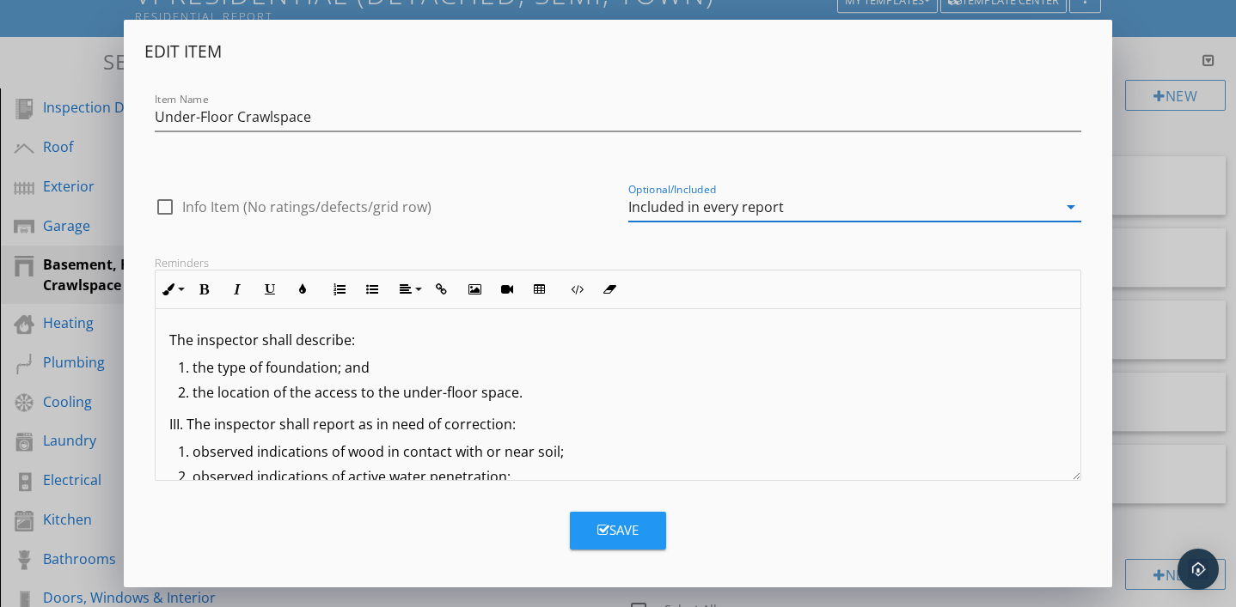
click at [598, 528] on icon "button" at bounding box center [603, 530] width 12 height 13
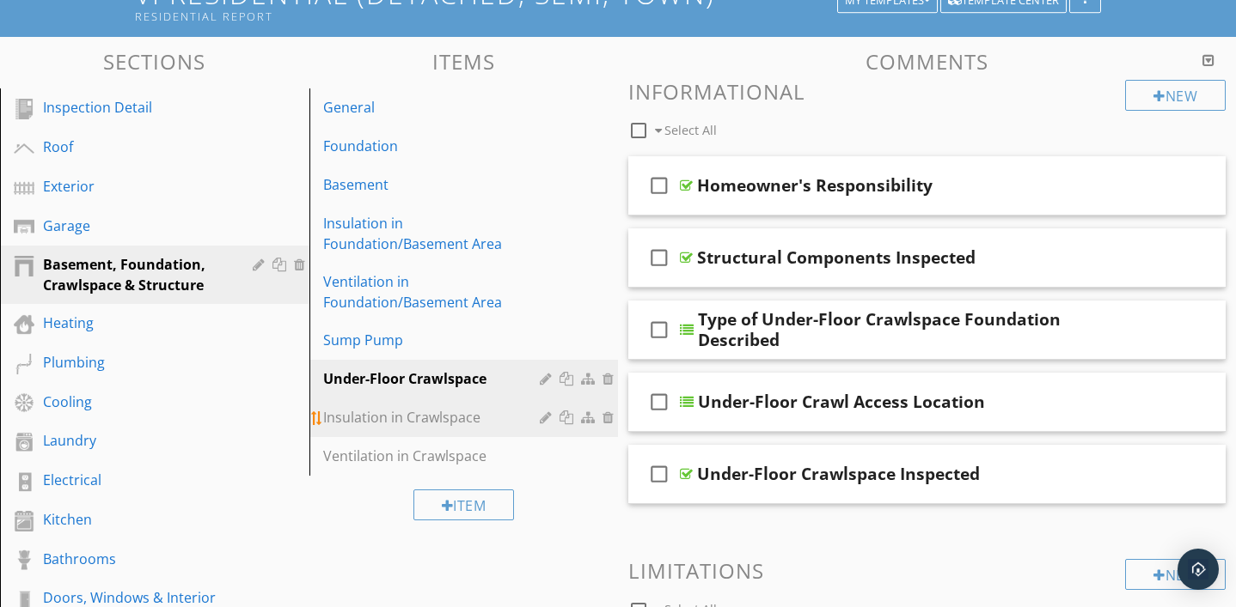
click at [541, 414] on div at bounding box center [548, 418] width 16 height 14
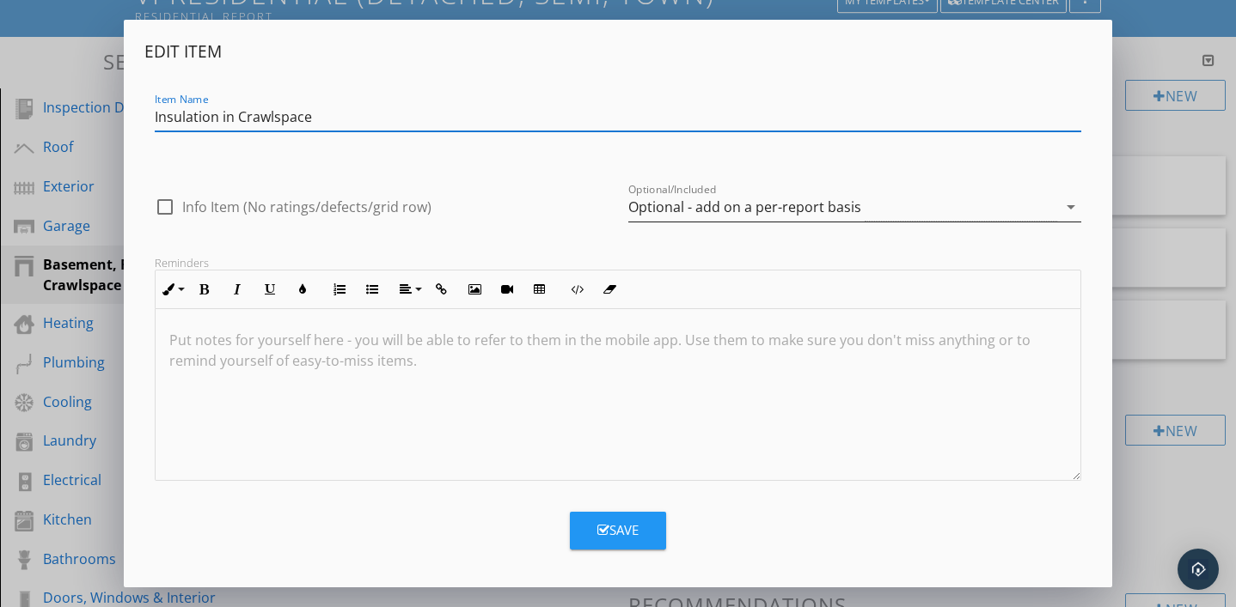
click at [1075, 204] on icon "arrow_drop_down" at bounding box center [1070, 207] width 21 height 21
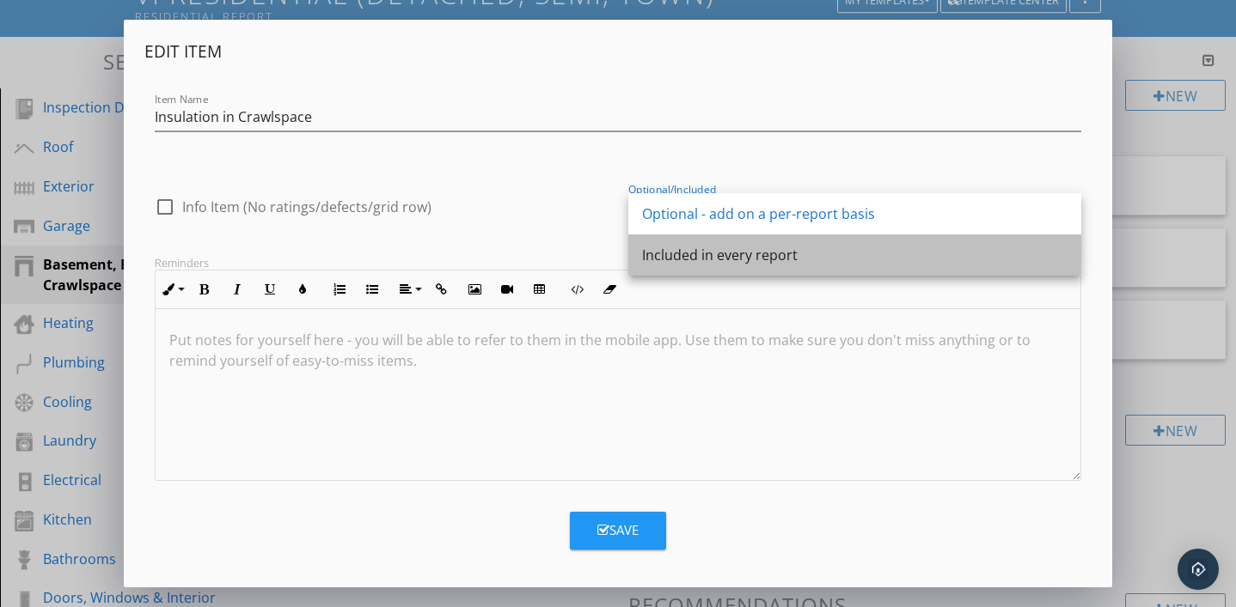
click at [806, 265] on div "Included in every report" at bounding box center [854, 255] width 425 height 21
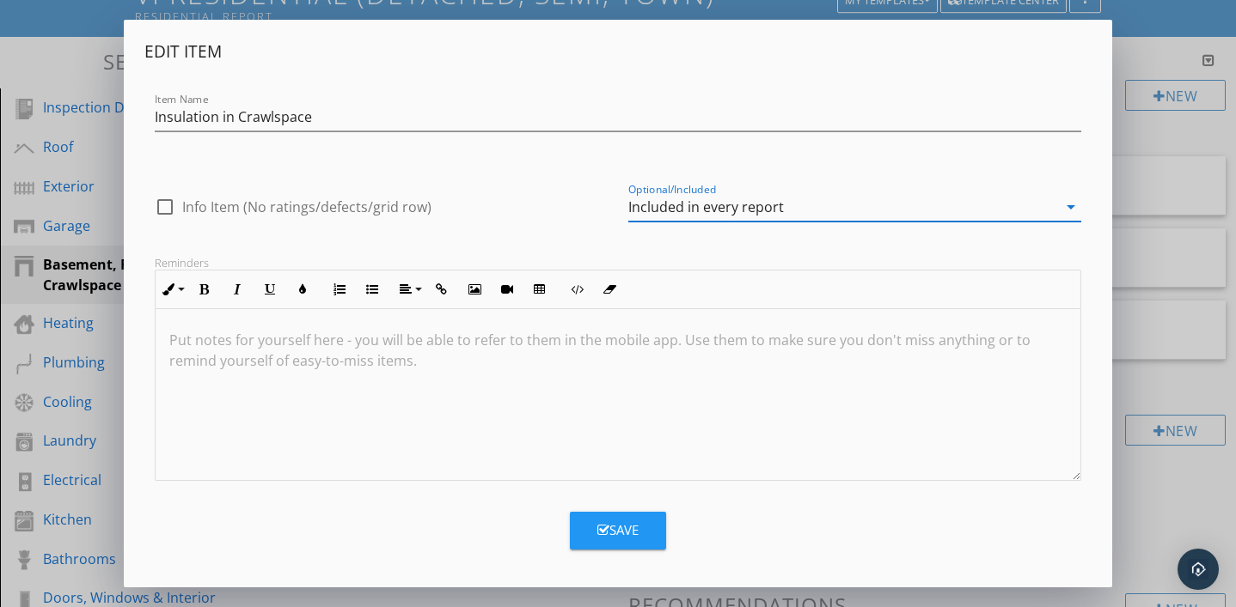
click at [653, 525] on button "Save" at bounding box center [618, 531] width 96 height 38
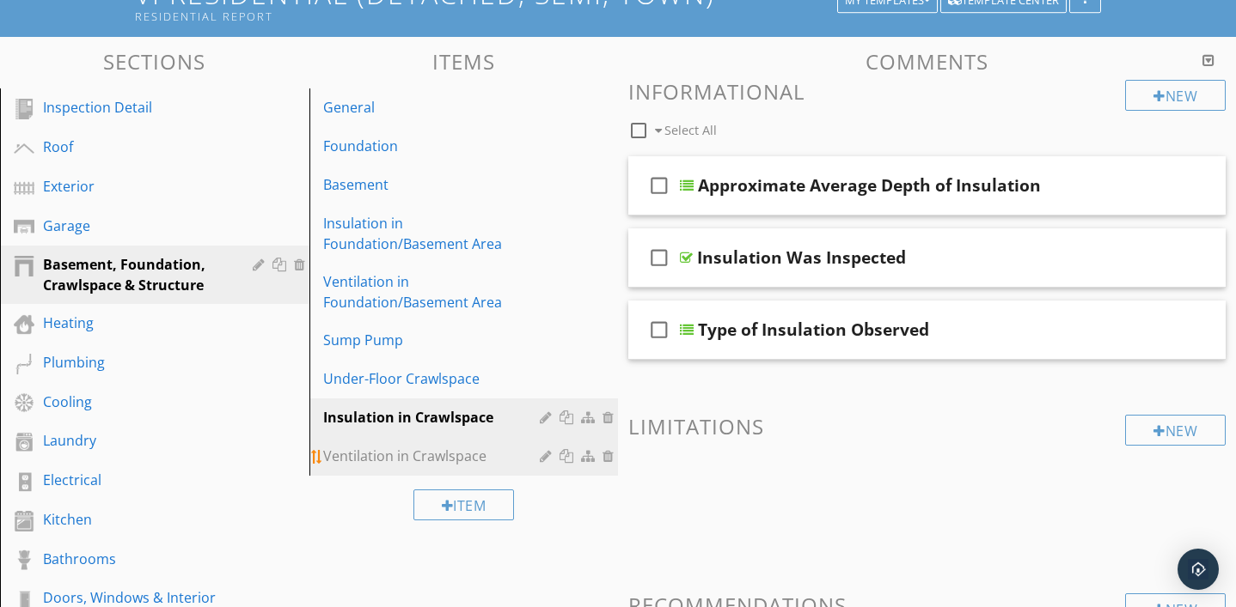
click at [537, 459] on div "Ventilation in Crawlspace" at bounding box center [434, 456] width 223 height 21
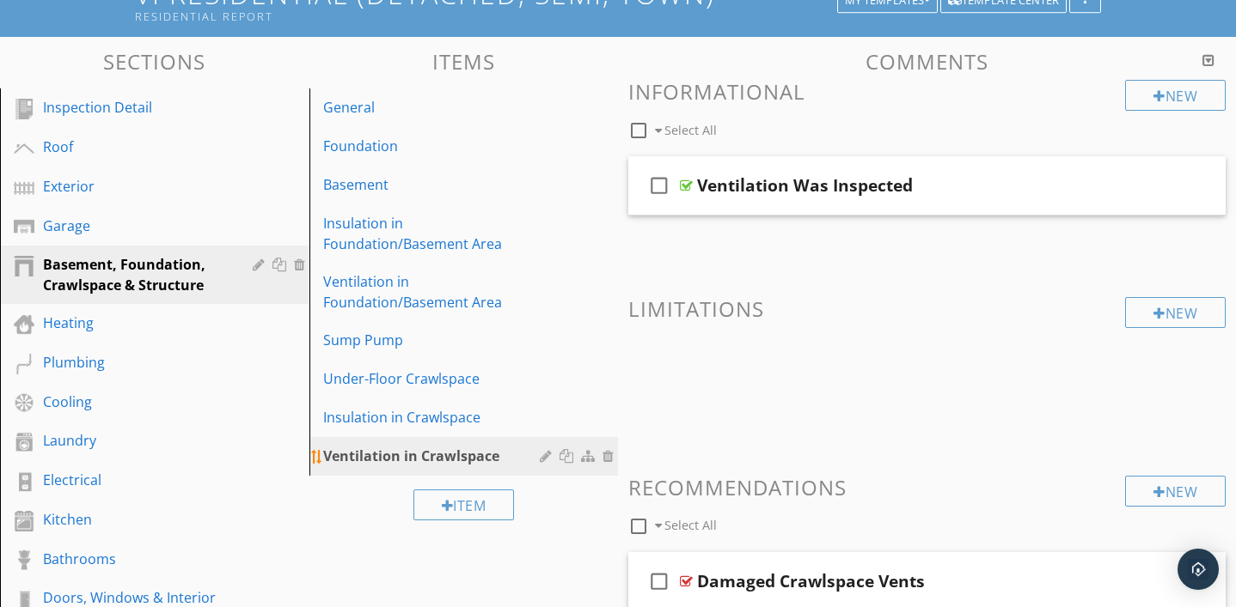
click at [547, 462] on div at bounding box center [548, 456] width 16 height 14
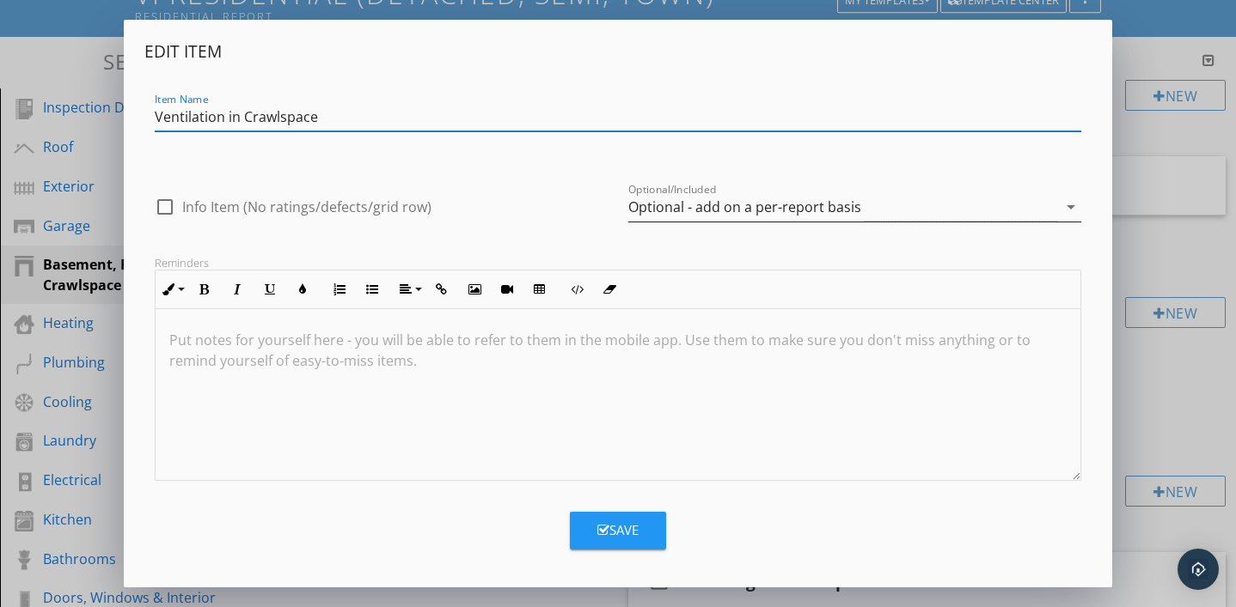
click at [1071, 205] on icon "arrow_drop_down" at bounding box center [1070, 207] width 21 height 21
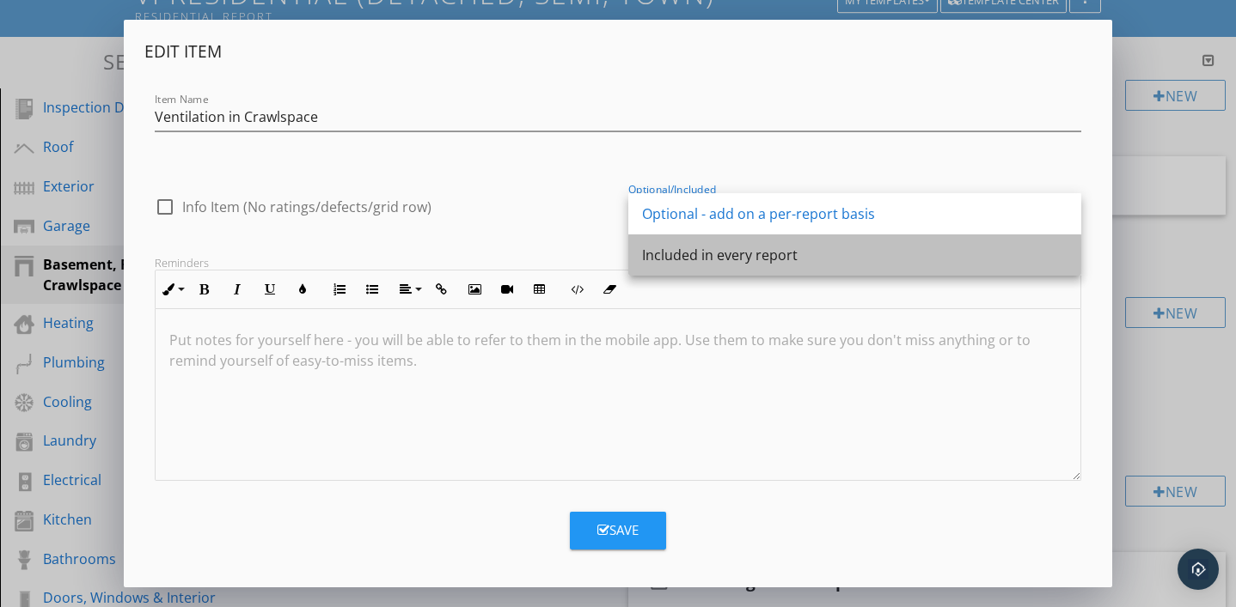
click at [857, 251] on div "Included in every report" at bounding box center [854, 255] width 425 height 21
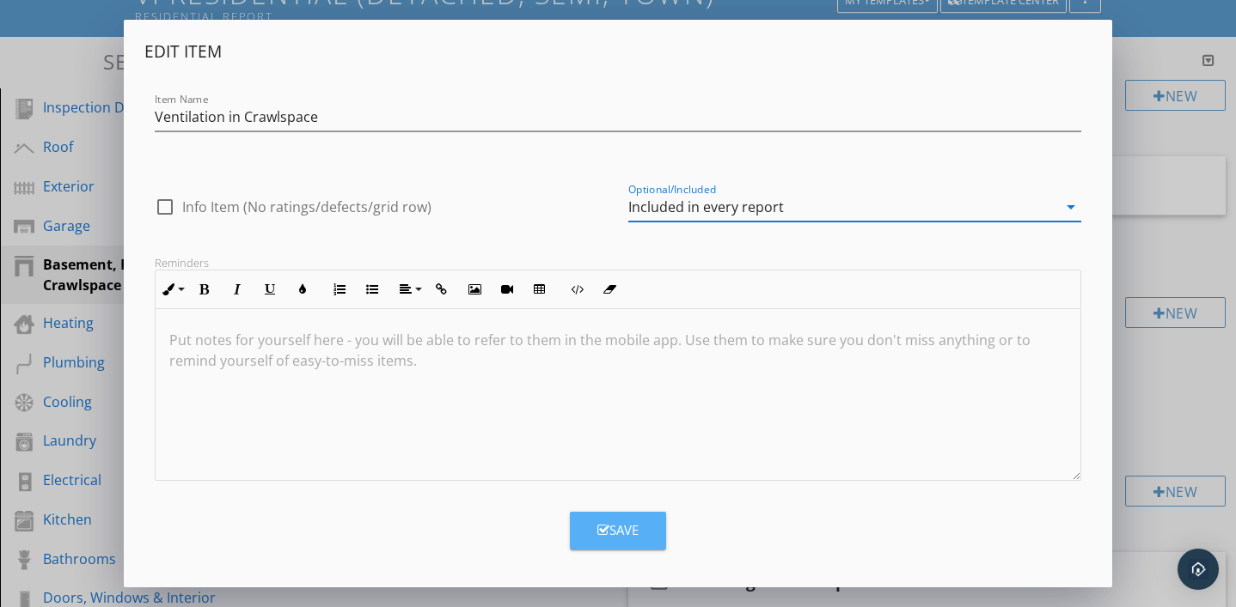
click at [650, 541] on button "Save" at bounding box center [618, 531] width 96 height 38
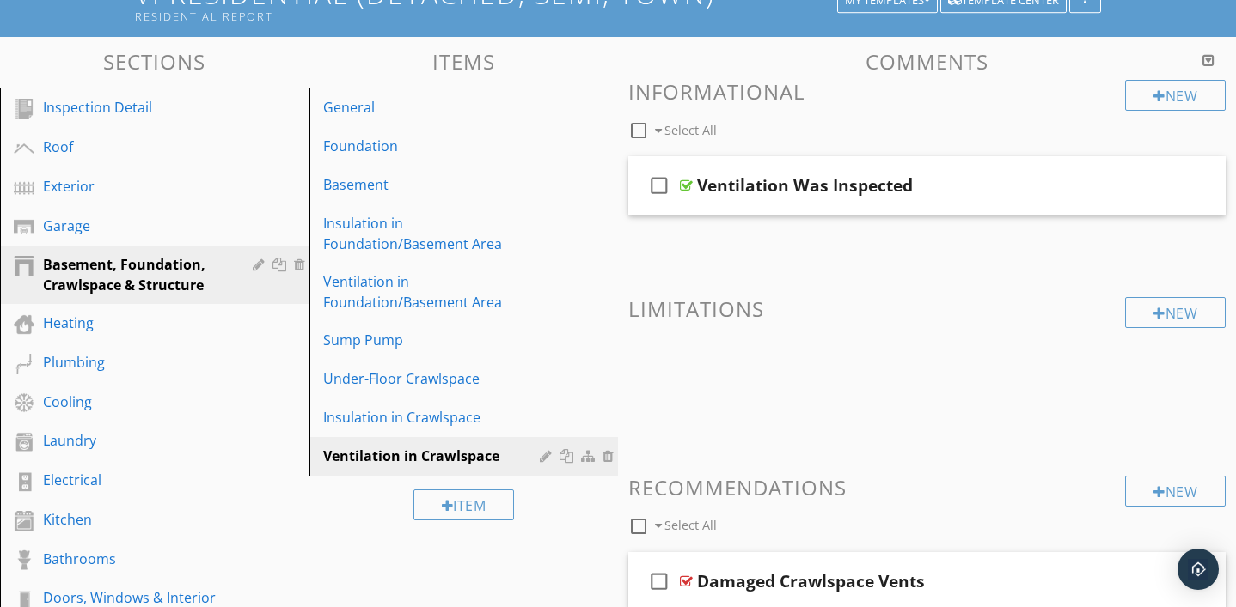
click at [546, 568] on div "Sections Inspection Detail Roof Exterior Garage Basement, Foundation, Crawlspac…" at bounding box center [618, 482] width 1236 height 891
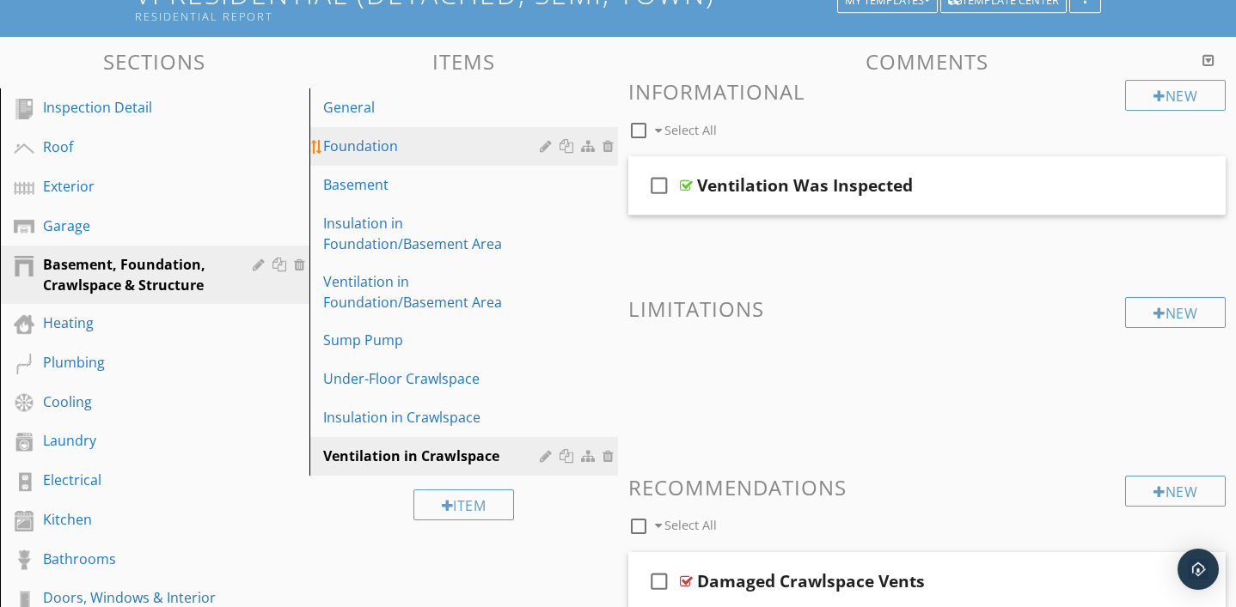
click at [412, 142] on div "Foundation" at bounding box center [434, 146] width 223 height 21
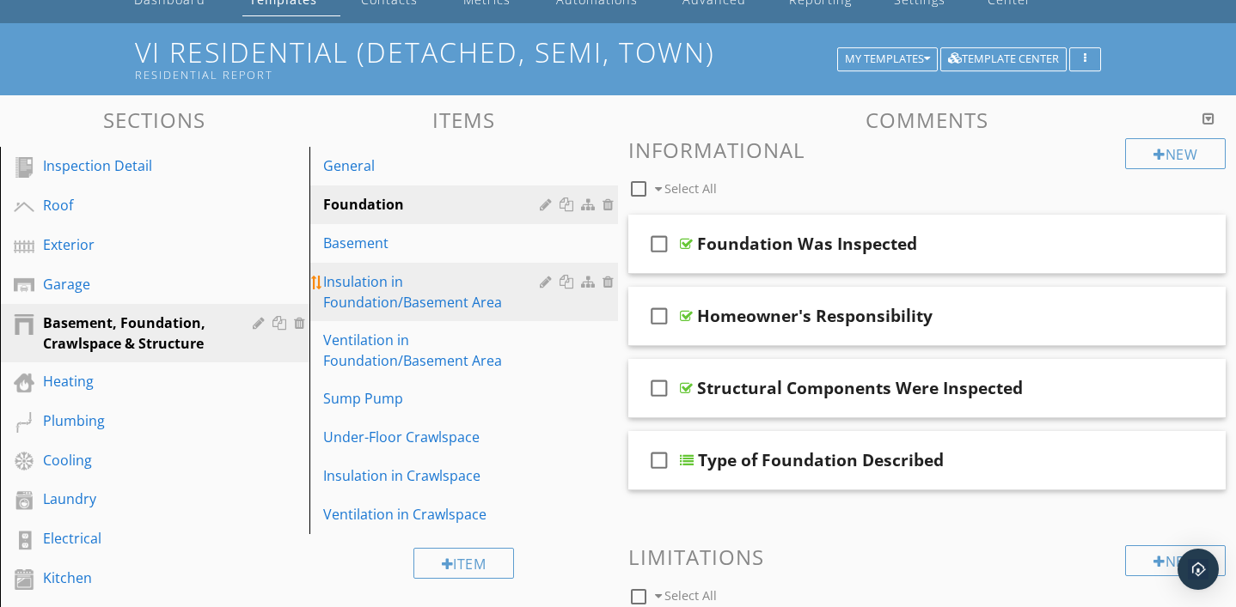
scroll to position [81, 0]
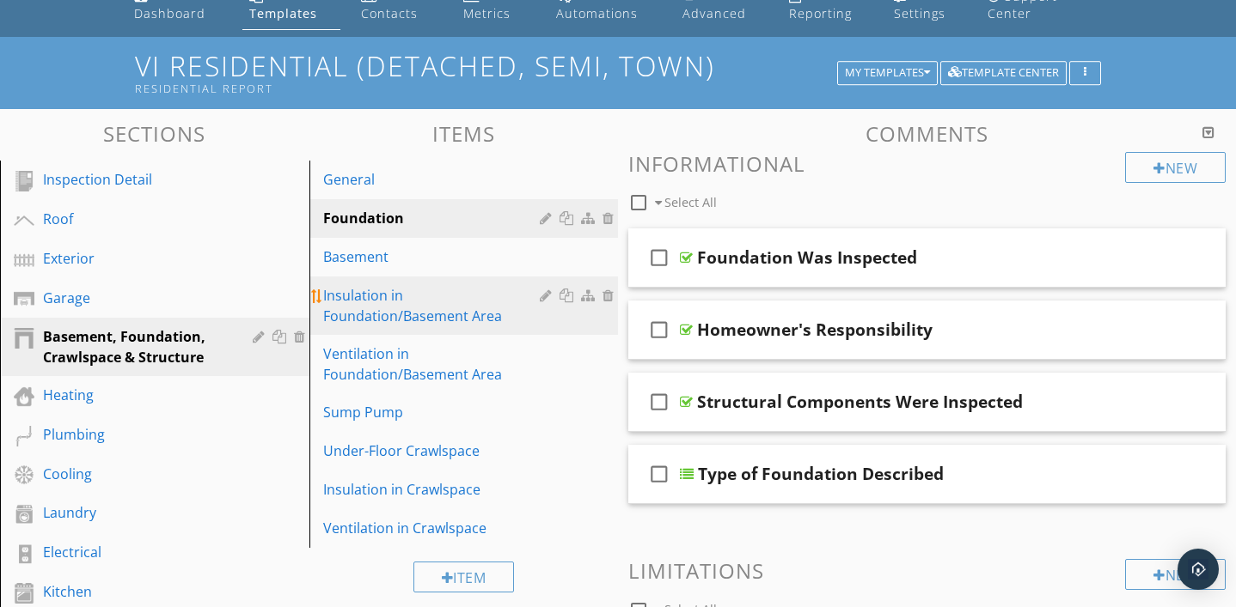
click at [378, 300] on div "Insulation in Foundation/Basement Area" at bounding box center [434, 305] width 223 height 41
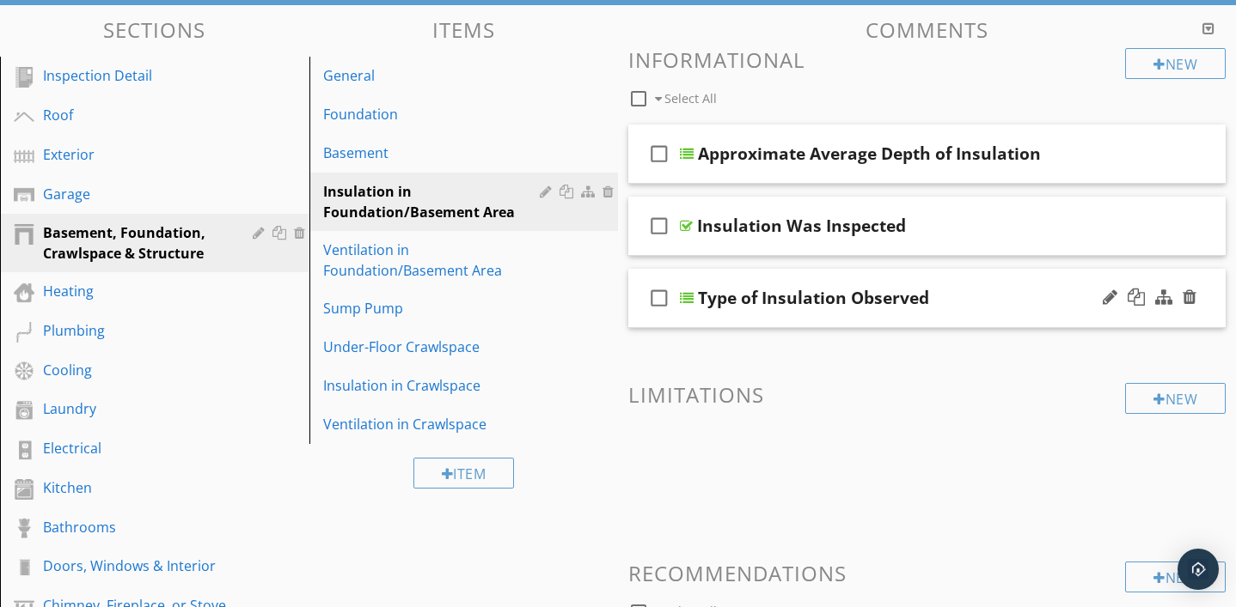
scroll to position [167, 0]
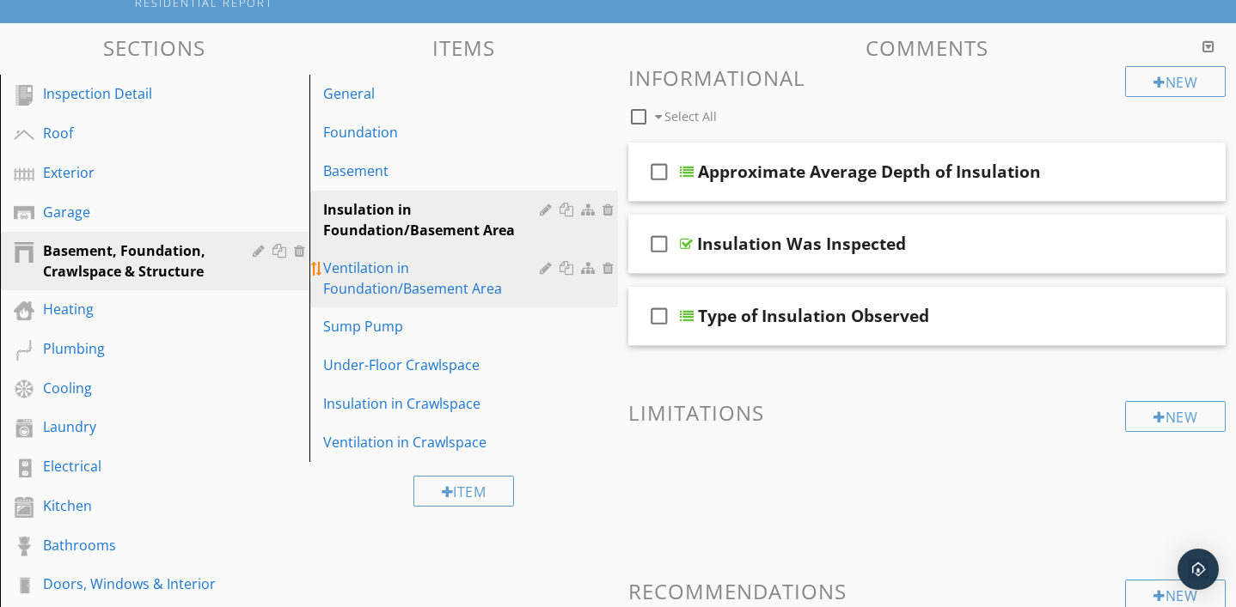
click at [364, 284] on div "Ventilation in Foundation/Basement Area" at bounding box center [434, 278] width 223 height 41
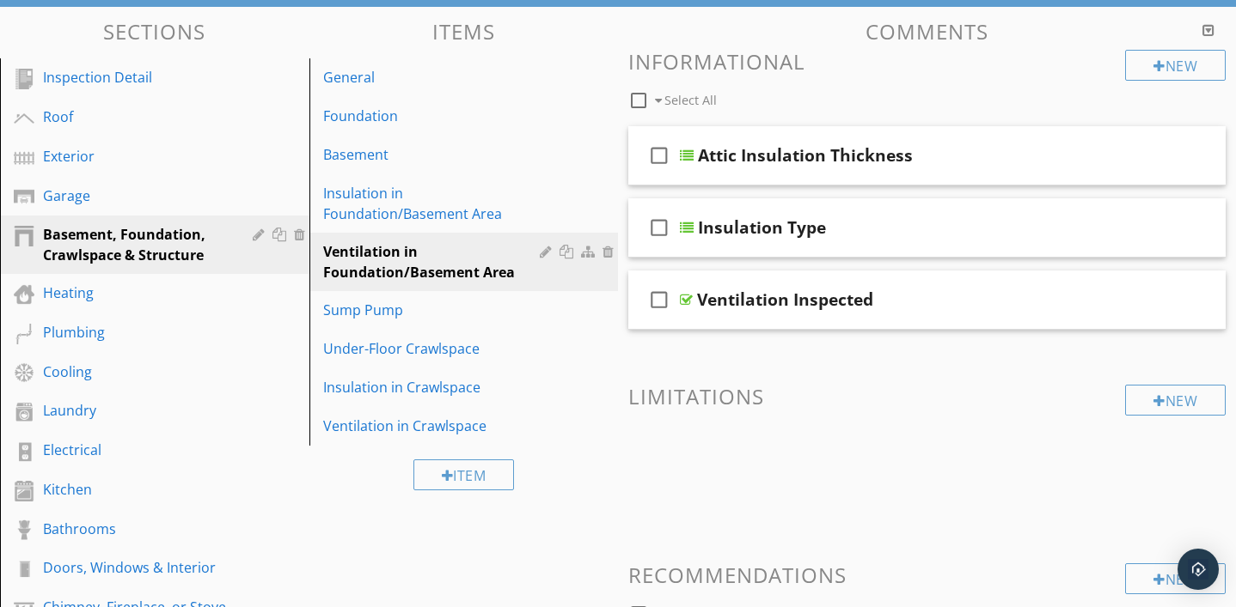
scroll to position [176, 0]
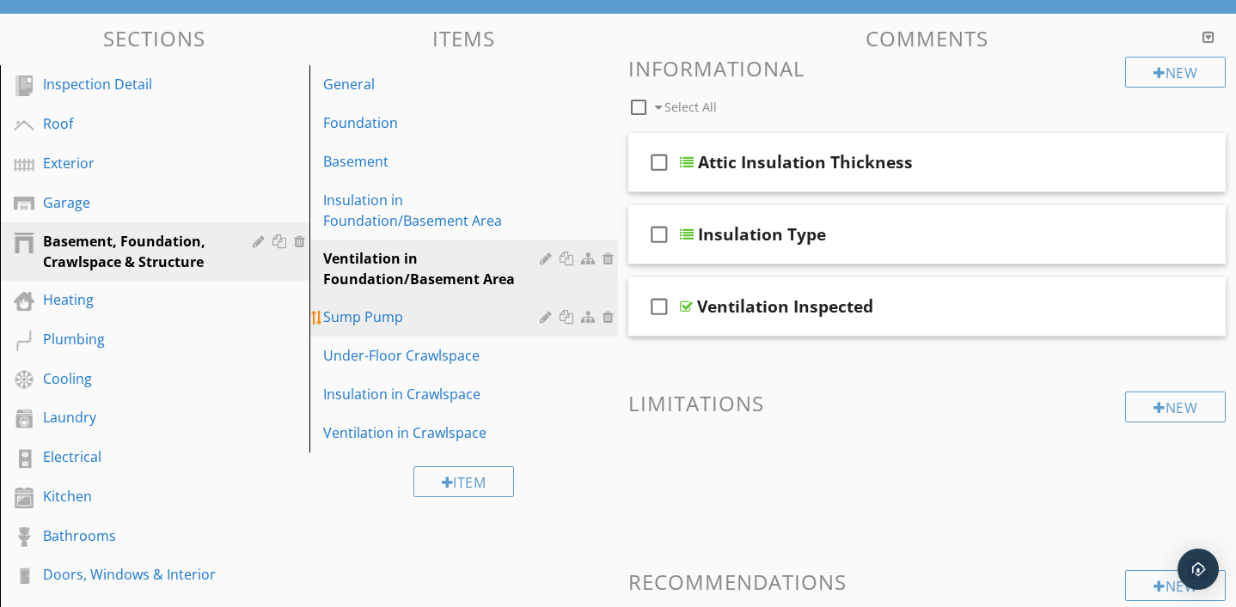
click at [351, 314] on div "Sump Pump" at bounding box center [434, 317] width 223 height 21
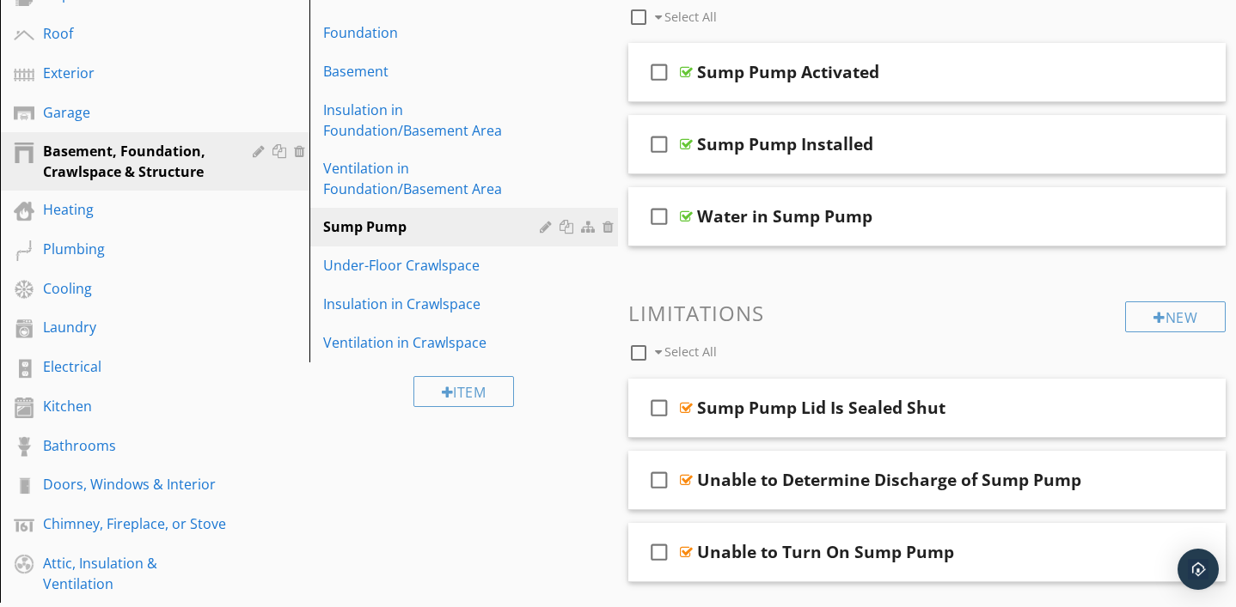
scroll to position [265, 0]
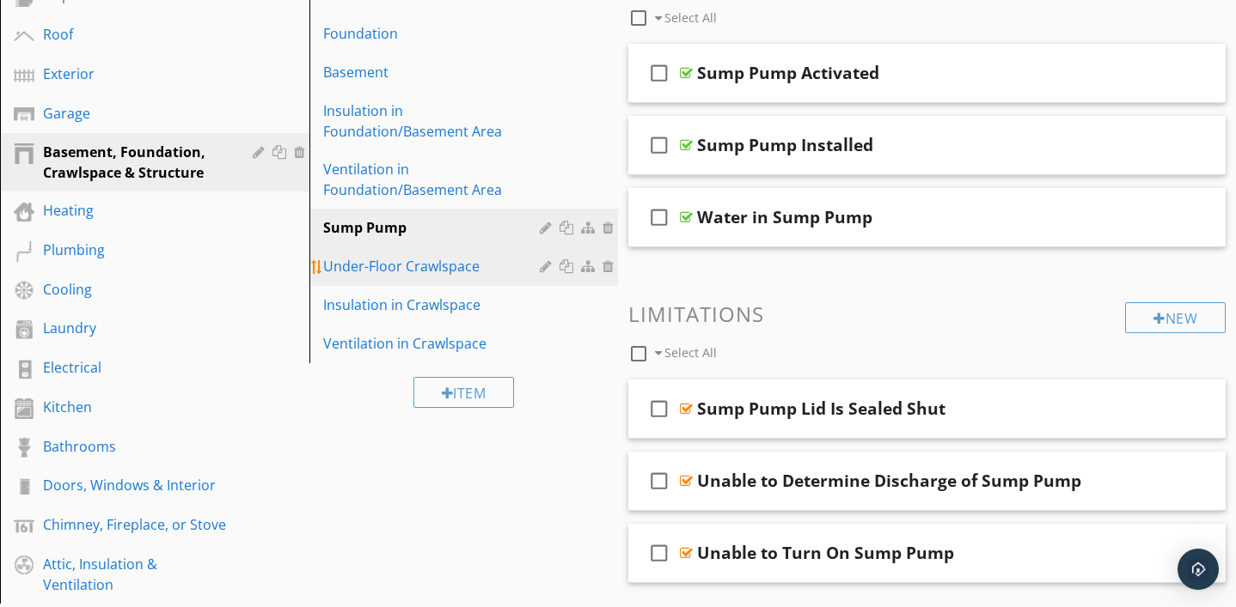
click at [410, 265] on div "Under-Floor Crawlspace" at bounding box center [434, 266] width 223 height 21
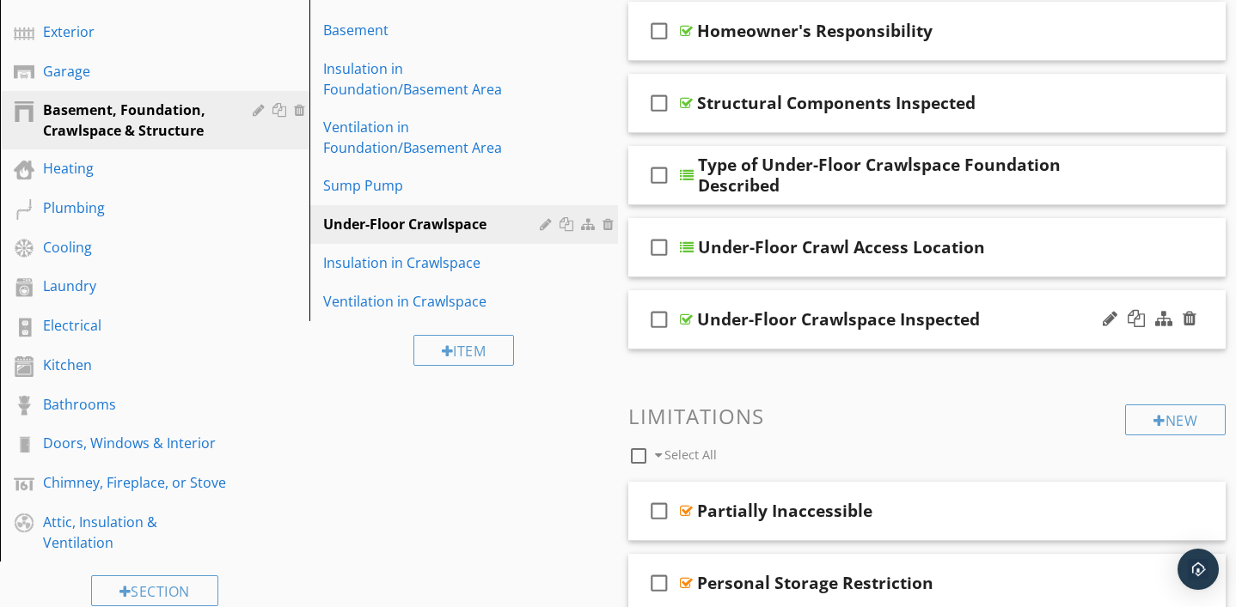
scroll to position [198, 0]
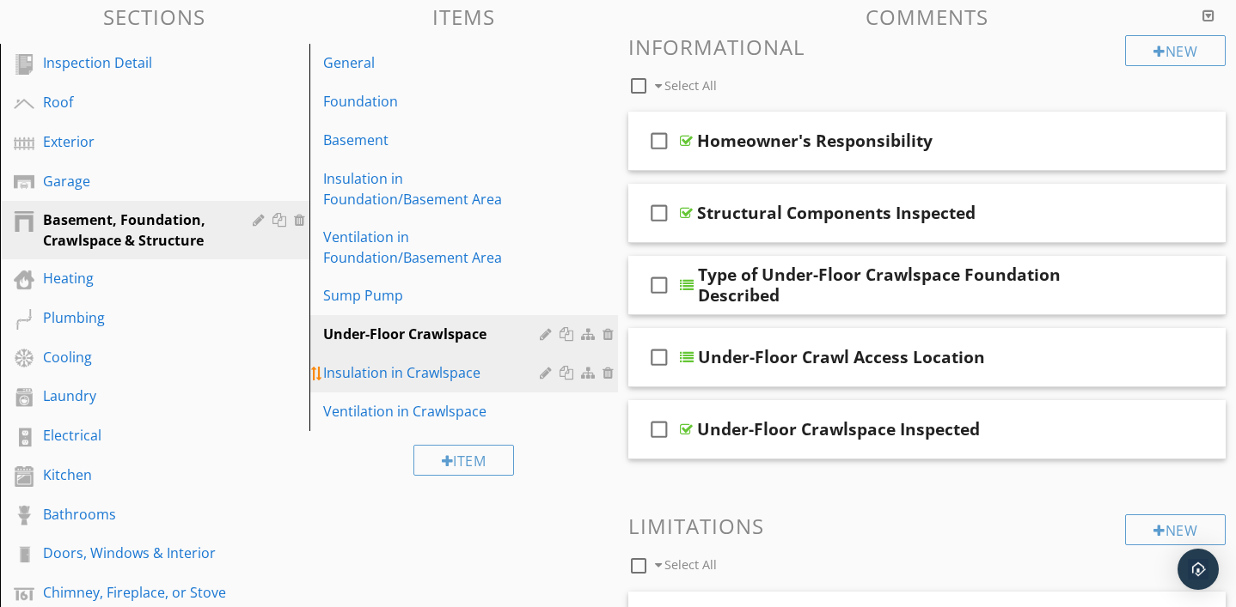
click at [428, 379] on div "Insulation in Crawlspace" at bounding box center [434, 373] width 223 height 21
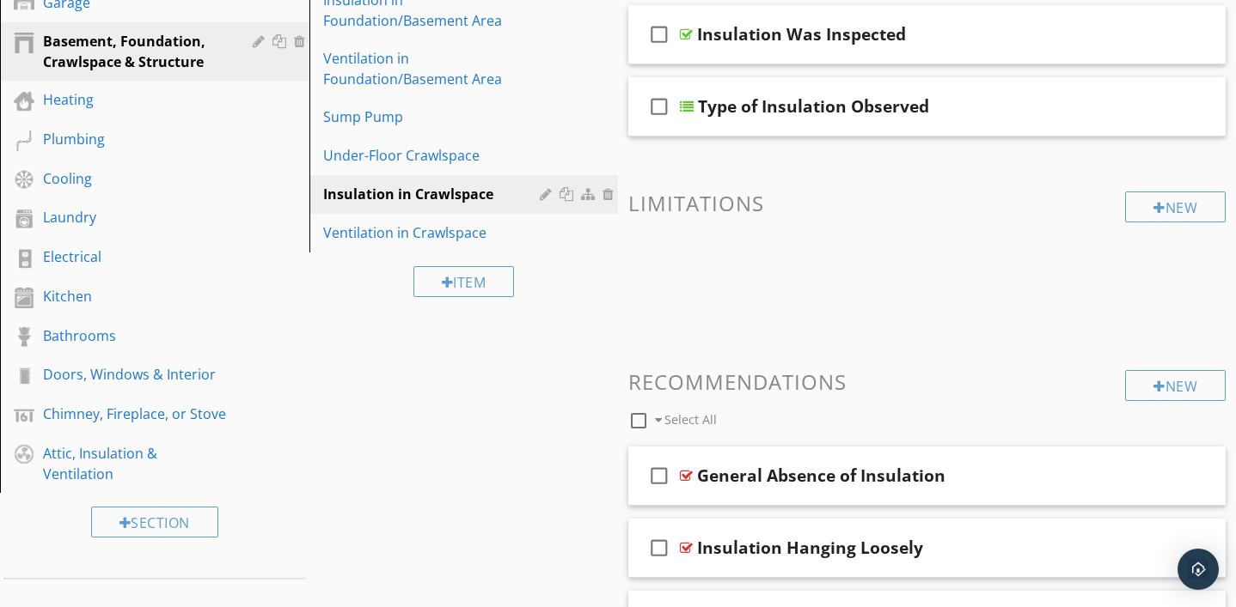
scroll to position [375, 0]
click at [460, 233] on div "Ventilation in Crawlspace" at bounding box center [434, 233] width 223 height 21
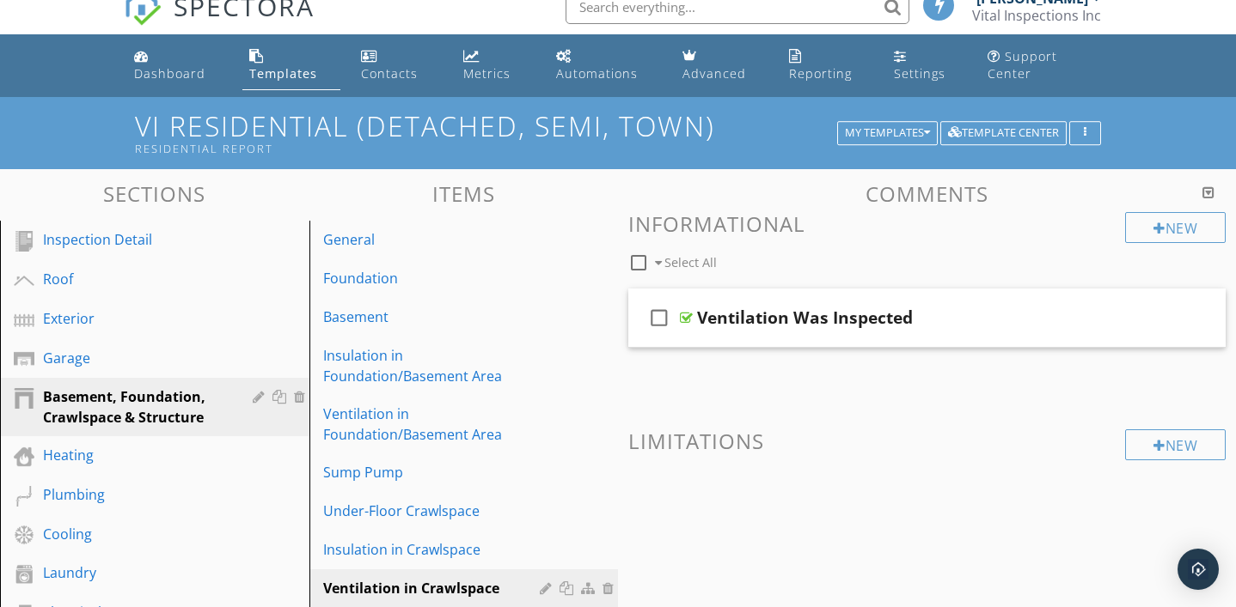
scroll to position [0, 0]
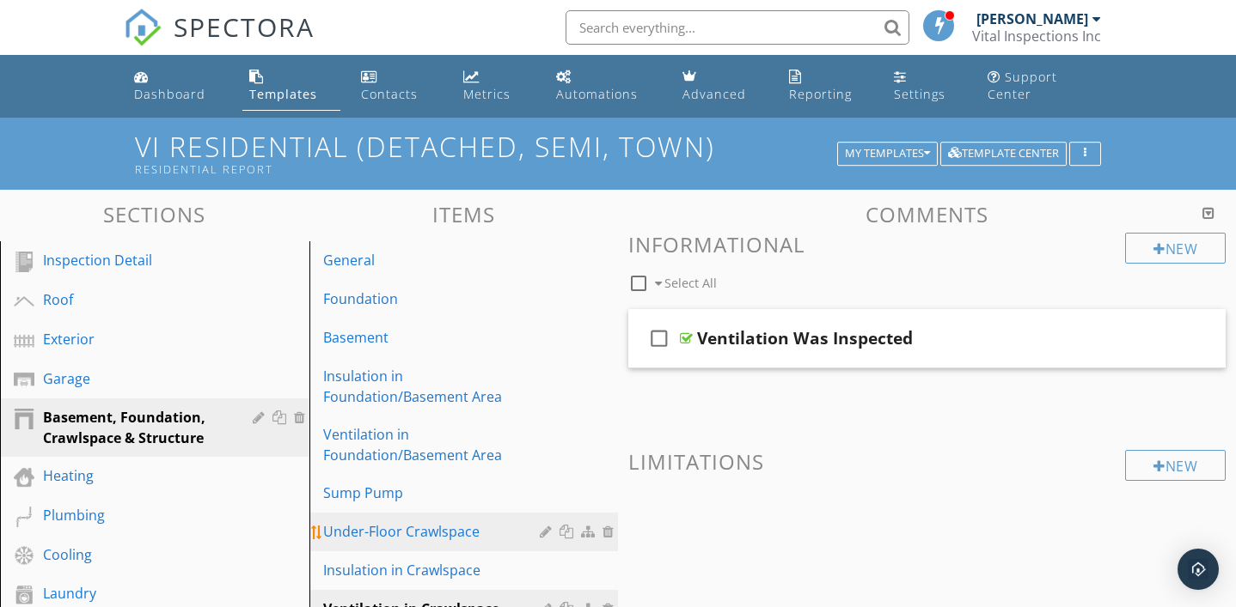
click at [440, 540] on div "Under-Floor Crawlspace" at bounding box center [434, 532] width 223 height 21
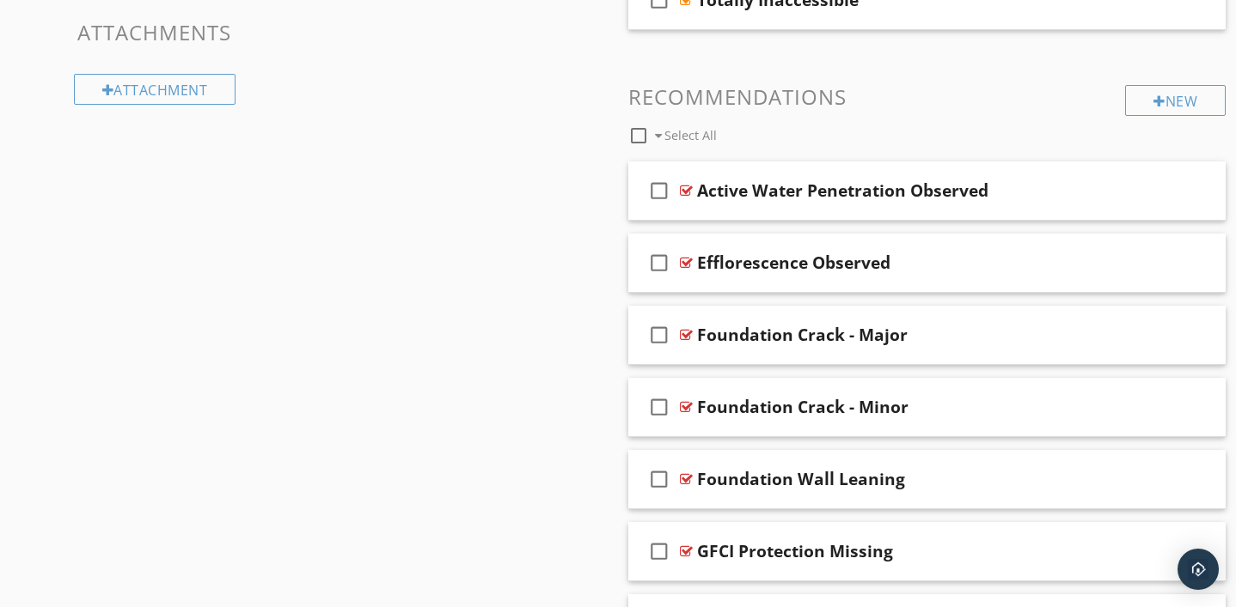
scroll to position [967, 0]
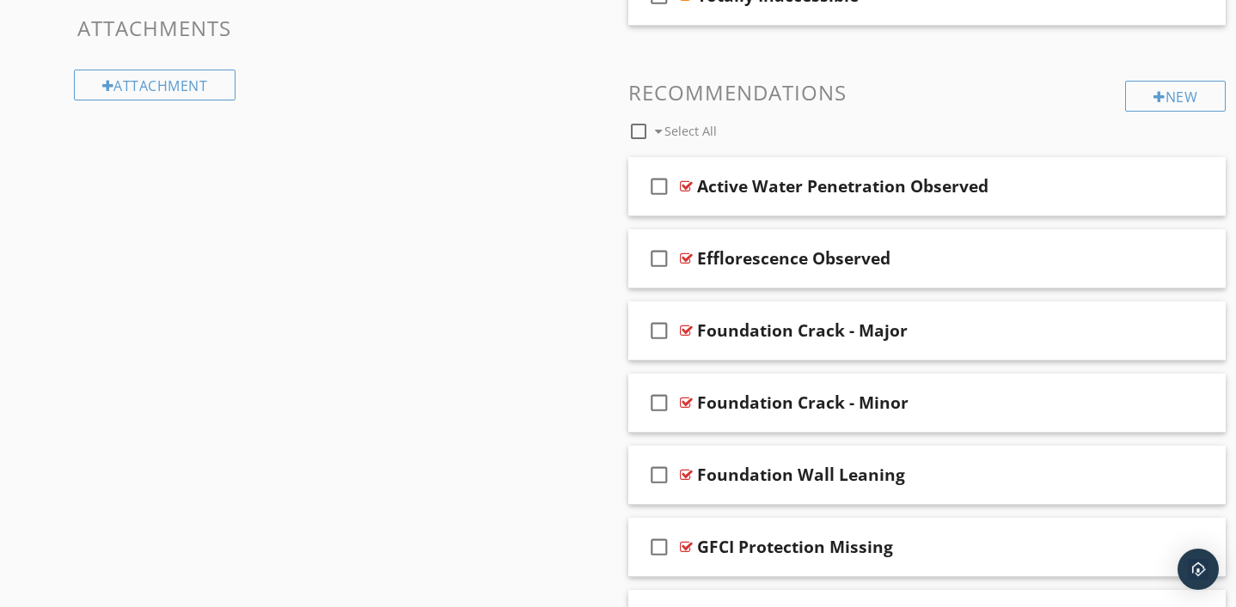
click at [636, 130] on div at bounding box center [638, 131] width 29 height 29
checkbox input "true"
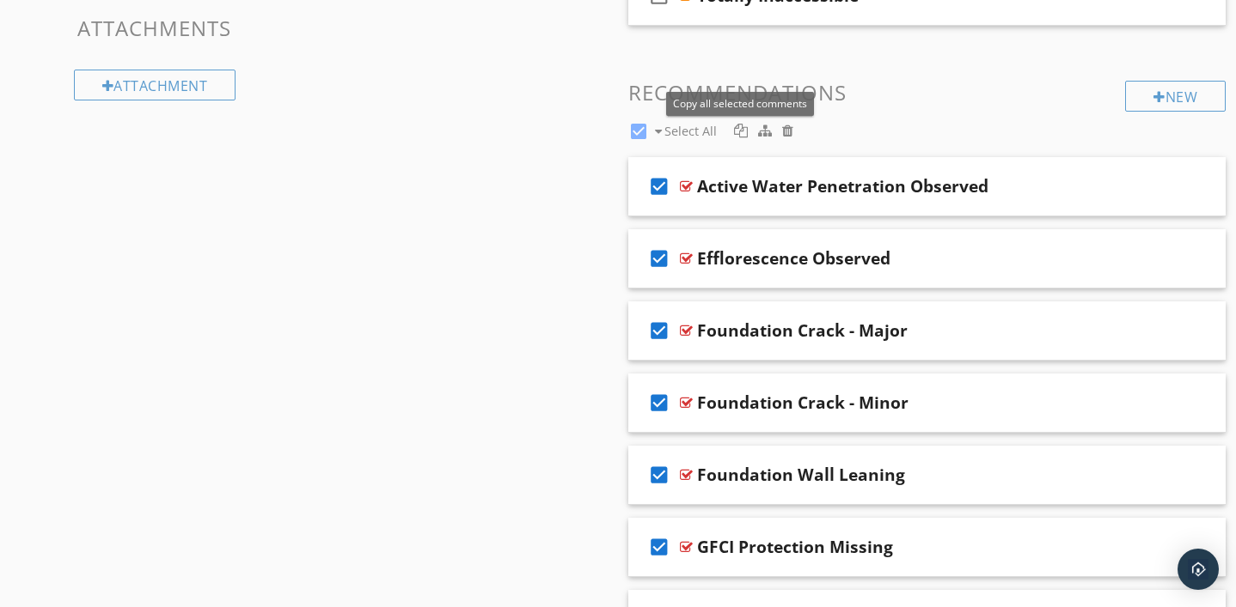
click at [741, 131] on div at bounding box center [741, 131] width 14 height 14
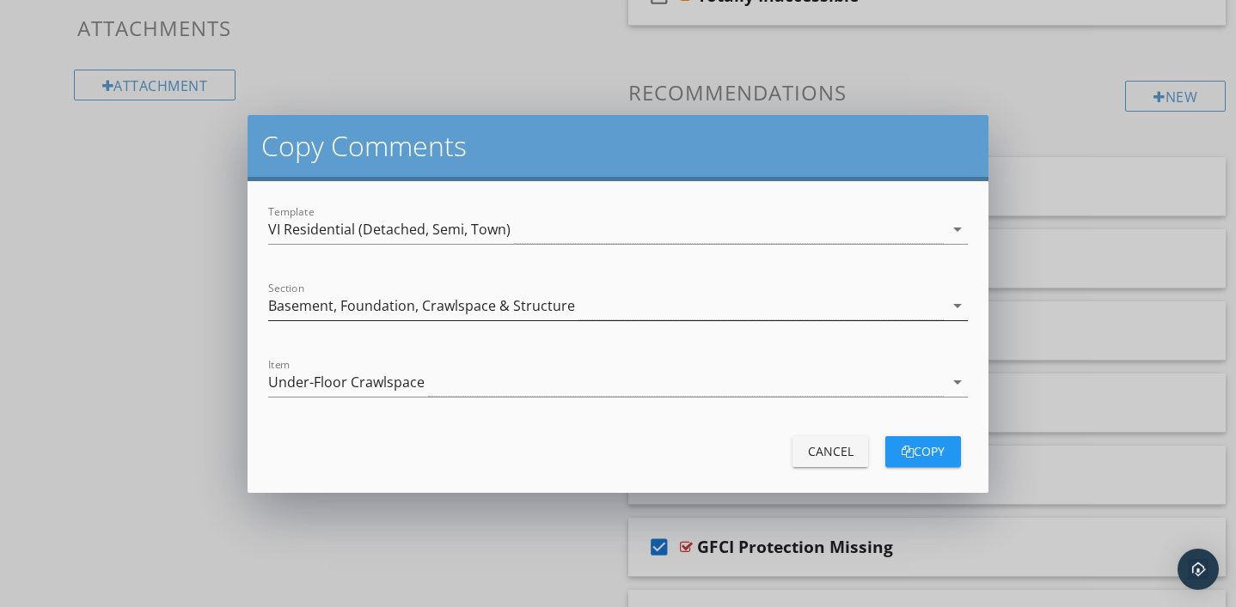
click at [953, 303] on icon "arrow_drop_down" at bounding box center [957, 306] width 21 height 21
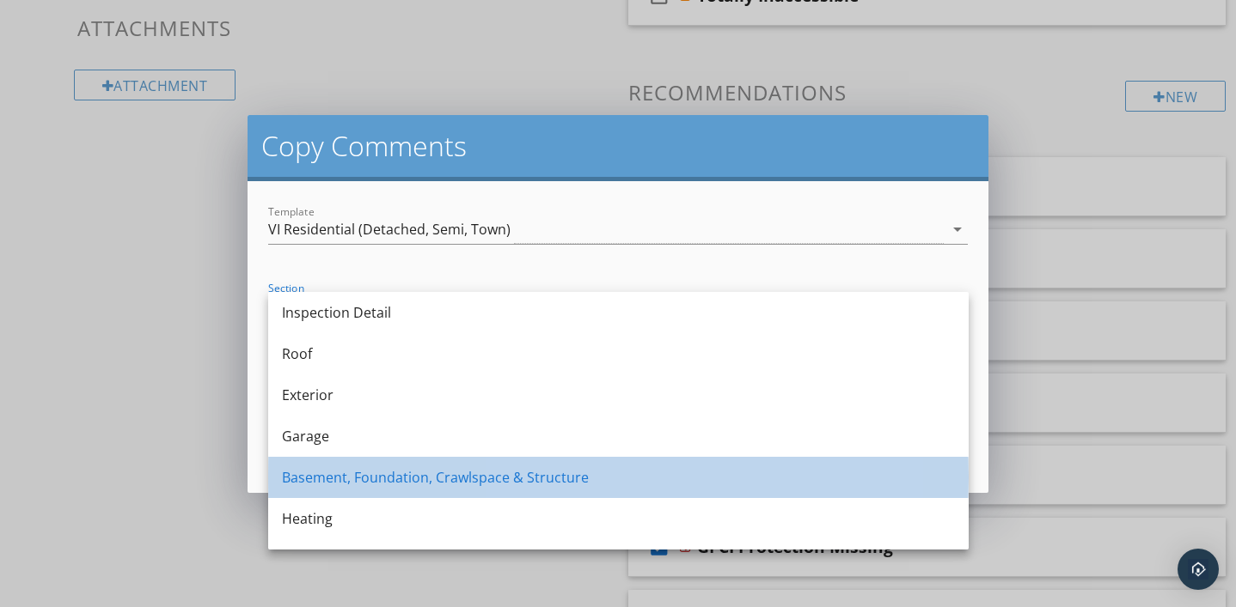
click at [593, 472] on div "Basement, Foundation, Crawlspace & Structure" at bounding box center [618, 477] width 673 height 21
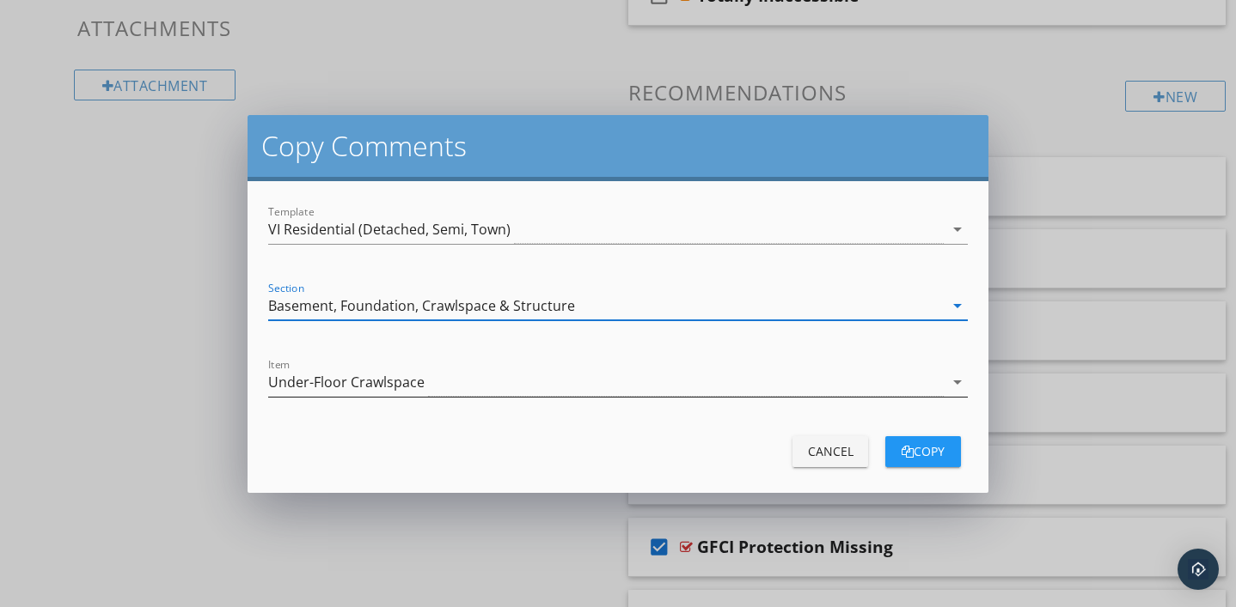
click at [959, 381] on icon "arrow_drop_down" at bounding box center [957, 382] width 21 height 21
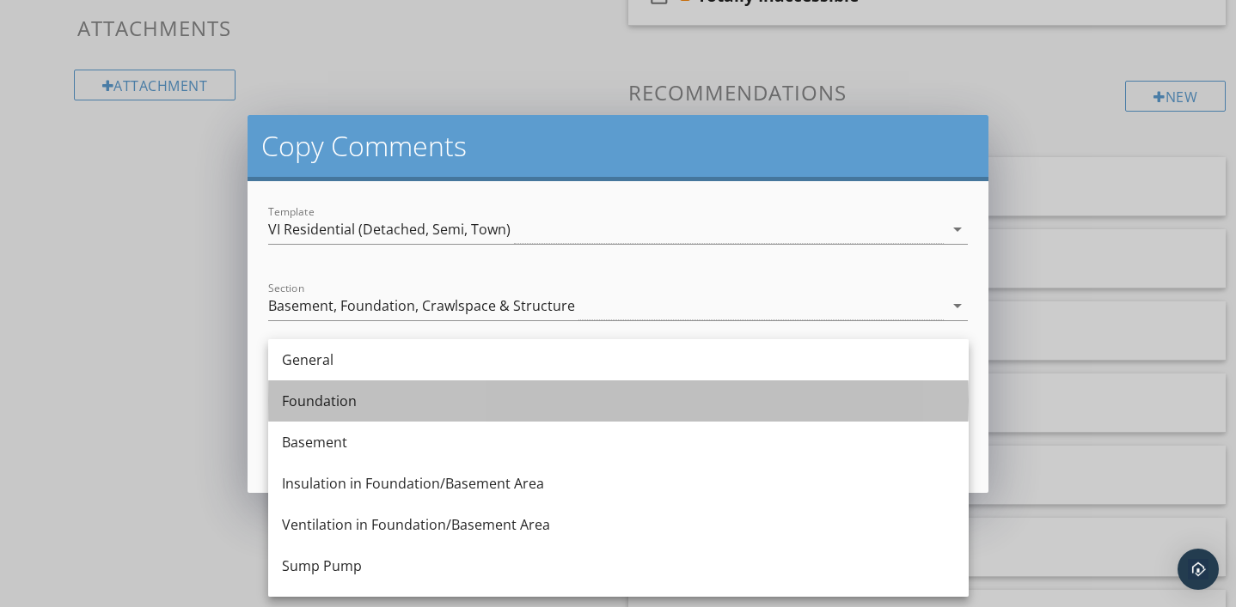
click at [863, 407] on div "Foundation" at bounding box center [618, 401] width 673 height 21
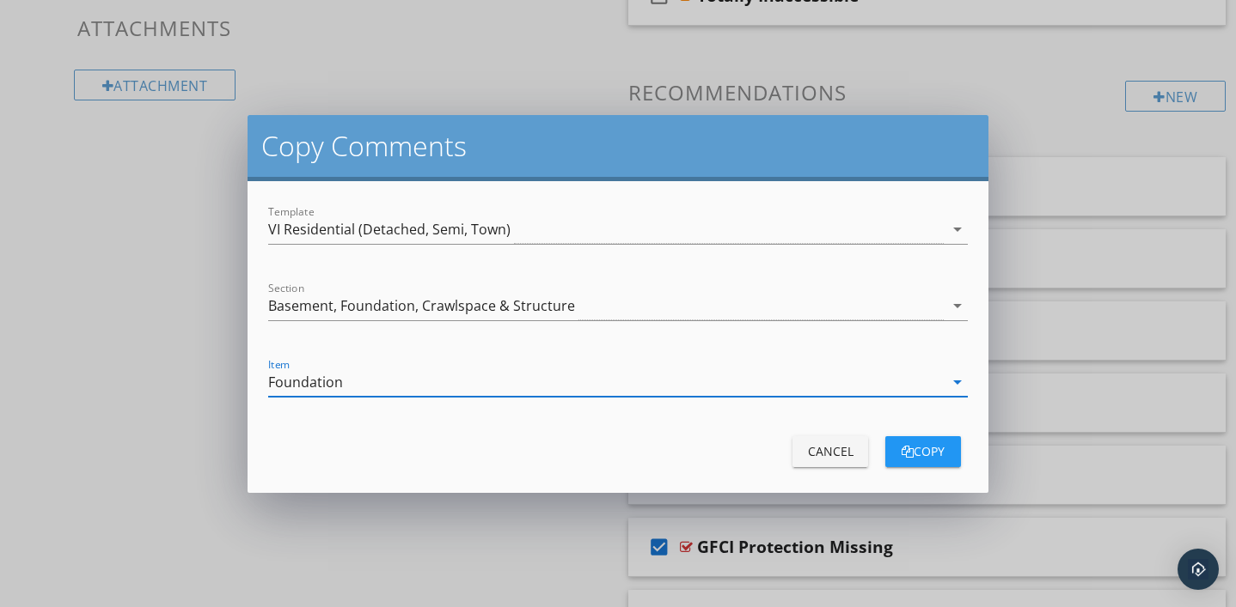
click at [919, 451] on div "copy" at bounding box center [923, 451] width 48 height 18
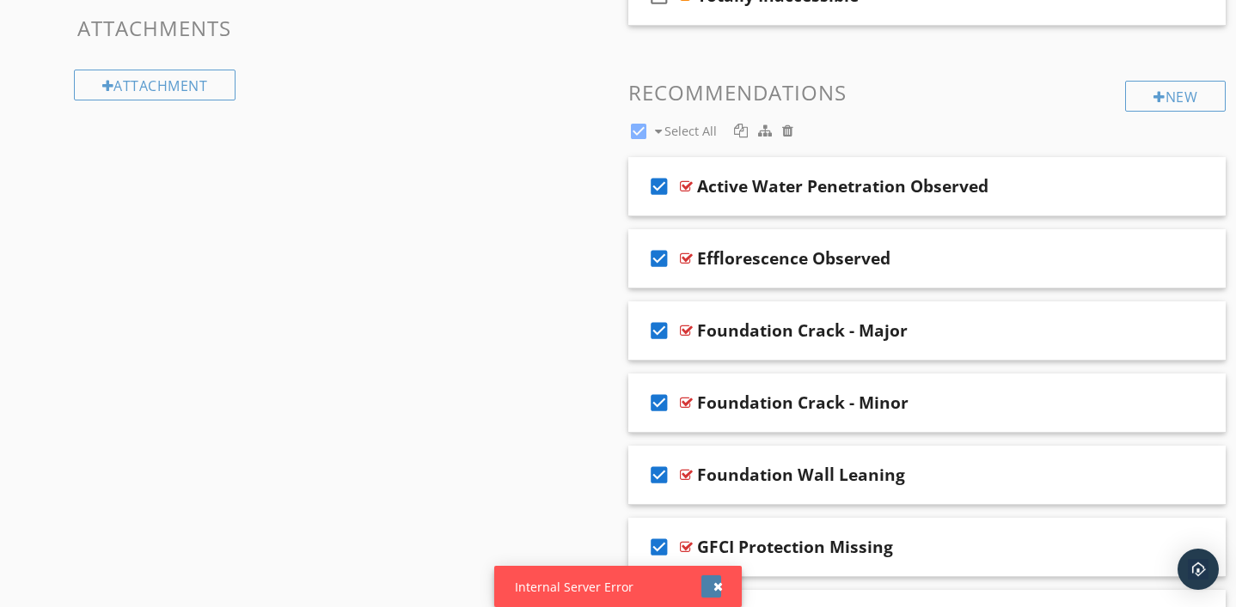
click at [717, 587] on div "button" at bounding box center [717, 587] width 9 height 12
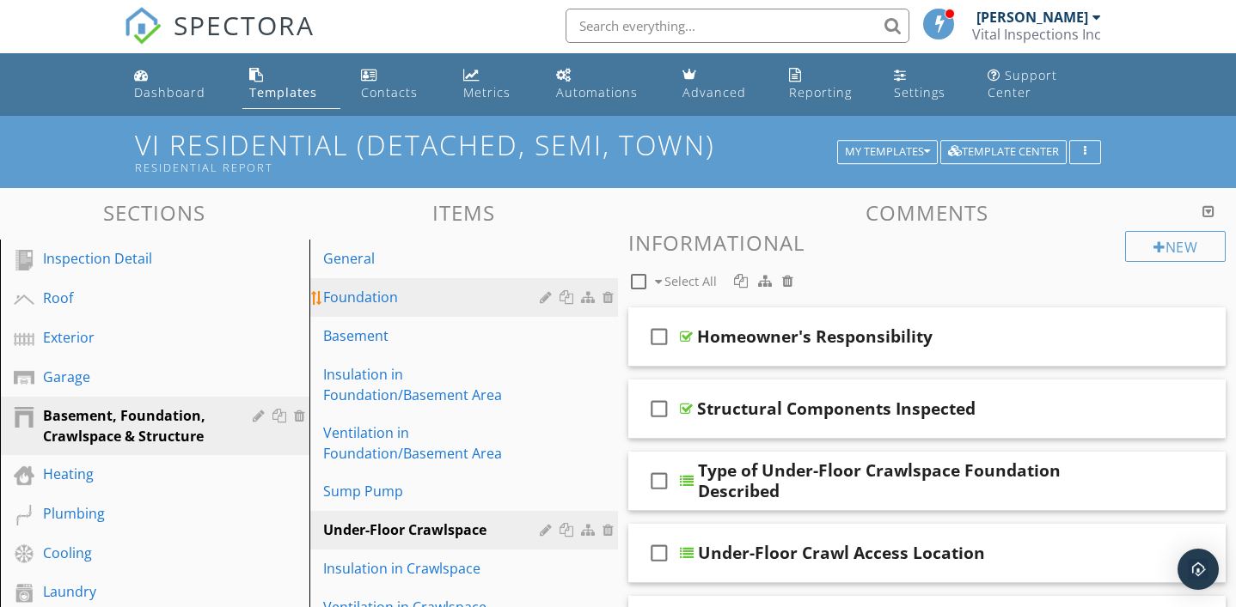
scroll to position [17, 0]
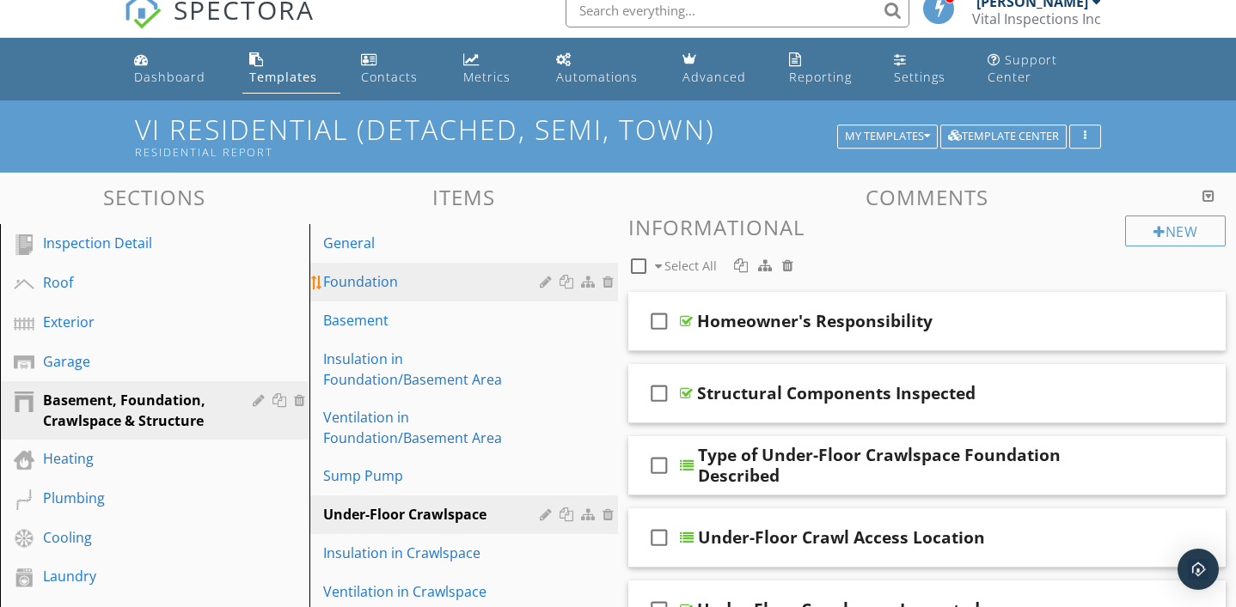
click at [430, 281] on div "Foundation" at bounding box center [434, 282] width 223 height 21
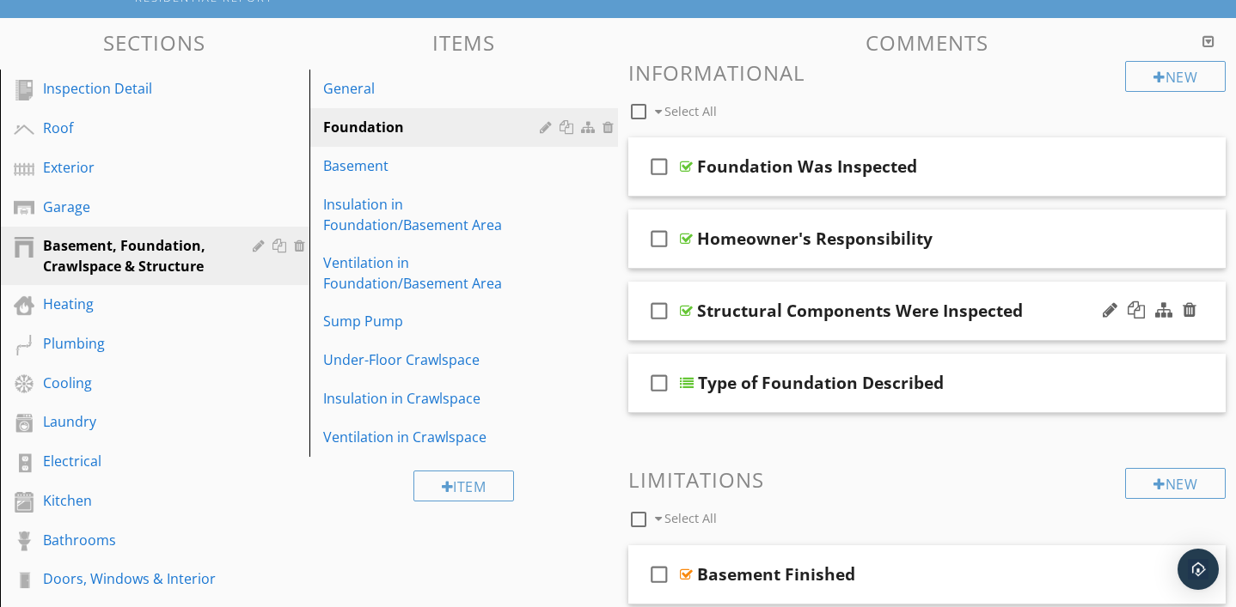
scroll to position [175, 0]
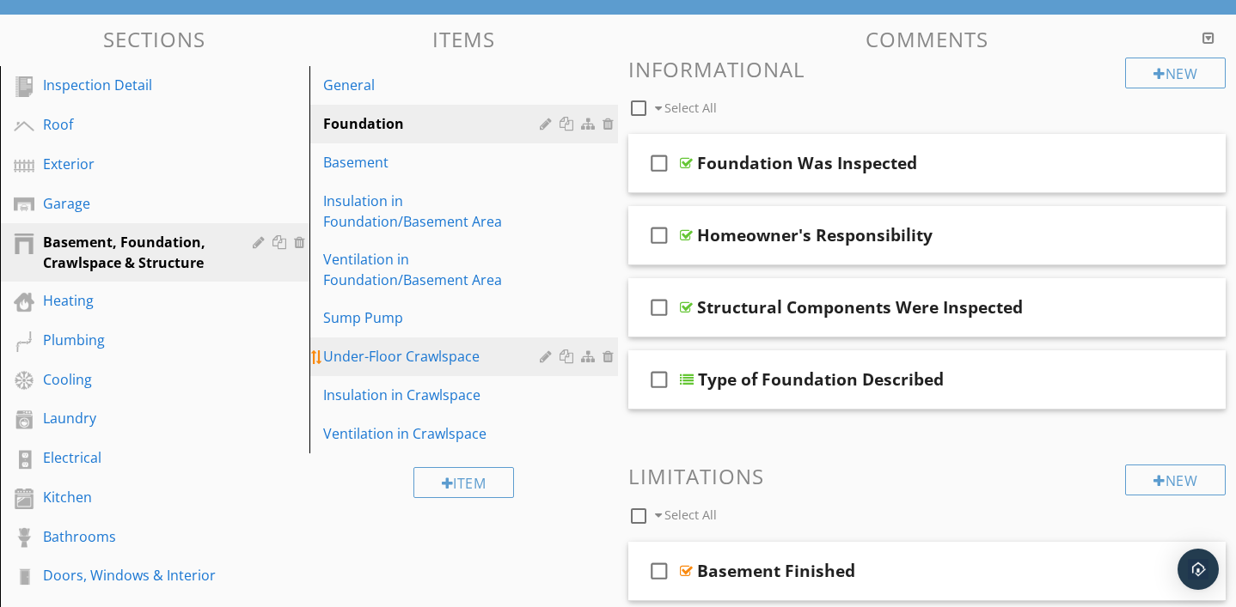
click at [446, 361] on div "Under-Floor Crawlspace" at bounding box center [434, 356] width 223 height 21
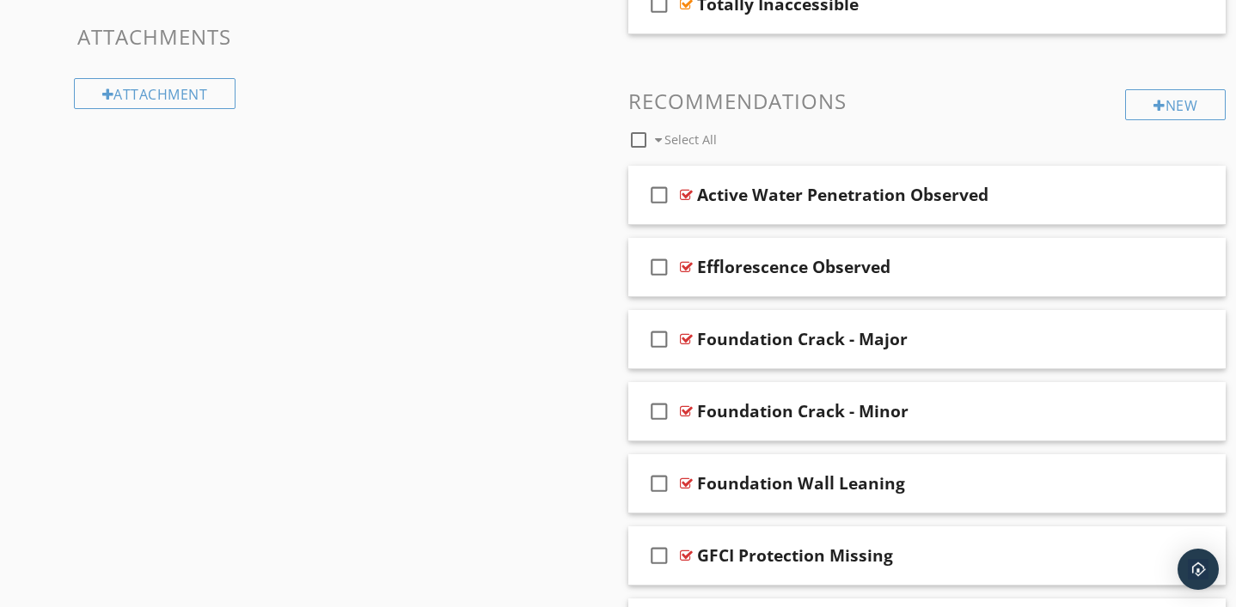
scroll to position [956, 0]
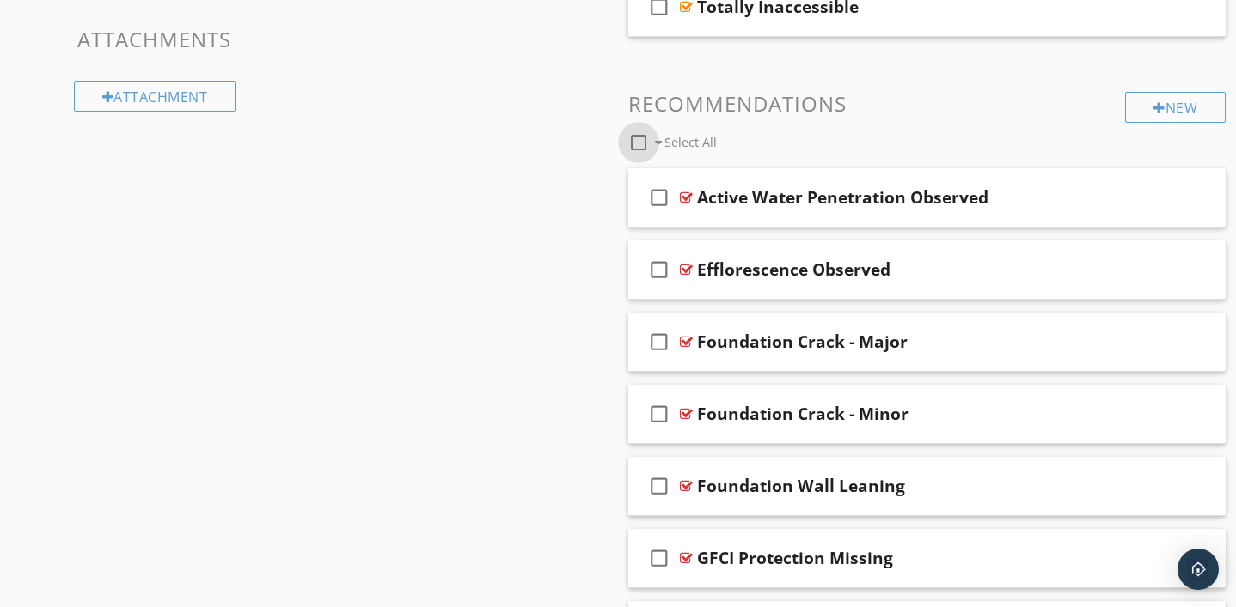
click at [638, 141] on div at bounding box center [638, 142] width 29 height 29
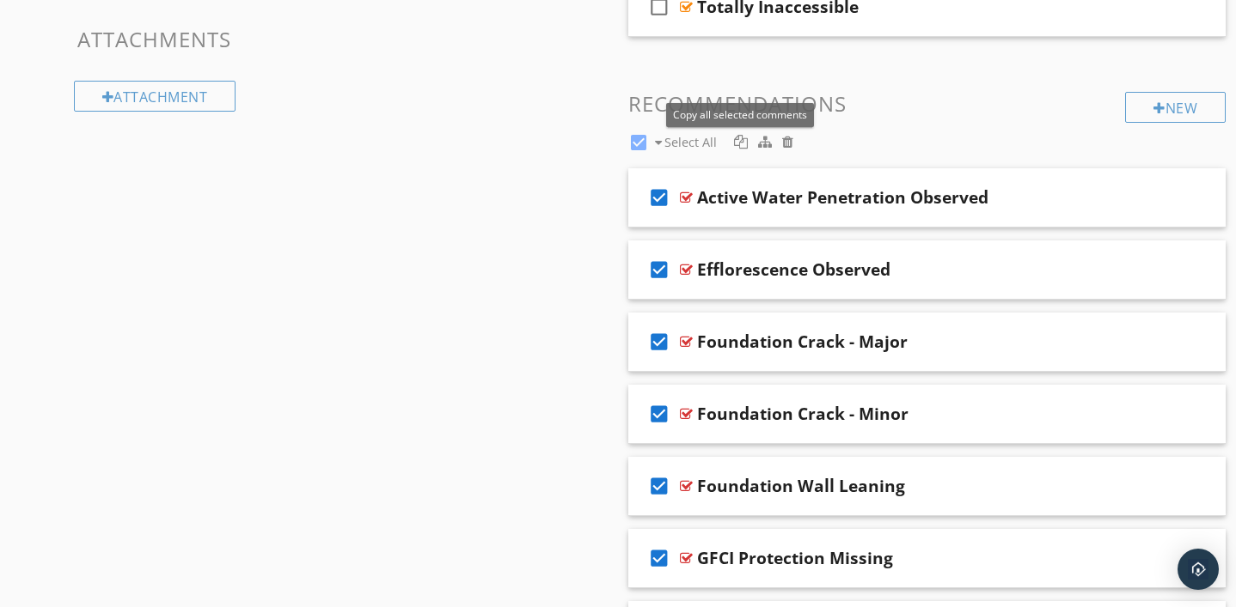
click at [739, 141] on div at bounding box center [741, 142] width 14 height 14
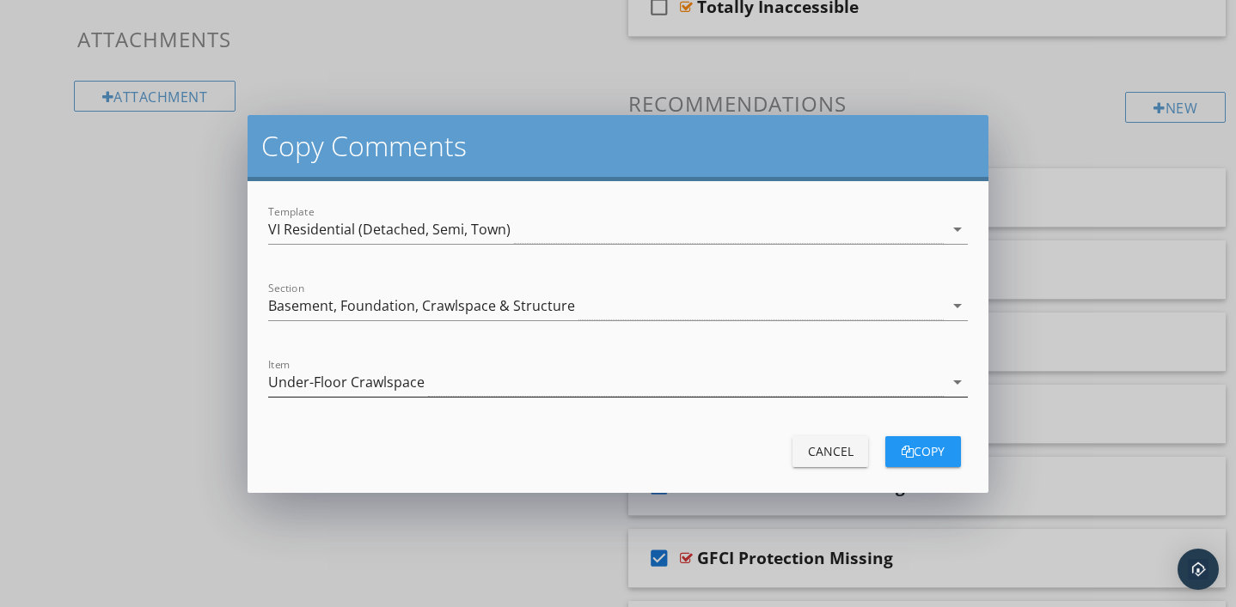
click at [952, 378] on icon "arrow_drop_down" at bounding box center [957, 382] width 21 height 21
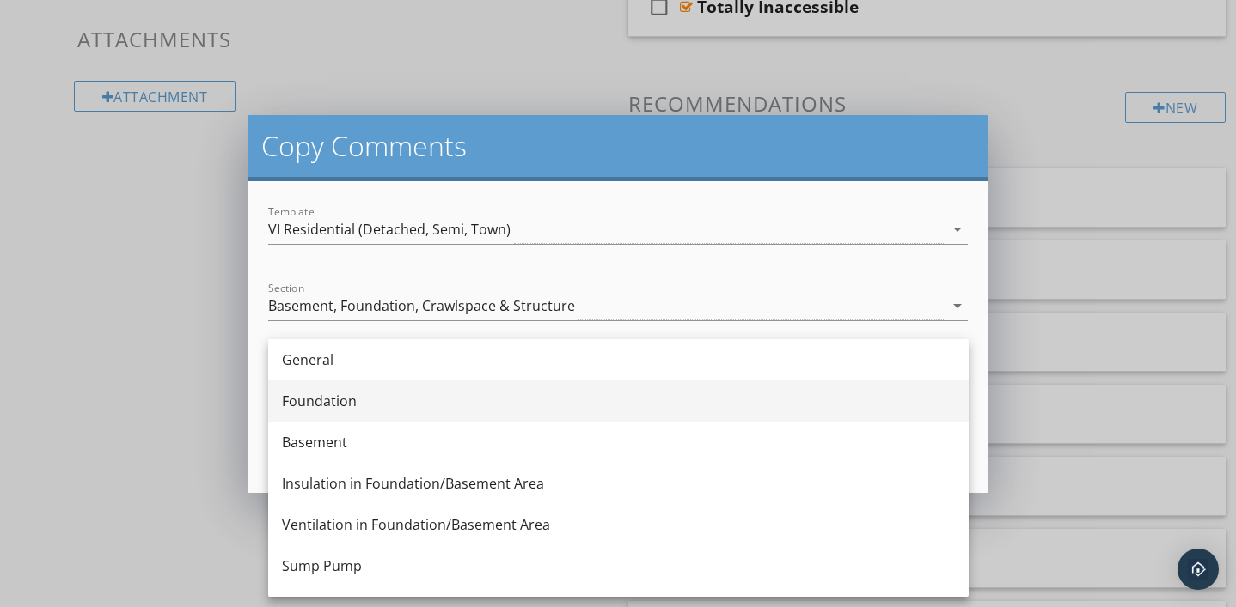
click at [820, 407] on div "Foundation" at bounding box center [618, 401] width 673 height 21
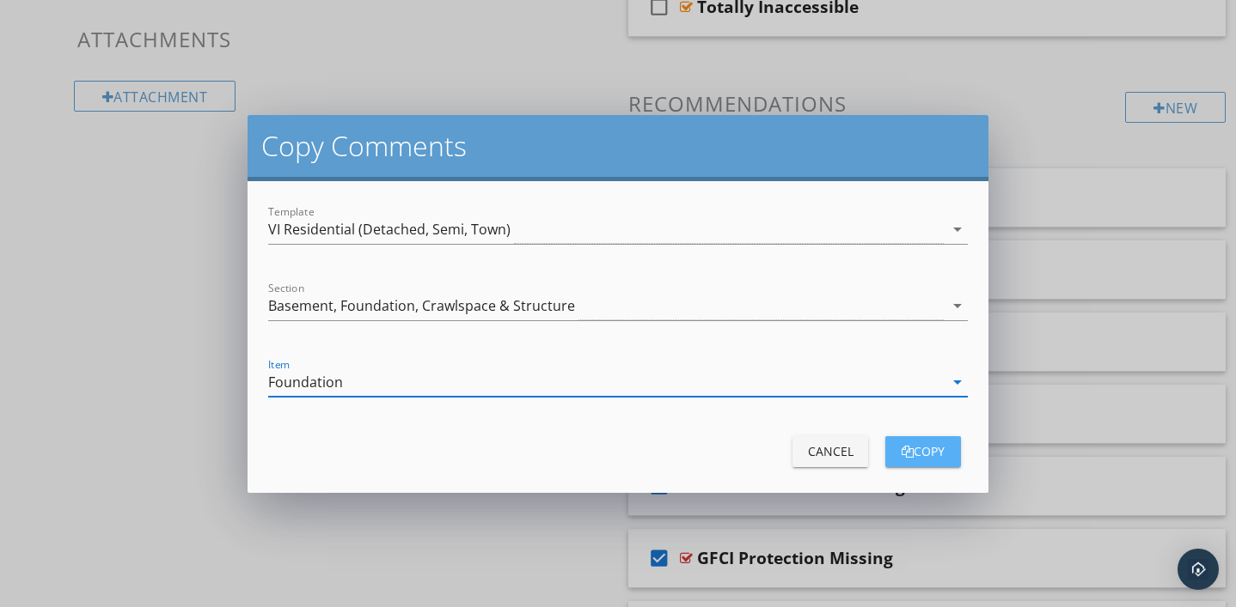
click at [912, 443] on div "copy" at bounding box center [923, 451] width 48 height 18
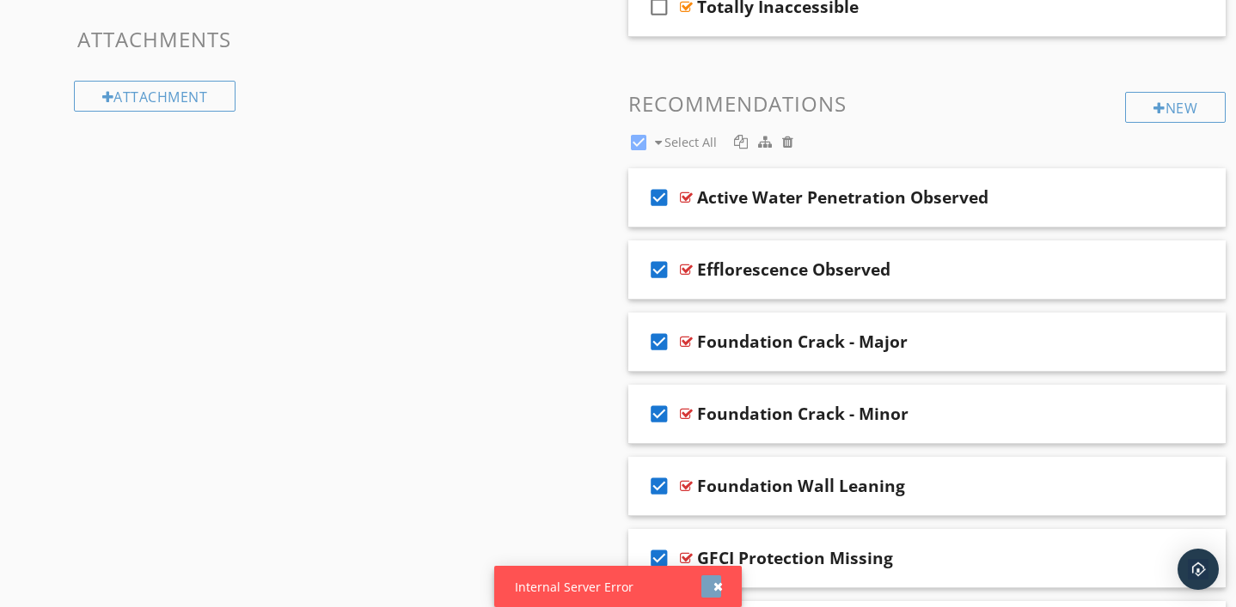
click at [718, 589] on div "button" at bounding box center [717, 587] width 9 height 12
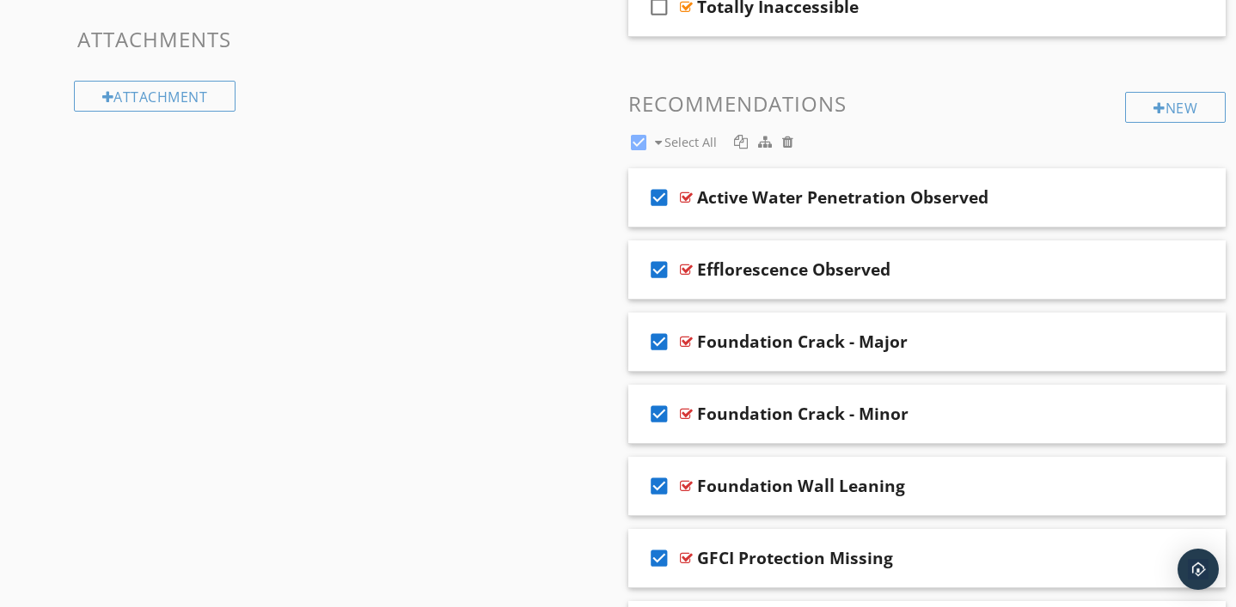
click at [637, 140] on div at bounding box center [638, 142] width 29 height 29
checkbox input "false"
click at [662, 198] on icon "check_box_outline_blank" at bounding box center [658, 197] width 27 height 41
click at [660, 267] on icon "check_box_outline_blank" at bounding box center [658, 269] width 27 height 41
click at [658, 336] on icon "check_box_outline_blank" at bounding box center [658, 341] width 27 height 41
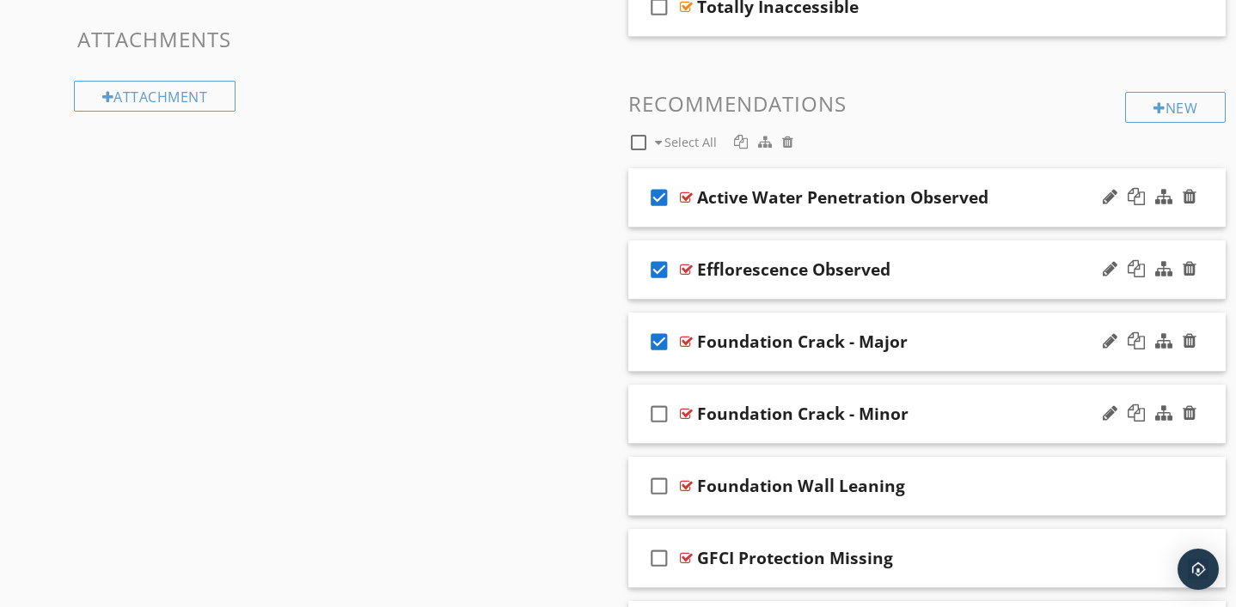
click at [662, 414] on icon "check_box_outline_blank" at bounding box center [658, 414] width 27 height 41
click at [663, 488] on icon "check_box_outline_blank" at bounding box center [658, 486] width 27 height 41
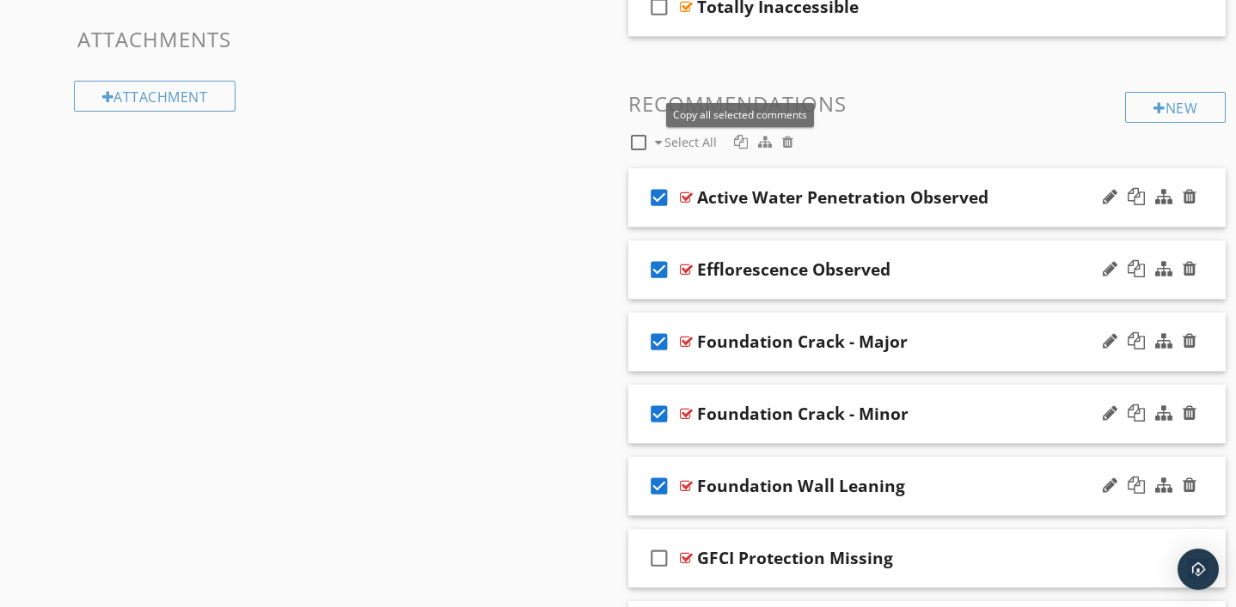
click at [741, 144] on div at bounding box center [741, 142] width 14 height 14
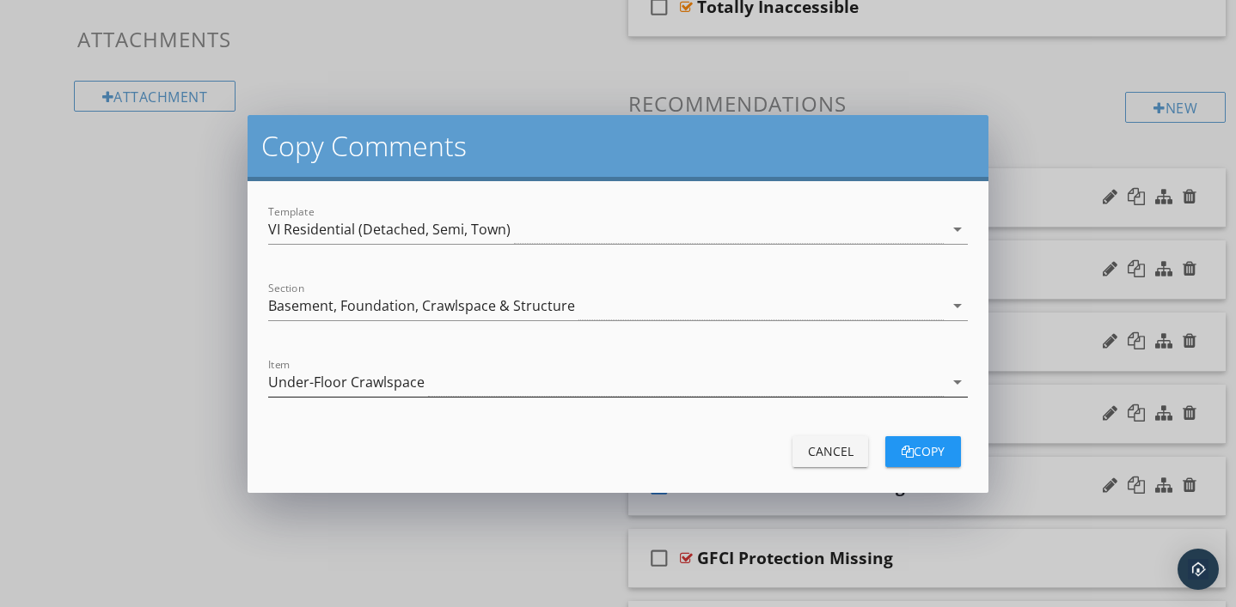
click at [955, 380] on icon "arrow_drop_down" at bounding box center [957, 382] width 21 height 21
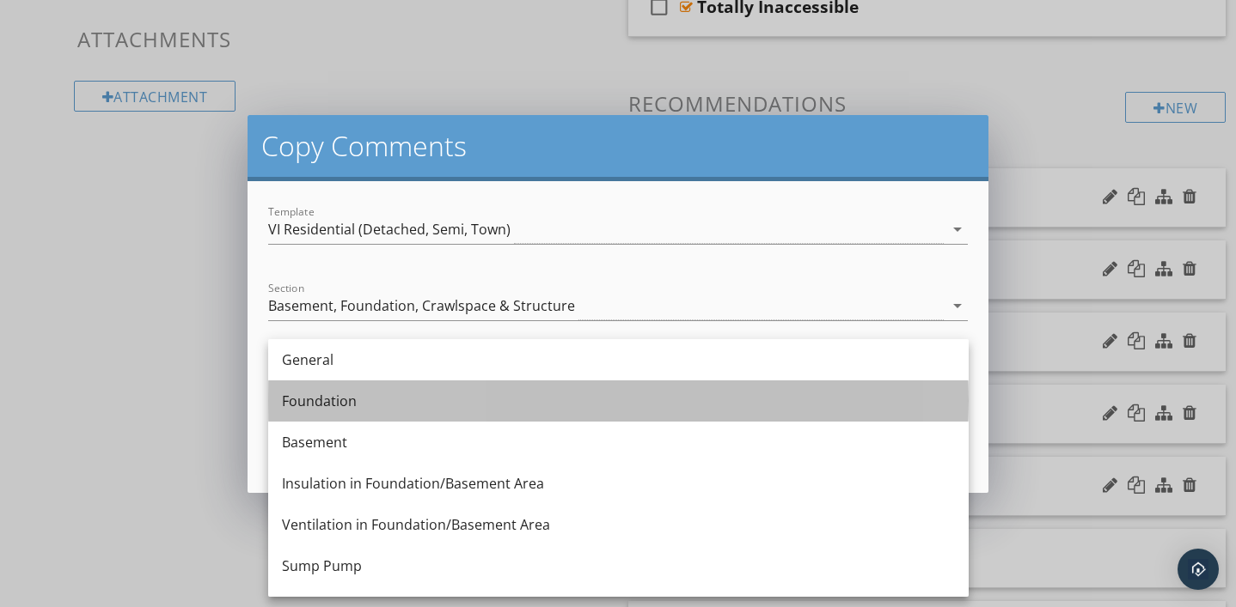
click at [703, 408] on div "Foundation" at bounding box center [618, 401] width 673 height 21
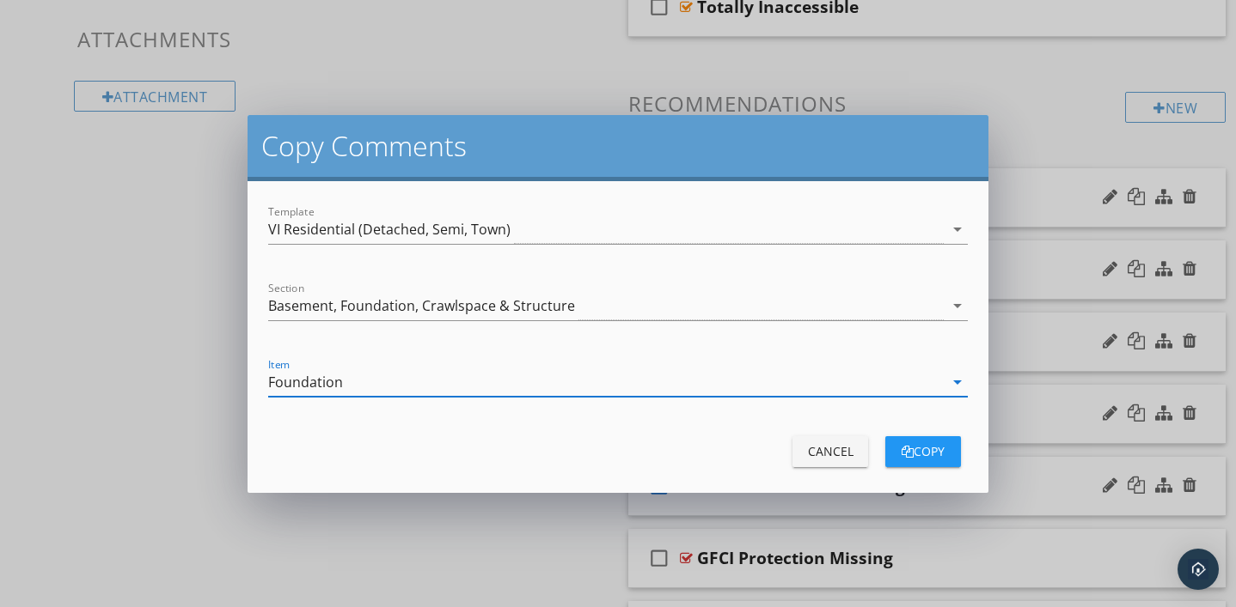
click at [909, 450] on div "button" at bounding box center [907, 452] width 12 height 12
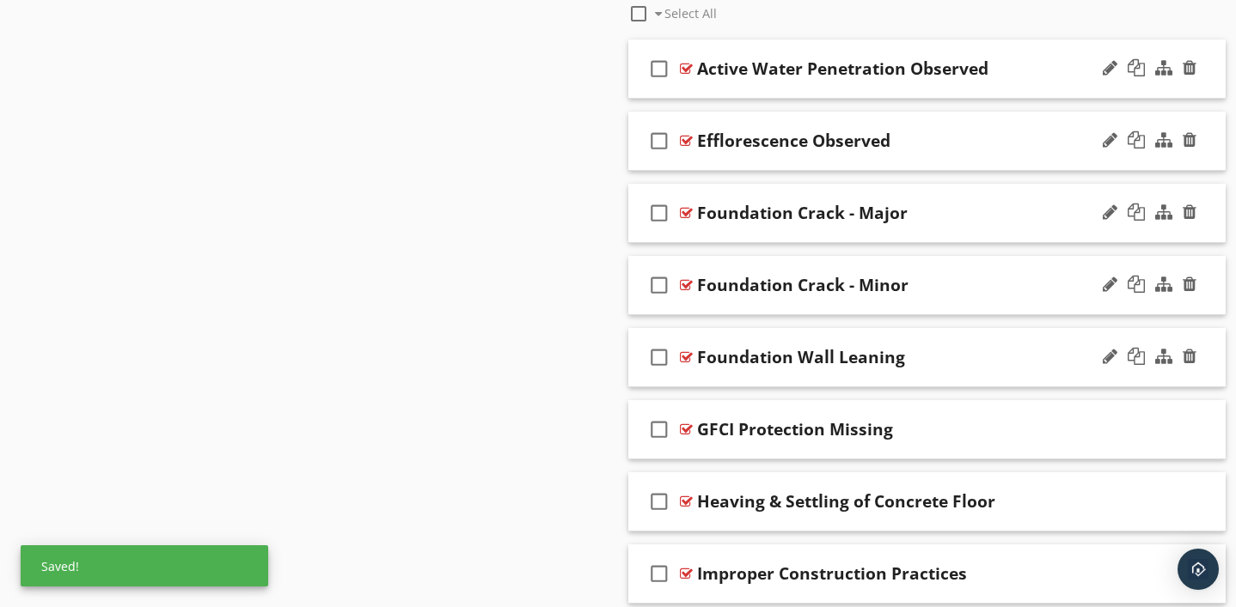
scroll to position [1087, 0]
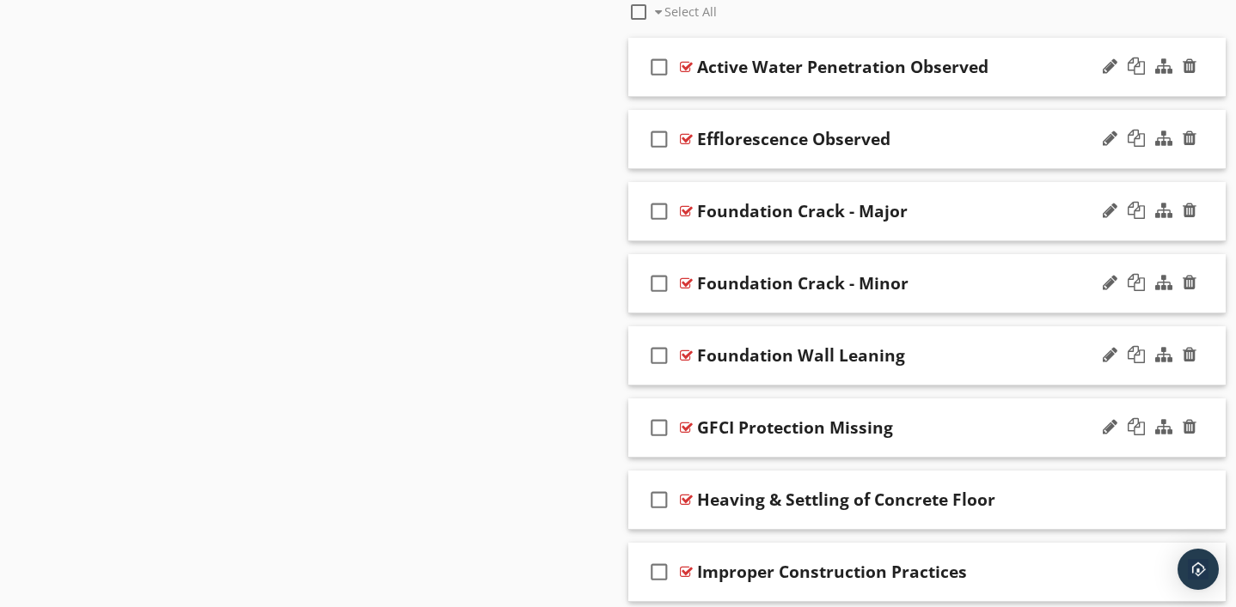
click at [659, 428] on icon "check_box_outline_blank" at bounding box center [658, 427] width 27 height 41
click at [656, 498] on icon "check_box_outline_blank" at bounding box center [658, 499] width 27 height 41
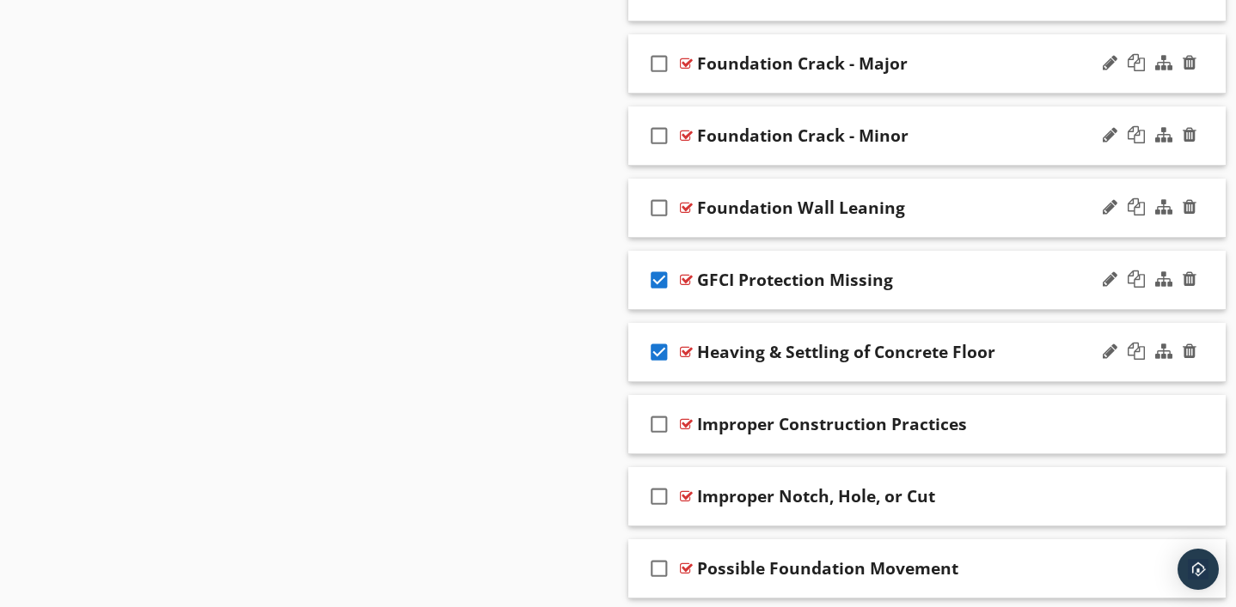
scroll to position [1240, 0]
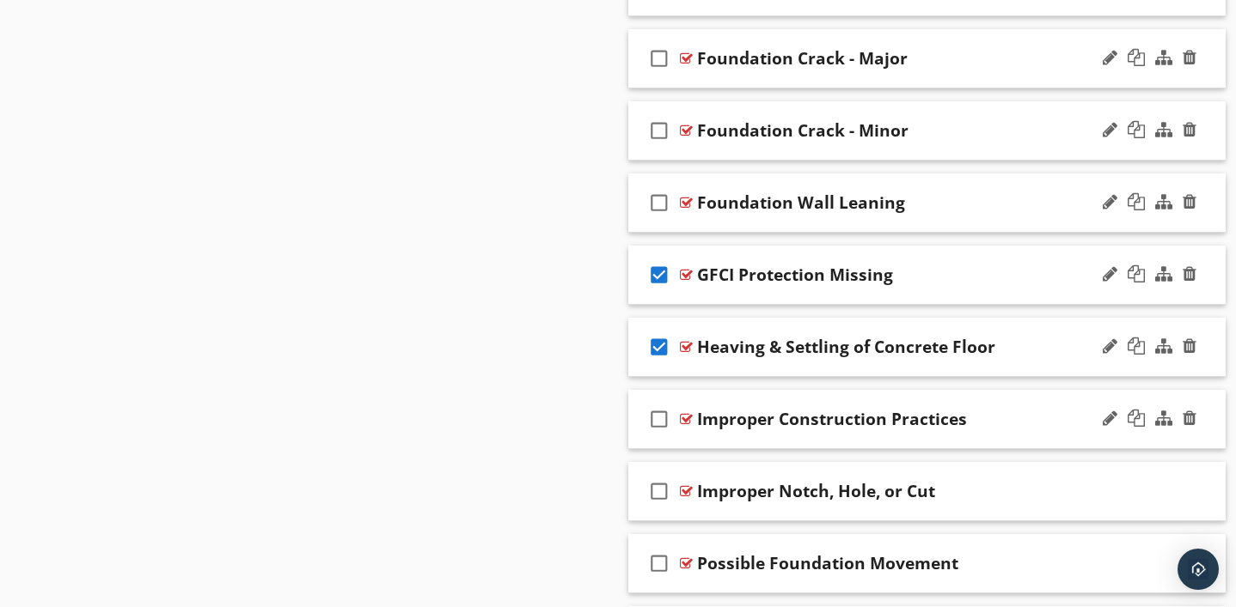
click at [662, 417] on icon "check_box_outline_blank" at bounding box center [658, 419] width 27 height 41
click at [661, 494] on icon "check_box_outline_blank" at bounding box center [658, 491] width 27 height 41
click at [661, 560] on icon "check_box_outline_blank" at bounding box center [658, 563] width 27 height 41
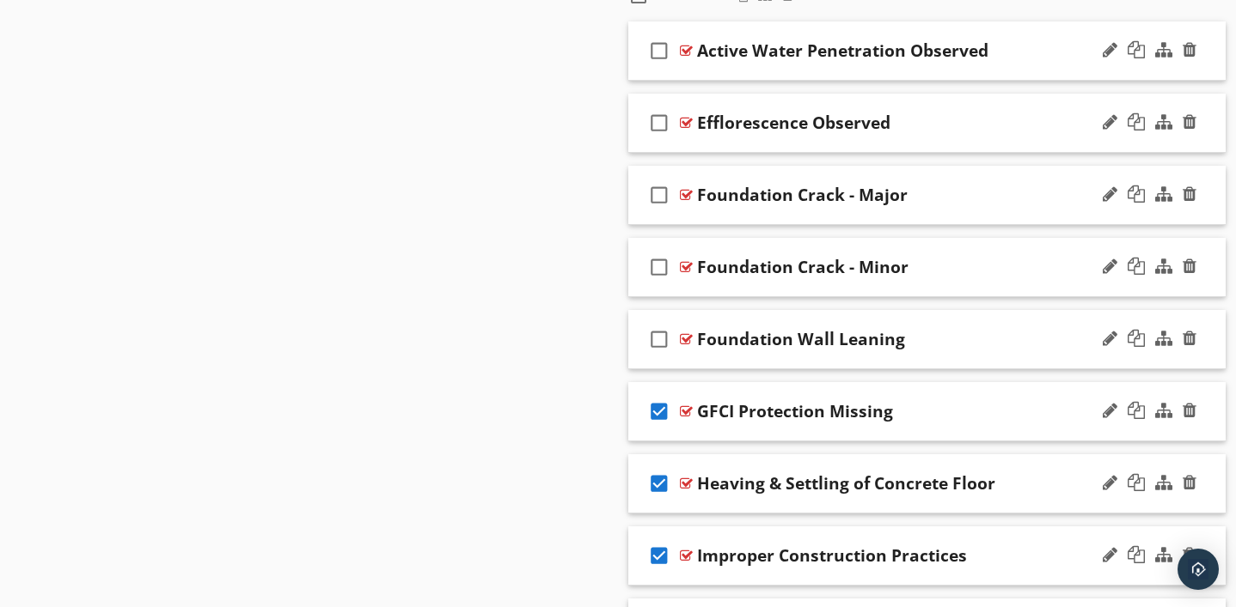
scroll to position [1055, 0]
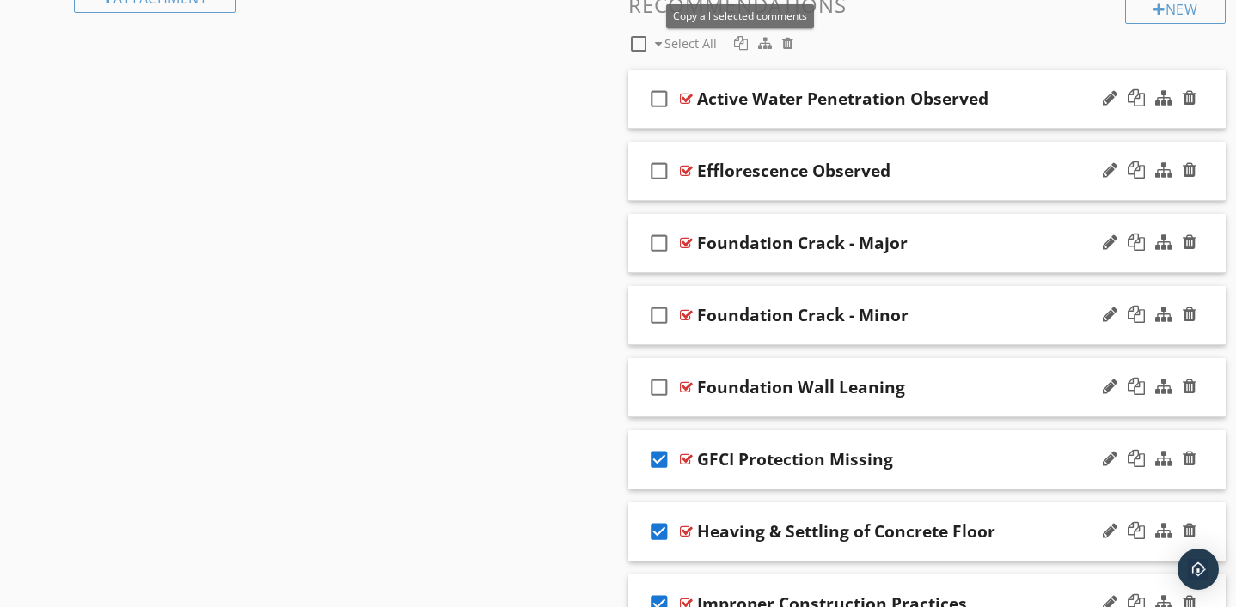
click at [741, 45] on div at bounding box center [741, 43] width 14 height 14
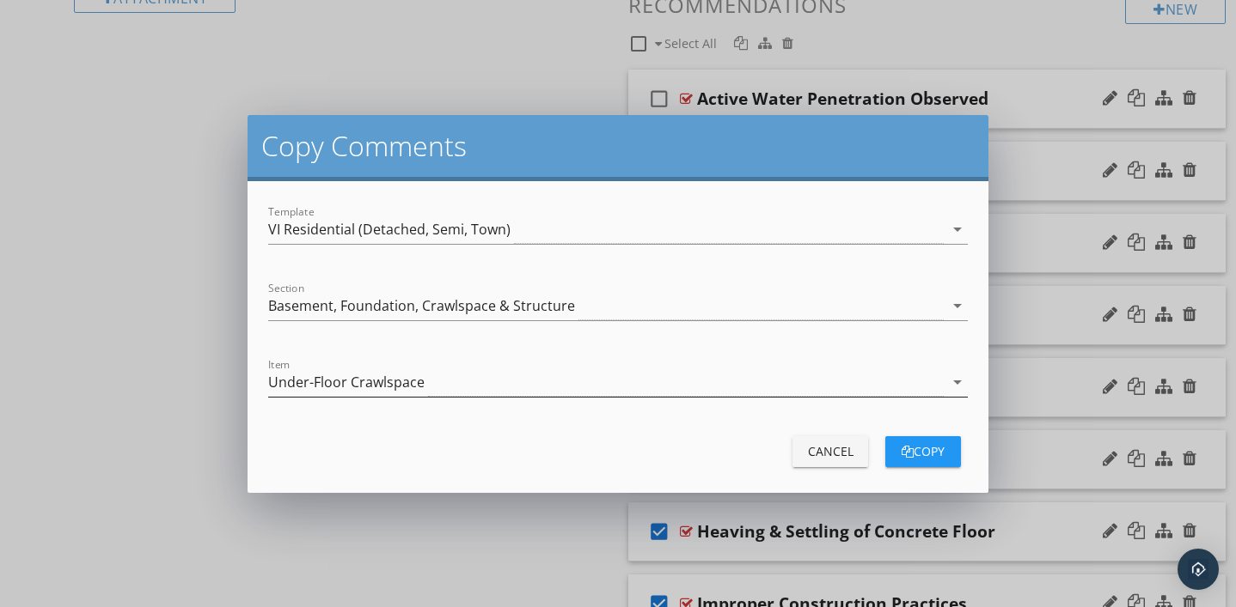
click at [954, 375] on icon "arrow_drop_down" at bounding box center [957, 382] width 21 height 21
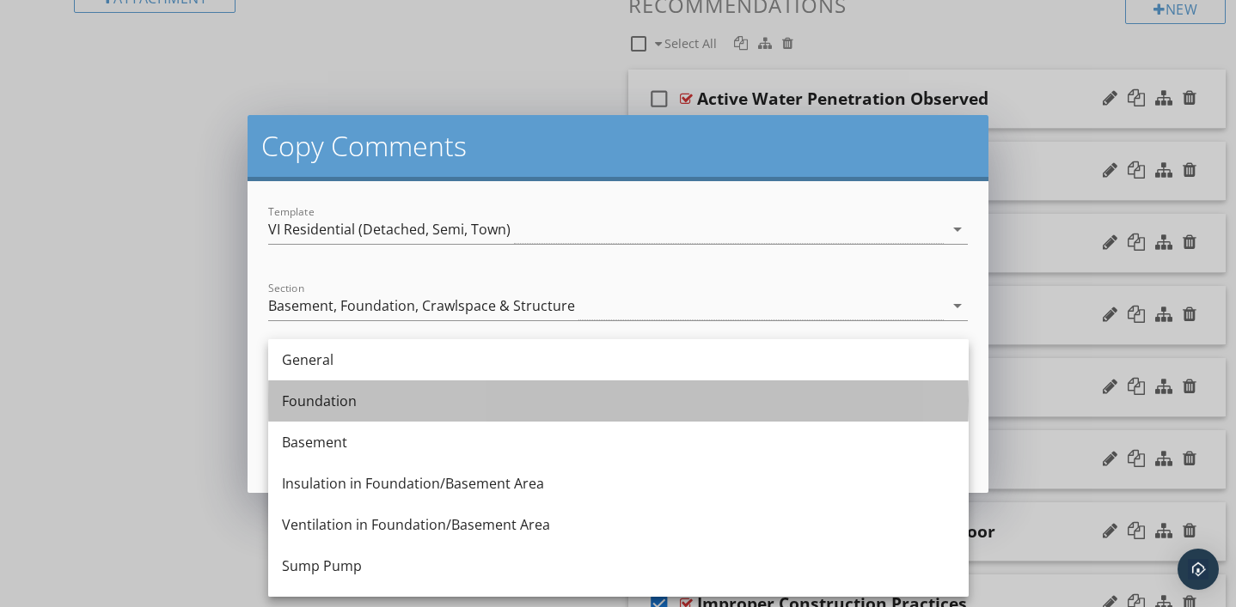
click at [822, 396] on div "Foundation" at bounding box center [618, 401] width 673 height 21
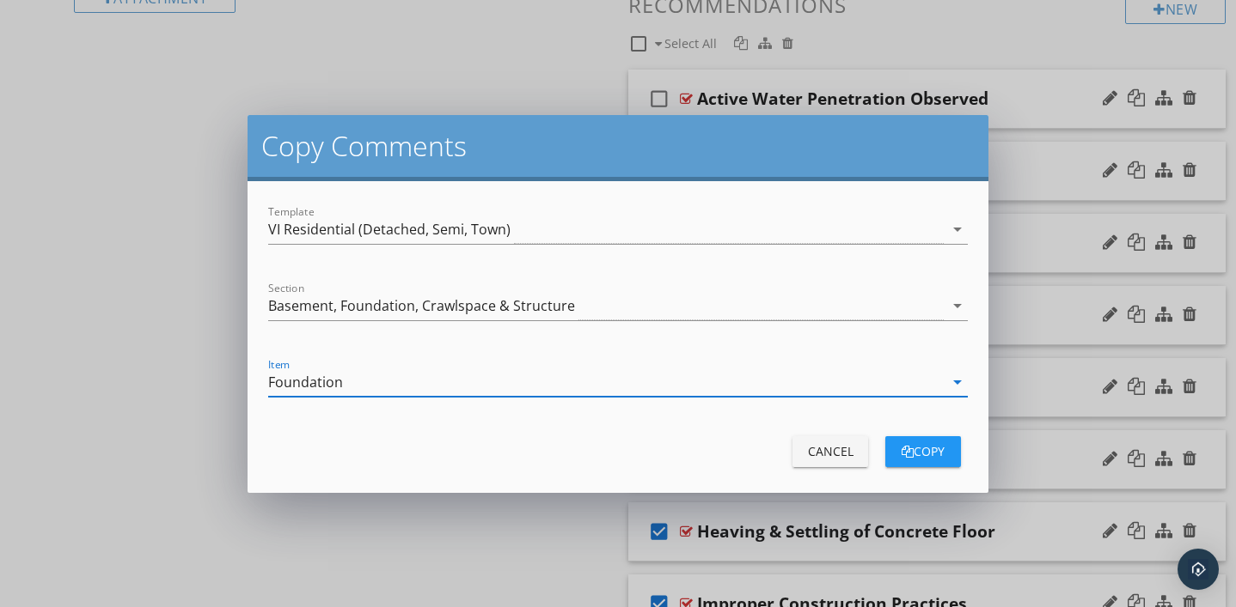
click at [937, 455] on div "copy" at bounding box center [923, 451] width 48 height 18
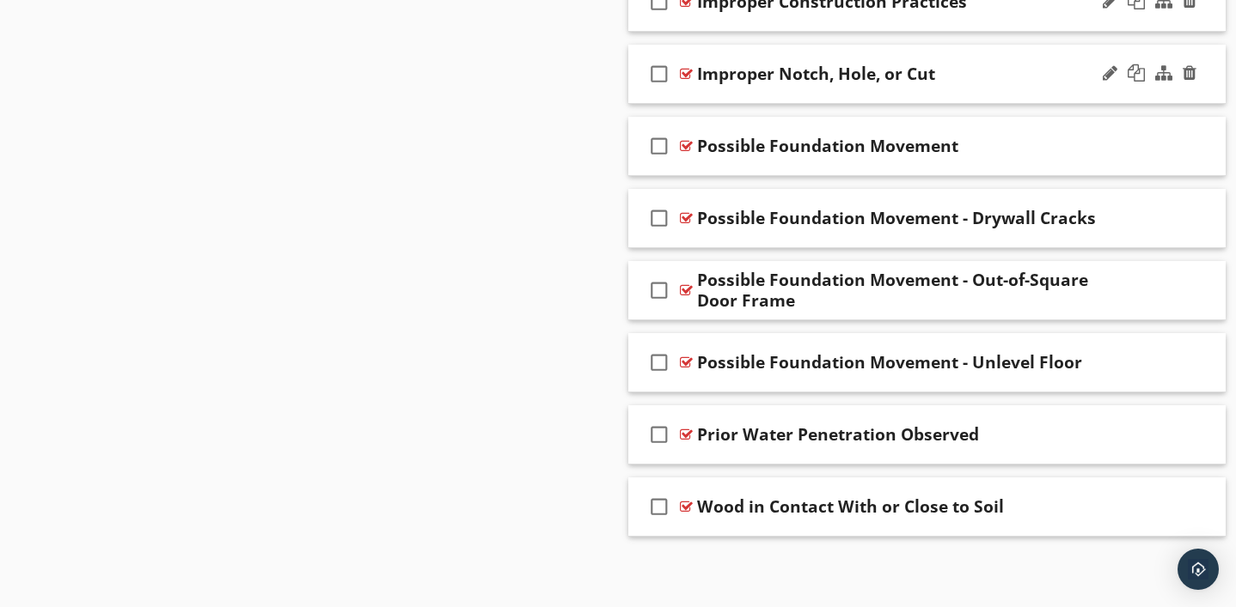
scroll to position [1659, 0]
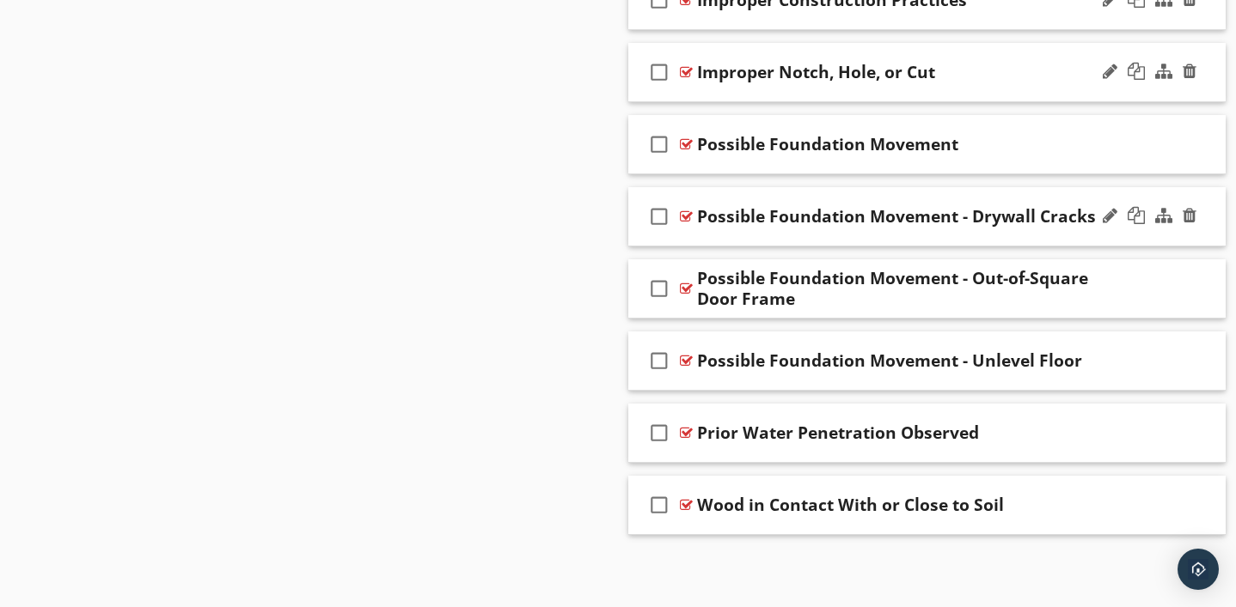
click at [659, 222] on icon "check_box_outline_blank" at bounding box center [658, 216] width 27 height 41
click at [663, 290] on icon "check_box_outline_blank" at bounding box center [658, 288] width 27 height 41
click at [662, 358] on icon "check_box_outline_blank" at bounding box center [658, 360] width 27 height 41
click at [664, 430] on icon "check_box_outline_blank" at bounding box center [658, 432] width 27 height 41
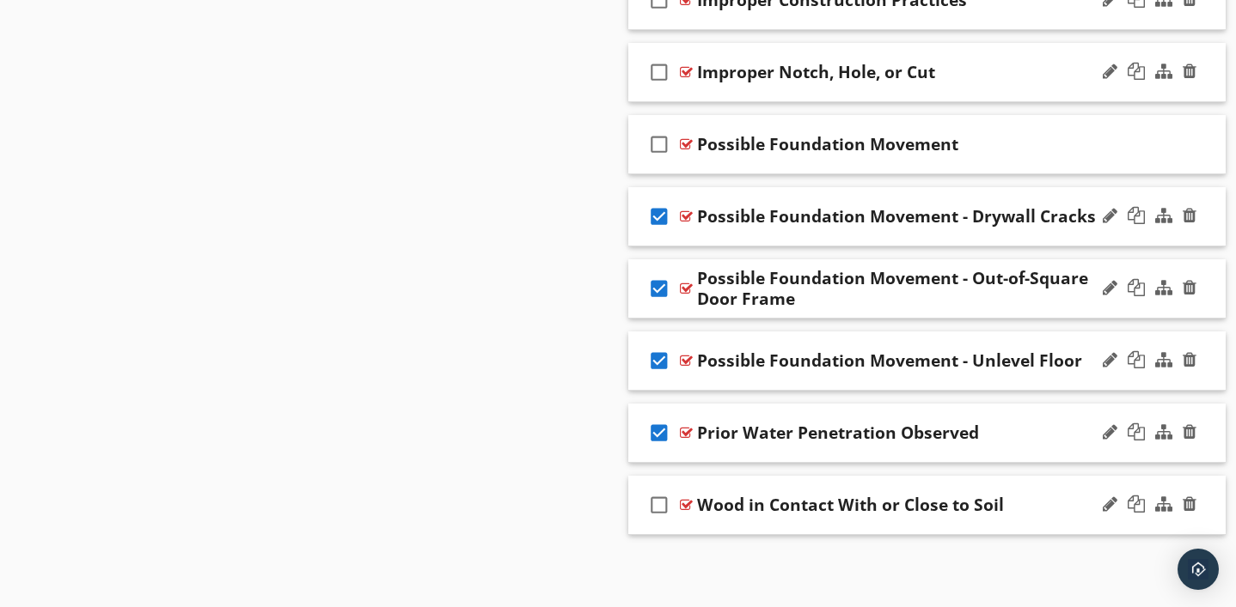
click at [660, 509] on icon "check_box_outline_blank" at bounding box center [658, 505] width 27 height 41
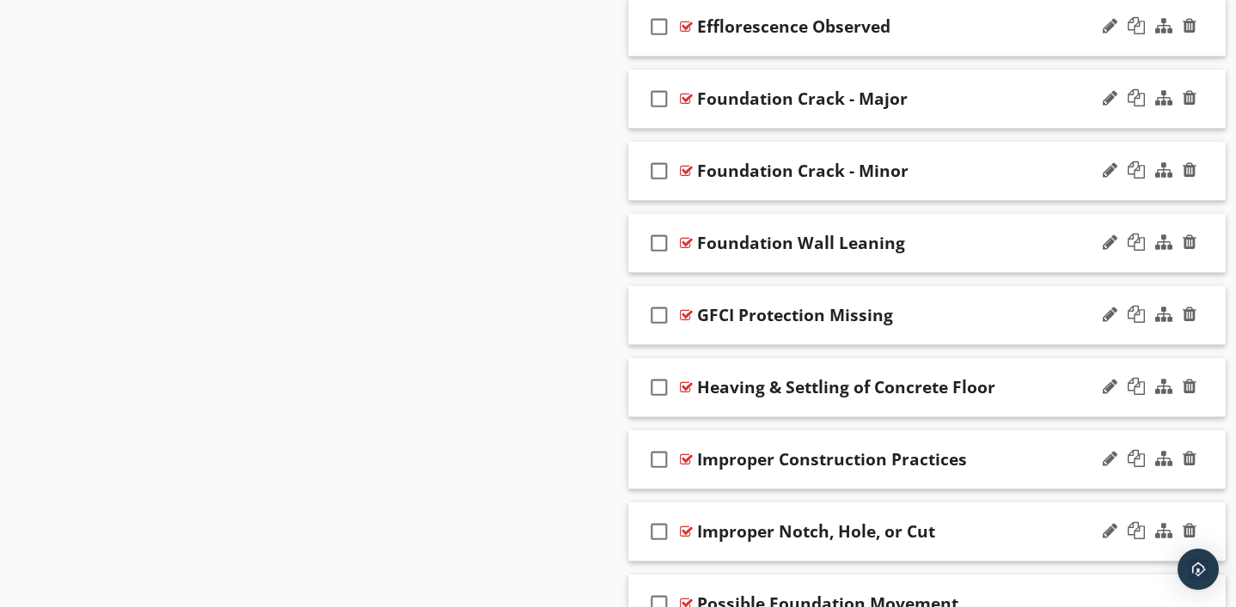
scroll to position [1081, 0]
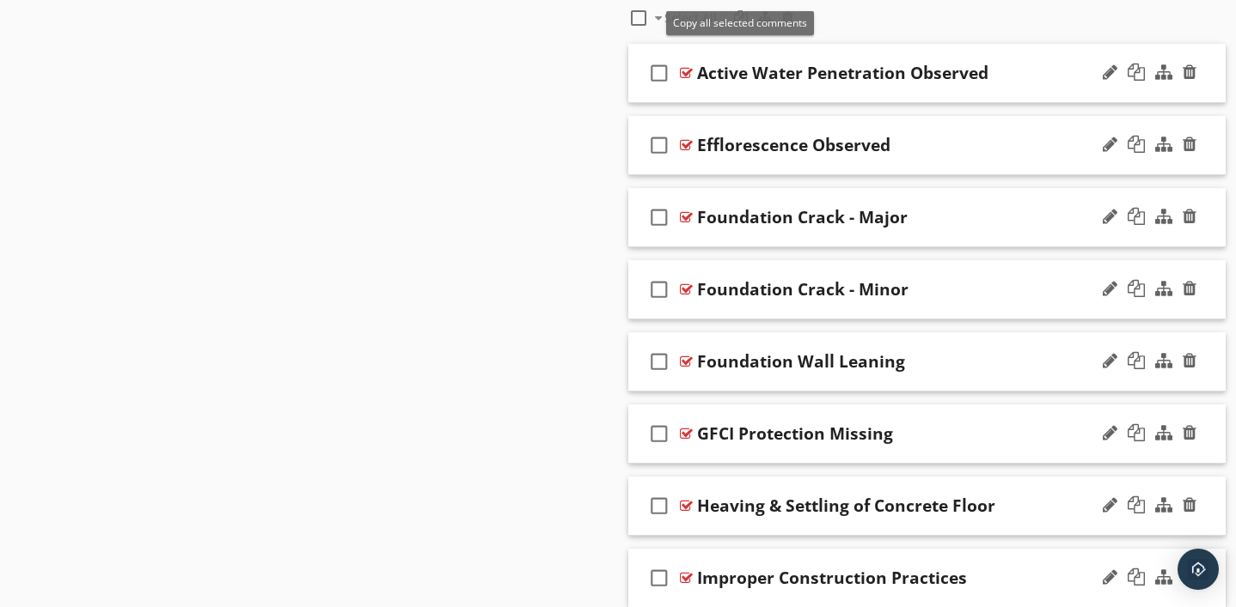
click at [737, 16] on span "Copy all selected comments" at bounding box center [740, 22] width 134 height 15
click at [737, 25] on span "Copy all selected comments" at bounding box center [740, 22] width 134 height 15
click at [737, 11] on div "Copy all selected comments" at bounding box center [740, 23] width 148 height 24
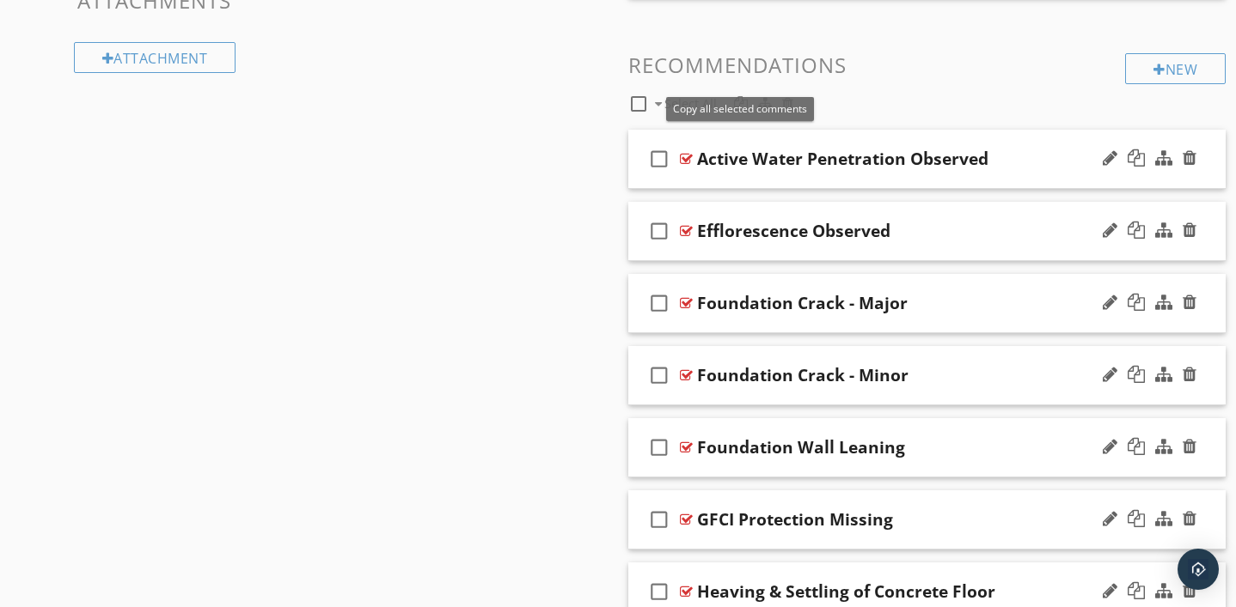
scroll to position [992, 0]
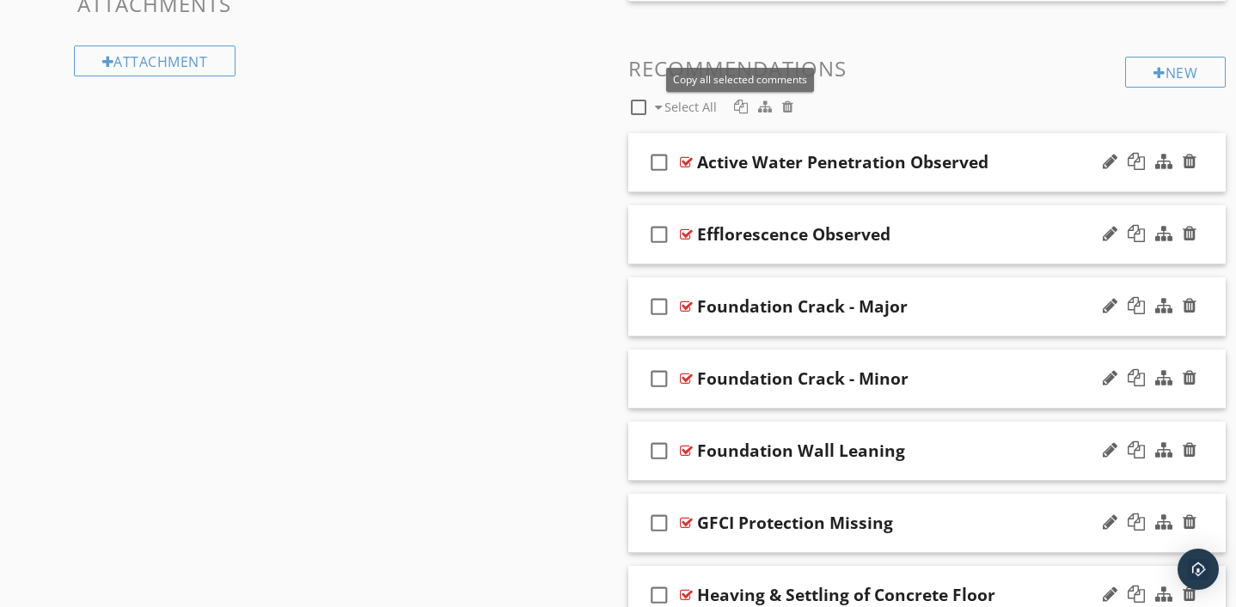
click at [739, 106] on div at bounding box center [741, 107] width 14 height 14
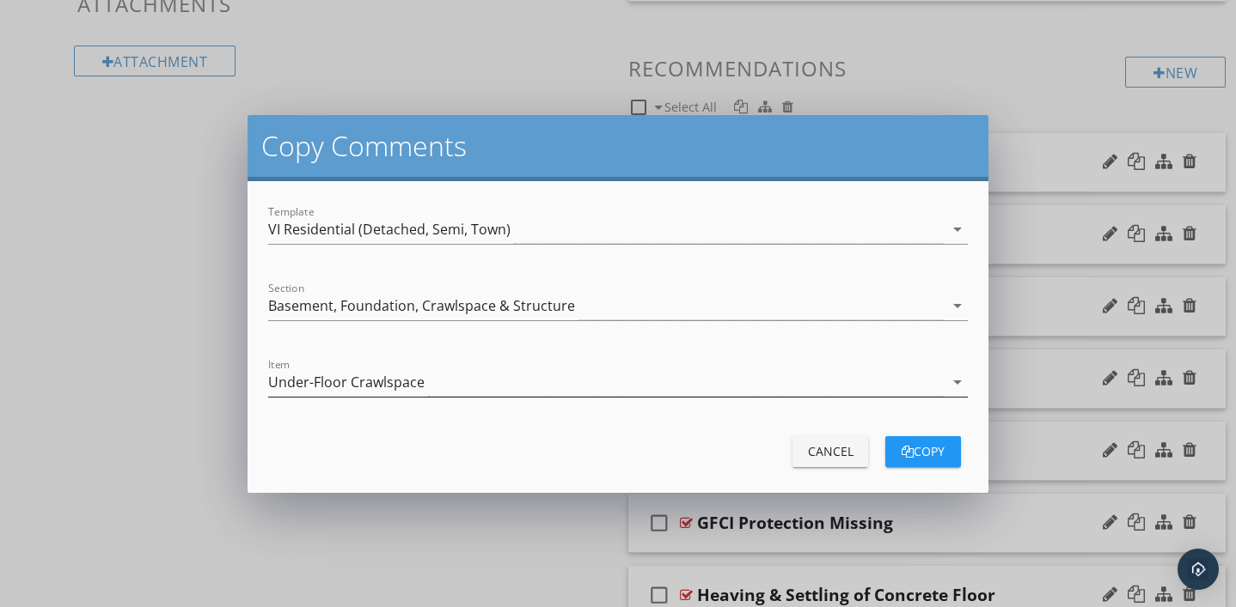
click at [959, 380] on icon "arrow_drop_down" at bounding box center [957, 382] width 21 height 21
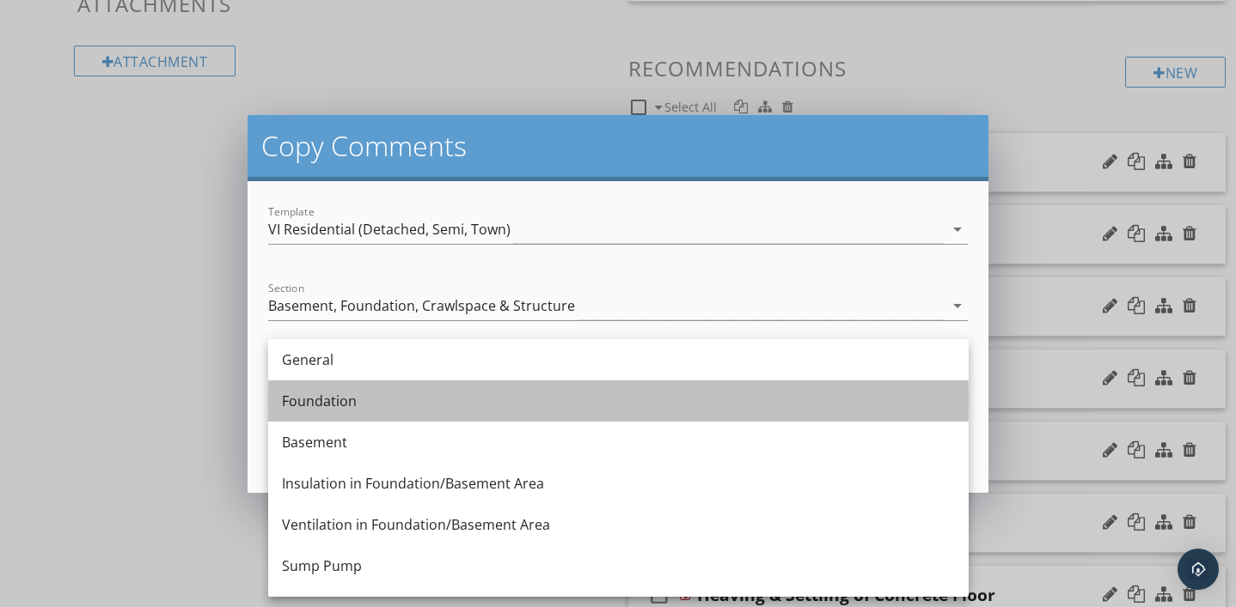
click at [799, 409] on div "Foundation" at bounding box center [618, 401] width 673 height 21
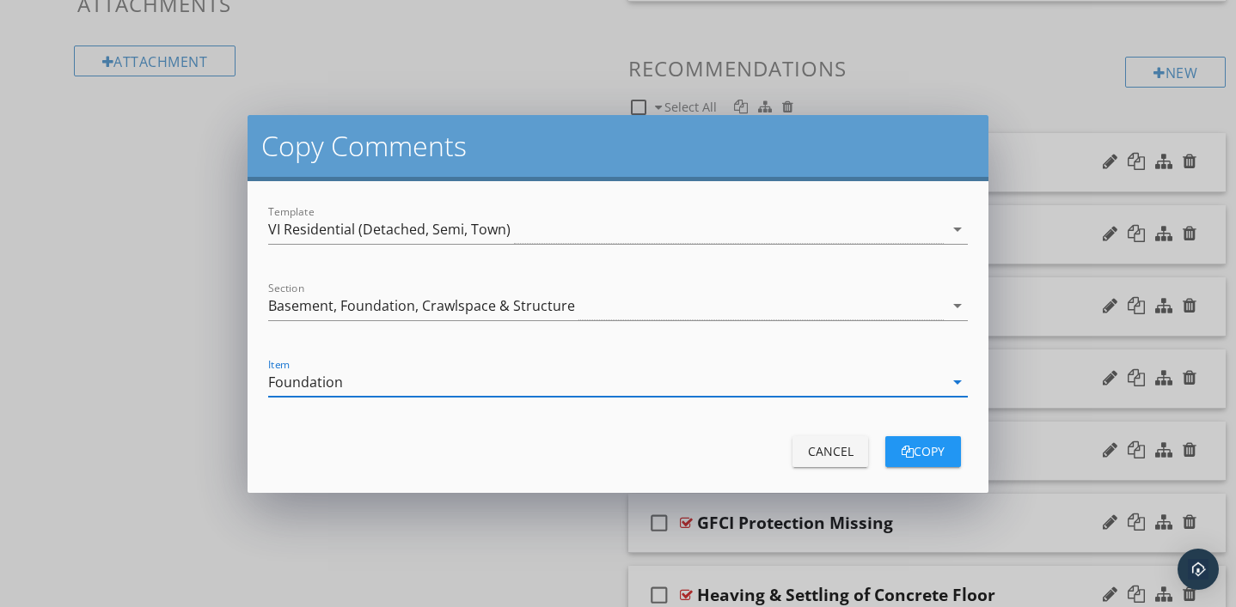
click at [916, 455] on div "copy" at bounding box center [923, 451] width 48 height 18
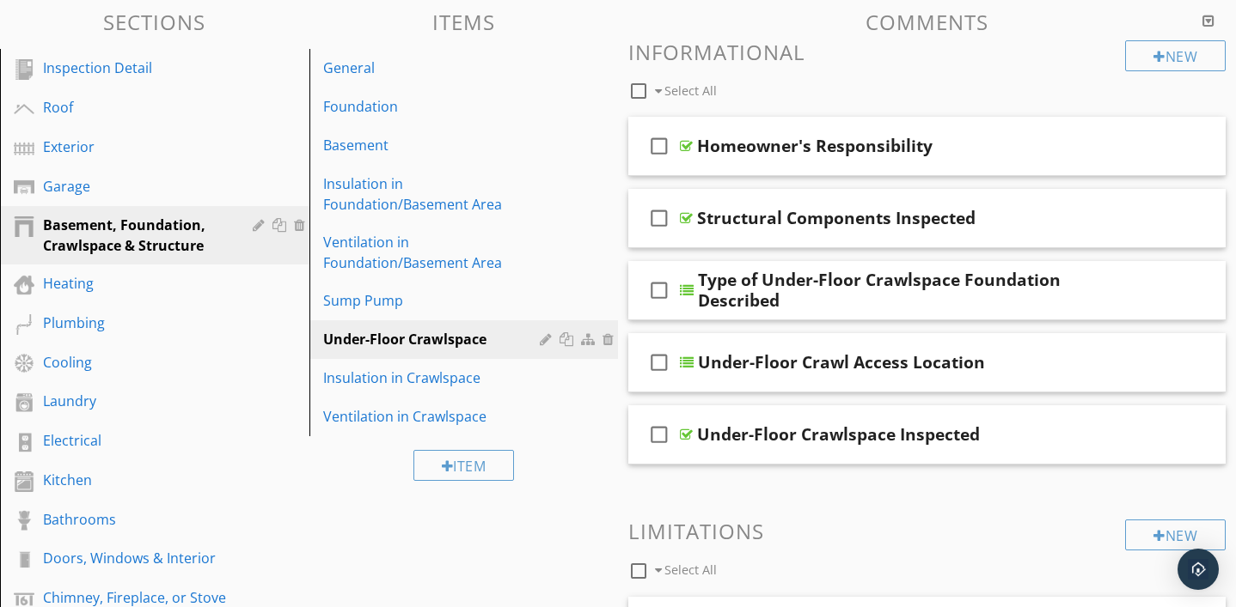
scroll to position [176, 0]
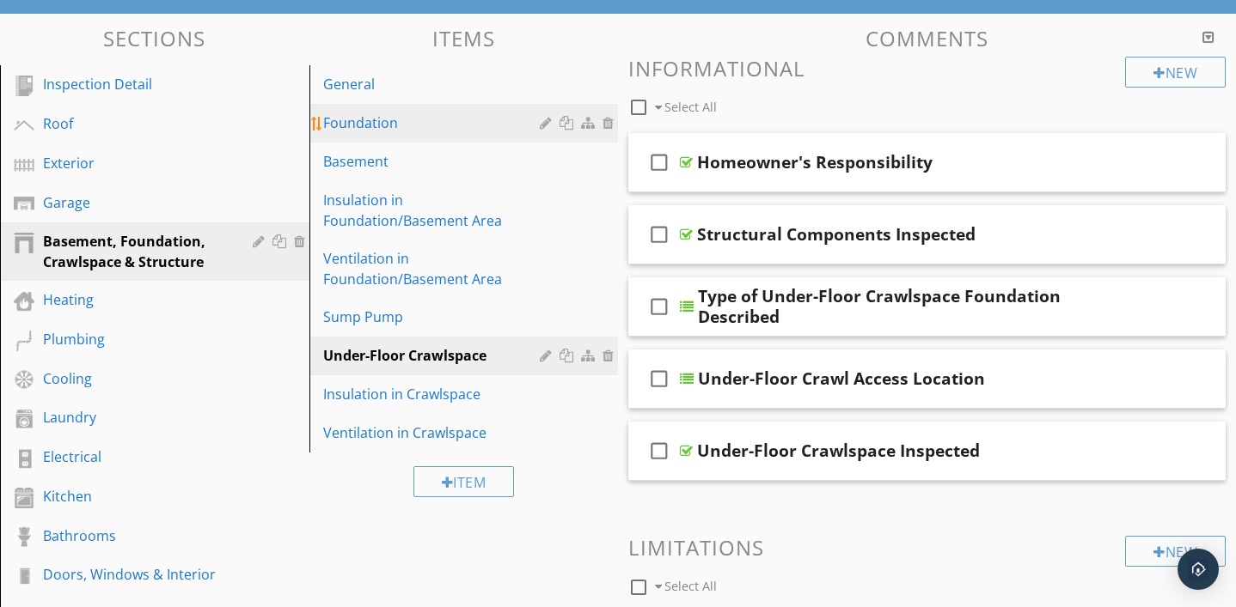
click at [344, 137] on link "Foundation" at bounding box center [466, 123] width 304 height 38
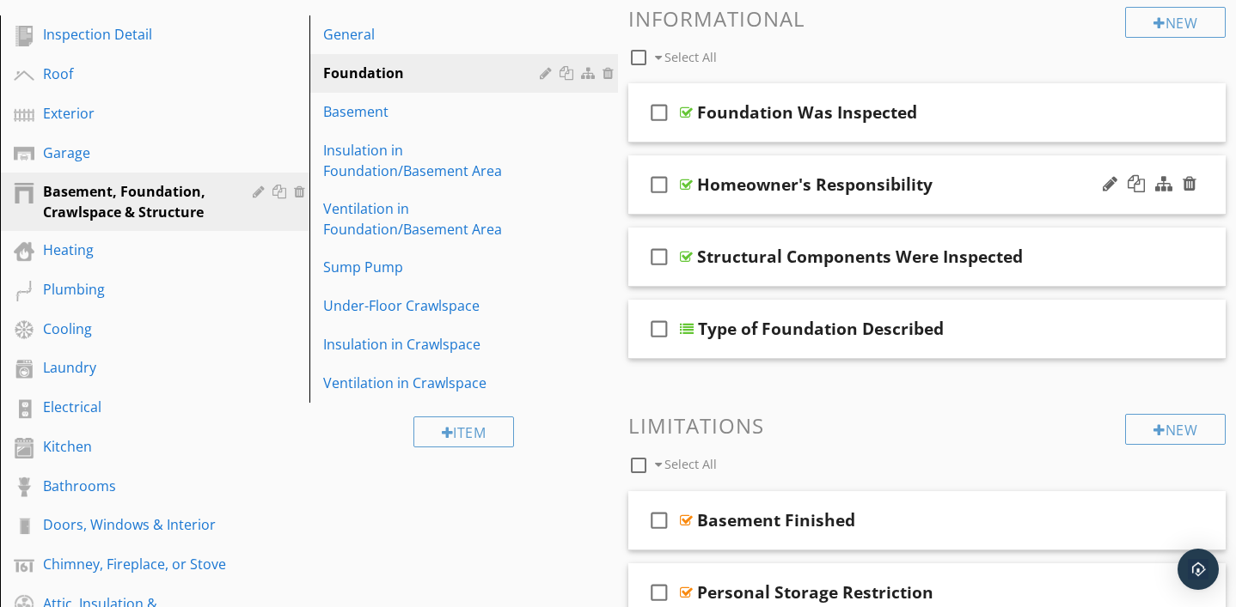
scroll to position [234, 0]
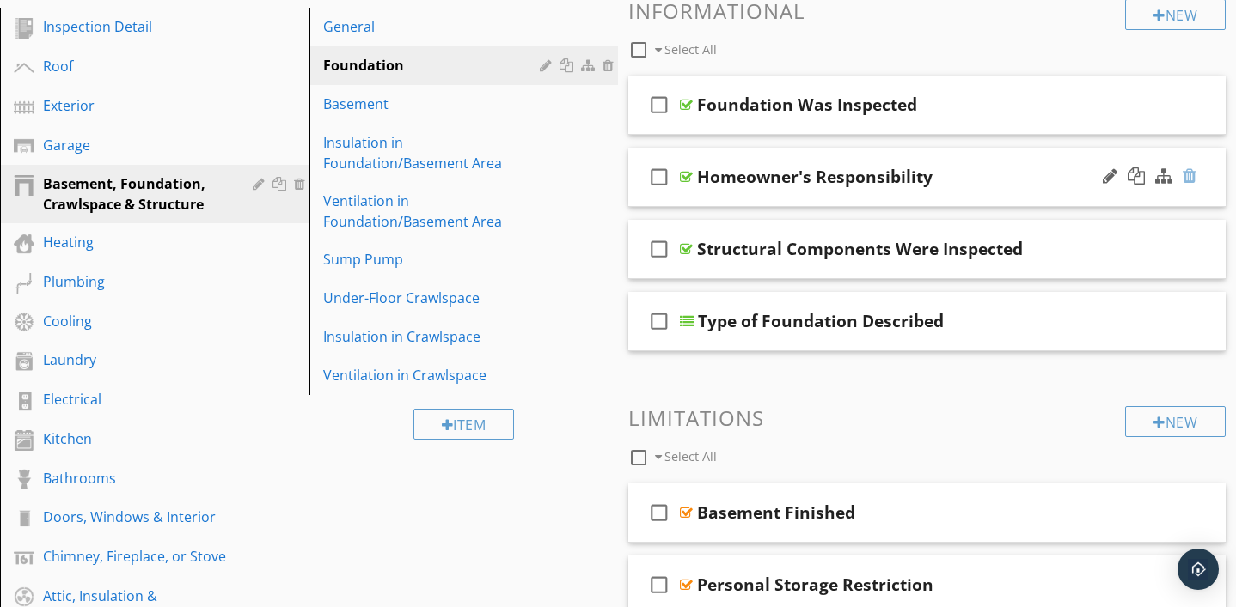
click at [1192, 179] on div at bounding box center [1189, 176] width 14 height 17
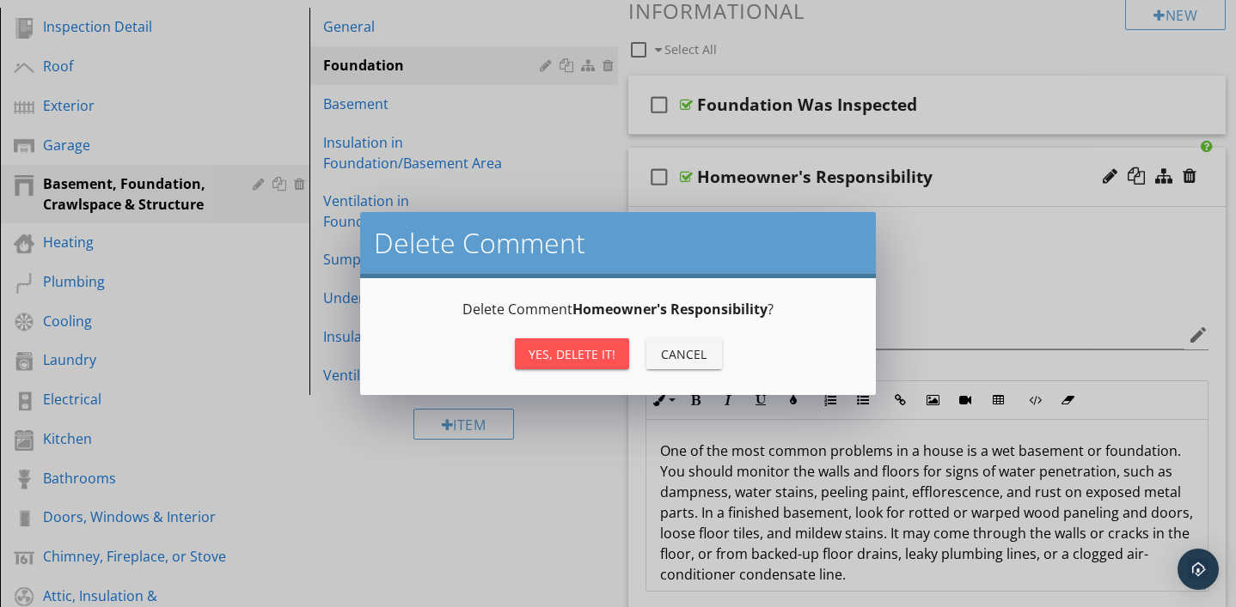
click at [602, 356] on div "Yes, Delete it!" at bounding box center [571, 354] width 87 height 18
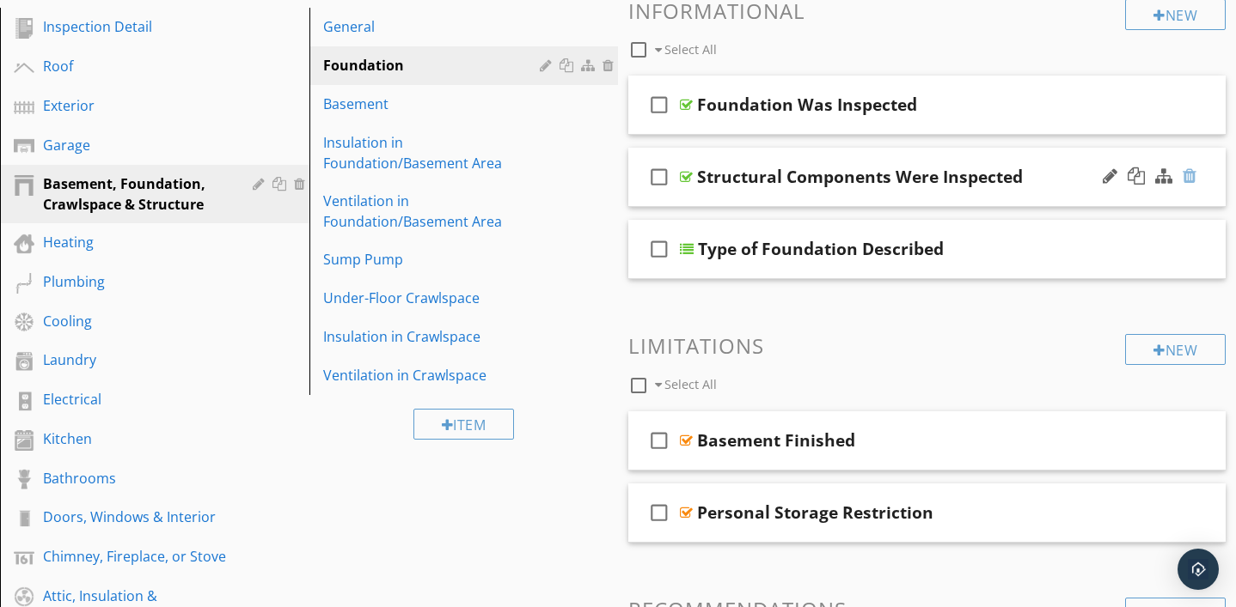
click at [1184, 178] on div at bounding box center [1189, 176] width 14 height 17
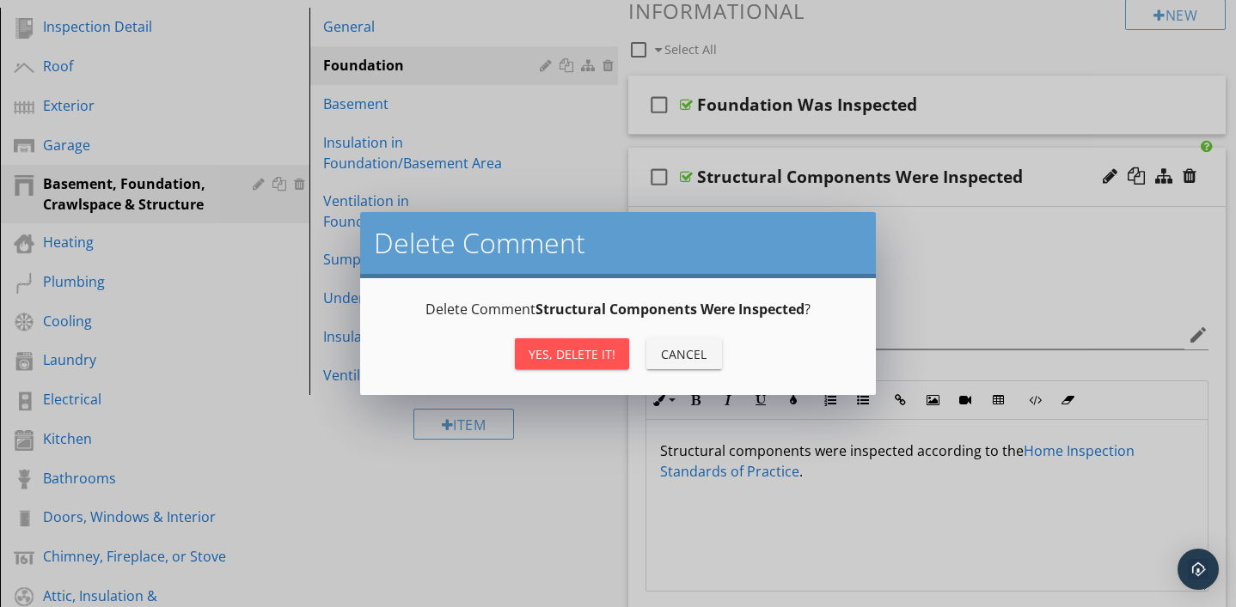
click at [566, 347] on div "Yes, Delete it!" at bounding box center [571, 354] width 87 height 18
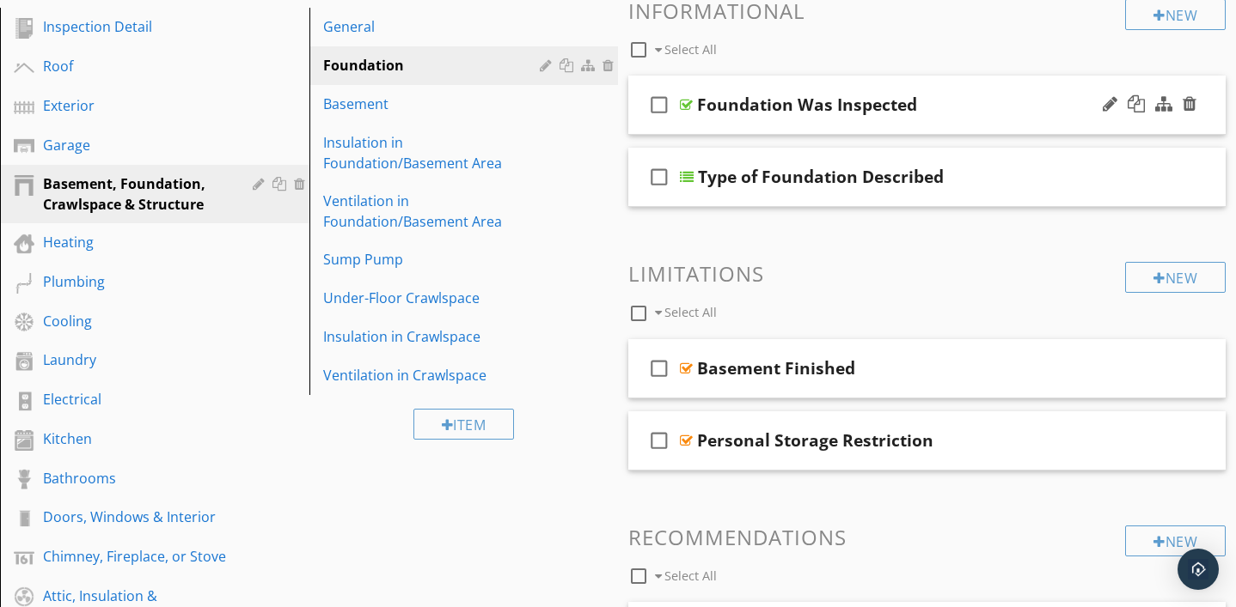
click at [688, 104] on div at bounding box center [686, 105] width 13 height 14
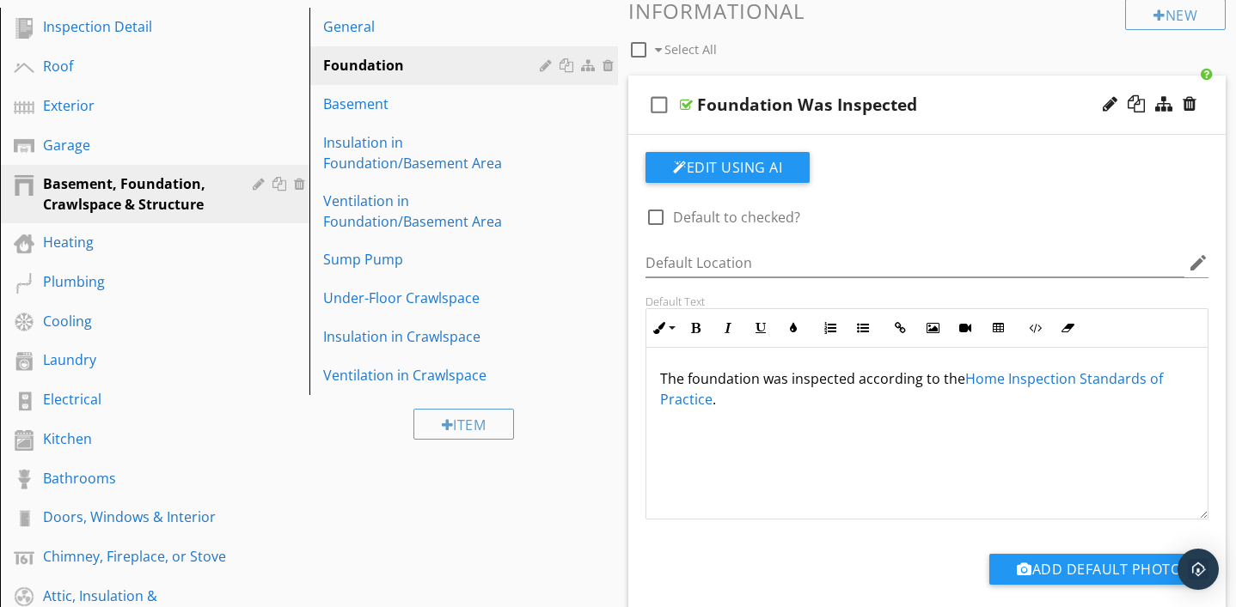
click at [1013, 46] on div "check_box_outline_blank Select All" at bounding box center [876, 45] width 497 height 33
click at [688, 106] on div at bounding box center [686, 105] width 13 height 14
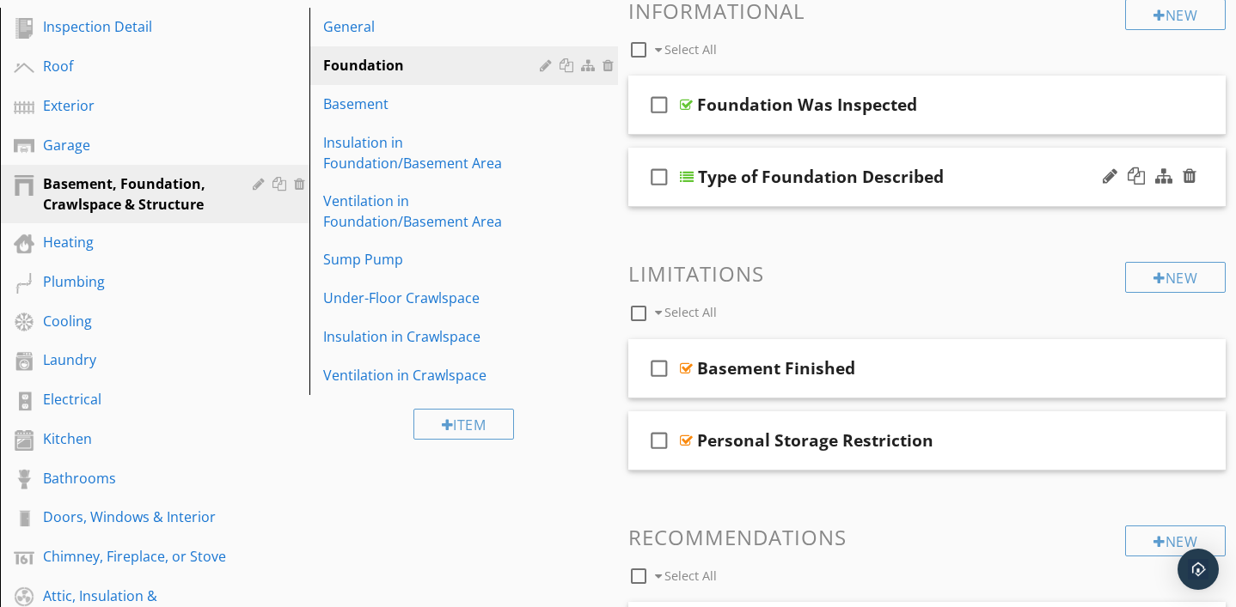
click at [690, 178] on div at bounding box center [687, 177] width 14 height 14
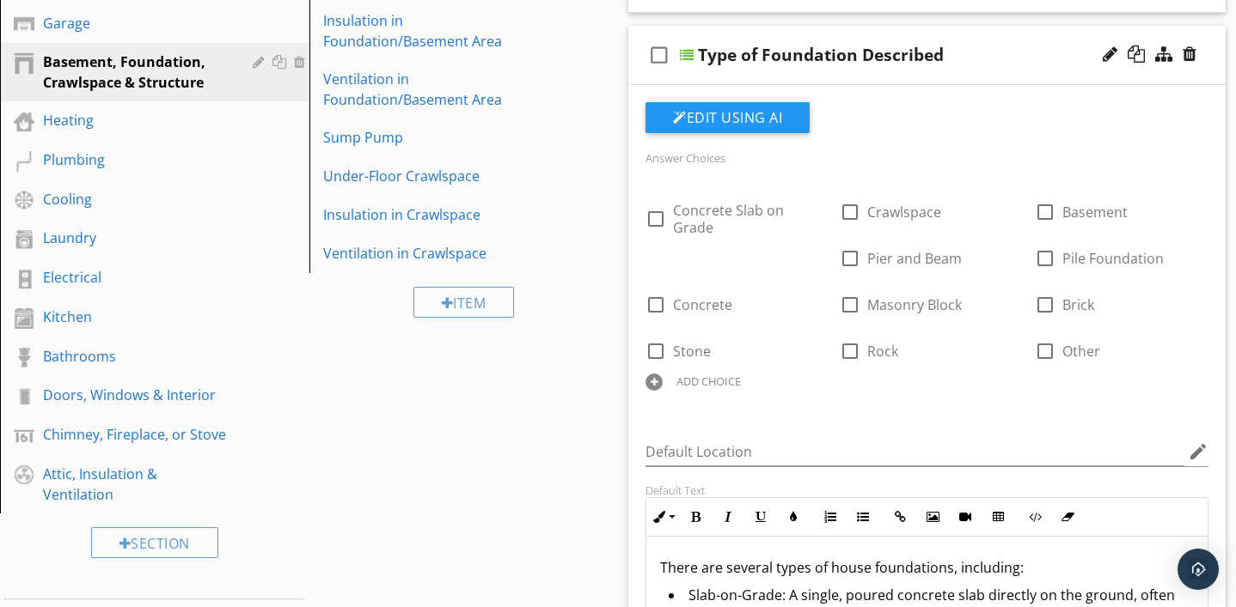
scroll to position [353, 0]
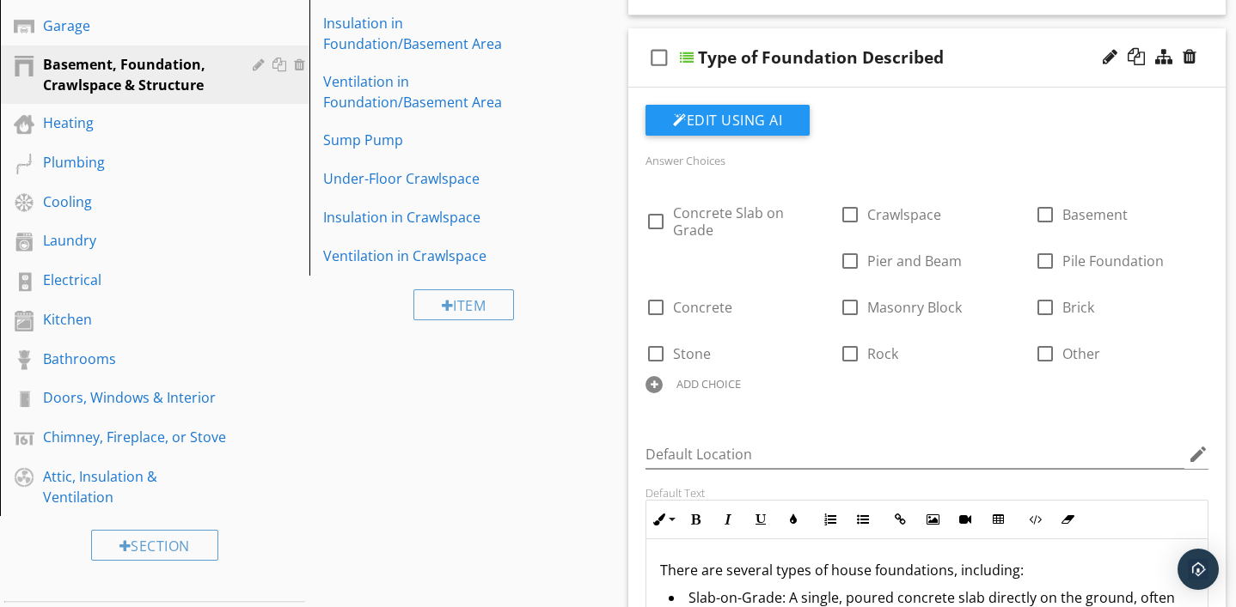
click at [686, 58] on div at bounding box center [687, 58] width 14 height 14
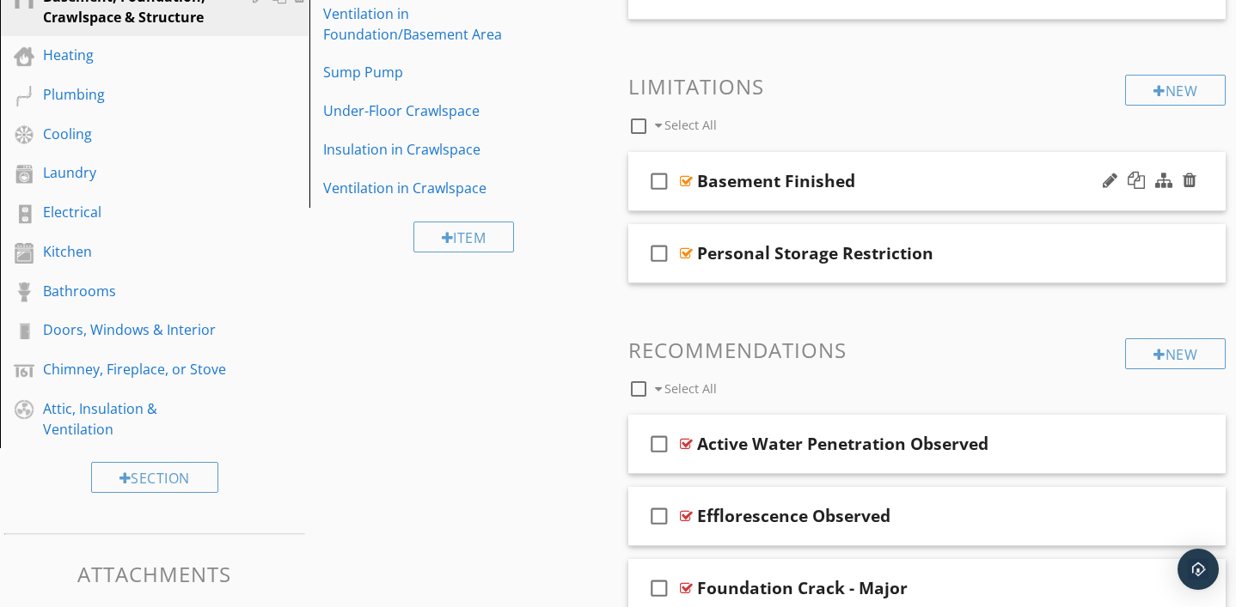
scroll to position [424, 0]
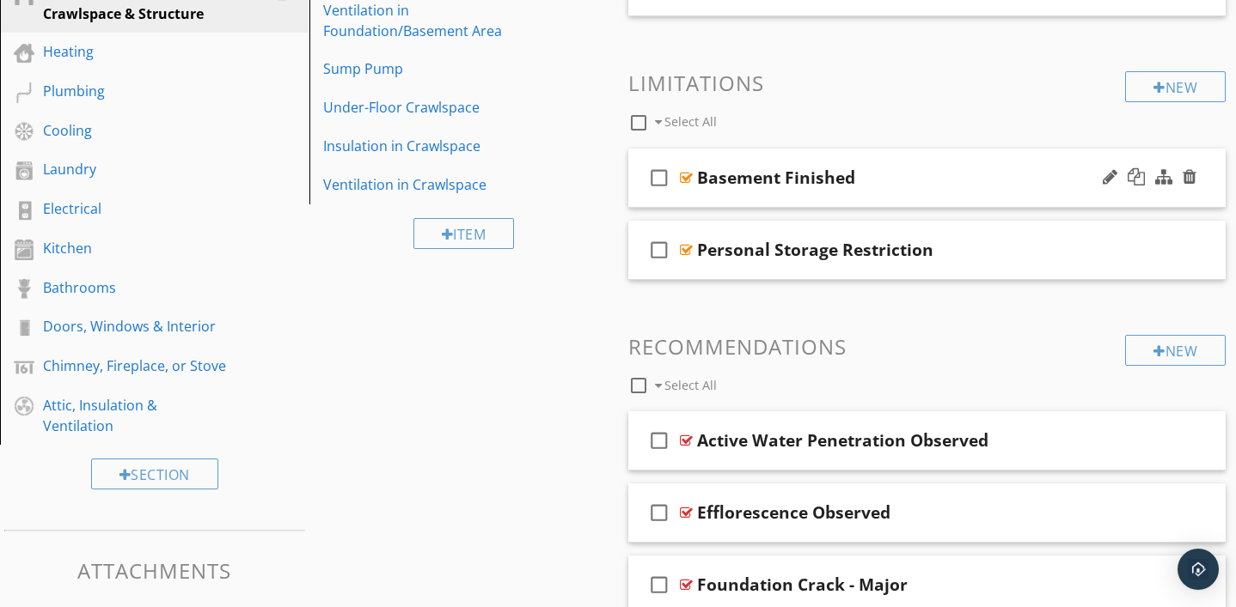
click at [683, 178] on div at bounding box center [686, 178] width 13 height 14
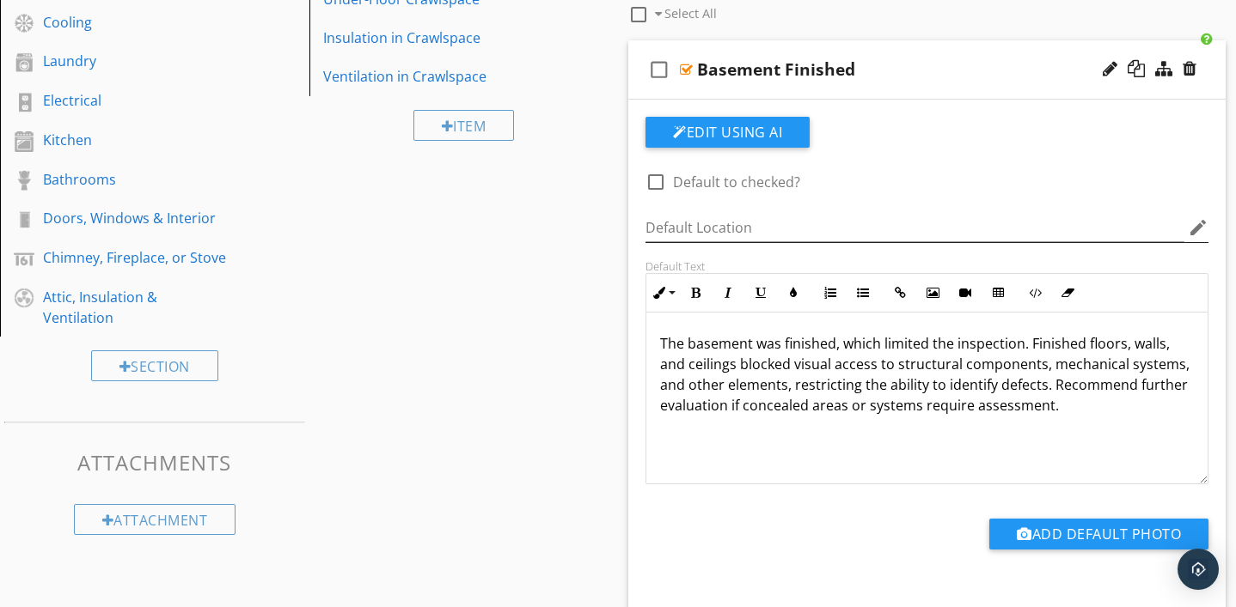
scroll to position [535, 0]
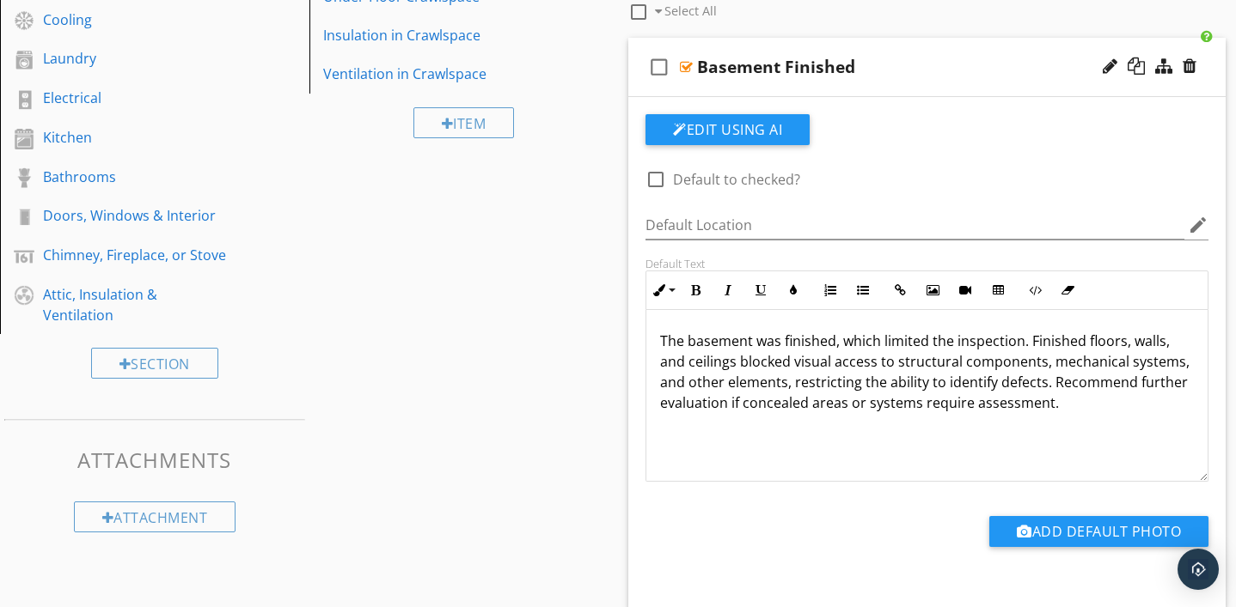
click at [688, 69] on div at bounding box center [686, 67] width 13 height 14
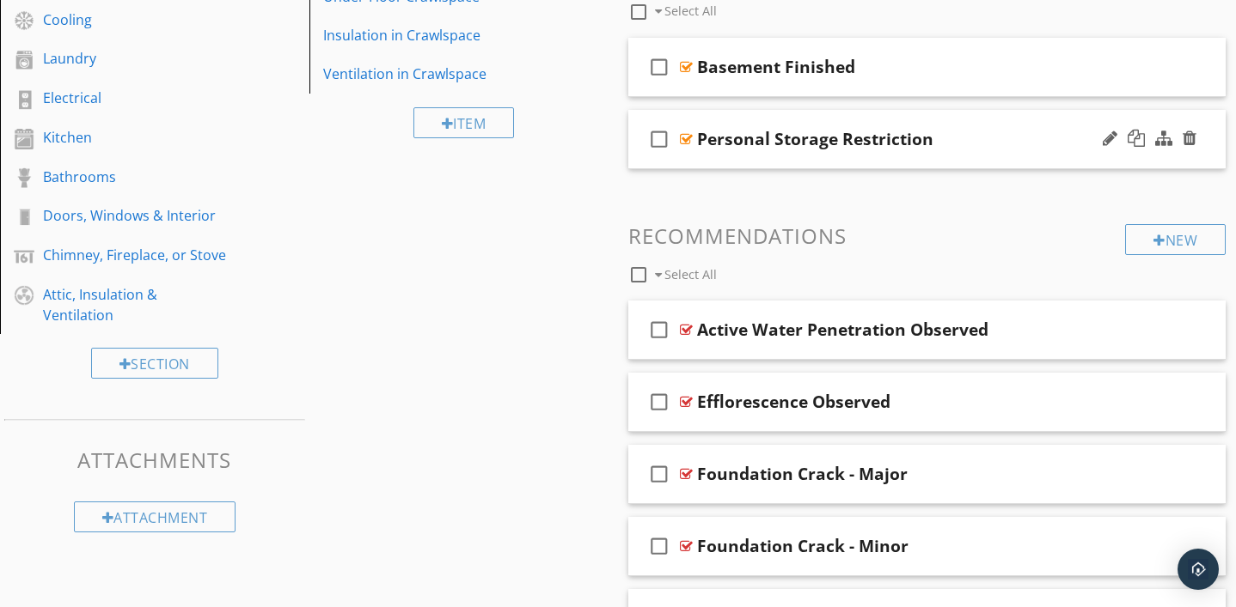
click at [687, 137] on div at bounding box center [686, 139] width 13 height 14
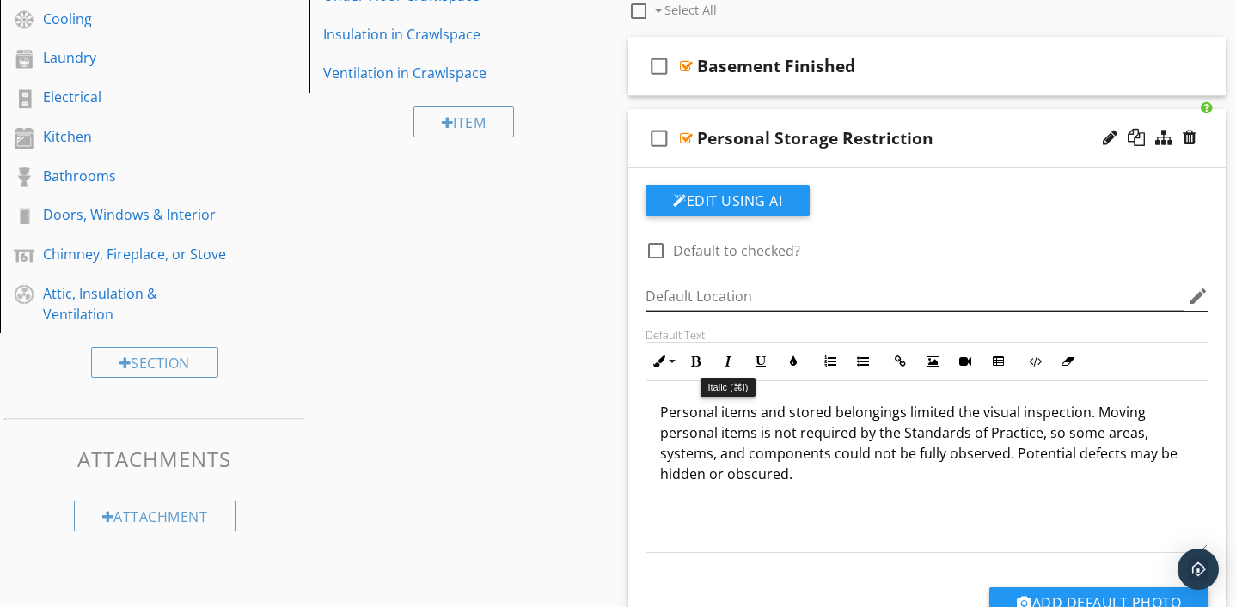
scroll to position [544, 0]
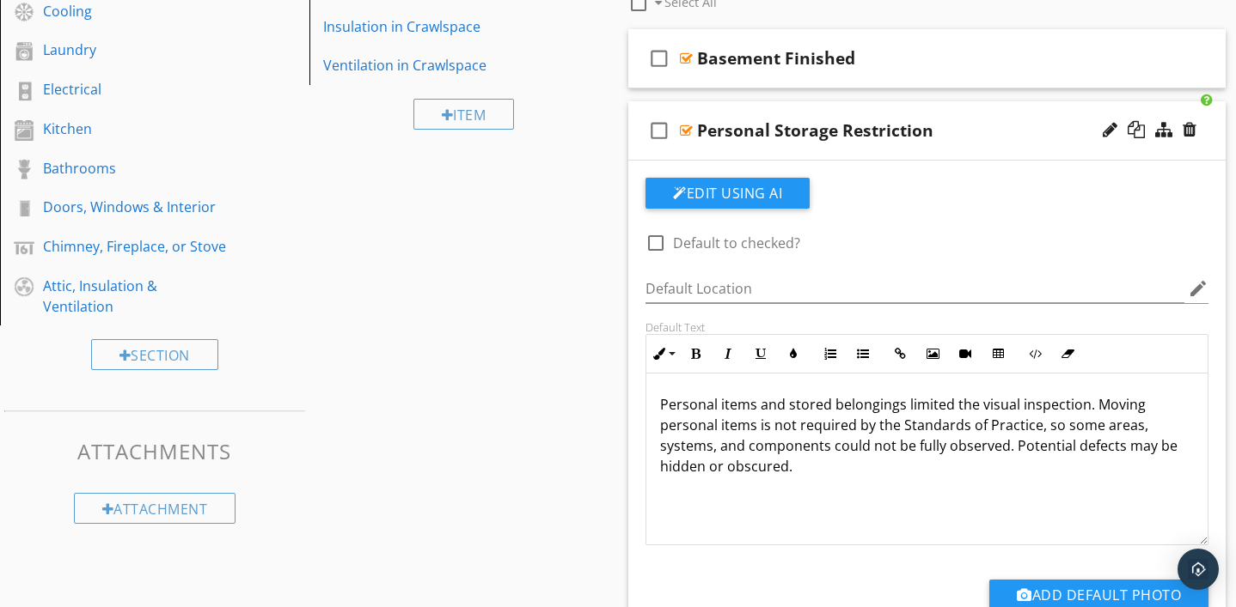
click at [689, 133] on div at bounding box center [686, 131] width 13 height 14
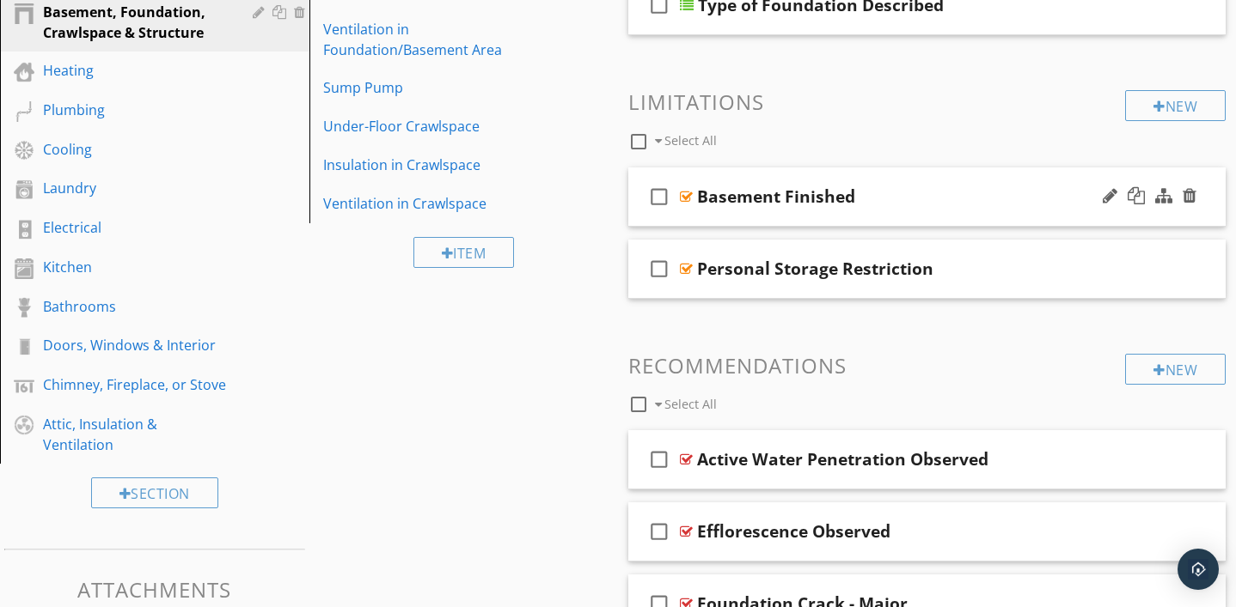
scroll to position [406, 0]
